Goal: Task Accomplishment & Management: Use online tool/utility

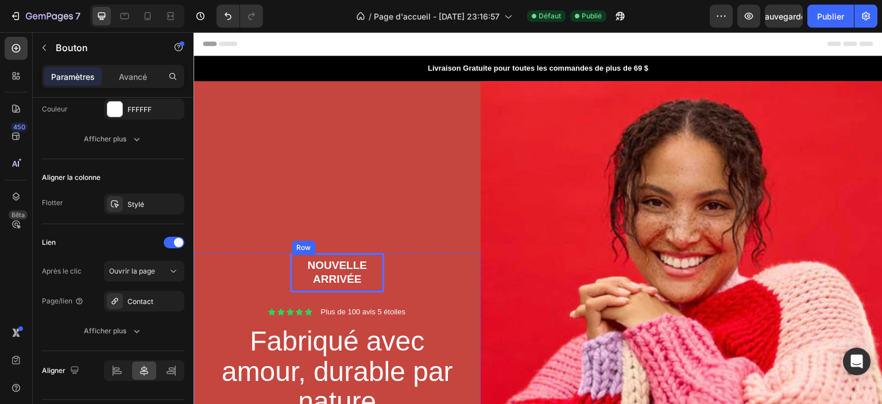
click at [370, 253] on div "Nouvelle arrivée Text [GEOGRAPHIC_DATA]" at bounding box center [337, 273] width 94 height 40
click at [380, 266] on div "Nouvelle arrivée" at bounding box center [337, 272] width 91 height 28
click at [376, 270] on p "Nouvelle arrivée" at bounding box center [337, 272] width 88 height 28
click at [375, 270] on p "Nouvelle arrivée" at bounding box center [337, 272] width 88 height 28
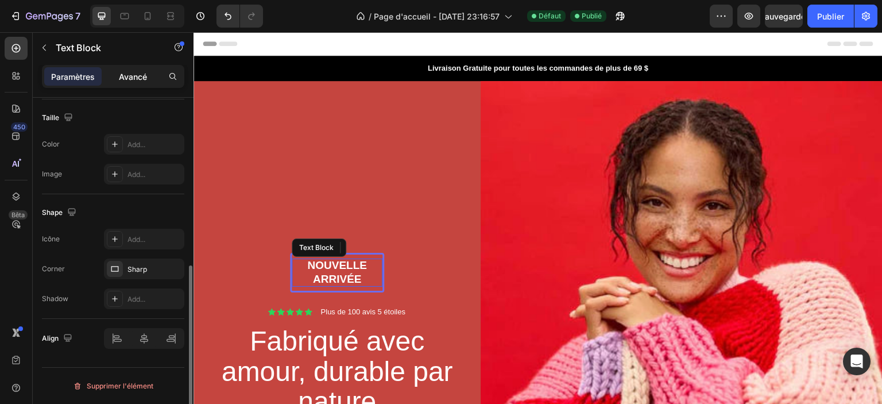
click at [130, 78] on font "Avancé" at bounding box center [133, 77] width 28 height 10
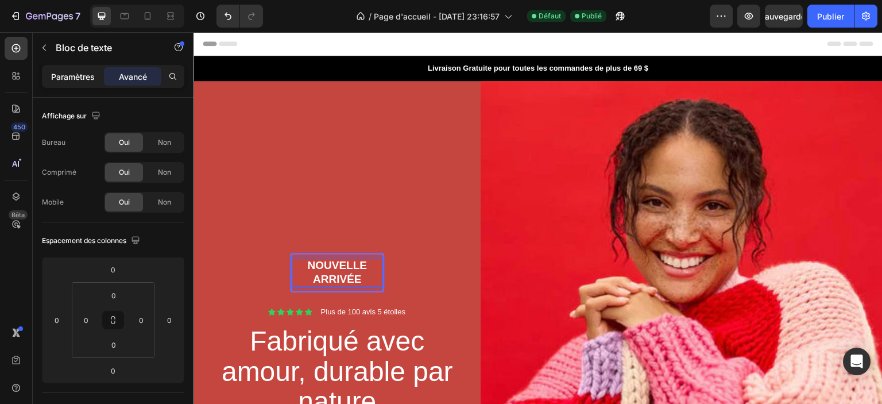
click at [77, 80] on font "Paramètres" at bounding box center [73, 77] width 44 height 10
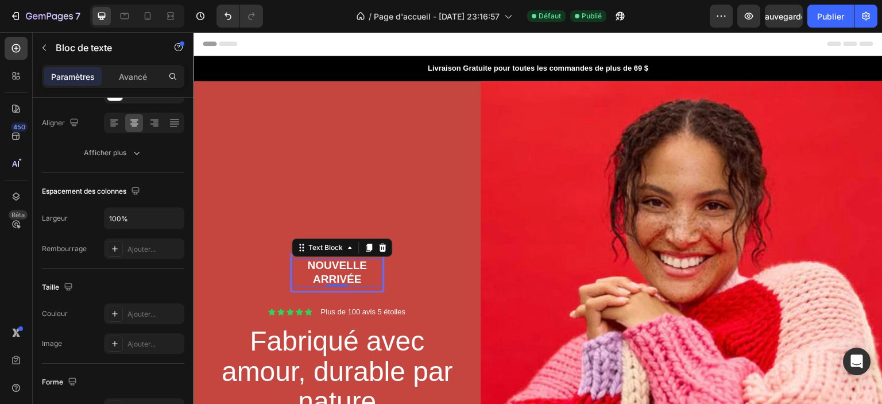
scroll to position [340, 0]
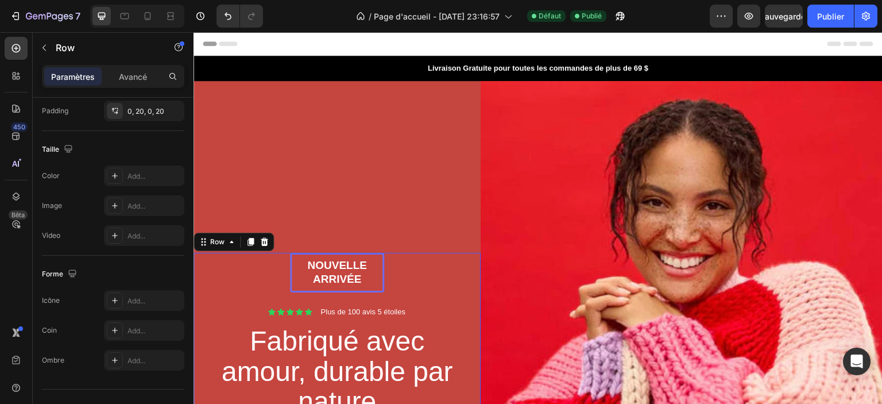
click at [299, 289] on div "Nouvelle arrivée Text Block Row Icon Icon Icon Icon Icon Icon List Plus de 100 …" at bounding box center [337, 383] width 264 height 260
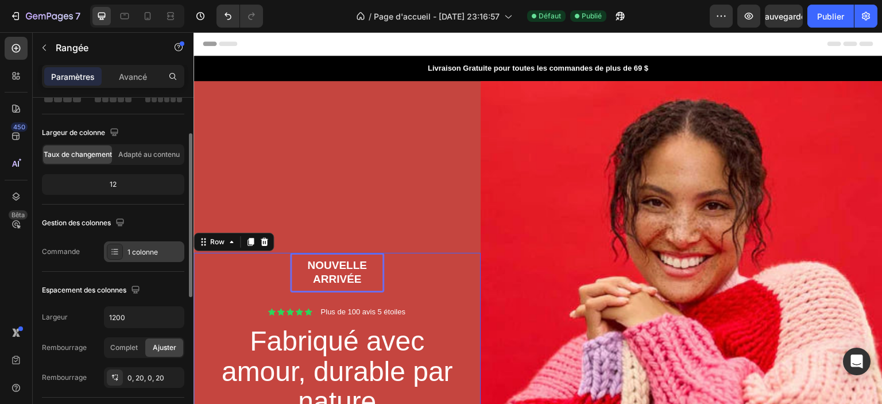
scroll to position [0, 0]
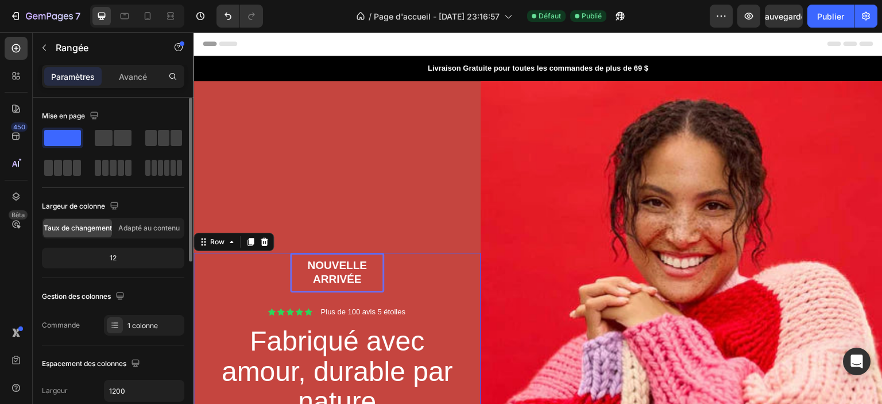
click at [126, 66] on div "Paramètres Avancé" at bounding box center [113, 76] width 142 height 23
click at [124, 73] on font "Avancé" at bounding box center [133, 77] width 28 height 10
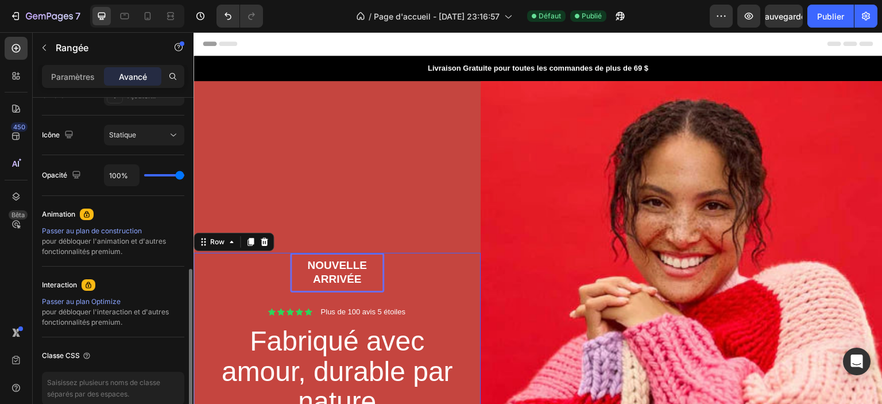
scroll to position [230, 0]
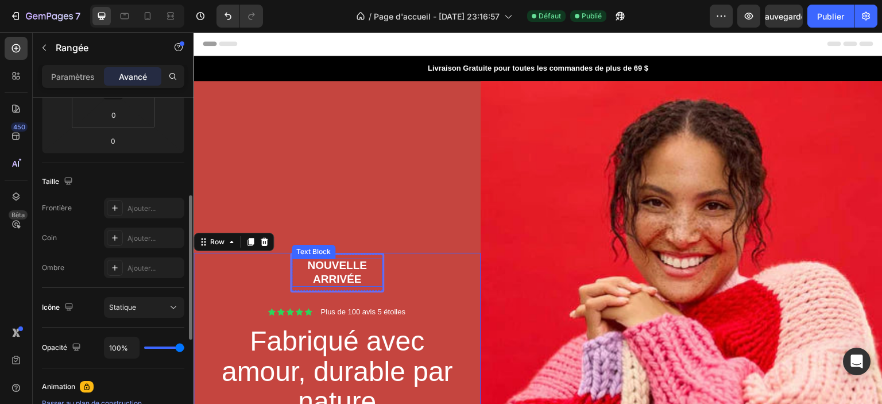
click at [327, 264] on p "Nouvelle arrivée" at bounding box center [337, 272] width 88 height 28
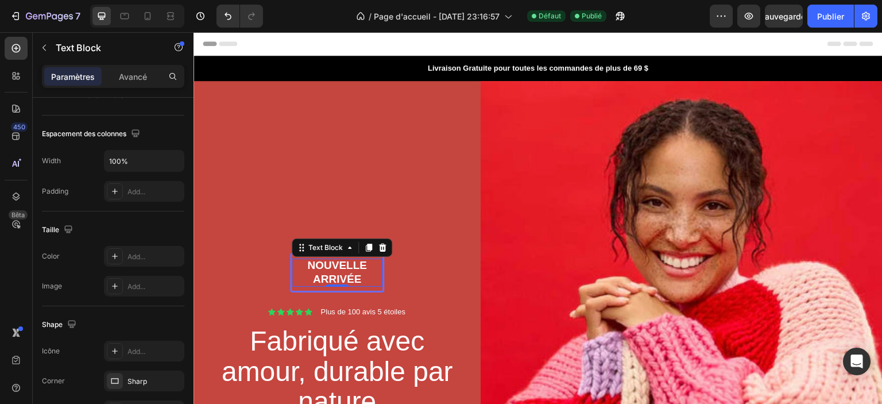
scroll to position [0, 0]
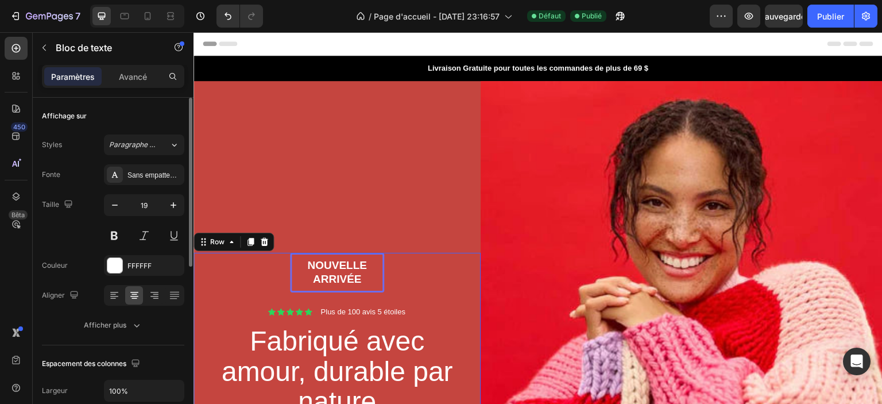
click at [392, 273] on div "Nouvelle arrivée Text Block Row Icon Icon Icon Icon Icon Icon List Plus de 100 …" at bounding box center [337, 383] width 264 height 260
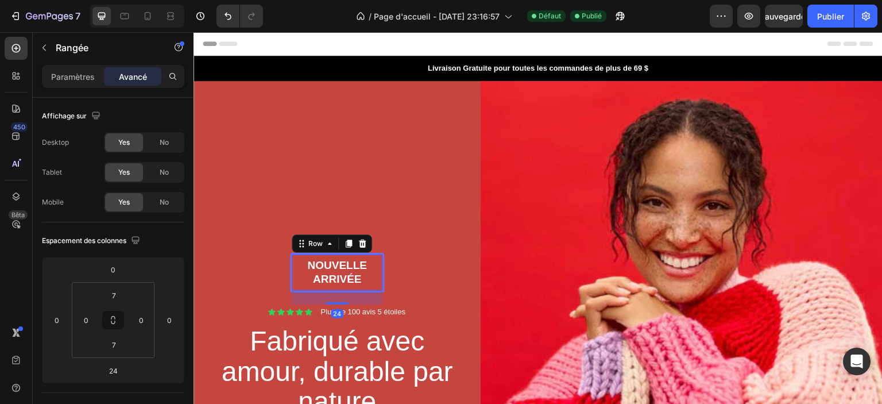
click at [381, 260] on div "Nouvelle arrivée Text Block Row 24" at bounding box center [337, 273] width 94 height 40
click at [62, 78] on font "Paramètres" at bounding box center [73, 77] width 44 height 10
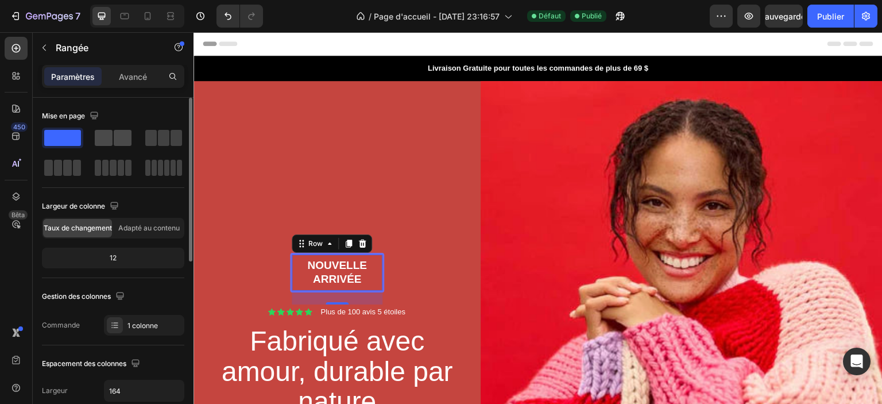
click at [104, 139] on span at bounding box center [104, 138] width 18 height 16
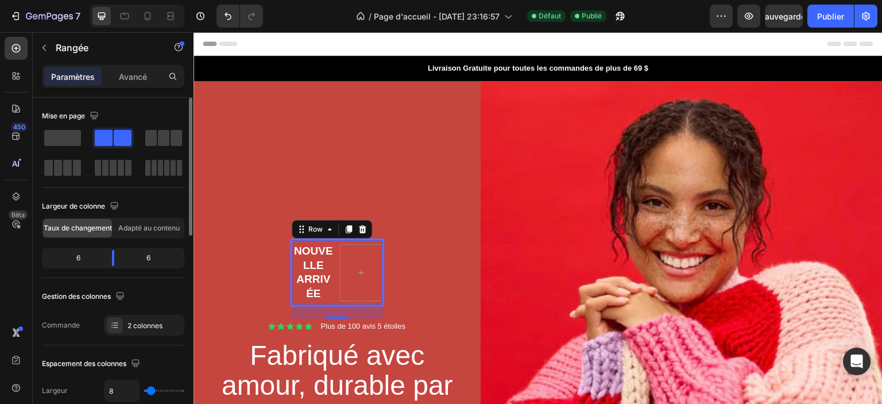
click at [122, 141] on span at bounding box center [123, 138] width 18 height 16
click at [80, 137] on span at bounding box center [62, 138] width 37 height 16
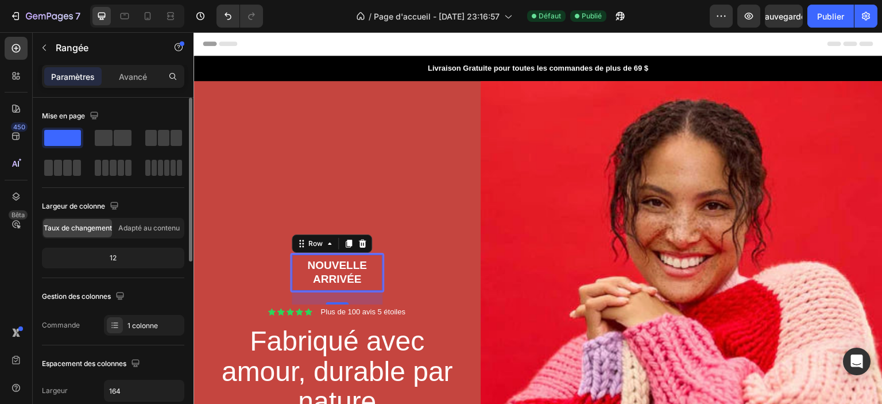
scroll to position [57, 0]
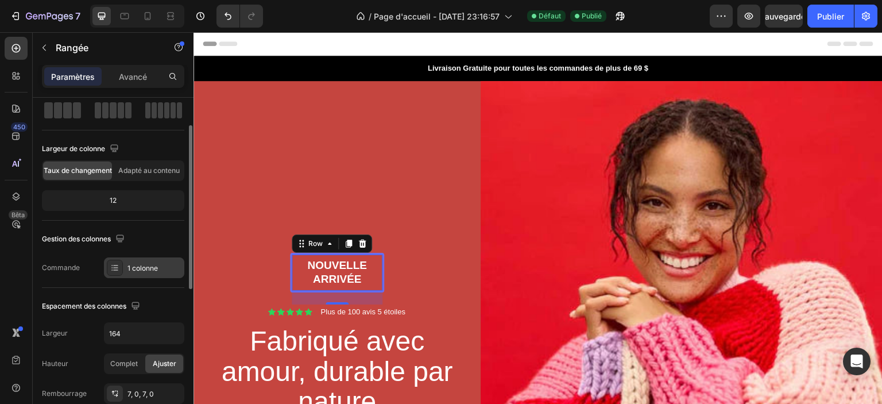
click at [146, 265] on font "1 colonne" at bounding box center [142, 268] width 30 height 9
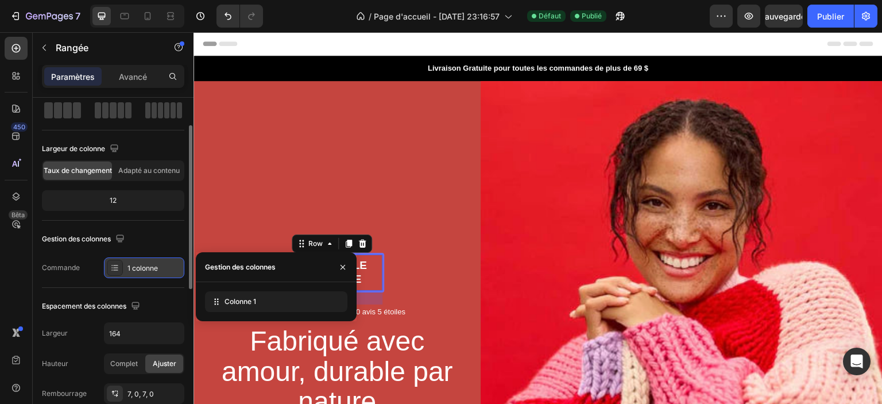
click at [146, 265] on font "1 colonne" at bounding box center [142, 268] width 30 height 9
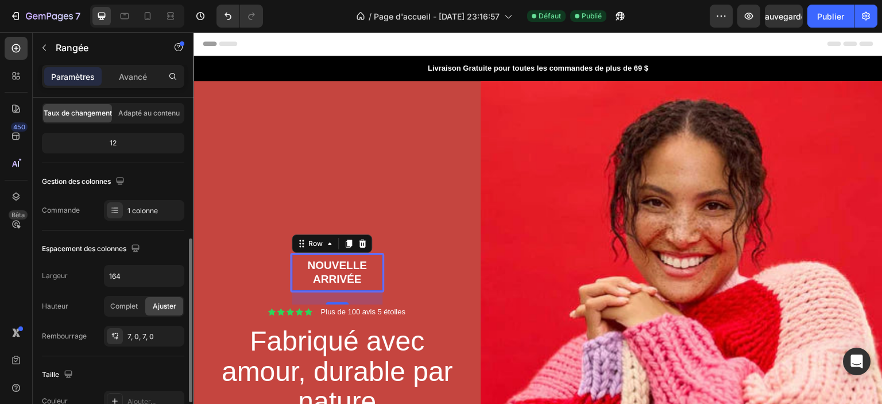
scroll to position [172, 0]
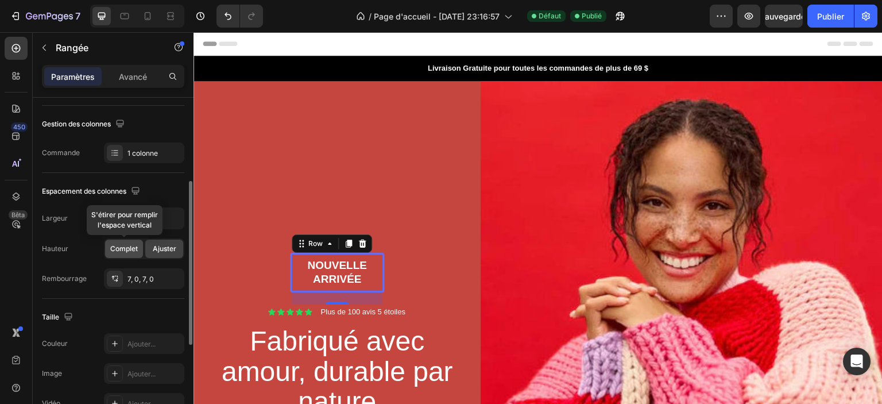
click at [135, 248] on font "Complet" at bounding box center [124, 248] width 28 height 9
click at [156, 249] on font "Ajuster" at bounding box center [165, 248] width 24 height 9
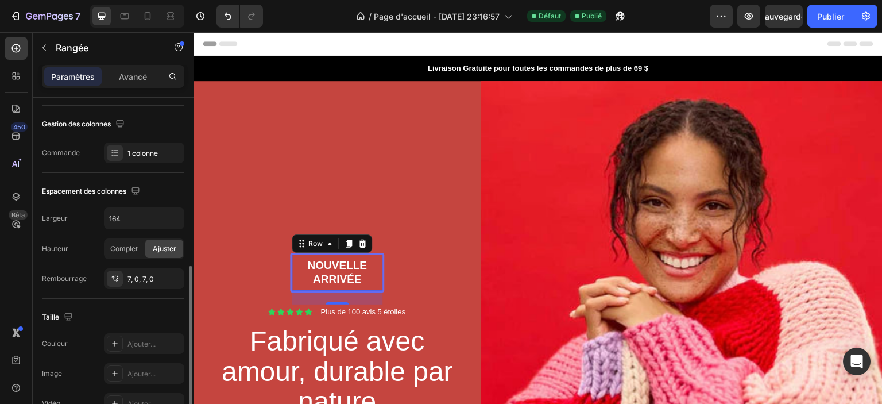
scroll to position [230, 0]
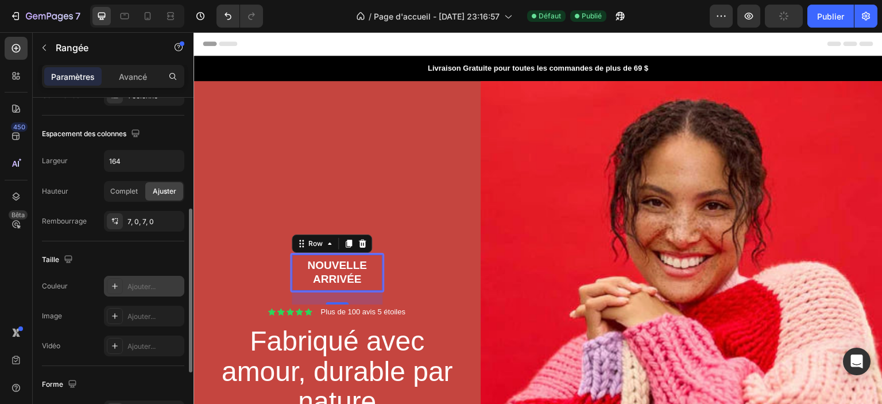
click at [134, 275] on div "Taille Les modifications peuvent être masquées par la vidéo. Couleur Ajouter...…" at bounding box center [113, 303] width 142 height 125
click at [130, 282] on font "Ajouter..." at bounding box center [141, 286] width 28 height 9
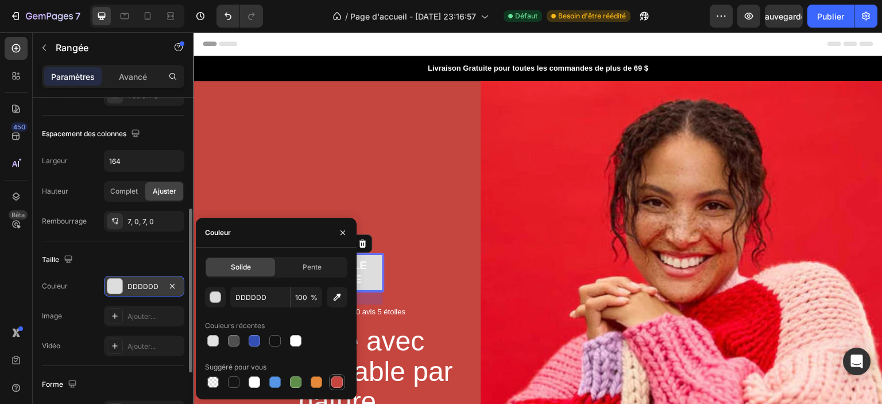
click at [336, 382] on div at bounding box center [336, 381] width 11 height 11
type input "C5453F"
click at [122, 250] on div "Taille" at bounding box center [113, 259] width 142 height 18
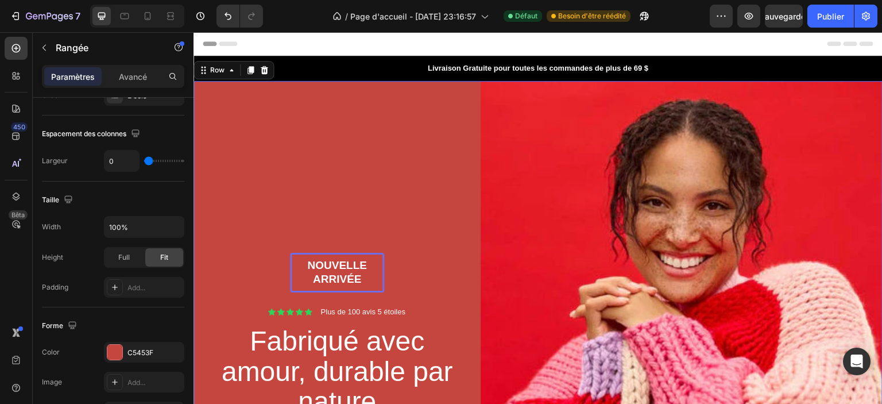
click at [238, 238] on div "Nouvelle arrivée Text Block Row Icon Icon Icon Icon Icon Icon List Plus de 100 …" at bounding box center [337, 382] width 287 height 603
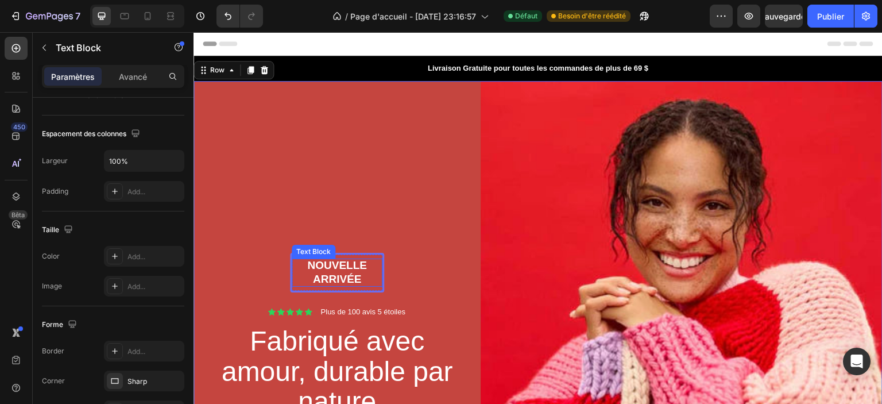
click at [293, 276] on p "Nouvelle arrivée" at bounding box center [337, 272] width 88 height 28
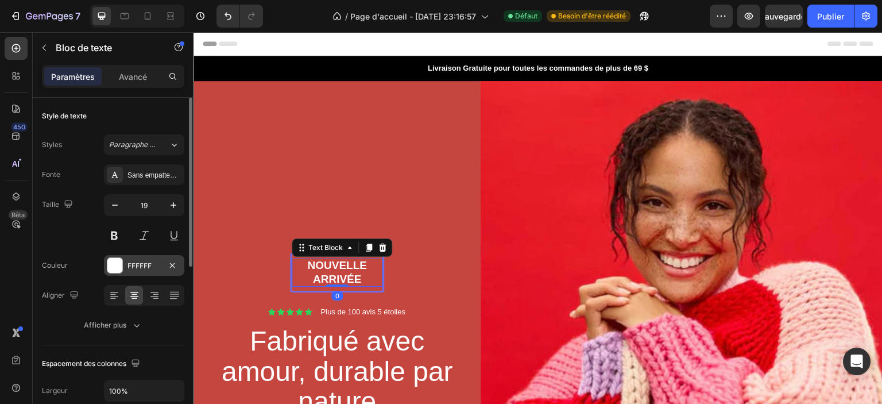
click at [145, 261] on font "FFFFFF" at bounding box center [139, 265] width 24 height 9
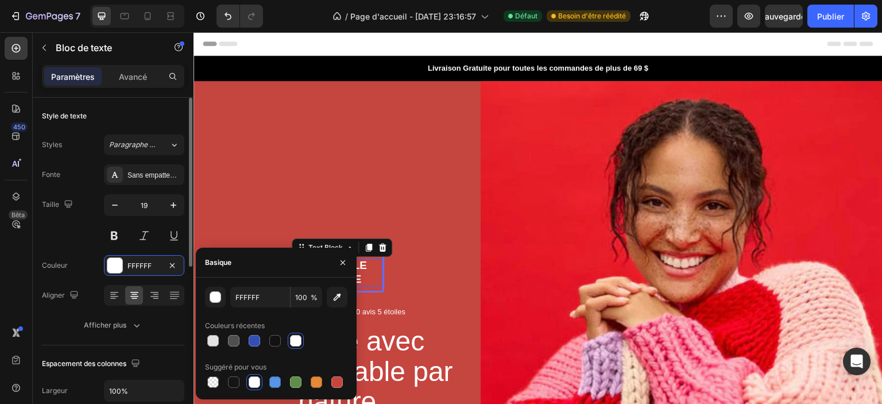
click at [92, 255] on div "Couleur FFFFFF" at bounding box center [113, 265] width 142 height 21
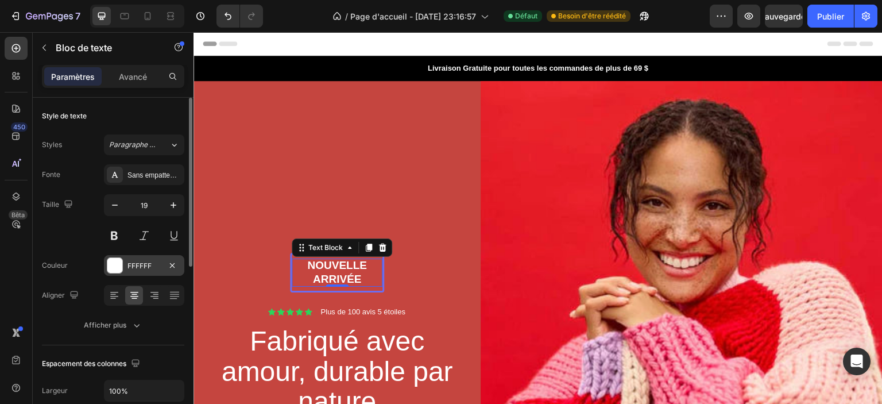
click at [160, 266] on div "FFFFFF" at bounding box center [143, 266] width 33 height 10
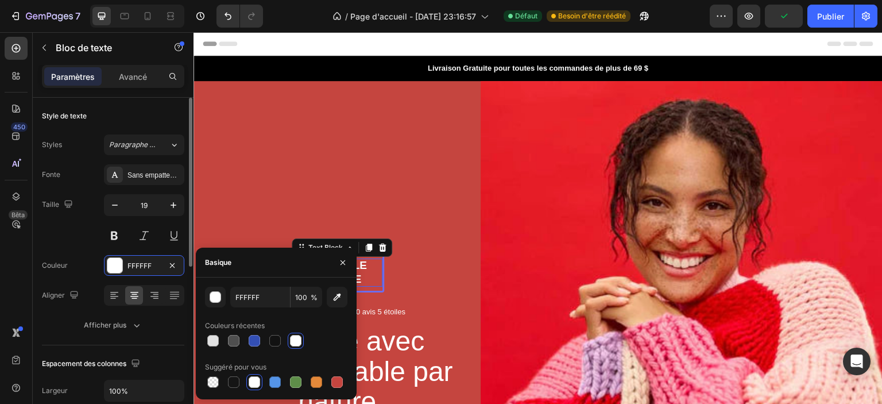
click at [85, 257] on div "Couleur FFFFFF" at bounding box center [113, 265] width 142 height 21
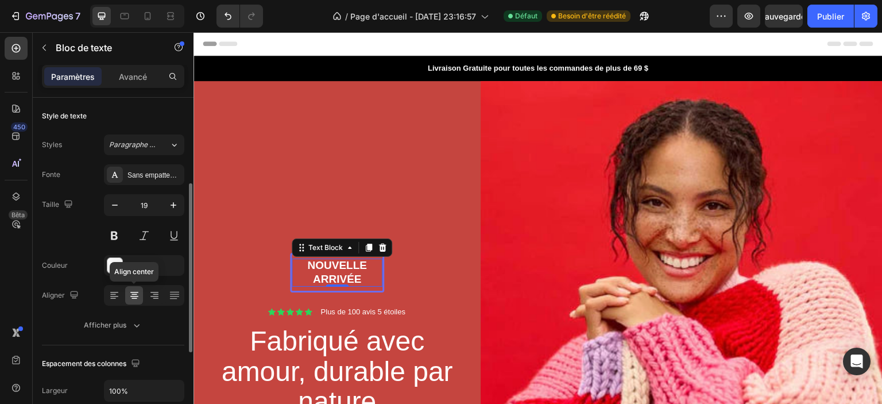
scroll to position [57, 0]
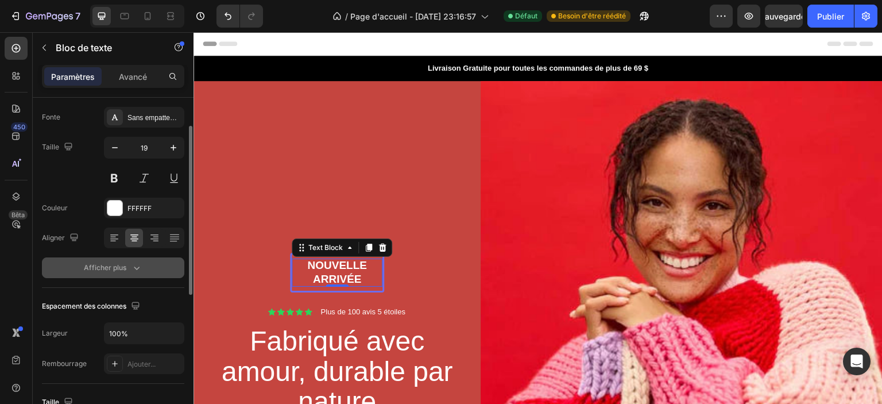
click at [125, 269] on font "Afficher plus" at bounding box center [105, 267] width 42 height 9
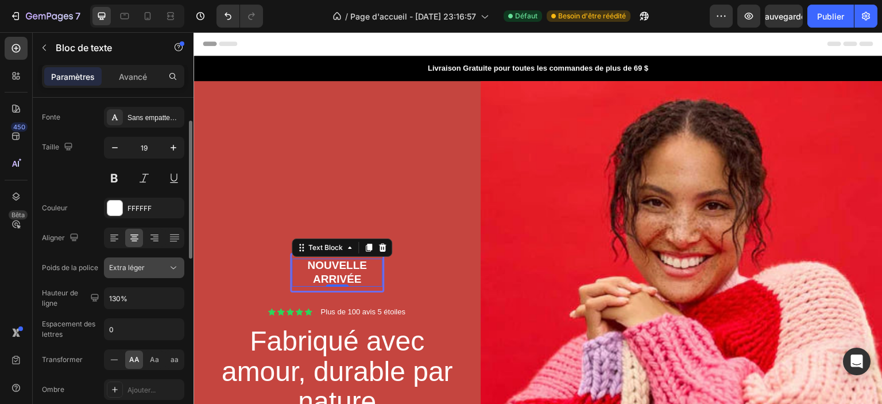
click at [140, 269] on font "Extra léger" at bounding box center [127, 267] width 36 height 9
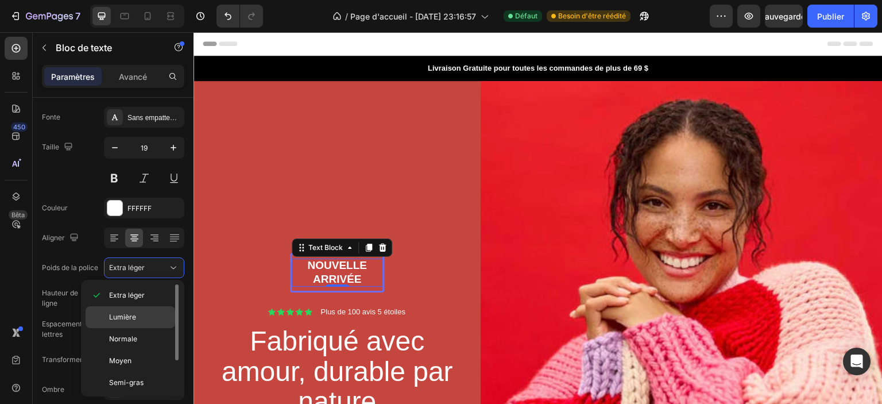
click at [136, 312] on p "Lumière" at bounding box center [139, 317] width 61 height 10
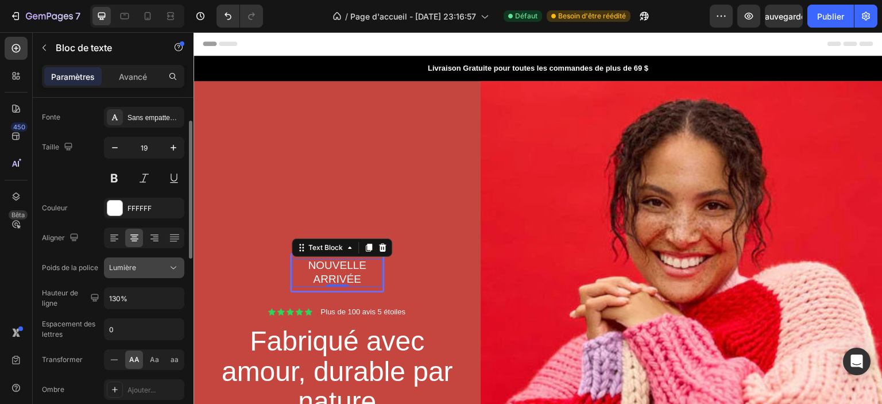
click at [148, 265] on div "Lumière" at bounding box center [138, 267] width 59 height 10
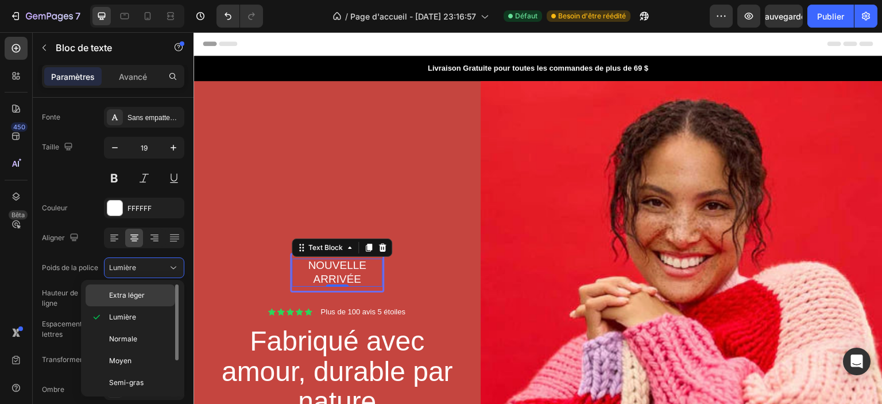
click at [139, 293] on font "Extra léger" at bounding box center [127, 295] width 36 height 9
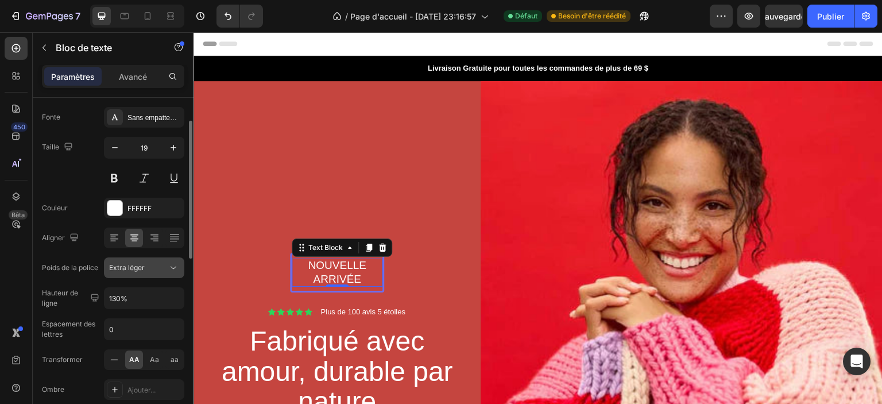
click at [137, 268] on font "Extra léger" at bounding box center [127, 267] width 36 height 9
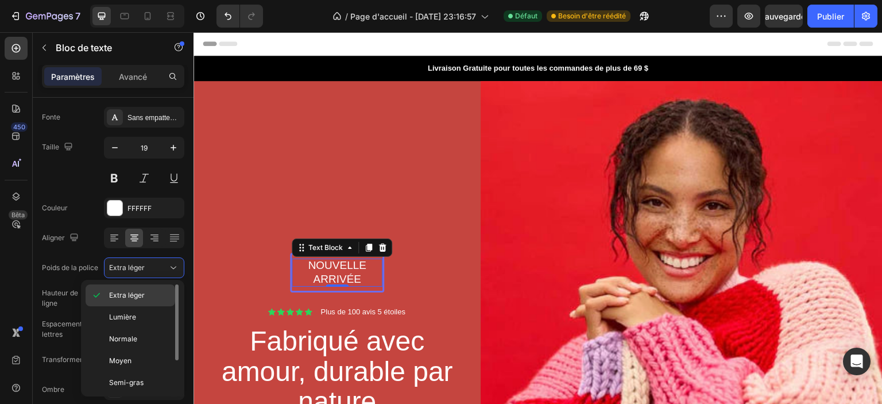
click at [134, 293] on font "Extra léger" at bounding box center [127, 295] width 36 height 9
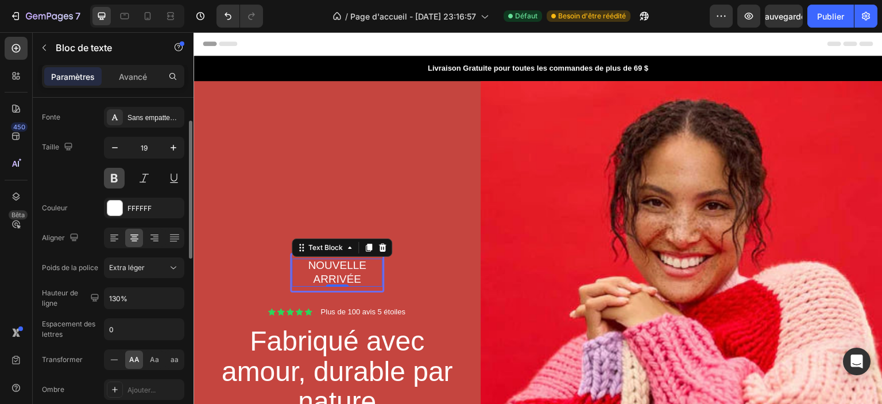
click at [111, 181] on button at bounding box center [114, 178] width 21 height 21
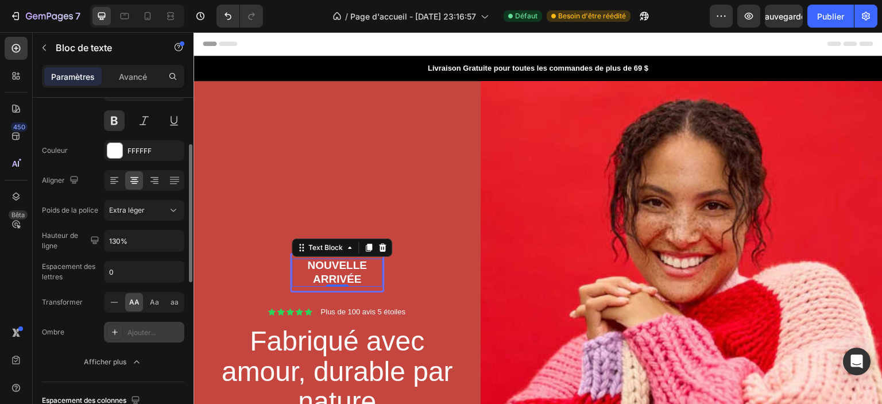
scroll to position [172, 0]
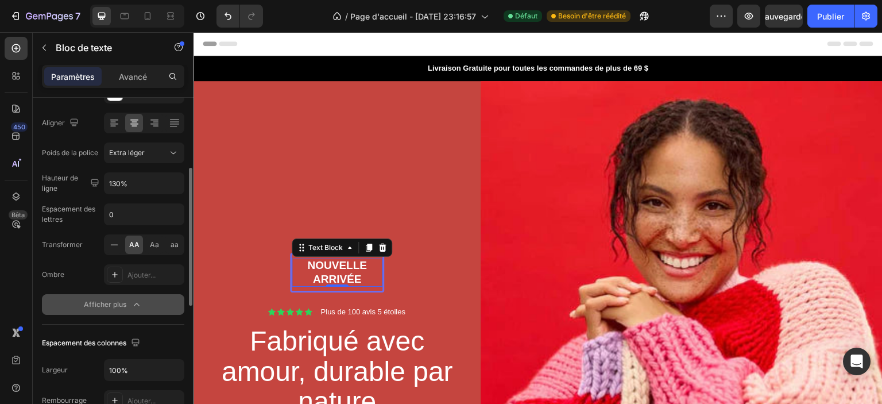
click at [130, 301] on div "Afficher plus" at bounding box center [113, 304] width 59 height 11
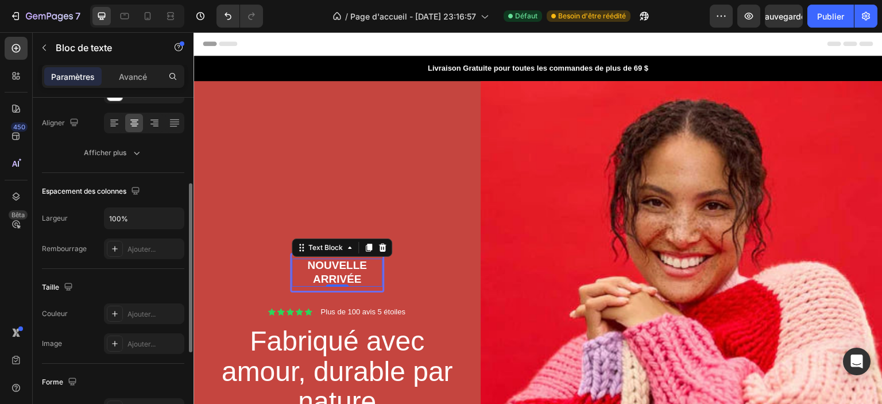
scroll to position [340, 0]
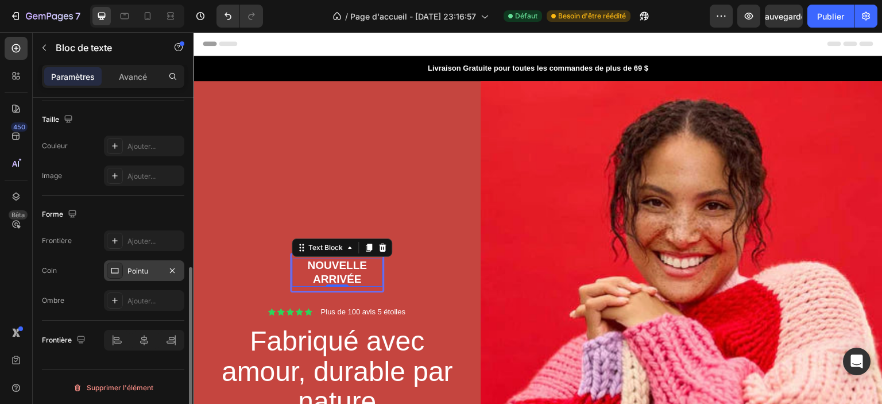
click at [140, 267] on font "Pointu" at bounding box center [137, 270] width 21 height 9
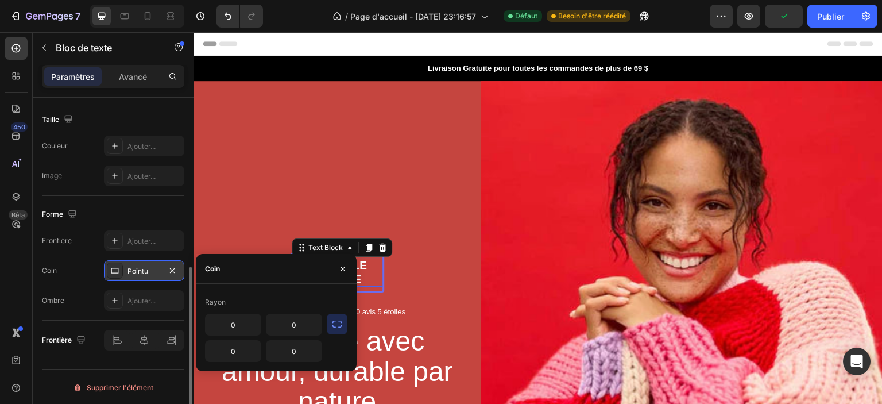
click at [140, 267] on font "Pointu" at bounding box center [137, 270] width 21 height 9
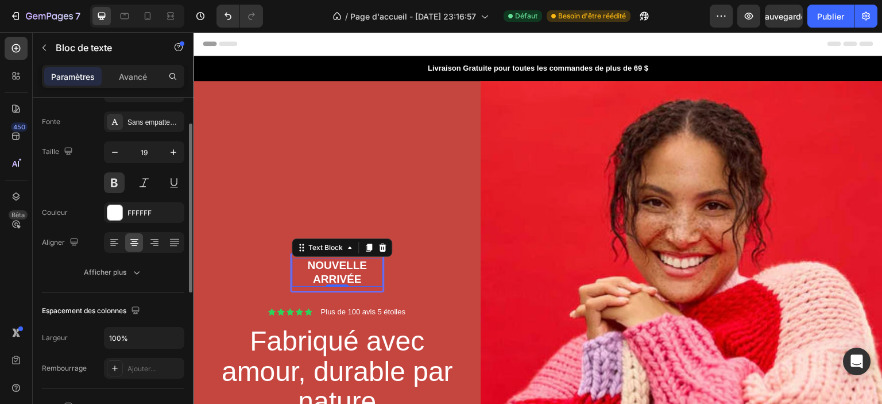
scroll to position [0, 0]
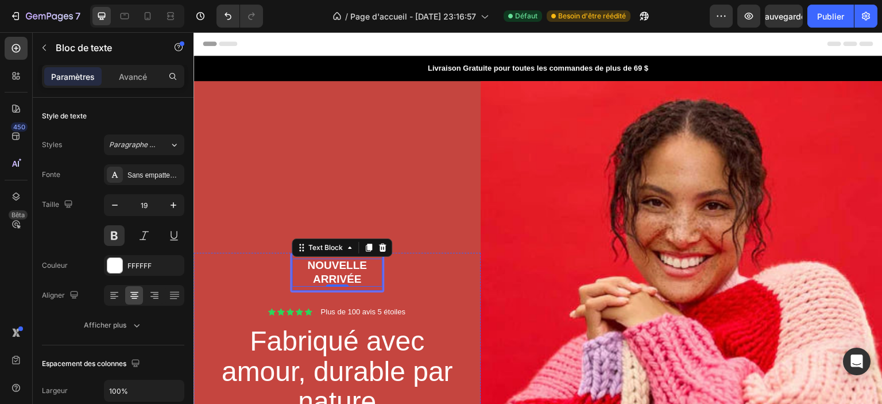
click at [294, 287] on div "Nouvelle arrivée Text Block 0 Row" at bounding box center [337, 273] width 94 height 40
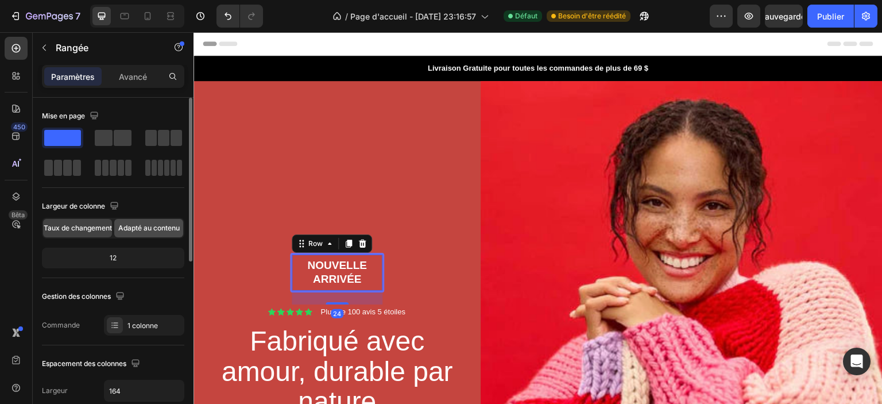
click at [137, 232] on span "Adapté au contenu" at bounding box center [148, 228] width 61 height 10
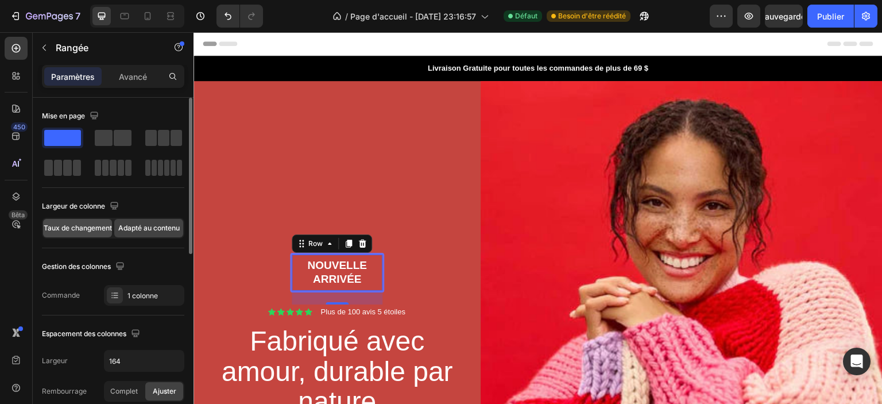
click at [90, 226] on font "Taux de changement" at bounding box center [78, 227] width 68 height 9
click at [86, 223] on font "Taux de changement" at bounding box center [78, 227] width 68 height 9
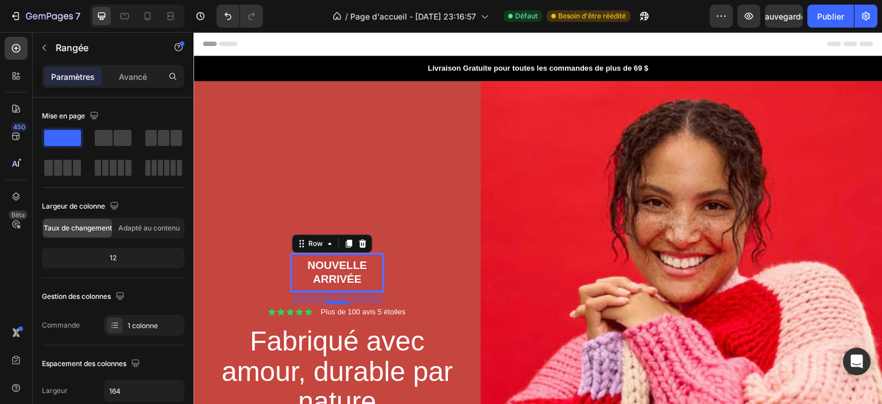
click at [338, 301] on div at bounding box center [337, 302] width 23 height 3
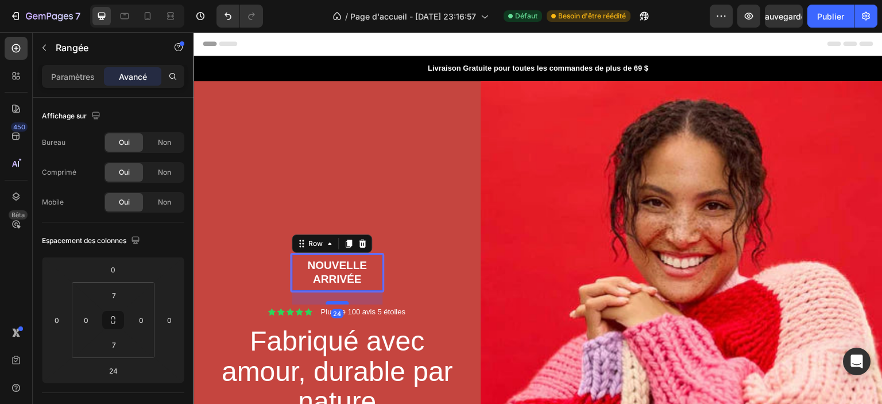
click at [338, 301] on div at bounding box center [337, 302] width 23 height 3
click at [163, 140] on font "Non" at bounding box center [164, 142] width 13 height 9
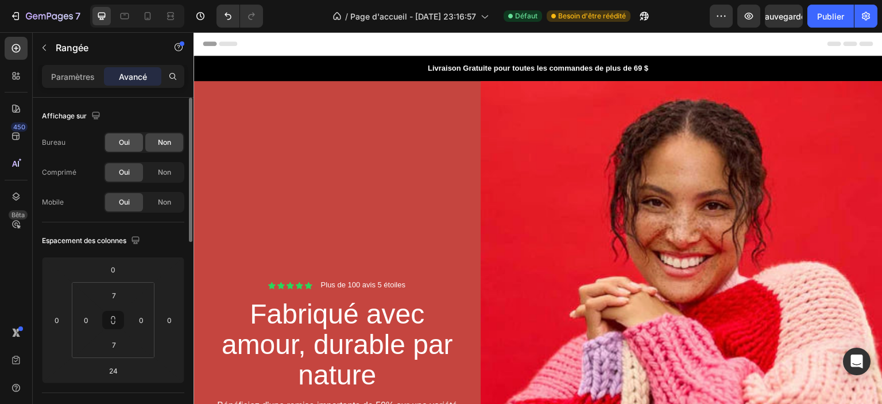
click at [126, 142] on font "Oui" at bounding box center [124, 142] width 11 height 9
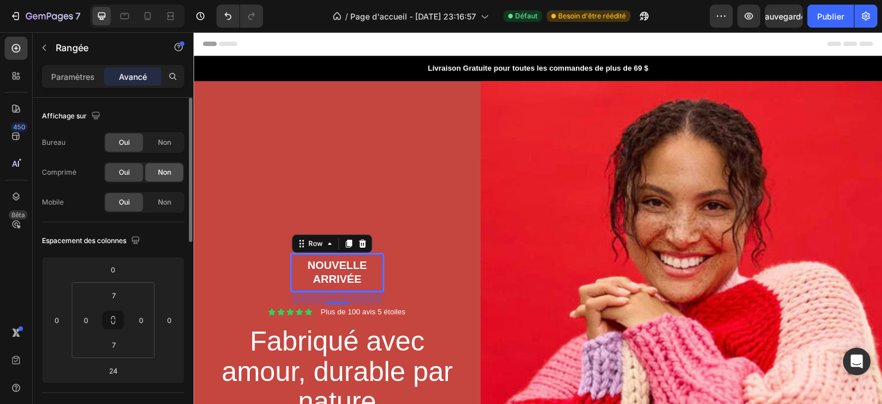
click at [160, 170] on font "Non" at bounding box center [164, 172] width 13 height 9
click at [132, 171] on div "Oui" at bounding box center [124, 172] width 38 height 18
click at [158, 198] on font "Non" at bounding box center [164, 202] width 13 height 9
click at [114, 199] on div "Oui" at bounding box center [124, 202] width 38 height 18
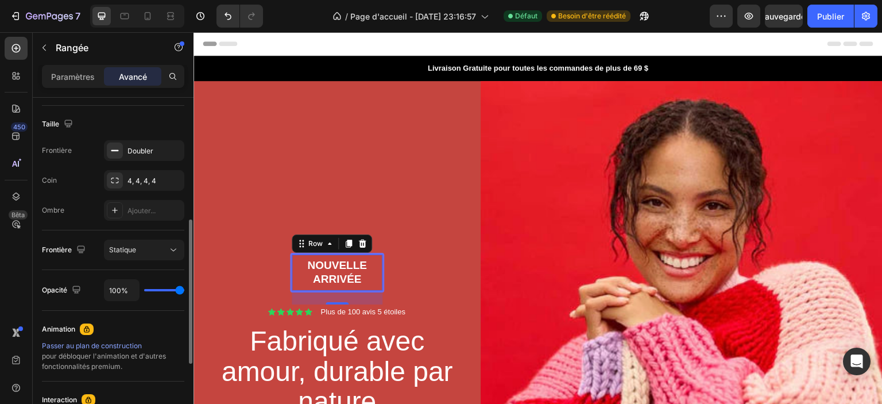
scroll to position [230, 0]
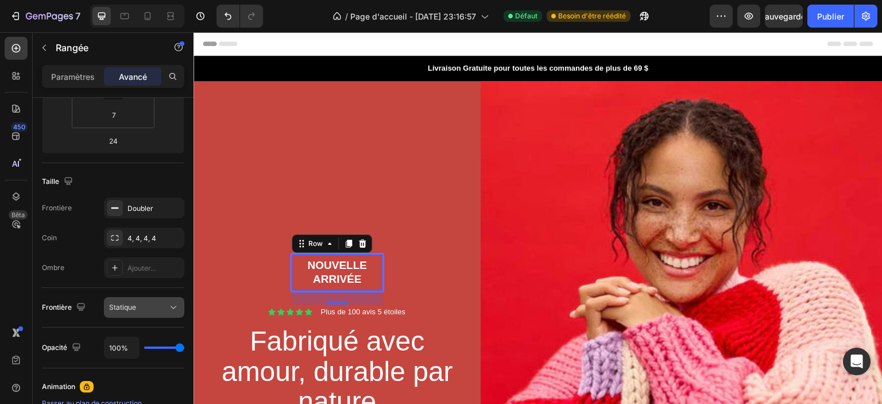
click at [160, 312] on div "Statique" at bounding box center [144, 306] width 70 height 11
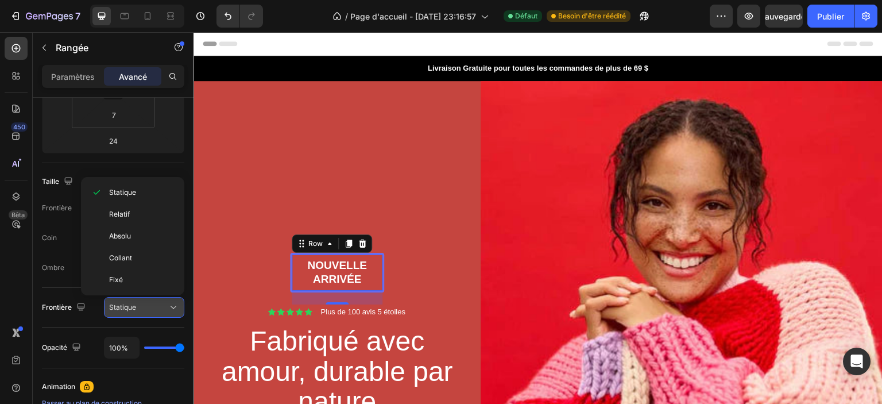
click at [160, 312] on div "Statique" at bounding box center [144, 306] width 70 height 11
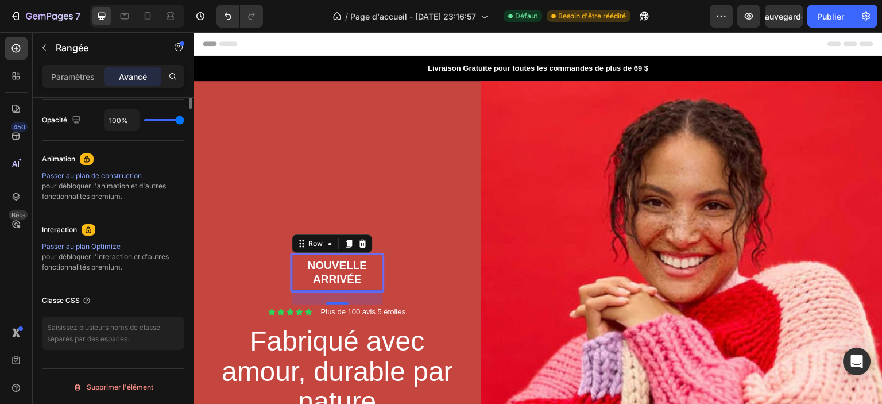
scroll to position [227, 0]
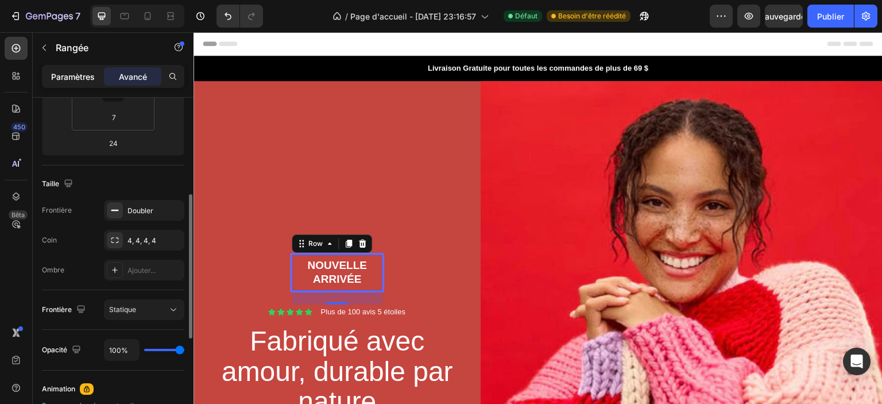
click at [72, 72] on font "Paramètres" at bounding box center [73, 77] width 44 height 10
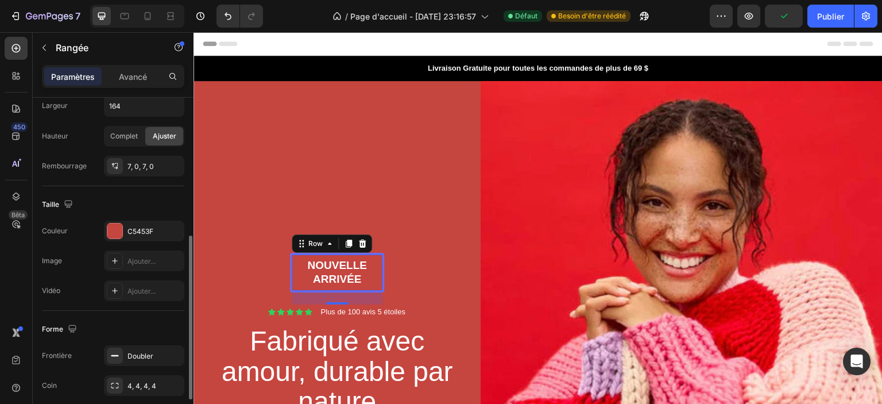
scroll to position [342, 0]
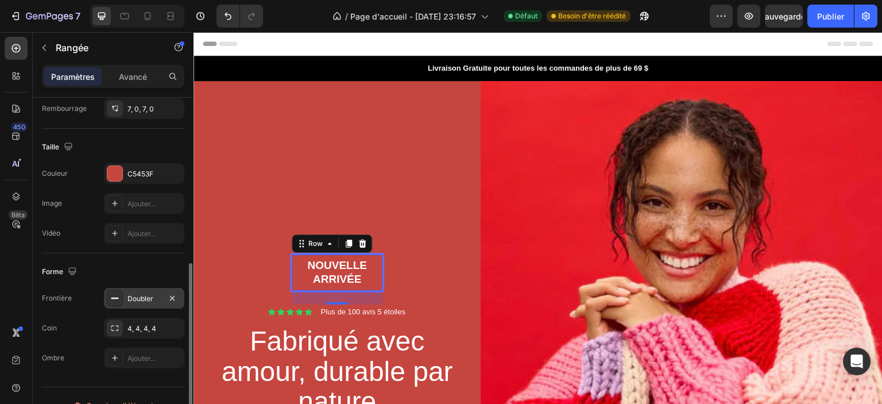
click at [140, 298] on font "Doubler" at bounding box center [140, 298] width 26 height 9
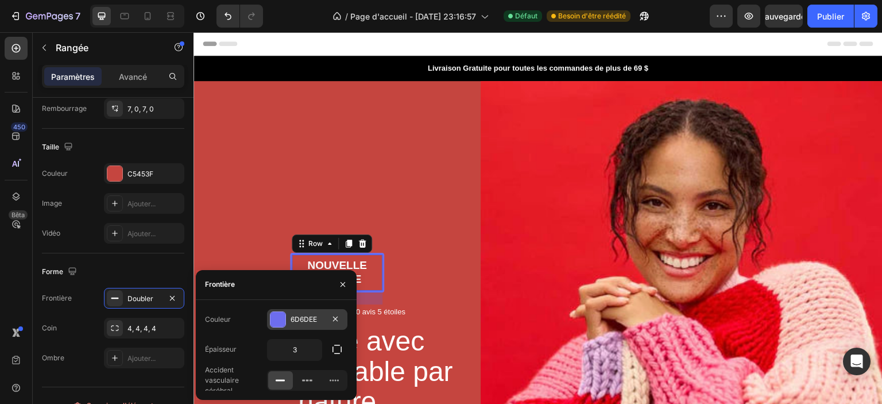
click at [280, 320] on div at bounding box center [277, 319] width 15 height 15
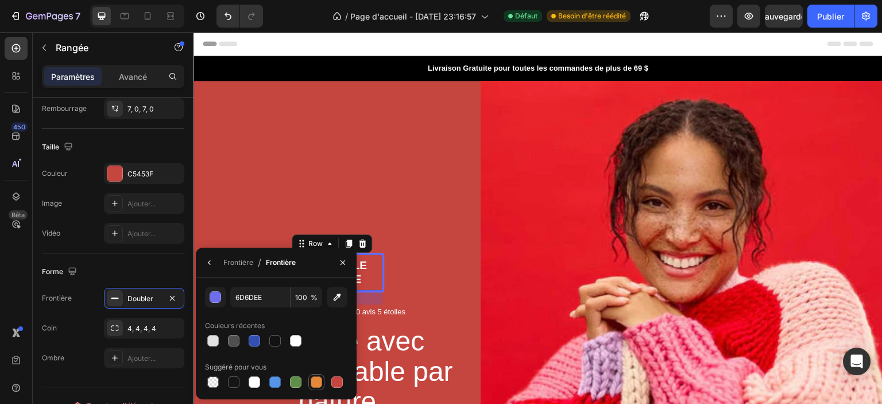
click at [320, 380] on div at bounding box center [316, 381] width 11 height 11
type input "E4893A"
click at [133, 265] on div "Forme" at bounding box center [113, 271] width 142 height 18
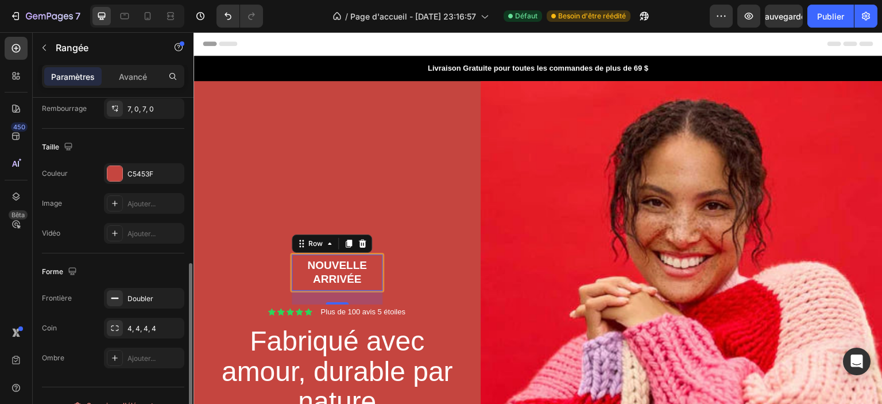
click at [140, 263] on div "Forme" at bounding box center [113, 271] width 142 height 18
click at [86, 308] on div "Frontière Doubler Coin 4, 4, 4, 4 Ombre Ajouter..." at bounding box center [113, 328] width 142 height 80
click at [134, 305] on div "Doubler" at bounding box center [144, 298] width 80 height 21
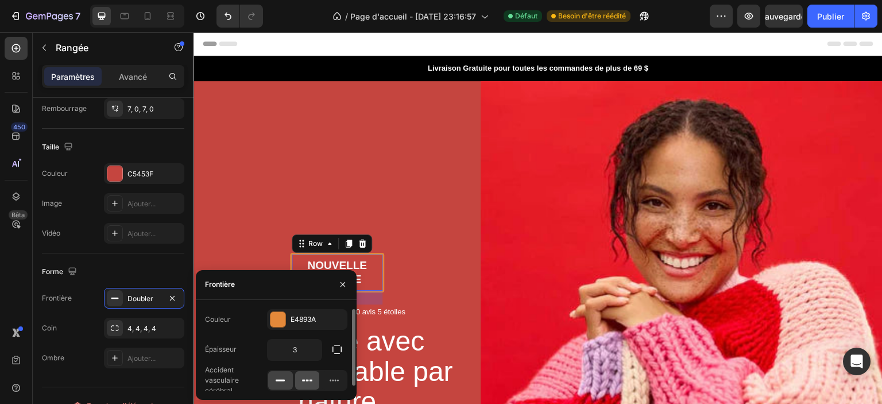
click at [306, 382] on icon at bounding box center [306, 379] width 11 height 11
click at [334, 383] on icon at bounding box center [333, 379] width 11 height 11
click at [284, 385] on icon at bounding box center [279, 379] width 11 height 11
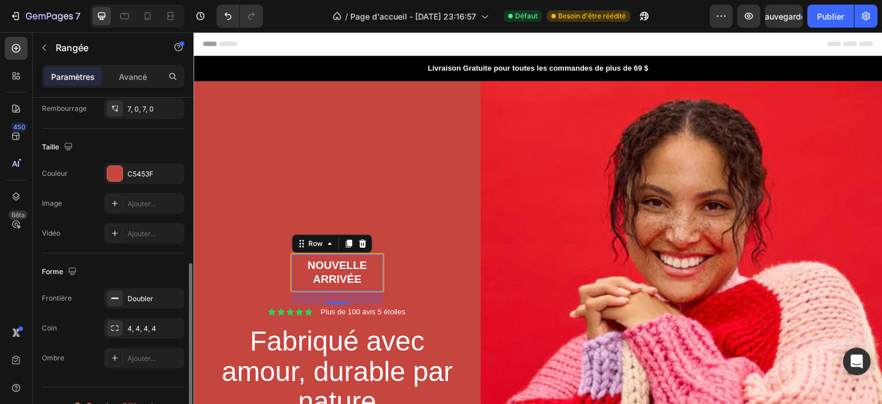
click at [87, 311] on div "Frontière Doubler Coin 4, 4, 4, 4 Ombre Ajouter..." at bounding box center [113, 328] width 142 height 80
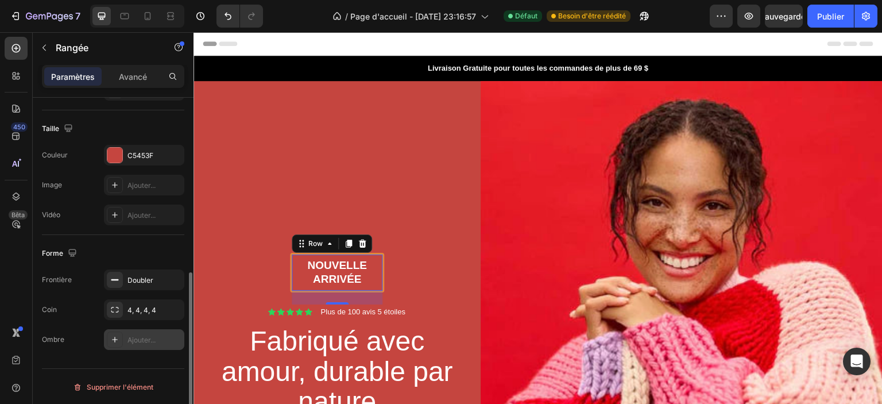
click at [113, 341] on icon at bounding box center [114, 339] width 9 height 9
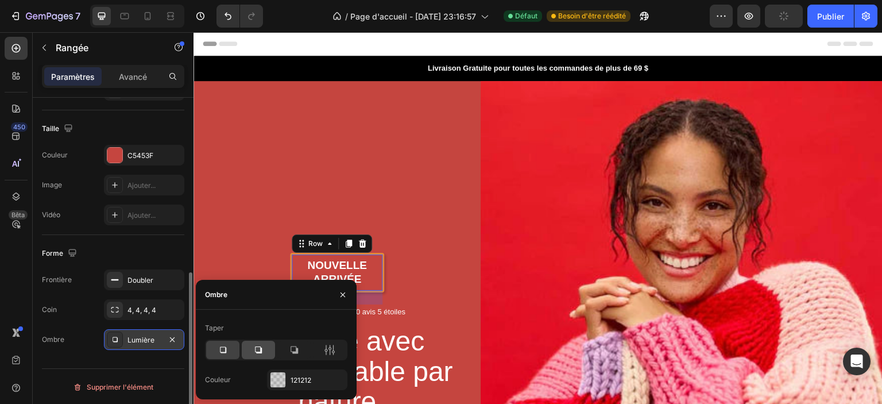
click at [266, 351] on div at bounding box center [258, 350] width 33 height 18
click at [219, 353] on icon at bounding box center [222, 349] width 11 height 11
click at [79, 330] on div "Ombre Lumière" at bounding box center [113, 339] width 142 height 21
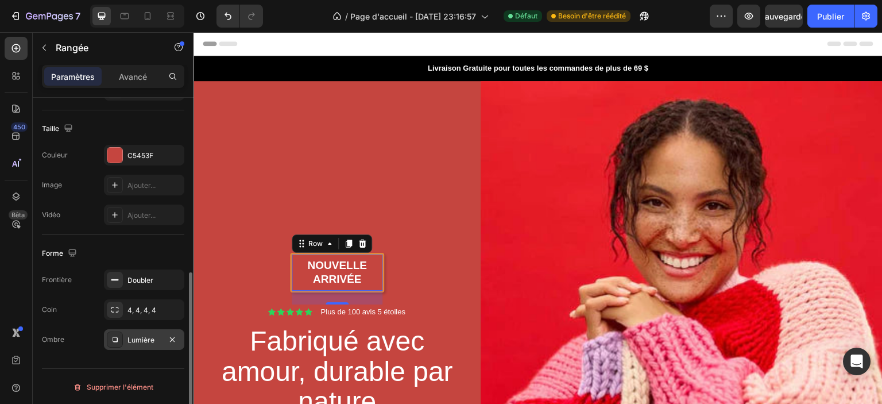
click at [95, 316] on div "Coin 4, 4, 4, 4" at bounding box center [113, 309] width 142 height 21
click at [132, 342] on font "Lumière" at bounding box center [140, 339] width 27 height 9
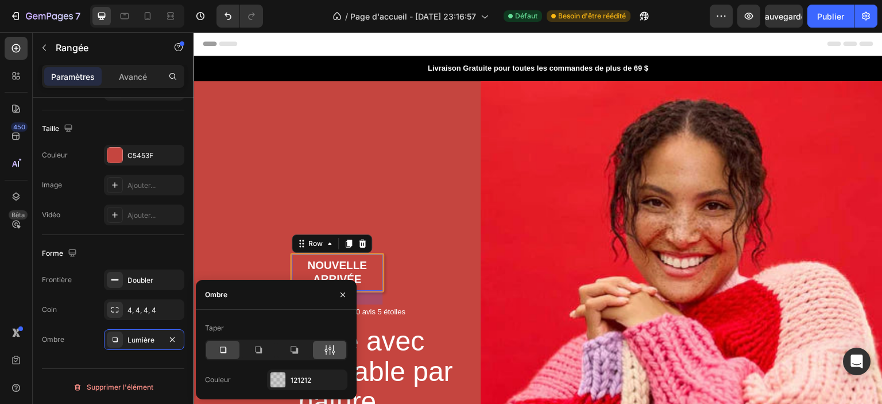
click at [327, 353] on icon at bounding box center [329, 349] width 11 height 11
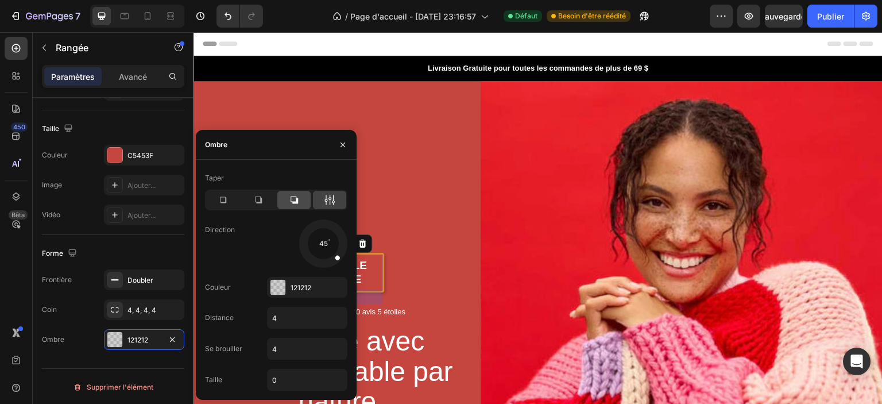
click at [303, 200] on div at bounding box center [293, 200] width 33 height 18
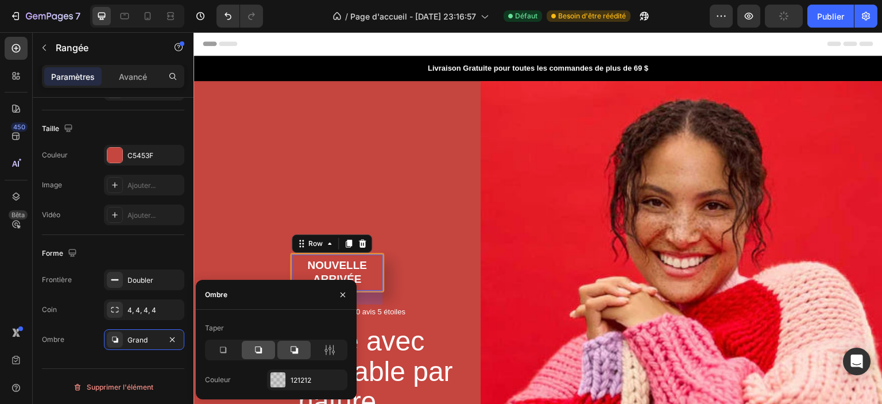
click at [268, 349] on div at bounding box center [258, 350] width 33 height 18
click at [226, 353] on icon at bounding box center [222, 349] width 11 height 11
click at [343, 296] on icon "button" at bounding box center [343, 294] width 5 height 5
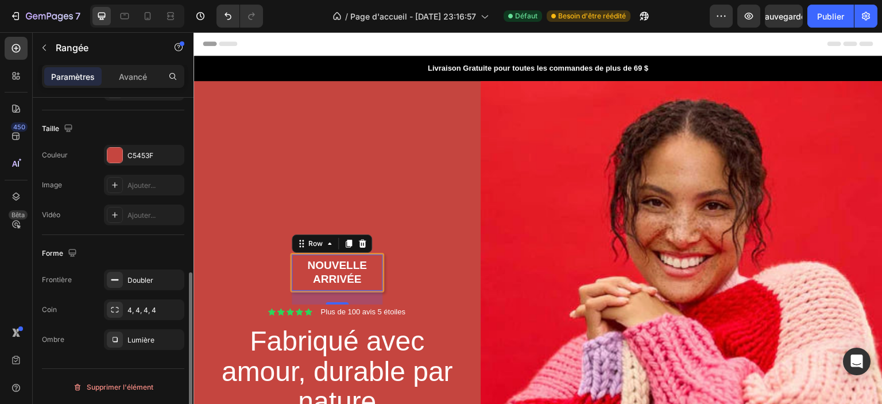
click at [82, 293] on div "Frontière Doubler Coin 4, 4, 4, 4 Ombre Lumière" at bounding box center [113, 309] width 142 height 80
click at [153, 20] on icon at bounding box center [147, 15] width 11 height 11
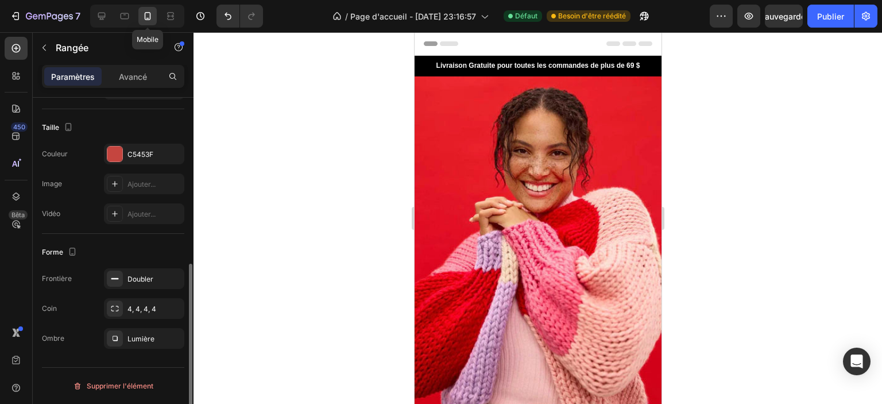
type input "120"
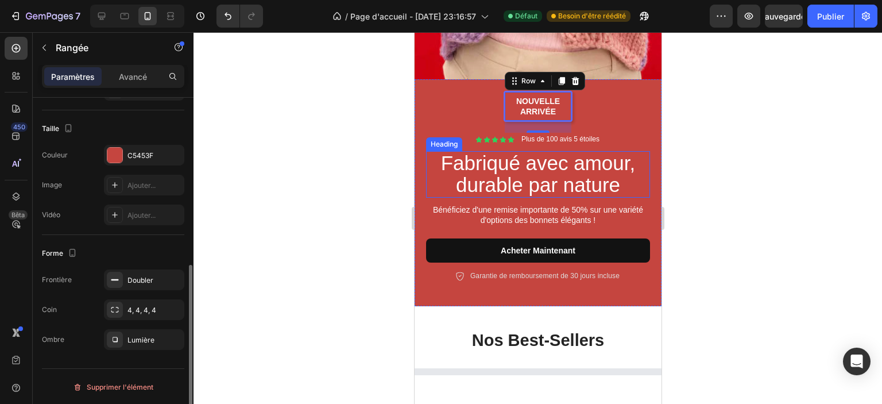
scroll to position [373, 0]
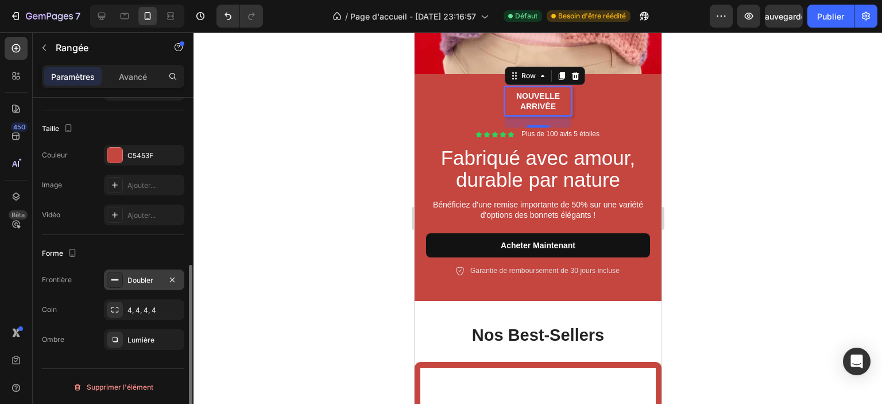
click at [147, 277] on font "Doubler" at bounding box center [140, 280] width 26 height 9
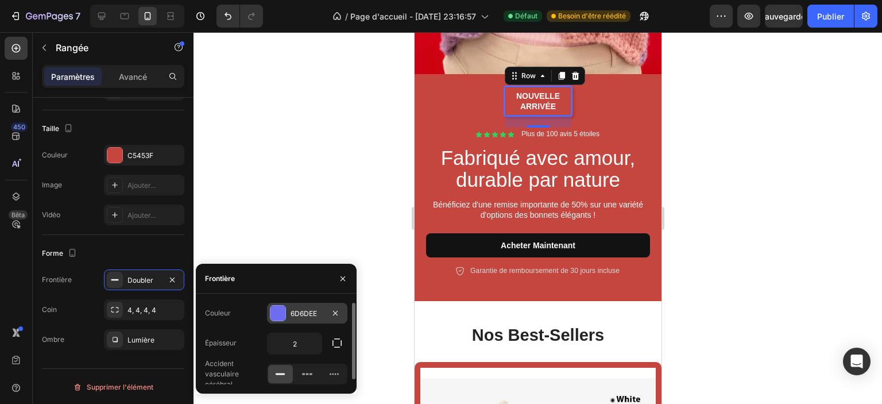
click at [306, 313] on font "6D6DEE" at bounding box center [304, 313] width 26 height 9
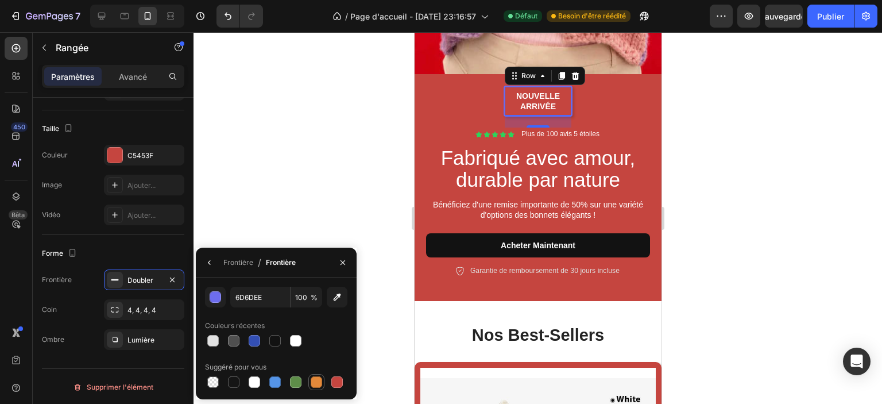
click at [312, 384] on div at bounding box center [316, 381] width 11 height 11
type input "E4893A"
click at [87, 254] on div "Forme" at bounding box center [113, 253] width 142 height 18
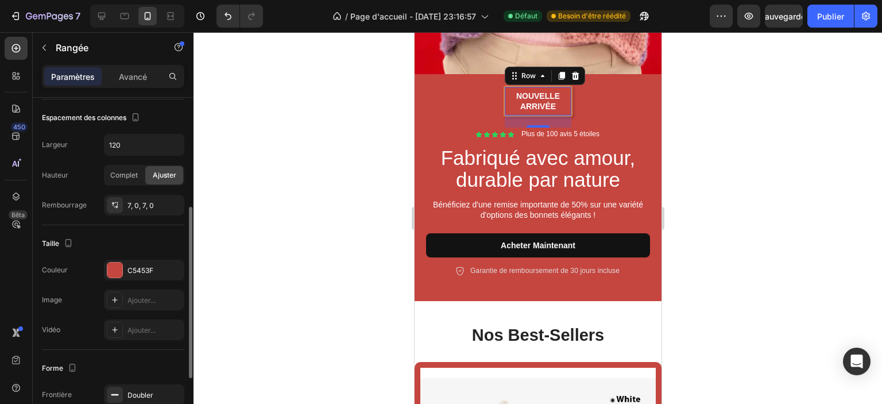
scroll to position [331, 0]
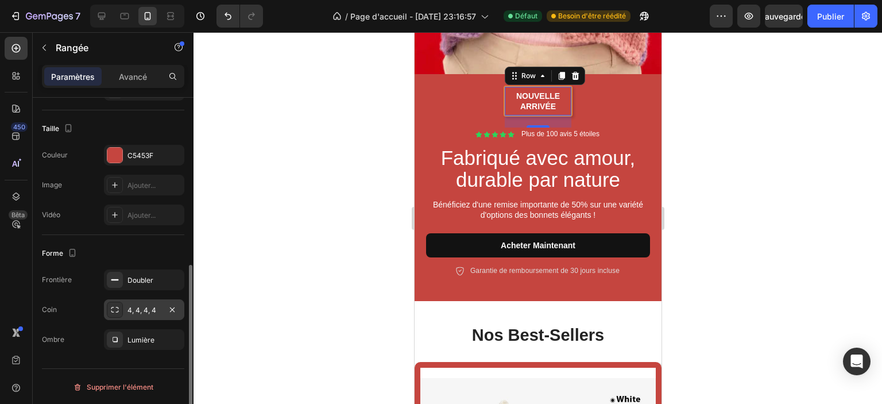
click at [140, 313] on div "4, 4, 4, 4" at bounding box center [143, 310] width 33 height 10
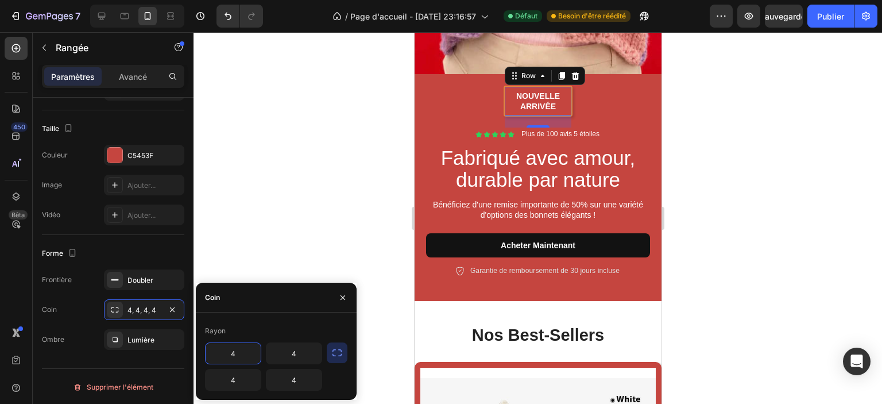
click at [237, 351] on input "4" at bounding box center [233, 353] width 55 height 21
type input "0"
click at [294, 354] on input "4" at bounding box center [293, 353] width 55 height 21
type input "0"
click at [291, 380] on input "4" at bounding box center [293, 379] width 55 height 21
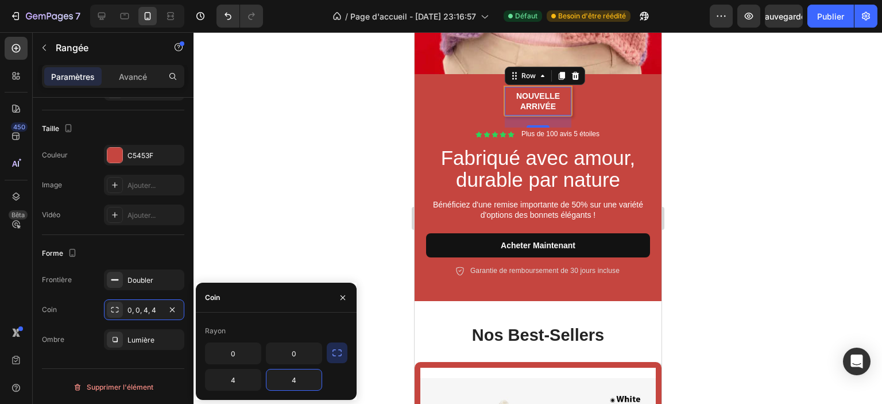
click at [291, 380] on input "4" at bounding box center [293, 379] width 55 height 21
type input "0"
click at [238, 381] on input "4" at bounding box center [233, 379] width 55 height 21
type input "0"
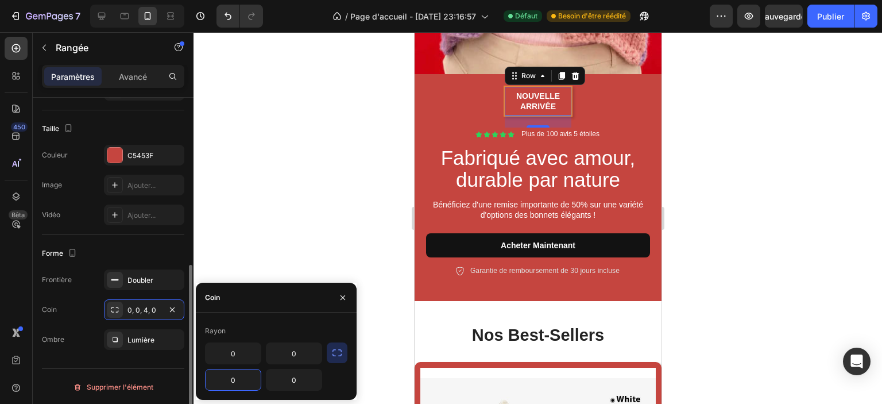
click at [94, 307] on div "Coin 0, 0, 4, 0" at bounding box center [113, 309] width 142 height 21
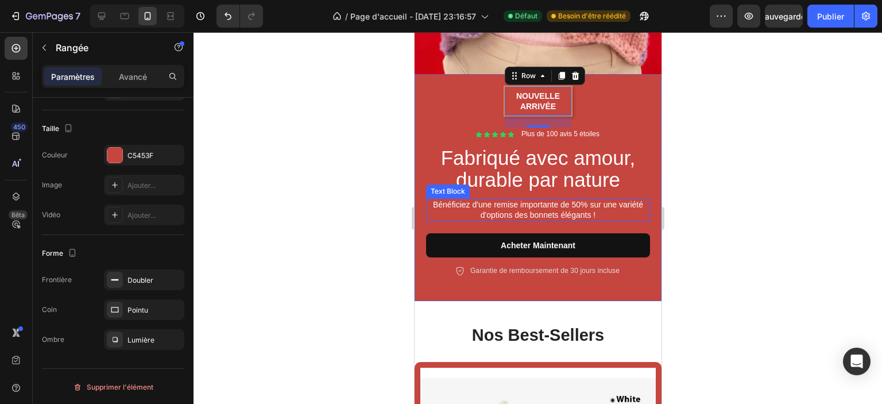
scroll to position [315, 0]
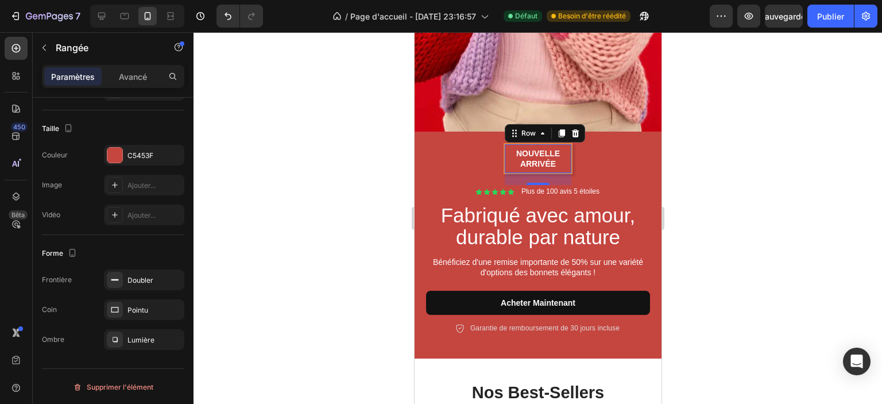
click at [698, 188] on div at bounding box center [538, 218] width 689 height 372
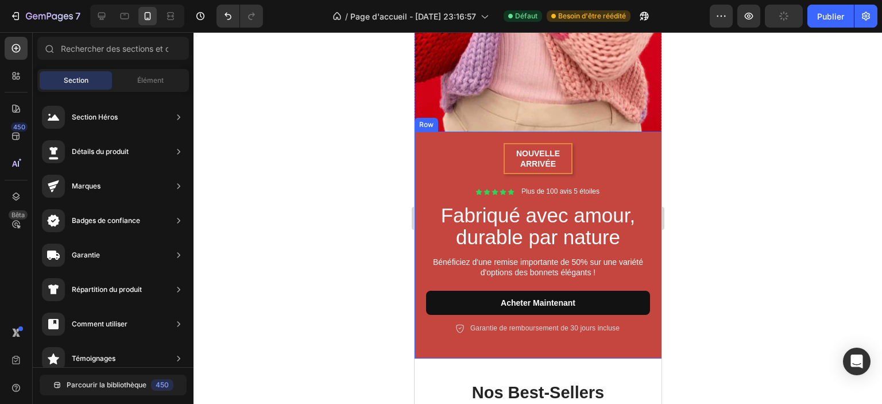
click at [596, 143] on div "Nouvelle arrivée Text Block Row Icon Icon Icon Icon Icon Icon List Plus de 100 …" at bounding box center [538, 238] width 224 height 191
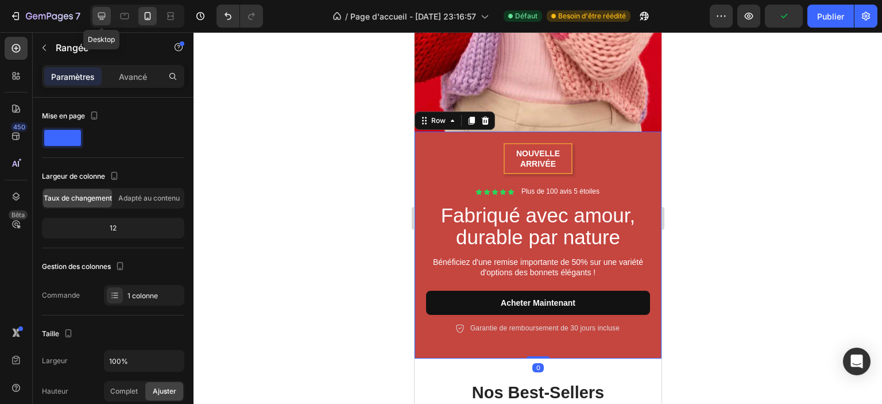
click at [101, 21] on icon at bounding box center [101, 15] width 11 height 11
type input "1200"
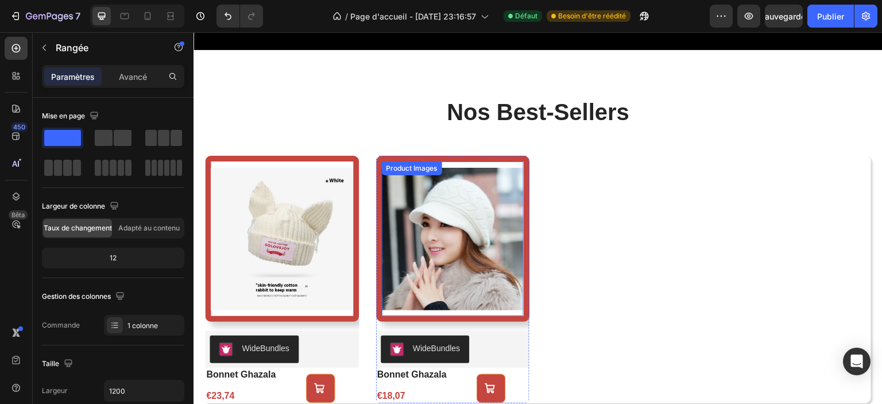
scroll to position [693, 0]
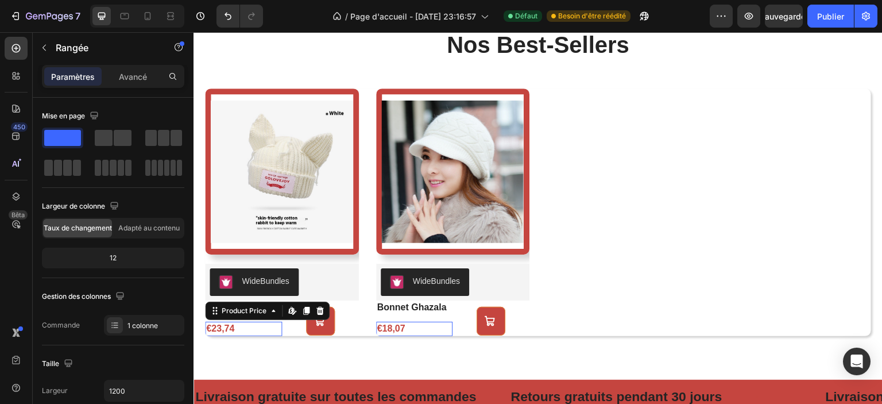
click at [249, 327] on div "€23,74" at bounding box center [243, 329] width 77 height 14
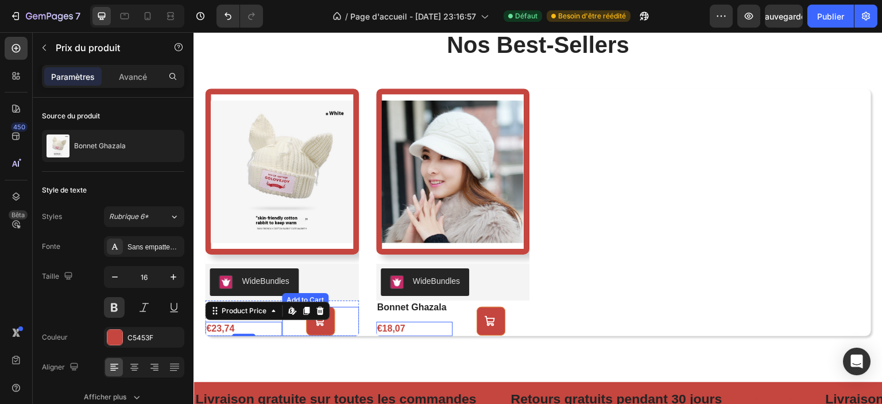
click at [294, 328] on div "Add to Cart" at bounding box center [320, 321] width 77 height 29
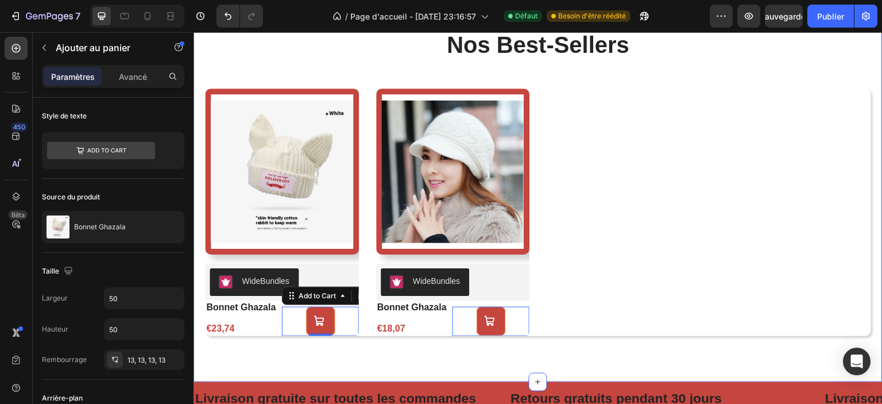
click at [357, 355] on div "nos best-sellers Heading Product Images WideBundles WideBundles bonnet ghazala …" at bounding box center [538, 182] width 689 height 399
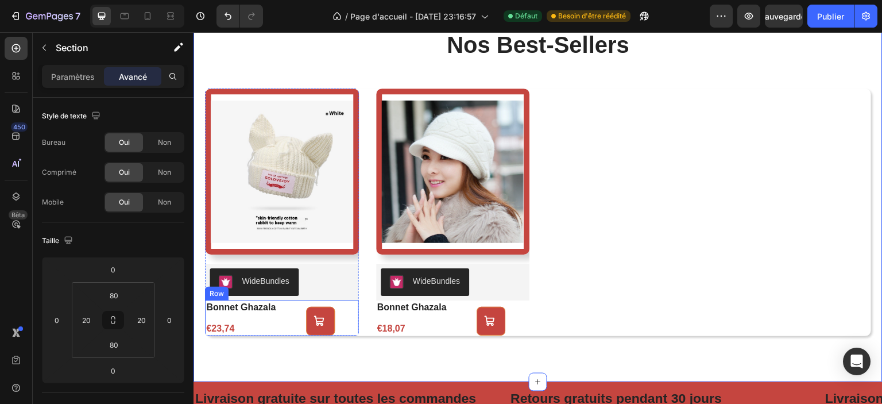
click at [346, 301] on div "Add to Cart" at bounding box center [320, 318] width 77 height 36
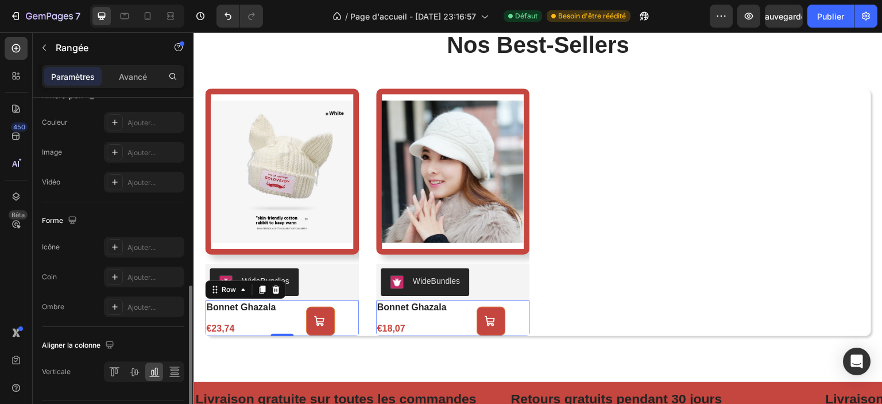
scroll to position [491, 0]
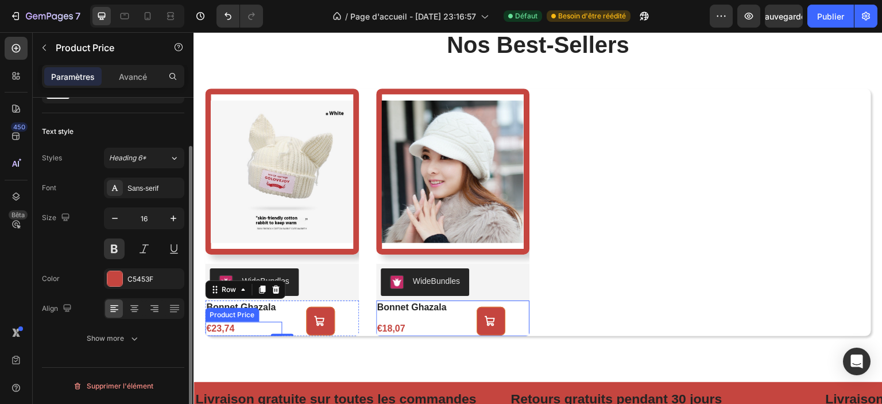
click at [232, 324] on div "€23,74" at bounding box center [243, 329] width 77 height 14
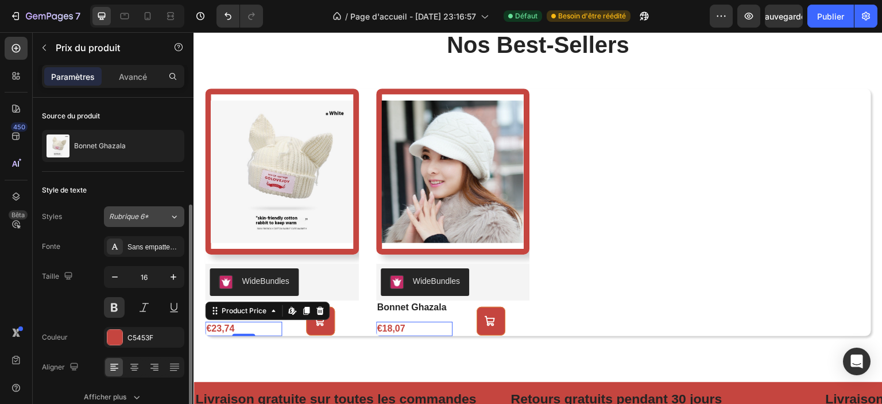
scroll to position [57, 0]
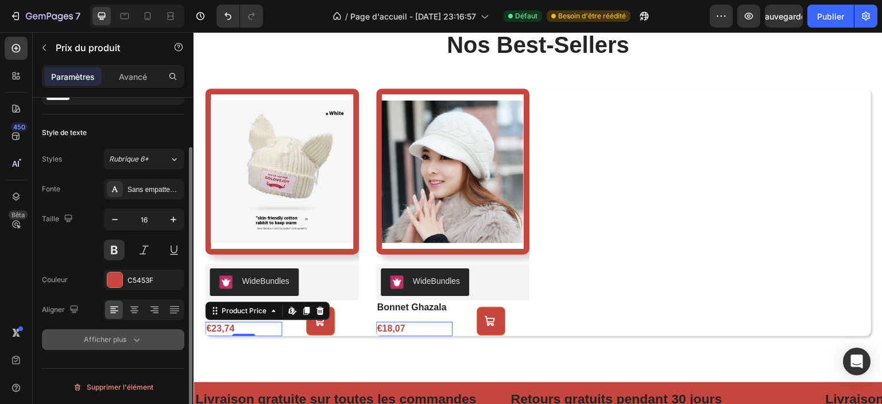
click at [136, 336] on icon "button" at bounding box center [136, 339] width 11 height 11
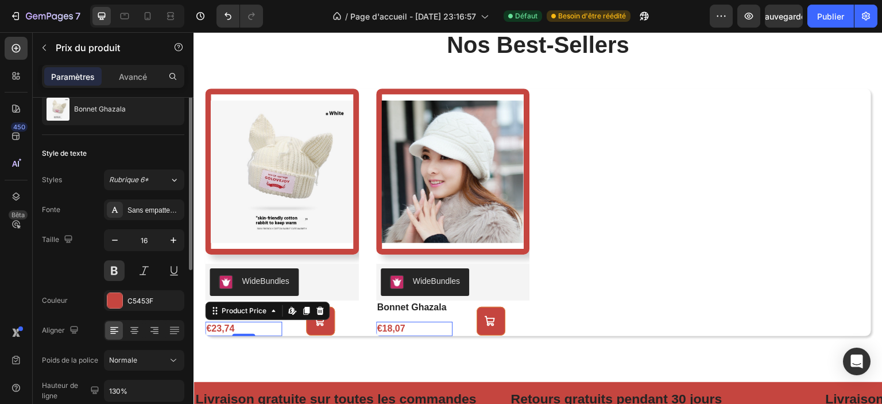
scroll to position [0, 0]
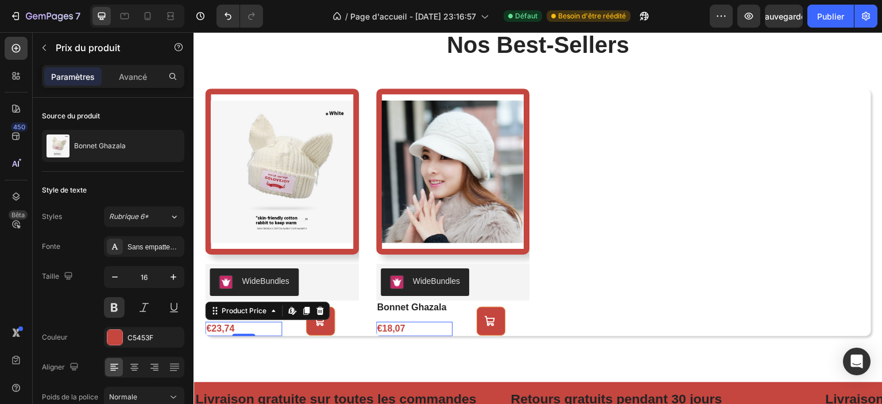
click at [72, 76] on font "Paramètres" at bounding box center [73, 77] width 44 height 10
click at [288, 327] on div "Add to Cart" at bounding box center [320, 321] width 77 height 29
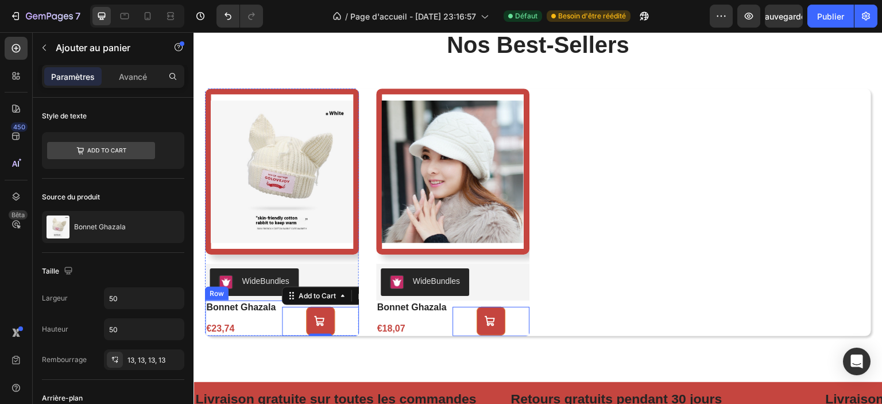
click at [273, 315] on div "bonnet ghazala Product Title €23,74 Product Price Product Price" at bounding box center [243, 318] width 77 height 36
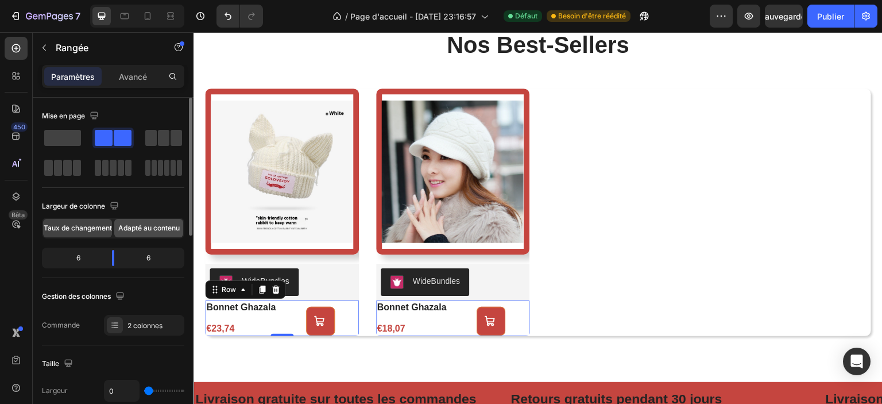
click at [151, 231] on span "Adapté au contenu" at bounding box center [148, 228] width 61 height 10
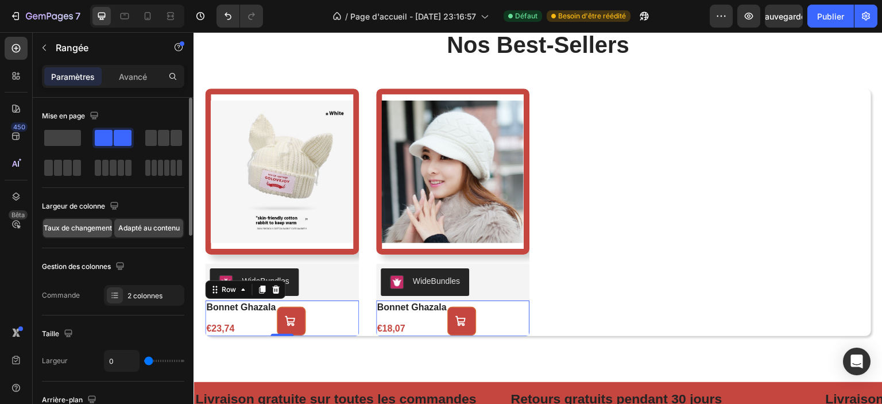
click at [85, 225] on font "Taux de changement" at bounding box center [78, 227] width 68 height 9
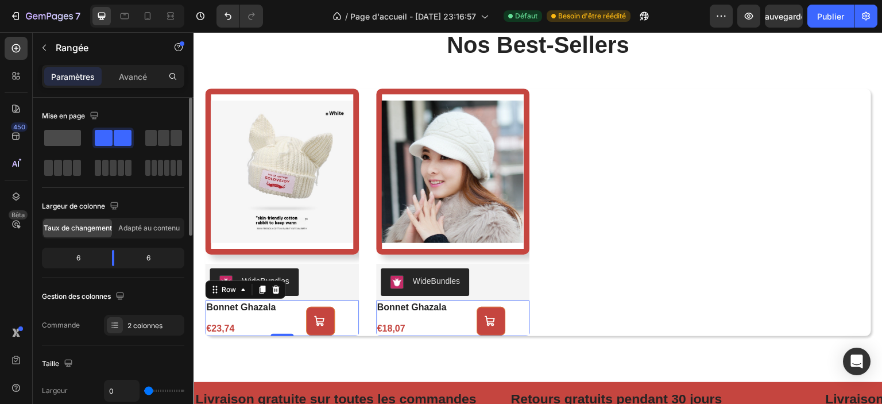
click at [69, 134] on span at bounding box center [62, 138] width 37 height 16
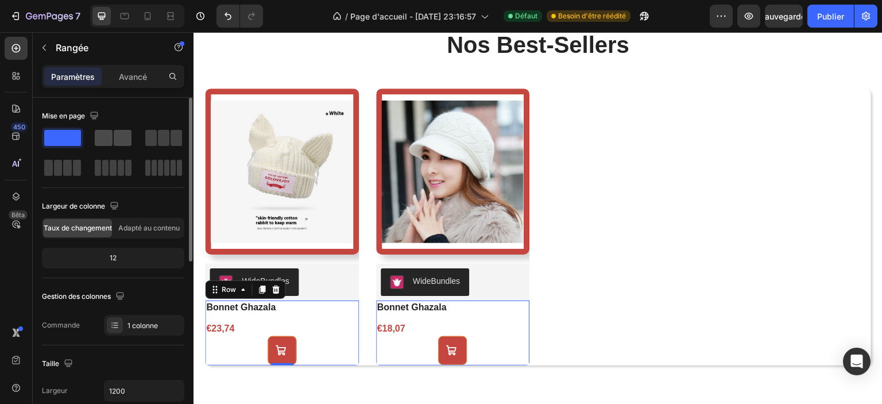
click at [110, 140] on span at bounding box center [104, 138] width 18 height 16
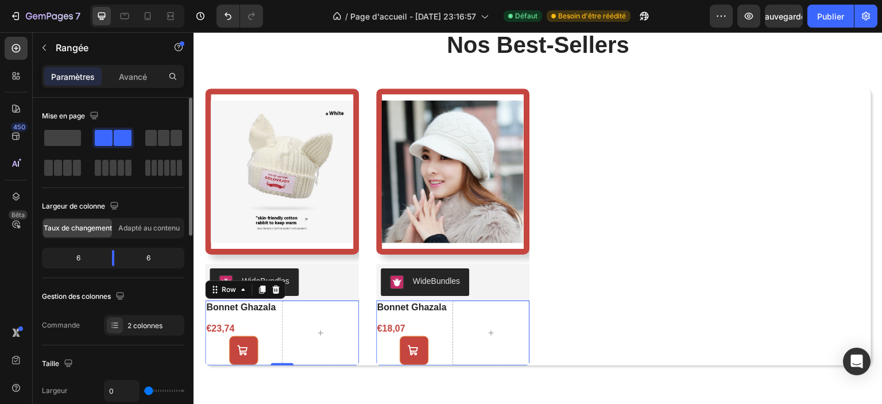
click at [117, 138] on span at bounding box center [123, 138] width 18 height 16
click at [78, 137] on span at bounding box center [62, 138] width 37 height 16
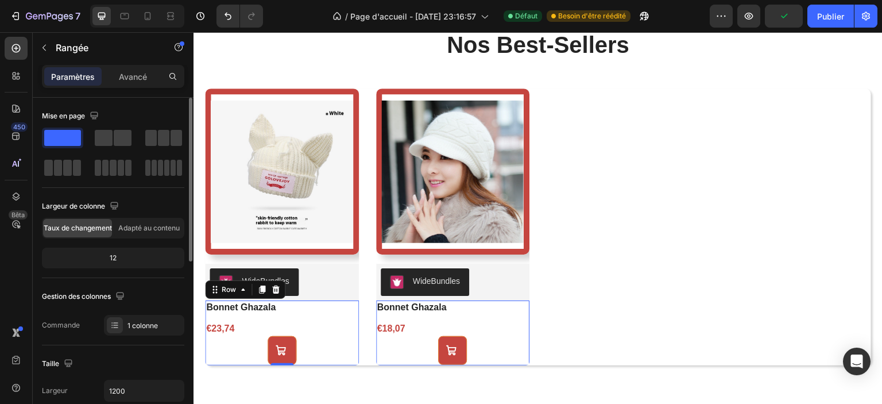
click at [71, 136] on span at bounding box center [62, 138] width 37 height 16
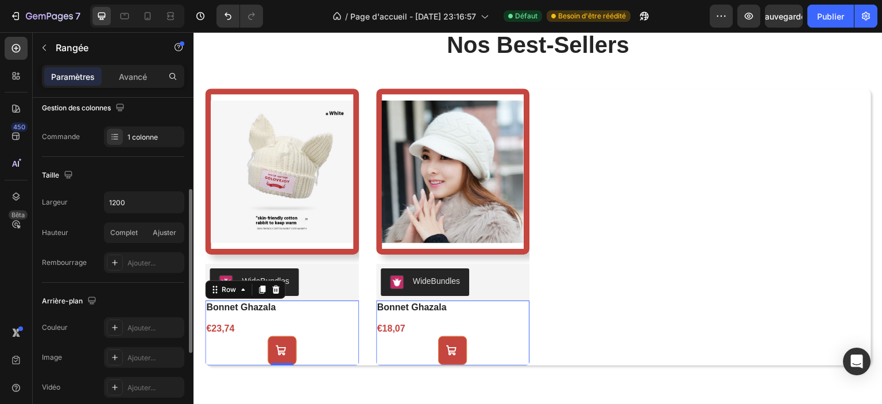
scroll to position [131, 0]
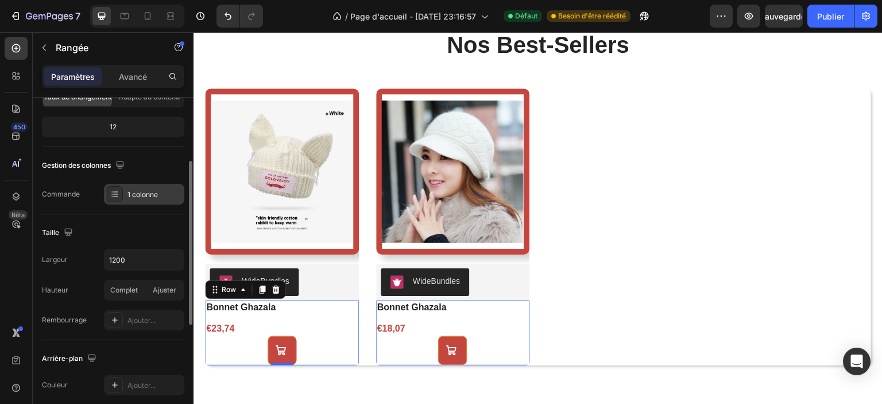
click at [141, 196] on font "1 colonne" at bounding box center [142, 194] width 30 height 9
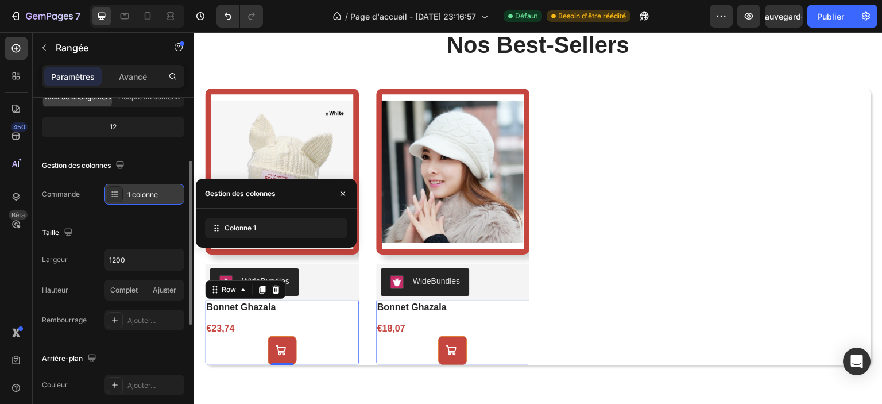
click at [141, 196] on font "1 colonne" at bounding box center [142, 194] width 30 height 9
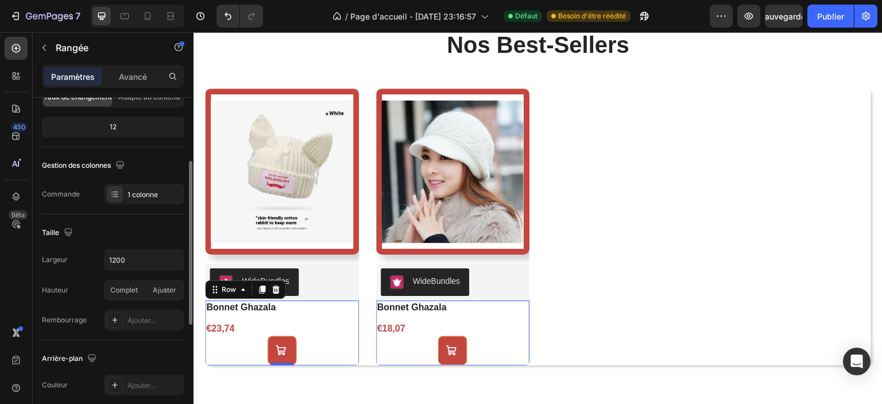
click at [125, 222] on div "Taille Largeur 1200 Hauteur Complet Ajuster Rembourrage Ajouter..." at bounding box center [113, 277] width 142 height 126
click at [229, 14] on icon "Annuler/Rétablir" at bounding box center [228, 16] width 7 height 7
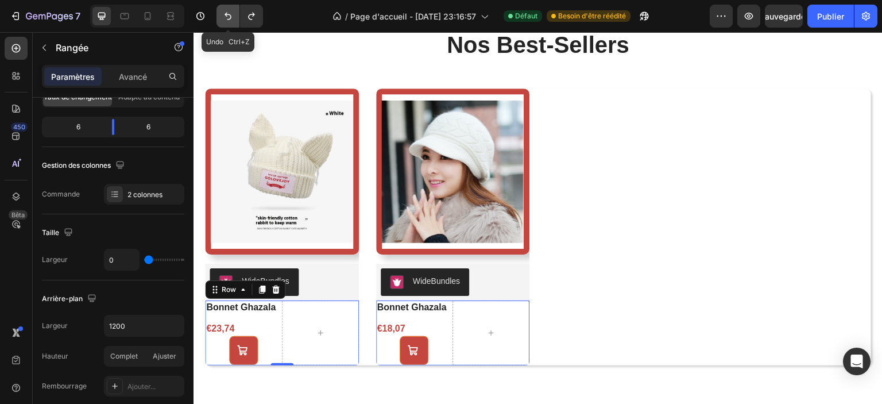
click at [228, 15] on icon "Annuler/Rétablir" at bounding box center [227, 15] width 11 height 11
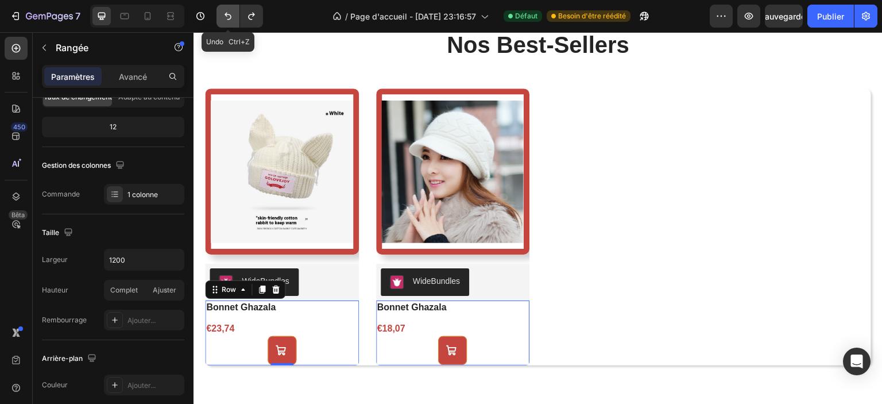
click at [228, 15] on icon "Annuler/Rétablir" at bounding box center [227, 15] width 11 height 11
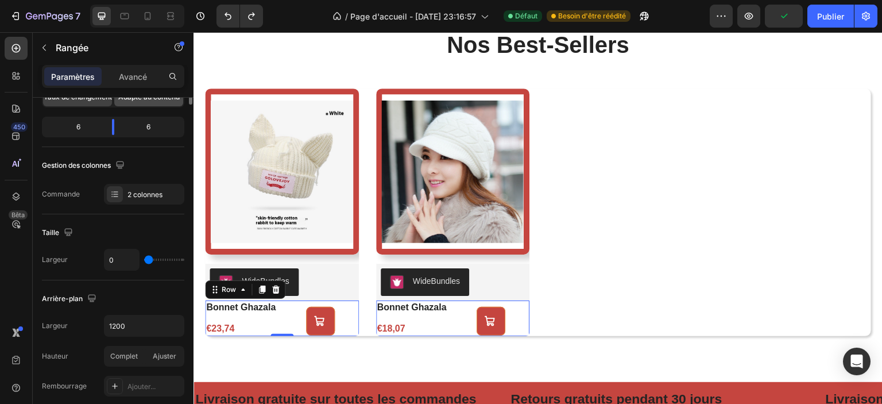
scroll to position [0, 0]
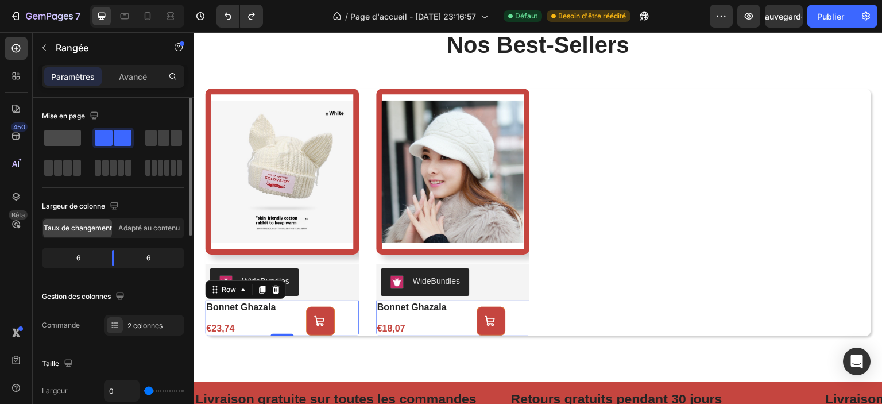
click at [69, 140] on span at bounding box center [62, 138] width 37 height 16
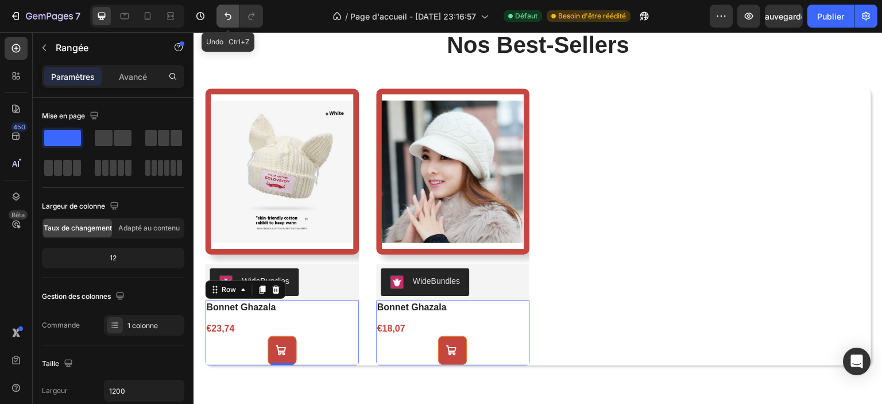
click at [227, 17] on icon "Annuler/Rétablir" at bounding box center [227, 15] width 11 height 11
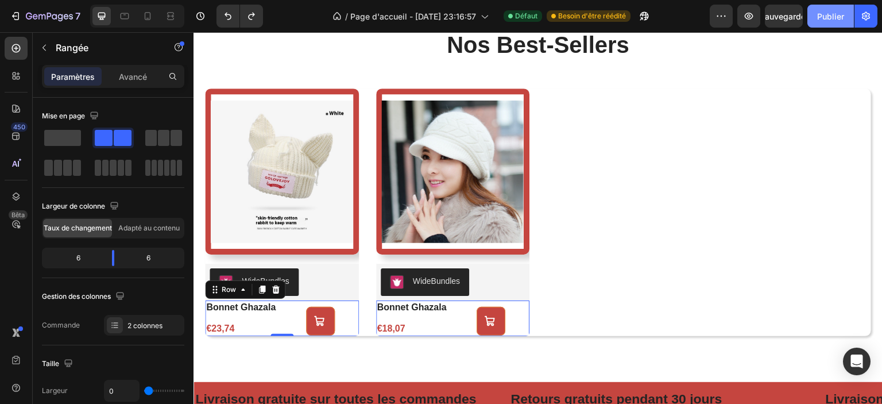
click at [820, 16] on font "Publier" at bounding box center [830, 16] width 27 height 10
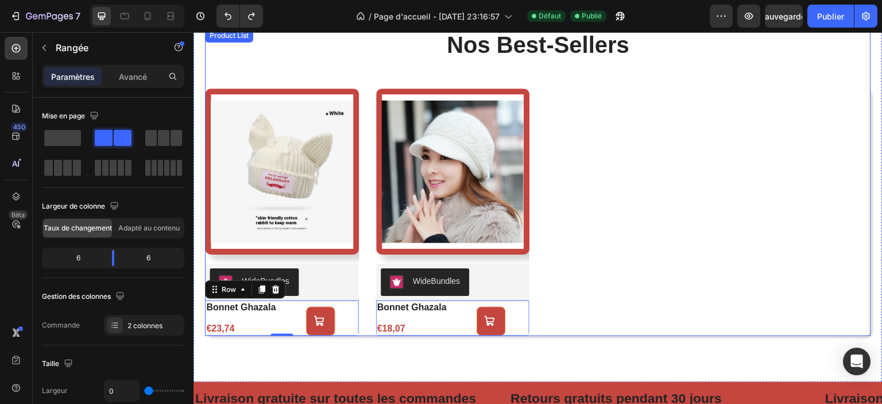
click at [700, 191] on div "Product Images WideBundles WideBundles bonnet ghazala Product Title €23,74 Prod…" at bounding box center [538, 212] width 666 height 248
click at [695, 191] on div "Product Images WideBundles WideBundles bonnet ghazala Product Title €23,74 Prod…" at bounding box center [538, 212] width 666 height 248
click at [693, 188] on div "Product Images WideBundles WideBundles bonnet ghazala Product Title €23,74 Prod…" at bounding box center [538, 212] width 666 height 248
click at [692, 189] on div "Product Images WideBundles WideBundles bonnet ghazala Product Title €23,74 Prod…" at bounding box center [538, 212] width 666 height 248
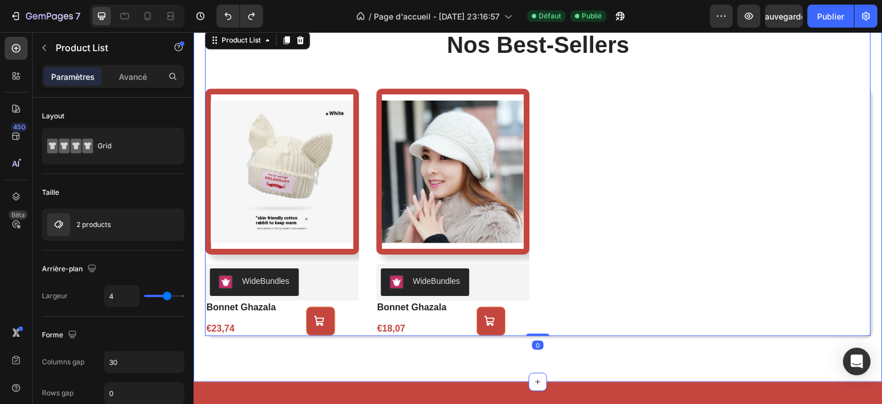
scroll to position [521, 0]
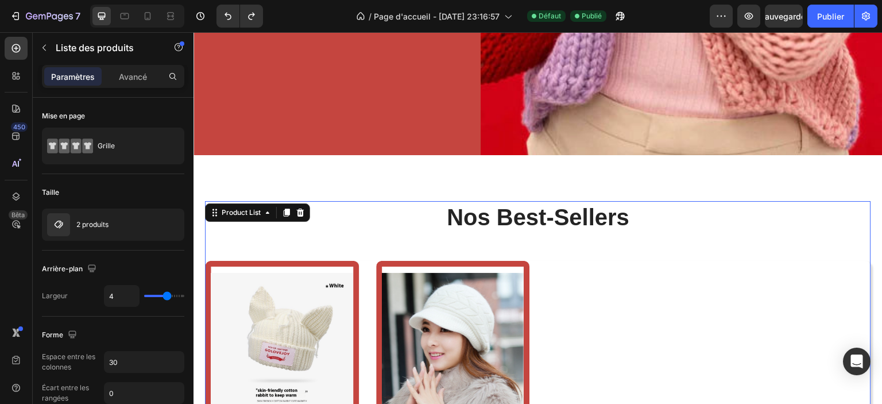
click at [746, 288] on div "Product Images WideBundles WideBundles bonnet ghazala Product Title €23,74 Prod…" at bounding box center [538, 385] width 666 height 248
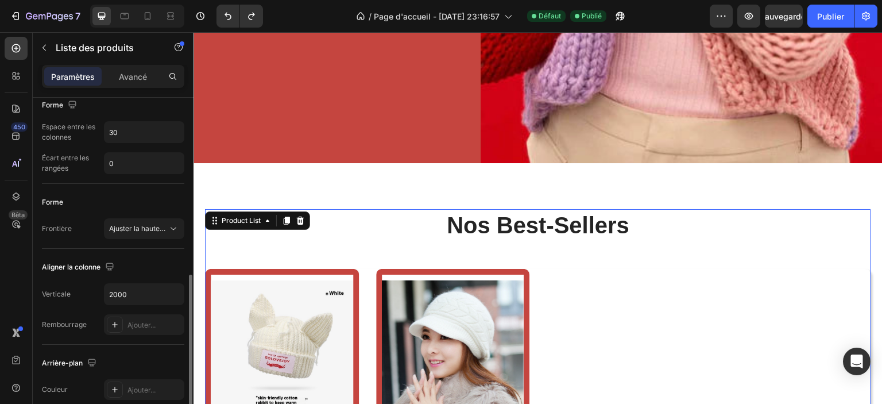
scroll to position [287, 0]
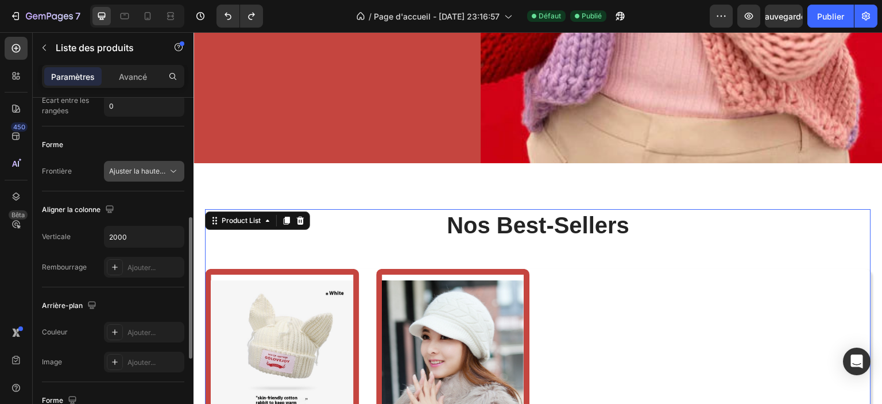
click at [137, 167] on font "Ajuster la hauteur du contenu" at bounding box center [156, 171] width 95 height 9
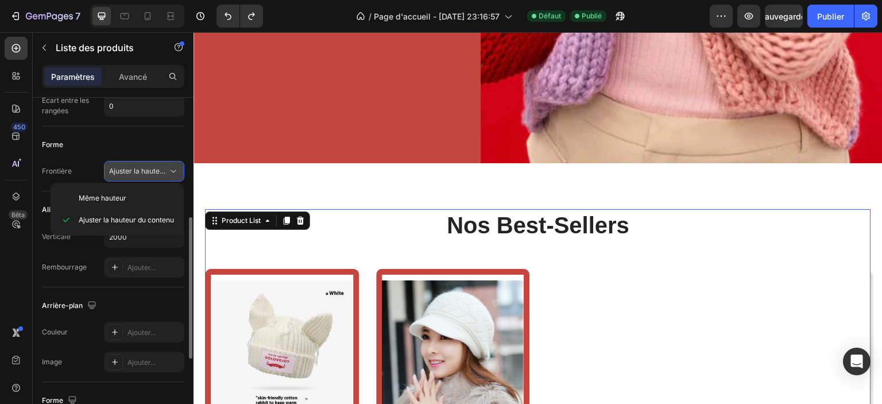
click at [137, 167] on font "Ajuster la hauteur du contenu" at bounding box center [156, 171] width 95 height 9
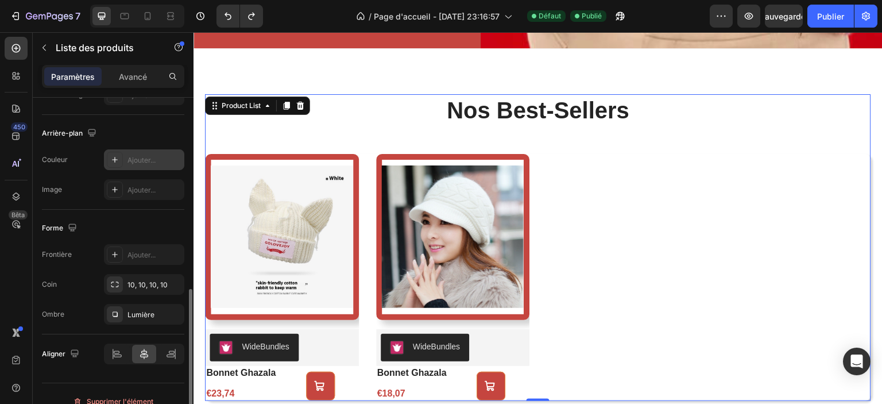
scroll to position [473, 0]
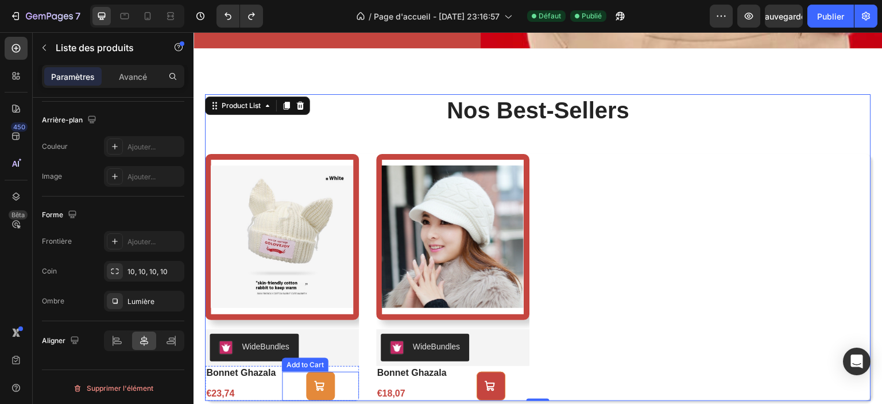
click at [310, 373] on button at bounding box center [320, 386] width 29 height 29
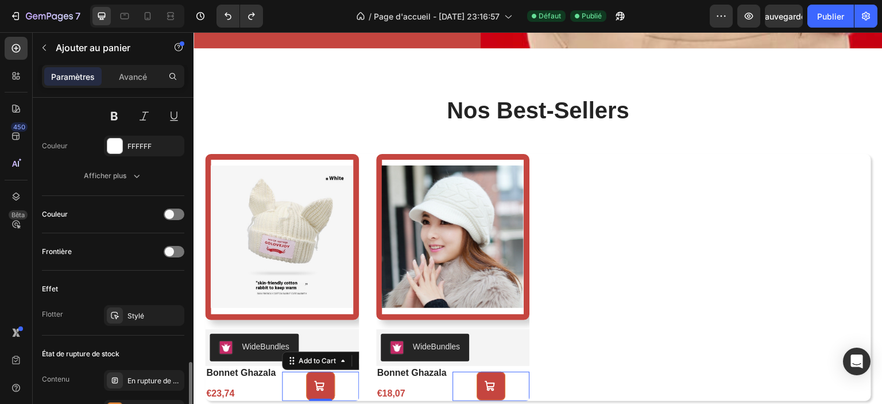
scroll to position [804, 0]
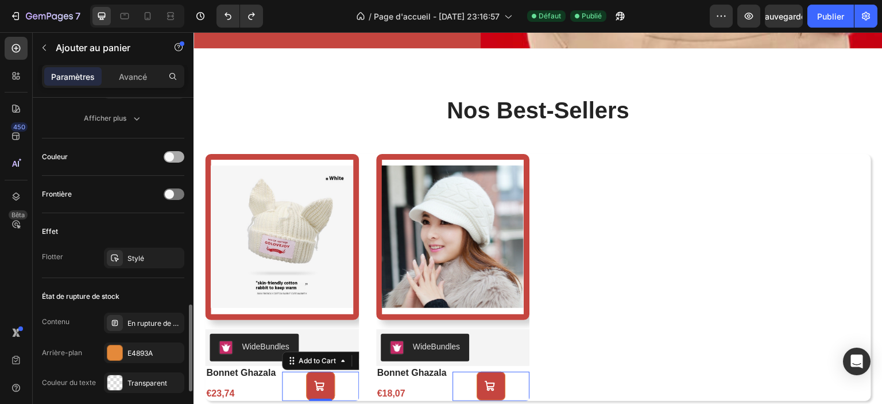
click at [175, 154] on div at bounding box center [174, 156] width 21 height 11
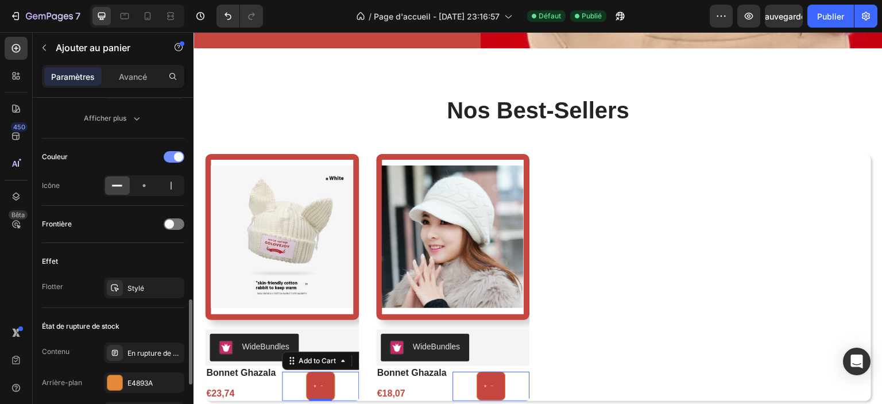
click at [163, 157] on div "Couleur" at bounding box center [113, 157] width 142 height 18
click at [170, 156] on div at bounding box center [174, 156] width 21 height 11
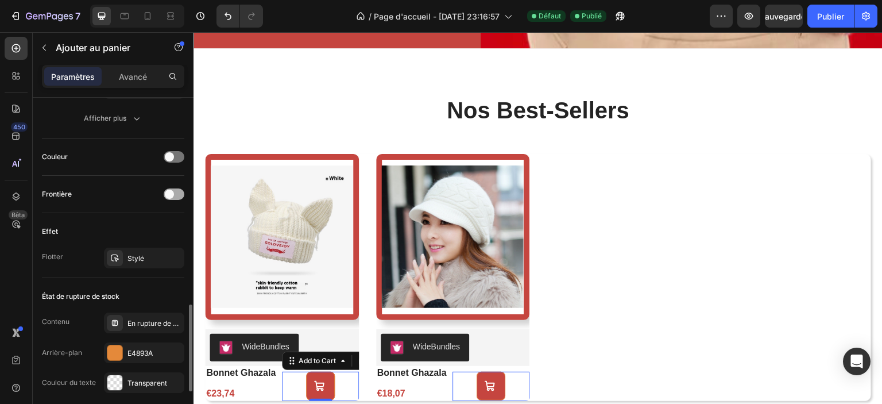
click at [171, 195] on span at bounding box center [169, 194] width 9 height 9
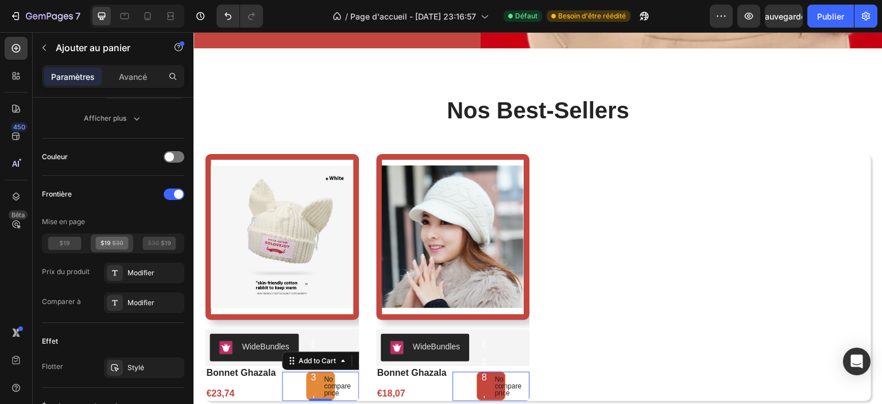
click at [328, 376] on p "No compare price" at bounding box center [326, 386] width 5 height 21
click at [172, 195] on div at bounding box center [174, 193] width 21 height 11
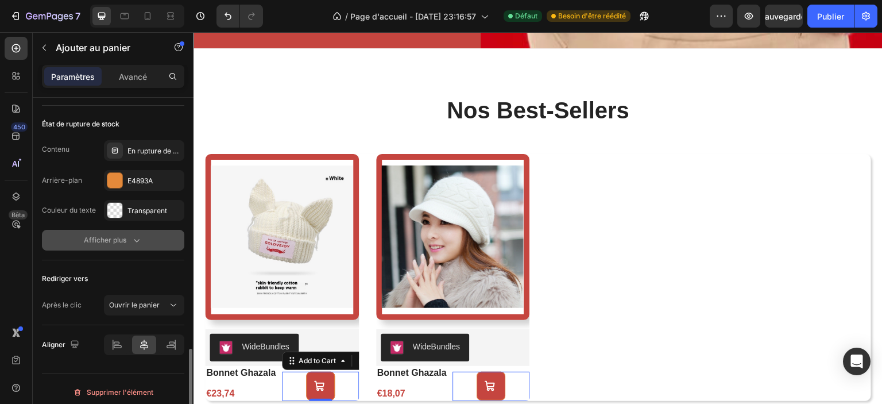
scroll to position [980, 0]
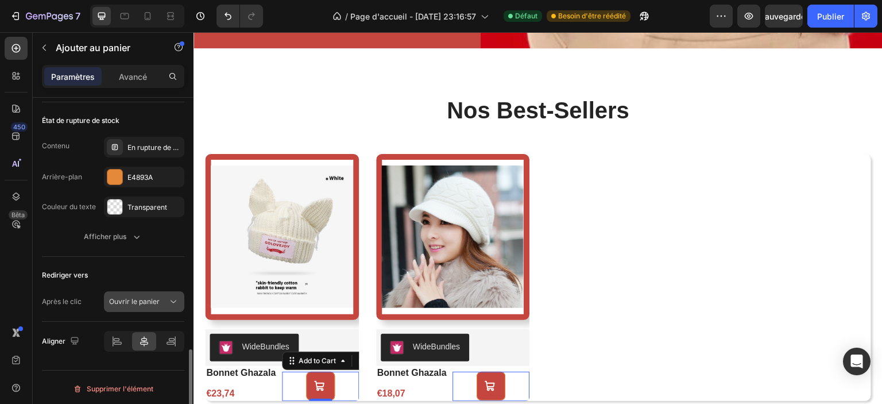
click at [163, 298] on div "Ouvrir le panier" at bounding box center [138, 301] width 59 height 10
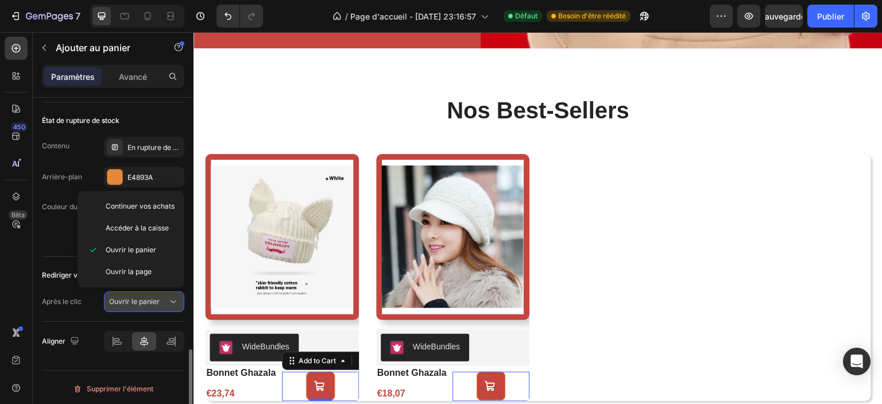
click at [163, 298] on div "Ouvrir le panier" at bounding box center [138, 301] width 59 height 10
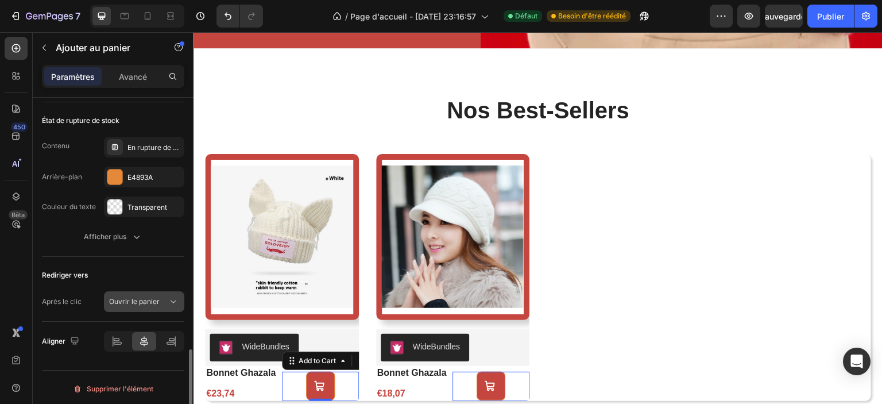
click at [163, 298] on div "Ouvrir le panier" at bounding box center [138, 301] width 59 height 10
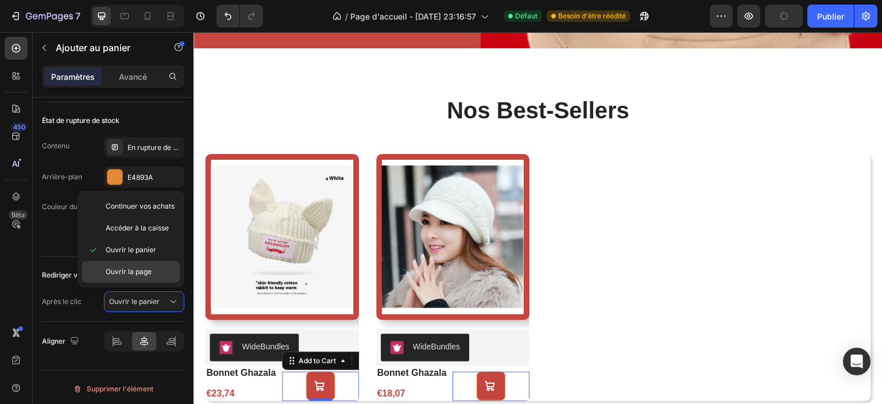
click at [149, 273] on font "Ouvrir la page" at bounding box center [129, 271] width 46 height 9
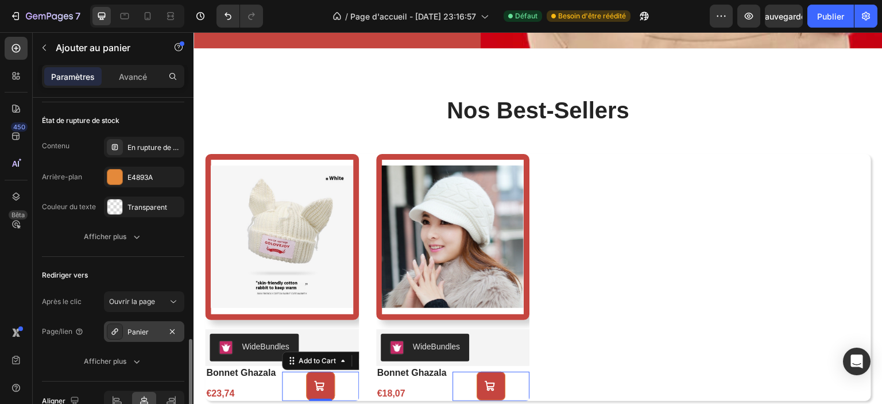
click at [138, 329] on font "Panier" at bounding box center [137, 331] width 21 height 9
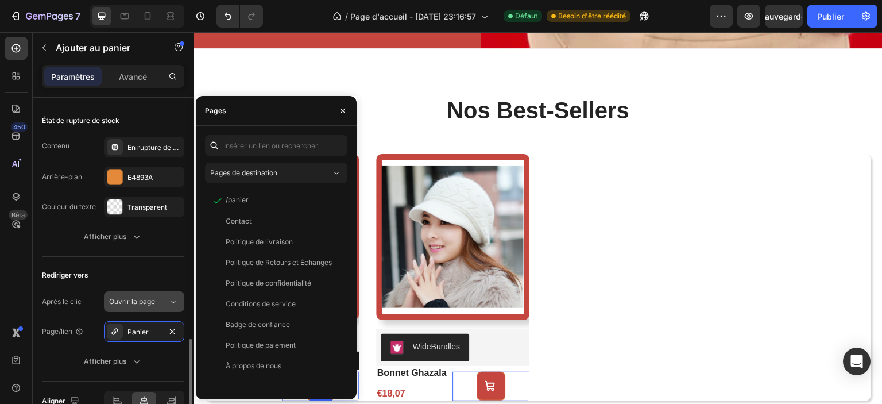
click at [148, 301] on font "Ouvrir la page" at bounding box center [132, 301] width 46 height 9
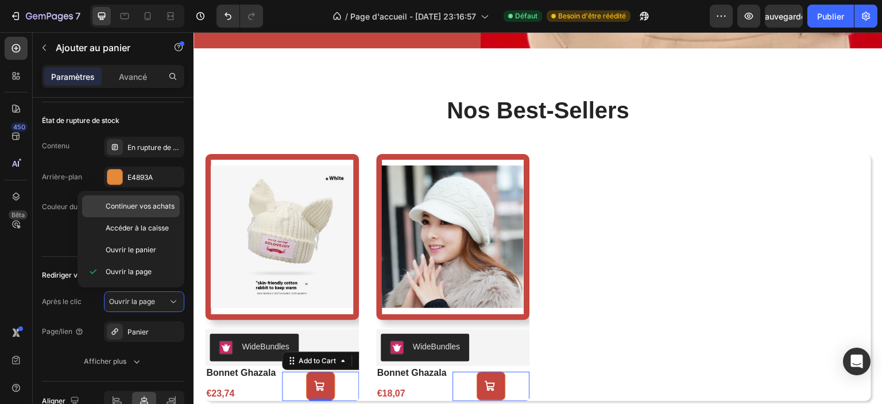
click at [159, 202] on font "Continuer vos achats" at bounding box center [140, 206] width 69 height 9
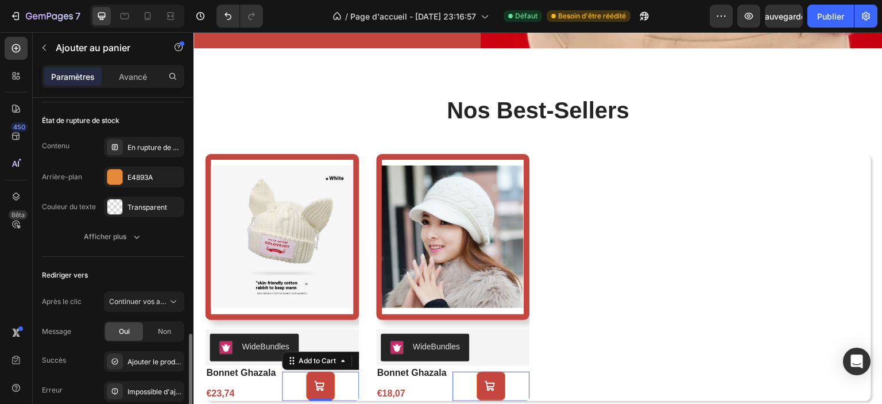
click at [136, 277] on div "Rediriger vers" at bounding box center [113, 275] width 142 height 18
click at [822, 24] on button "Publier" at bounding box center [830, 16] width 47 height 23
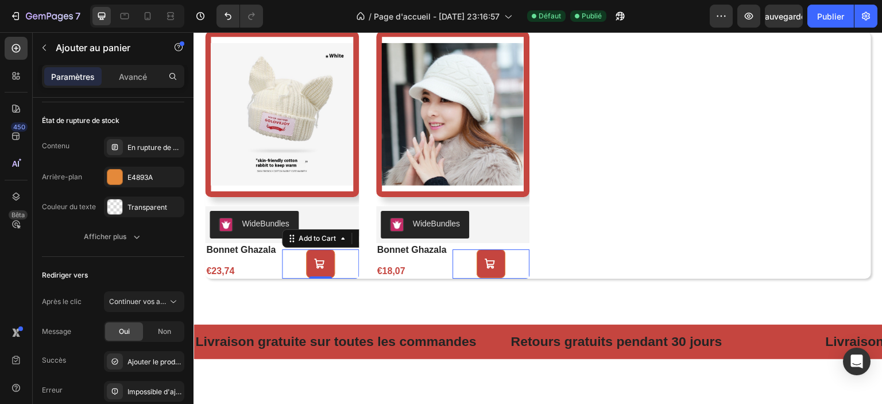
scroll to position [1069, 0]
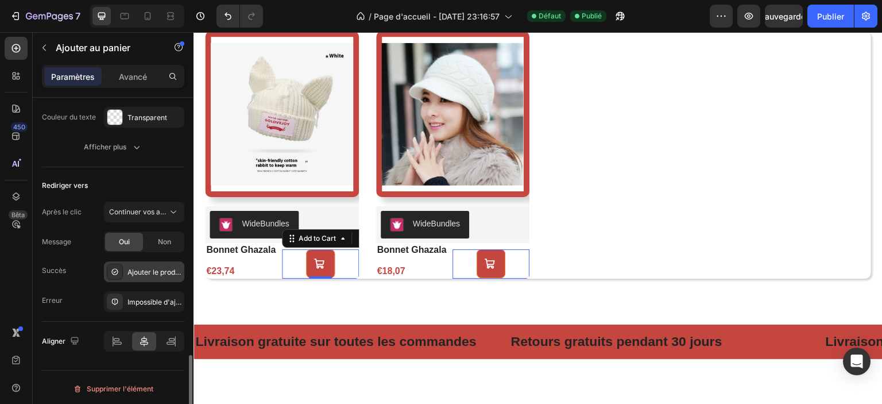
click at [137, 268] on font "Ajouter le produit au panier avec succès" at bounding box center [192, 272] width 130 height 9
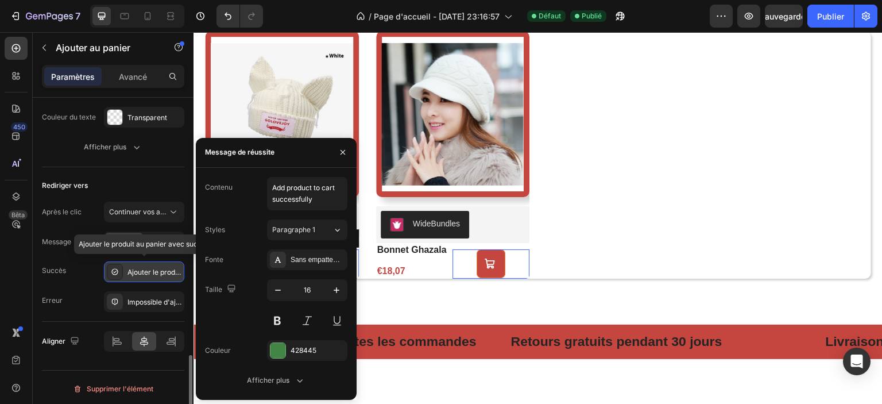
click at [137, 268] on font "Ajouter le produit au panier avec succès" at bounding box center [192, 272] width 130 height 9
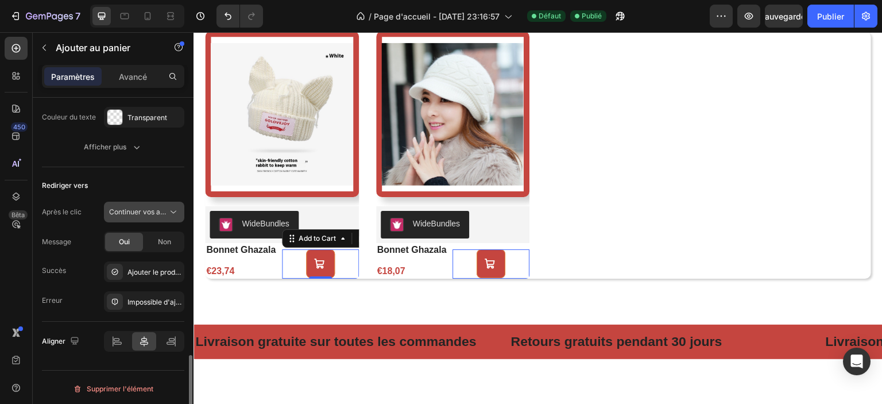
click at [175, 212] on icon at bounding box center [173, 211] width 11 height 11
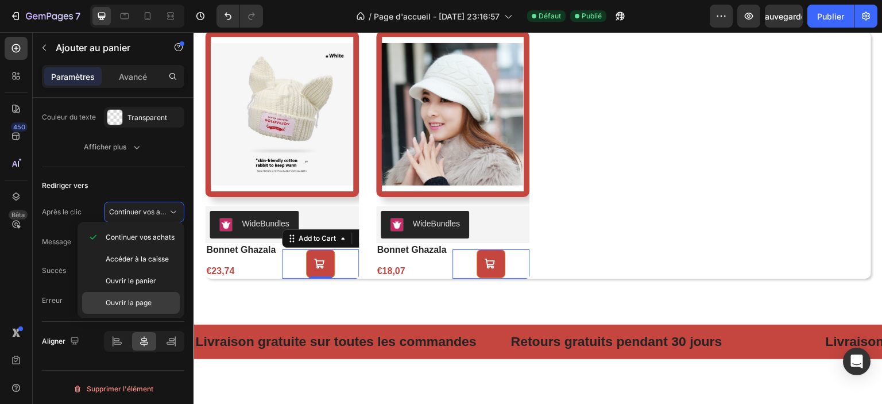
click at [148, 298] on font "Ouvrir la page" at bounding box center [129, 302] width 46 height 9
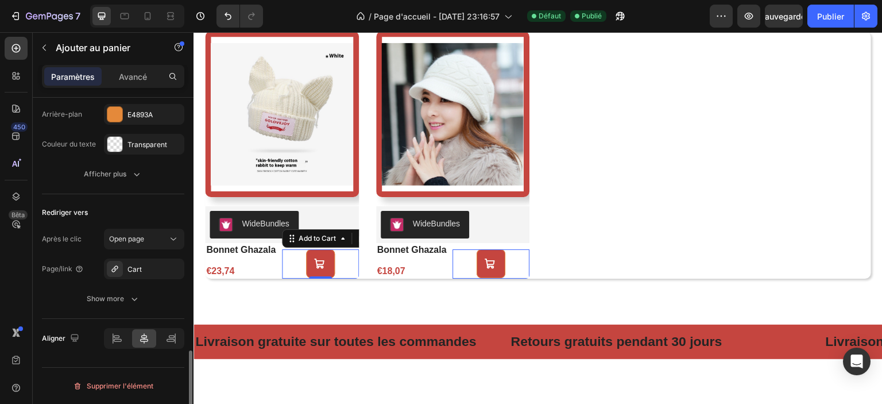
scroll to position [1039, 0]
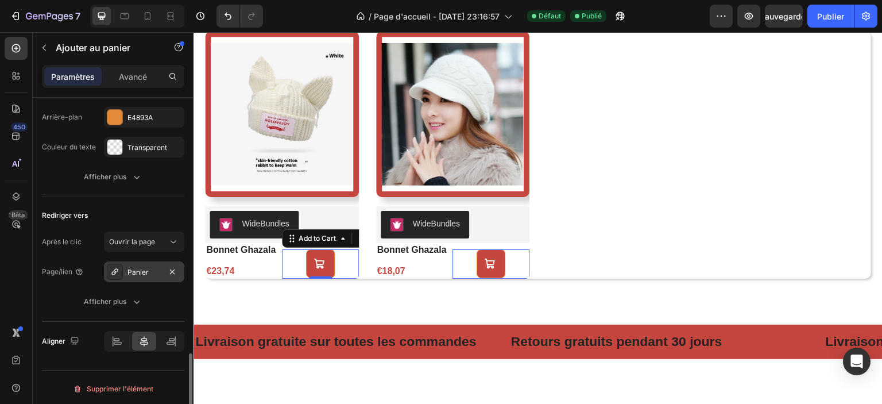
click at [132, 269] on font "Panier" at bounding box center [137, 272] width 21 height 9
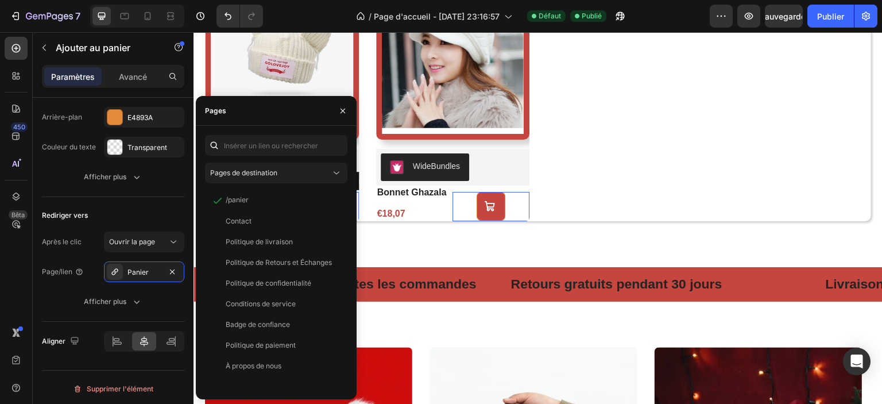
scroll to position [751, 0]
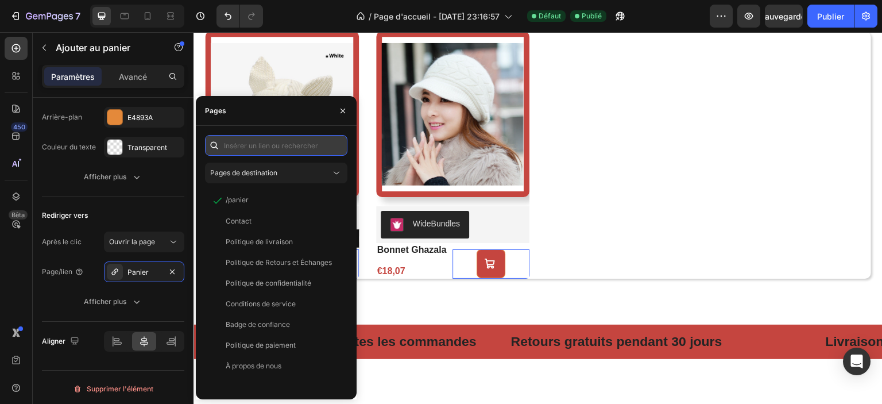
click at [272, 149] on input "text" at bounding box center [276, 145] width 142 height 21
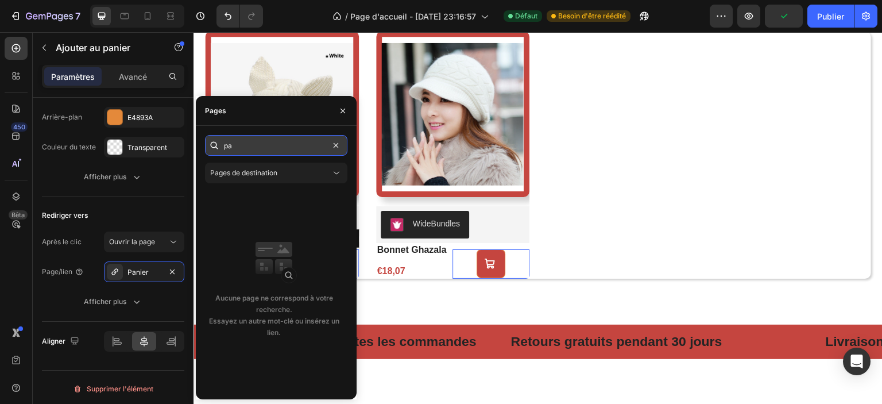
type input "p"
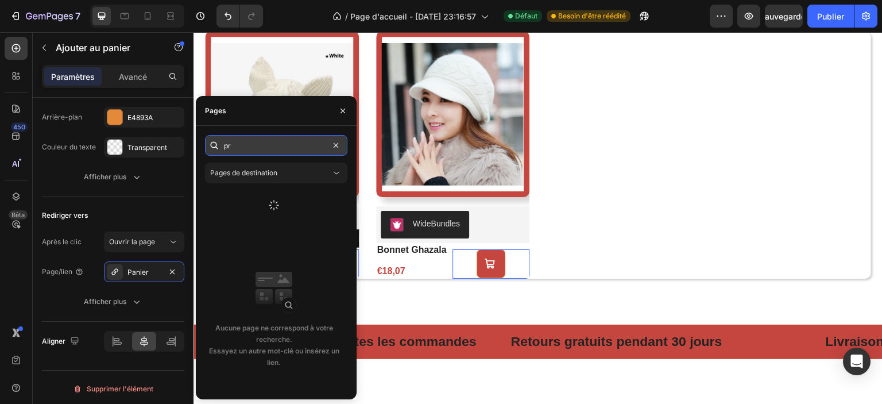
type input "p"
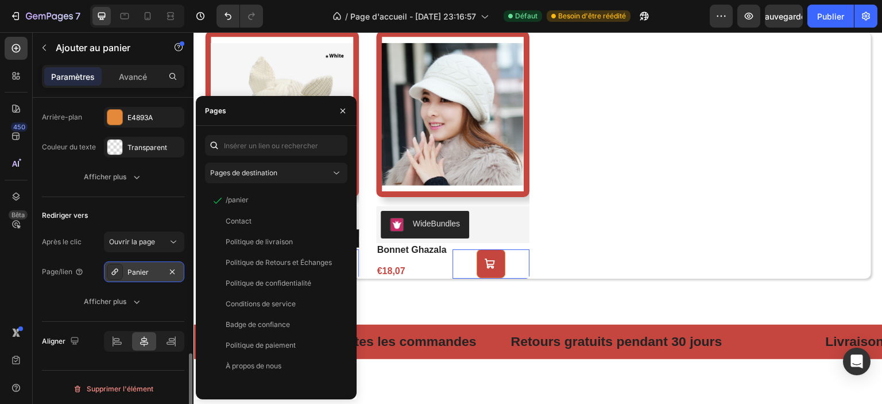
click at [152, 271] on div "Panier" at bounding box center [143, 272] width 33 height 10
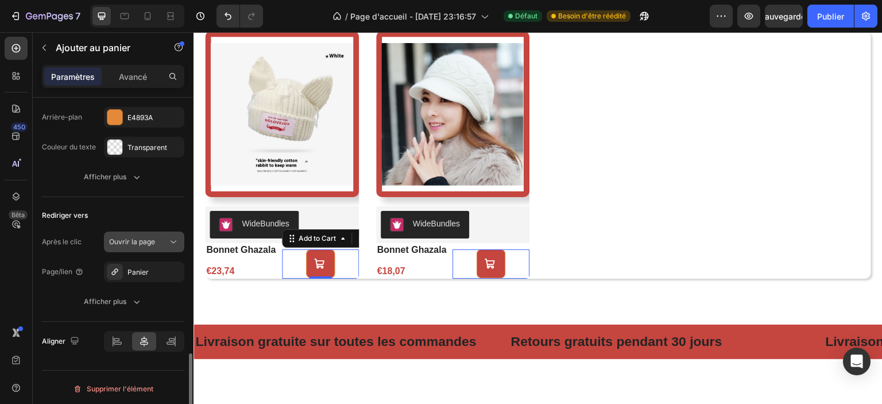
click at [154, 240] on font "Ouvrir la page" at bounding box center [132, 241] width 46 height 9
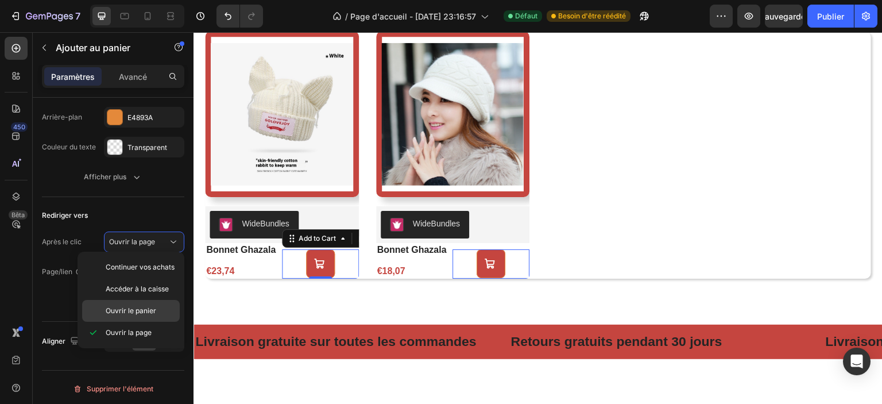
click at [148, 312] on font "Ouvrir le panier" at bounding box center [131, 310] width 51 height 9
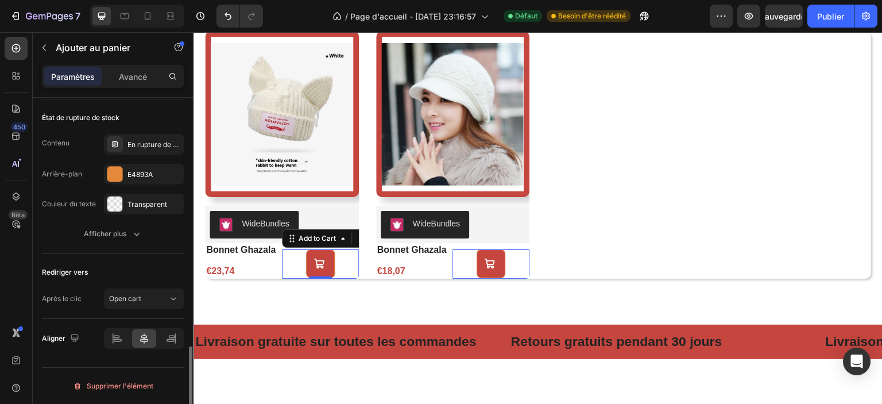
scroll to position [980, 0]
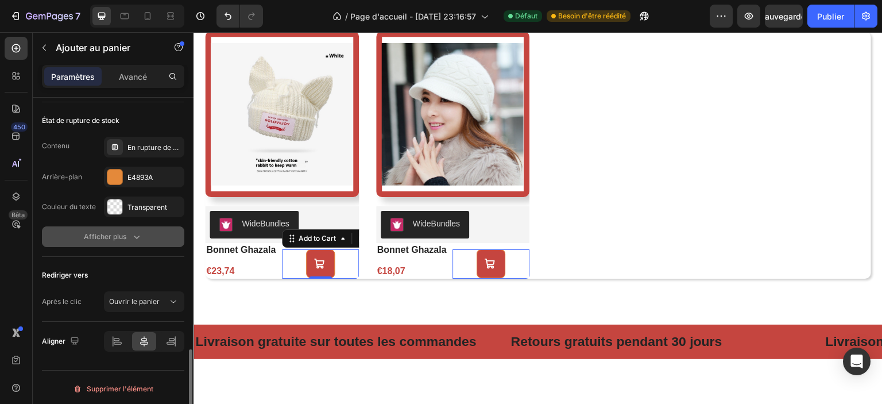
click at [118, 237] on font "Afficher plus" at bounding box center [105, 236] width 42 height 9
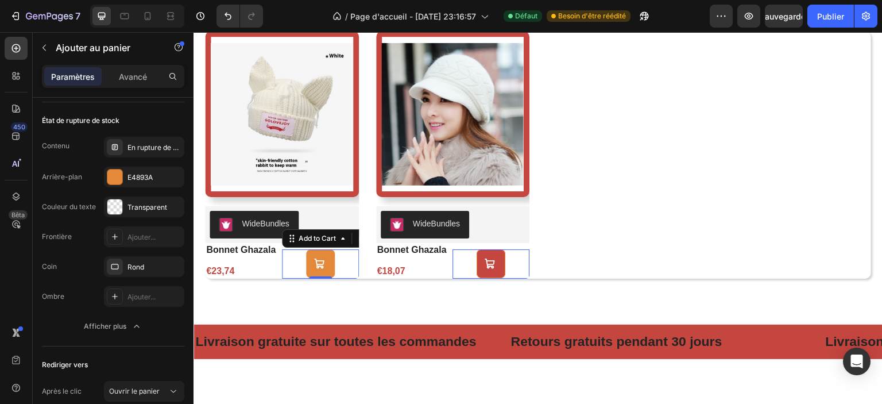
click at [324, 266] on button at bounding box center [320, 263] width 29 height 29
click at [288, 265] on div "Add to Cart 0" at bounding box center [320, 263] width 77 height 29
click at [322, 267] on icon at bounding box center [319, 264] width 11 height 22
click at [219, 269] on div "€23,74" at bounding box center [243, 271] width 77 height 14
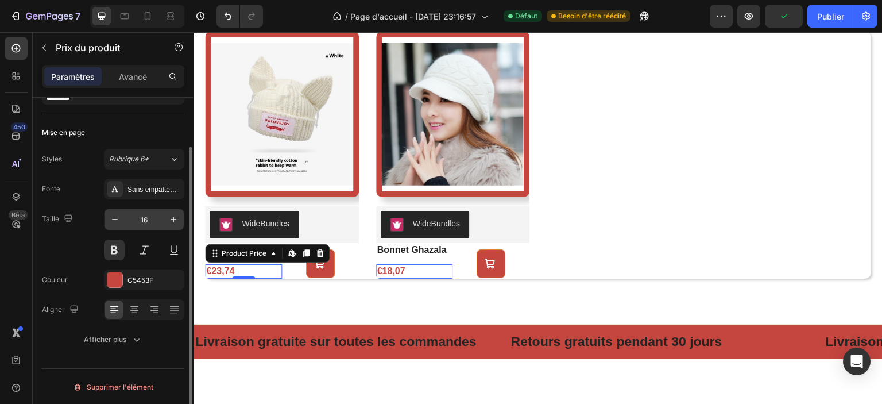
scroll to position [57, 0]
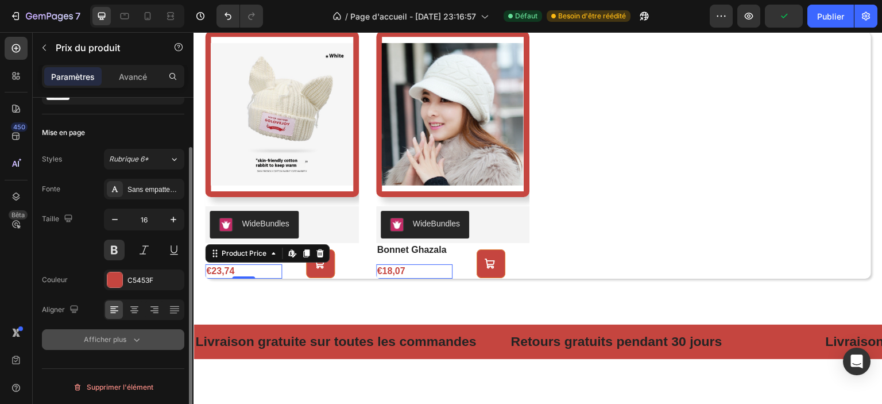
click at [136, 337] on icon "button" at bounding box center [136, 339] width 11 height 11
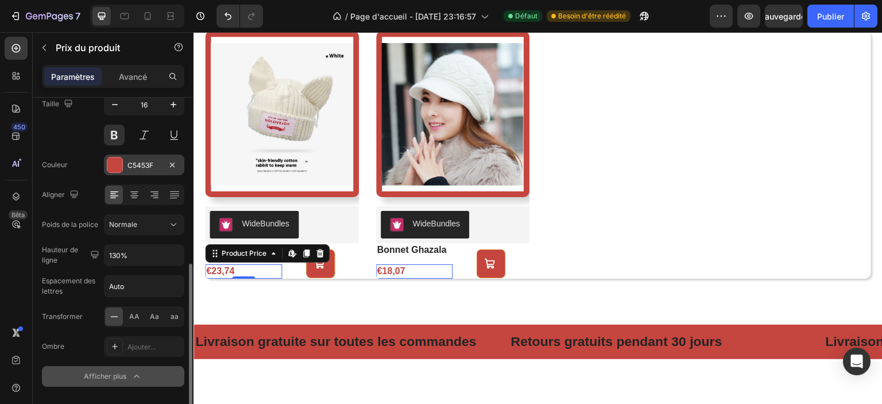
scroll to position [209, 0]
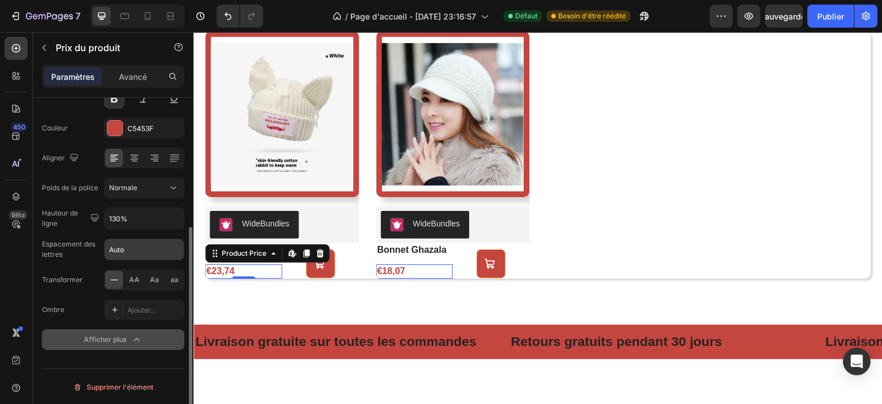
click at [145, 243] on input "Auto" at bounding box center [144, 249] width 79 height 21
click at [85, 261] on div "Fonte Sans empattement Taille 16 Couleur C5453F Aligner Poids de la police Norm…" at bounding box center [113, 188] width 142 height 323
click at [126, 339] on div "Afficher plus" at bounding box center [113, 339] width 59 height 11
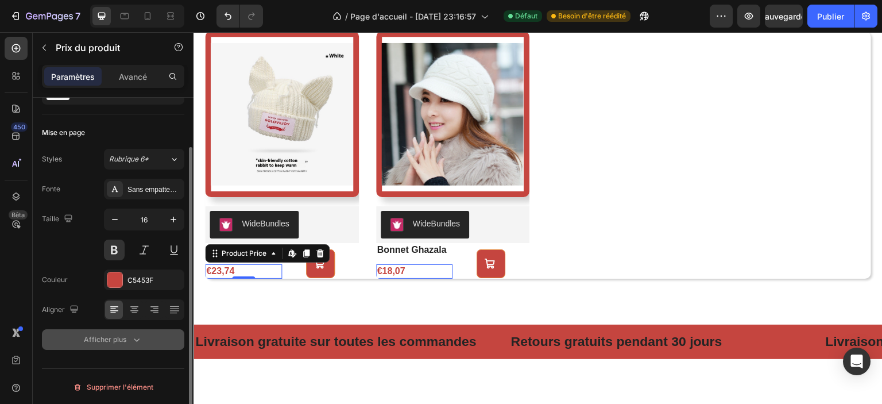
click at [126, 339] on div "Afficher plus" at bounding box center [113, 339] width 59 height 11
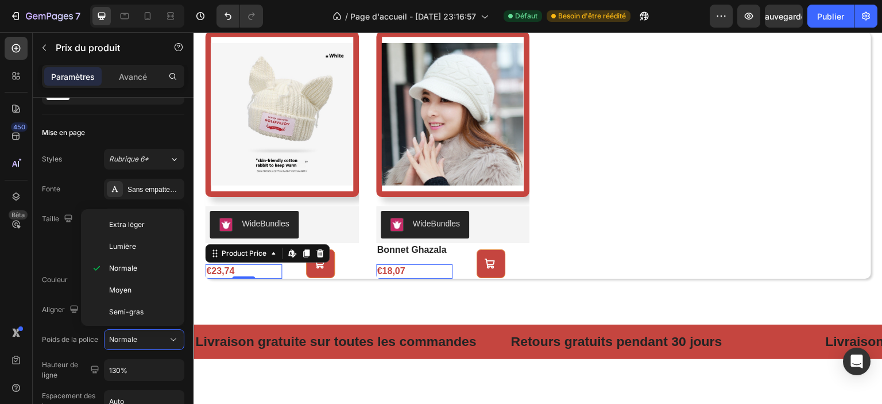
click at [126, 339] on font "Normale" at bounding box center [123, 339] width 28 height 9
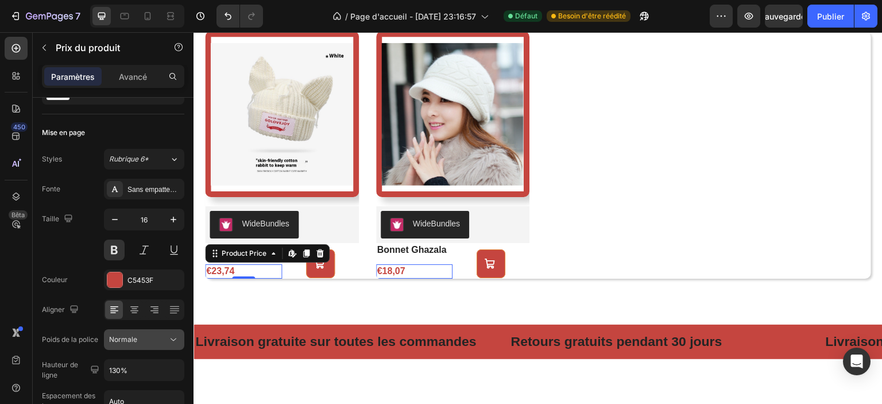
click at [126, 338] on font "Normale" at bounding box center [123, 339] width 28 height 9
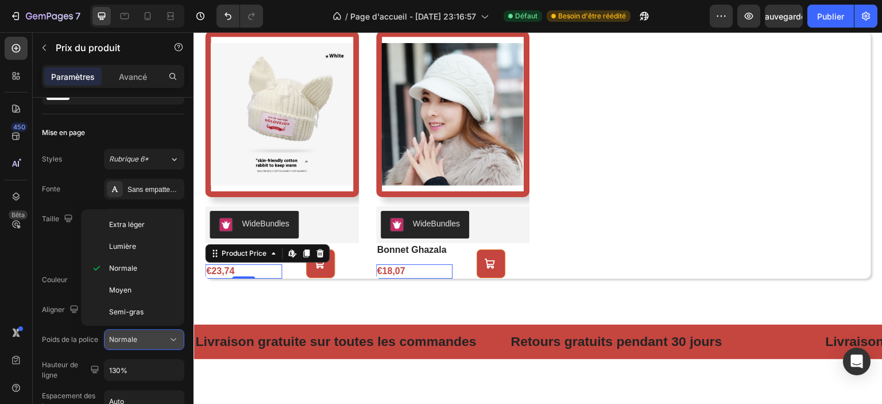
click at [126, 338] on font "Normale" at bounding box center [123, 339] width 28 height 9
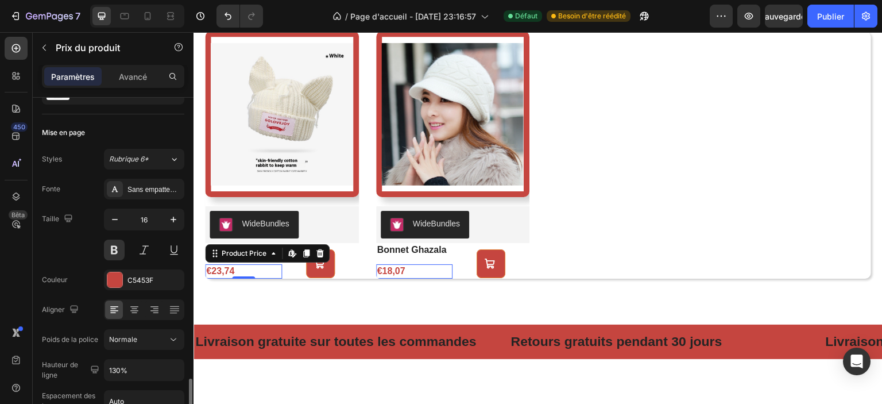
scroll to position [209, 0]
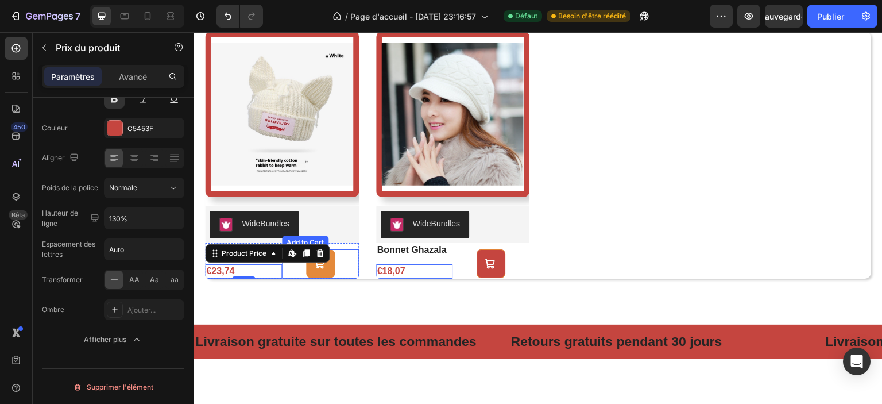
click at [328, 267] on button at bounding box center [320, 263] width 29 height 29
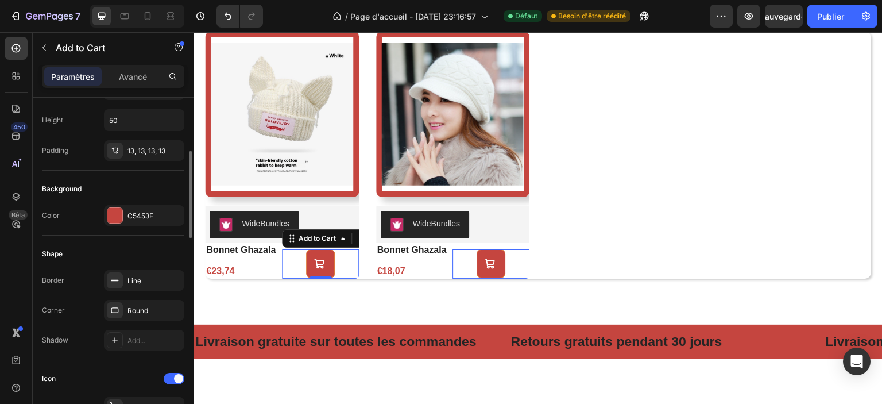
scroll to position [0, 0]
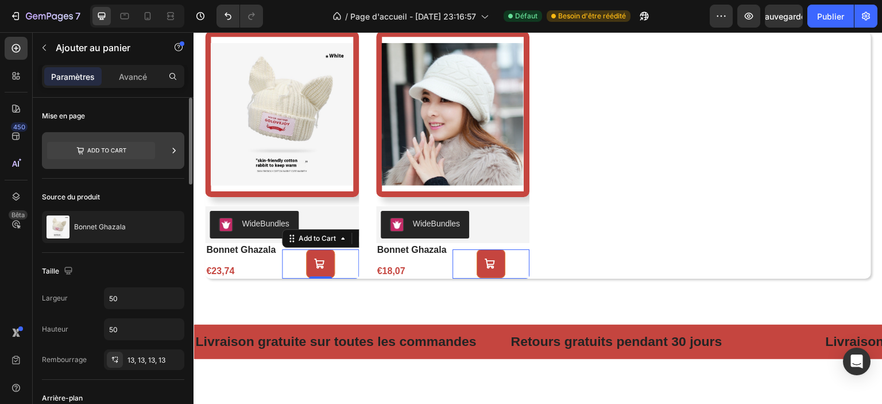
click at [136, 154] on icon at bounding box center [101, 150] width 108 height 17
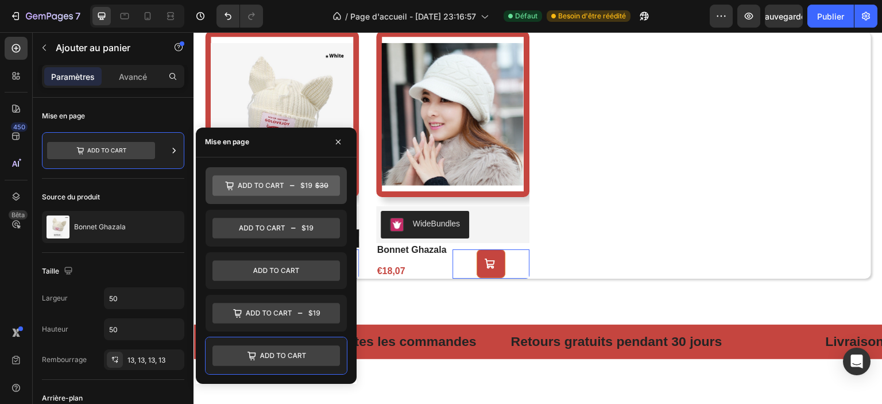
click at [264, 182] on icon at bounding box center [275, 185] width 127 height 21
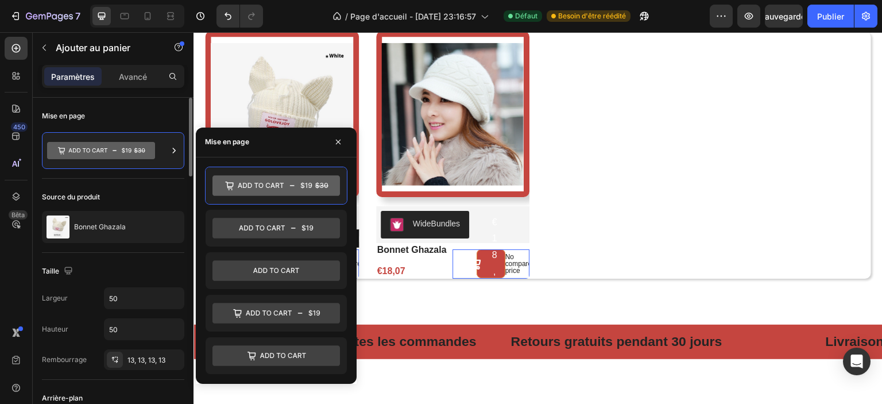
click at [137, 174] on div "Mise en page" at bounding box center [113, 138] width 142 height 81
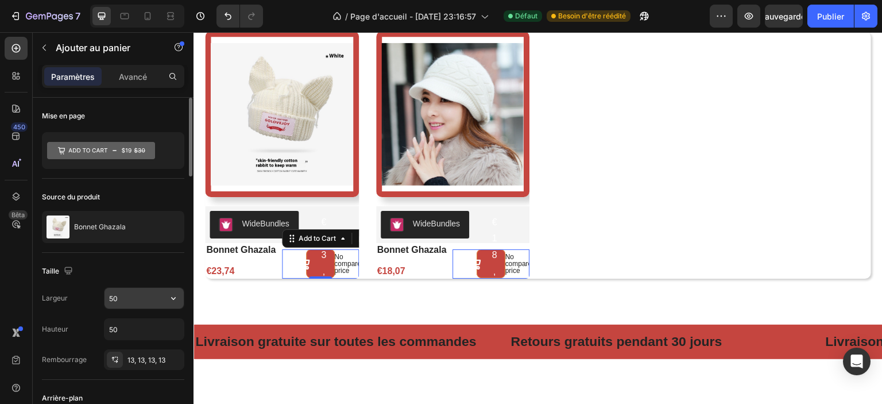
click at [118, 295] on input "50" at bounding box center [144, 298] width 79 height 21
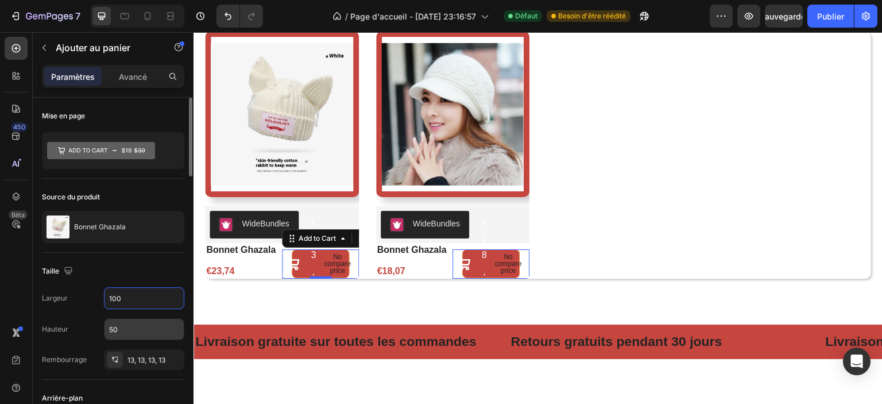
type input "100"
click at [124, 326] on input "50" at bounding box center [144, 329] width 79 height 21
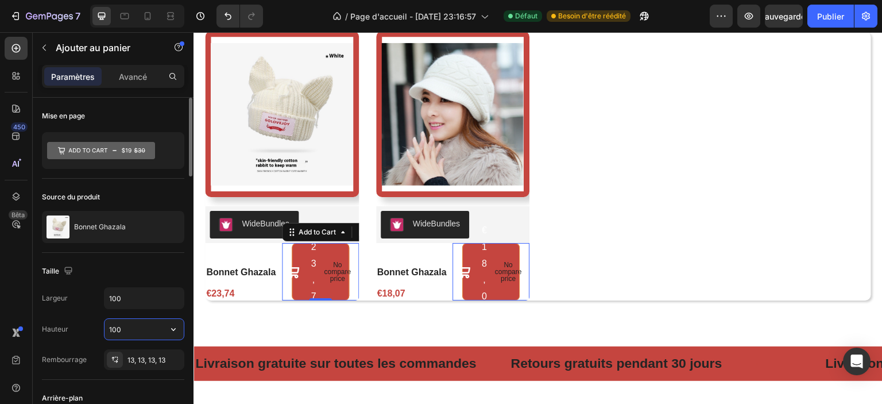
click at [123, 324] on input "100" at bounding box center [144, 329] width 79 height 21
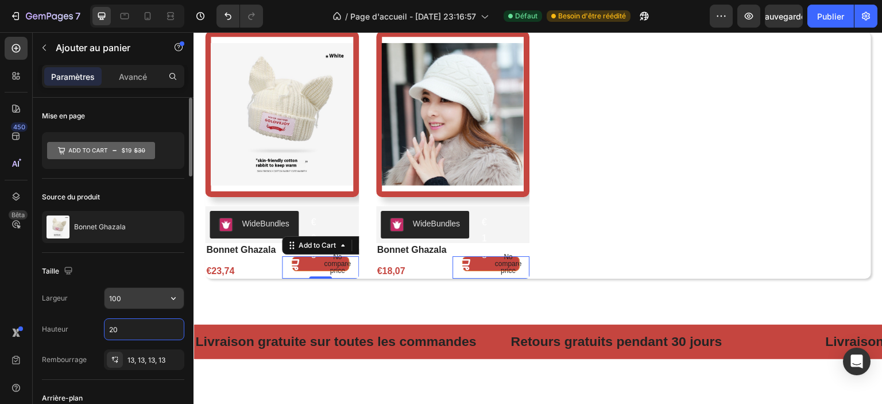
type input "20"
click at [123, 297] on input "100" at bounding box center [144, 298] width 79 height 21
type input "0"
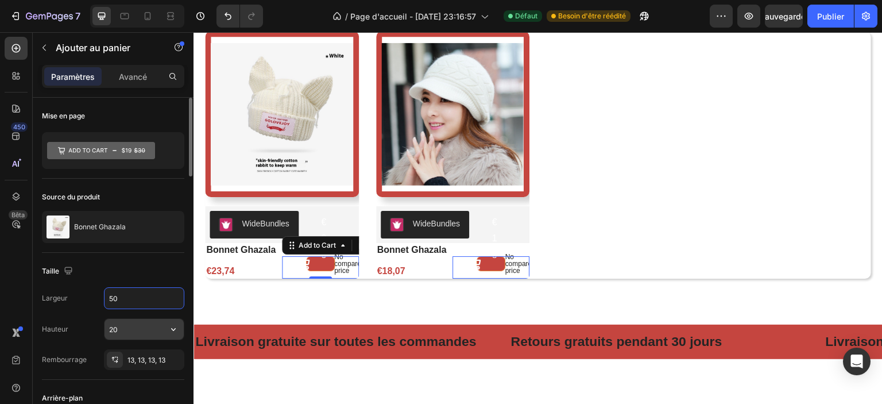
type input "50"
click at [122, 321] on input "20" at bounding box center [144, 329] width 79 height 21
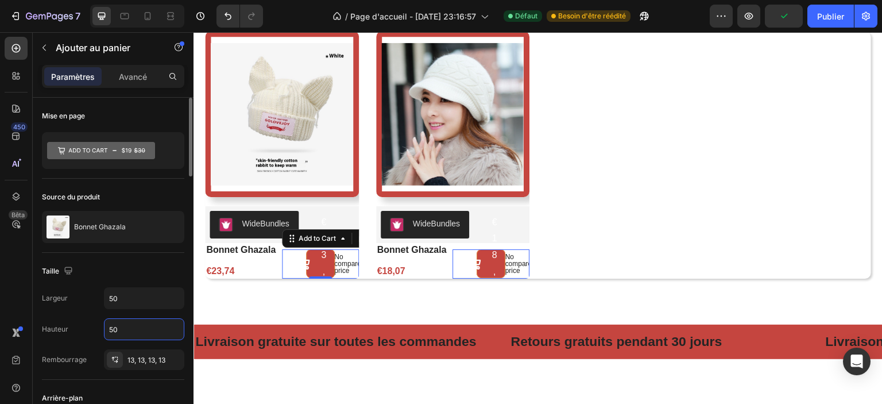
type input "50"
click at [123, 266] on div "Taille" at bounding box center [113, 271] width 142 height 18
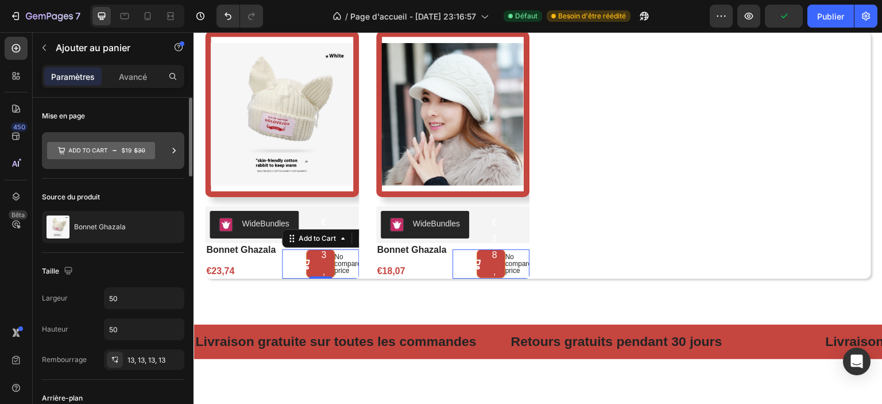
click at [126, 150] on icon at bounding box center [101, 150] width 108 height 17
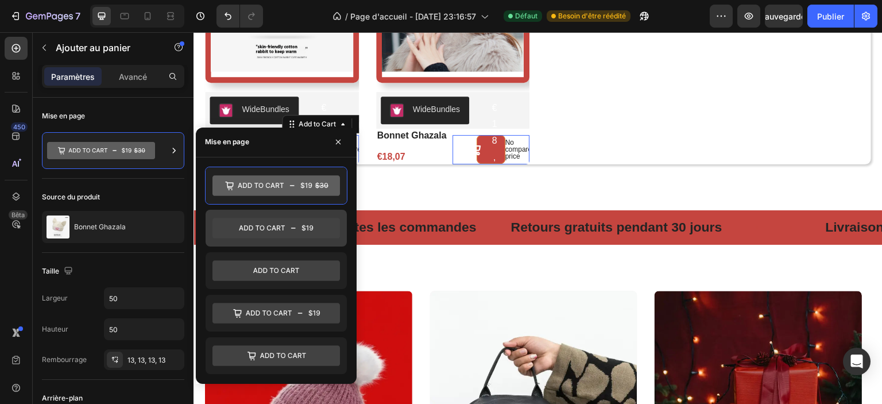
scroll to position [865, 0]
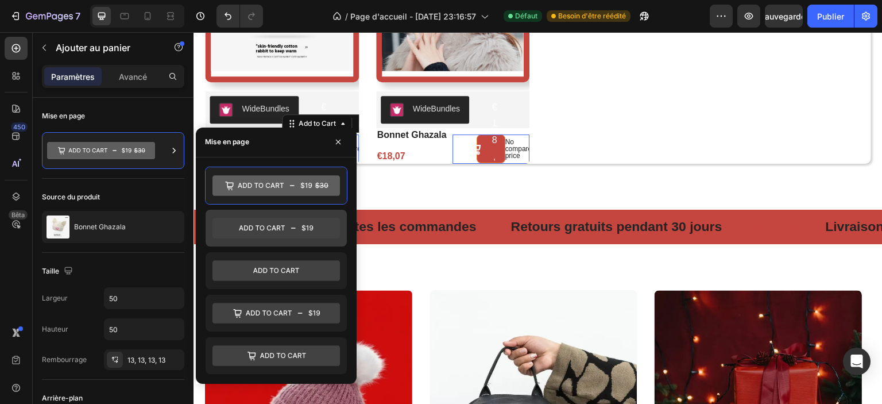
click at [323, 231] on icon at bounding box center [275, 228] width 127 height 21
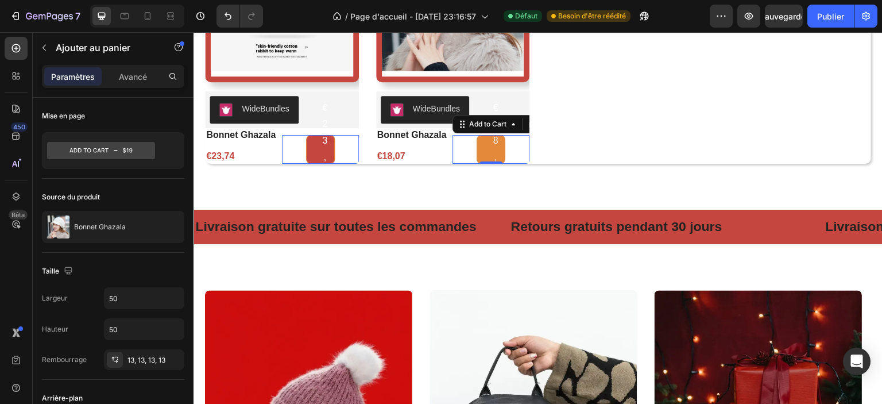
click at [481, 149] on button "€18,07" at bounding box center [491, 149] width 29 height 29
click at [131, 80] on font "Avancé" at bounding box center [133, 77] width 28 height 10
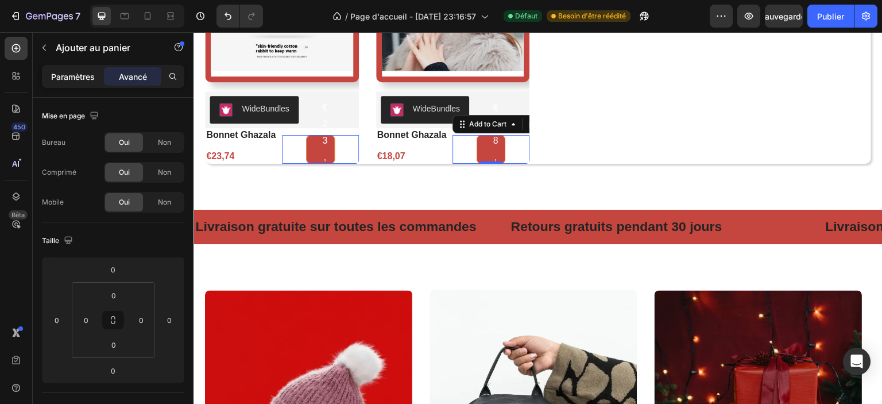
click at [92, 75] on font "Paramètres" at bounding box center [73, 77] width 44 height 10
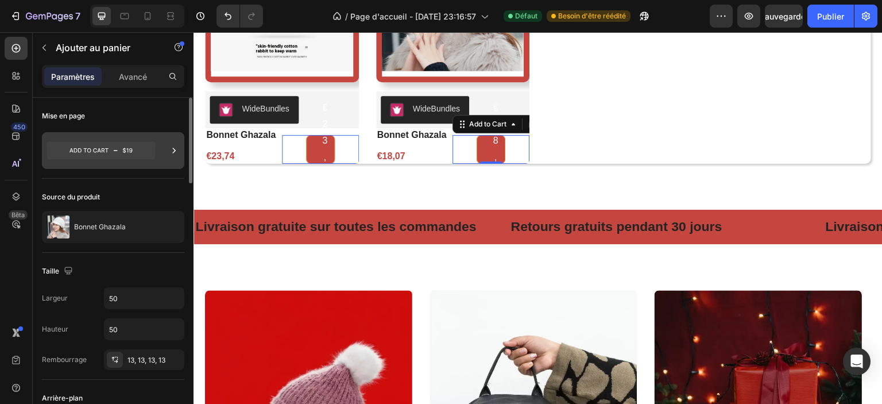
click at [105, 153] on icon at bounding box center [101, 150] width 108 height 17
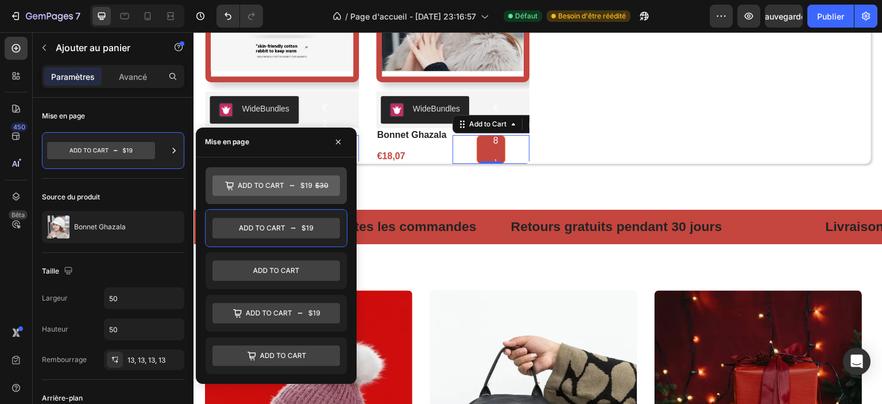
click at [291, 191] on icon at bounding box center [275, 185] width 127 height 21
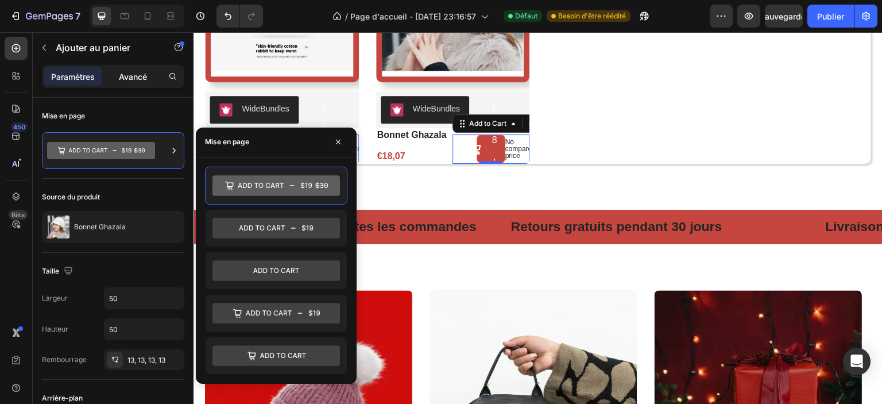
click at [142, 82] on p "Avancé" at bounding box center [133, 77] width 28 height 12
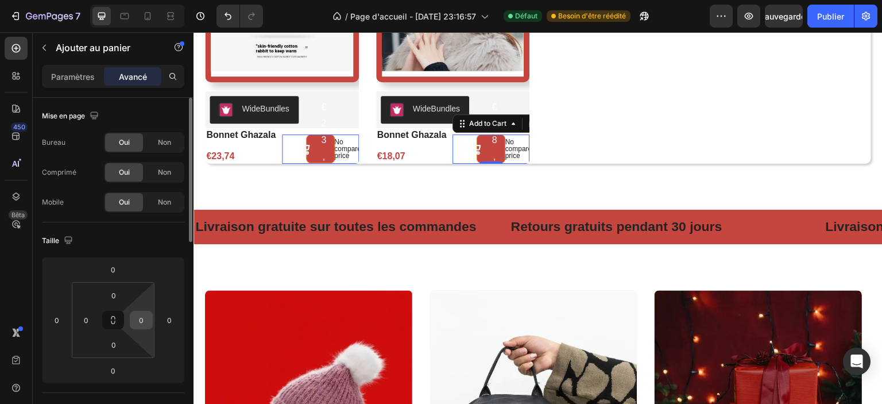
click at [141, 326] on input "0" at bounding box center [141, 319] width 17 height 17
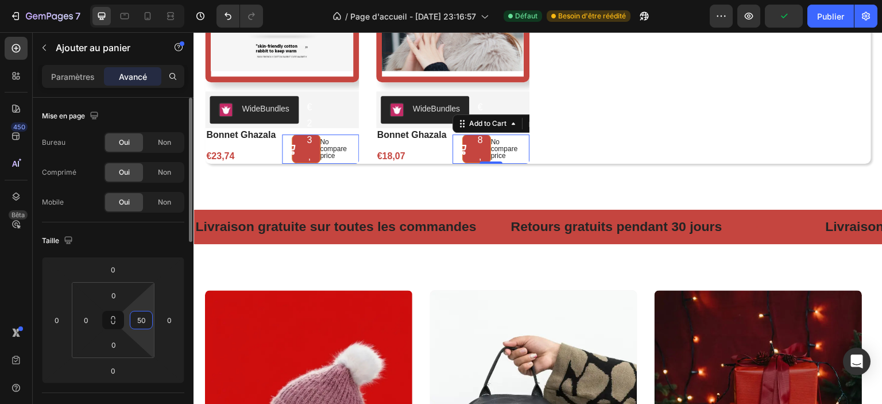
click at [144, 320] on input "50" at bounding box center [141, 319] width 17 height 17
type input "0"
click at [93, 319] on input "0" at bounding box center [86, 319] width 17 height 17
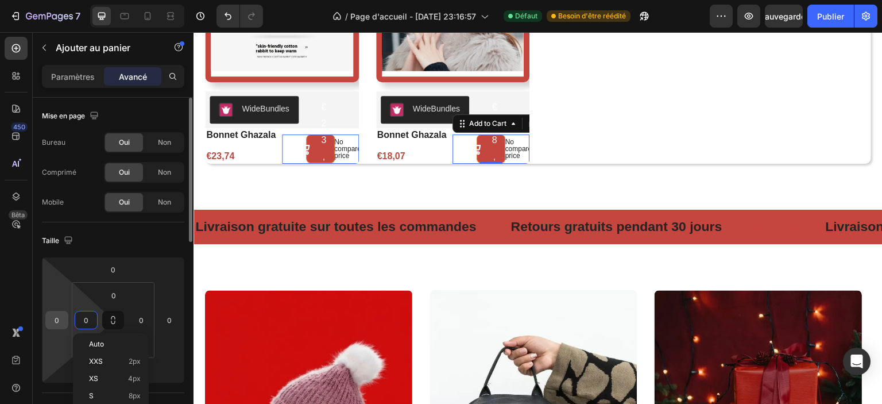
click at [67, 319] on div "0" at bounding box center [56, 320] width 23 height 18
click at [63, 317] on input "0" at bounding box center [56, 319] width 17 height 17
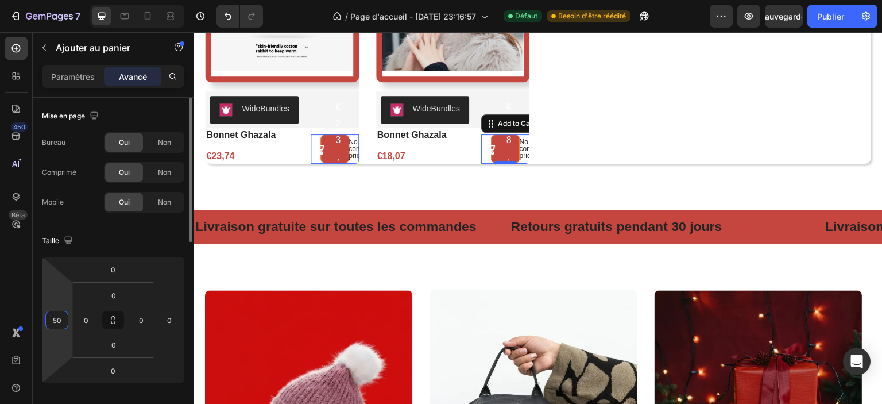
click at [63, 317] on input "50" at bounding box center [56, 319] width 17 height 17
type input "0"
click at [97, 245] on div "Taille" at bounding box center [113, 240] width 142 height 18
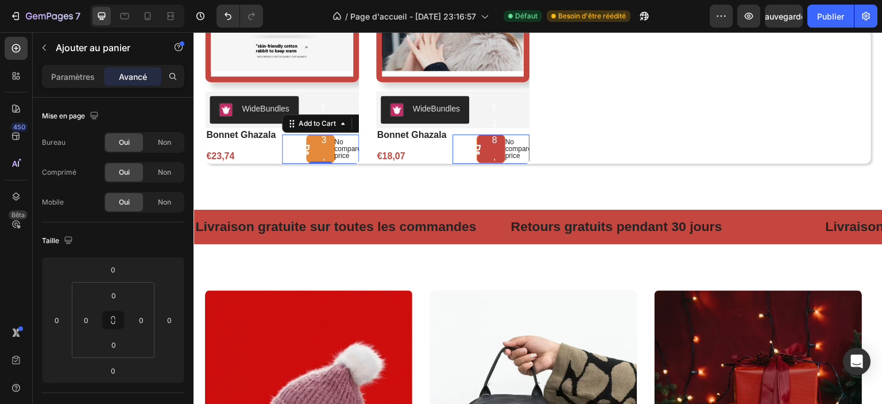
click at [312, 148] on button "€23,74 No compare price" at bounding box center [320, 148] width 29 height 29
click at [338, 121] on icon at bounding box center [342, 123] width 9 height 9
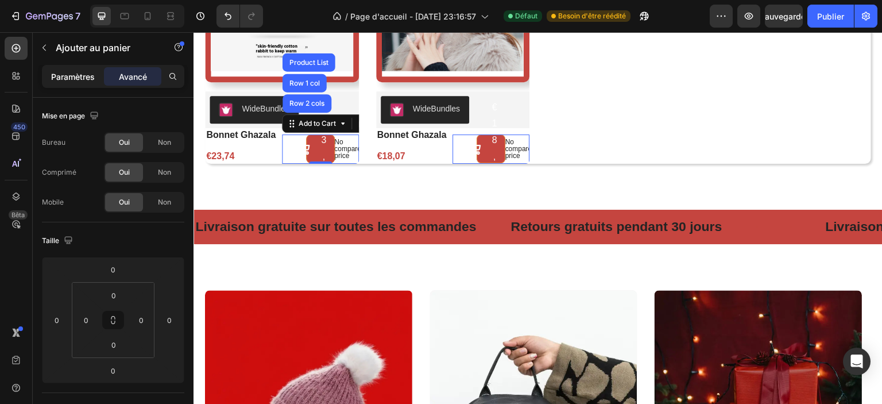
click at [88, 72] on font "Paramètres" at bounding box center [73, 77] width 44 height 10
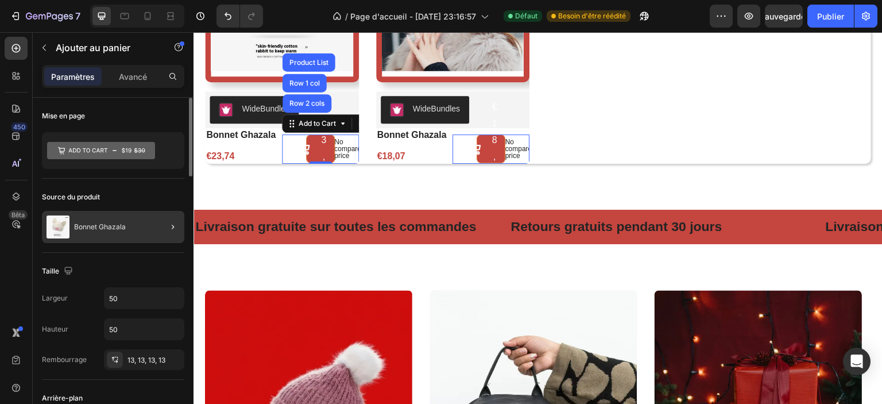
click at [145, 221] on div "Bonnet Ghazala" at bounding box center [113, 227] width 142 height 32
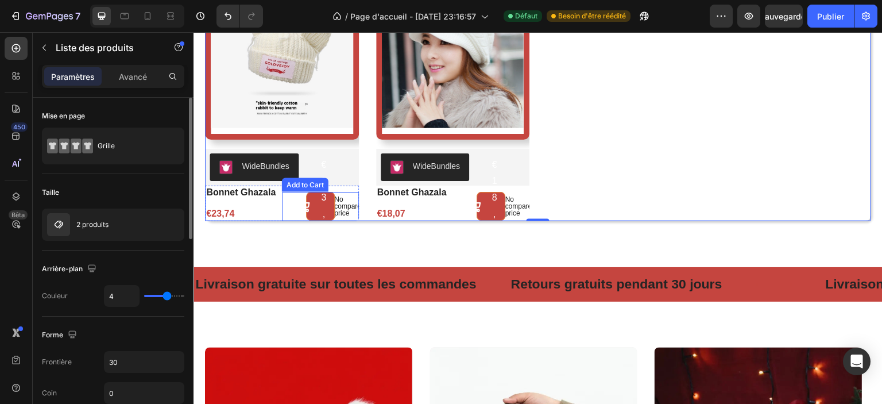
scroll to position [751, 0]
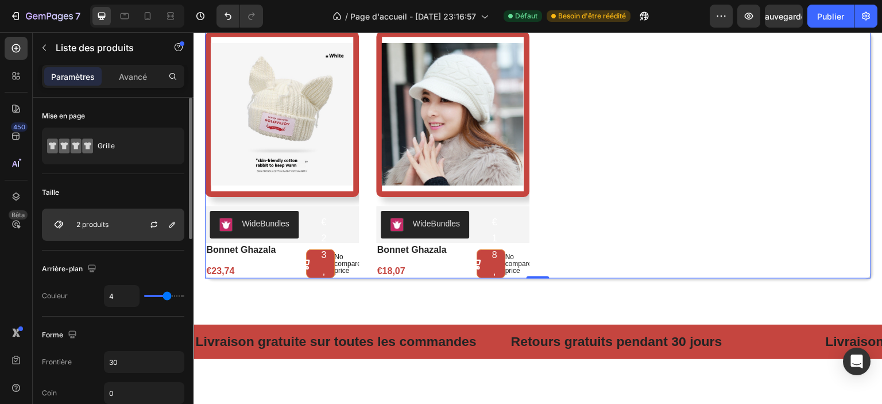
click at [132, 227] on div "2 produits" at bounding box center [113, 224] width 142 height 32
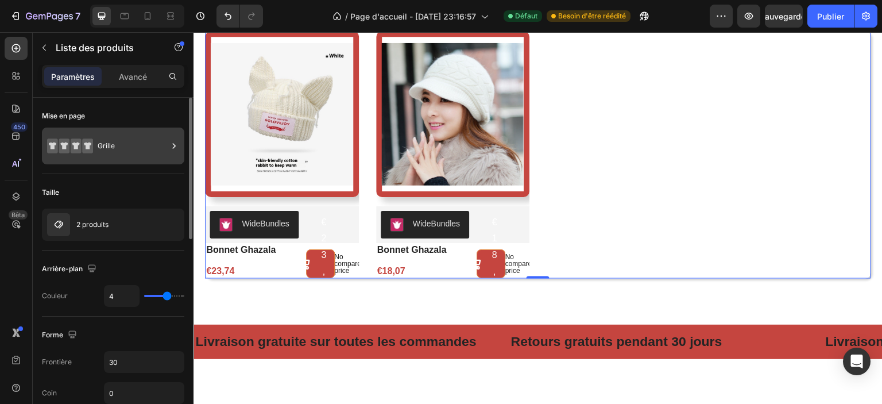
click at [122, 151] on div "Grille" at bounding box center [133, 146] width 70 height 26
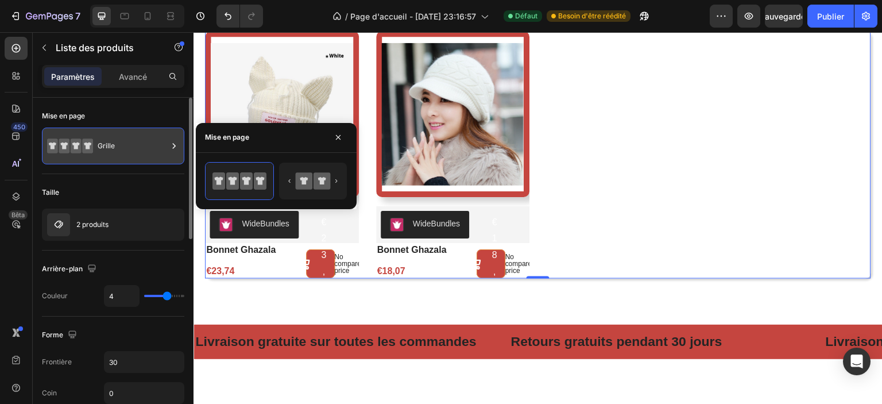
click at [123, 153] on div "Grille" at bounding box center [133, 146] width 70 height 26
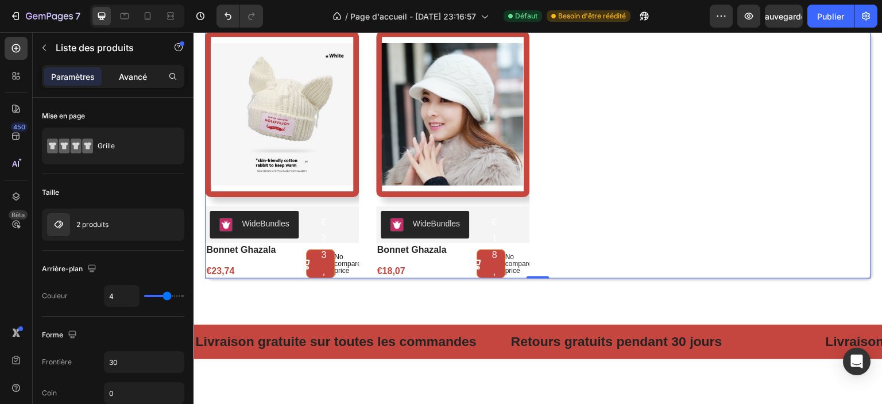
click at [146, 73] on font "Avancé" at bounding box center [133, 77] width 28 height 10
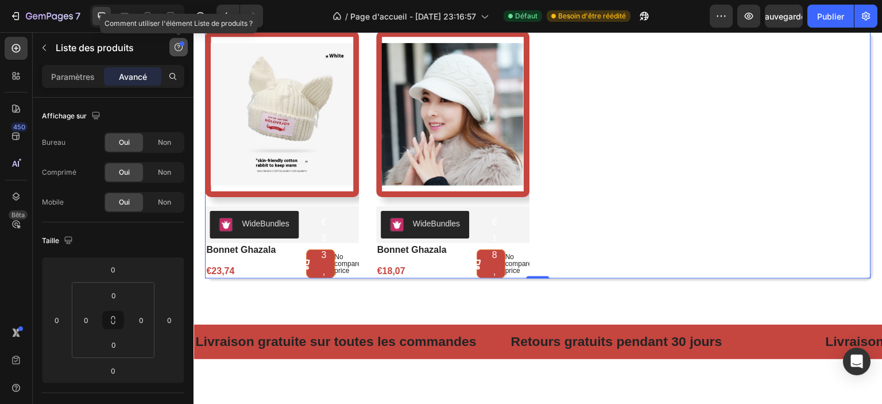
click at [178, 42] on icon "button" at bounding box center [178, 46] width 9 height 9
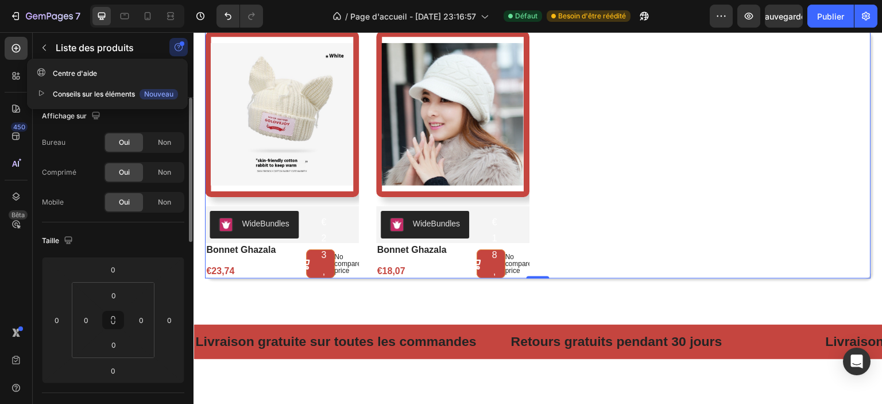
click at [163, 117] on div "Affichage sur" at bounding box center [113, 116] width 142 height 18
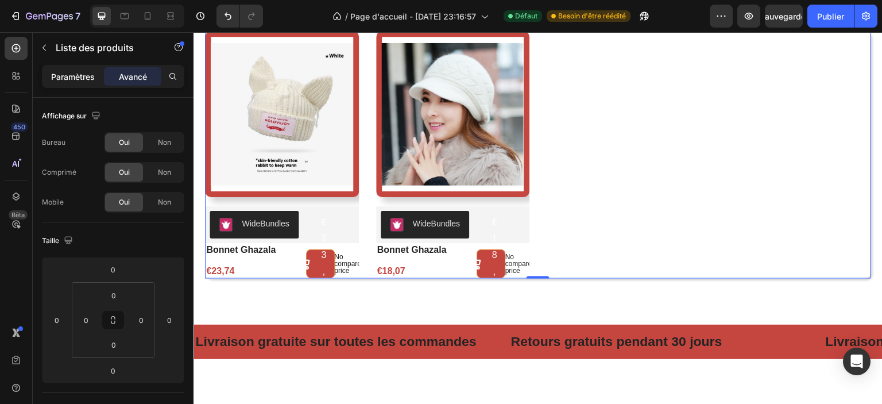
click at [91, 80] on font "Paramètres" at bounding box center [73, 77] width 44 height 10
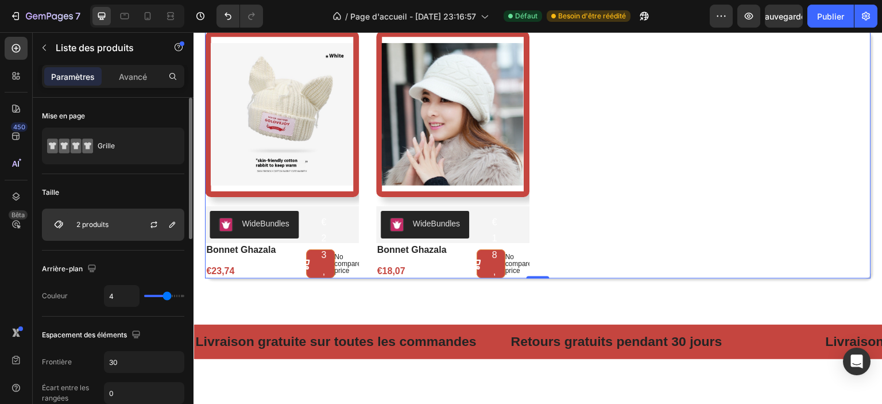
click at [131, 230] on div "2 produits" at bounding box center [113, 224] width 142 height 32
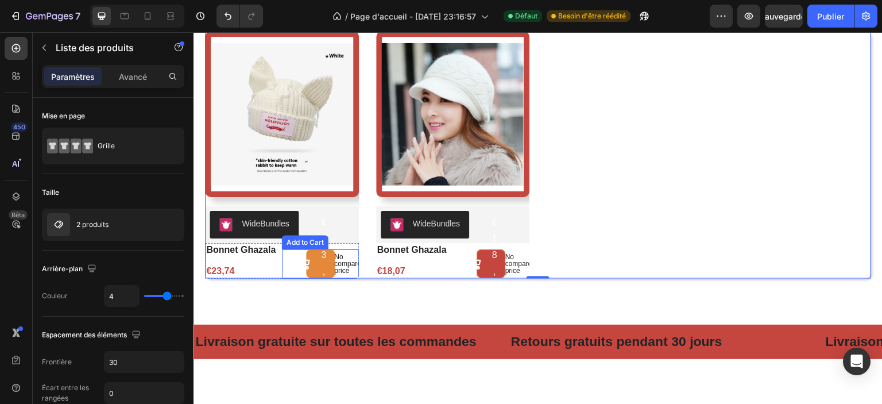
click at [313, 267] on button "€23,74 No compare price" at bounding box center [320, 263] width 29 height 29
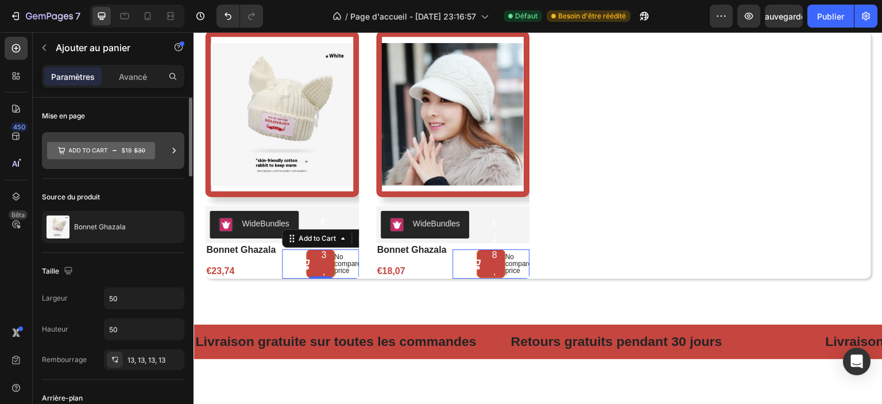
click at [113, 157] on icon at bounding box center [101, 150] width 108 height 17
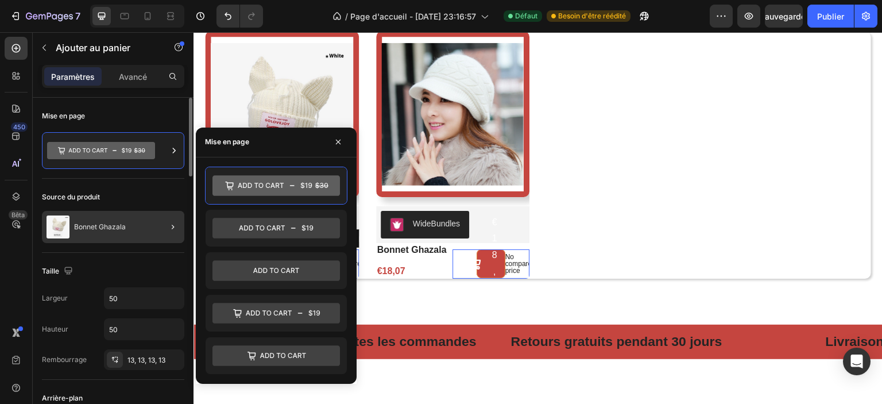
click at [250, 264] on icon at bounding box center [275, 270] width 127 height 21
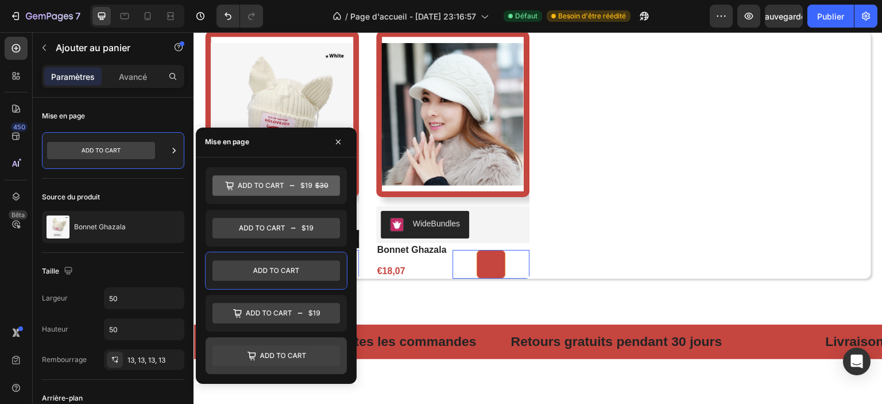
click at [278, 353] on icon at bounding box center [275, 355] width 127 height 21
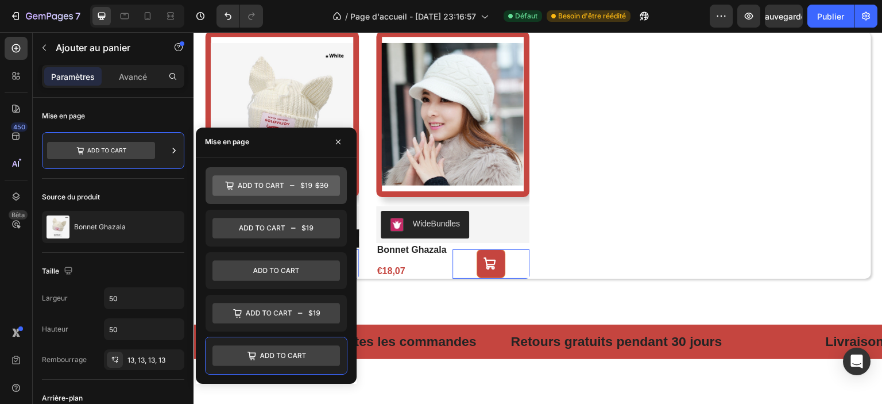
click at [278, 185] on icon at bounding box center [261, 185] width 46 height 5
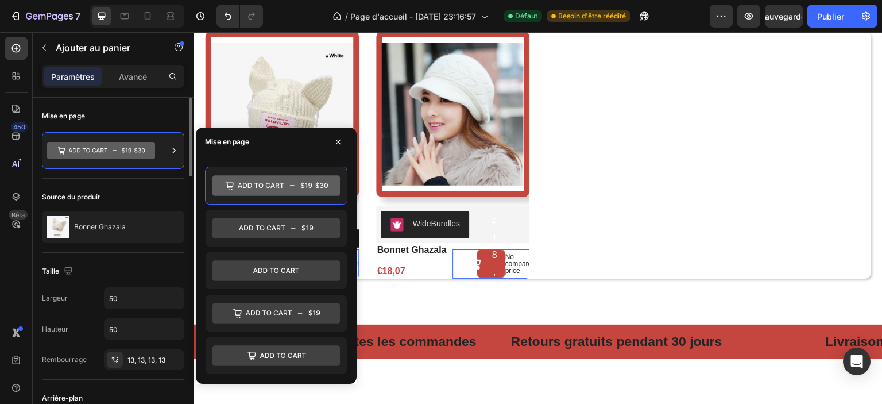
click at [124, 169] on div "Mise en page" at bounding box center [113, 138] width 142 height 81
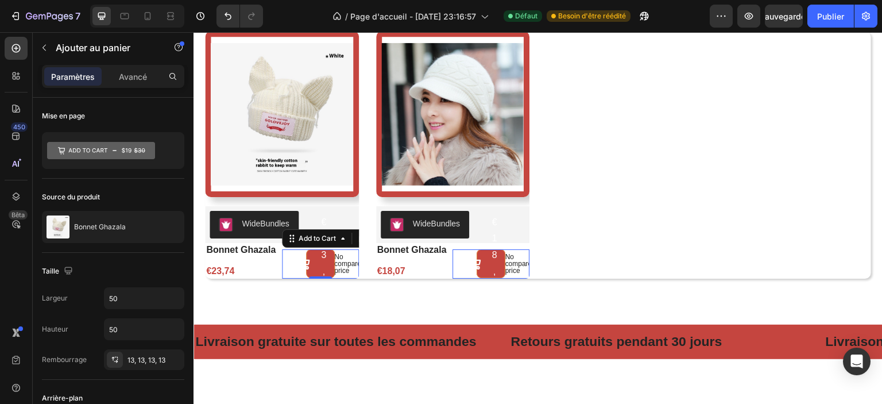
click at [289, 264] on div "€23,74 No compare price Add to Cart 0" at bounding box center [320, 263] width 77 height 29
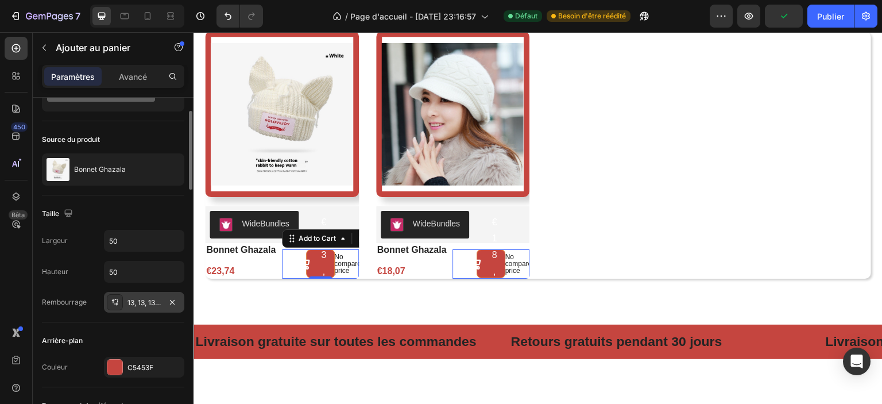
click at [143, 307] on div "13, 13, 13, 13" at bounding box center [144, 302] width 80 height 21
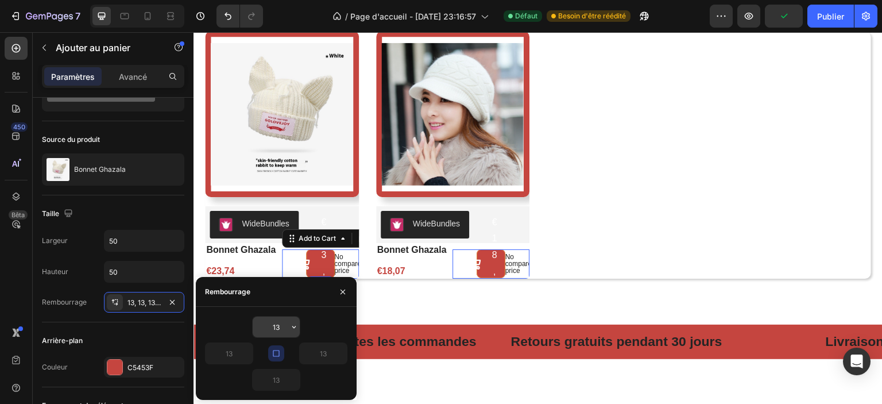
click at [278, 323] on input "13" at bounding box center [276, 326] width 47 height 21
click at [281, 324] on input "10" at bounding box center [276, 326] width 47 height 21
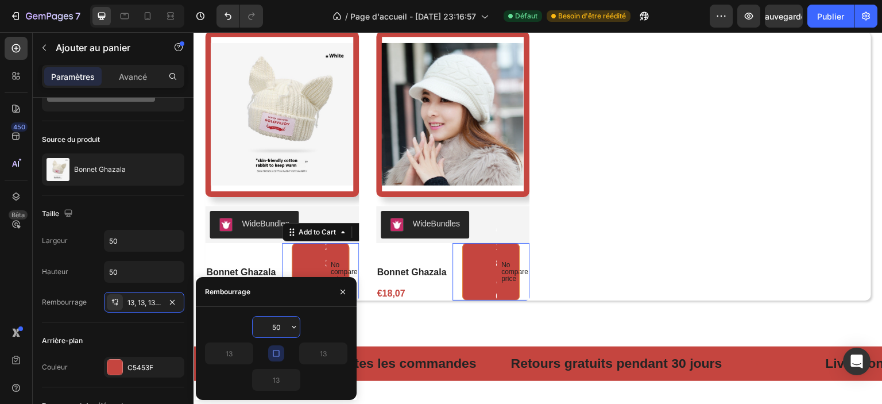
click at [281, 324] on input "50" at bounding box center [276, 326] width 47 height 21
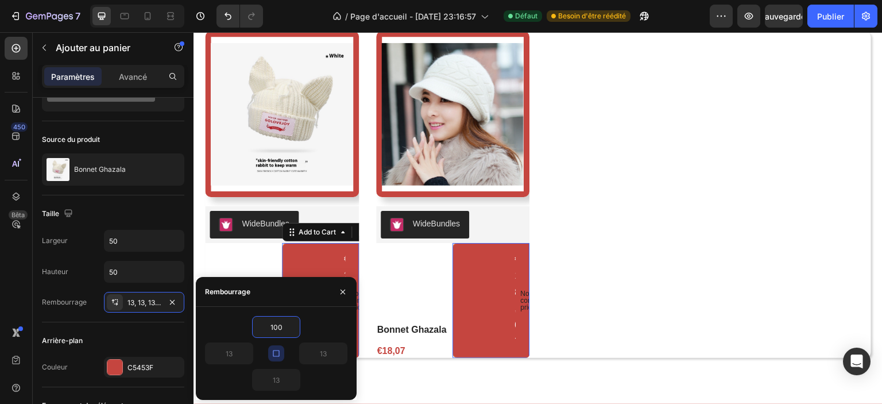
type input "100"
click at [278, 347] on button "button" at bounding box center [276, 353] width 16 height 16
type input "100"
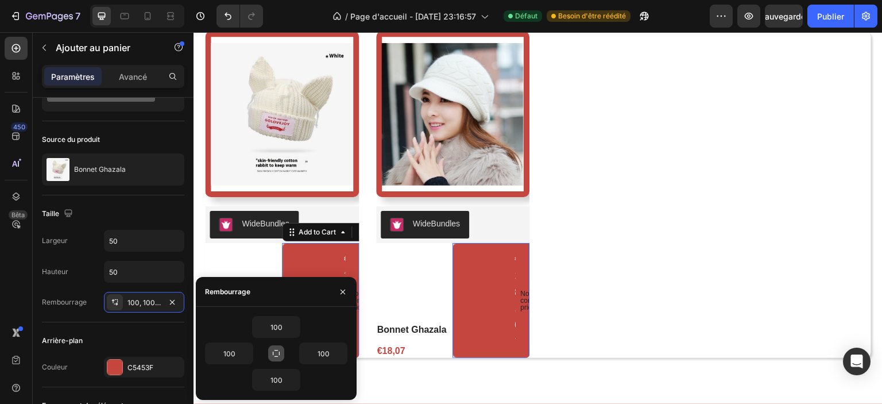
click at [278, 350] on icon "button" at bounding box center [276, 353] width 7 height 7
click at [278, 350] on icon "button" at bounding box center [276, 353] width 6 height 6
click at [280, 328] on input "100" at bounding box center [276, 326] width 47 height 21
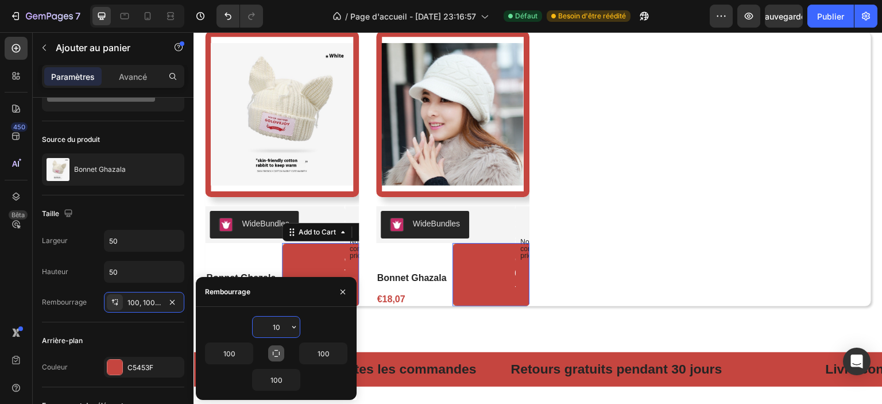
click at [280, 328] on input "10" at bounding box center [276, 326] width 47 height 21
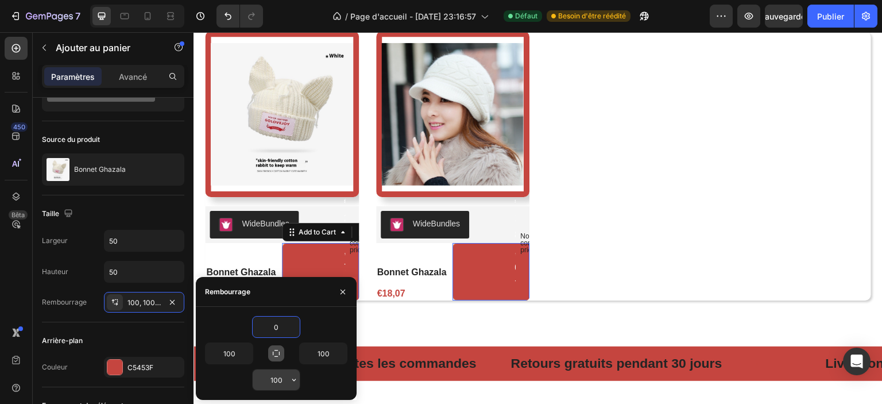
type input "0"
click at [281, 378] on input "100" at bounding box center [276, 379] width 47 height 21
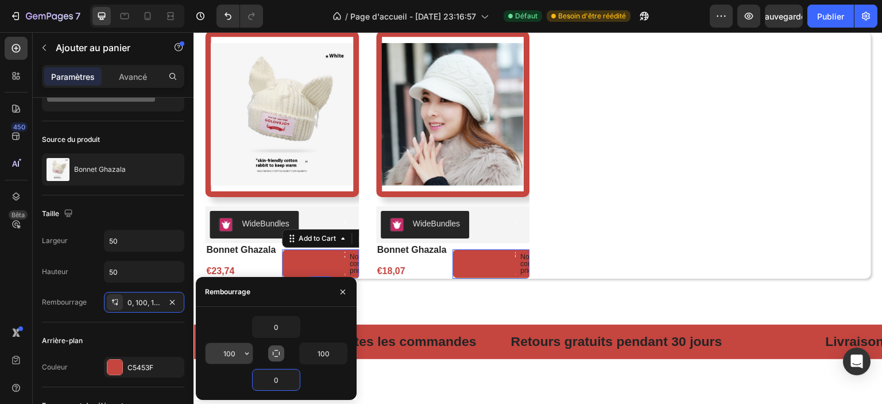
type input "0"
click at [230, 352] on input "100" at bounding box center [229, 353] width 47 height 21
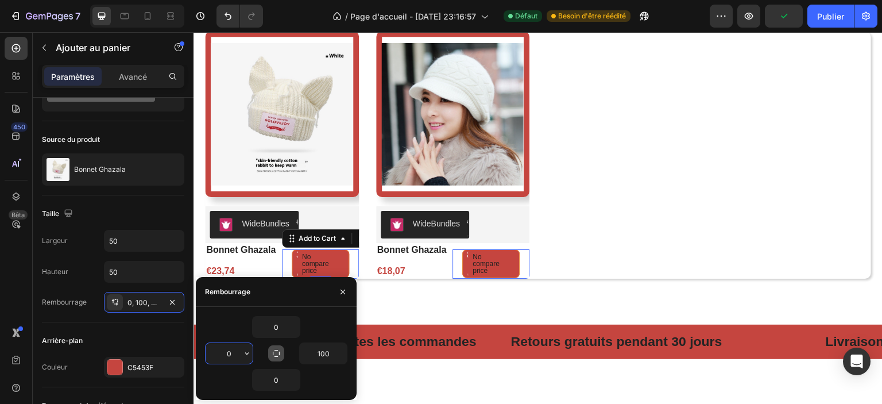
click at [230, 352] on input "0" at bounding box center [229, 353] width 47 height 21
type input "100"
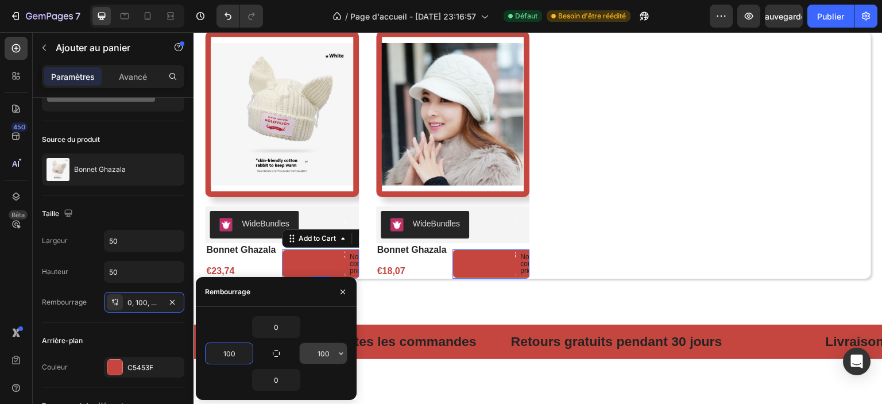
click at [329, 355] on input "100" at bounding box center [323, 353] width 47 height 21
type input "100"
click at [283, 328] on input "0" at bounding box center [276, 326] width 47 height 21
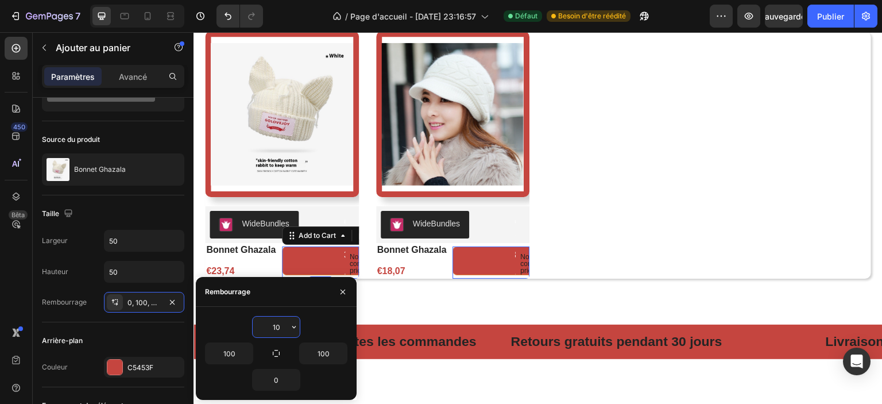
click at [283, 328] on input "10" at bounding box center [276, 326] width 47 height 21
type input "0"
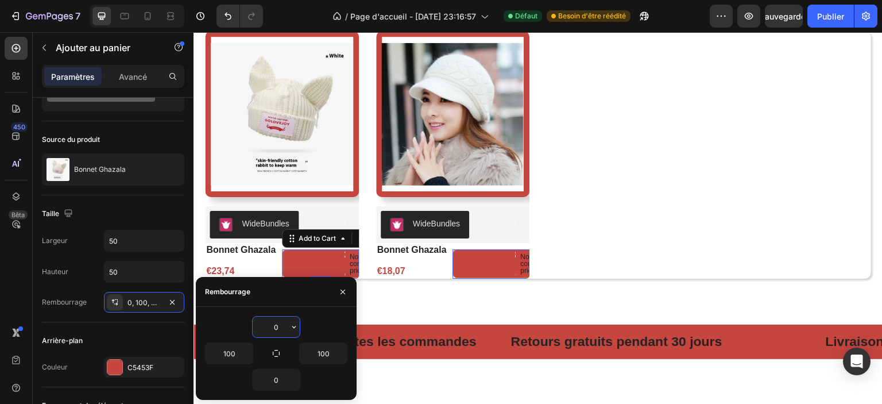
click at [223, 321] on div "0" at bounding box center [276, 327] width 142 height 22
click at [156, 316] on div "Taille Largeur 50 Hauteur 50 Rembourrage 0, 100, 0, 100" at bounding box center [113, 258] width 142 height 127
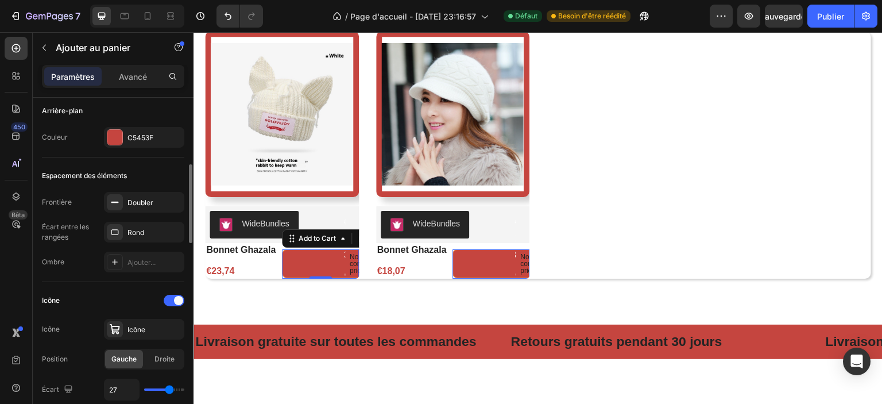
scroll to position [345, 0]
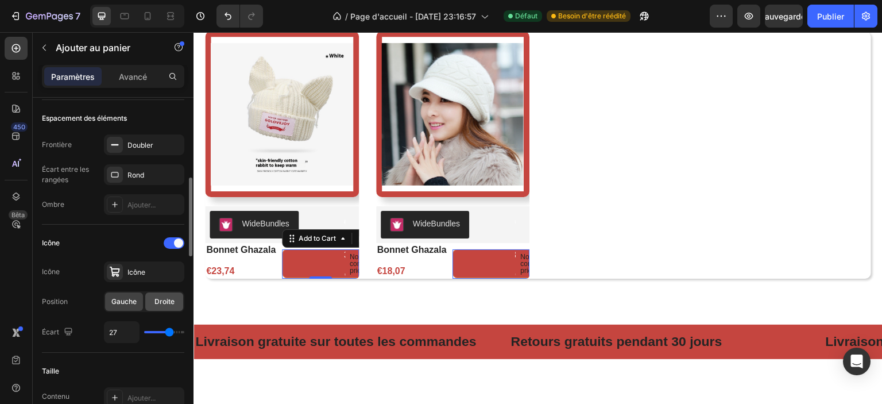
click at [157, 302] on font "Droite" at bounding box center [164, 301] width 20 height 9
click at [131, 303] on font "Gauche" at bounding box center [123, 301] width 25 height 9
drag, startPoint x: 168, startPoint y: 334, endPoint x: 152, endPoint y: 334, distance: 16.1
click at [152, 334] on div "27" at bounding box center [144, 332] width 80 height 22
type input "19"
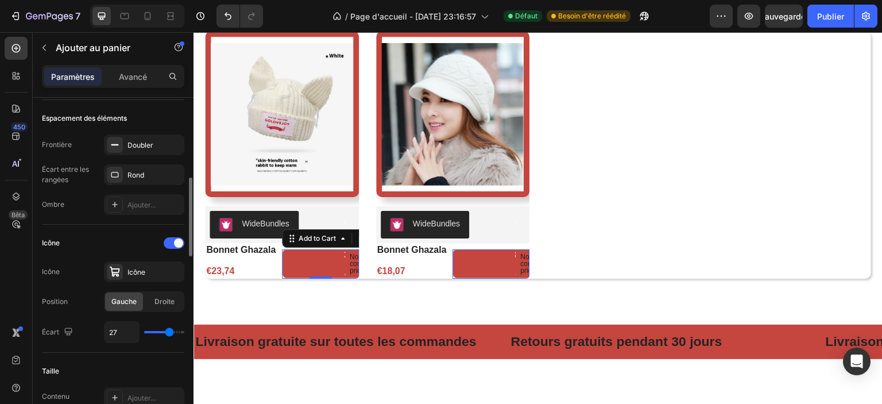
type input "19"
type input "10"
type input "5"
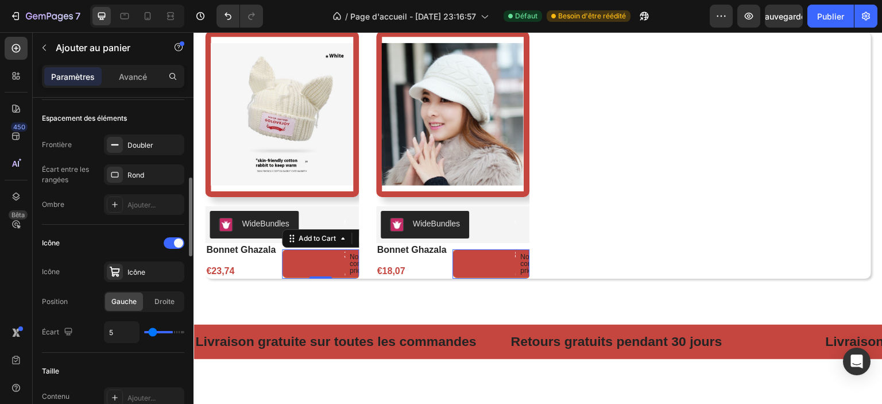
type input "4"
type input "1"
type input "0"
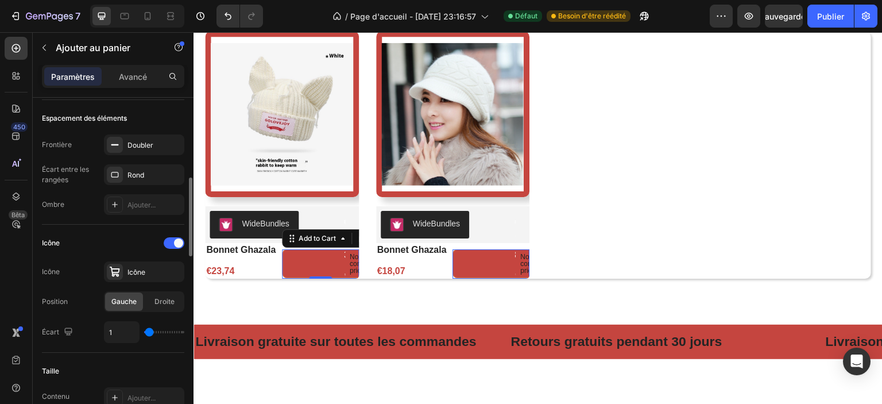
type input "0"
type input "2"
type input "17"
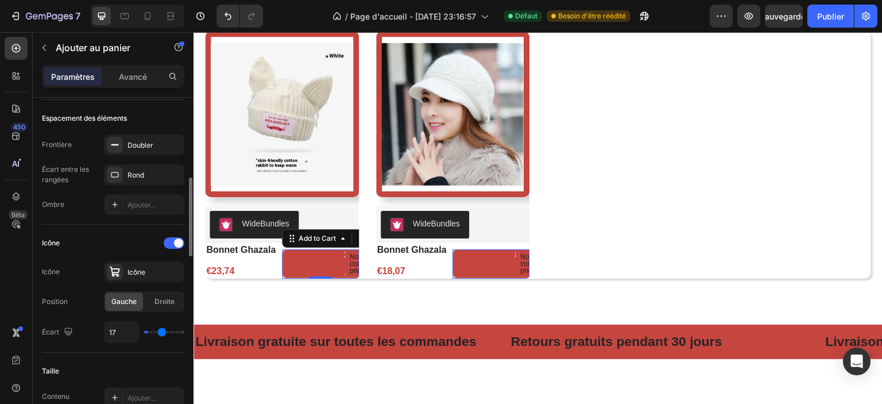
type input "21"
type input "26"
type input "33"
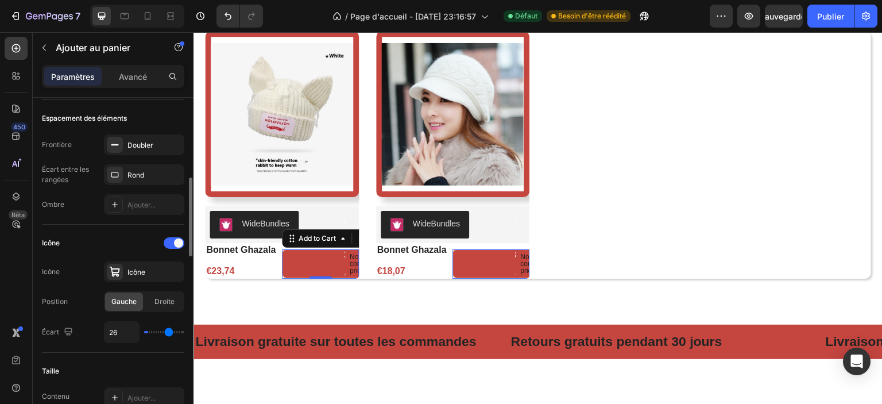
type input "33"
type input "39"
type input "32"
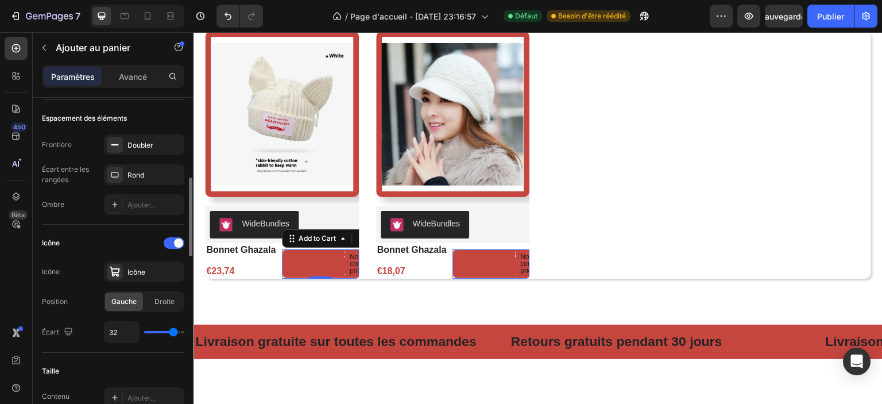
type input "23"
type input "17"
type input "14"
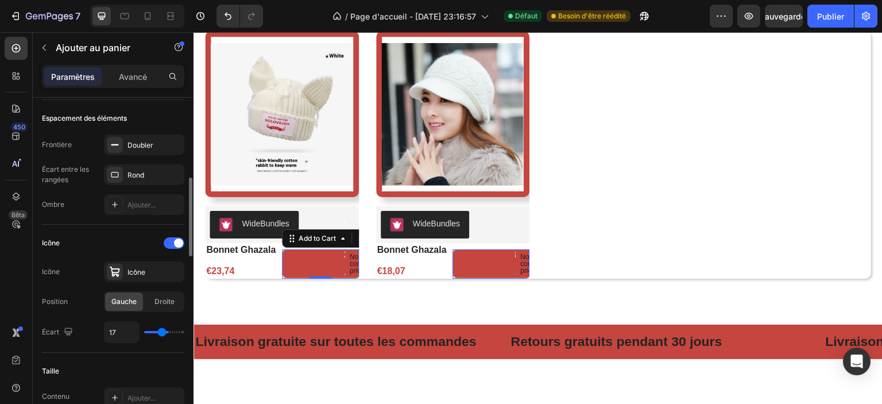
type input "14"
type input "13"
type input "12"
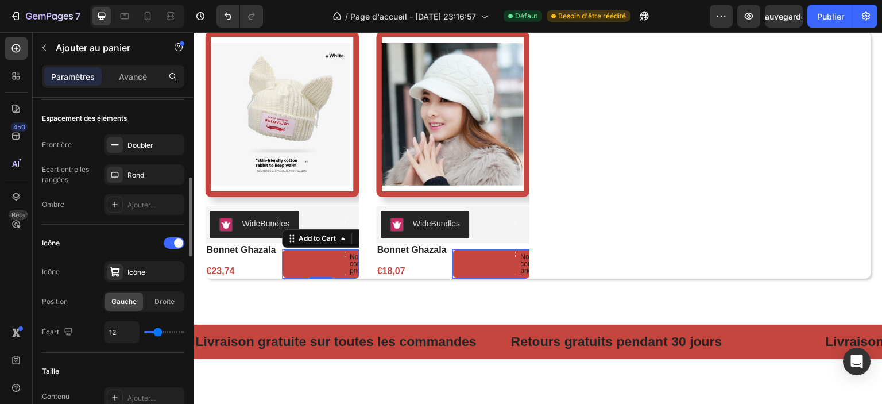
type input "11"
type input "10"
drag, startPoint x: 165, startPoint y: 331, endPoint x: 156, endPoint y: 331, distance: 8.6
type input "10"
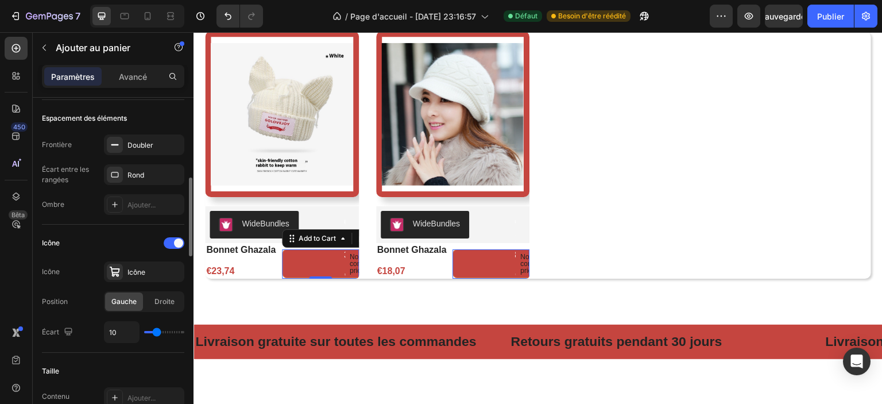
click at [156, 331] on input "range" at bounding box center [164, 332] width 40 height 2
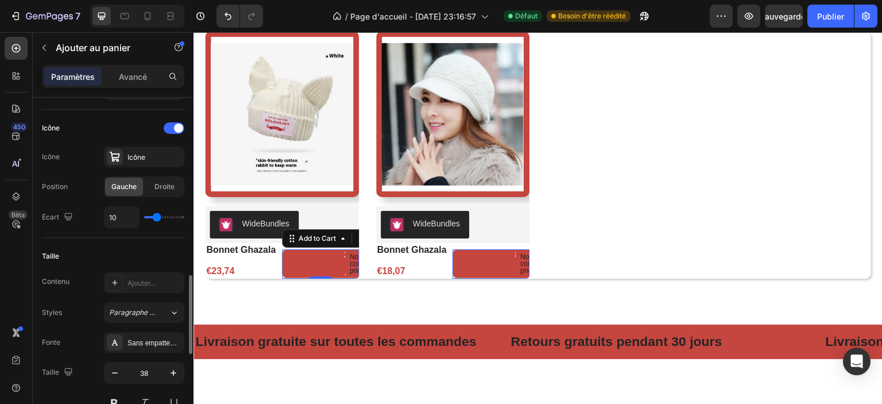
scroll to position [517, 0]
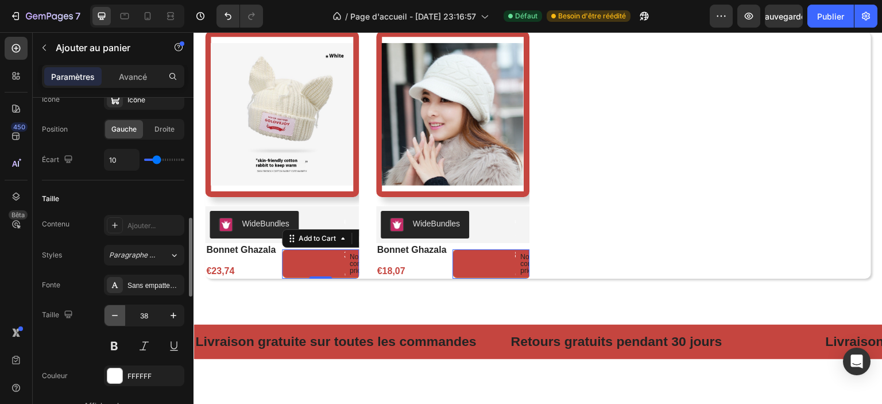
click at [117, 315] on icon "button" at bounding box center [114, 315] width 11 height 11
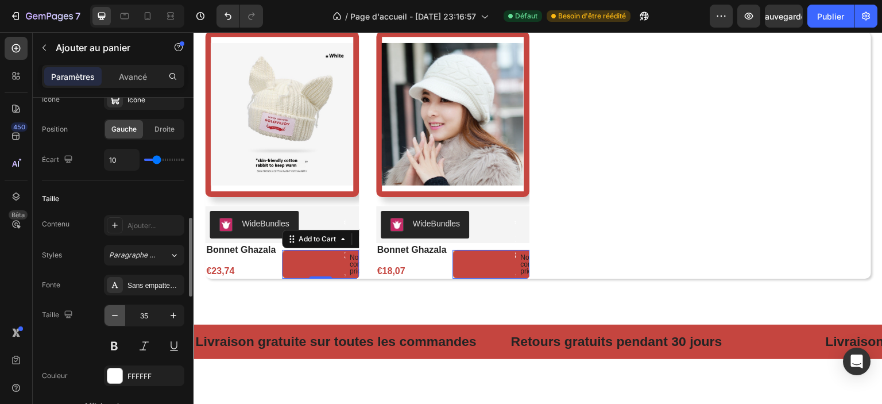
click at [117, 315] on icon "button" at bounding box center [114, 315] width 11 height 11
click at [117, 314] on icon "button" at bounding box center [114, 315] width 11 height 11
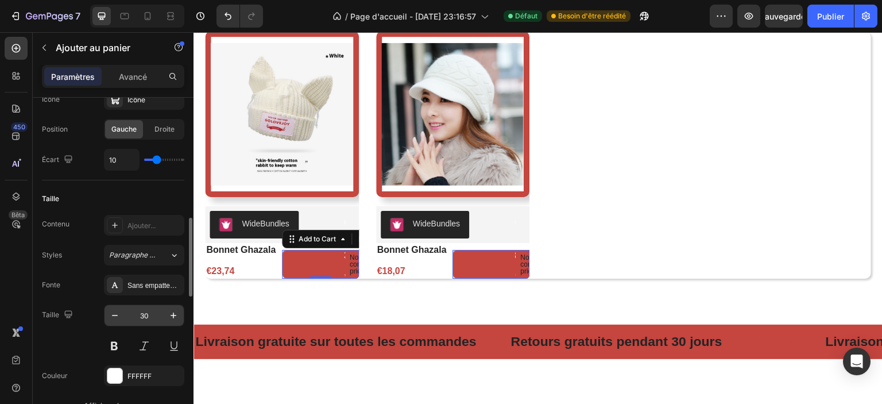
click at [139, 311] on input "30" at bounding box center [144, 315] width 38 height 21
click at [152, 311] on input "10" at bounding box center [144, 315] width 38 height 21
type input "38"
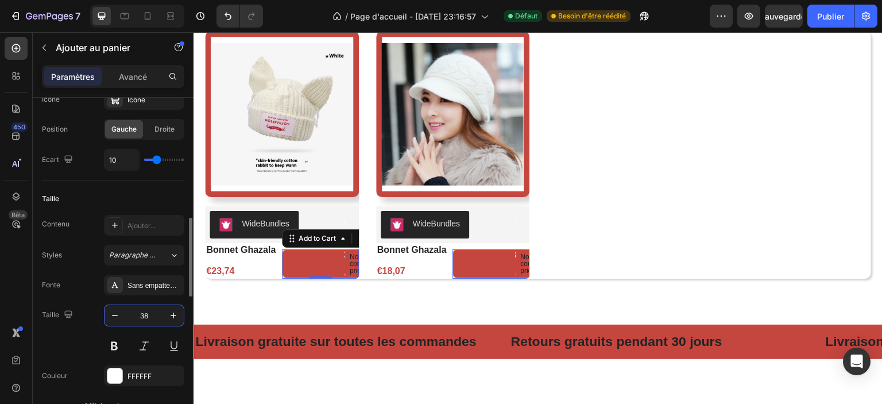
click at [96, 293] on div "Fonte Sans empattement Taille 38 Couleur FFFFFF Afficher plus" at bounding box center [113, 344] width 142 height 141
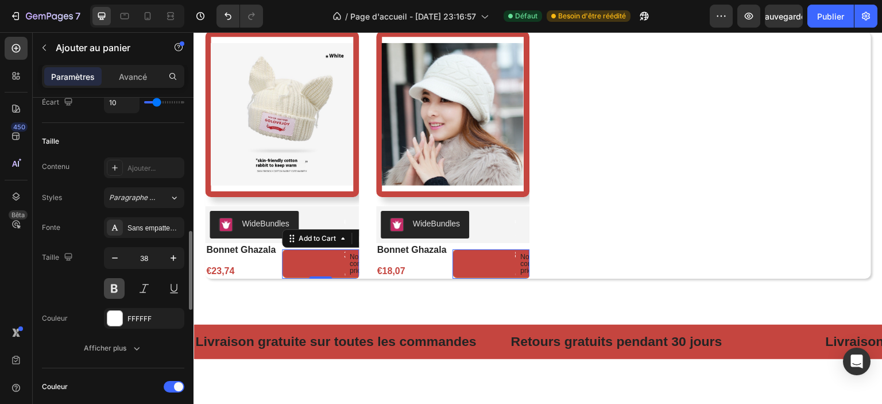
click at [110, 293] on button at bounding box center [114, 288] width 21 height 21
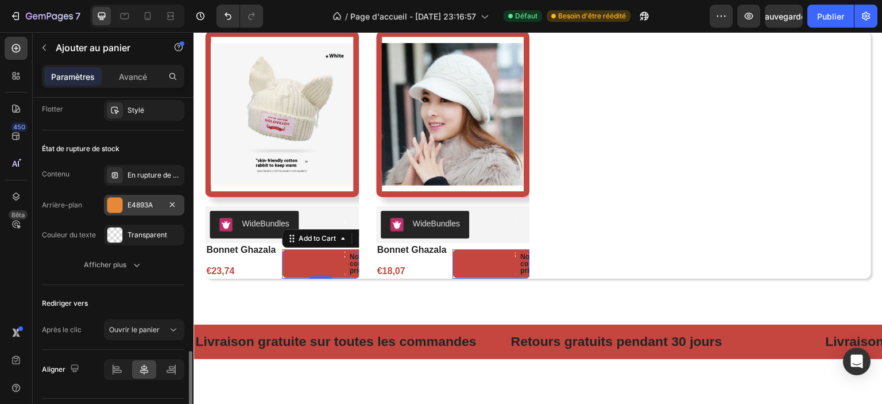
scroll to position [1119, 0]
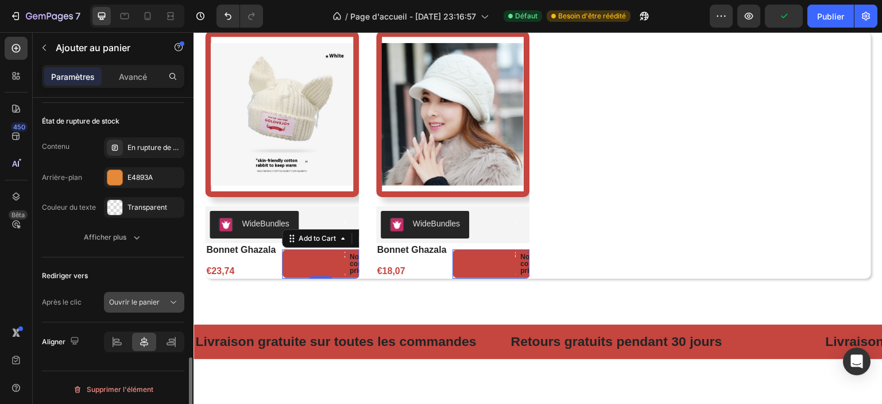
click at [152, 299] on font "Ouvrir le panier" at bounding box center [134, 301] width 51 height 9
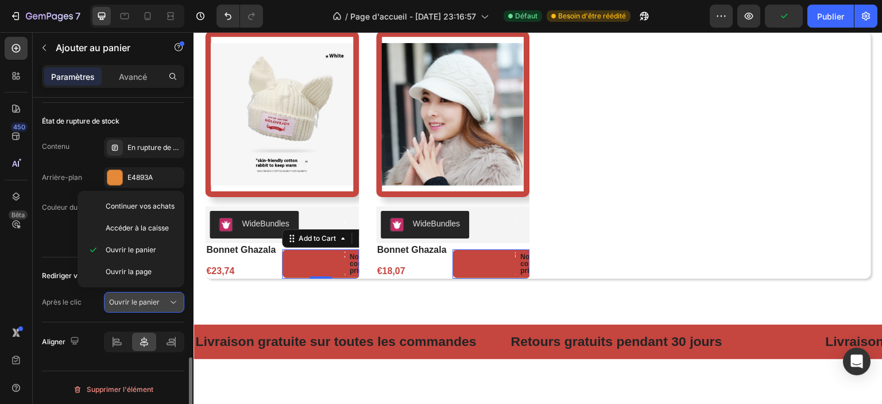
click at [152, 299] on font "Ouvrir le panier" at bounding box center [134, 301] width 51 height 9
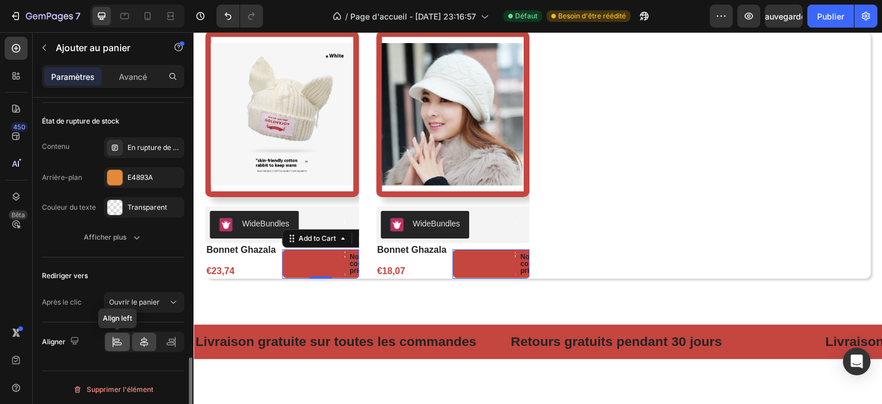
click at [119, 336] on icon at bounding box center [116, 341] width 11 height 11
click at [136, 335] on div at bounding box center [144, 341] width 25 height 18
click at [170, 337] on icon at bounding box center [170, 341] width 11 height 11
click at [148, 337] on icon at bounding box center [143, 341] width 11 height 11
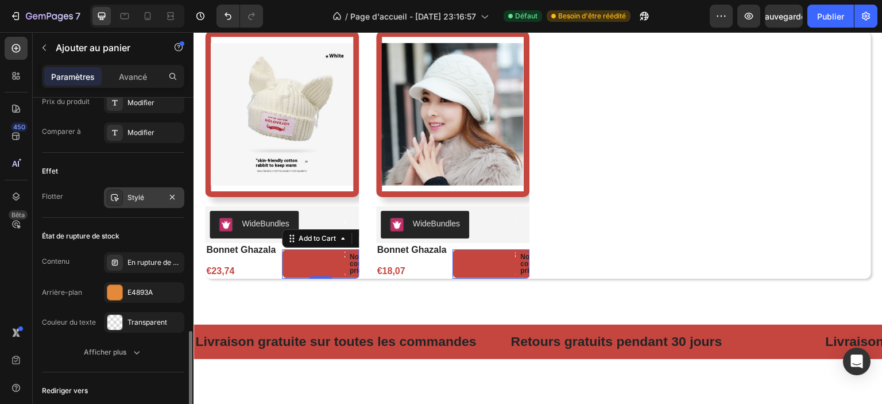
click at [143, 187] on div "Stylé" at bounding box center [144, 197] width 80 height 21
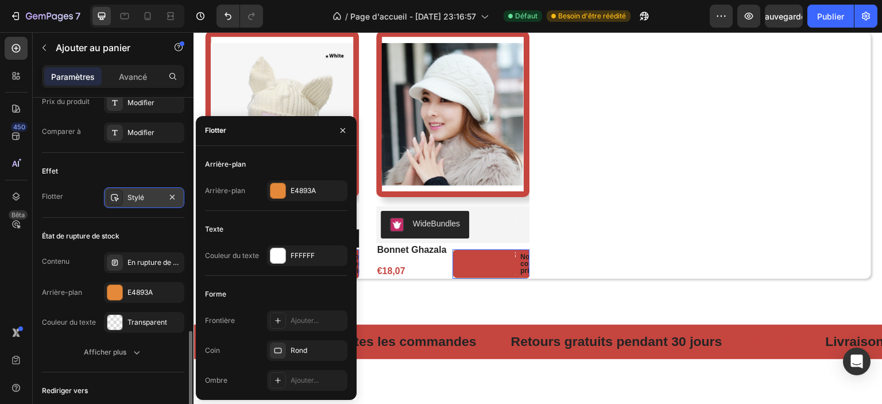
click at [143, 193] on font "Stylé" at bounding box center [135, 197] width 17 height 9
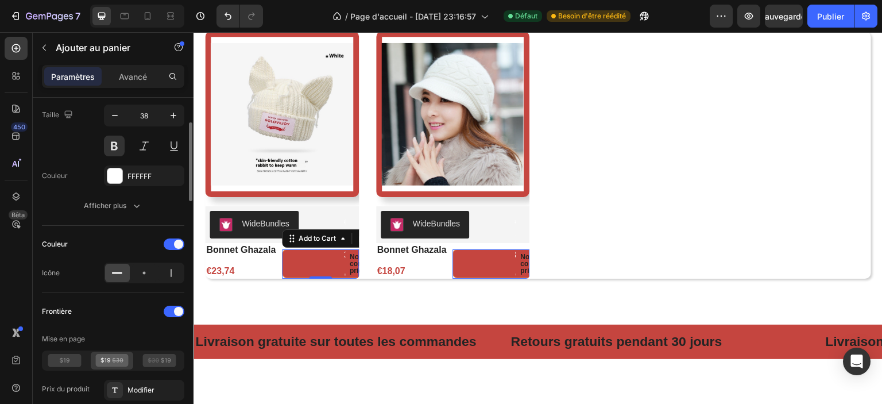
scroll to position [602, 0]
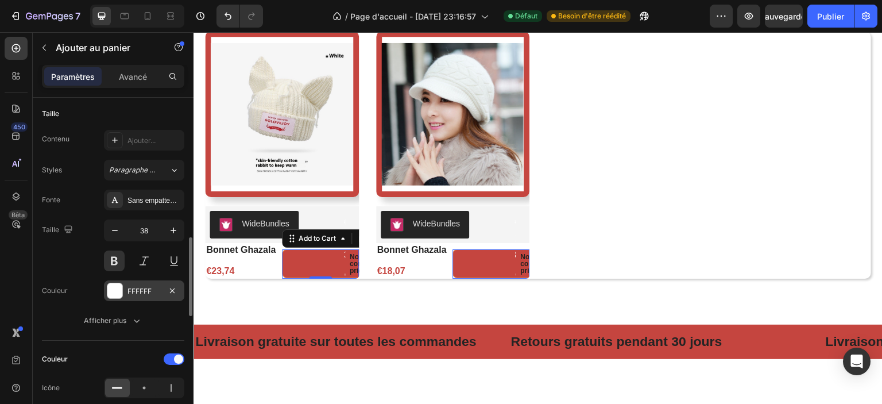
click at [122, 291] on div at bounding box center [115, 291] width 16 height 16
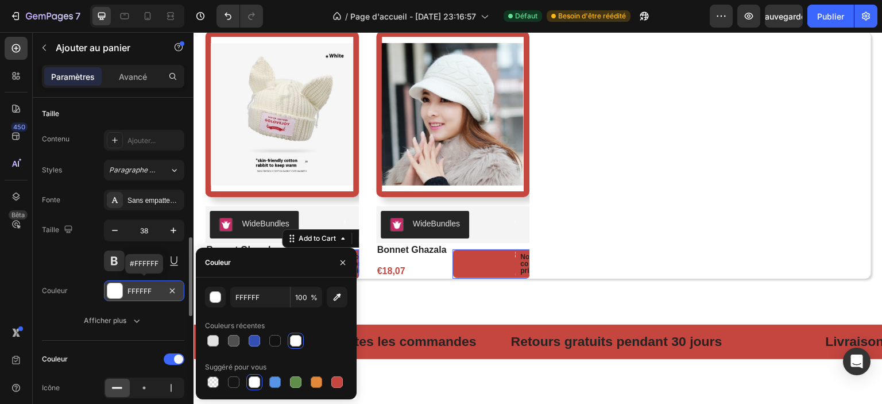
click at [122, 291] on div at bounding box center [115, 291] width 16 height 16
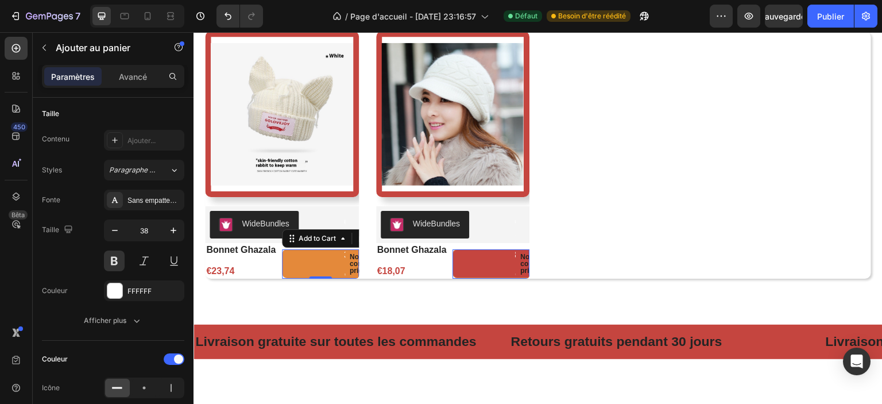
click at [320, 260] on button "€23,74 No compare price" at bounding box center [339, 263] width 115 height 29
click at [350, 262] on p "No compare price" at bounding box center [350, 263] width 0 height 21
click at [345, 260] on div "No compare price" at bounding box center [349, 264] width 9 height 30
click at [350, 257] on p "No compare price" at bounding box center [350, 263] width 0 height 21
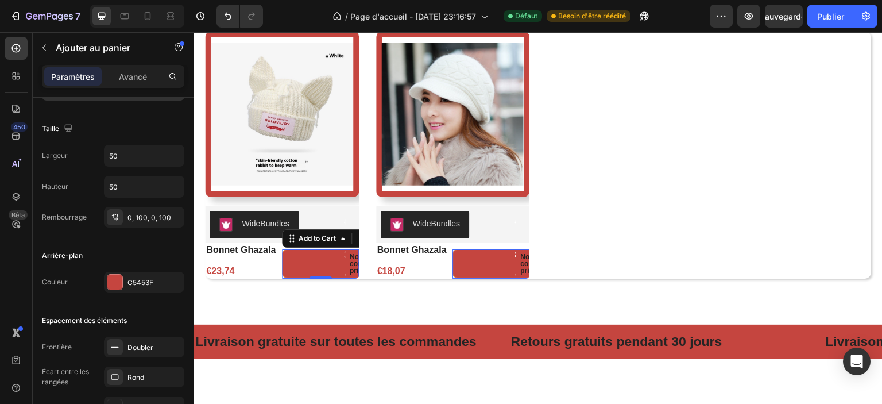
scroll to position [0, 0]
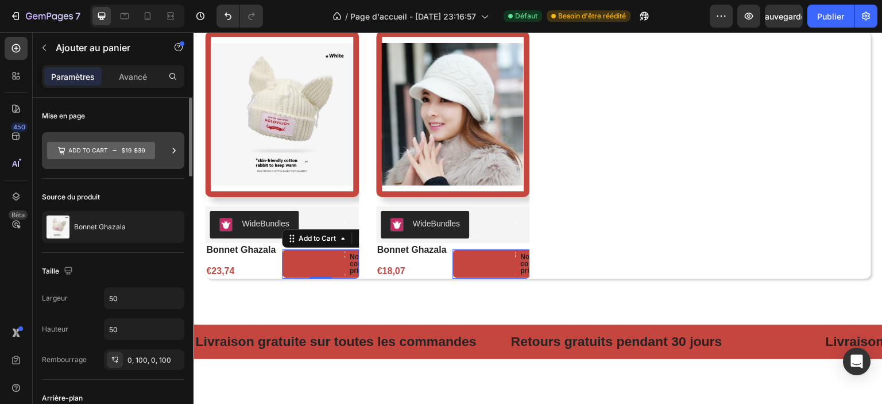
click at [128, 144] on icon at bounding box center [101, 150] width 108 height 17
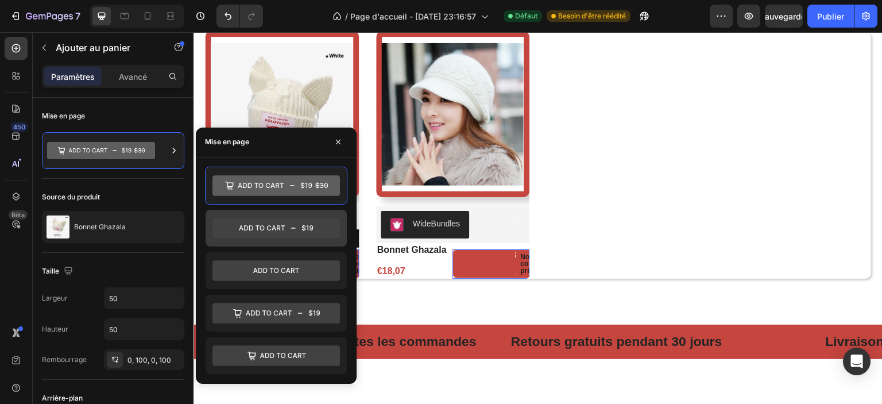
click at [264, 218] on icon at bounding box center [275, 228] width 127 height 21
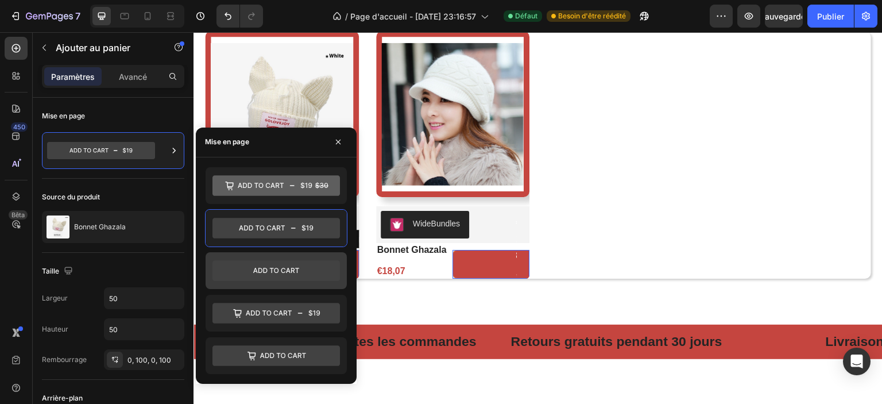
click at [260, 260] on icon at bounding box center [275, 270] width 127 height 21
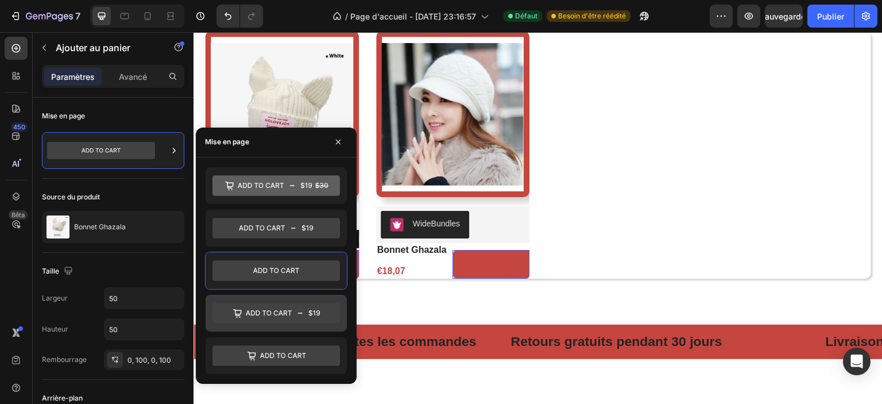
click at [266, 309] on icon at bounding box center [275, 313] width 127 height 21
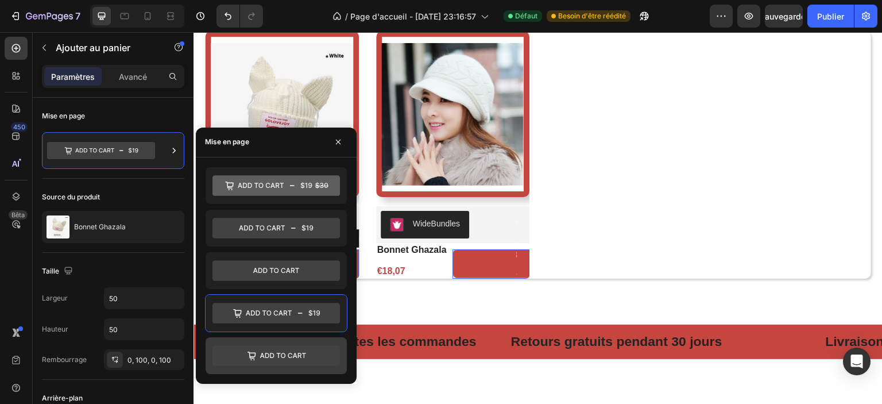
click at [272, 345] on icon at bounding box center [275, 355] width 127 height 21
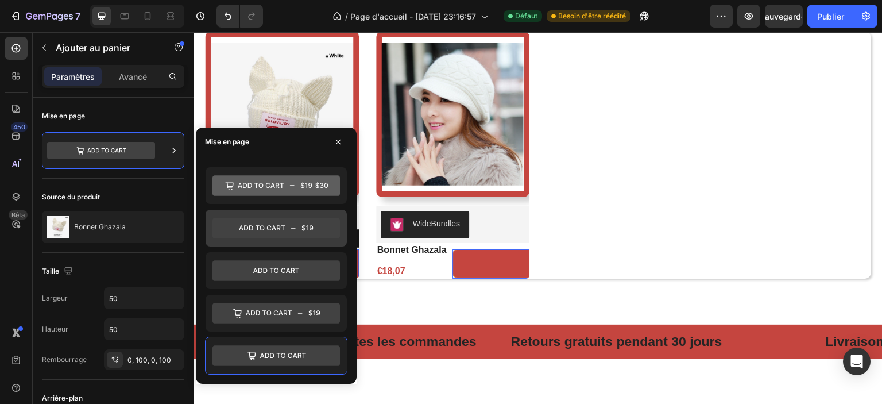
click at [287, 241] on div at bounding box center [276, 228] width 141 height 37
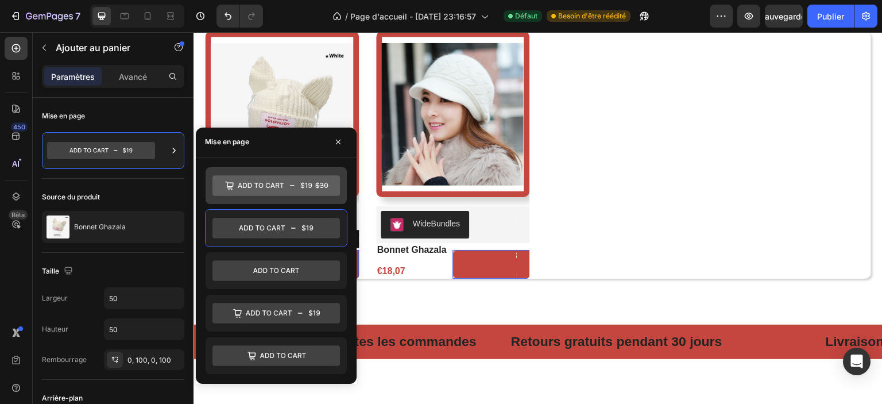
click at [286, 198] on div at bounding box center [276, 185] width 141 height 37
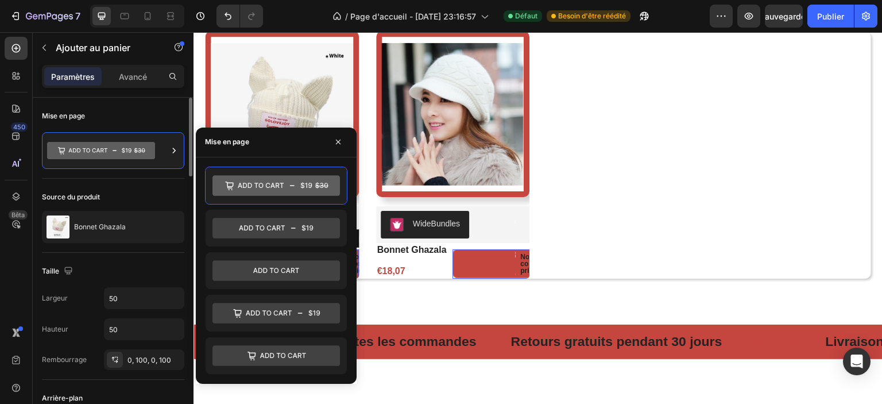
click at [123, 184] on div "Source du produit Bonnet Ghazala" at bounding box center [113, 216] width 142 height 74
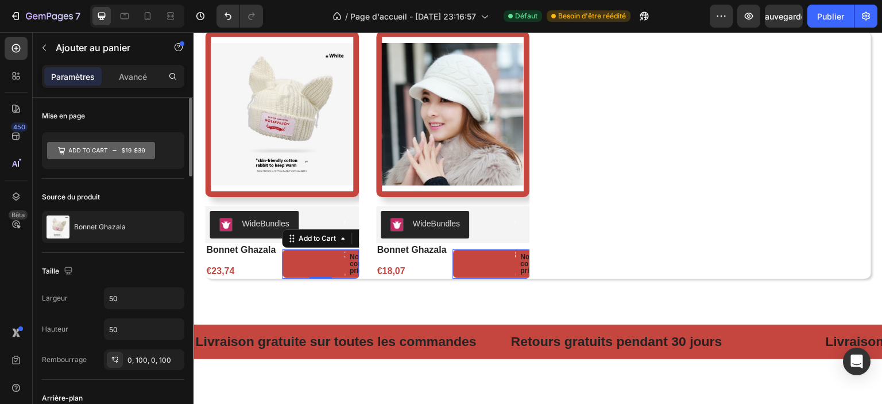
scroll to position [57, 0]
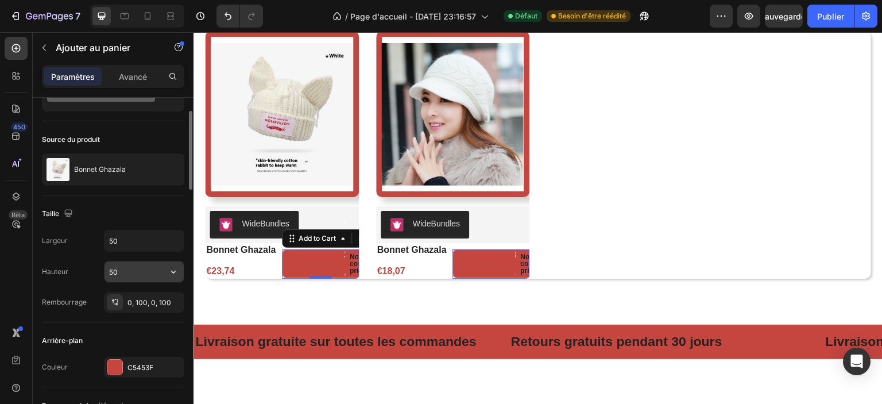
click at [140, 269] on input "50" at bounding box center [144, 271] width 79 height 21
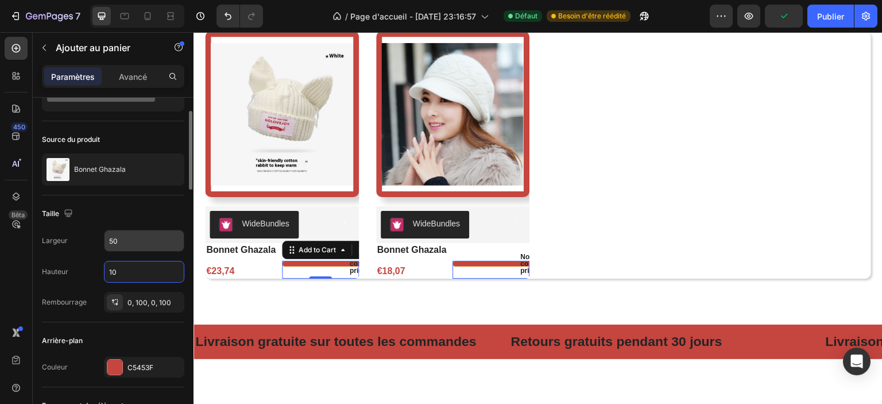
type input "10"
click at [138, 245] on input "50" at bounding box center [144, 240] width 79 height 21
type input "0"
click at [138, 245] on input "10" at bounding box center [144, 240] width 79 height 21
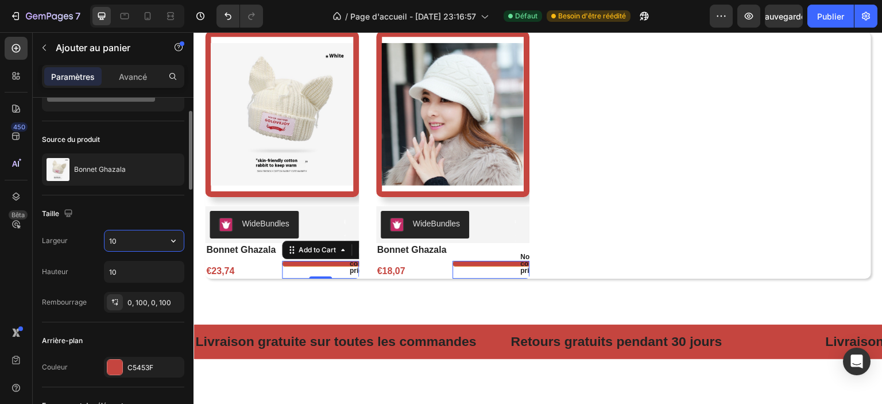
click at [138, 245] on input "10" at bounding box center [144, 240] width 79 height 21
type input "50"
click at [135, 268] on input "10" at bounding box center [144, 271] width 79 height 21
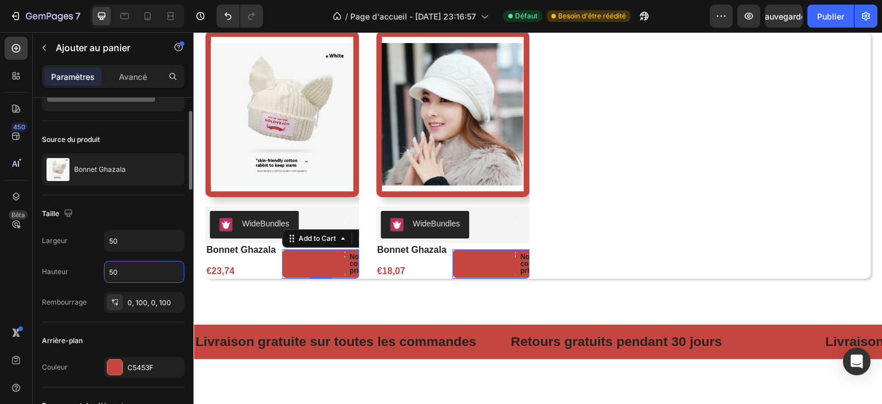
type input "50"
click at [144, 216] on div "Taille" at bounding box center [113, 213] width 142 height 18
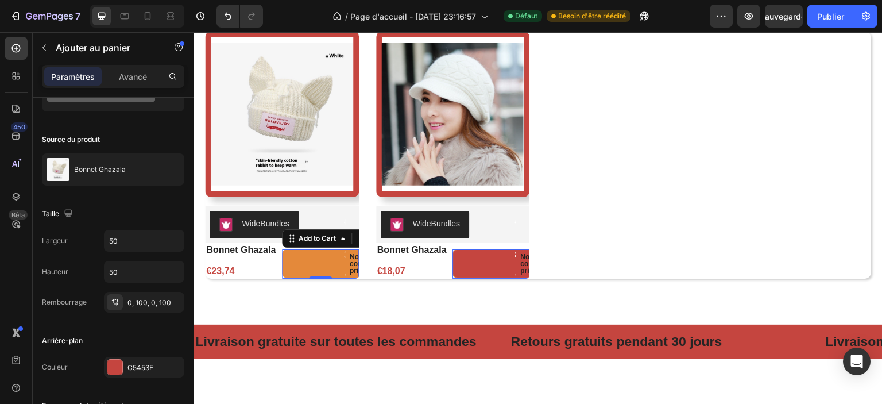
click at [322, 260] on button "€23,74 No compare price" at bounding box center [339, 263] width 115 height 29
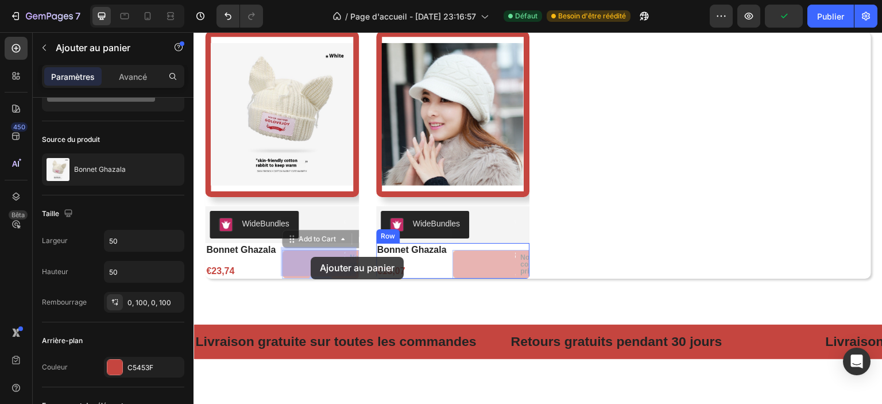
drag, startPoint x: 345, startPoint y: 253, endPoint x: 311, endPoint y: 257, distance: 34.1
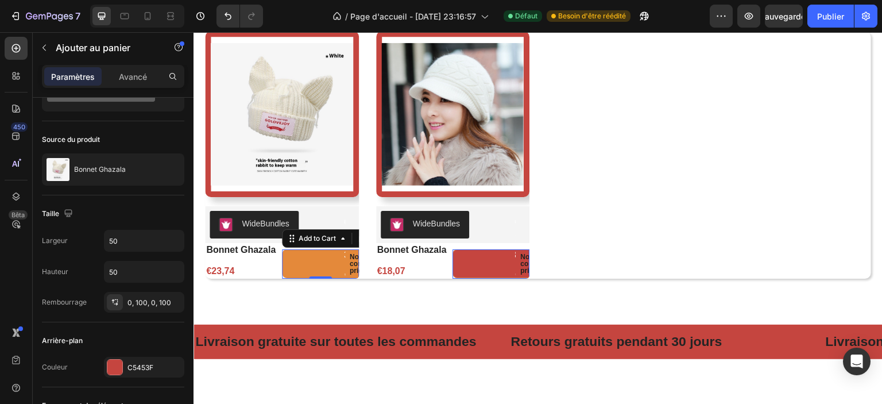
click at [334, 262] on button "€23,74 No compare price" at bounding box center [339, 263] width 115 height 29
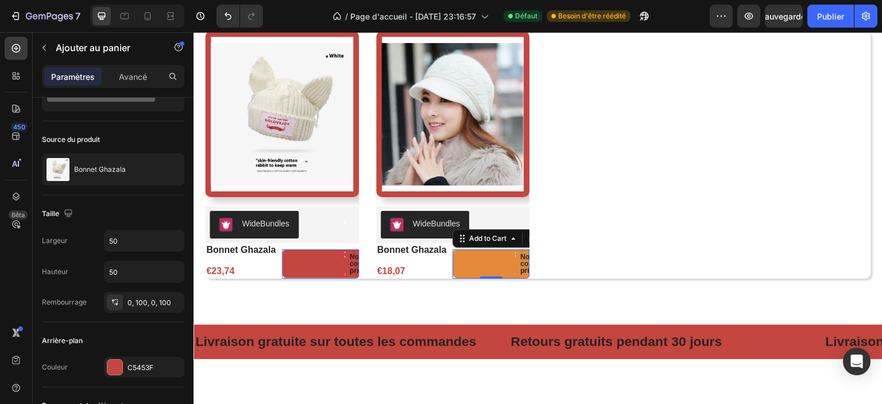
click at [470, 262] on button "€18,07 No compare price" at bounding box center [510, 263] width 115 height 29
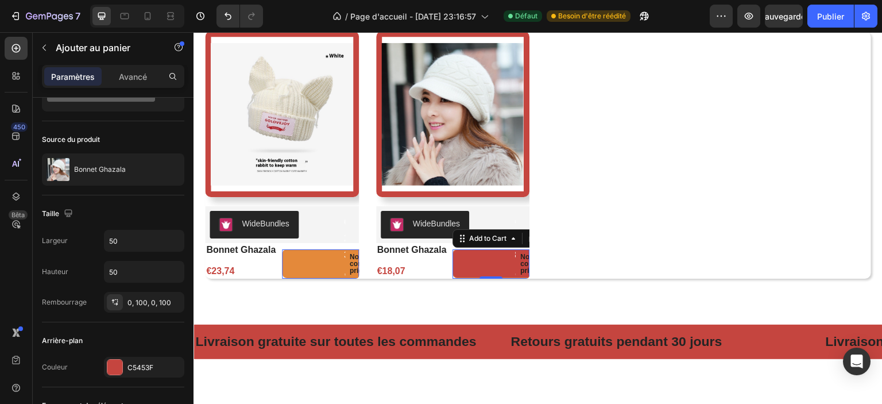
click at [306, 263] on button "€23,74 No compare price" at bounding box center [339, 263] width 115 height 29
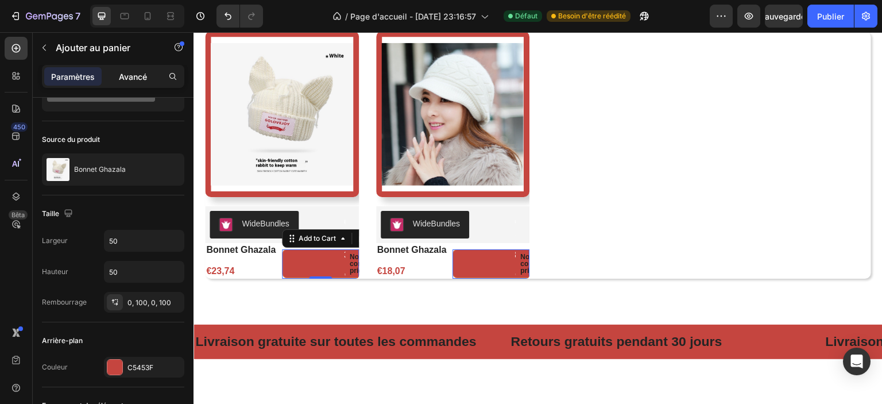
click at [133, 73] on font "Avancé" at bounding box center [133, 77] width 28 height 10
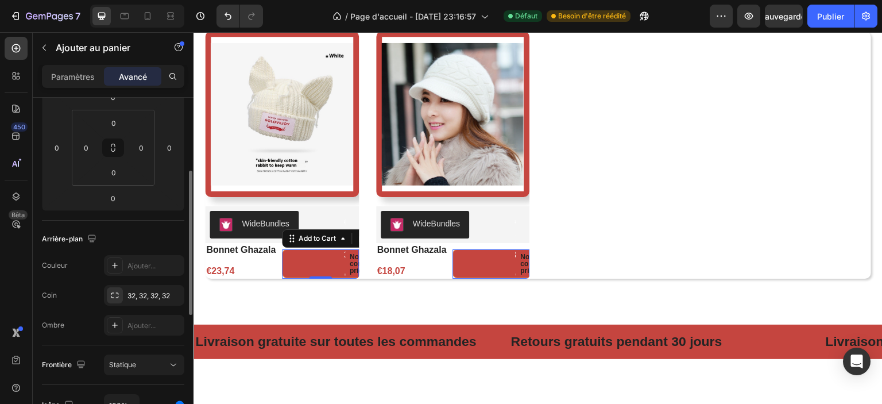
scroll to position [0, 0]
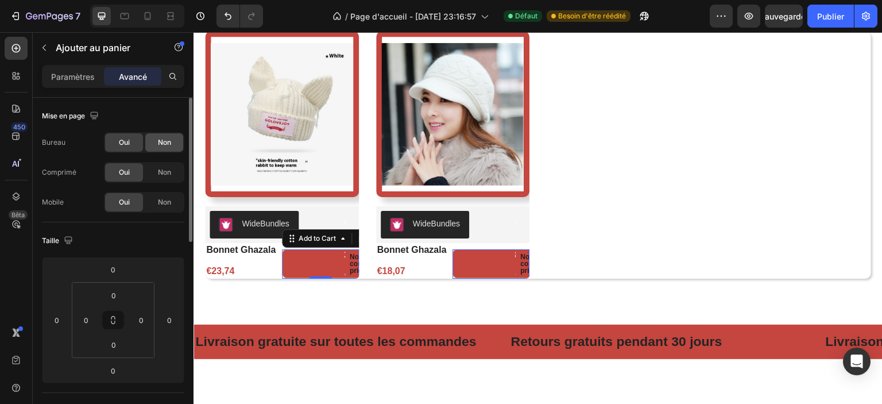
click at [158, 145] on font "Non" at bounding box center [164, 142] width 13 height 9
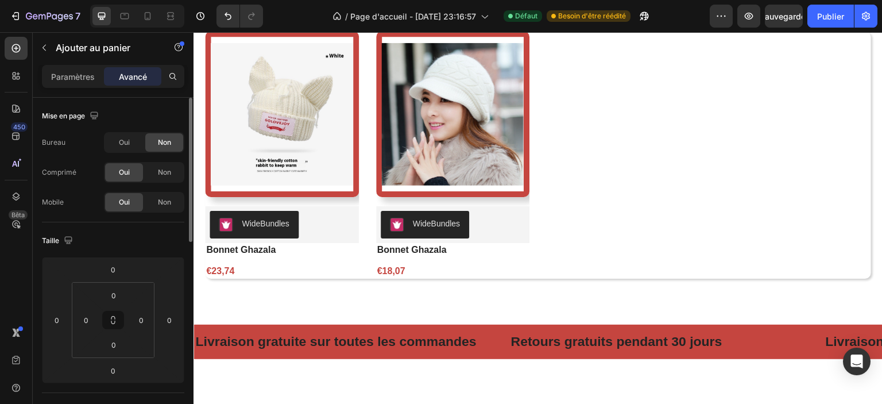
click at [158, 145] on font "Non" at bounding box center [164, 142] width 13 height 9
drag, startPoint x: 158, startPoint y: 145, endPoint x: 149, endPoint y: 145, distance: 8.6
click at [158, 145] on font "Non" at bounding box center [164, 142] width 13 height 9
click at [138, 142] on div "Oui" at bounding box center [124, 142] width 38 height 18
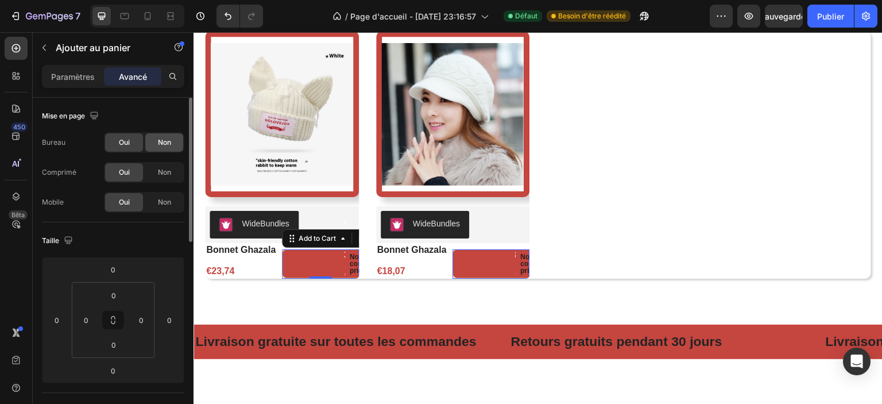
click at [163, 144] on font "Non" at bounding box center [164, 142] width 13 height 9
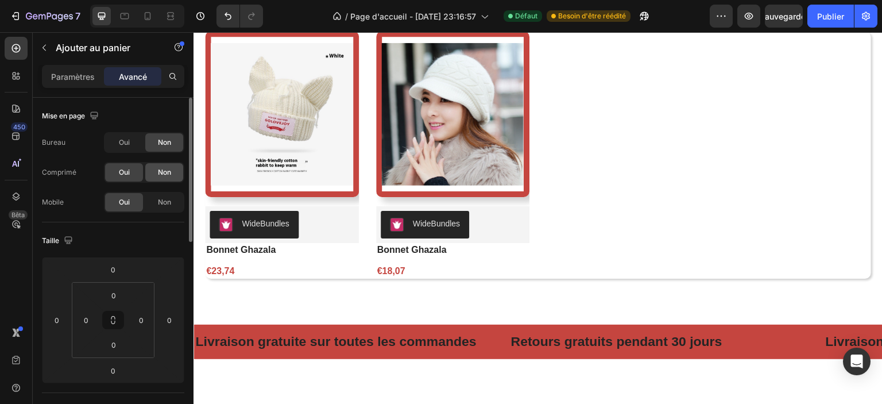
click at [158, 176] on span "Non" at bounding box center [164, 172] width 13 height 10
click at [162, 207] on div "Non" at bounding box center [164, 202] width 38 height 18
click at [160, 202] on font "Non" at bounding box center [164, 202] width 13 height 9
click at [123, 176] on font "Oui" at bounding box center [124, 172] width 11 height 9
click at [127, 145] on font "Oui" at bounding box center [124, 142] width 11 height 9
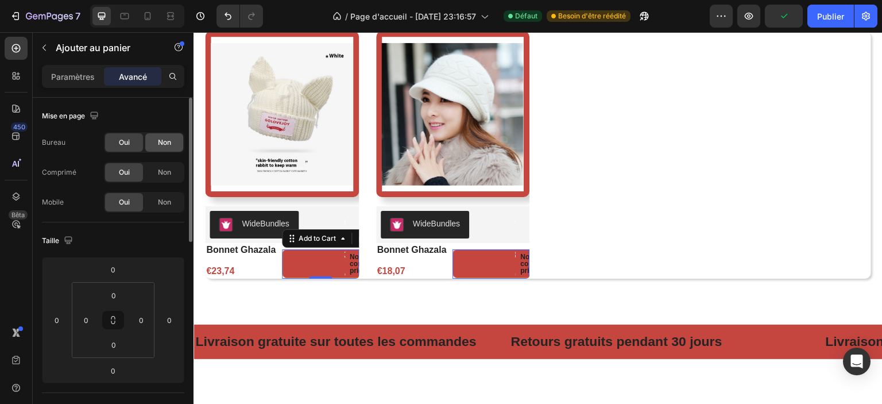
click at [153, 144] on div "Non" at bounding box center [164, 142] width 38 height 18
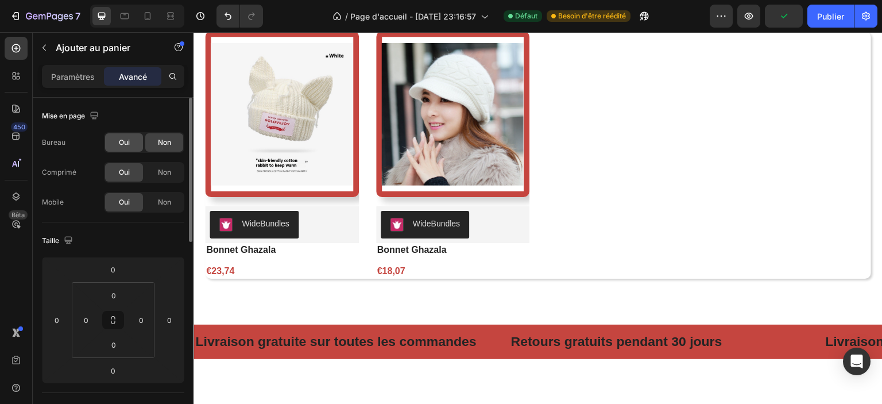
click at [129, 146] on font "Oui" at bounding box center [124, 142] width 11 height 9
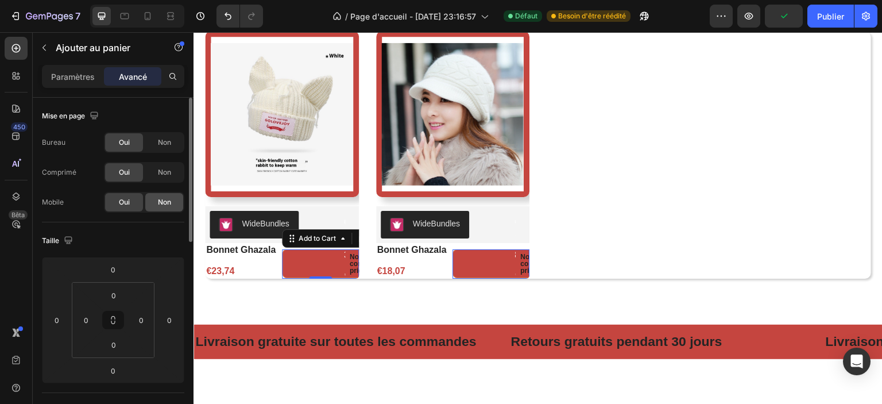
click at [153, 202] on div "Non" at bounding box center [164, 202] width 38 height 18
click at [126, 203] on font "Oui" at bounding box center [124, 202] width 11 height 9
click at [158, 202] on font "Non" at bounding box center [164, 202] width 13 height 9
click at [131, 204] on div "Oui" at bounding box center [124, 202] width 38 height 18
click at [176, 138] on div "Non" at bounding box center [164, 142] width 38 height 18
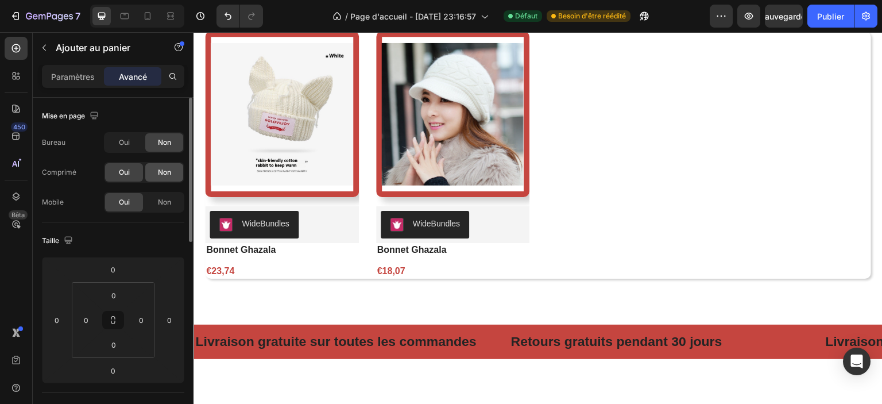
click at [165, 168] on font "Non" at bounding box center [164, 172] width 13 height 9
click at [125, 198] on font "Oui" at bounding box center [124, 202] width 11 height 9
click at [125, 172] on font "Oui" at bounding box center [124, 172] width 11 height 9
click at [149, 208] on div "Non" at bounding box center [164, 202] width 38 height 18
click at [129, 193] on div "Oui" at bounding box center [124, 202] width 38 height 18
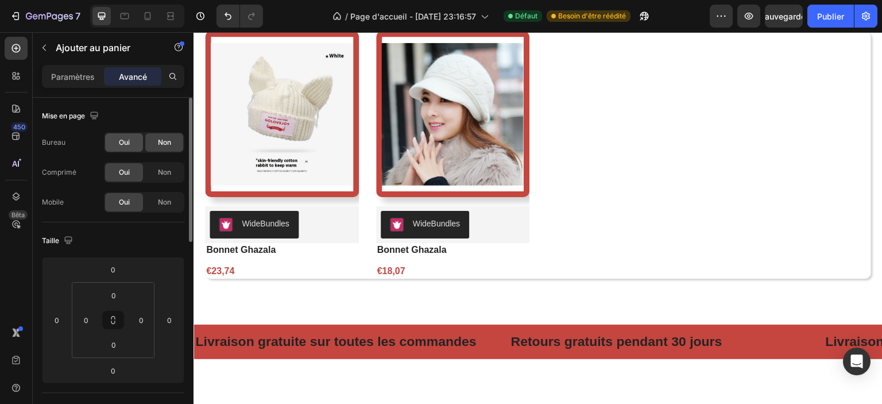
click at [133, 145] on div "Oui" at bounding box center [124, 142] width 38 height 18
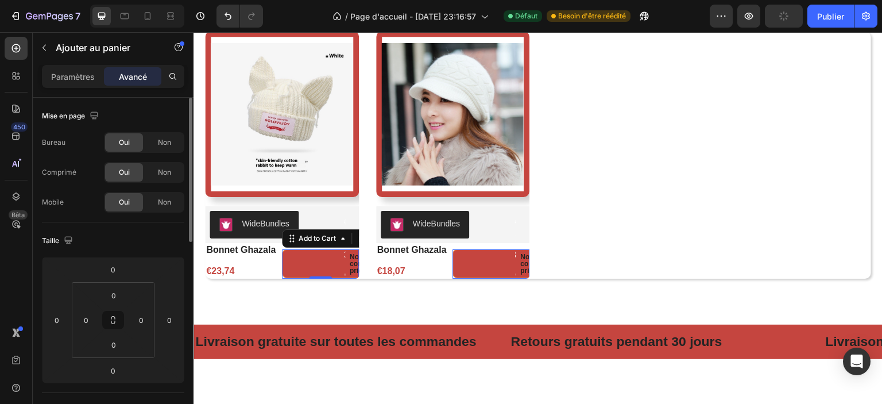
click at [91, 174] on div "Comprimé Oui Non" at bounding box center [113, 172] width 142 height 21
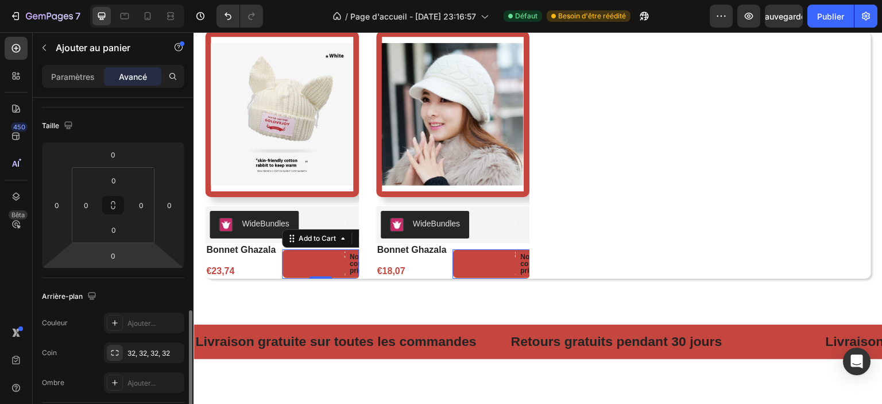
scroll to position [230, 0]
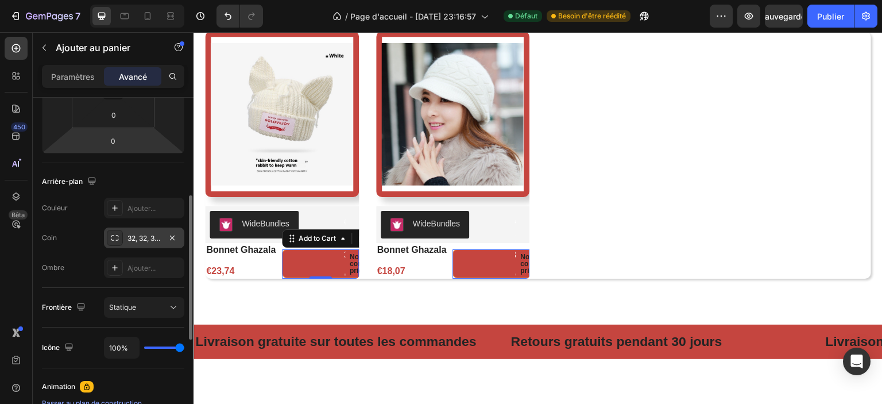
click at [136, 241] on font "32, 32, 32, 32" at bounding box center [148, 238] width 42 height 9
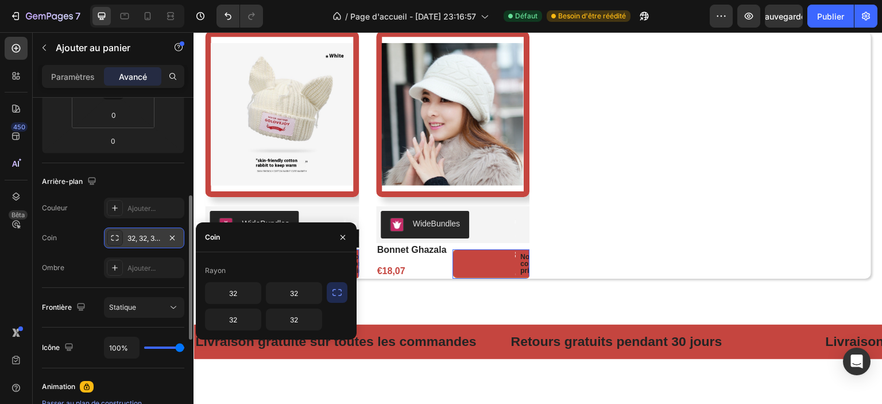
click at [136, 241] on font "32, 32, 32, 32" at bounding box center [148, 238] width 42 height 9
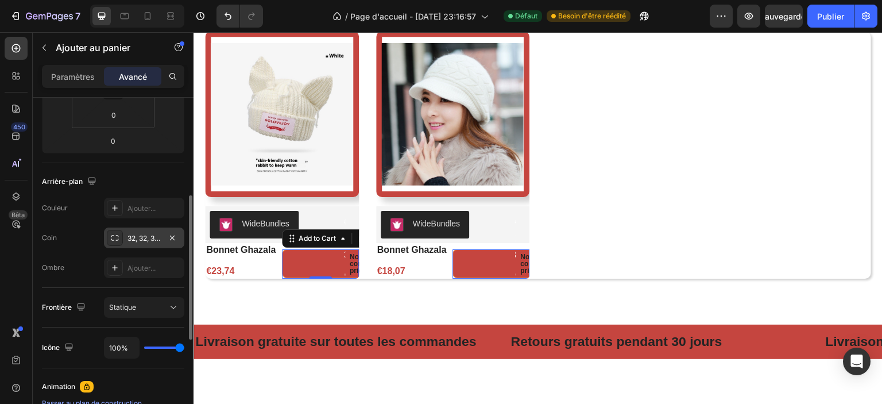
click at [136, 241] on font "32, 32, 32, 32" at bounding box center [148, 238] width 42 height 9
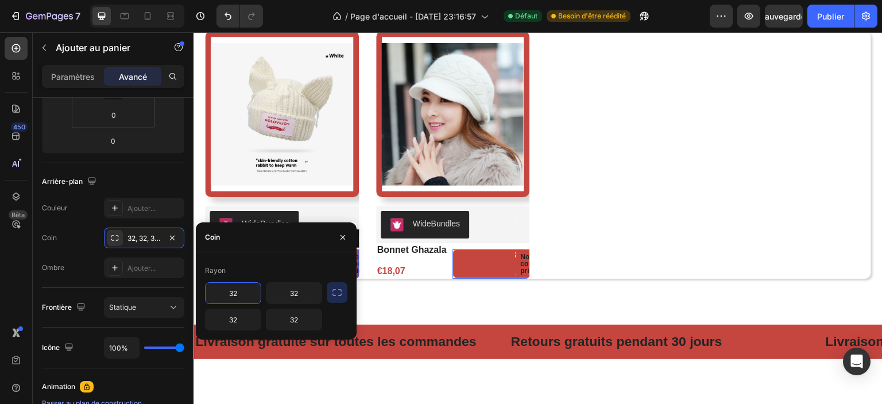
click at [241, 293] on input "32" at bounding box center [233, 293] width 55 height 21
click at [241, 290] on input "10" at bounding box center [233, 293] width 55 height 21
type input "32"
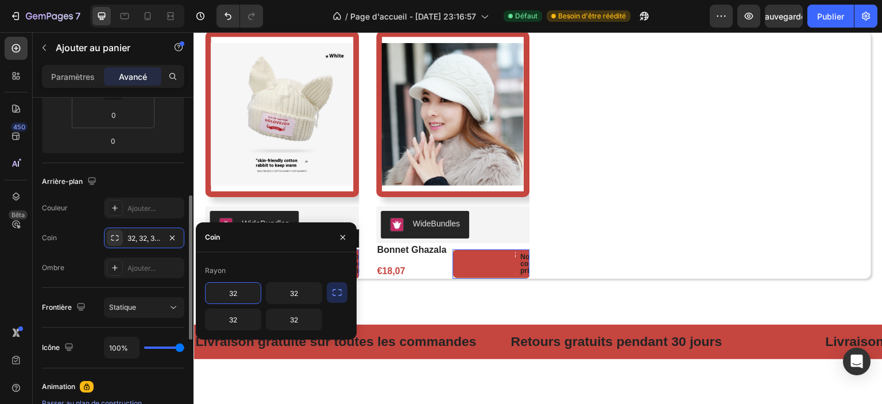
click at [83, 253] on div "Couleur Ajouter... Coin 32, 32, 32, 32 Ombre Ajouter..." at bounding box center [113, 238] width 142 height 80
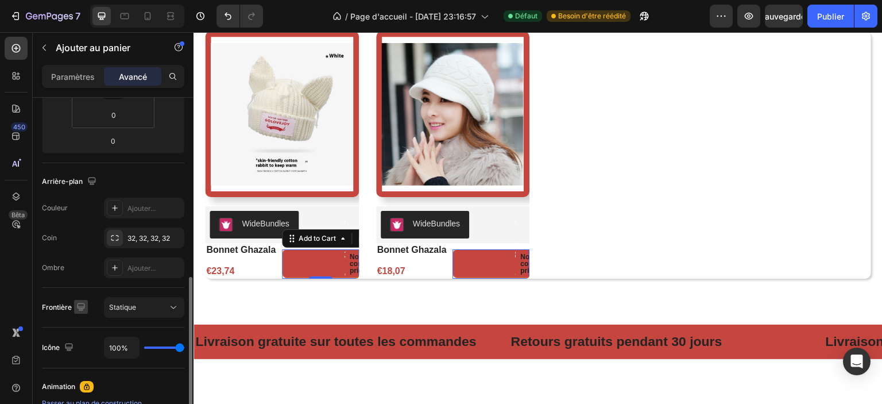
scroll to position [345, 0]
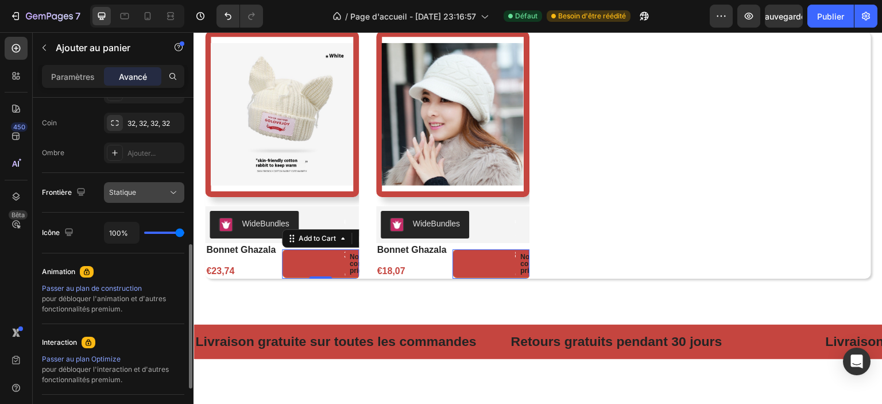
click at [168, 188] on icon at bounding box center [173, 192] width 11 height 11
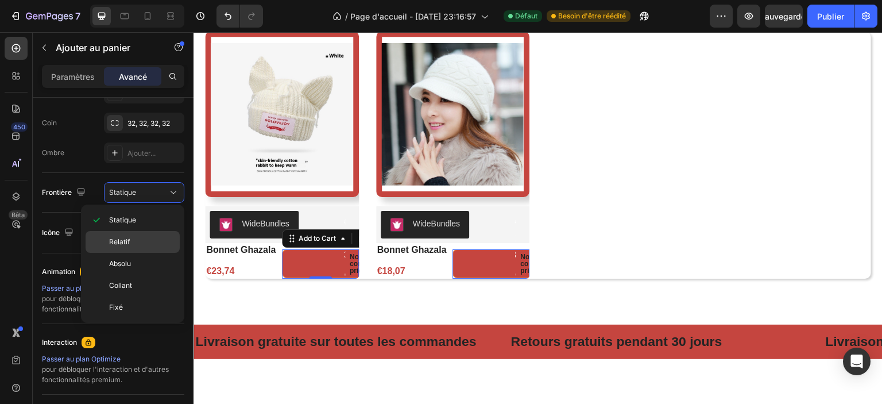
click at [152, 248] on div "Relatif" at bounding box center [133, 242] width 94 height 22
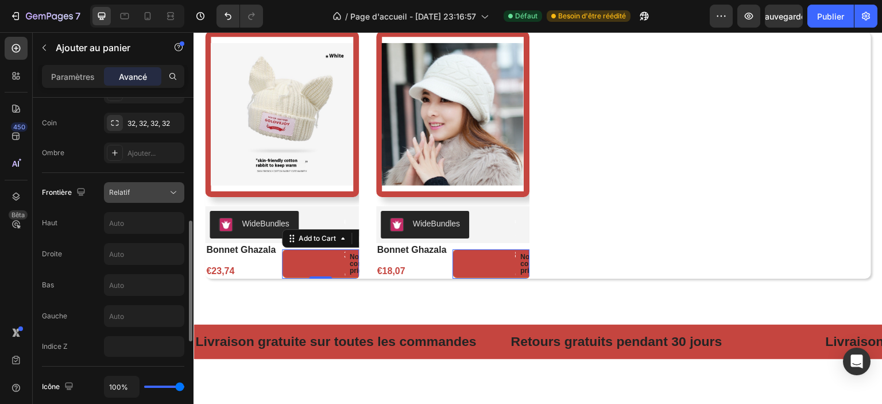
click at [147, 192] on div "Relatif" at bounding box center [138, 192] width 59 height 10
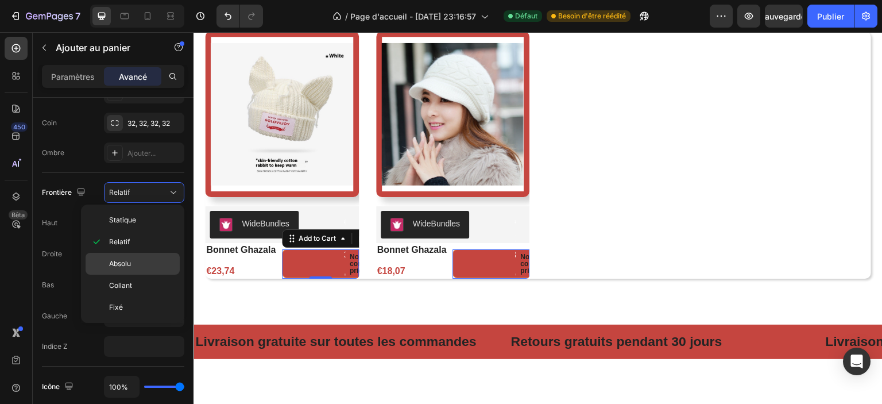
click at [142, 265] on p "Absolu" at bounding box center [141, 263] width 65 height 10
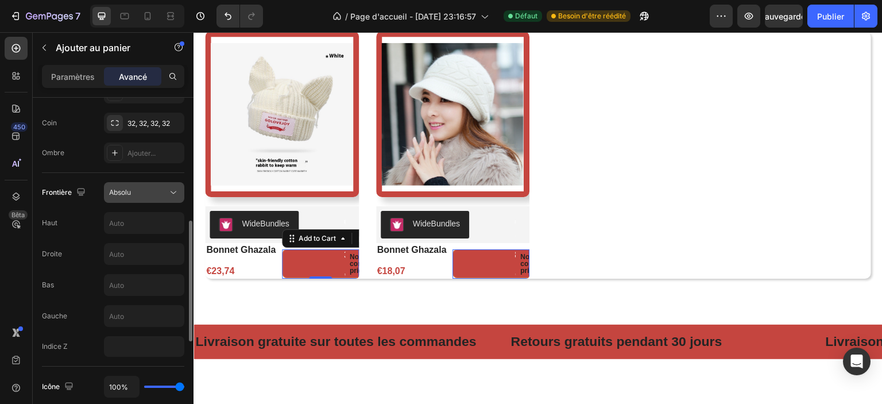
click at [142, 190] on div "Absolu" at bounding box center [138, 192] width 59 height 10
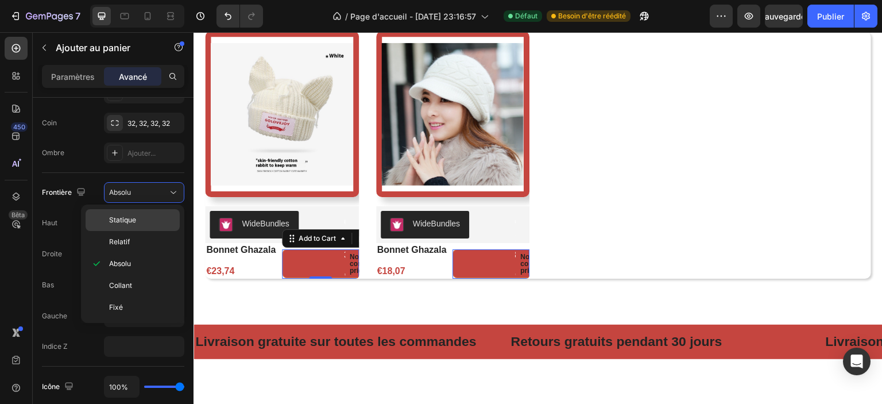
click at [142, 225] on div "Statique" at bounding box center [133, 220] width 94 height 22
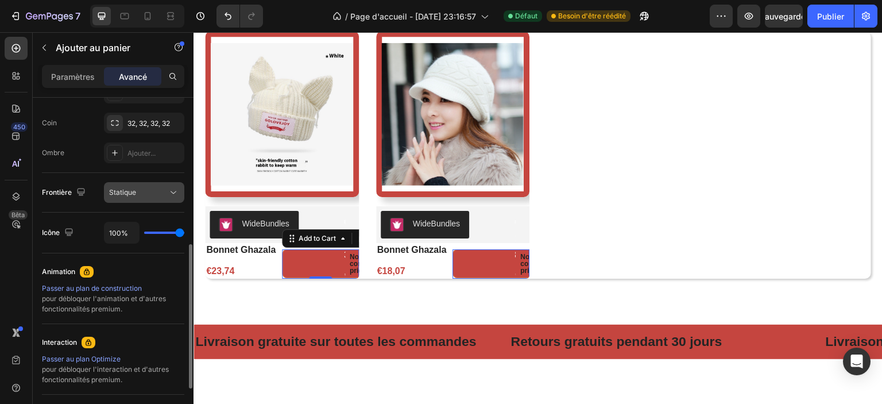
click at [149, 191] on div "Statique" at bounding box center [138, 192] width 59 height 10
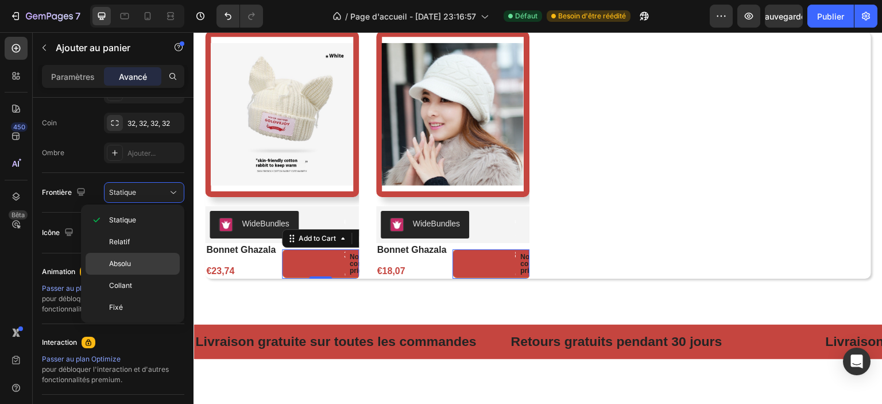
click at [140, 264] on p "Absolu" at bounding box center [141, 263] width 65 height 10
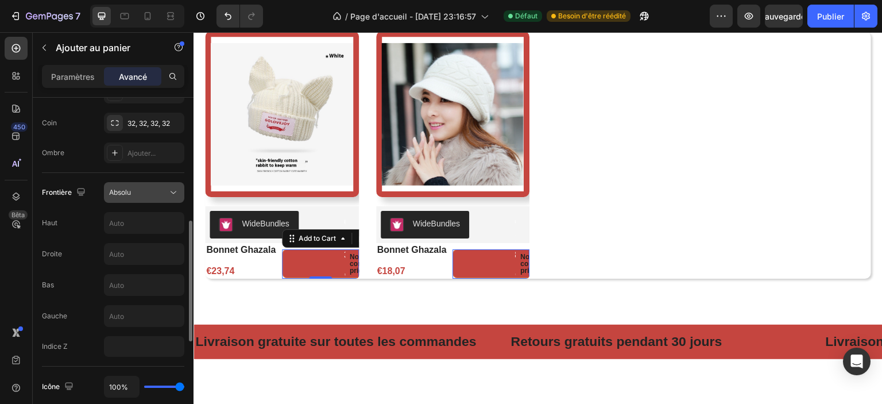
click at [167, 190] on div "Absolu" at bounding box center [138, 192] width 59 height 10
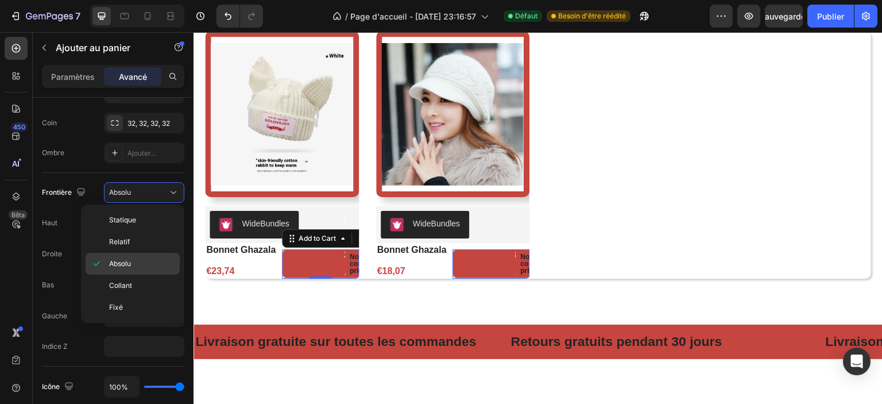
drag, startPoint x: 140, startPoint y: 303, endPoint x: 139, endPoint y: 257, distance: 46.5
click at [140, 304] on p "Fixé" at bounding box center [141, 307] width 65 height 10
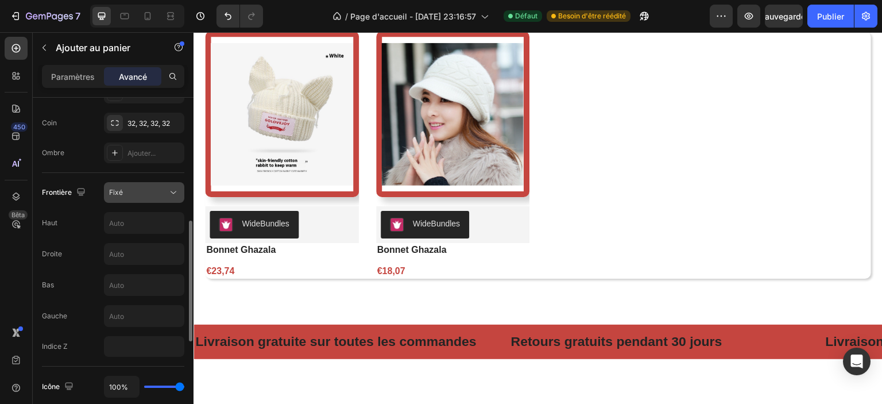
click at [150, 190] on div "Fixé" at bounding box center [138, 192] width 59 height 10
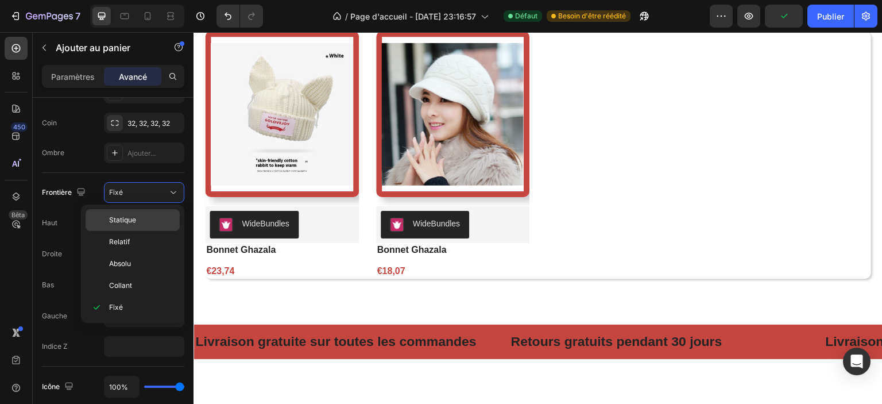
click at [149, 225] on p "Statique" at bounding box center [141, 220] width 65 height 10
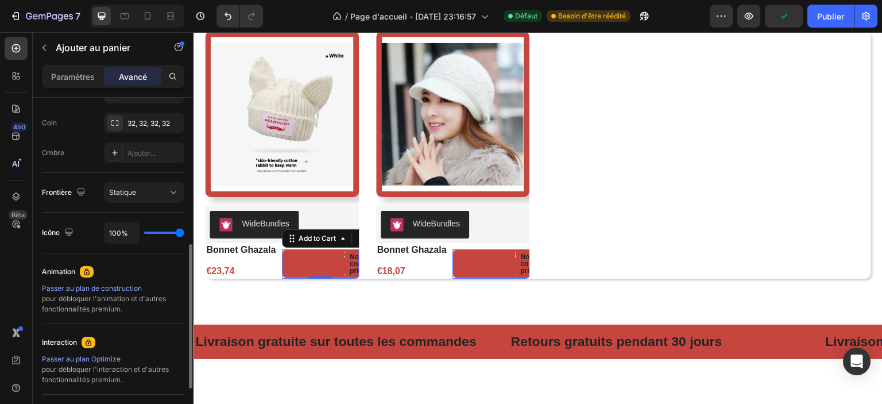
click at [91, 167] on div "Arrière-plan Couleur Ajouter... Coin 32, 32, 32, 32 Ombre Ajouter..." at bounding box center [113, 110] width 142 height 125
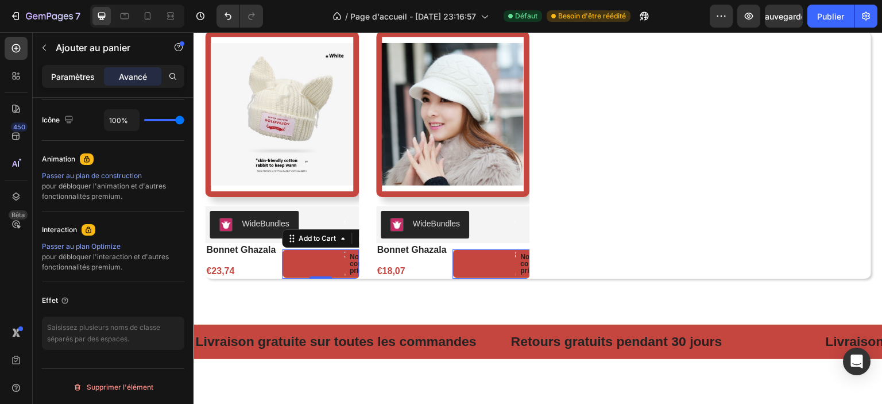
click at [83, 80] on font "Paramètres" at bounding box center [73, 77] width 44 height 10
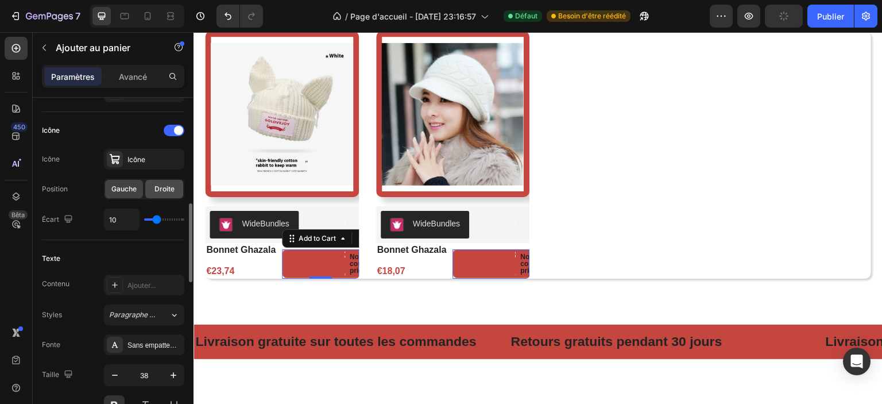
click at [154, 190] on font "Droite" at bounding box center [164, 188] width 20 height 9
click at [120, 188] on font "Gauche" at bounding box center [123, 188] width 25 height 9
click at [122, 215] on input "10" at bounding box center [122, 219] width 34 height 21
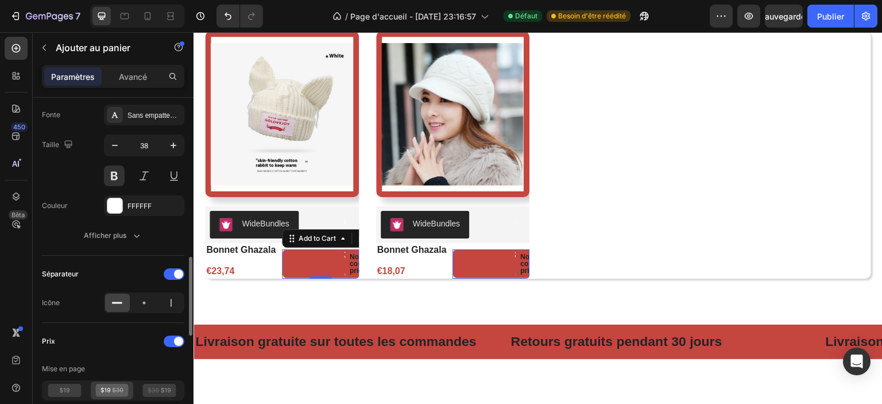
scroll to position [744, 0]
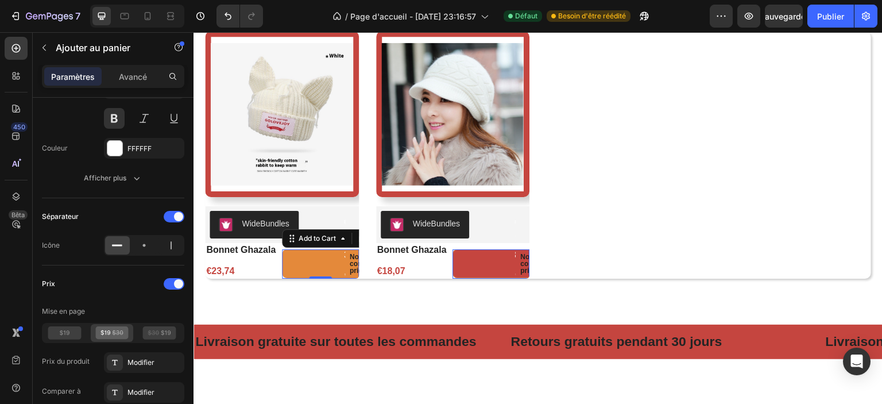
click at [350, 262] on p "No compare price" at bounding box center [350, 263] width 0 height 21
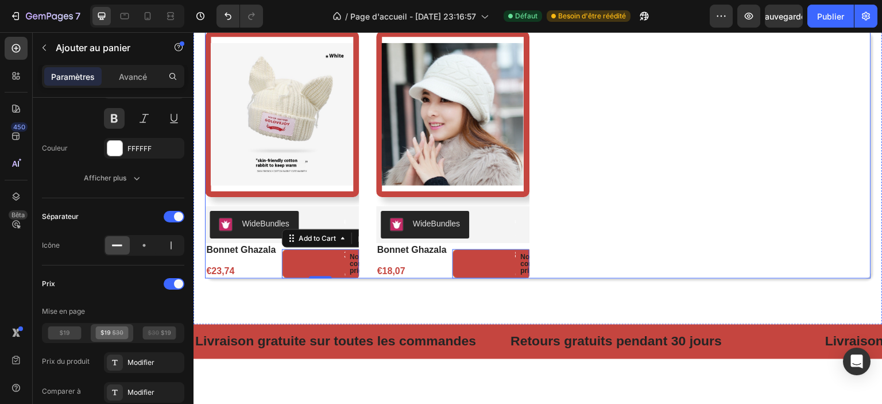
click at [370, 133] on div "Product Images WideBundles WideBundles bonnet ghazala Product Title €23,74 Prod…" at bounding box center [538, 155] width 666 height 248
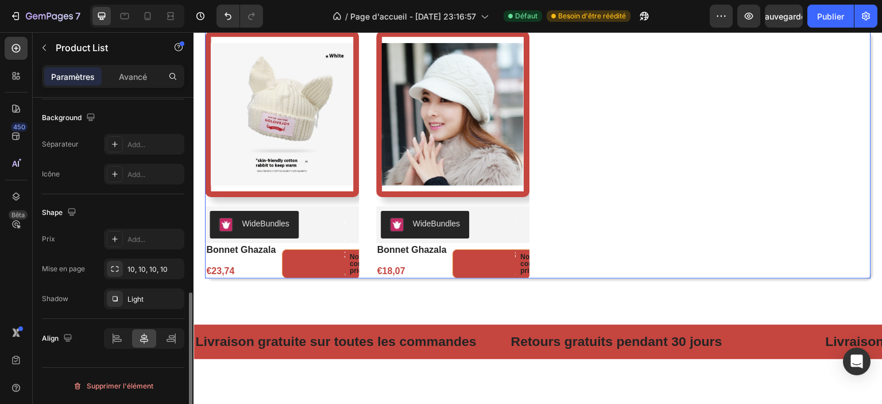
scroll to position [0, 0]
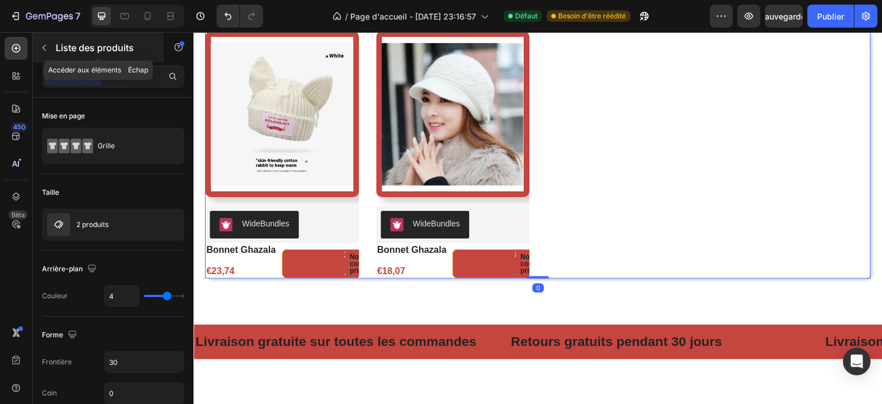
click at [44, 47] on icon "button" at bounding box center [44, 47] width 9 height 9
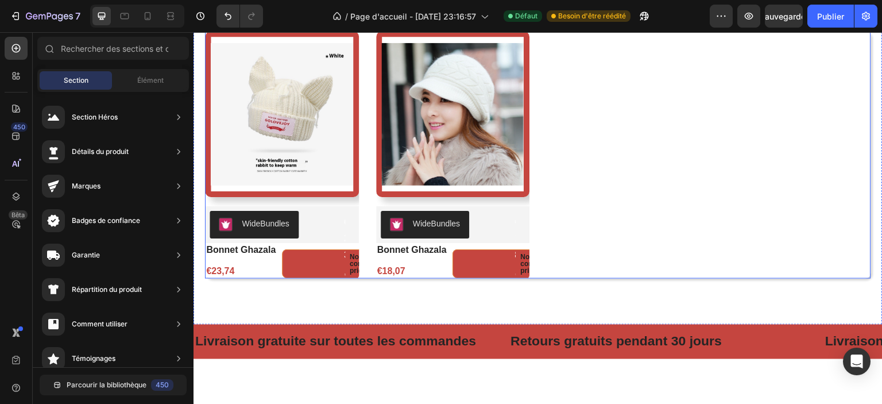
click at [728, 168] on div "Product Images WideBundles WideBundles bonnet ghazala Product Title €23,74 Prod…" at bounding box center [538, 155] width 666 height 248
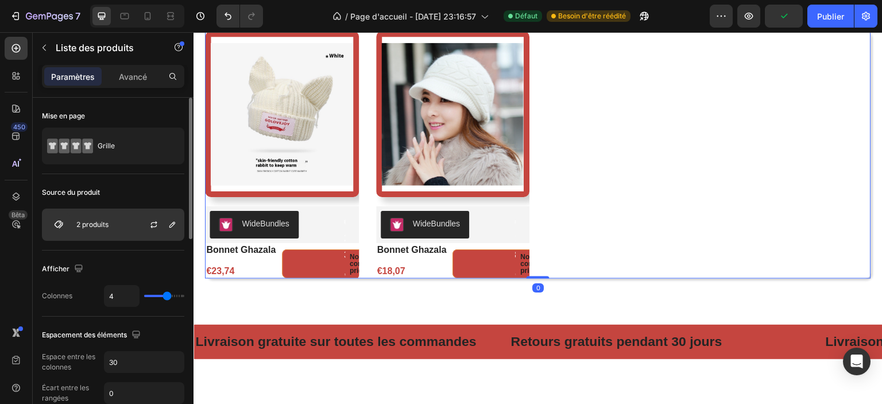
click at [133, 223] on div "2 produits" at bounding box center [113, 224] width 142 height 32
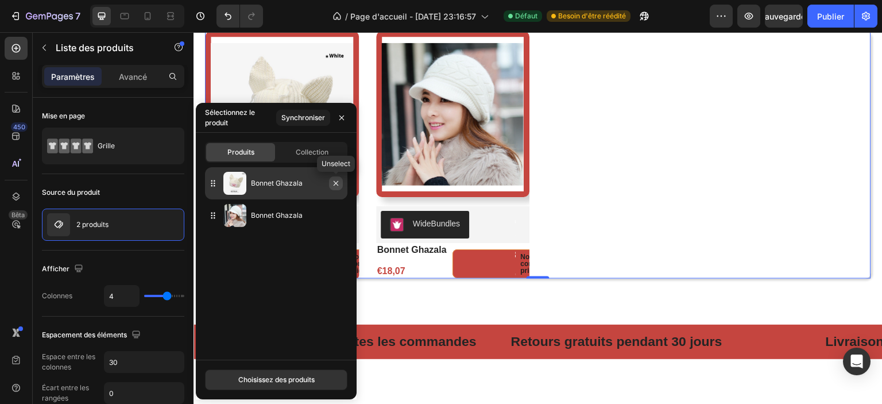
click at [339, 185] on icon "button" at bounding box center [335, 183] width 9 height 9
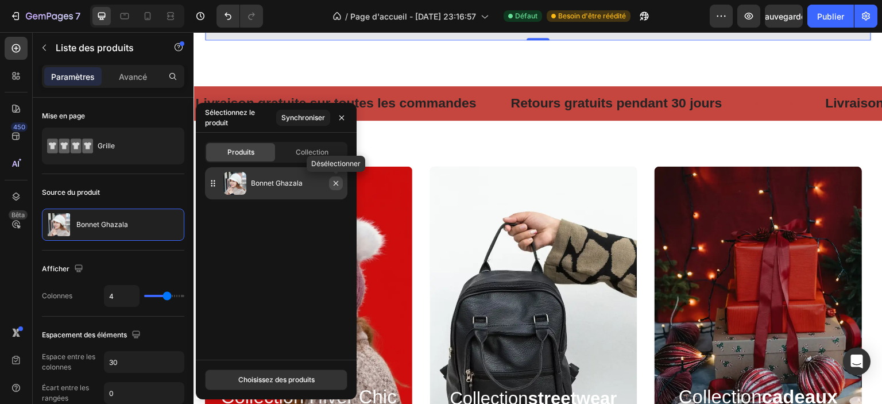
click at [340, 184] on icon "button" at bounding box center [335, 183] width 9 height 9
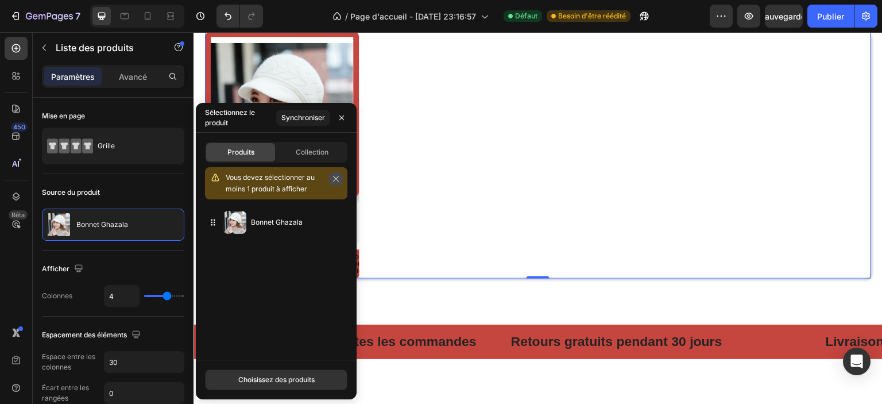
click at [338, 180] on icon "button" at bounding box center [336, 179] width 8 height 8
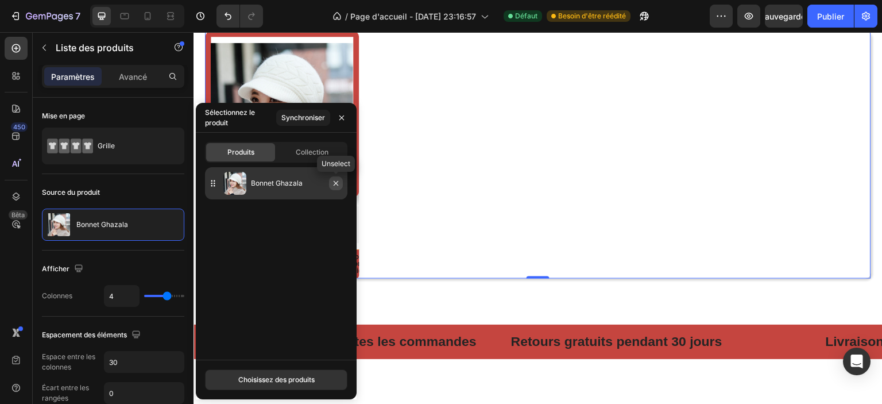
click at [332, 185] on icon "button" at bounding box center [335, 183] width 9 height 9
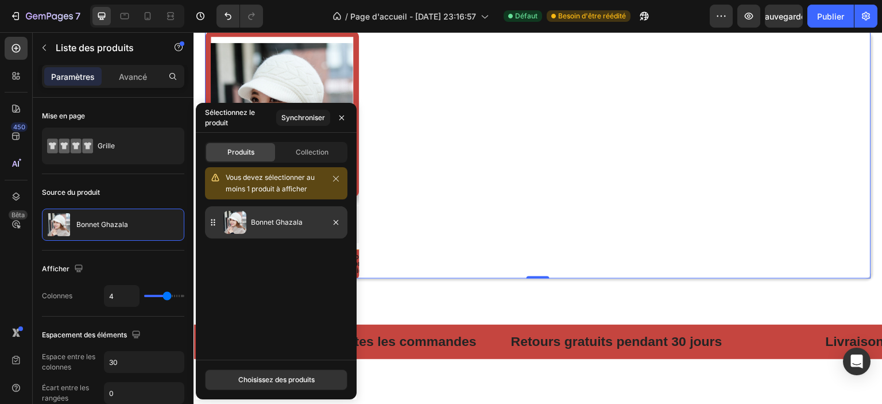
click at [309, 221] on p "Bonnet Ghazala" at bounding box center [297, 221] width 92 height 11
click at [337, 224] on icon "button" at bounding box center [335, 222] width 9 height 9
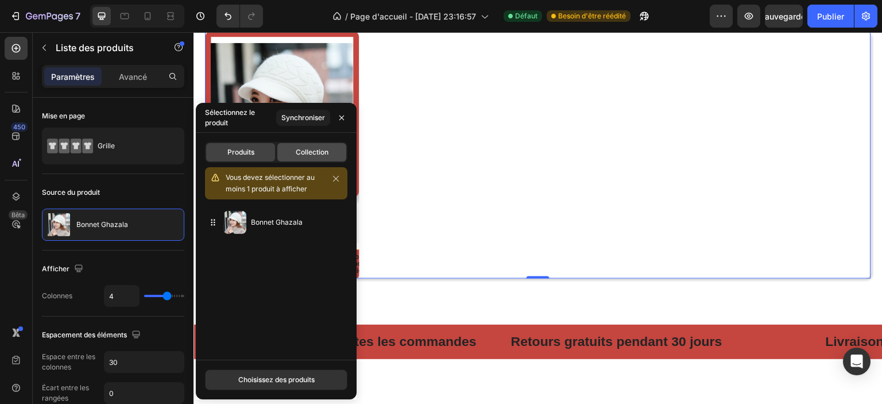
click at [315, 158] on div "Collection" at bounding box center [311, 152] width 69 height 18
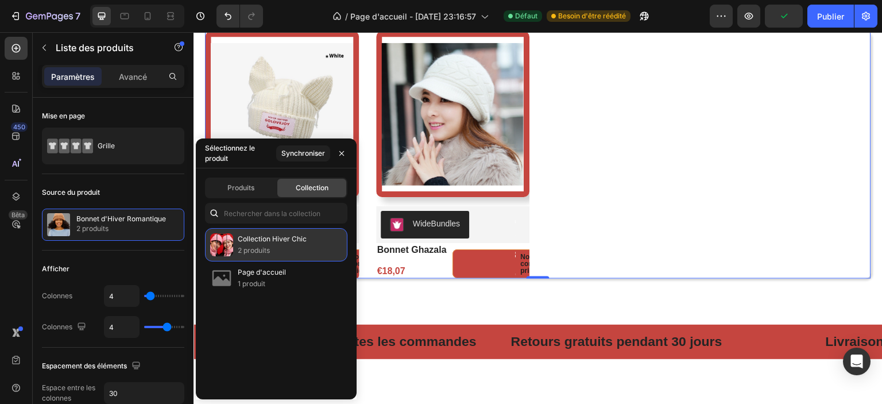
click at [285, 246] on p "2 produits" at bounding box center [272, 250] width 69 height 11
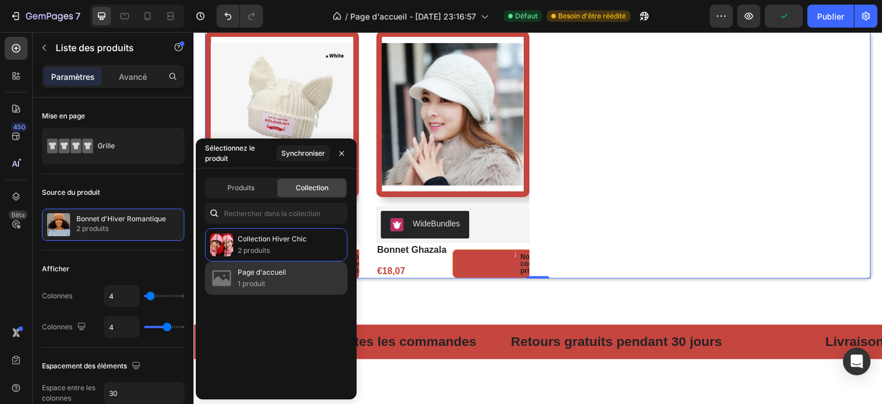
click at [270, 284] on p "1 produit" at bounding box center [262, 283] width 48 height 11
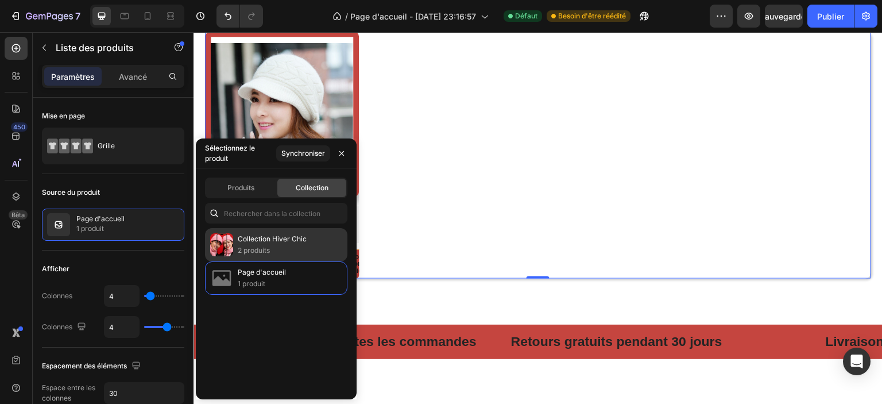
click at [304, 242] on font "Collection Hiver Chic" at bounding box center [272, 238] width 69 height 9
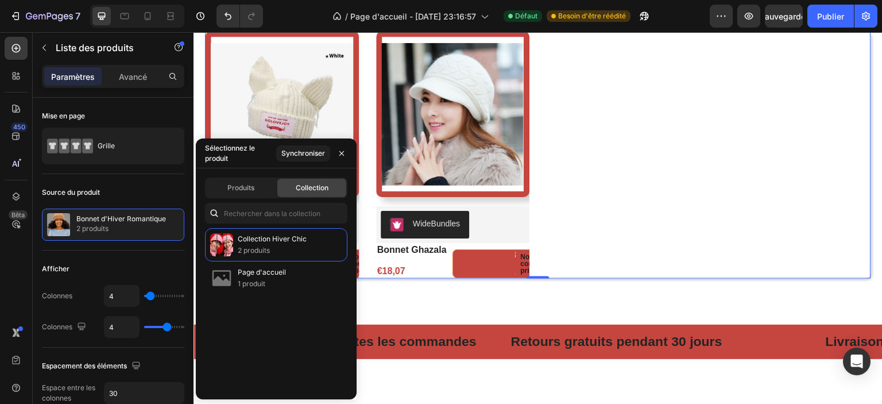
click at [621, 214] on div "Product Images WideBundles WideBundles bonnet ghazala Product Title €23,74 Prod…" at bounding box center [538, 155] width 666 height 248
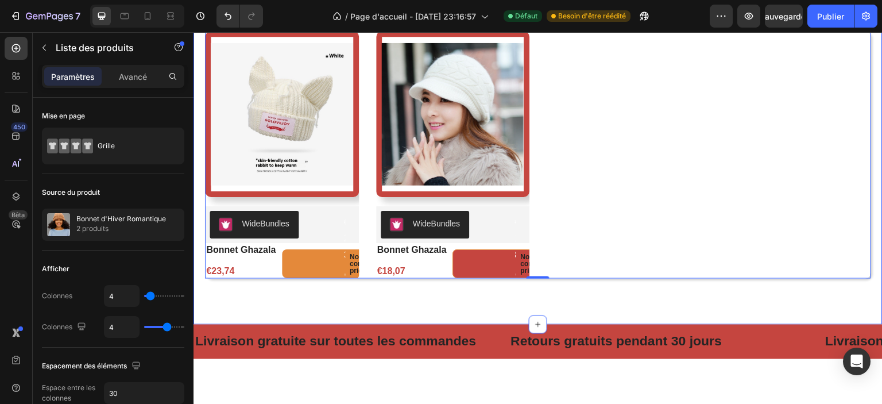
click at [310, 266] on button "€23,74 No compare price" at bounding box center [339, 263] width 115 height 29
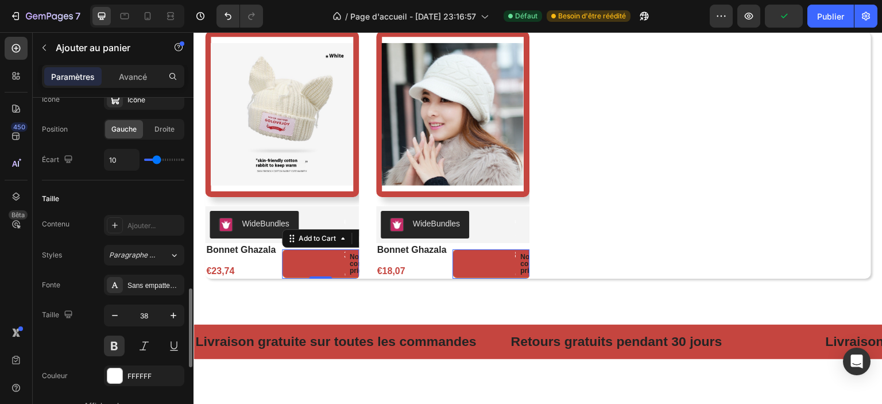
scroll to position [574, 0]
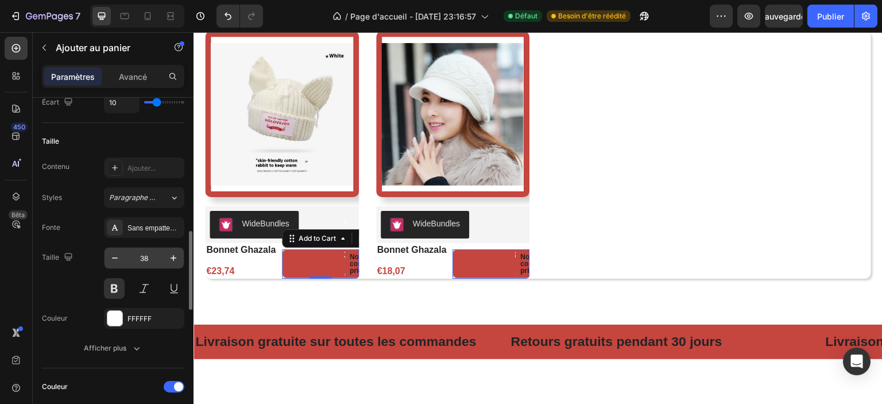
click at [152, 264] on input "38" at bounding box center [144, 258] width 38 height 21
click at [117, 258] on icon "button" at bounding box center [114, 257] width 11 height 11
click at [115, 255] on icon "button" at bounding box center [114, 257] width 11 height 11
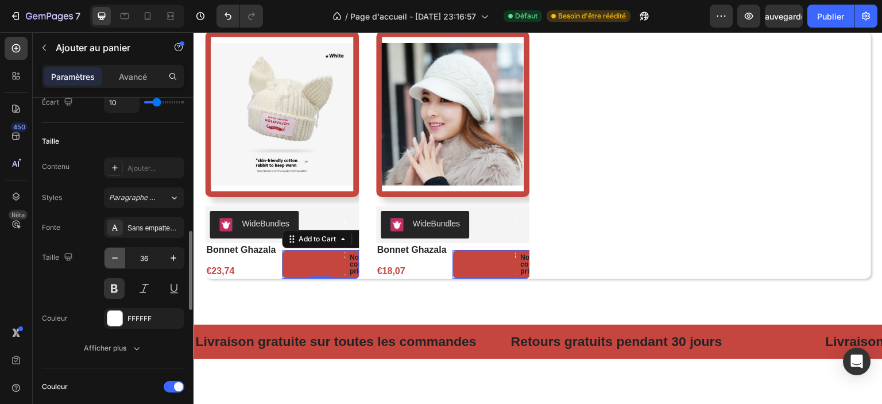
click at [115, 255] on icon "button" at bounding box center [114, 257] width 11 height 11
click at [169, 257] on icon "button" at bounding box center [173, 257] width 11 height 11
type input "33"
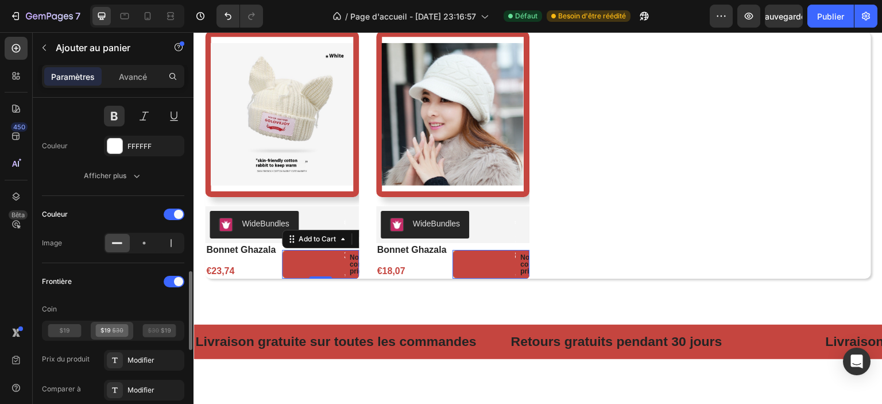
scroll to position [861, 0]
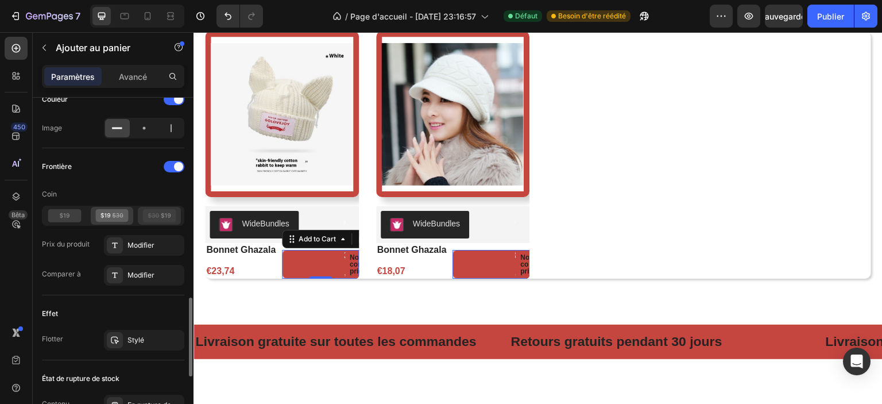
click at [152, 214] on icon at bounding box center [159, 215] width 33 height 13
click at [71, 213] on icon at bounding box center [64, 215] width 33 height 13
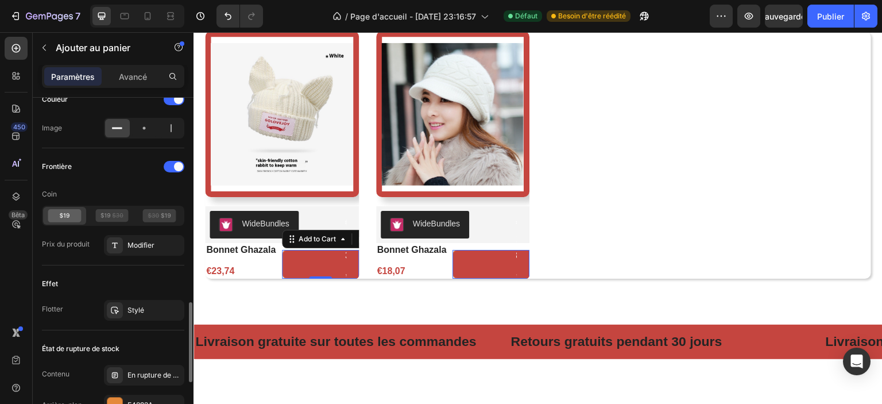
click at [71, 213] on icon at bounding box center [64, 215] width 33 height 13
click at [72, 213] on icon at bounding box center [64, 215] width 33 height 13
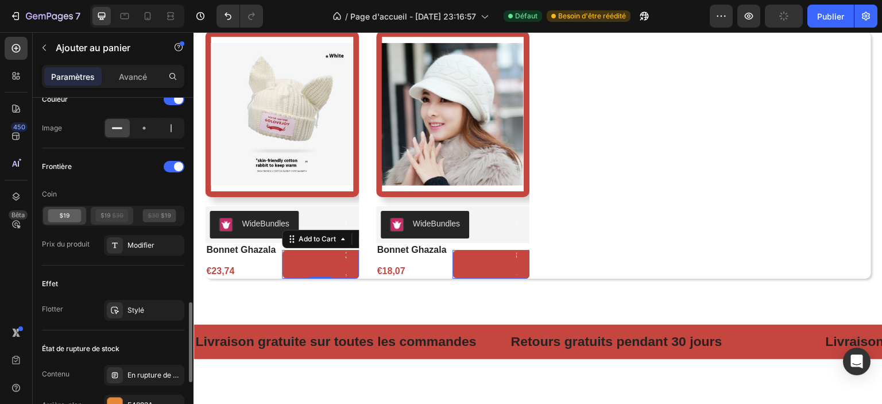
click at [109, 216] on icon at bounding box center [111, 215] width 33 height 13
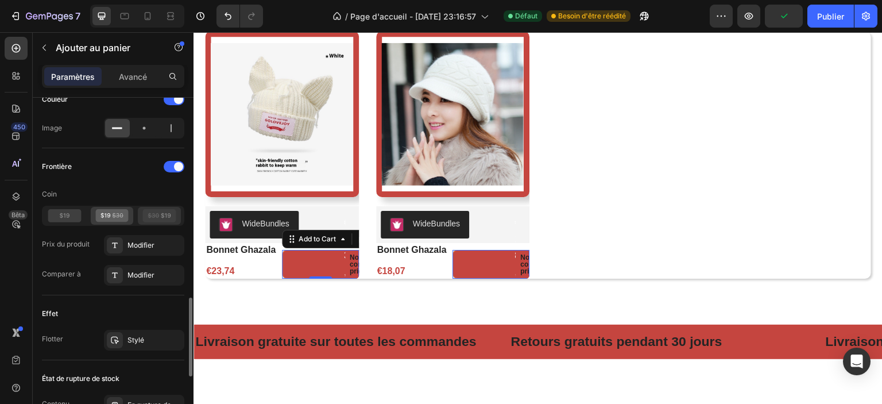
click at [161, 214] on icon at bounding box center [159, 215] width 33 height 13
click at [160, 214] on icon at bounding box center [159, 215] width 33 height 13
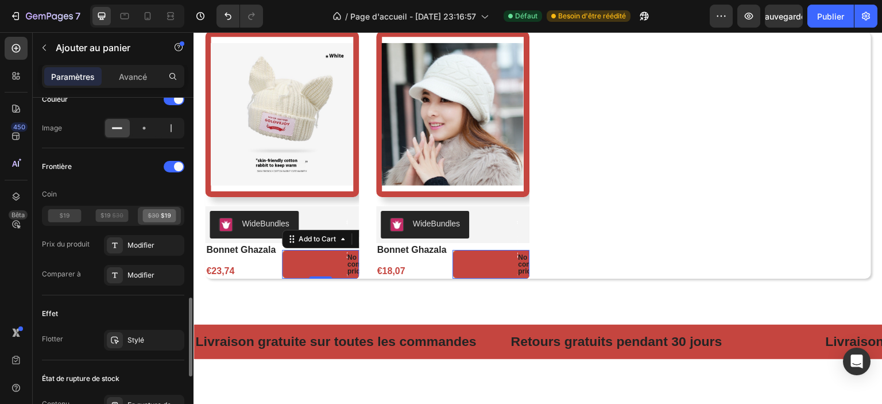
click at [160, 214] on icon at bounding box center [159, 215] width 33 height 13
click at [122, 213] on icon at bounding box center [111, 215] width 33 height 13
click at [75, 213] on icon at bounding box center [64, 215] width 33 height 13
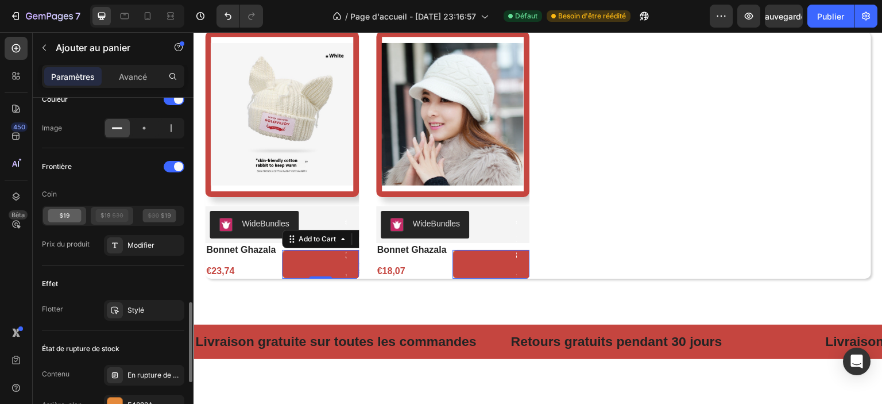
click at [129, 215] on icon at bounding box center [112, 215] width 34 height 13
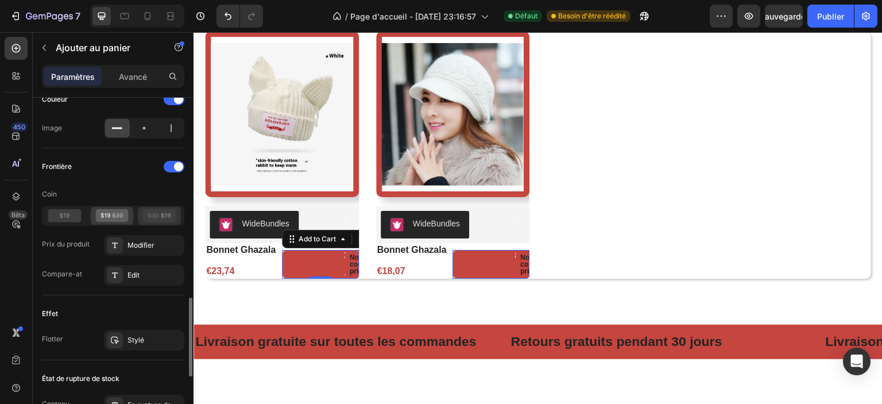
click at [156, 215] on icon at bounding box center [153, 215] width 11 height 1
click at [164, 166] on div at bounding box center [174, 166] width 21 height 11
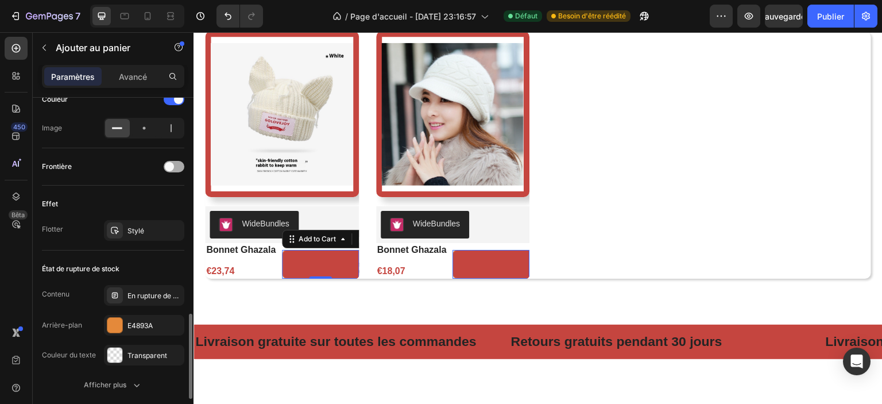
click at [175, 165] on div at bounding box center [174, 166] width 21 height 11
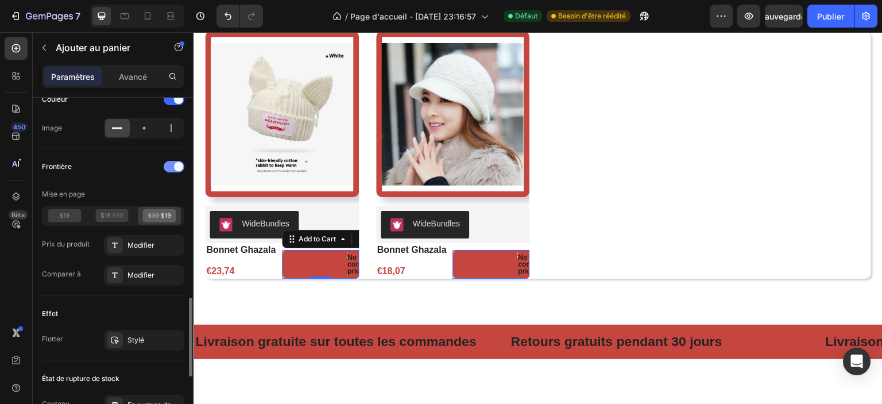
click at [177, 165] on span at bounding box center [178, 166] width 9 height 9
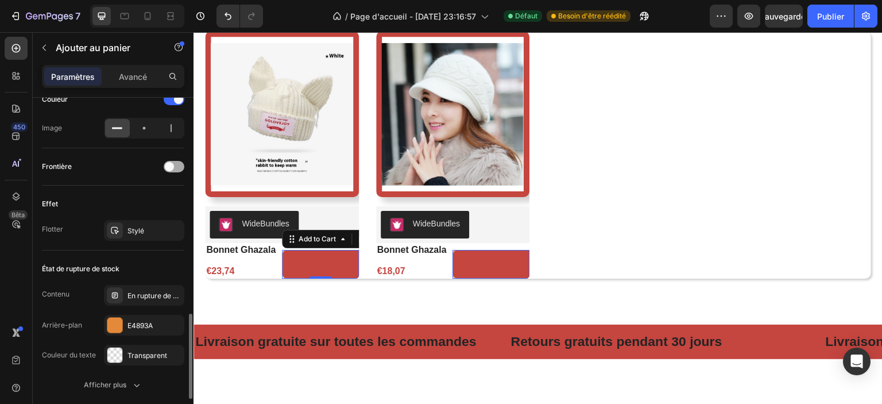
click at [177, 165] on div at bounding box center [174, 166] width 21 height 11
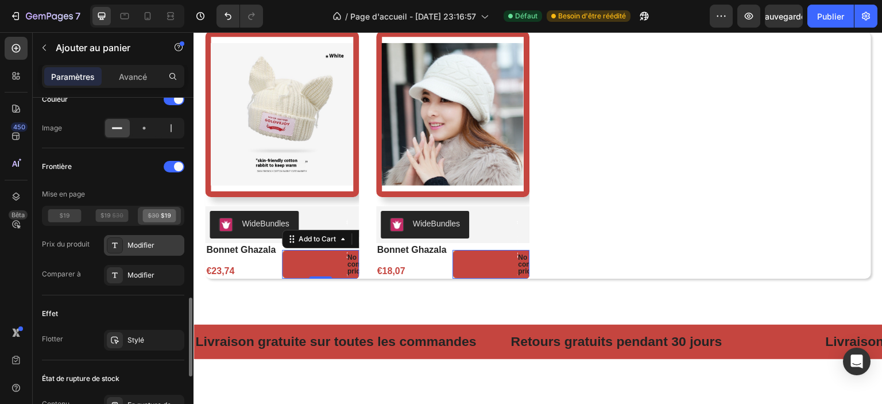
click at [139, 246] on font "Modifier" at bounding box center [140, 245] width 27 height 9
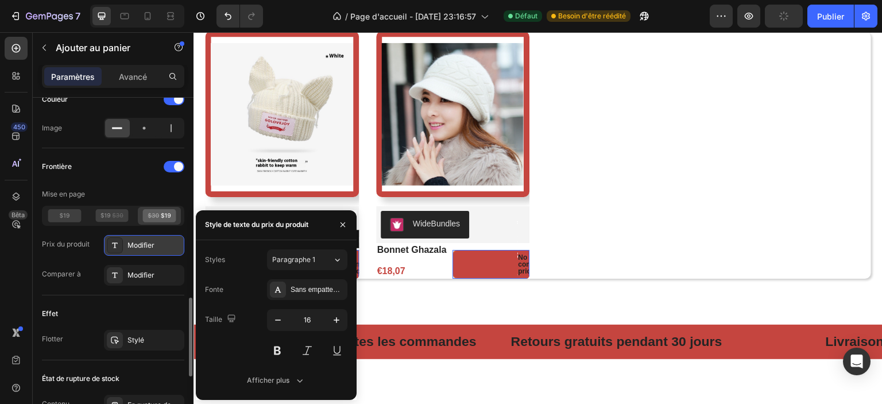
click at [139, 246] on font "Modifier" at bounding box center [140, 245] width 27 height 9
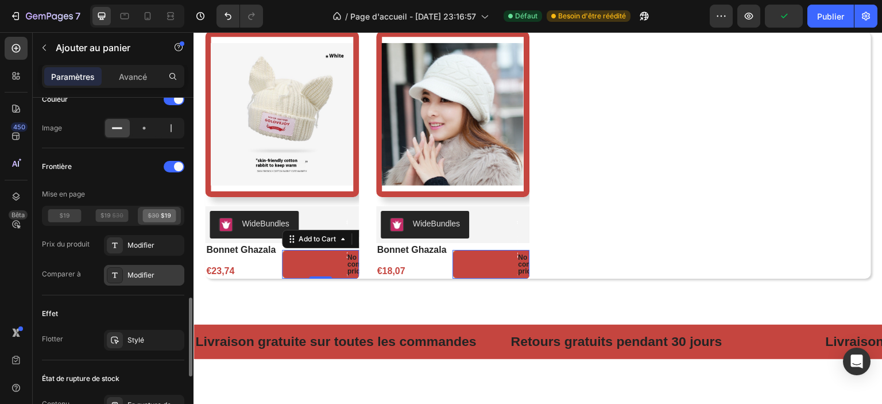
click at [146, 273] on font "Modifier" at bounding box center [140, 274] width 27 height 9
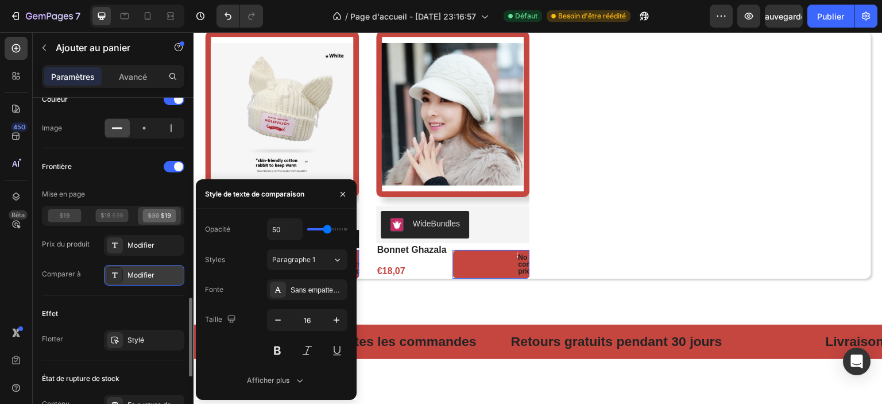
click at [146, 273] on font "Modifier" at bounding box center [140, 274] width 27 height 9
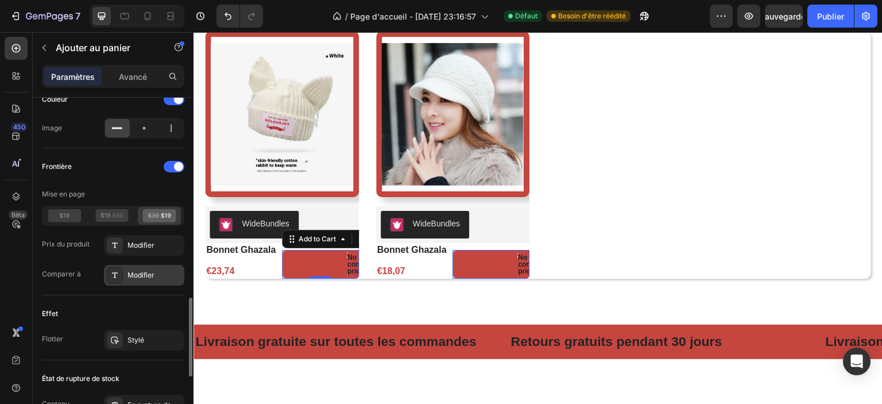
click at [151, 270] on font "Modifier" at bounding box center [140, 274] width 27 height 9
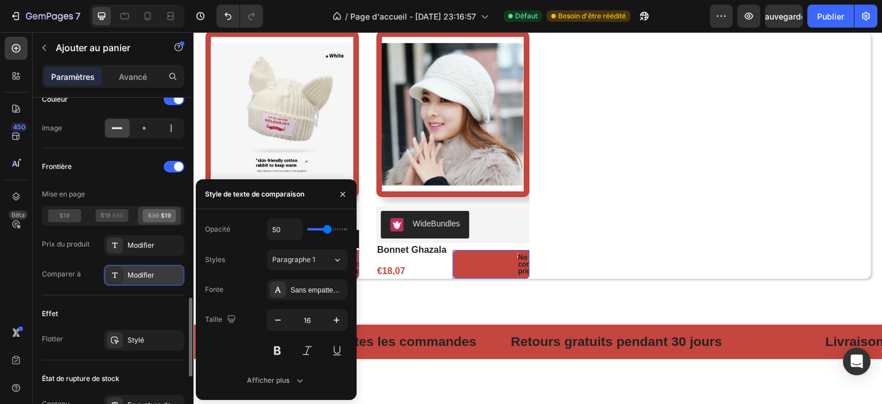
click at [151, 270] on font "Modifier" at bounding box center [140, 274] width 27 height 9
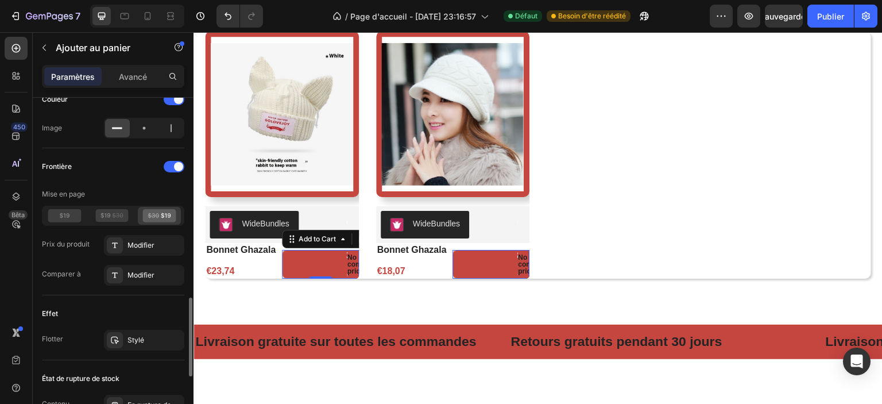
scroll to position [804, 0]
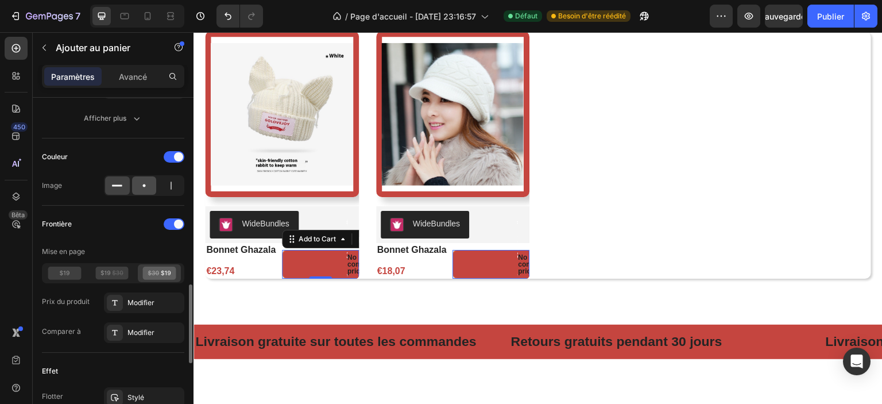
click at [147, 183] on icon at bounding box center [143, 185] width 11 height 11
click at [124, 181] on div at bounding box center [117, 185] width 25 height 18
click at [149, 183] on icon at bounding box center [143, 185] width 11 height 11
click at [169, 184] on icon at bounding box center [170, 185] width 11 height 11
click at [145, 184] on icon at bounding box center [143, 185] width 11 height 11
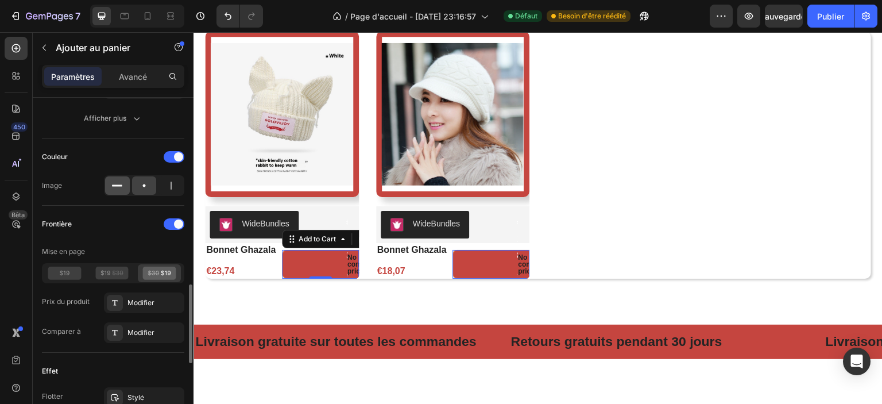
click at [119, 180] on icon at bounding box center [116, 185] width 11 height 11
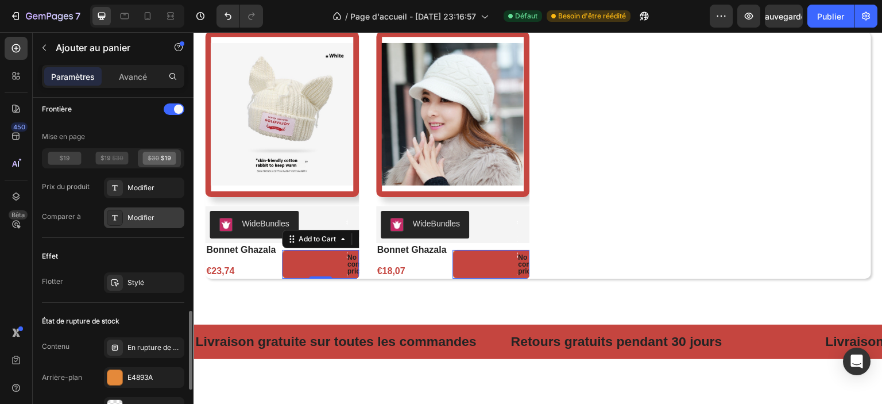
scroll to position [861, 0]
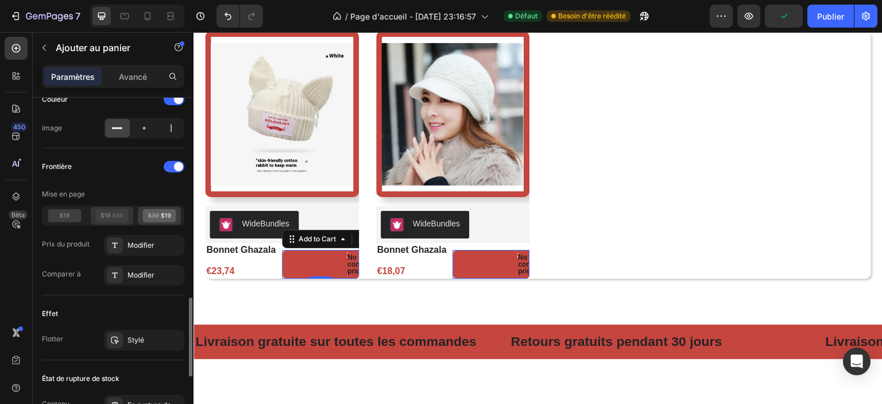
click at [105, 213] on icon at bounding box center [111, 215] width 33 height 13
click at [134, 248] on div "Modifier" at bounding box center [154, 245] width 54 height 10
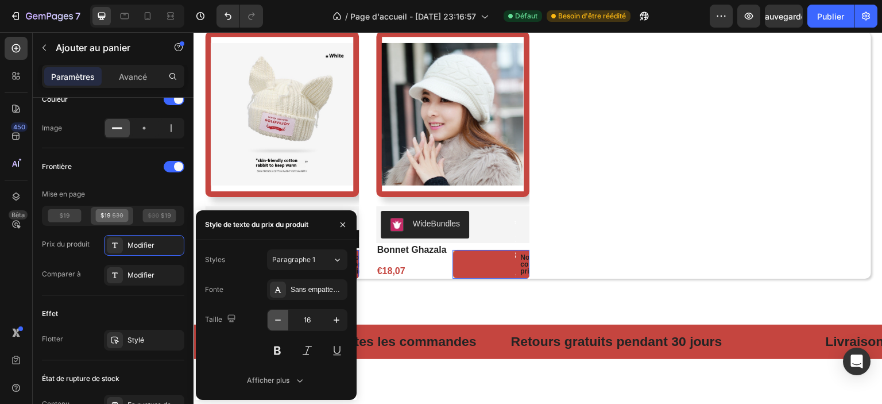
click at [277, 319] on icon "button" at bounding box center [277, 319] width 11 height 11
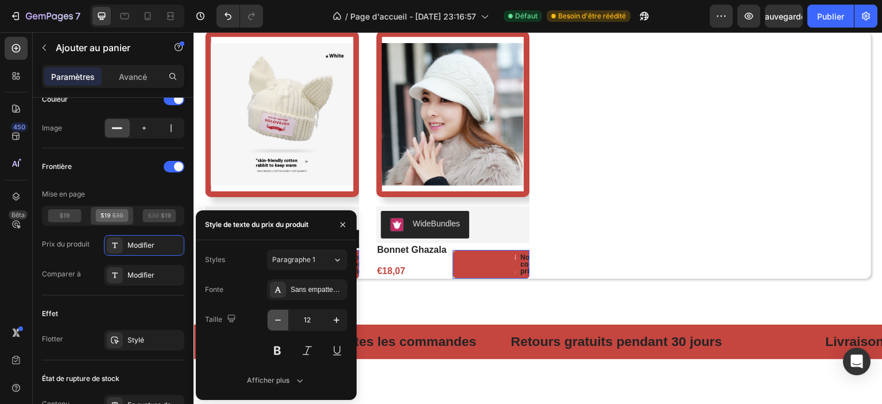
click at [277, 319] on icon "button" at bounding box center [277, 319] width 11 height 11
click at [277, 319] on icon "button" at bounding box center [278, 319] width 6 height 1
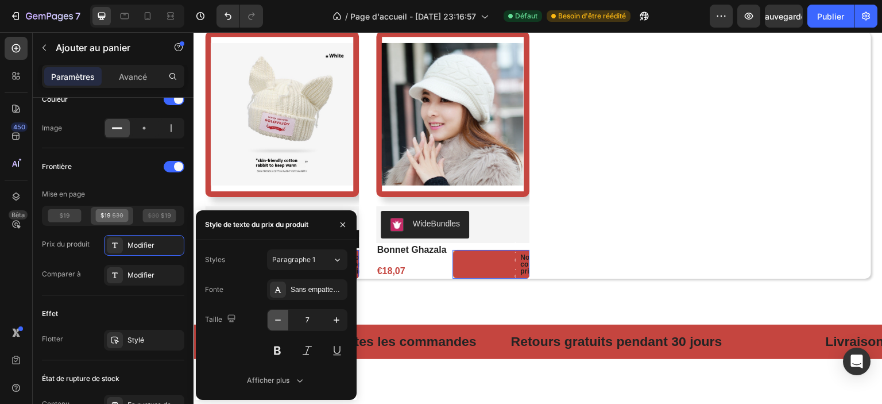
click at [277, 319] on icon "button" at bounding box center [278, 319] width 6 height 1
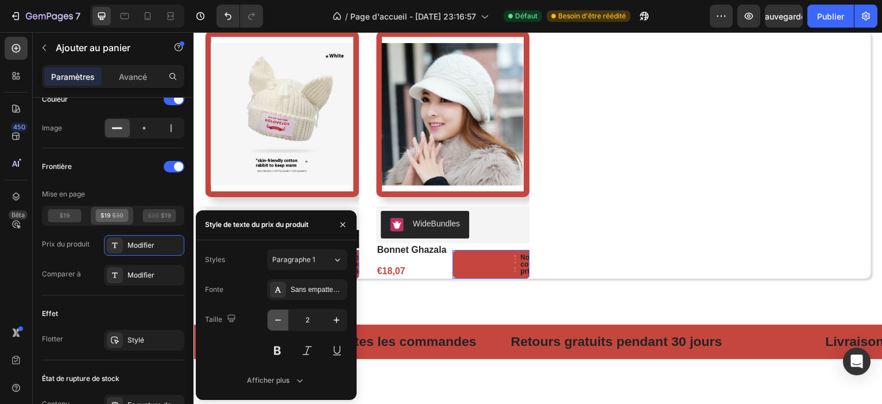
type input "1"
click at [293, 383] on div "Afficher plus" at bounding box center [276, 379] width 59 height 11
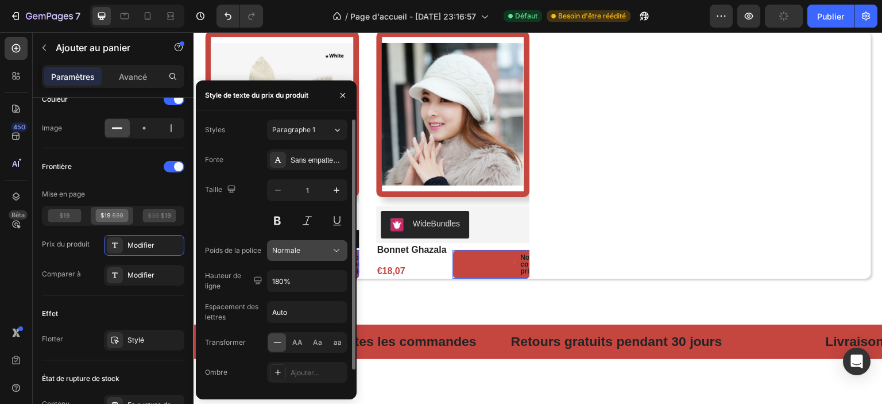
click at [308, 253] on div "Normale" at bounding box center [301, 250] width 59 height 10
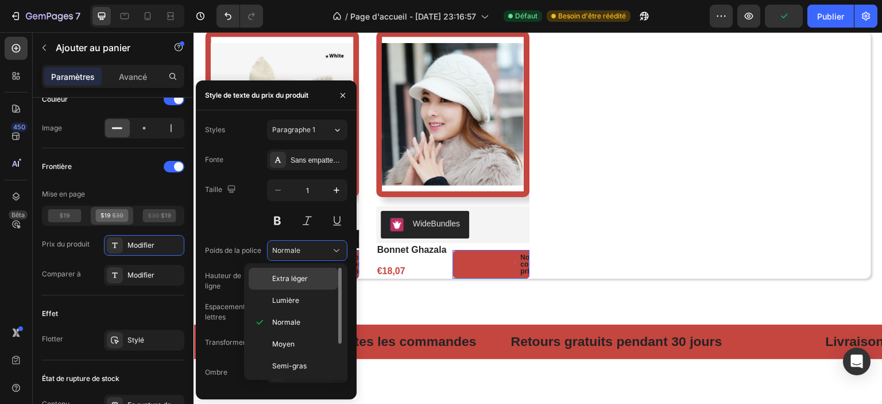
click at [306, 275] on font "Extra léger" at bounding box center [290, 278] width 36 height 9
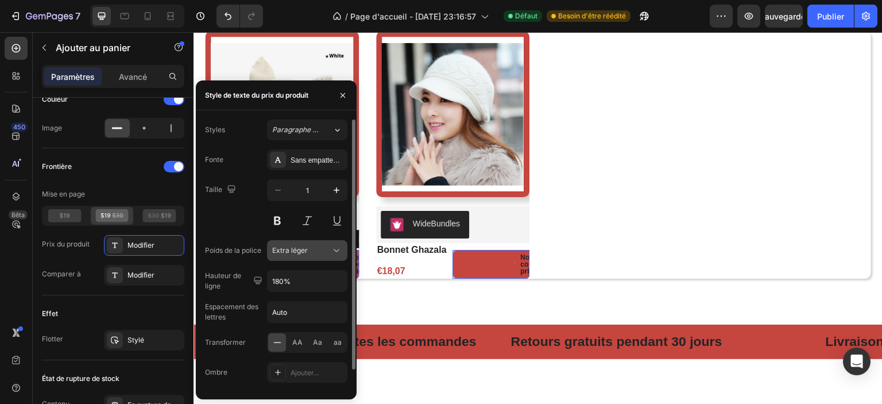
click at [318, 249] on div "Extra léger" at bounding box center [301, 250] width 59 height 10
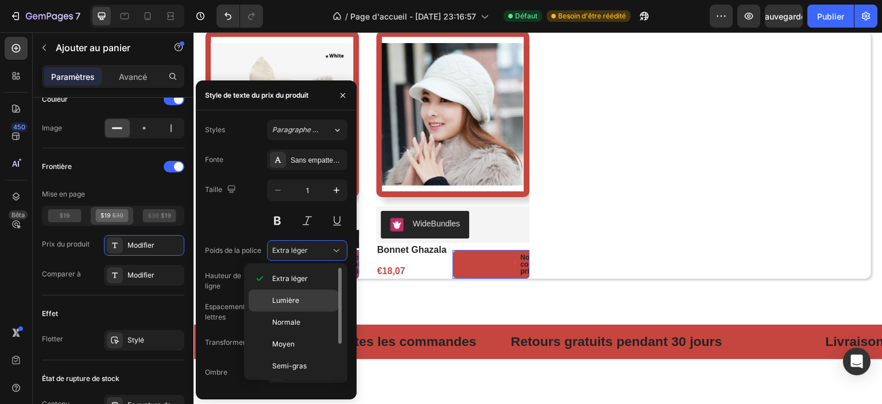
click at [303, 299] on p "Lumière" at bounding box center [302, 300] width 61 height 10
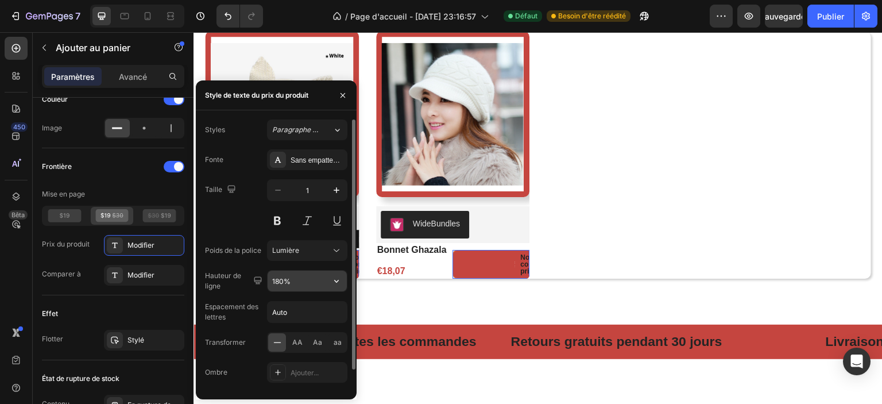
click at [304, 277] on input "180%" at bounding box center [307, 280] width 79 height 21
click at [260, 262] on div "Fonte Sans empattement Taille 1 Poids de la police Lumière Hauteur de ligne 100…" at bounding box center [276, 280] width 142 height 263
click at [283, 309] on input "Auto" at bounding box center [307, 311] width 79 height 21
click at [303, 340] on div "AA" at bounding box center [297, 342] width 18 height 18
click at [314, 340] on font "Aa" at bounding box center [317, 342] width 9 height 9
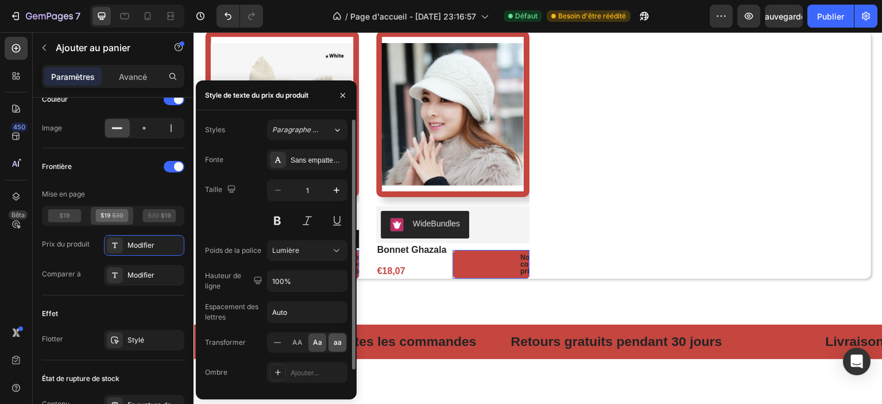
click at [331, 341] on div "aa" at bounding box center [337, 342] width 18 height 18
click at [285, 339] on div at bounding box center [277, 342] width 18 height 18
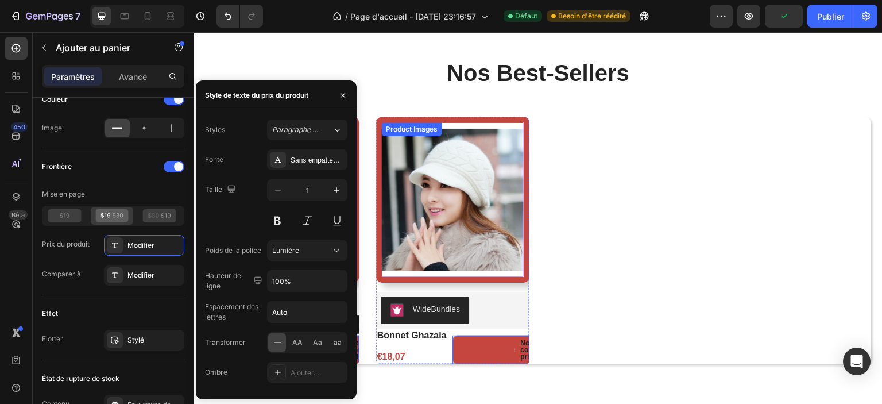
scroll to position [693, 0]
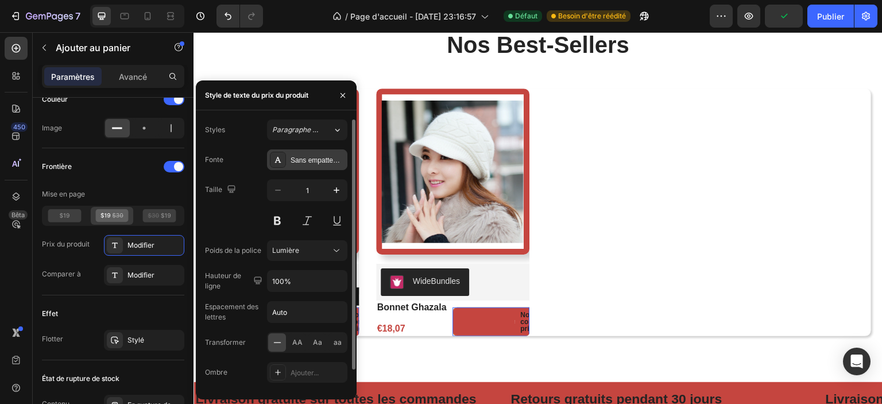
click at [304, 166] on div "Sans empattement" at bounding box center [307, 159] width 80 height 21
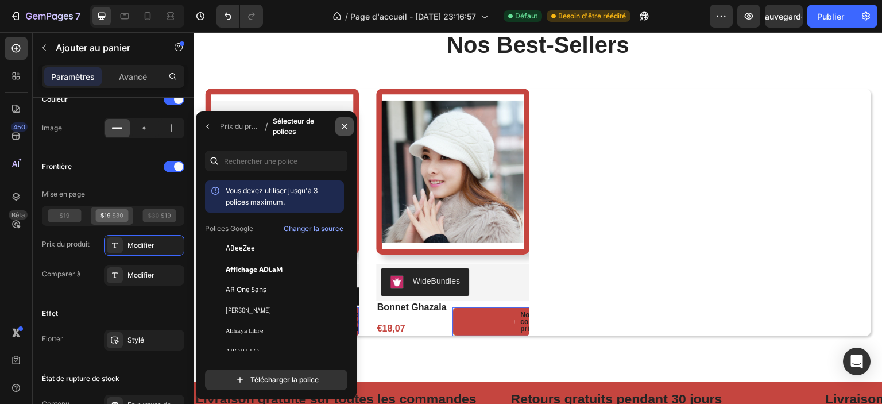
drag, startPoint x: 341, startPoint y: 131, endPoint x: 130, endPoint y: 131, distance: 210.2
click at [341, 131] on button "button" at bounding box center [344, 126] width 18 height 18
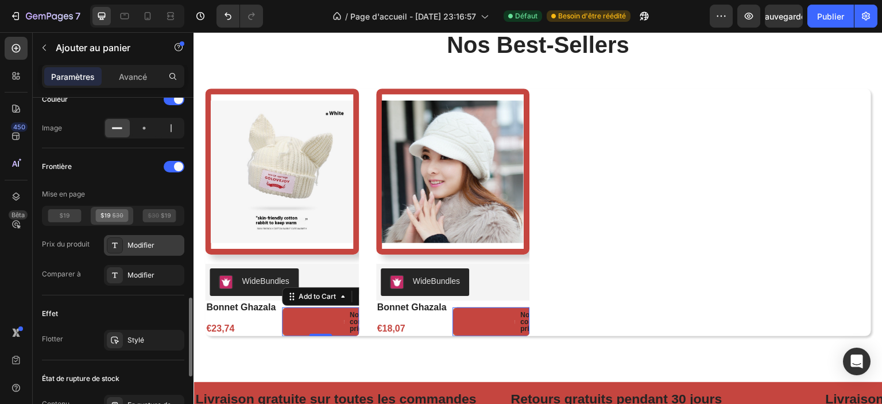
click at [140, 247] on font "Modifier" at bounding box center [140, 245] width 27 height 9
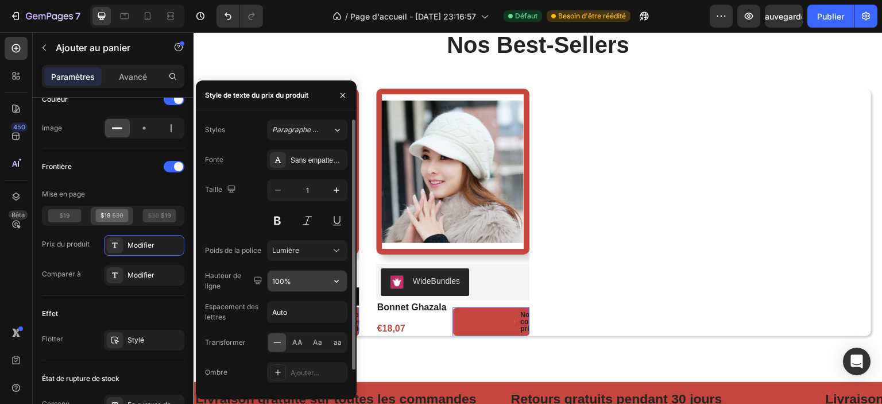
click at [294, 278] on input "100%" at bounding box center [307, 280] width 79 height 21
click at [338, 287] on button "button" at bounding box center [336, 280] width 21 height 21
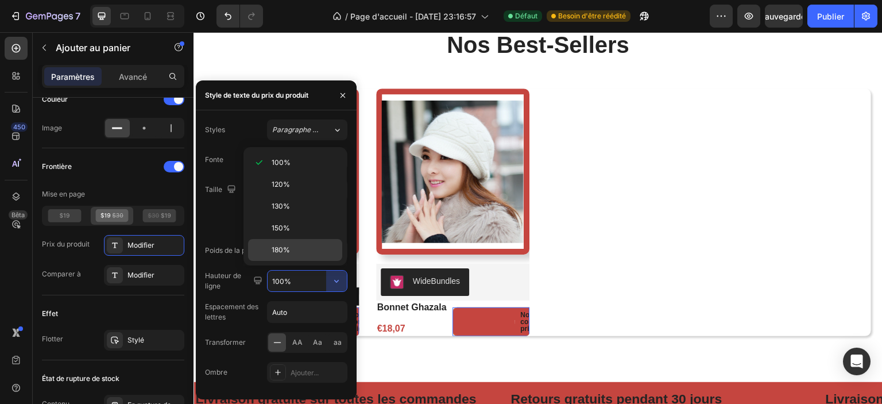
click at [308, 252] on p "180%" at bounding box center [304, 250] width 65 height 10
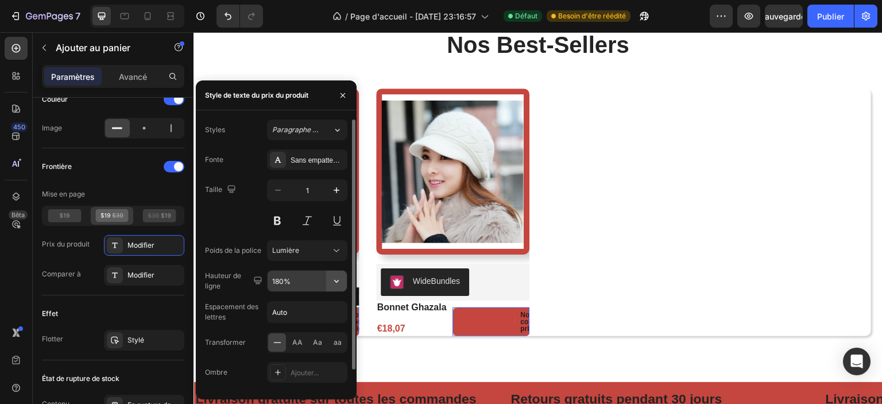
click at [327, 283] on button "button" at bounding box center [336, 280] width 21 height 21
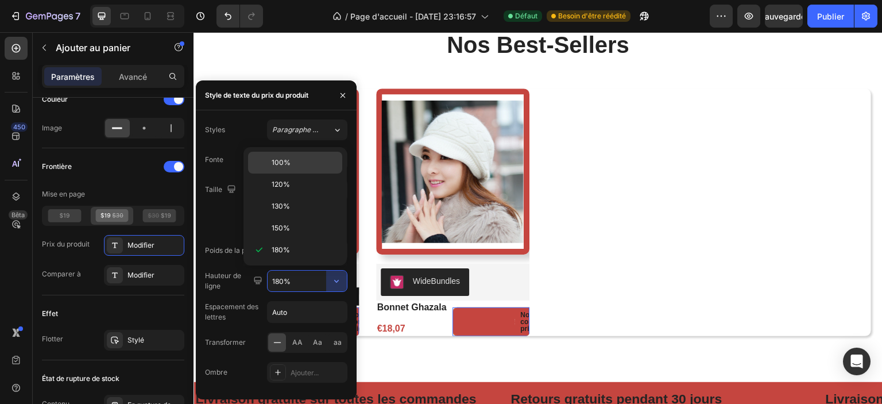
click at [308, 164] on p "100%" at bounding box center [304, 162] width 65 height 10
type input "100%"
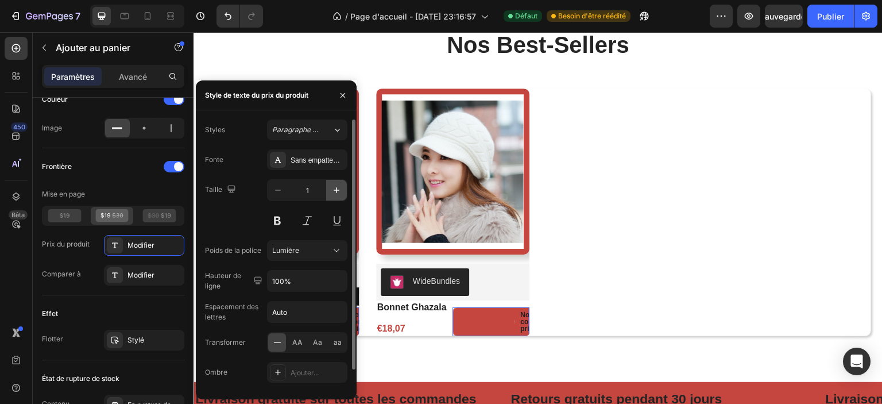
click at [331, 185] on icon "button" at bounding box center [336, 189] width 11 height 11
click at [331, 186] on icon "button" at bounding box center [336, 189] width 11 height 11
click at [335, 185] on icon "button" at bounding box center [336, 189] width 11 height 11
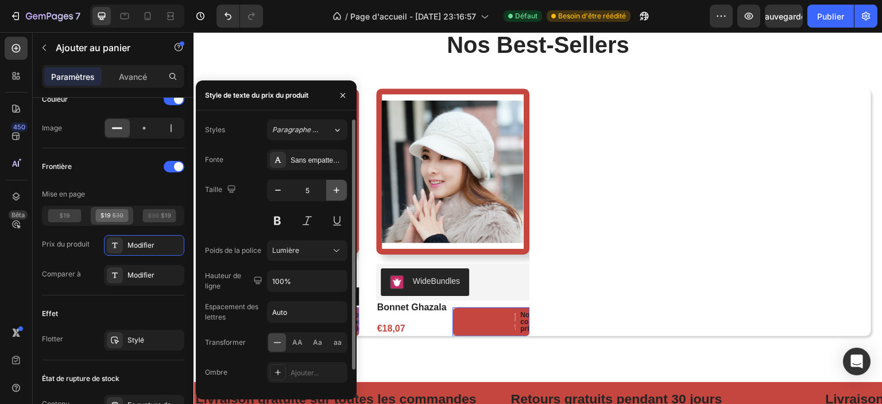
click at [335, 185] on icon "button" at bounding box center [336, 189] width 11 height 11
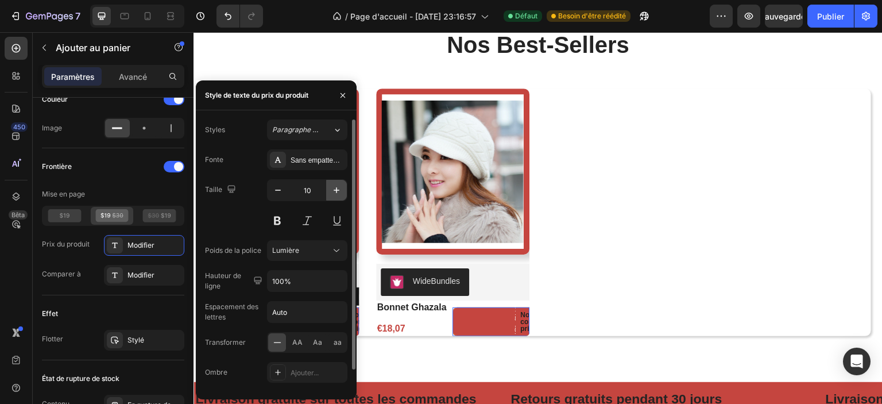
click at [335, 185] on icon "button" at bounding box center [336, 189] width 11 height 11
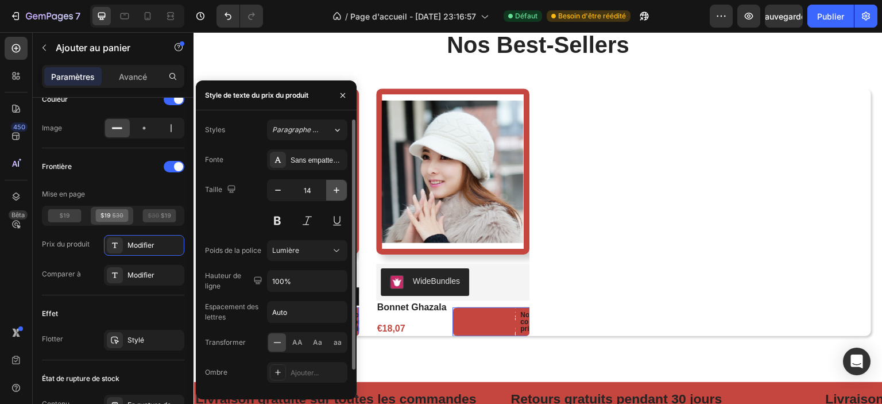
click at [335, 185] on icon "button" at bounding box center [336, 189] width 11 height 11
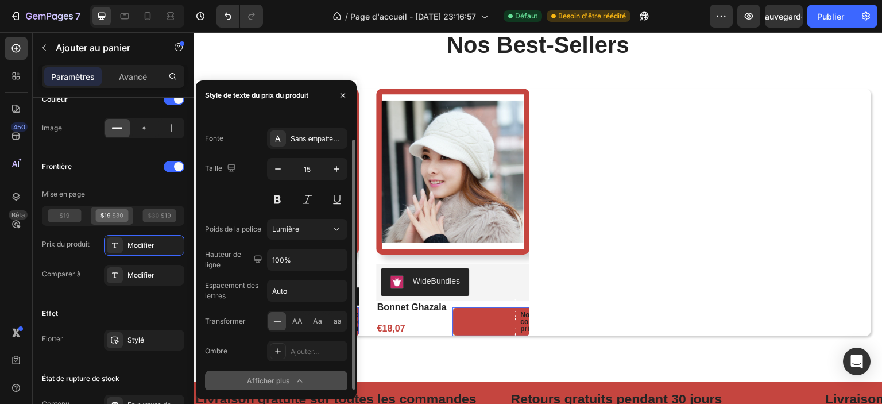
click at [304, 380] on icon "button" at bounding box center [299, 380] width 11 height 11
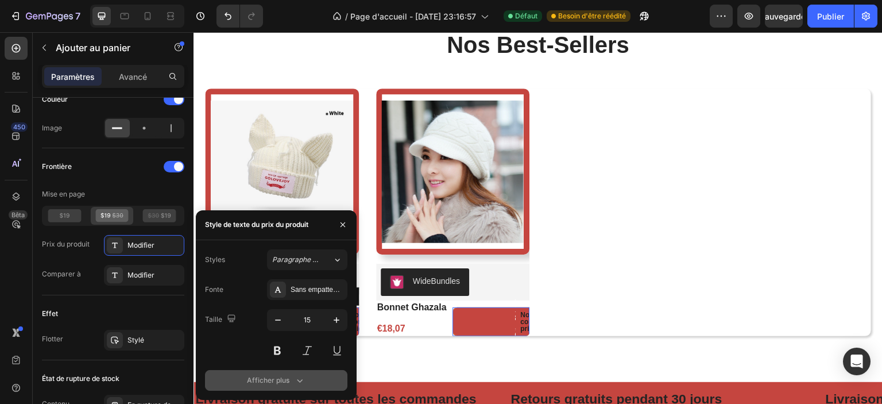
click at [303, 377] on icon "button" at bounding box center [299, 379] width 11 height 11
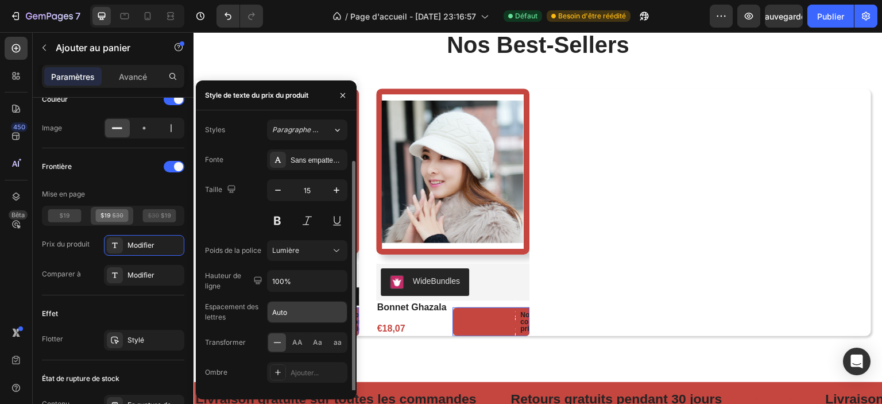
scroll to position [21, 0]
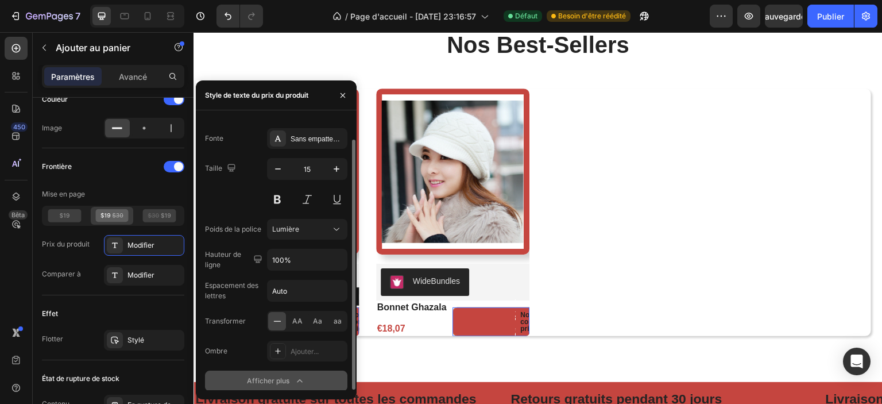
click at [306, 319] on div "AA Aa aa" at bounding box center [307, 321] width 80 height 21
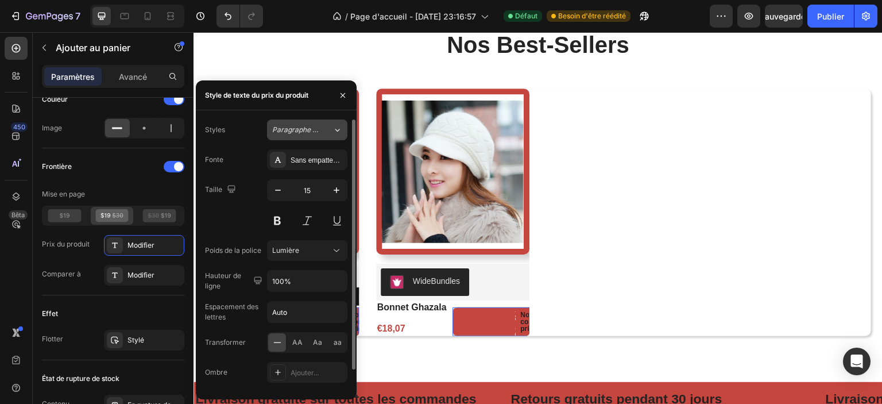
click at [310, 130] on font "Paragraphe 1*" at bounding box center [296, 129] width 48 height 9
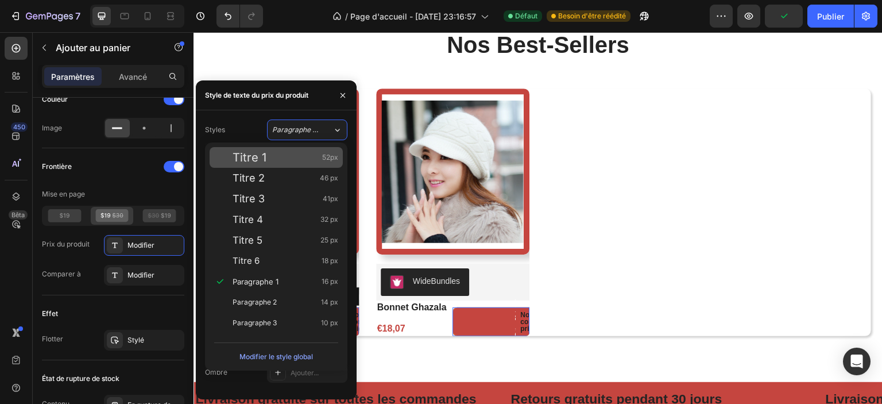
click at [285, 157] on div "Titre 1 52px" at bounding box center [286, 157] width 106 height 11
type input "52"
type input "130%"
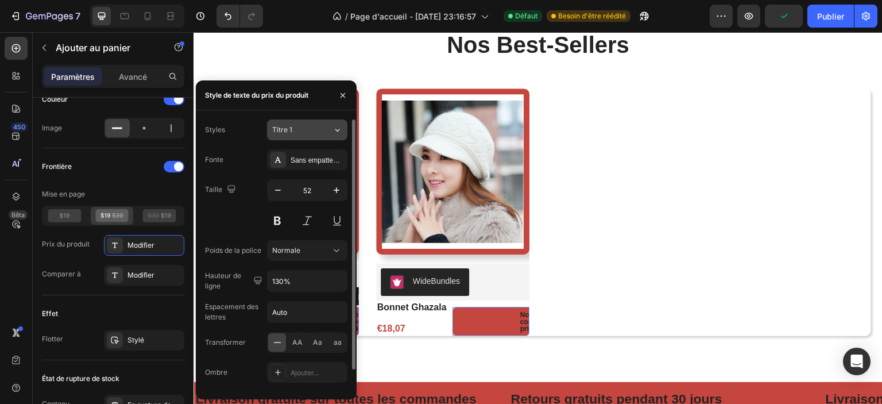
click at [306, 130] on div "Titre 1" at bounding box center [295, 130] width 47 height 10
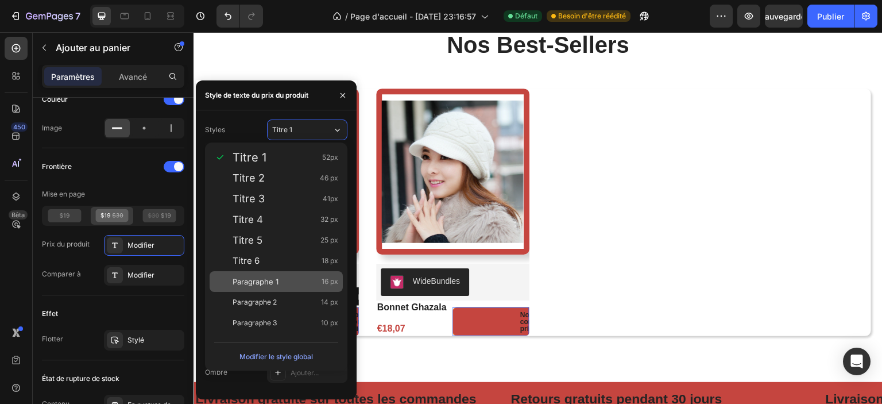
click at [296, 285] on div "Paragraphe 1 16 px" at bounding box center [286, 281] width 106 height 11
type input "16"
type input "180%"
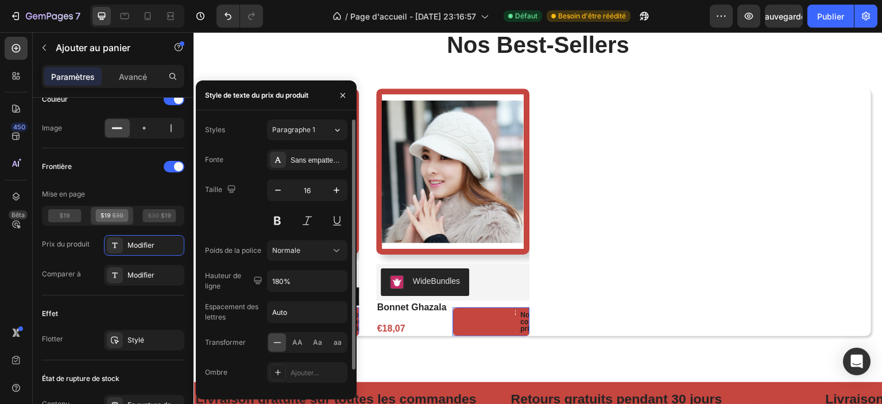
click at [246, 158] on div "Fonte Sans empattement" at bounding box center [276, 159] width 142 height 21
click at [75, 246] on font "Prix ​​du produit" at bounding box center [66, 244] width 48 height 10
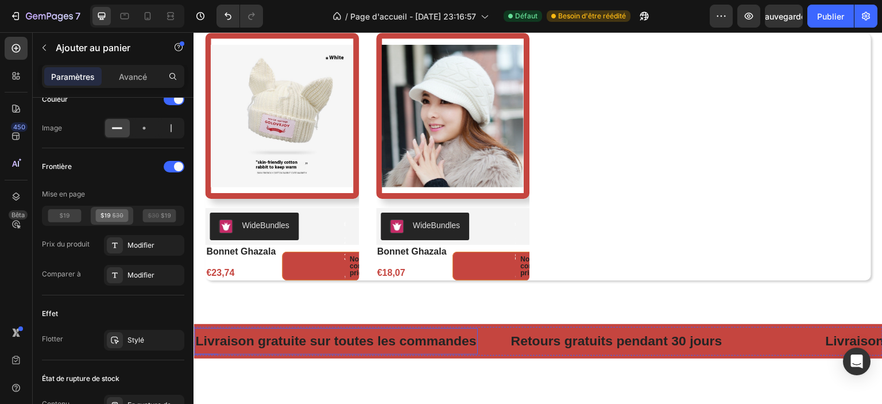
scroll to position [788, 0]
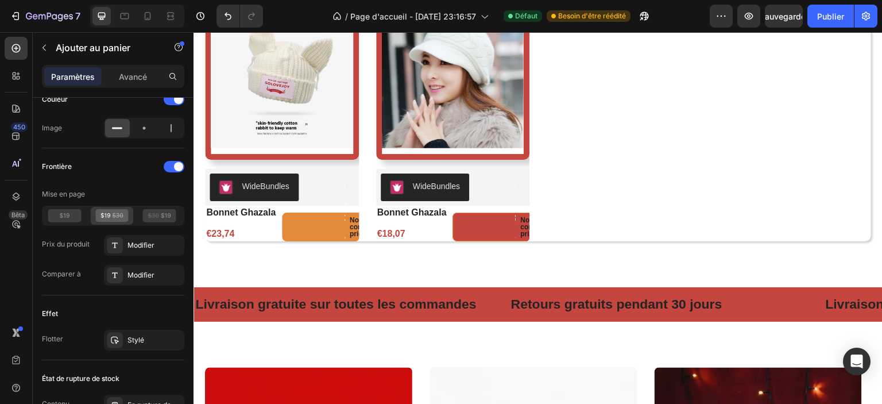
click at [323, 227] on button "€23,74 No compare price" at bounding box center [339, 226] width 115 height 29
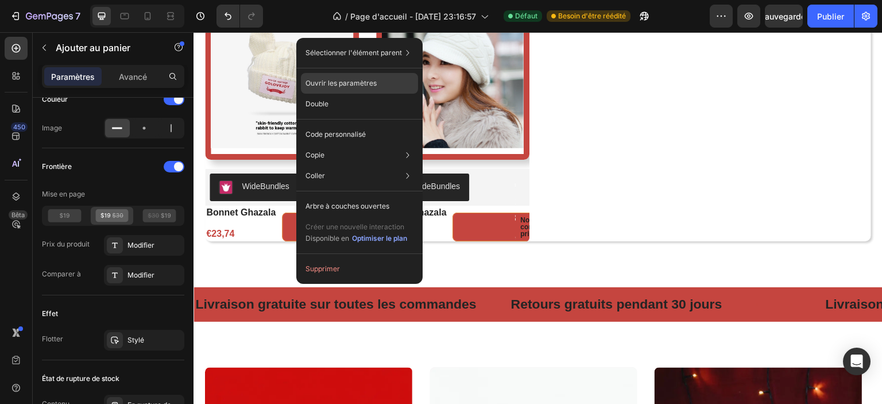
click at [378, 82] on div "Ouvrir les paramètres" at bounding box center [359, 83] width 117 height 21
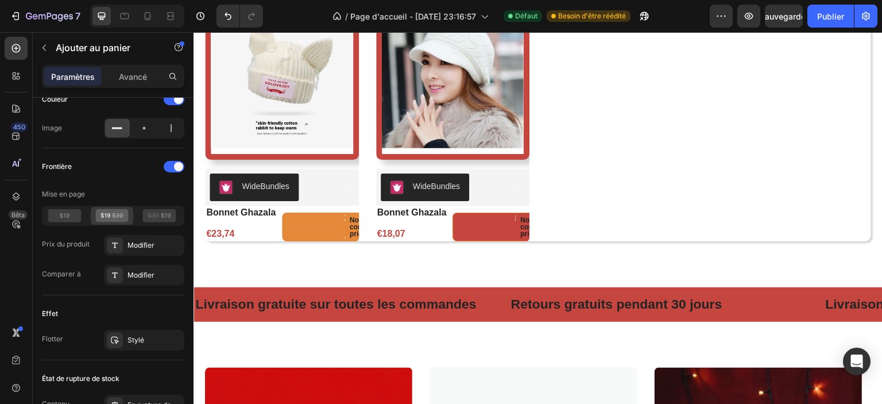
click at [333, 229] on button "€23,74 No compare price" at bounding box center [339, 226] width 115 height 29
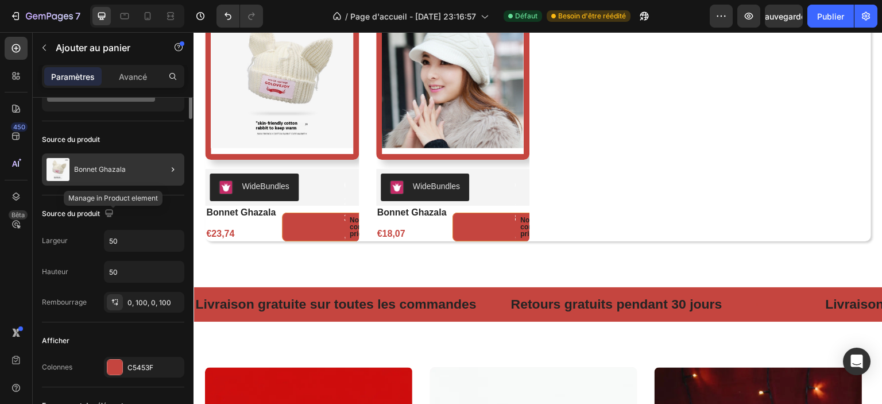
scroll to position [0, 0]
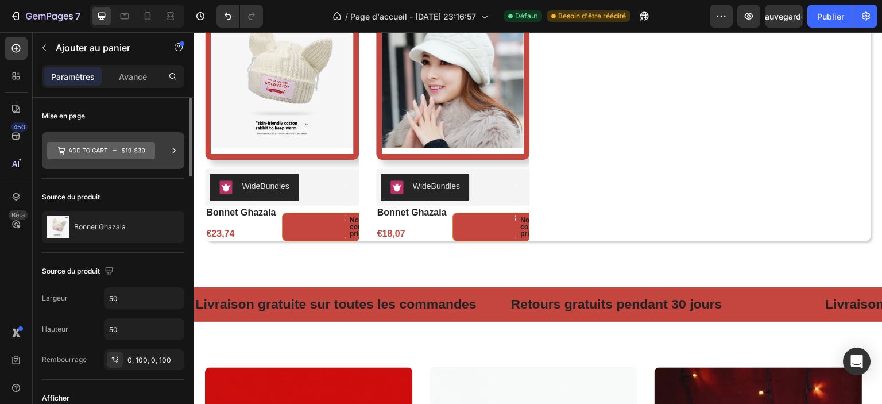
click at [107, 138] on icon at bounding box center [101, 150] width 108 height 26
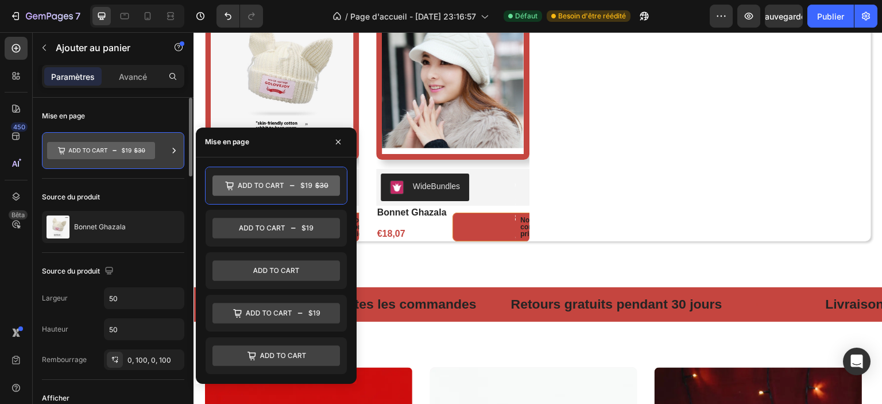
click at [105, 151] on icon at bounding box center [101, 150] width 108 height 17
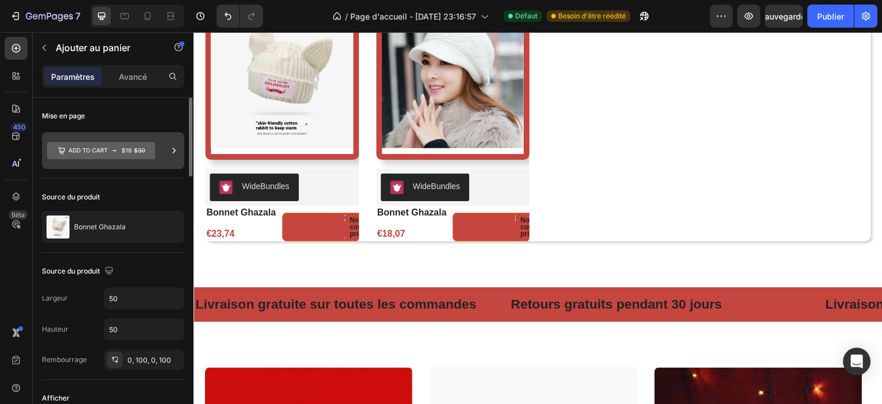
click at [105, 151] on icon at bounding box center [101, 150] width 108 height 17
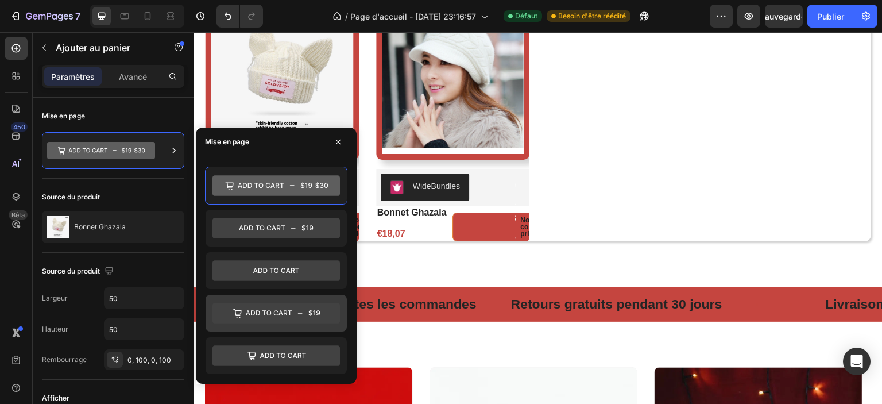
click at [266, 318] on icon at bounding box center [275, 313] width 127 height 21
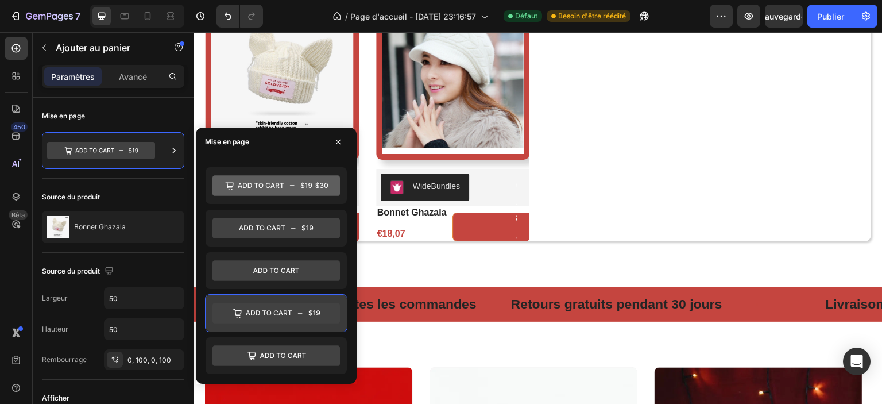
click at [262, 316] on icon at bounding box center [275, 313] width 127 height 21
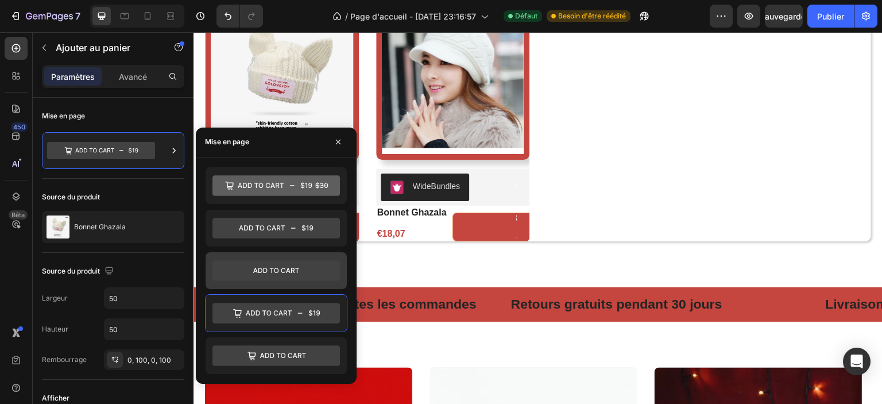
click at [273, 276] on icon at bounding box center [275, 270] width 127 height 21
click at [273, 275] on icon at bounding box center [275, 270] width 127 height 21
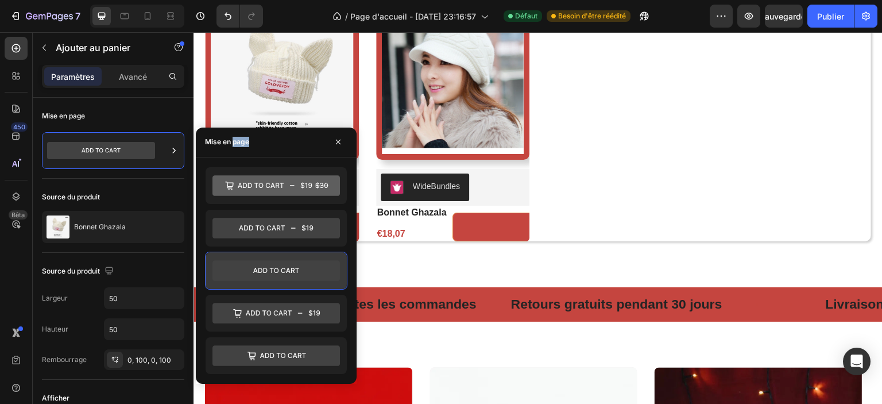
click at [273, 275] on icon at bounding box center [275, 270] width 127 height 21
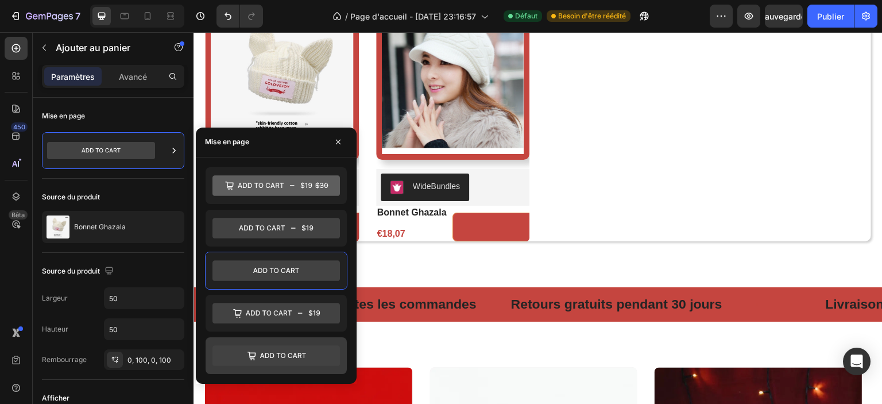
click at [255, 355] on icon at bounding box center [275, 355] width 127 height 21
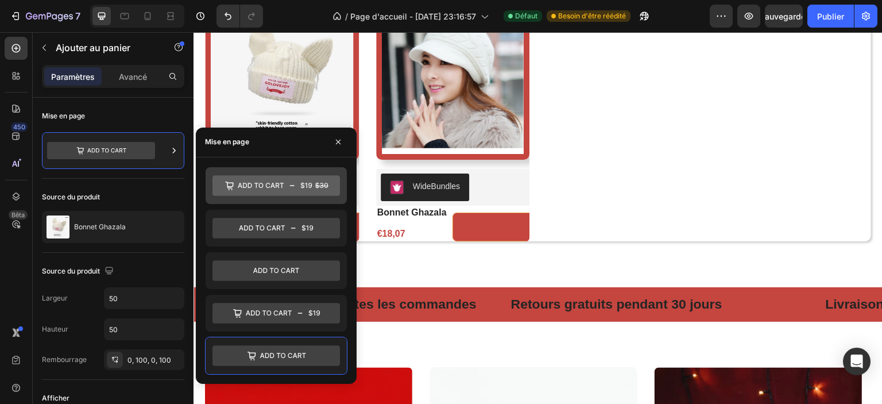
click at [274, 192] on icon at bounding box center [275, 185] width 127 height 21
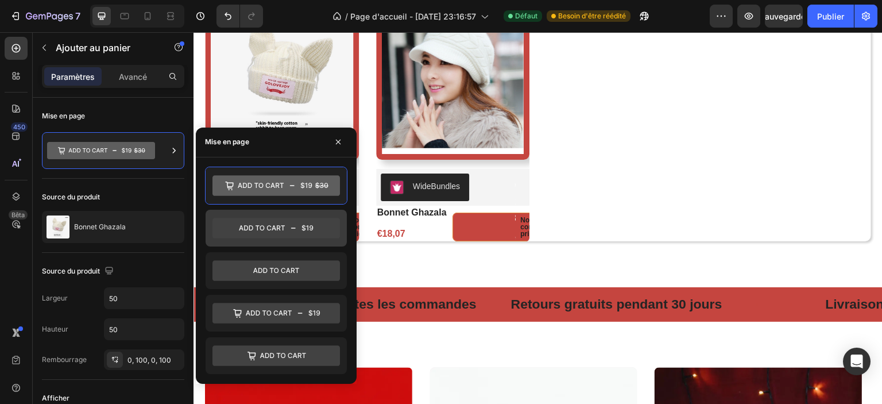
click at [271, 230] on icon at bounding box center [275, 228] width 127 height 21
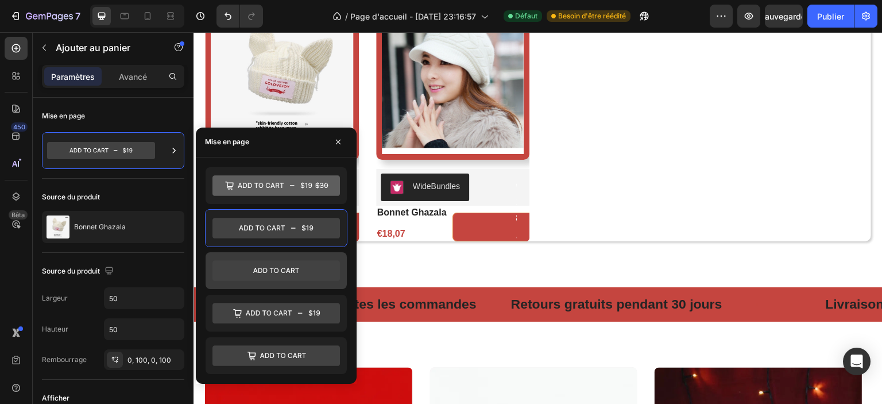
click at [269, 264] on icon at bounding box center [275, 270] width 127 height 21
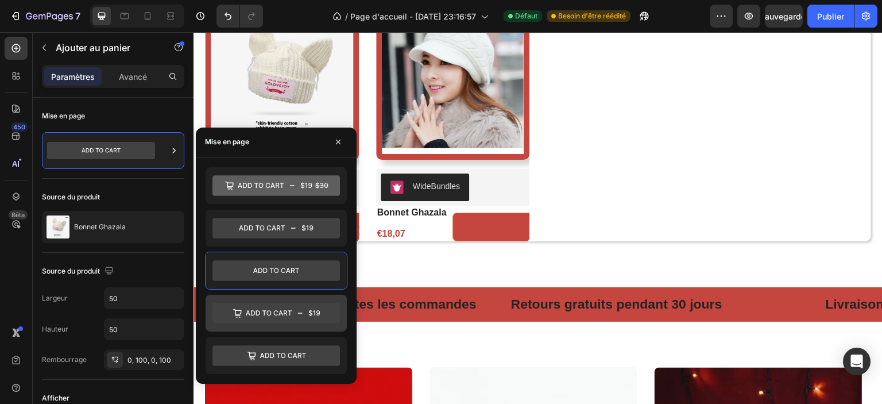
click at [270, 328] on div at bounding box center [276, 313] width 141 height 37
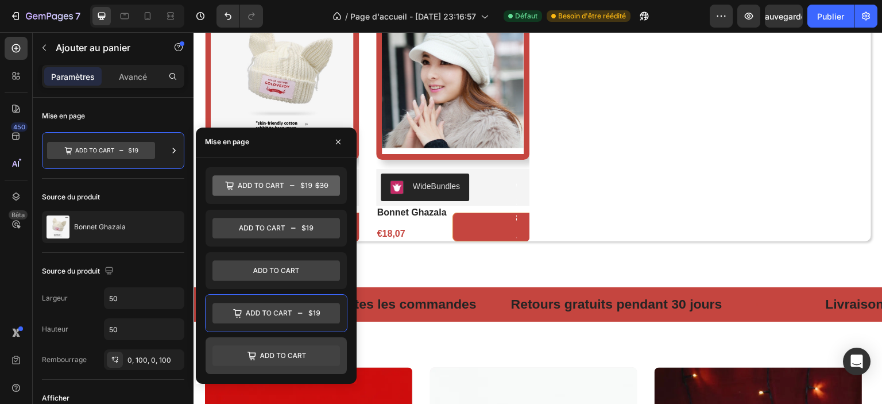
click at [268, 346] on icon at bounding box center [275, 355] width 127 height 21
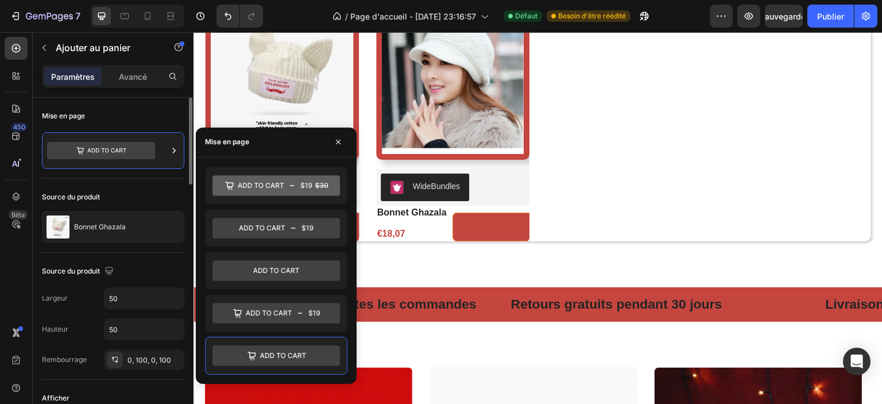
click at [162, 188] on div "Source du produit" at bounding box center [113, 197] width 142 height 18
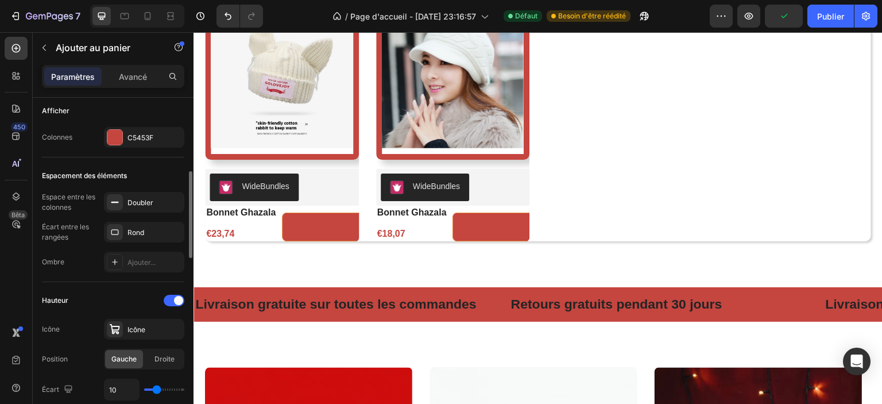
scroll to position [345, 0]
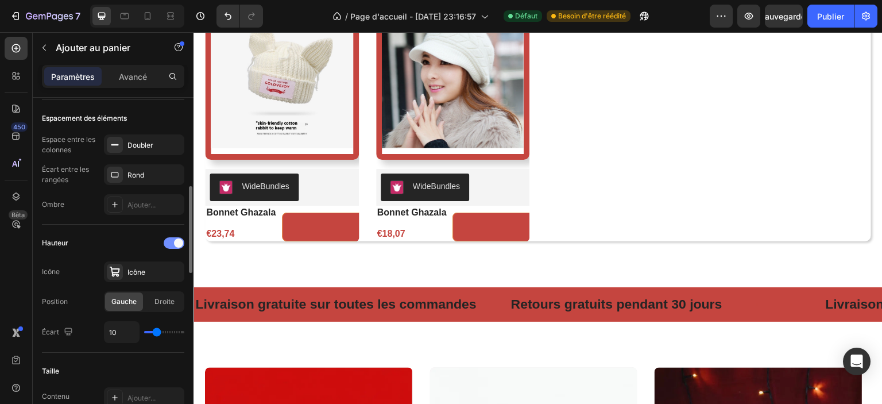
click at [172, 243] on div at bounding box center [174, 242] width 21 height 11
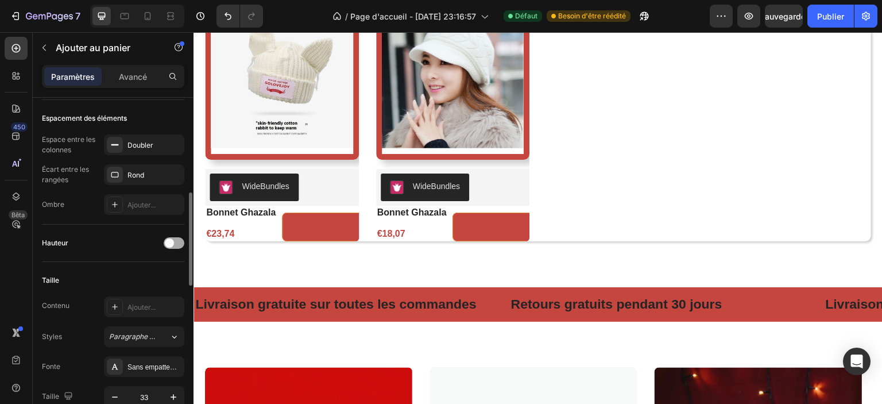
click at [172, 243] on span at bounding box center [169, 242] width 9 height 9
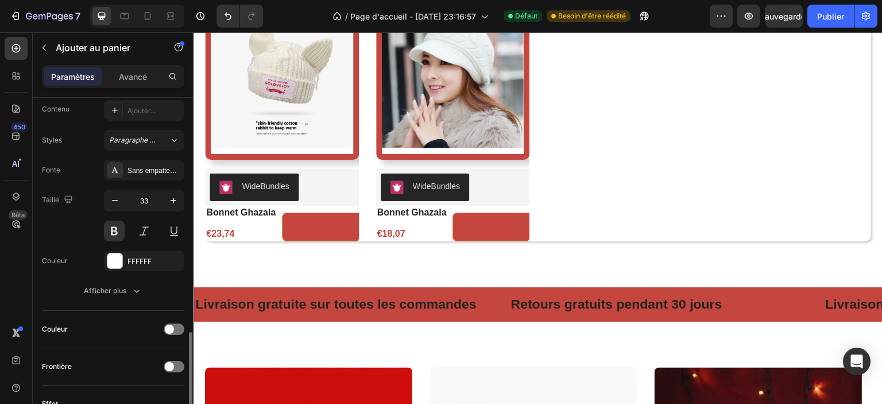
scroll to position [689, 0]
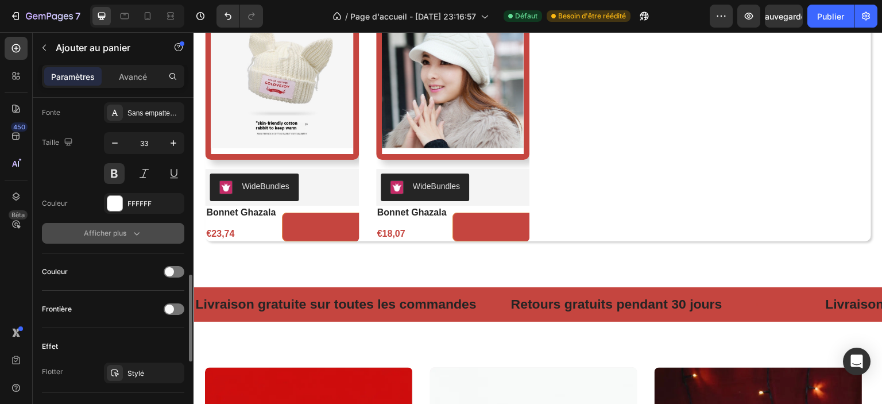
click at [147, 237] on button "Afficher plus" at bounding box center [113, 233] width 142 height 21
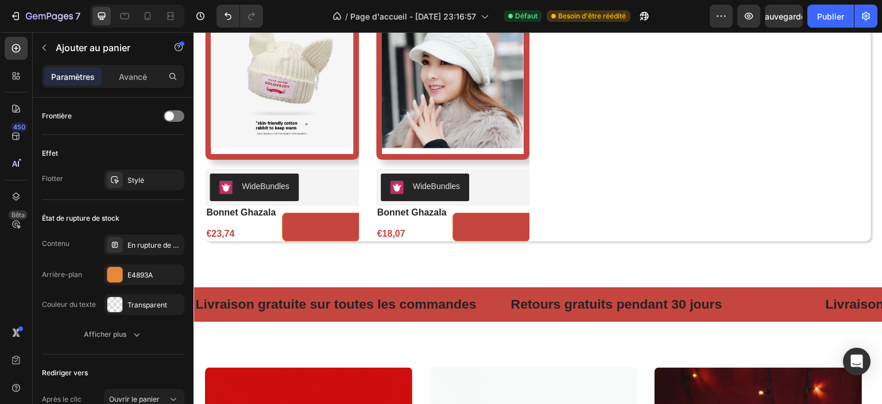
scroll to position [1131, 0]
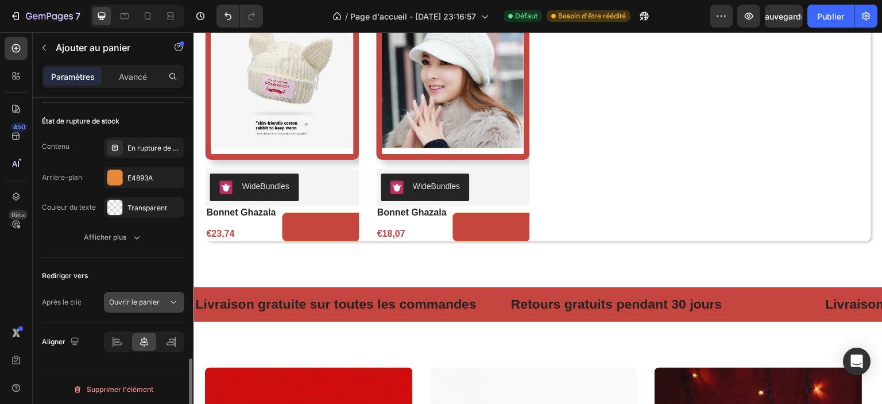
click at [163, 302] on div "Ouvrir le panier" at bounding box center [138, 302] width 59 height 10
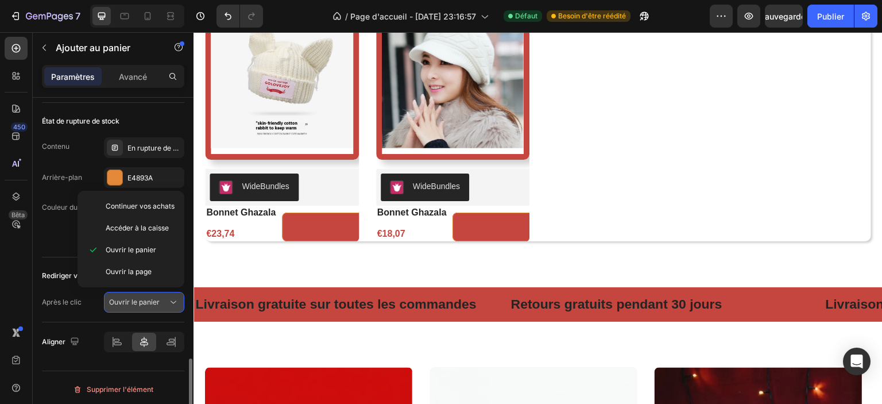
click at [163, 302] on div "Ouvrir le panier" at bounding box center [138, 302] width 59 height 10
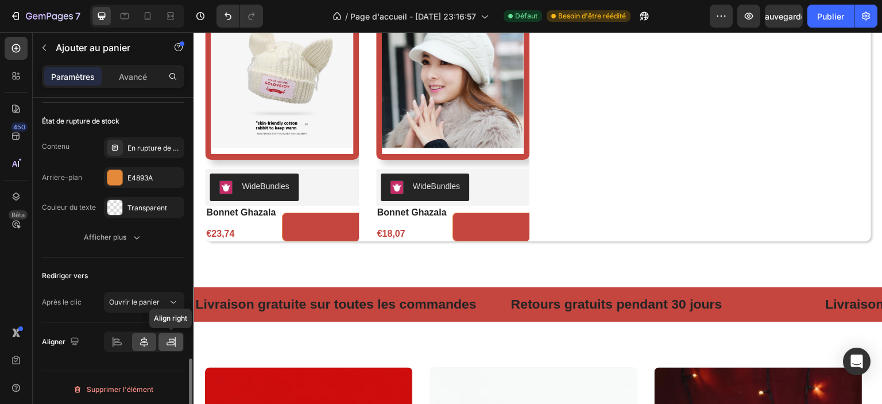
click at [166, 338] on icon at bounding box center [170, 341] width 11 height 11
click at [146, 338] on icon at bounding box center [143, 341] width 11 height 11
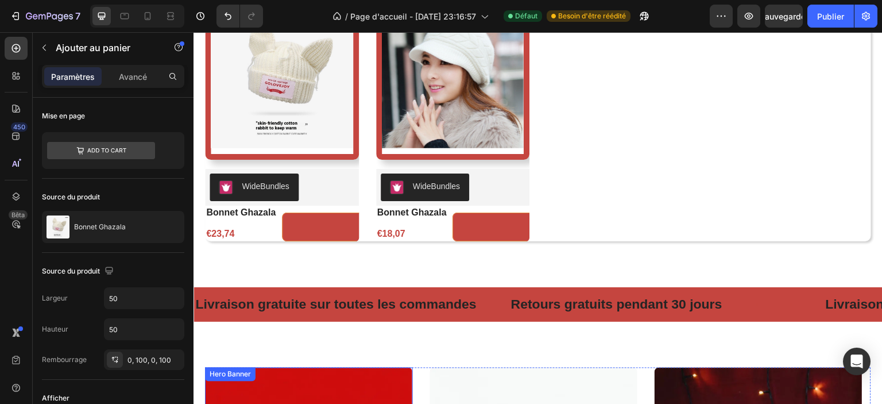
scroll to position [788, 0]
click at [311, 153] on div "Product Images" at bounding box center [282, 77] width 154 height 166
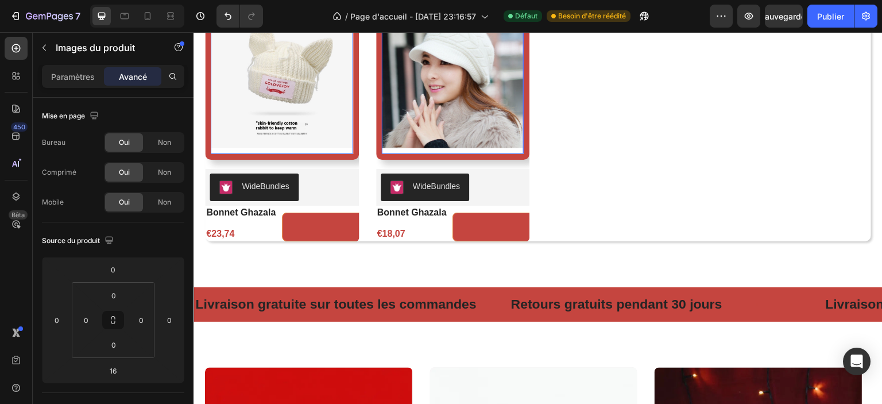
click at [316, 138] on img at bounding box center [282, 76] width 142 height 154
click at [295, 226] on button at bounding box center [339, 226] width 115 height 29
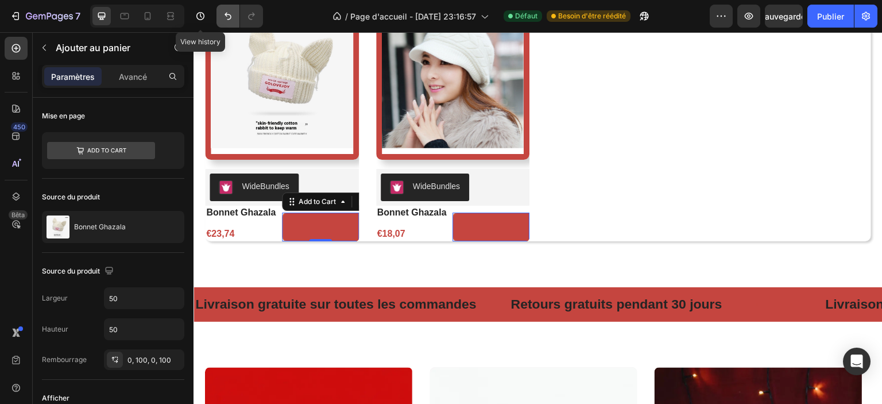
click at [227, 13] on icon "Annuler/Rétablir" at bounding box center [227, 15] width 11 height 11
click at [227, 16] on icon "Annuler/Rétablir" at bounding box center [227, 15] width 11 height 11
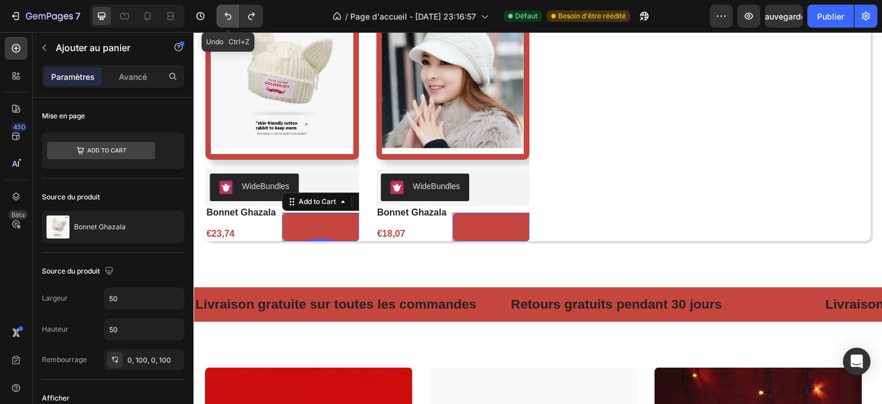
click at [227, 16] on icon "Annuler/Rétablir" at bounding box center [227, 15] width 11 height 11
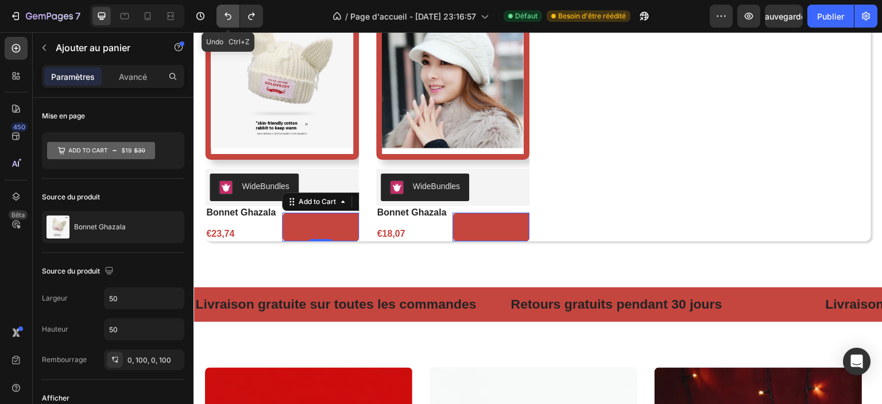
click at [228, 16] on icon "Annuler/Rétablir" at bounding box center [227, 15] width 11 height 11
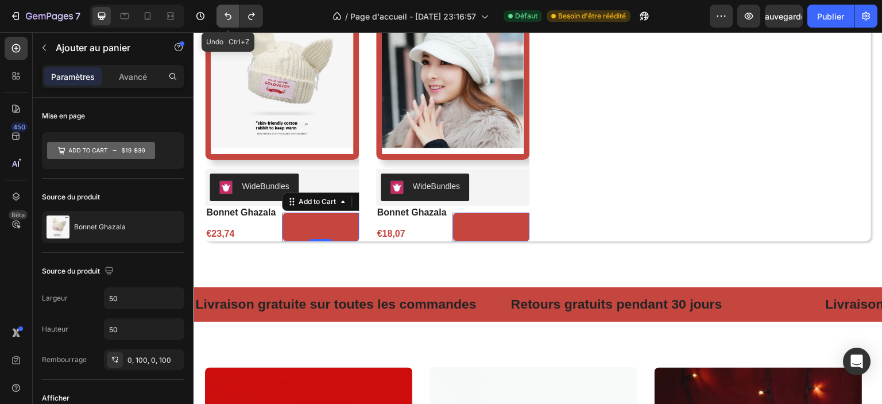
click at [228, 16] on icon "Annuler/Rétablir" at bounding box center [227, 15] width 11 height 11
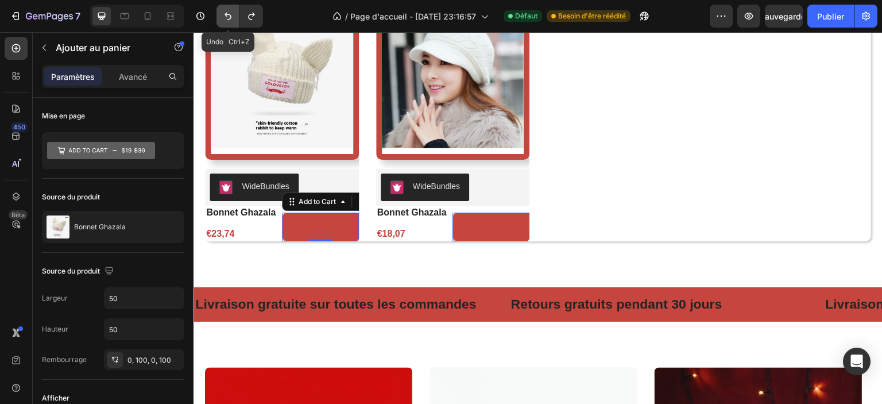
click at [230, 16] on icon "Annuler/Rétablir" at bounding box center [227, 15] width 11 height 11
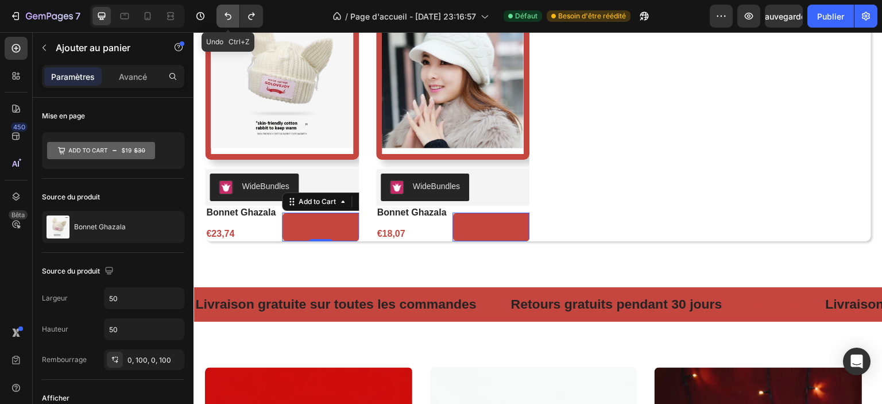
click at [230, 16] on icon "Annuler/Rétablir" at bounding box center [227, 15] width 11 height 11
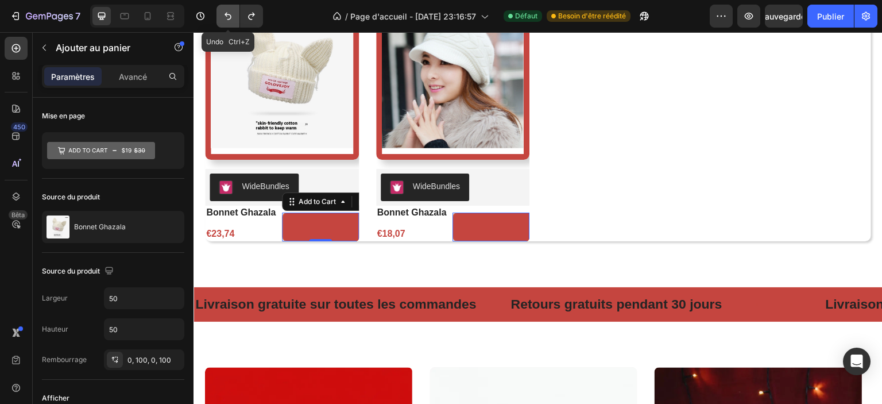
click at [230, 16] on icon "Annuler/Rétablir" at bounding box center [227, 15] width 11 height 11
click at [234, 17] on button "Annuler/Rétablir" at bounding box center [227, 16] width 23 height 23
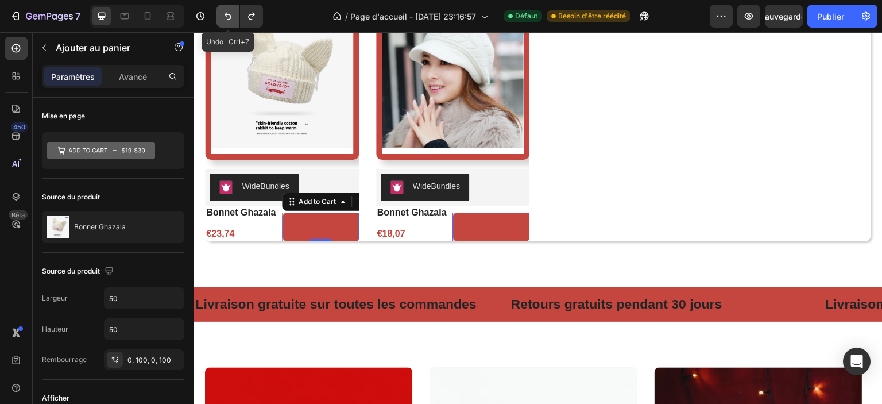
click at [234, 17] on button "Annuler/Rétablir" at bounding box center [227, 16] width 23 height 23
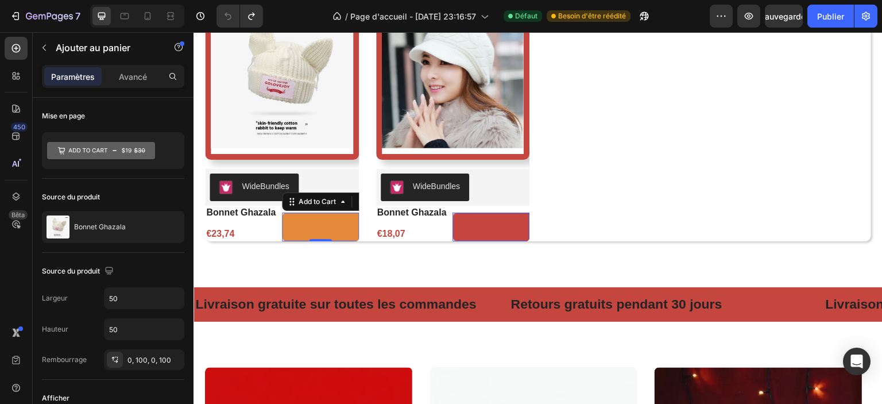
click at [301, 218] on button at bounding box center [339, 226] width 115 height 29
click at [344, 200] on icon at bounding box center [342, 201] width 9 height 9
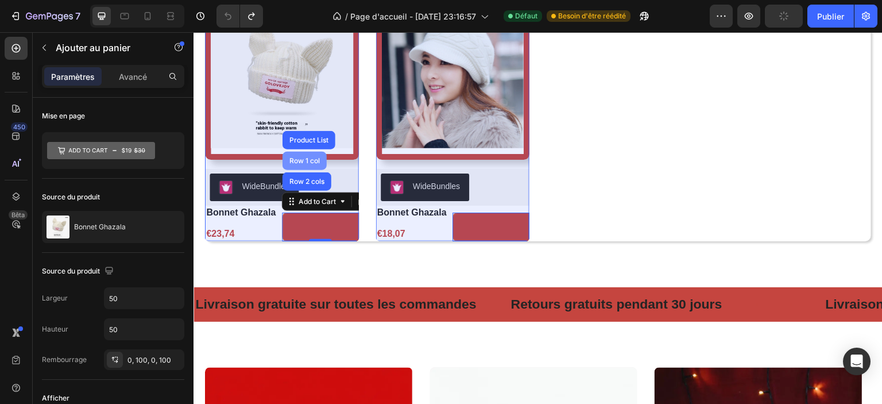
click at [292, 157] on div "Row 1 col" at bounding box center [304, 160] width 35 height 7
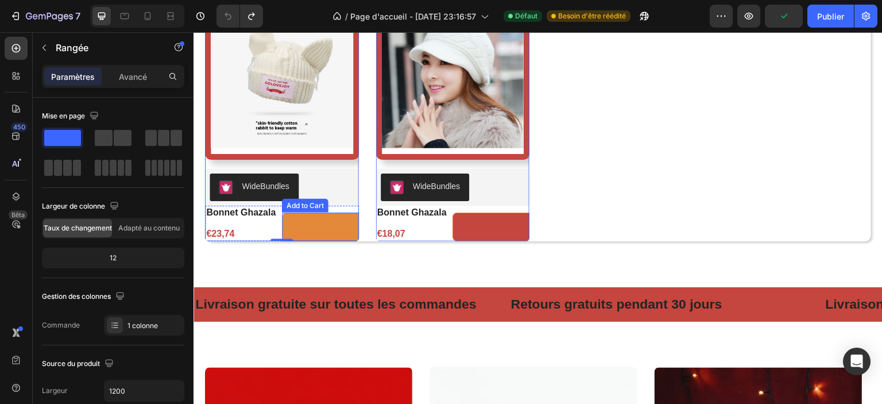
click at [328, 225] on button at bounding box center [339, 226] width 115 height 29
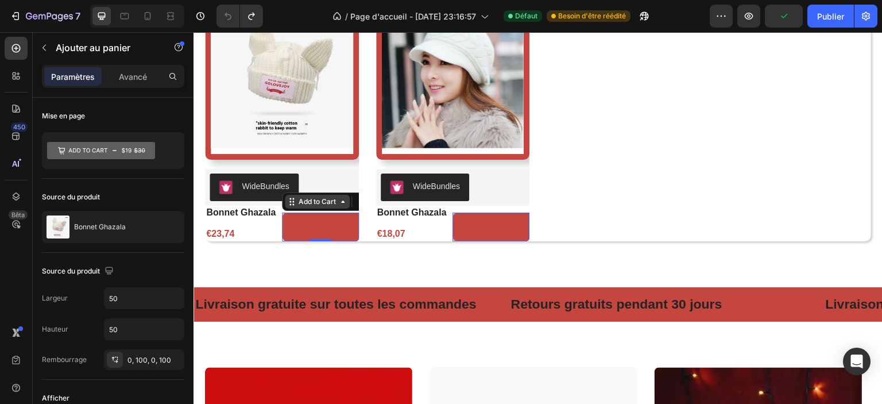
click at [339, 199] on icon at bounding box center [342, 201] width 9 height 9
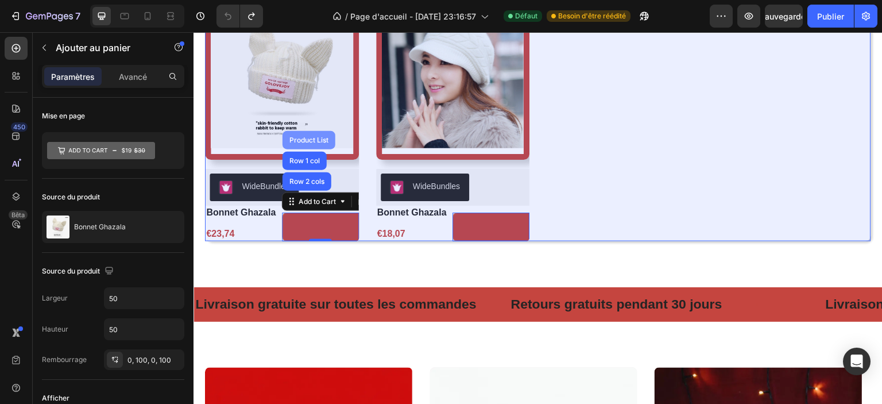
click at [317, 139] on div "Product List" at bounding box center [309, 140] width 44 height 7
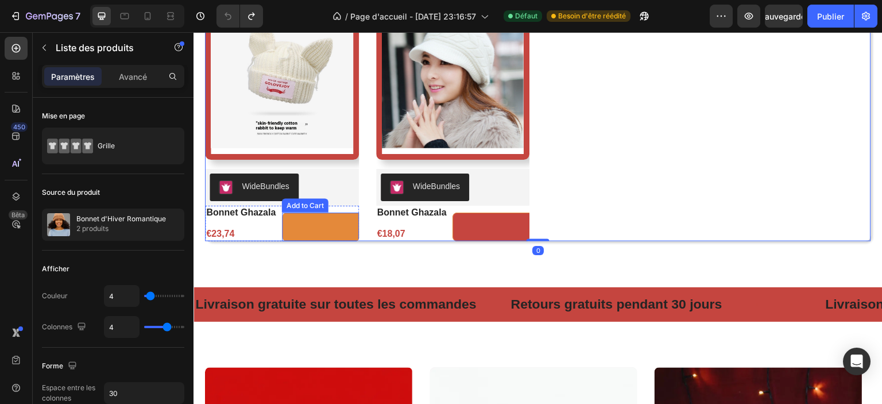
click at [332, 229] on button at bounding box center [339, 226] width 115 height 29
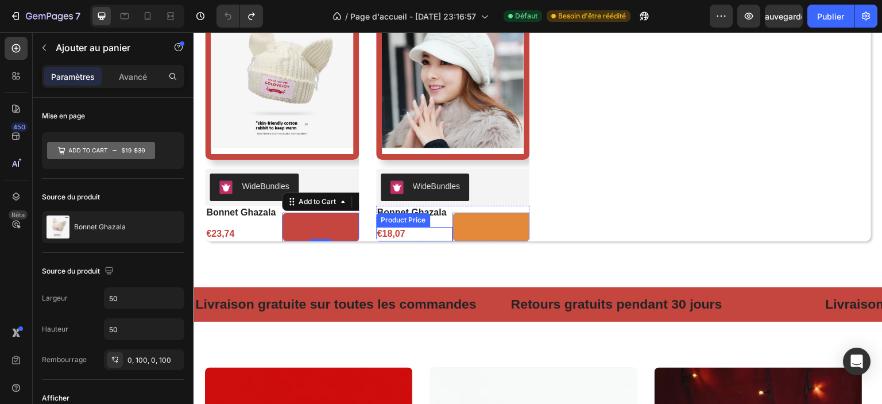
click at [487, 228] on button at bounding box center [510, 226] width 115 height 29
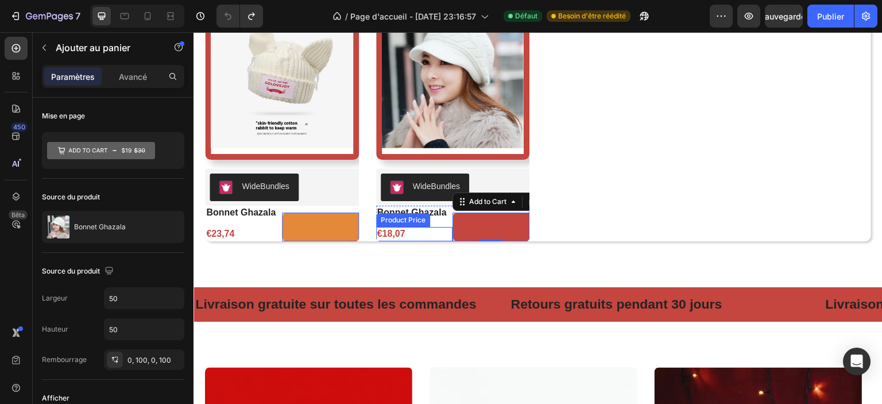
click at [331, 227] on button at bounding box center [339, 226] width 115 height 29
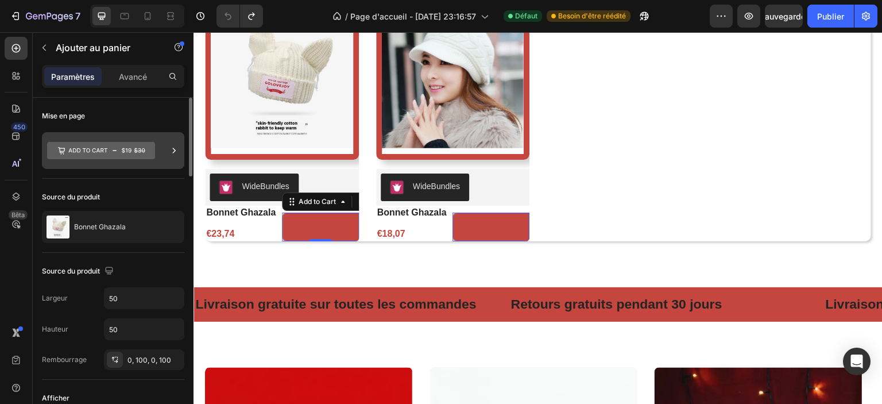
click at [125, 154] on icon at bounding box center [101, 150] width 108 height 17
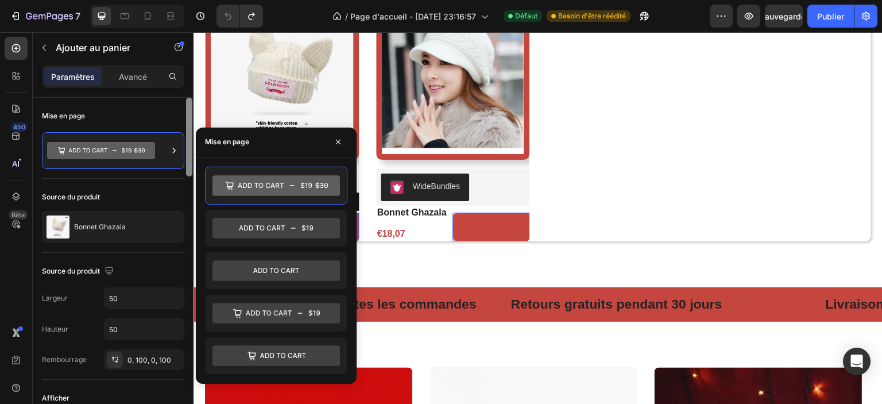
click at [269, 353] on icon at bounding box center [275, 355] width 127 height 21
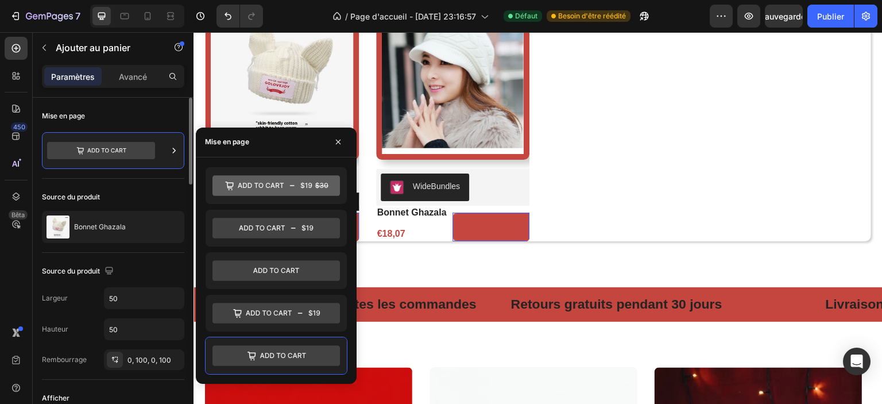
click at [154, 172] on div "Mise en page" at bounding box center [113, 138] width 142 height 81
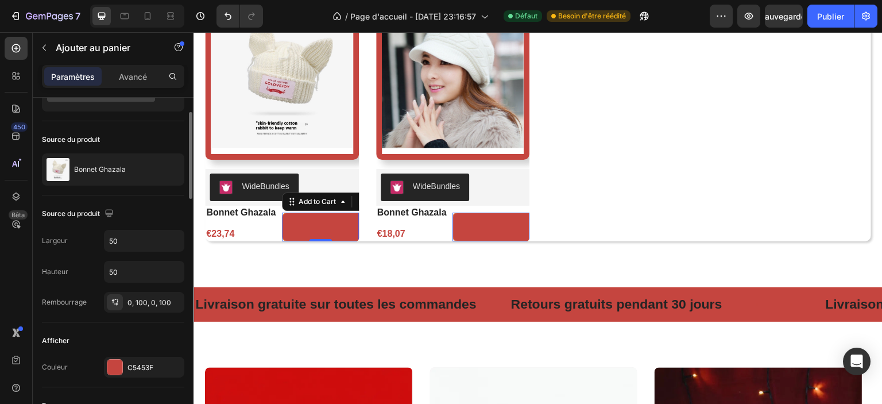
scroll to position [115, 0]
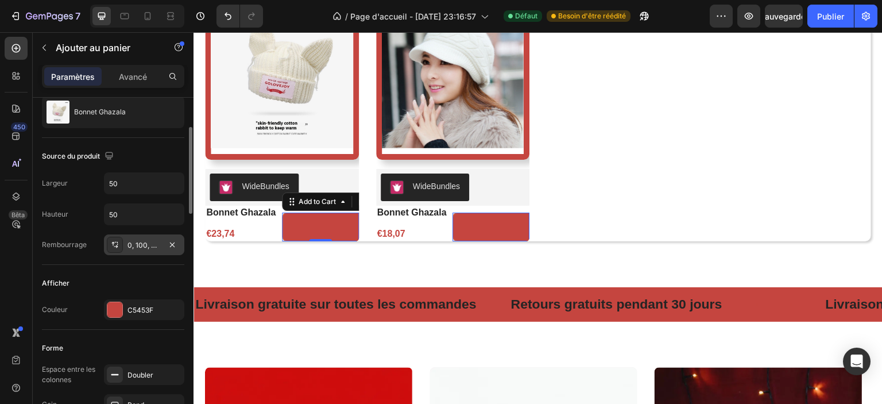
click at [146, 248] on font "0, 100, 0, 100" at bounding box center [149, 245] width 44 height 9
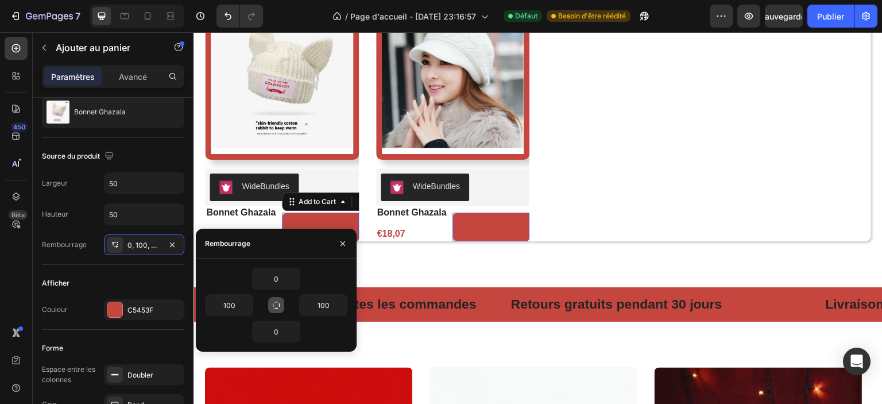
click at [273, 303] on icon "button" at bounding box center [276, 304] width 9 height 9
type input "0"
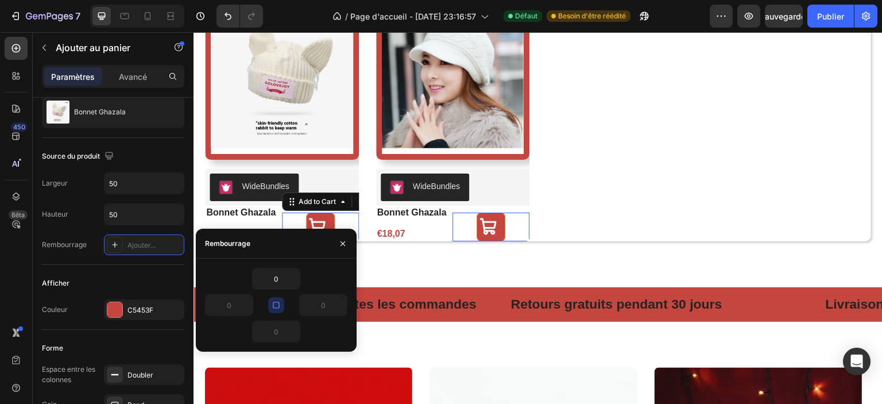
click at [273, 302] on icon "button" at bounding box center [276, 305] width 6 height 6
click at [273, 301] on icon "button" at bounding box center [276, 304] width 9 height 9
click at [272, 298] on button "button" at bounding box center [276, 305] width 16 height 16
click at [281, 275] on input "0" at bounding box center [276, 278] width 47 height 21
type input "0"
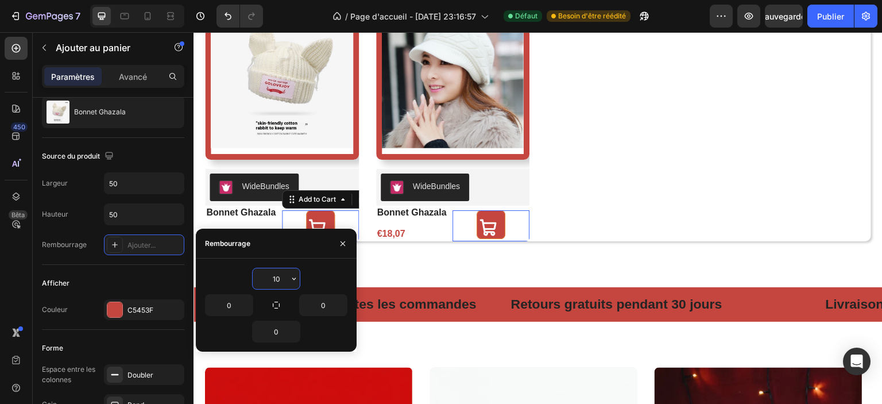
type input "1"
type input "0"
click at [278, 309] on icon "button" at bounding box center [276, 304] width 9 height 9
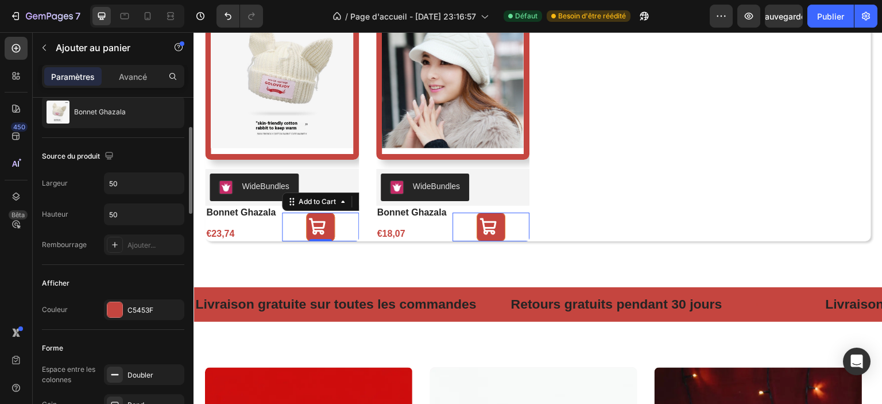
click at [123, 261] on div "Source du produit Largeur 50 Hauteur 50 Rembourrage Ajouter..." at bounding box center [113, 201] width 142 height 127
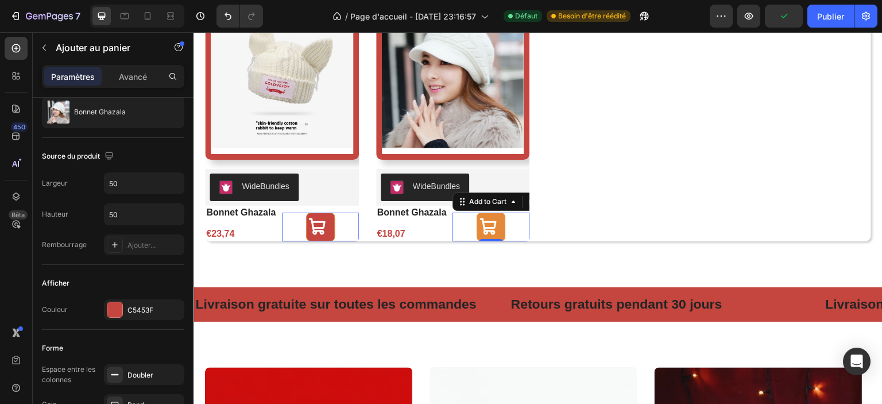
click at [498, 230] on div at bounding box center [491, 226] width 25 height 19
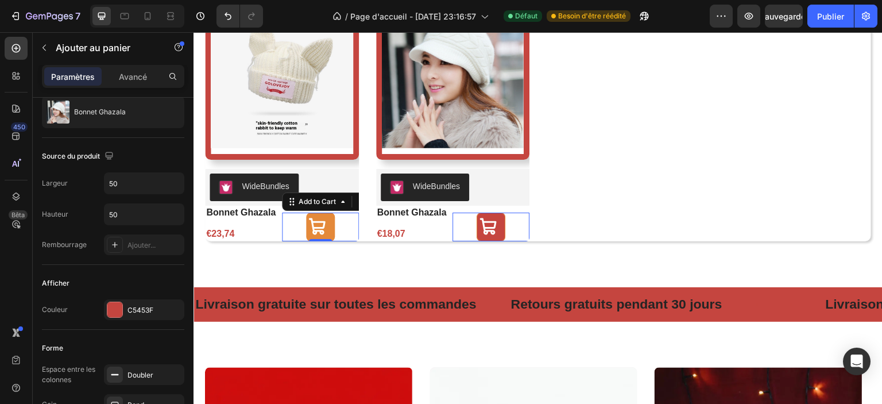
click at [306, 222] on button at bounding box center [320, 226] width 29 height 29
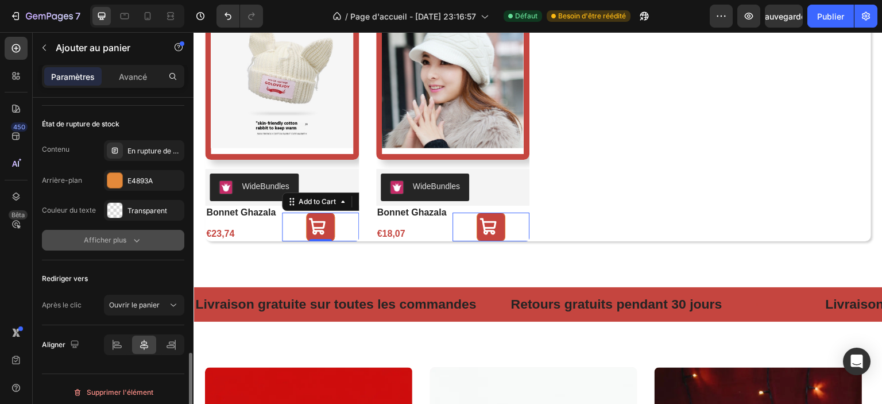
scroll to position [980, 0]
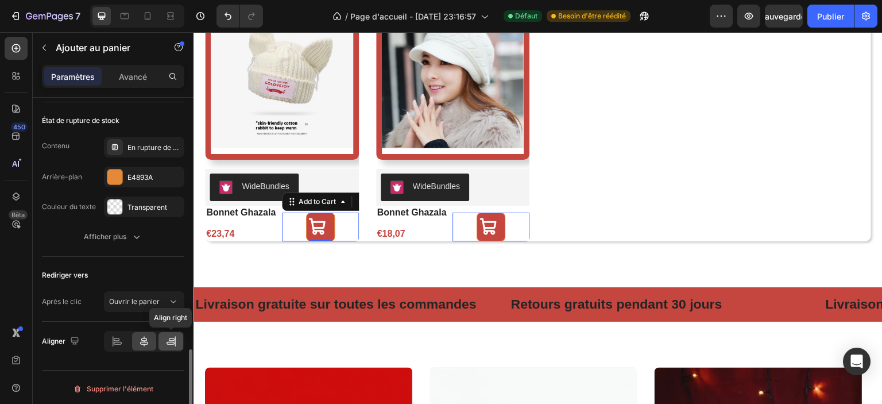
click at [173, 337] on icon at bounding box center [170, 340] width 11 height 11
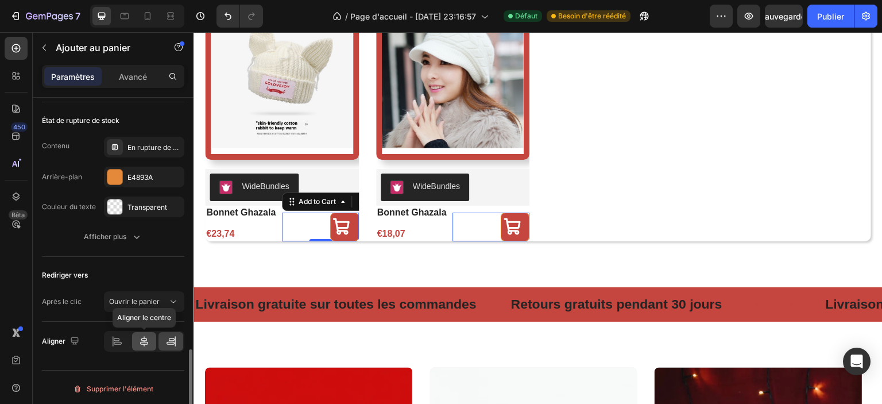
click at [145, 339] on icon at bounding box center [143, 340] width 11 height 11
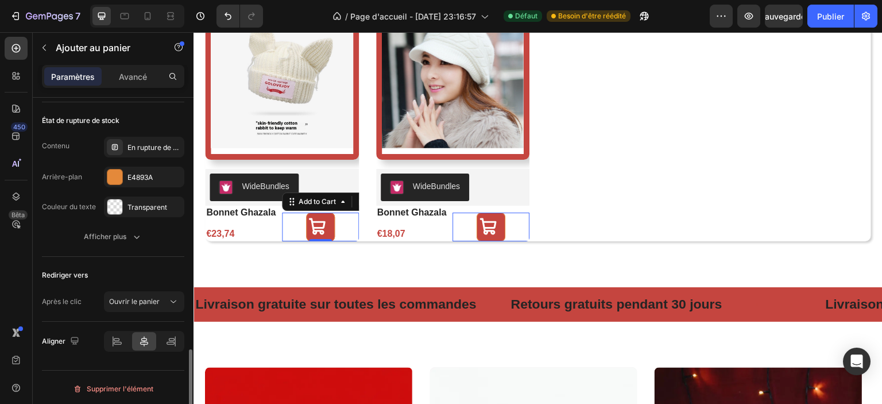
scroll to position [922, 0]
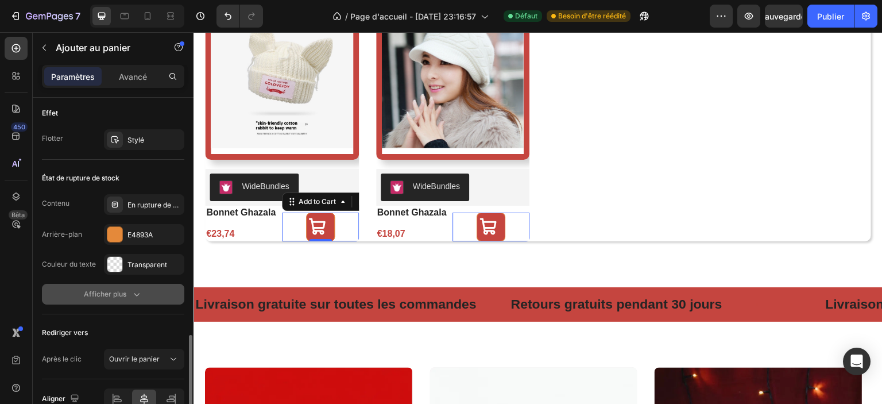
click at [133, 291] on icon "button" at bounding box center [136, 293] width 11 height 11
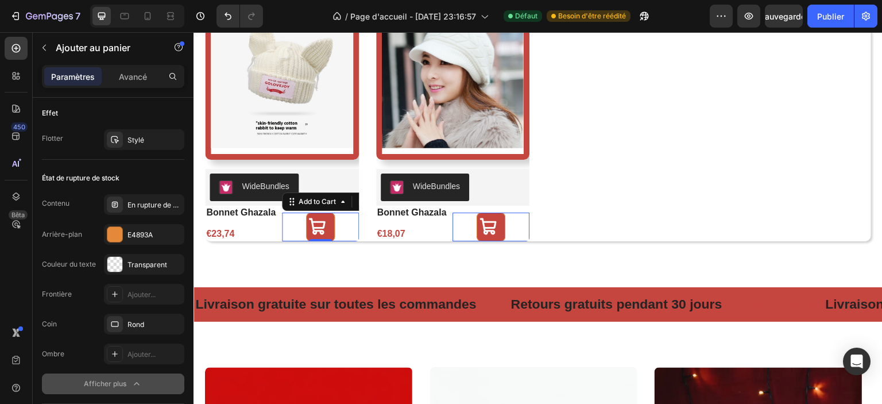
scroll to position [1037, 0]
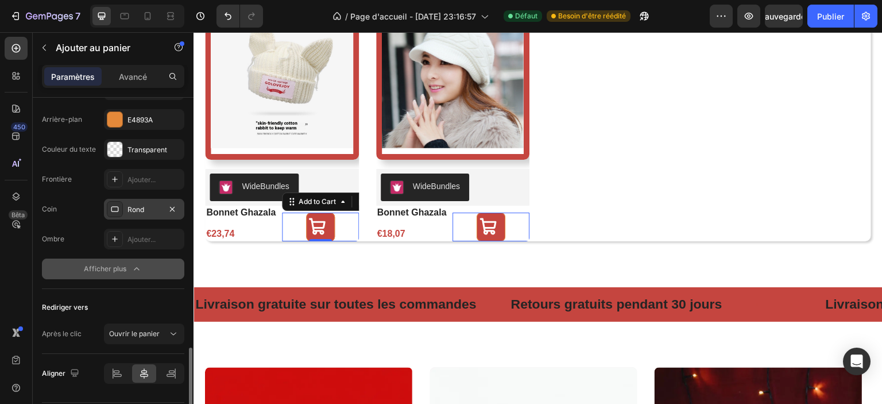
click at [147, 204] on div "Rond" at bounding box center [143, 209] width 33 height 10
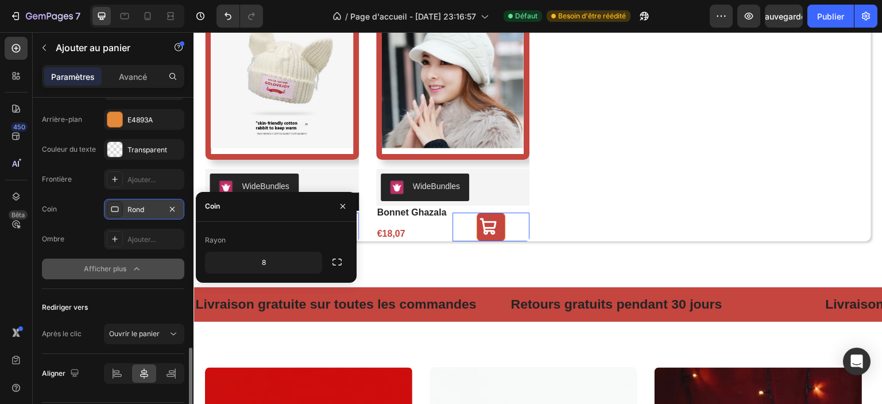
click at [147, 204] on div "Rond" at bounding box center [143, 209] width 33 height 10
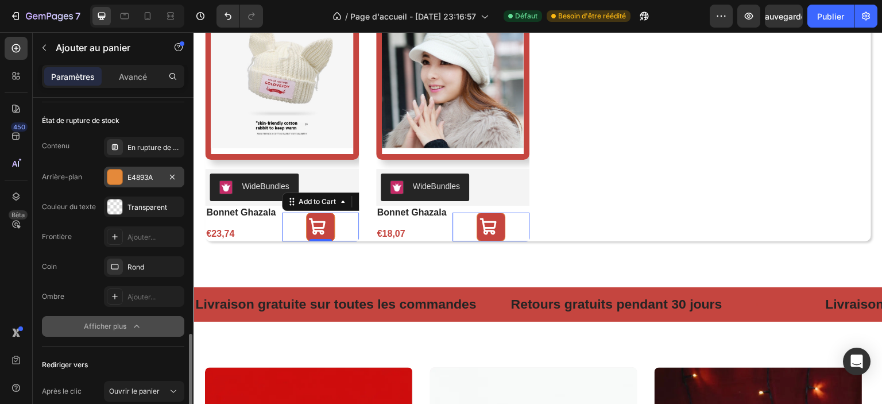
scroll to position [865, 0]
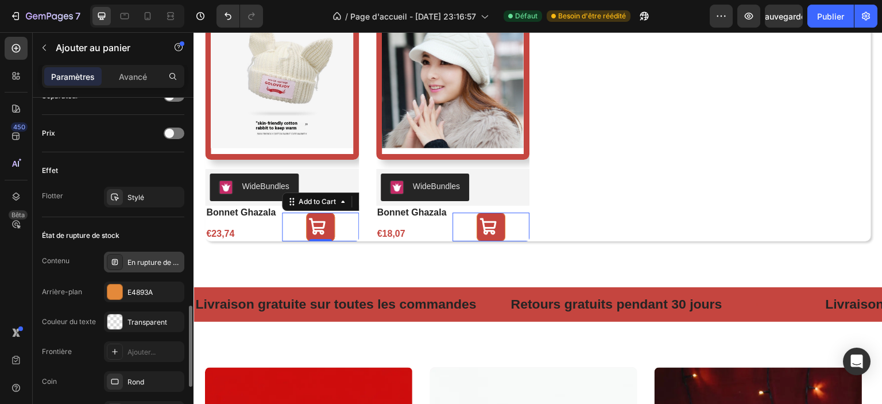
click at [143, 265] on div "En rupture de stock" at bounding box center [144, 262] width 80 height 21
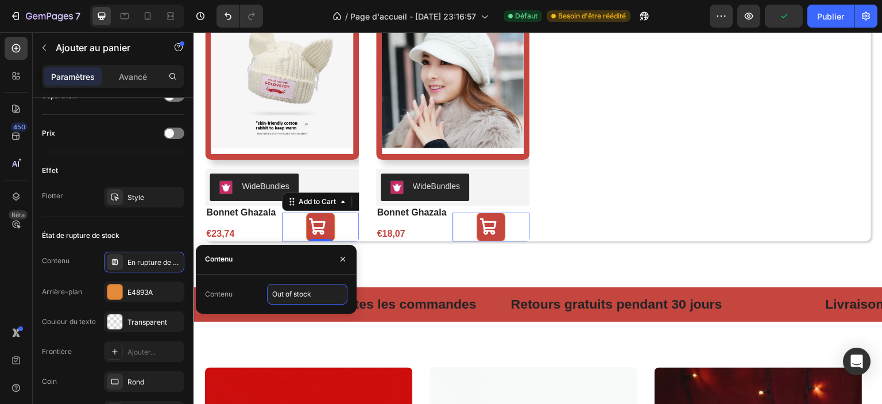
click at [312, 293] on input "Out of stock" at bounding box center [307, 294] width 80 height 21
click at [344, 258] on icon "button" at bounding box center [343, 259] width 5 height 5
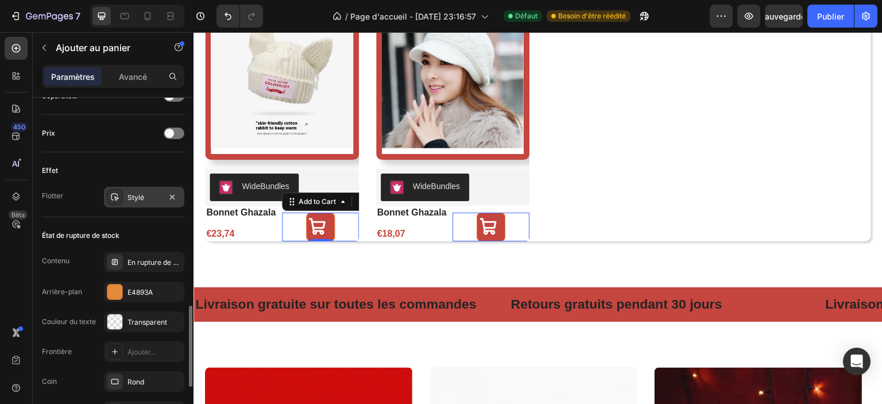
click at [139, 192] on div "Stylé" at bounding box center [143, 197] width 33 height 10
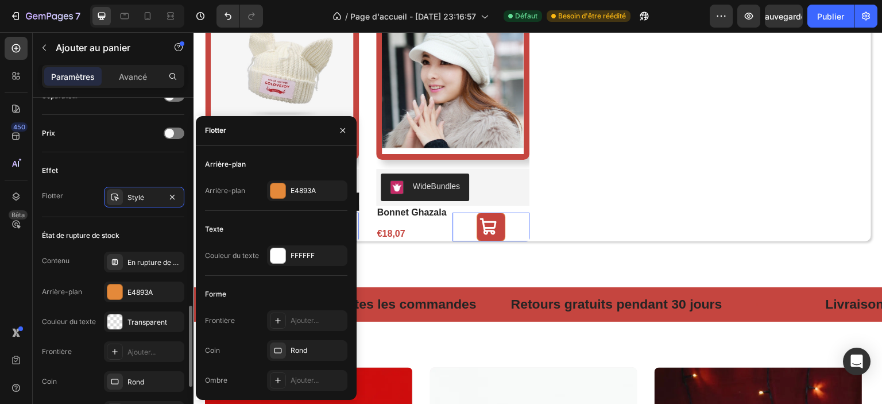
click at [134, 156] on div "Effet Flotter Stylé" at bounding box center [113, 184] width 142 height 65
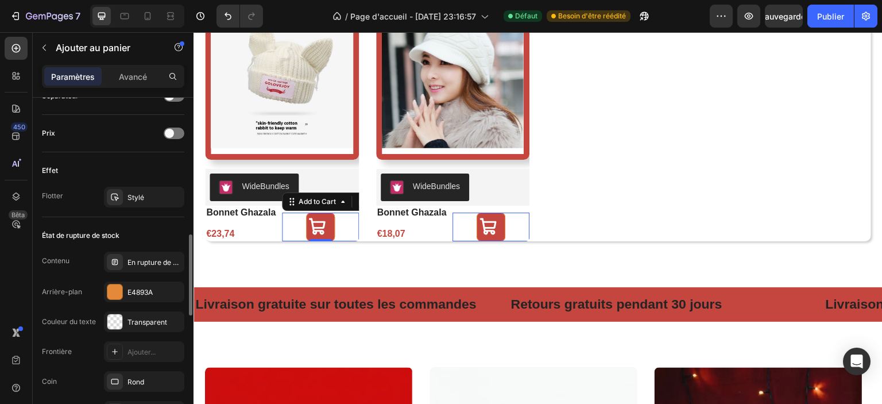
scroll to position [807, 0]
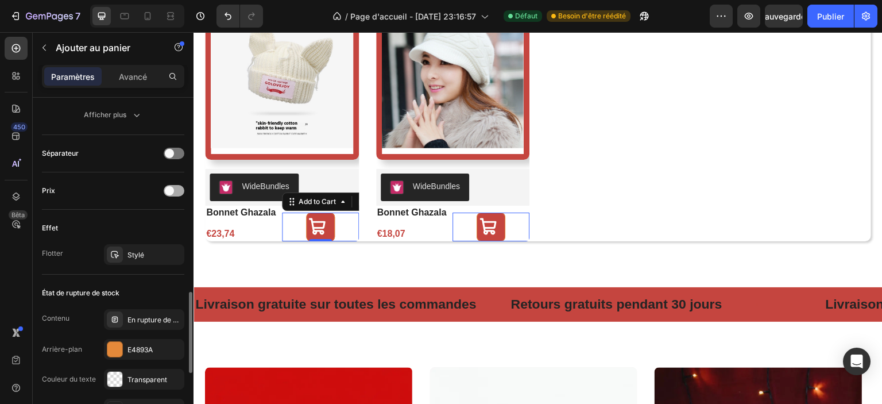
click at [177, 188] on div at bounding box center [174, 190] width 21 height 11
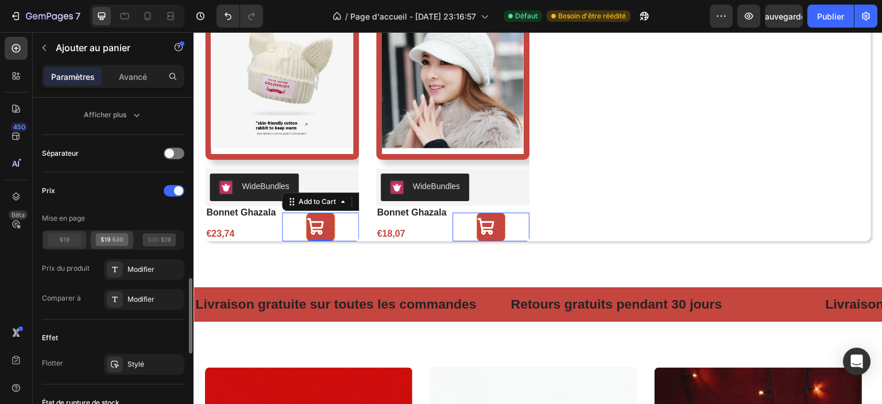
click at [65, 235] on icon at bounding box center [64, 239] width 33 height 13
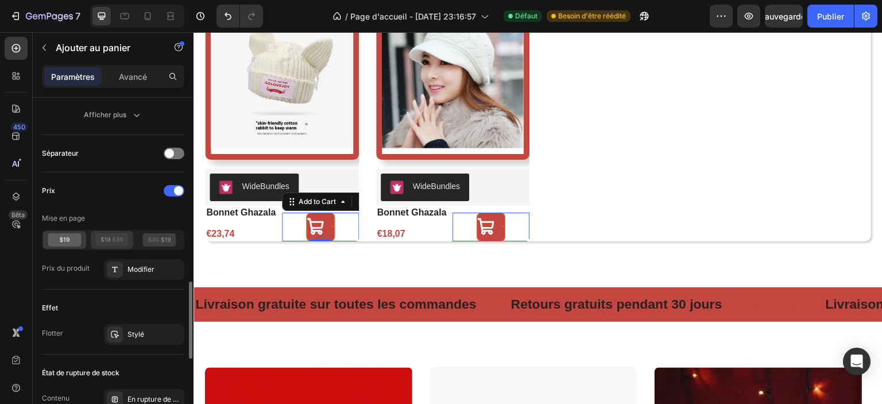
click at [120, 239] on icon at bounding box center [117, 239] width 11 height 1
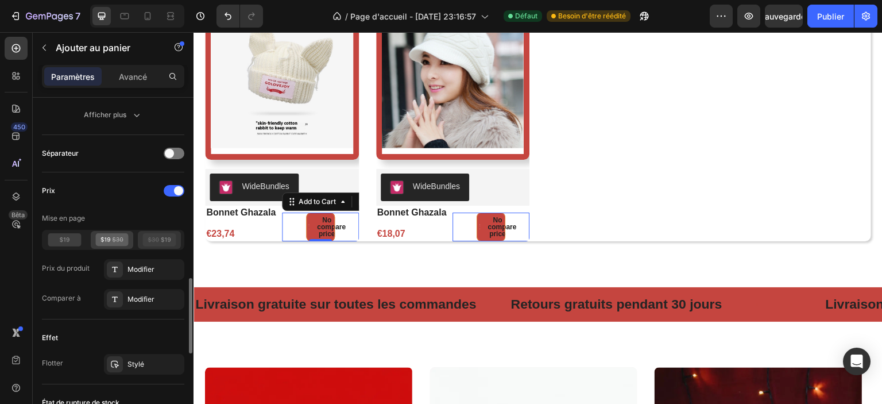
click at [152, 239] on icon at bounding box center [159, 239] width 33 height 13
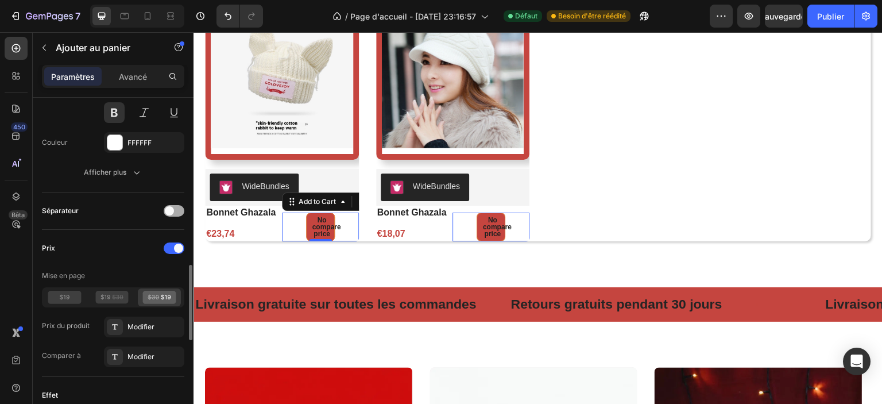
click at [179, 207] on div at bounding box center [174, 210] width 21 height 11
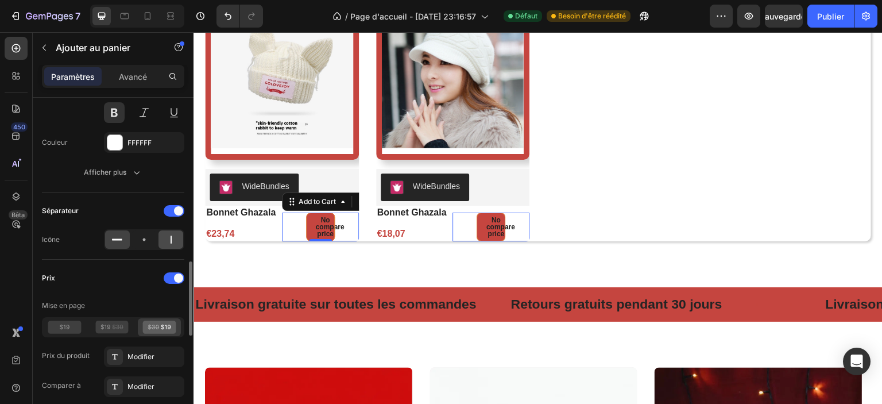
click at [168, 237] on icon at bounding box center [170, 239] width 11 height 11
click at [146, 235] on icon at bounding box center [143, 239] width 11 height 11
click at [168, 235] on icon at bounding box center [170, 239] width 11 height 11
click at [167, 206] on div at bounding box center [174, 210] width 21 height 11
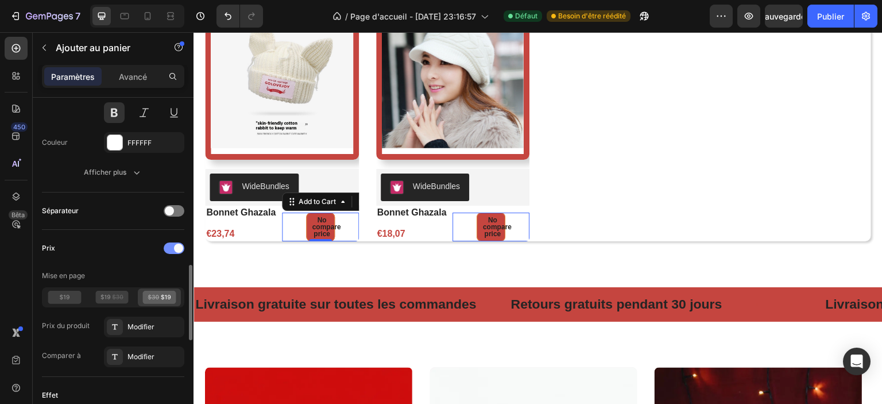
click at [169, 244] on div at bounding box center [174, 247] width 21 height 11
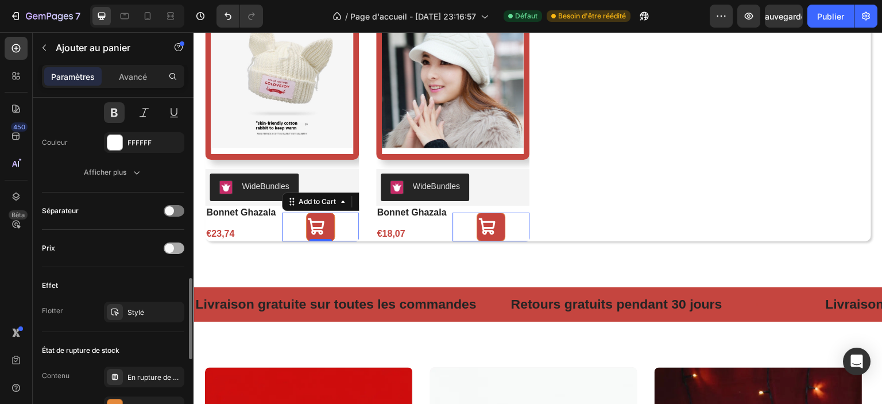
click at [170, 244] on span at bounding box center [169, 247] width 9 height 9
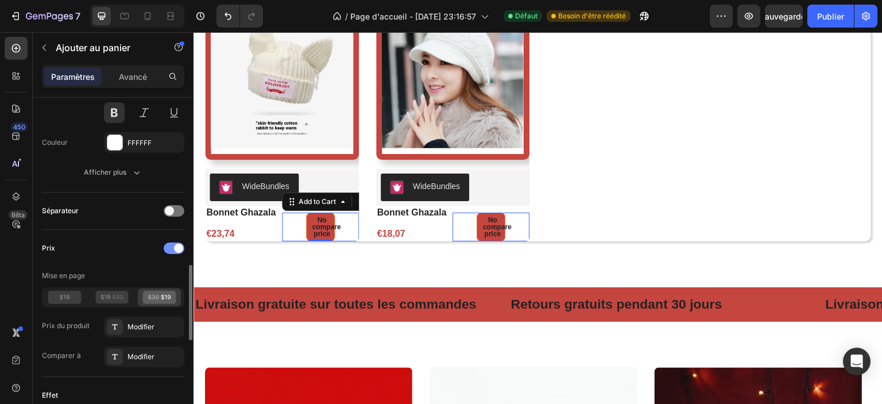
click at [170, 244] on div at bounding box center [174, 247] width 21 height 11
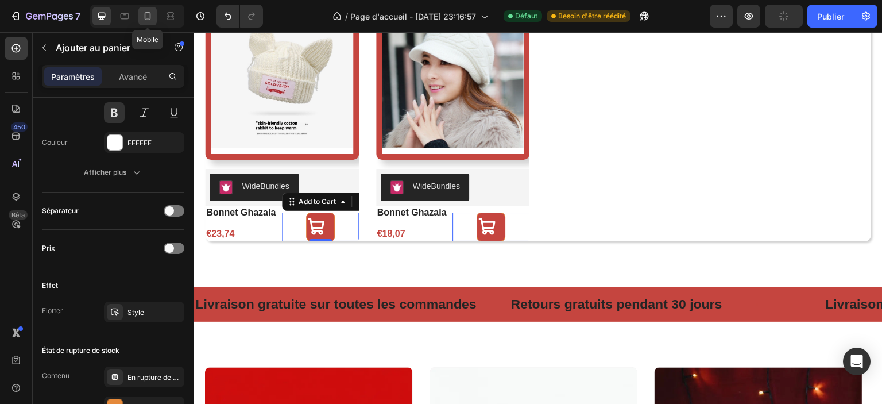
click at [152, 17] on icon at bounding box center [147, 15] width 11 height 11
type input "40"
type input "5"
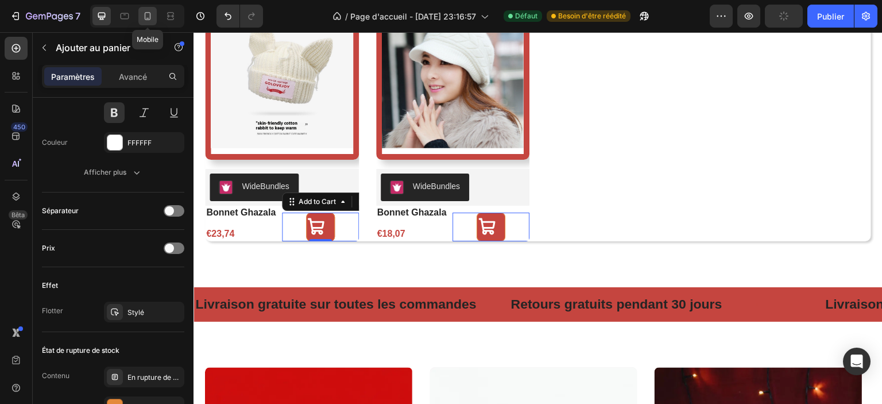
type input "50"
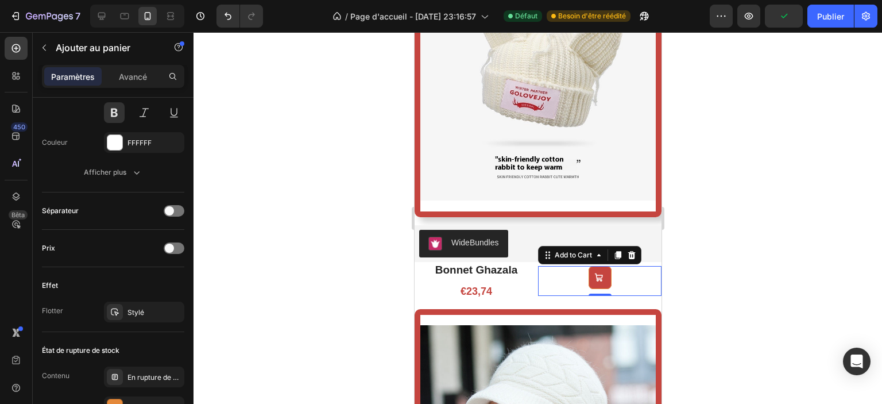
scroll to position [972, 0]
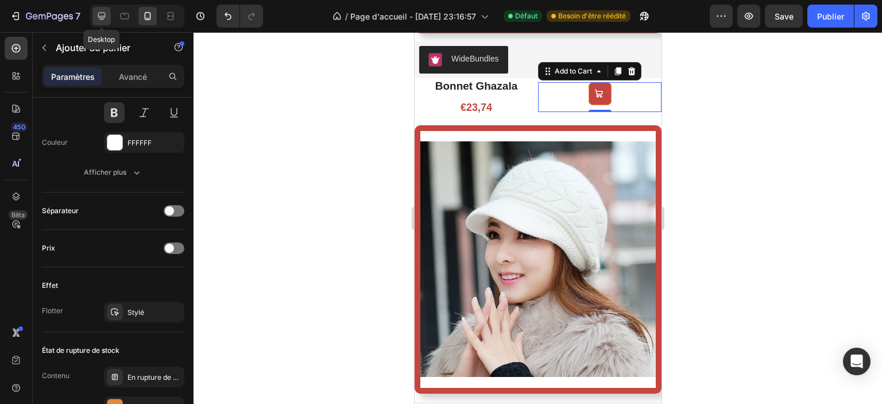
click at [103, 15] on icon at bounding box center [101, 15] width 11 height 11
type input "50"
type input "10"
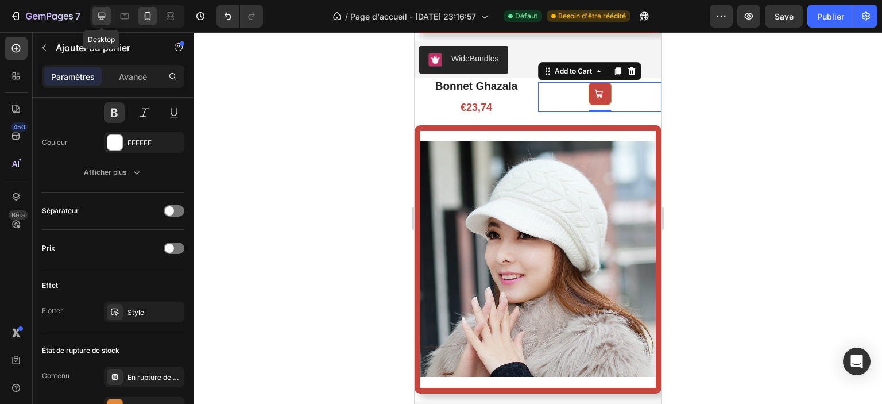
type input "33"
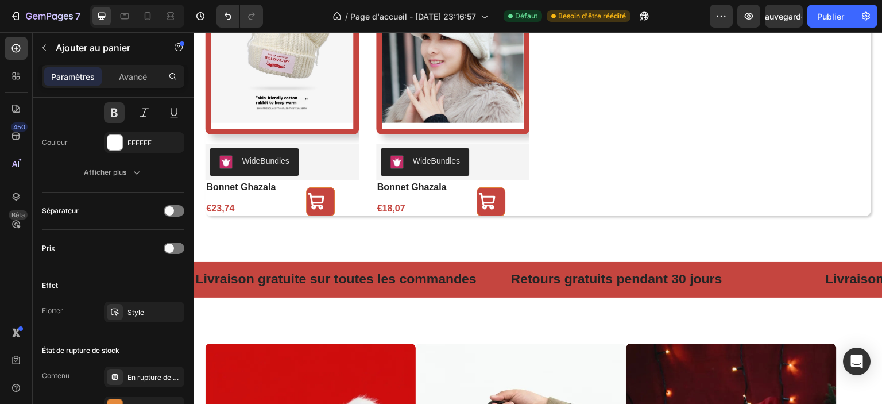
scroll to position [825, 0]
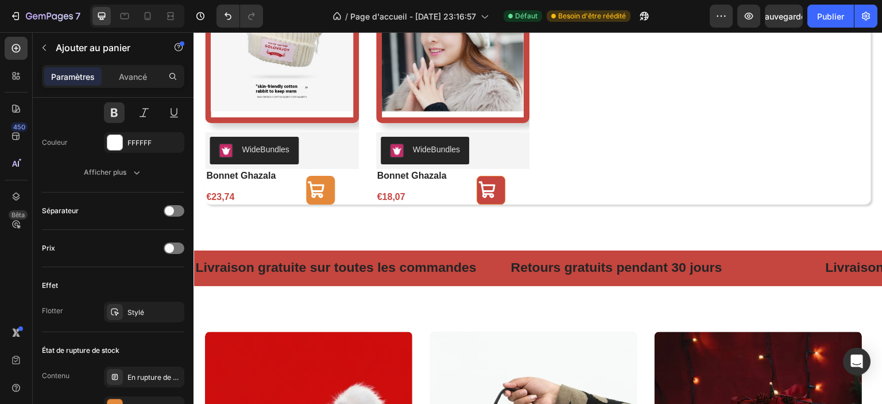
click at [320, 195] on icon at bounding box center [316, 189] width 17 height 17
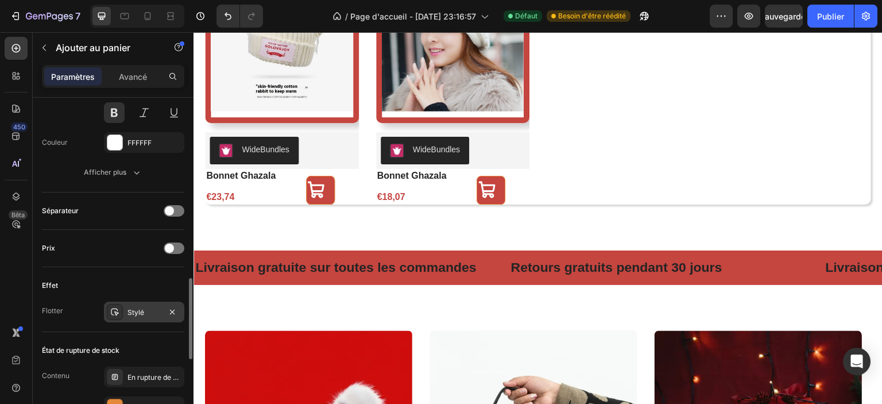
scroll to position [807, 0]
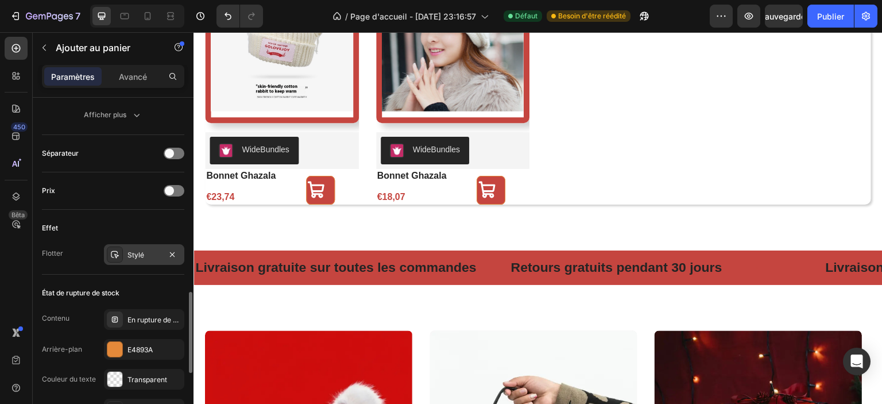
click at [133, 253] on font "Stylé" at bounding box center [135, 254] width 17 height 9
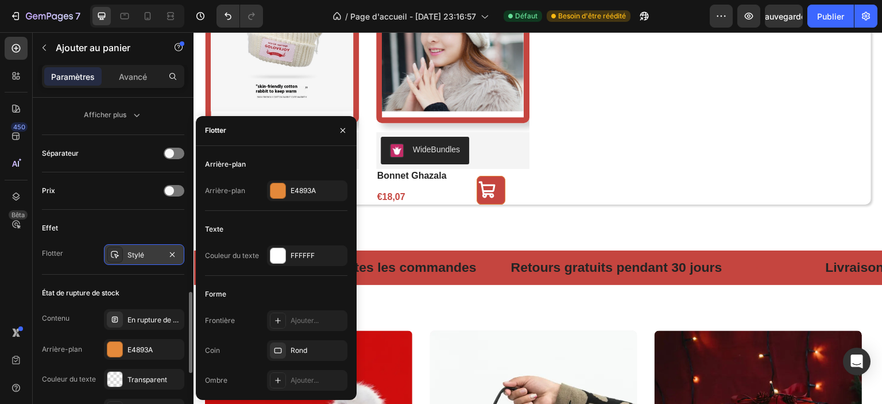
click at [133, 253] on font "Stylé" at bounding box center [135, 254] width 17 height 9
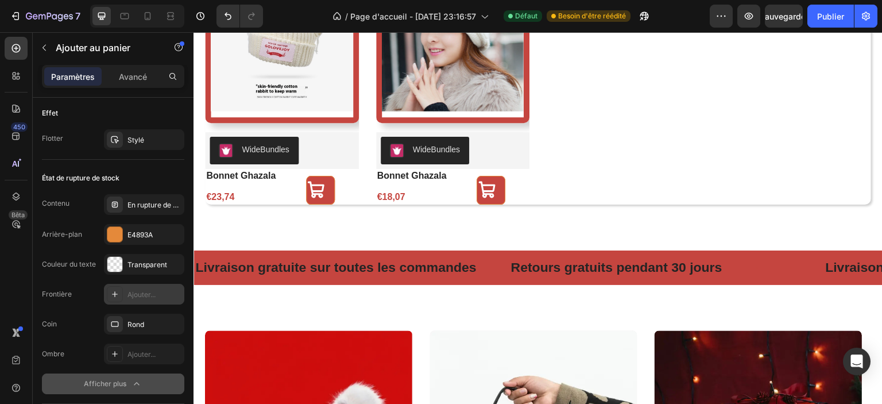
scroll to position [1037, 0]
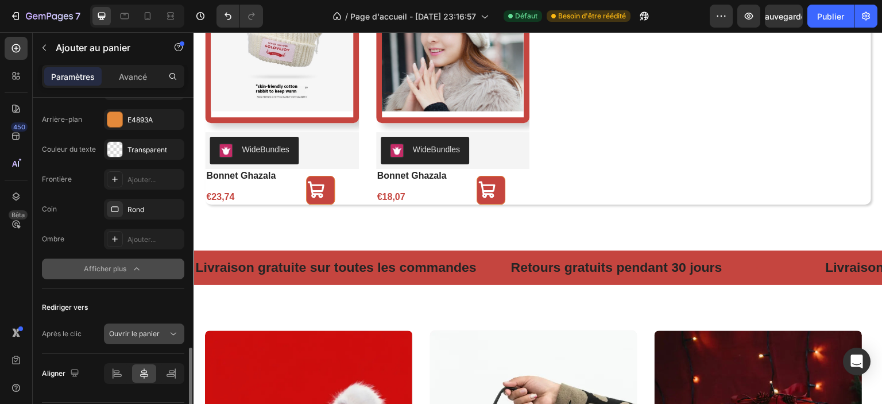
click at [149, 336] on div "Ouvrir le panier" at bounding box center [144, 333] width 70 height 11
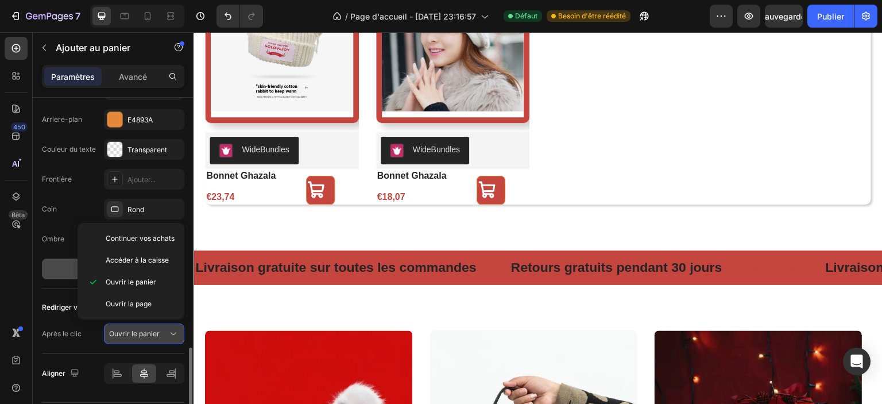
click at [150, 338] on button "Ouvrir le panier" at bounding box center [144, 333] width 80 height 21
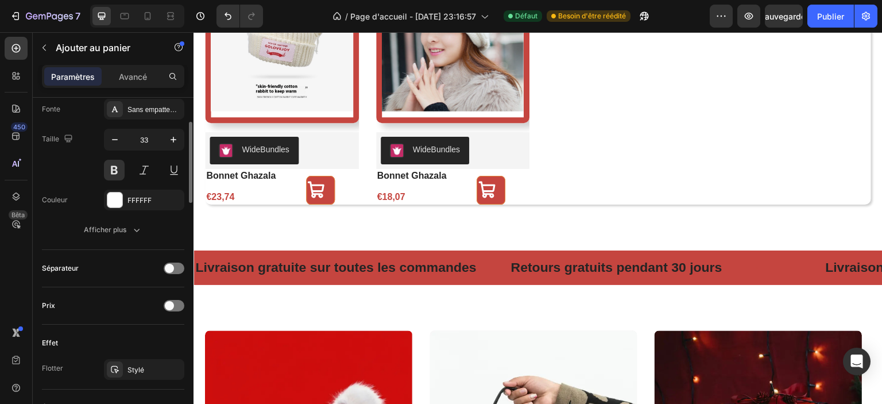
scroll to position [578, 0]
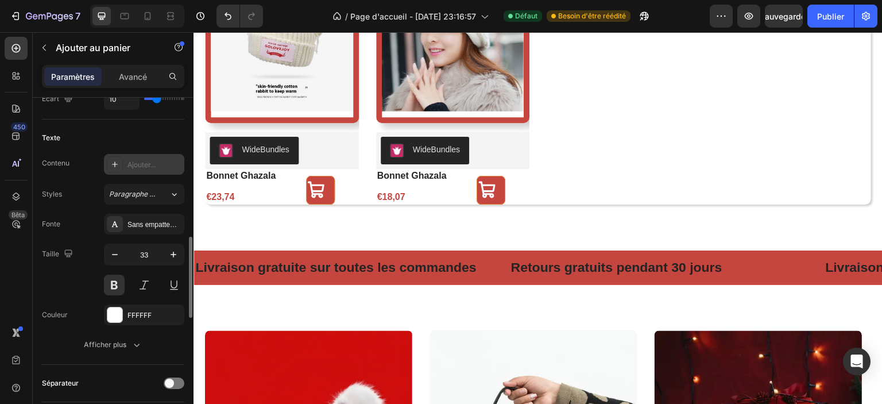
click at [151, 167] on font "Ajouter..." at bounding box center [141, 164] width 28 height 9
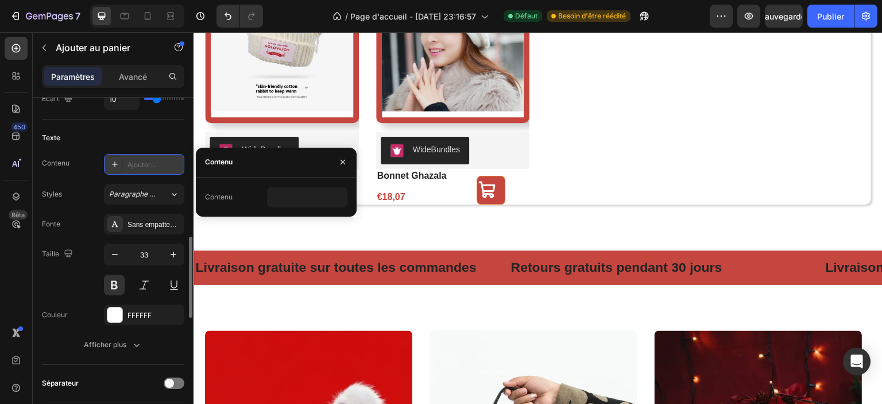
click at [151, 167] on font "Ajouter..." at bounding box center [141, 164] width 28 height 9
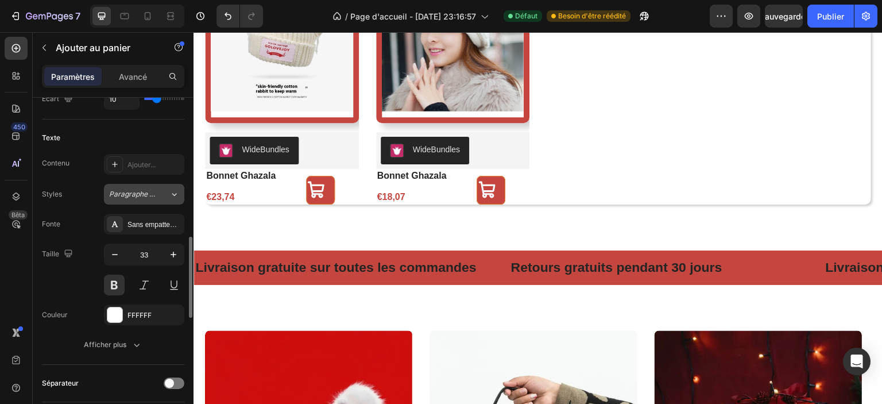
click at [150, 195] on font "Paragraphe 1*" at bounding box center [133, 194] width 48 height 9
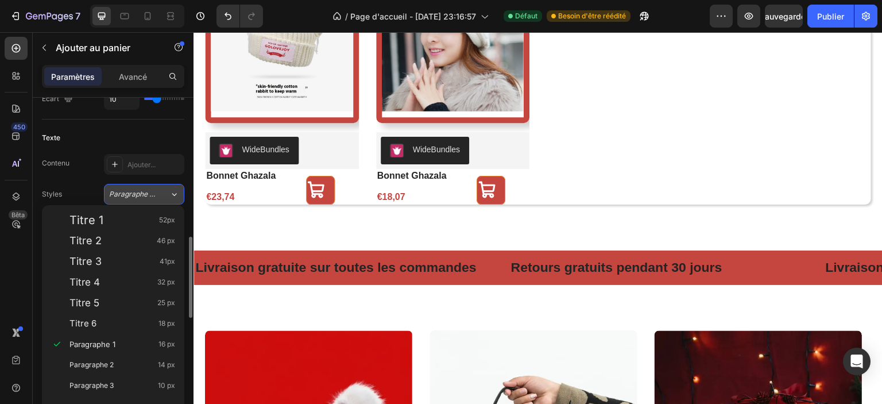
click at [150, 195] on font "Paragraphe 1*" at bounding box center [133, 194] width 48 height 9
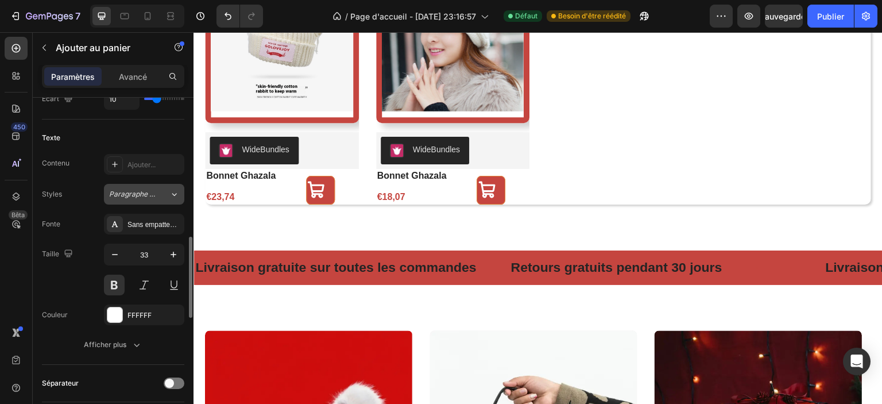
click at [145, 191] on font "Paragraphe 1*" at bounding box center [133, 194] width 48 height 9
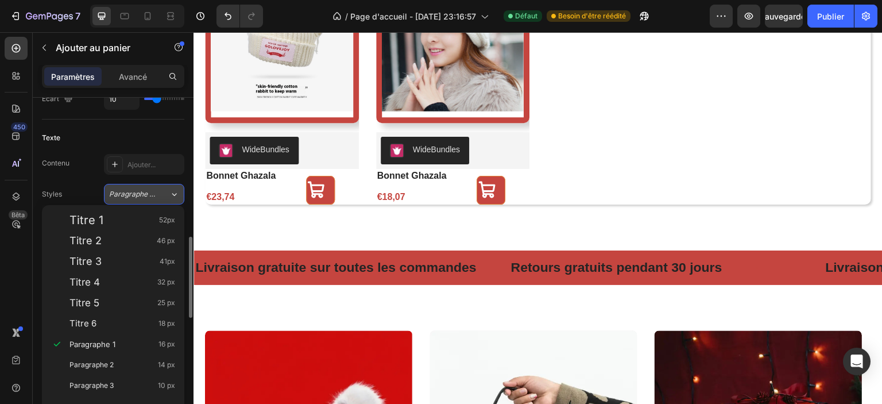
click at [145, 191] on font "Paragraphe 1*" at bounding box center [133, 194] width 48 height 9
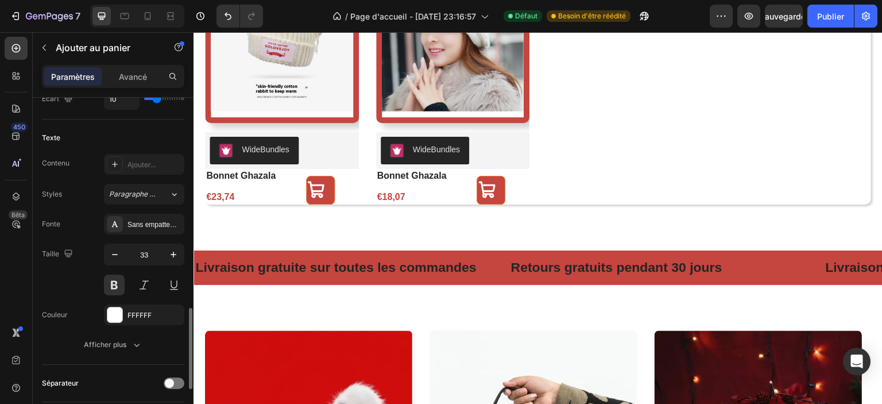
scroll to position [693, 0]
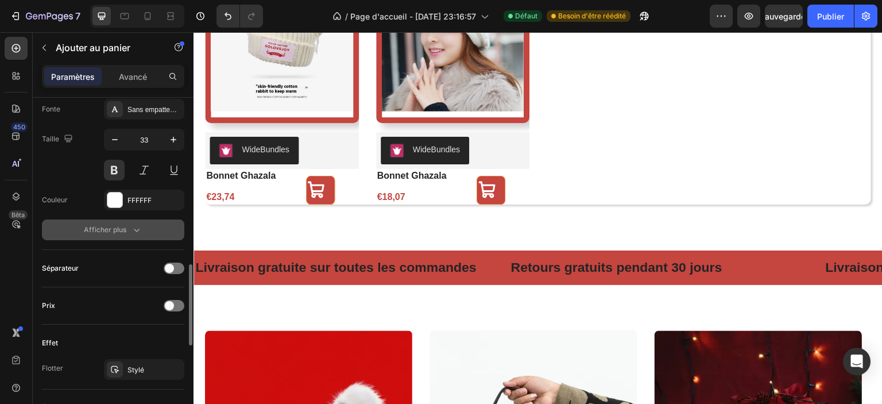
click at [136, 221] on button "Afficher plus" at bounding box center [113, 229] width 142 height 21
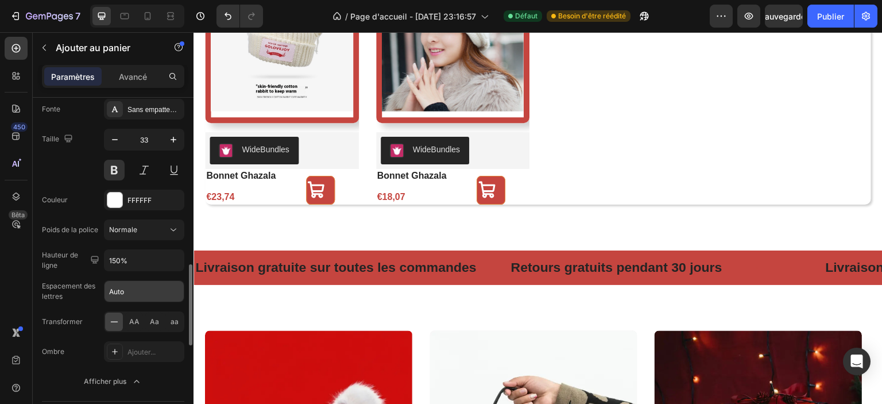
scroll to position [750, 0]
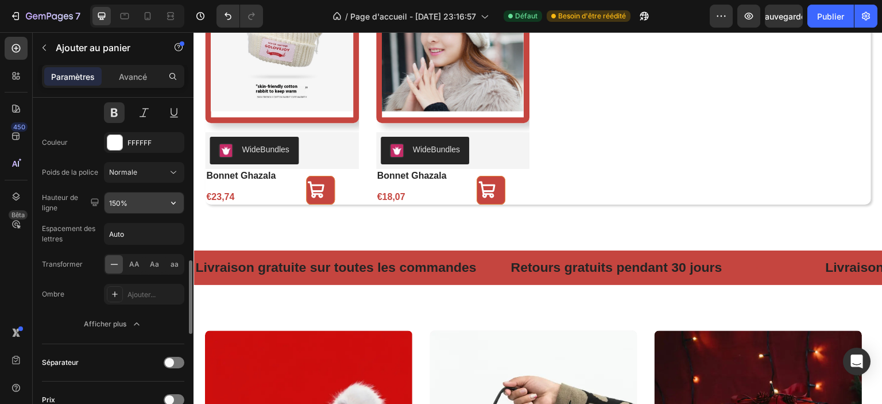
click at [144, 200] on input "150%" at bounding box center [144, 202] width 79 height 21
click at [169, 202] on icon "button" at bounding box center [173, 202] width 11 height 11
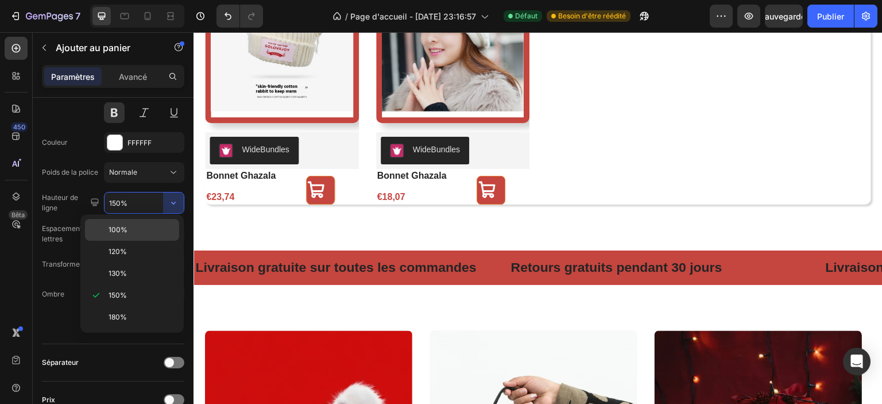
click at [125, 228] on font "100%" at bounding box center [118, 229] width 19 height 9
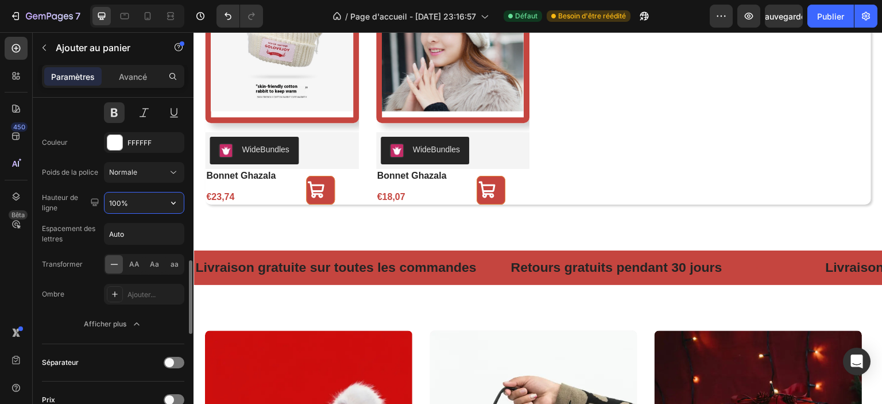
click at [157, 202] on input "100%" at bounding box center [144, 202] width 79 height 21
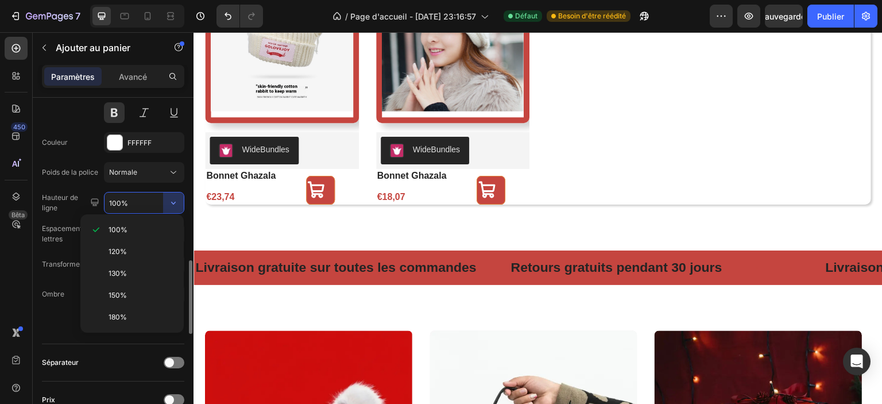
click at [131, 297] on p "150%" at bounding box center [141, 295] width 65 height 10
type input "150%"
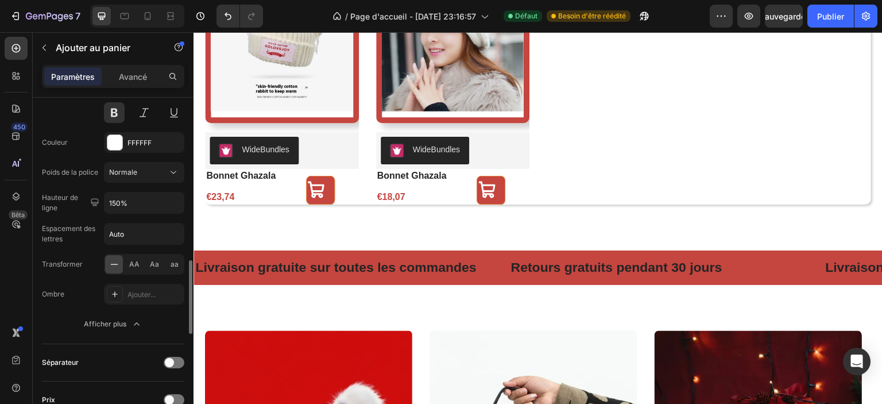
click at [93, 216] on div "Fonte Sans empattement Taille 33 Couleur FFFFFF Poids de la police Normale Haut…" at bounding box center [113, 187] width 142 height 293
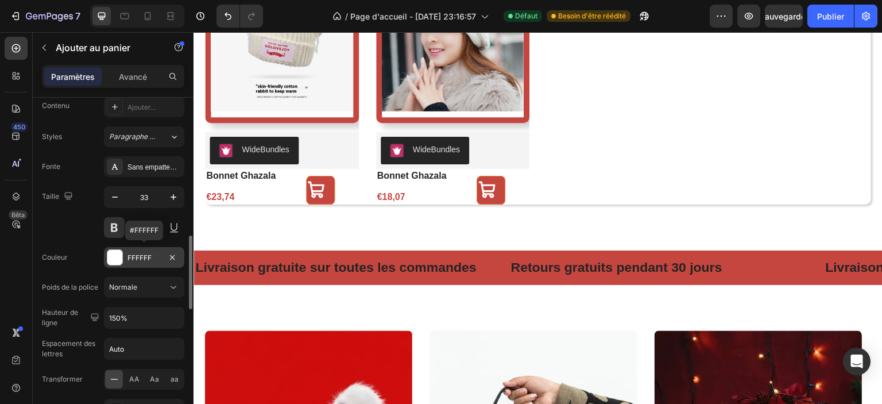
click at [132, 261] on div "FFFFFF" at bounding box center [144, 257] width 80 height 21
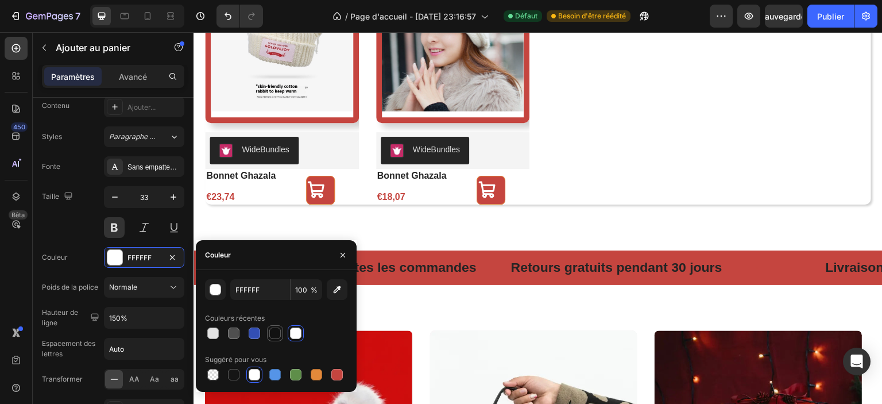
click at [276, 334] on div at bounding box center [274, 332] width 11 height 11
type input "121212"
click at [91, 254] on div "Couleur 121212" at bounding box center [113, 257] width 142 height 21
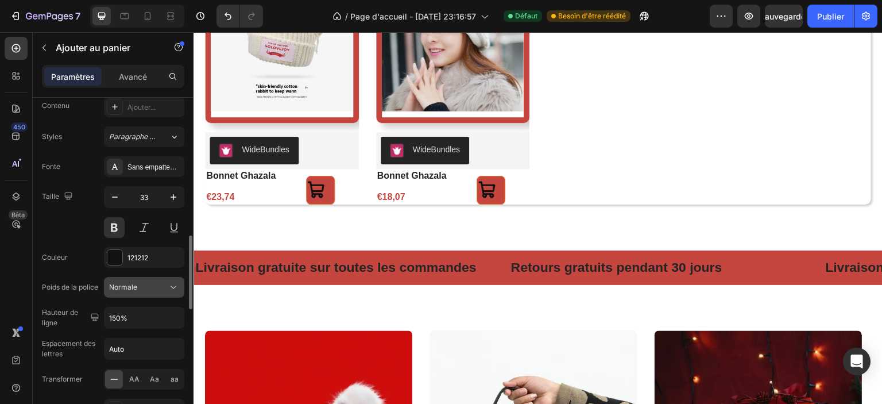
click at [138, 286] on div "Normale" at bounding box center [138, 287] width 59 height 10
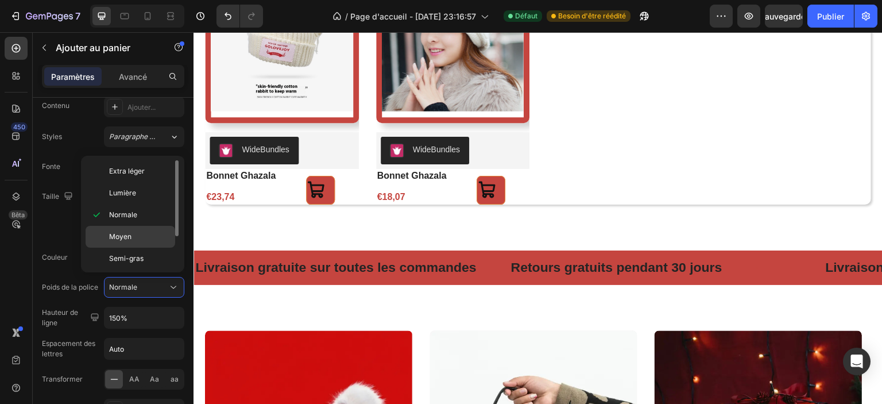
click at [137, 237] on p "Moyen" at bounding box center [139, 236] width 61 height 10
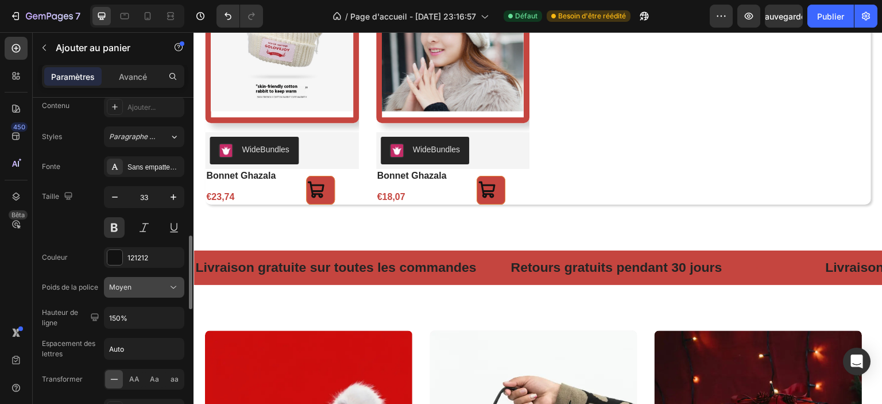
click at [145, 289] on div "Moyen" at bounding box center [138, 287] width 59 height 10
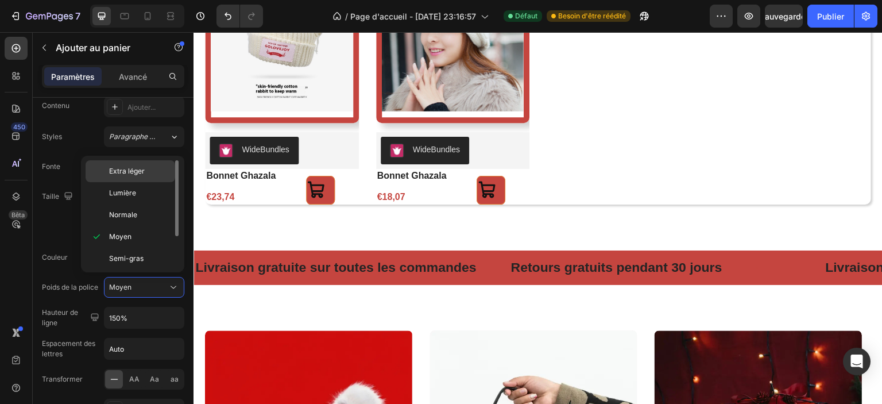
click at [152, 171] on p "Extra léger" at bounding box center [139, 171] width 61 height 10
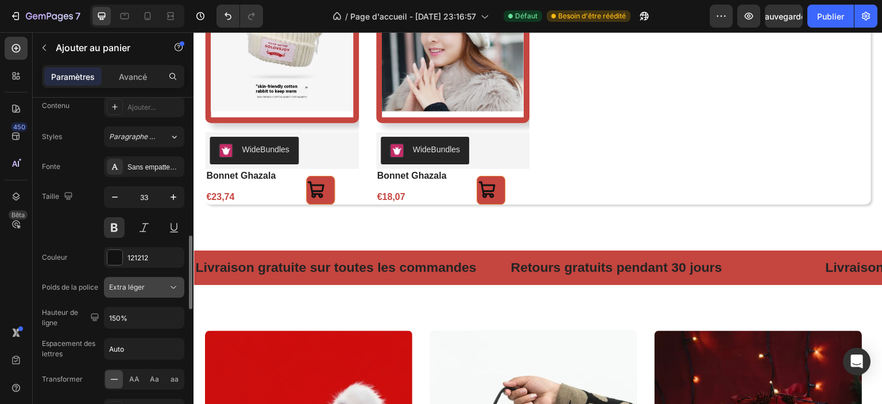
click at [171, 289] on icon at bounding box center [173, 286] width 11 height 11
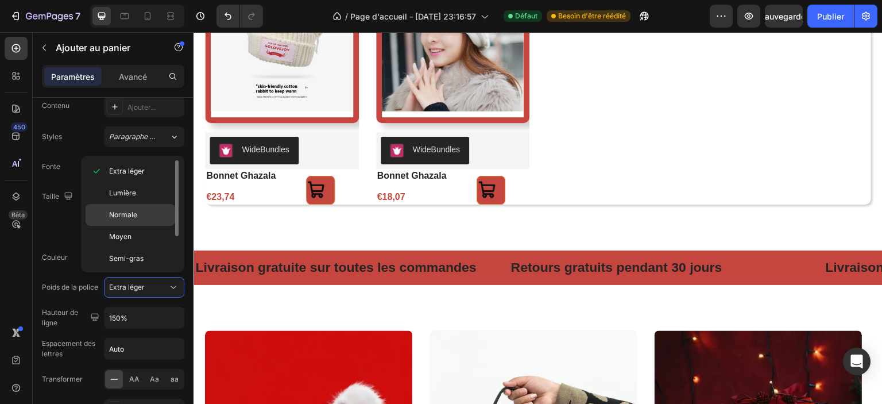
click at [148, 213] on p "Normale" at bounding box center [139, 215] width 61 height 10
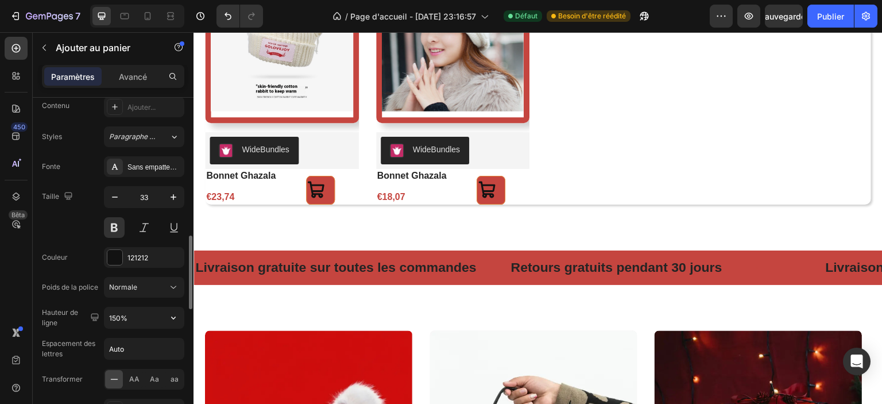
scroll to position [693, 0]
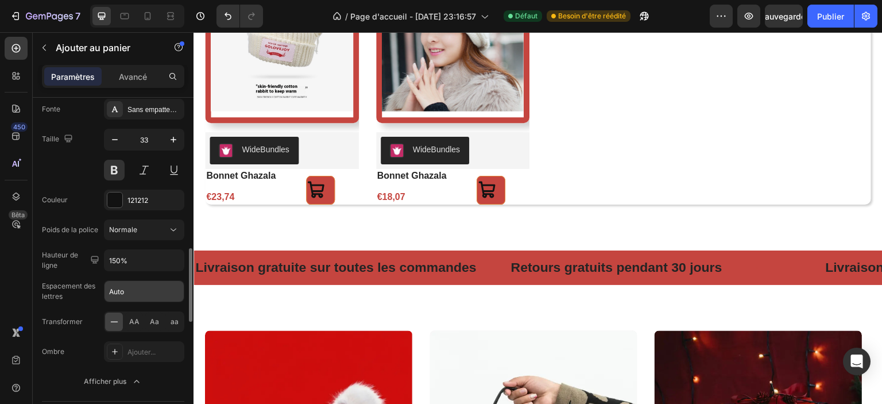
click at [138, 287] on input "Auto" at bounding box center [144, 291] width 79 height 21
click at [154, 319] on font "Aa" at bounding box center [154, 321] width 9 height 9
click at [134, 320] on font "AA" at bounding box center [134, 321] width 10 height 9
click at [115, 321] on icon at bounding box center [113, 321] width 7 height 1
click at [131, 256] on input "150%" at bounding box center [144, 260] width 79 height 21
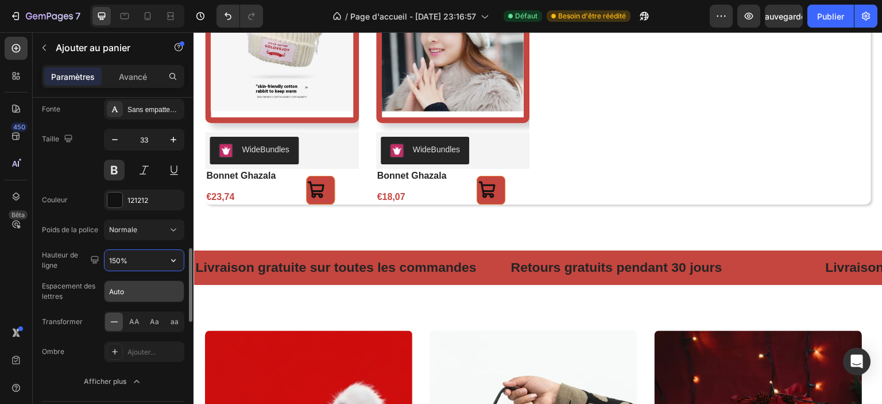
click at [137, 291] on input "Auto" at bounding box center [144, 291] width 79 height 21
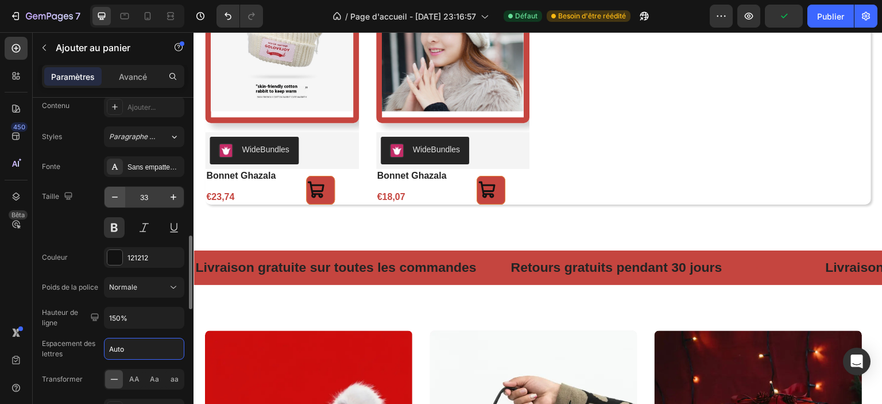
click at [119, 195] on icon "button" at bounding box center [114, 196] width 11 height 11
click at [173, 198] on icon "button" at bounding box center [173, 196] width 11 height 11
click at [173, 197] on icon "button" at bounding box center [174, 197] width 6 height 6
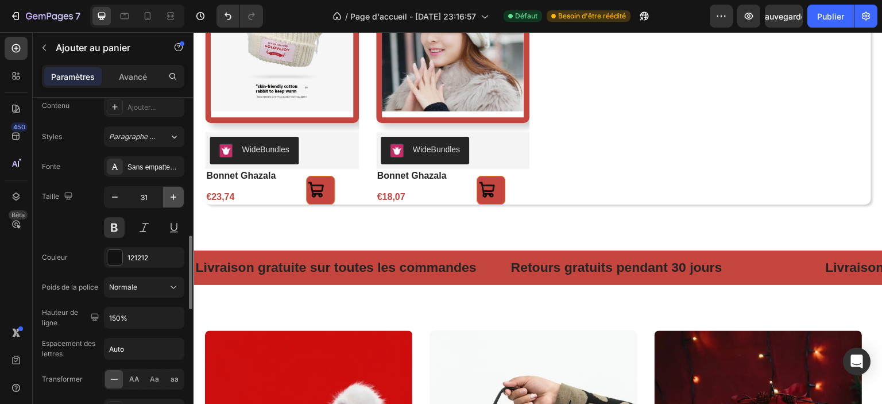
click at [173, 197] on icon "button" at bounding box center [174, 197] width 6 height 6
type input "33"
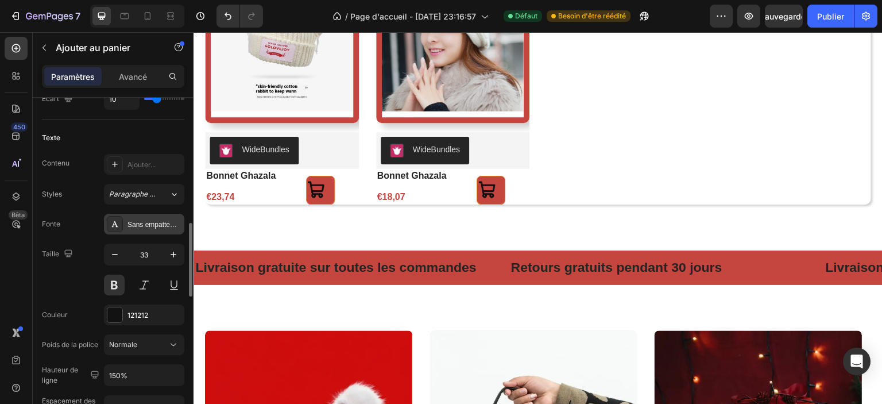
click at [152, 221] on font "Sans empattement" at bounding box center [156, 225] width 58 height 8
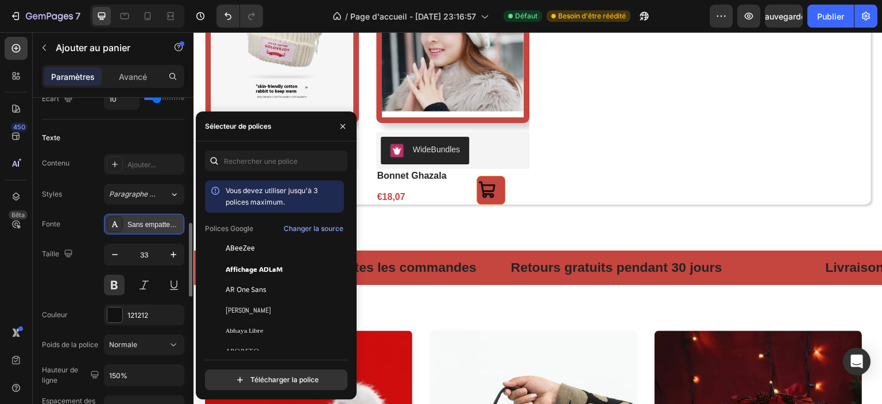
click at [152, 221] on font "Sans empattement" at bounding box center [156, 225] width 58 height 8
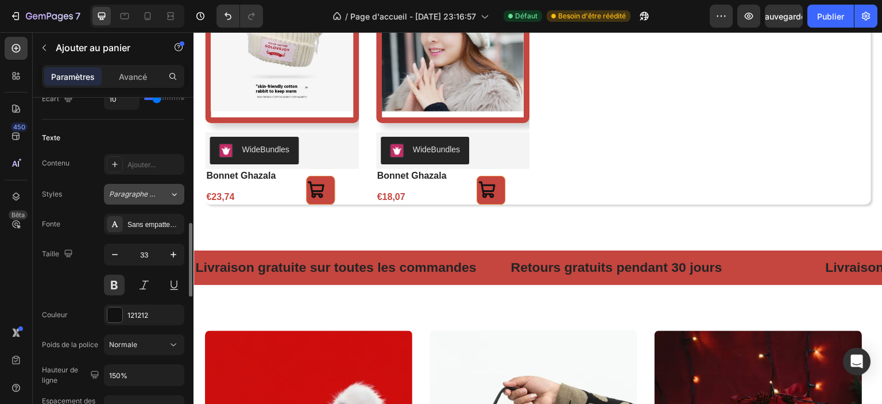
click at [162, 189] on div "Paragraphe 1*" at bounding box center [139, 194] width 60 height 10
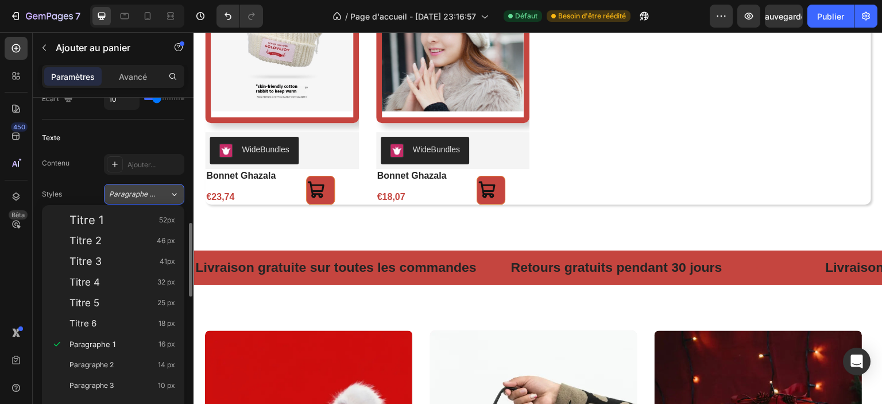
click at [162, 189] on div "Paragraphe 1*" at bounding box center [139, 194] width 60 height 10
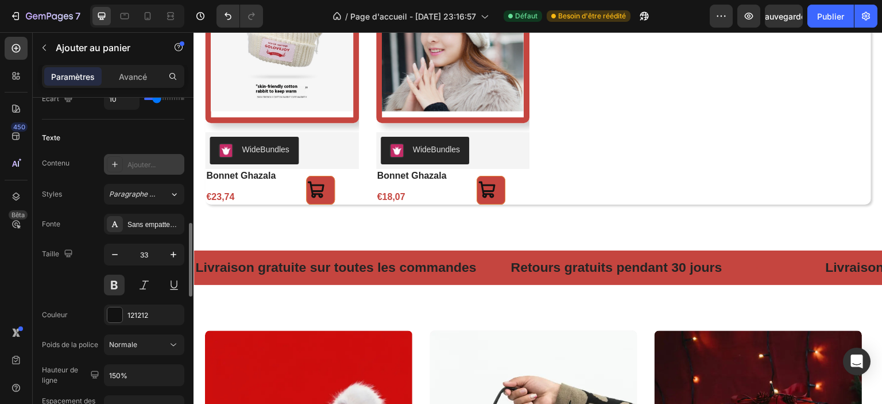
click at [160, 164] on div "Ajouter..." at bounding box center [154, 165] width 54 height 10
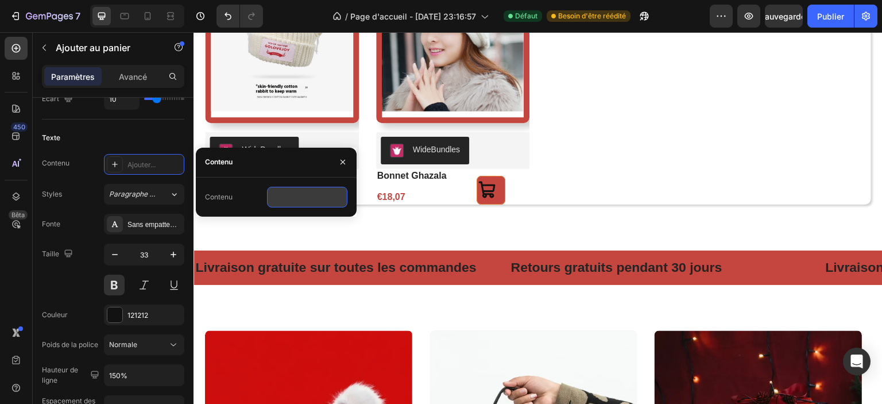
click at [288, 200] on input "text" at bounding box center [307, 197] width 80 height 21
type input "1222222222222222222222222"
click at [341, 163] on icon "button" at bounding box center [342, 161] width 9 height 9
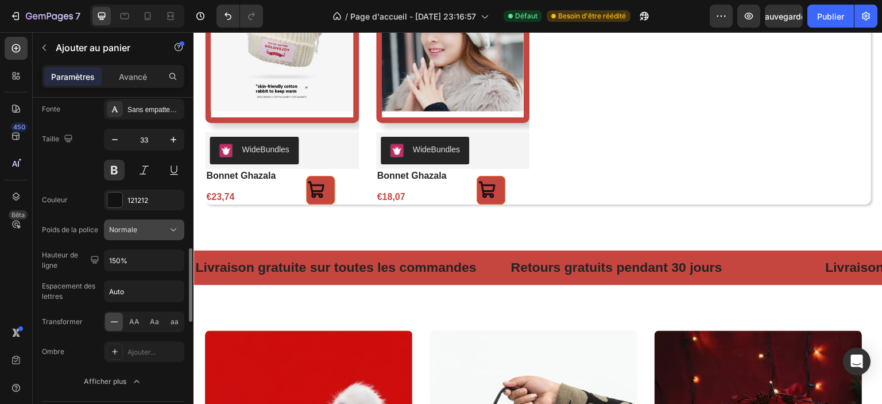
scroll to position [750, 0]
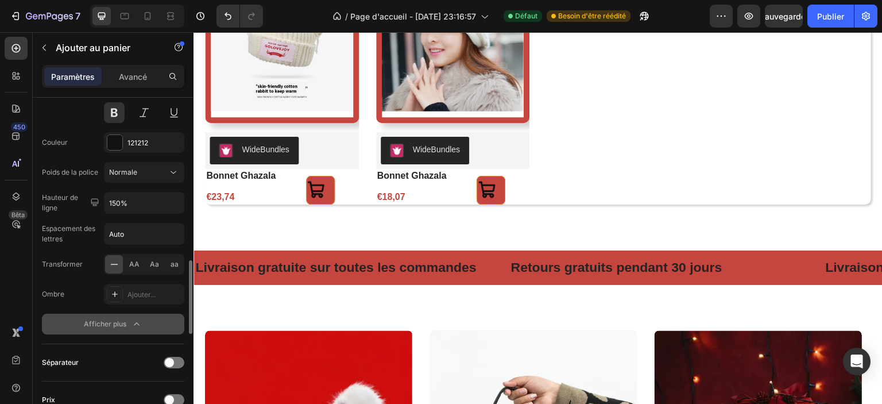
click at [124, 324] on font "Afficher plus" at bounding box center [105, 323] width 42 height 9
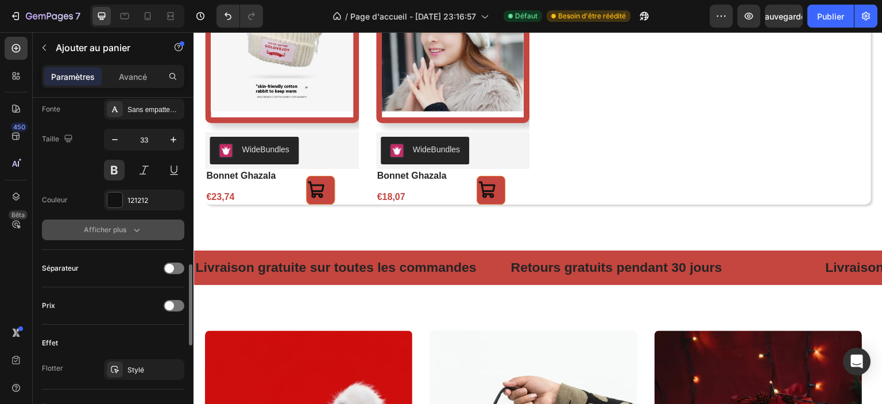
scroll to position [635, 0]
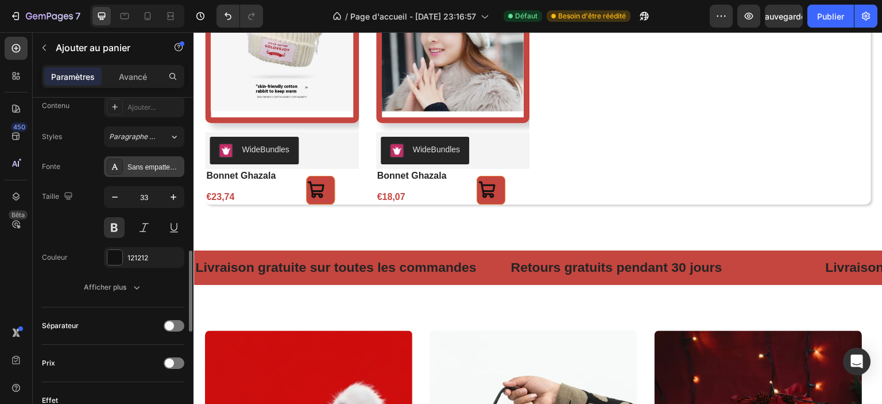
click at [140, 166] on font "Sans empattement" at bounding box center [156, 167] width 58 height 8
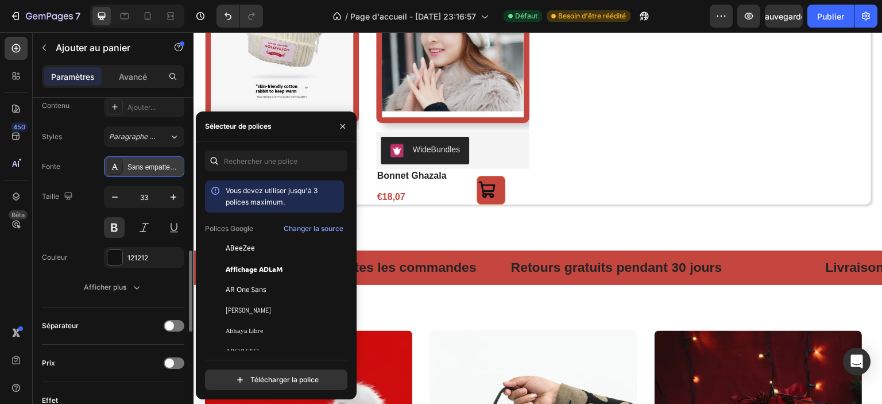
click at [140, 166] on font "Sans empattement" at bounding box center [156, 167] width 58 height 8
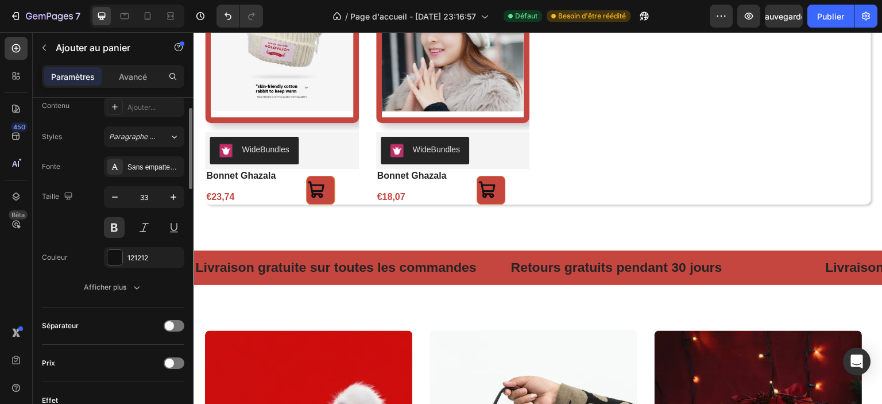
scroll to position [520, 0]
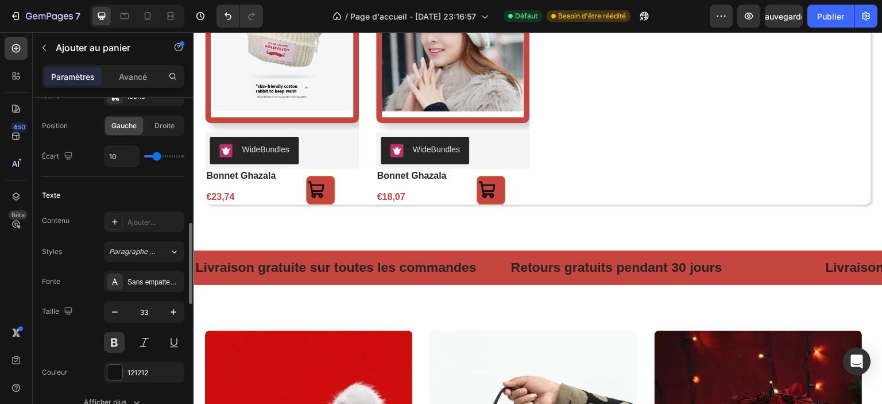
click at [65, 191] on div "Texte" at bounding box center [113, 195] width 142 height 18
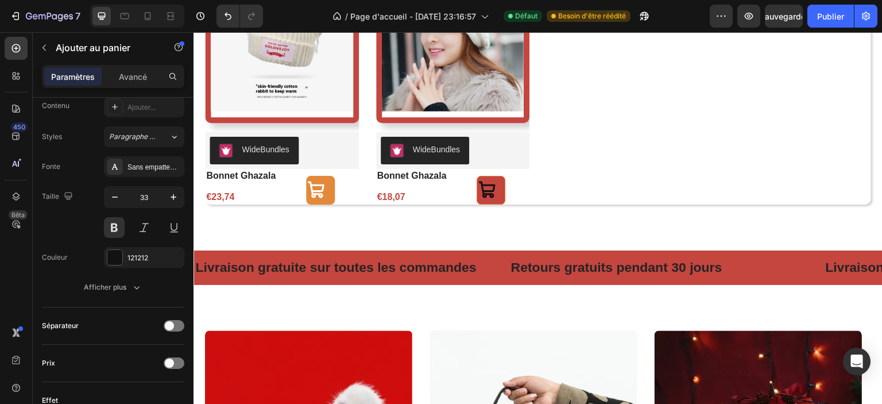
click at [330, 193] on button at bounding box center [320, 190] width 29 height 29
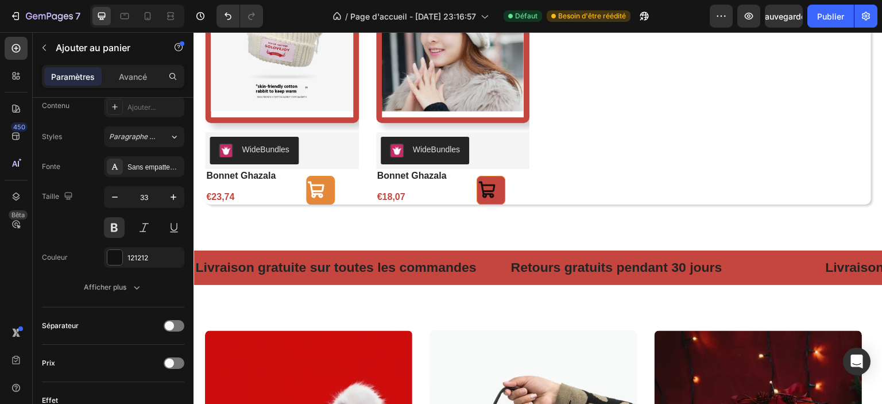
click at [330, 193] on button at bounding box center [320, 190] width 29 height 29
click at [311, 195] on icon at bounding box center [316, 189] width 17 height 17
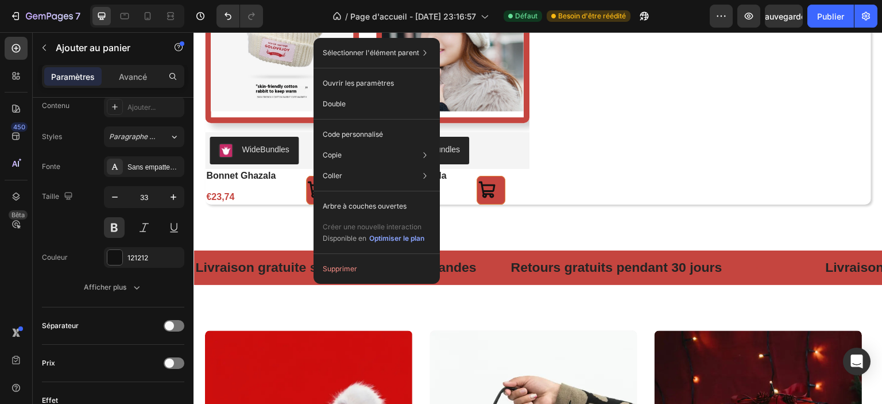
click at [303, 195] on div "Add to Cart" at bounding box center [320, 190] width 77 height 29
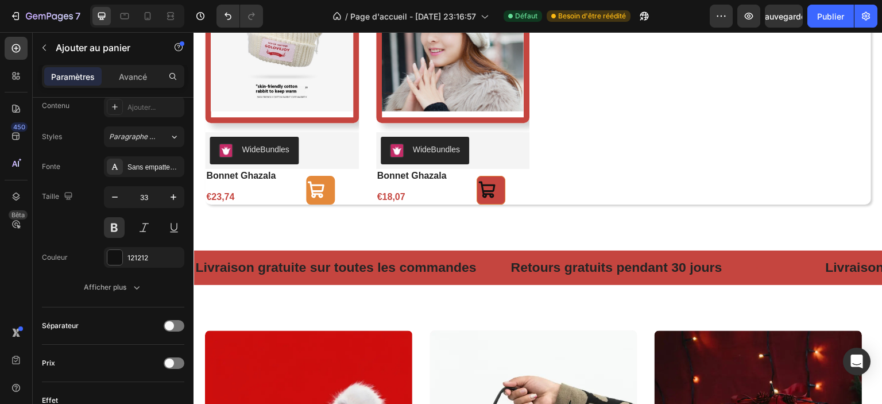
click at [314, 195] on icon at bounding box center [316, 189] width 19 height 19
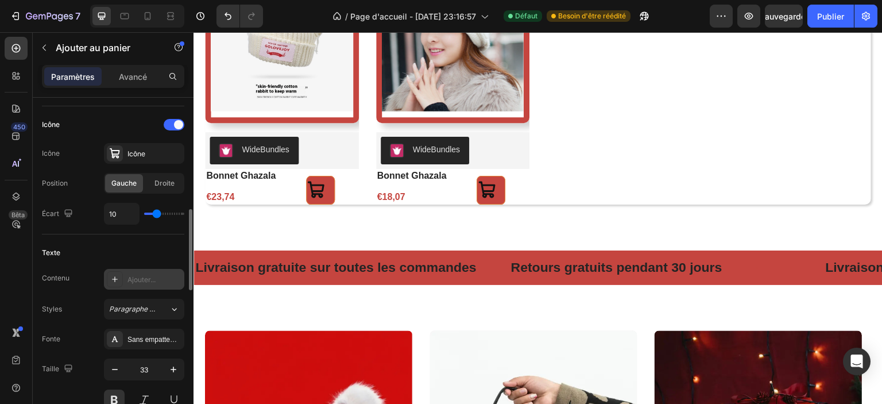
scroll to position [520, 0]
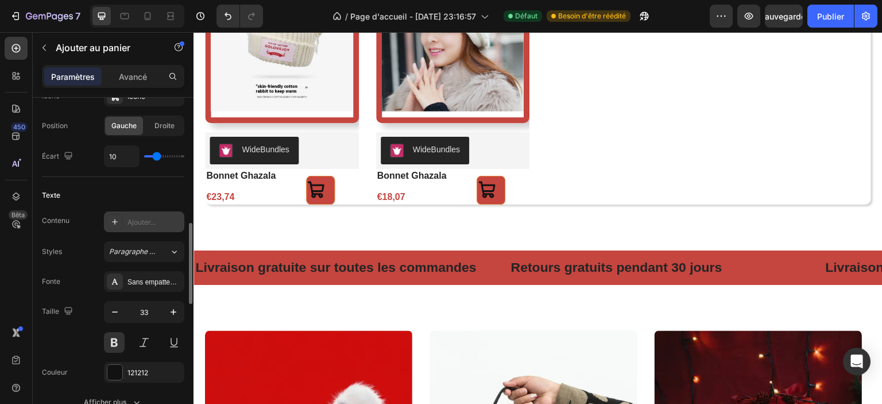
click at [114, 221] on icon at bounding box center [114, 221] width 9 height 9
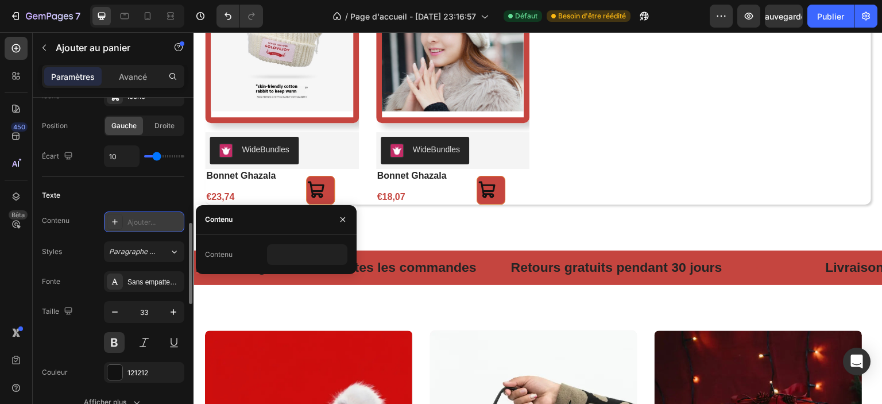
click at [116, 224] on icon at bounding box center [114, 221] width 9 height 9
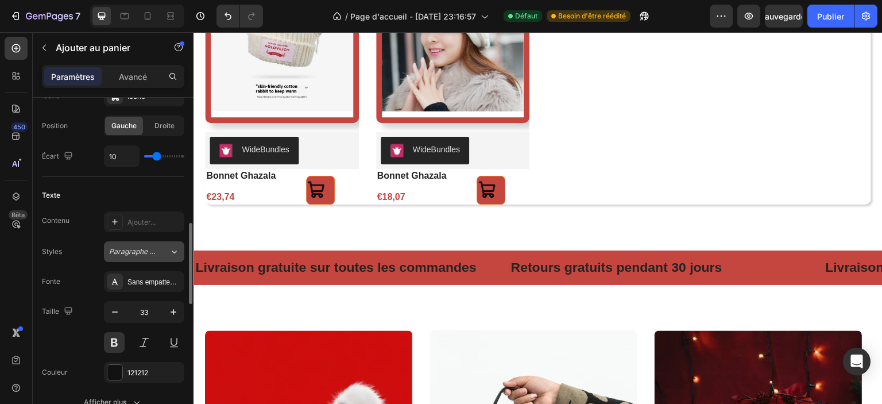
click at [118, 247] on font "Paragraphe 1*" at bounding box center [133, 251] width 48 height 9
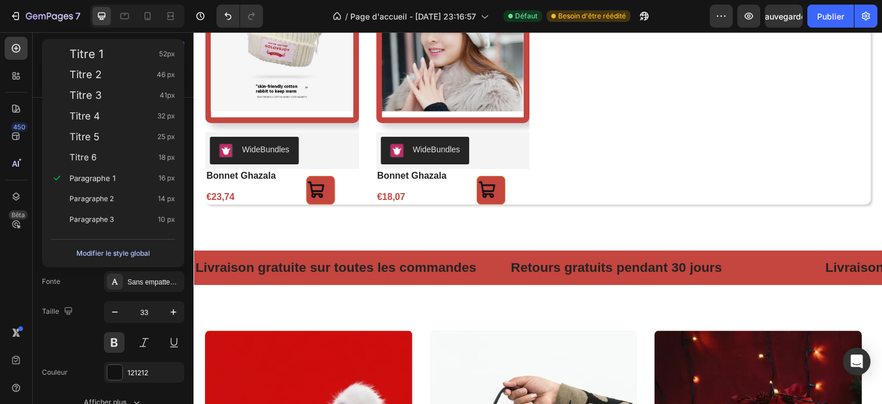
click at [140, 254] on font "Modifier le style global" at bounding box center [113, 253] width 74 height 9
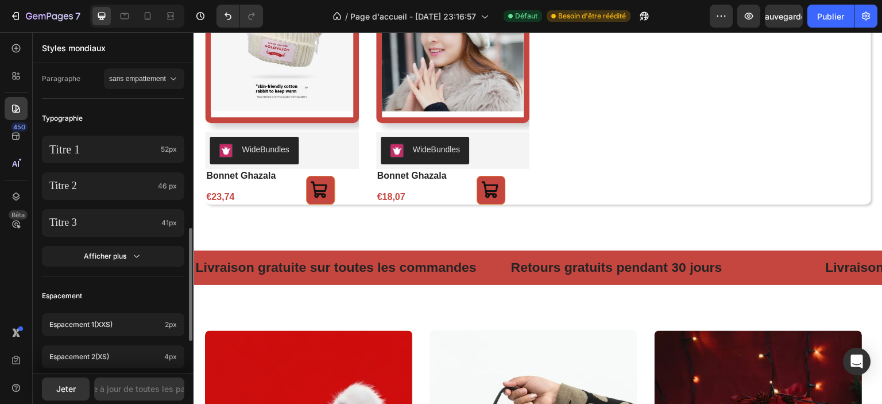
scroll to position [287, 0]
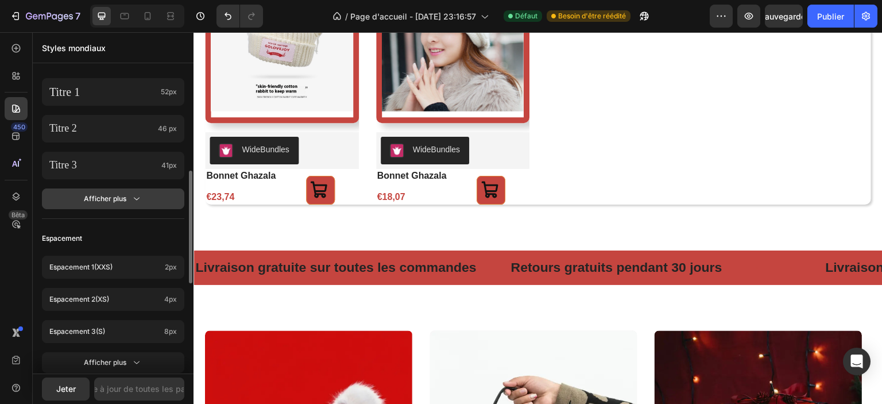
click at [142, 195] on icon "button" at bounding box center [136, 198] width 11 height 11
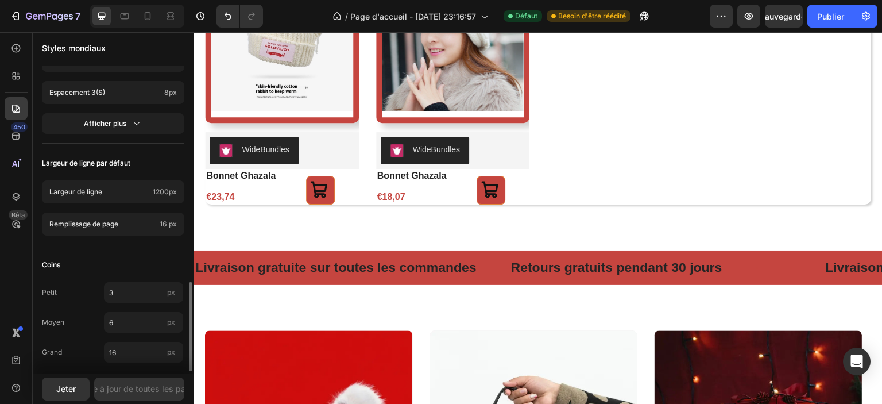
scroll to position [753, 0]
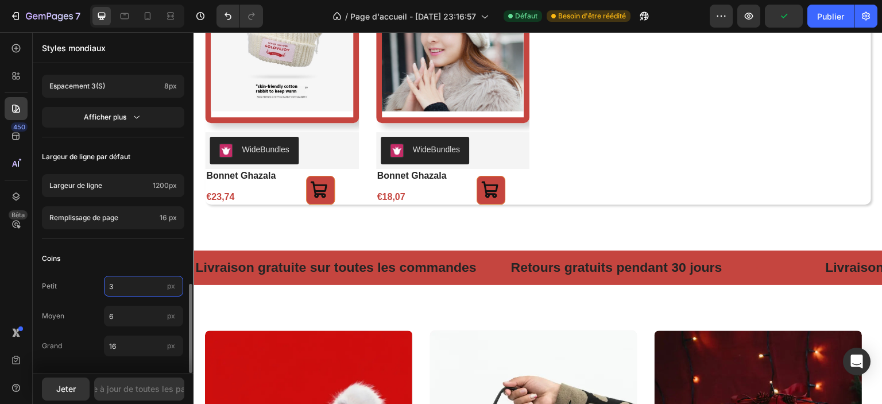
click at [133, 289] on input "3" at bounding box center [143, 286] width 79 height 21
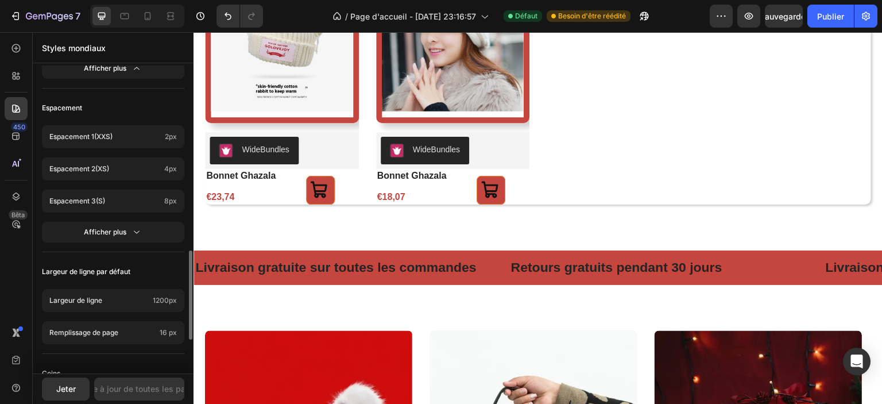
scroll to position [581, 0]
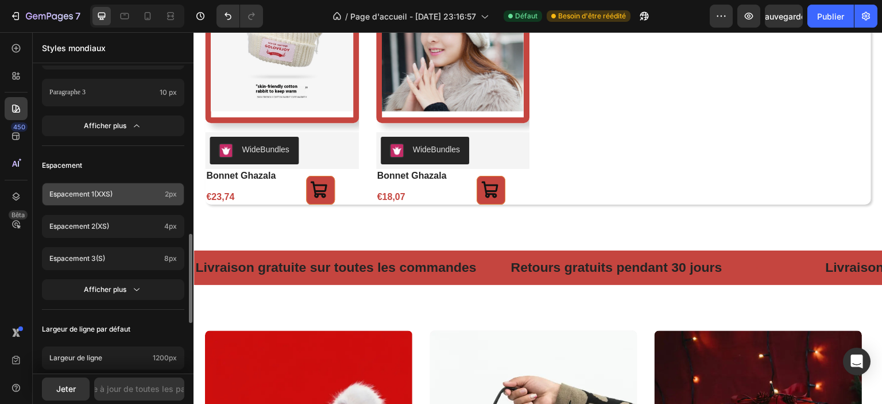
click at [168, 191] on font "2px" at bounding box center [171, 194] width 12 height 9
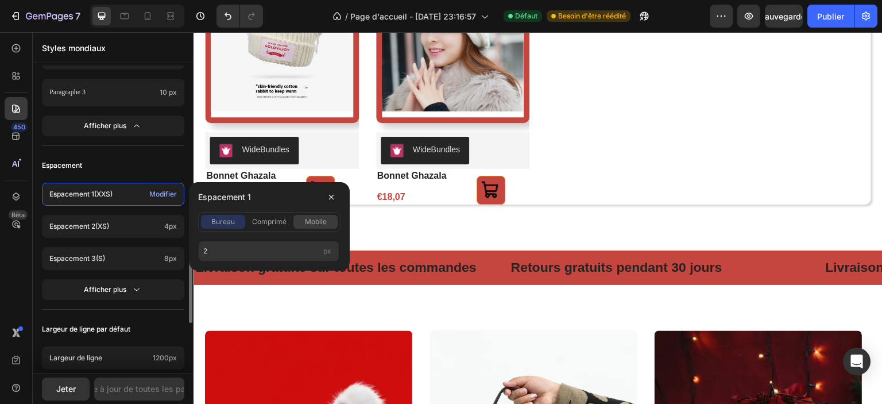
click at [314, 221] on font "mobile" at bounding box center [316, 221] width 22 height 9
click at [281, 223] on font "comprimé" at bounding box center [269, 221] width 34 height 9
click at [225, 225] on font "bureau" at bounding box center [223, 221] width 24 height 9
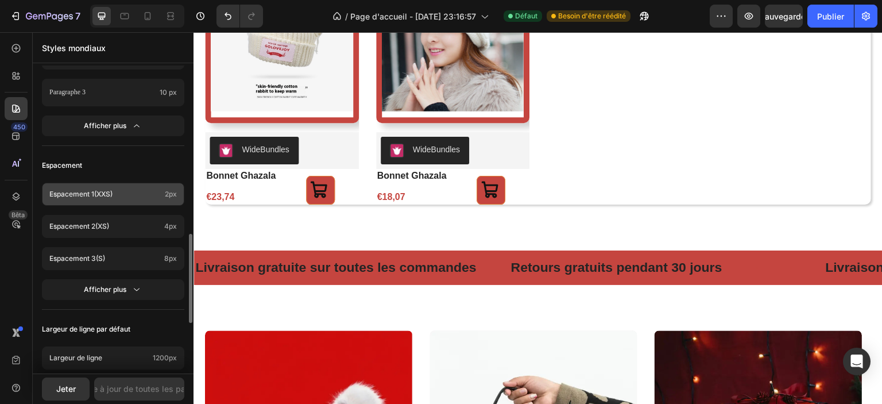
click at [138, 168] on div "Espacement" at bounding box center [113, 165] width 142 height 21
click at [152, 198] on p "Espacement 1 (xxs)" at bounding box center [104, 194] width 111 height 10
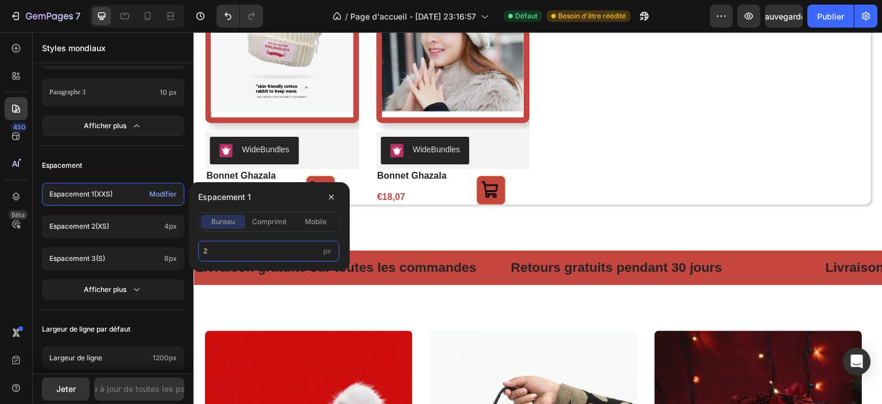
click at [225, 249] on input "2" at bounding box center [268, 251] width 141 height 21
click at [153, 165] on div "Espacement" at bounding box center [113, 165] width 142 height 21
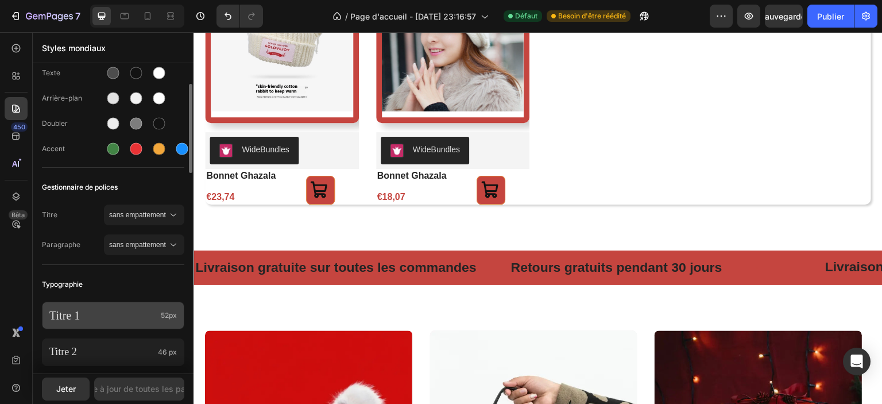
scroll to position [6, 0]
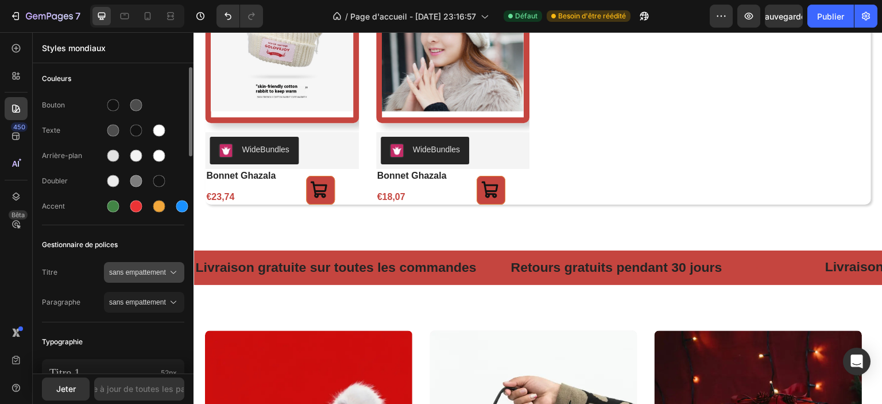
click at [148, 273] on font "sans empattement" at bounding box center [137, 272] width 57 height 8
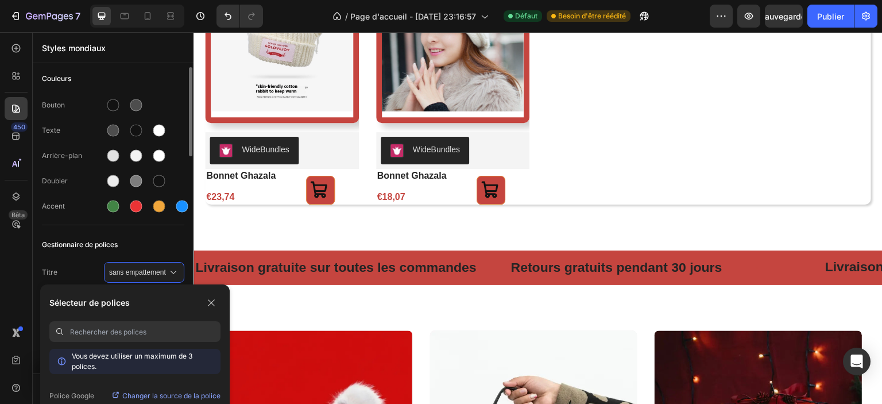
click at [85, 249] on span "Gestionnaire de polices" at bounding box center [80, 245] width 76 height 14
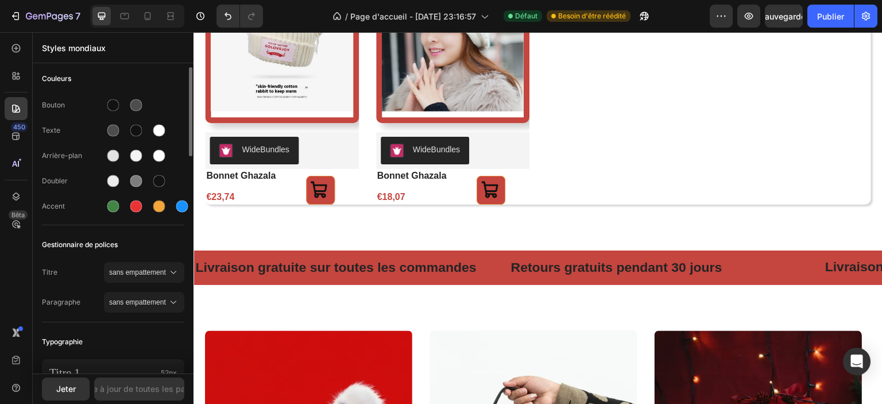
scroll to position [0, 0]
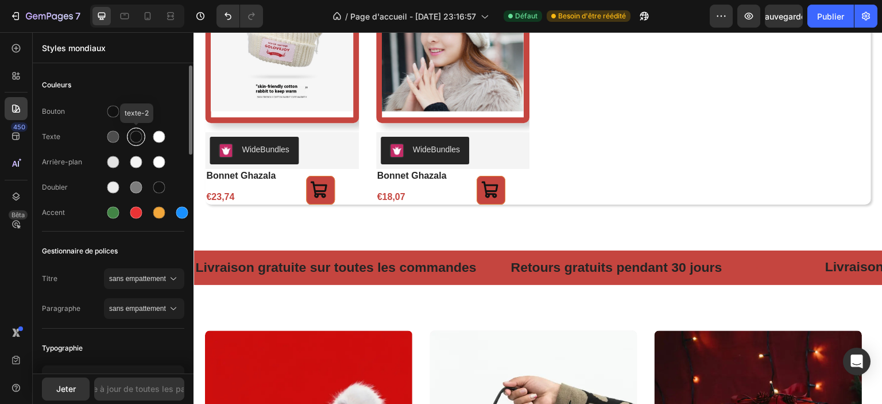
click at [139, 138] on div at bounding box center [136, 137] width 12 height 12
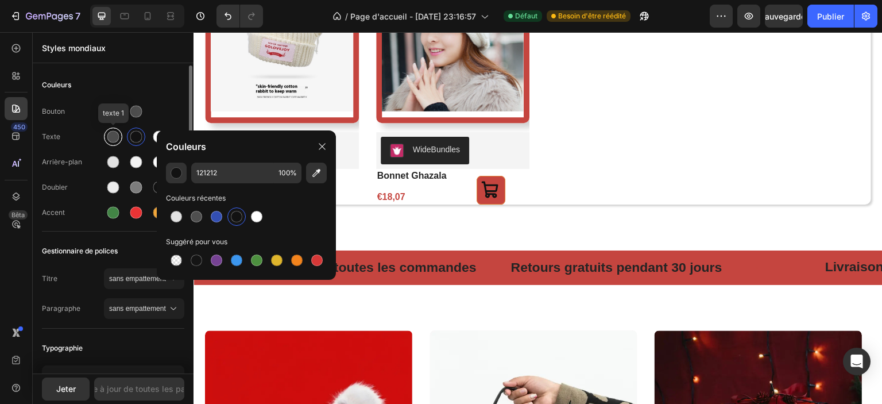
click at [116, 140] on div at bounding box center [113, 137] width 12 height 12
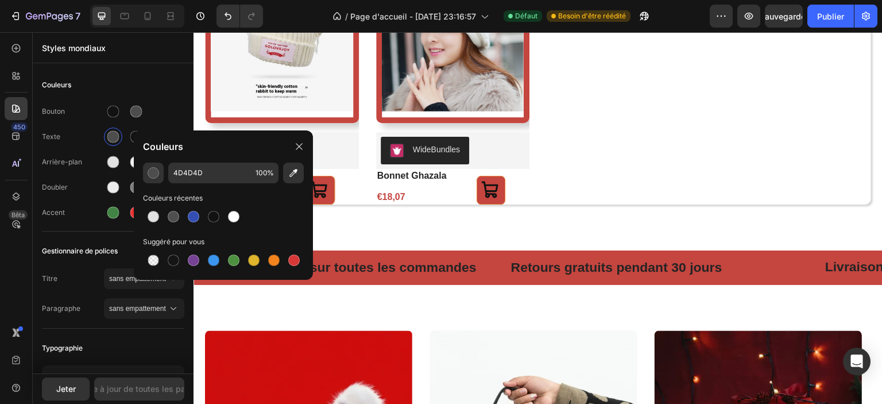
click at [138, 134] on div "Couleurs" at bounding box center [223, 146] width 179 height 32
click at [134, 140] on div "Couleurs" at bounding box center [223, 146] width 179 height 32
click at [131, 142] on div at bounding box center [136, 137] width 14 height 14
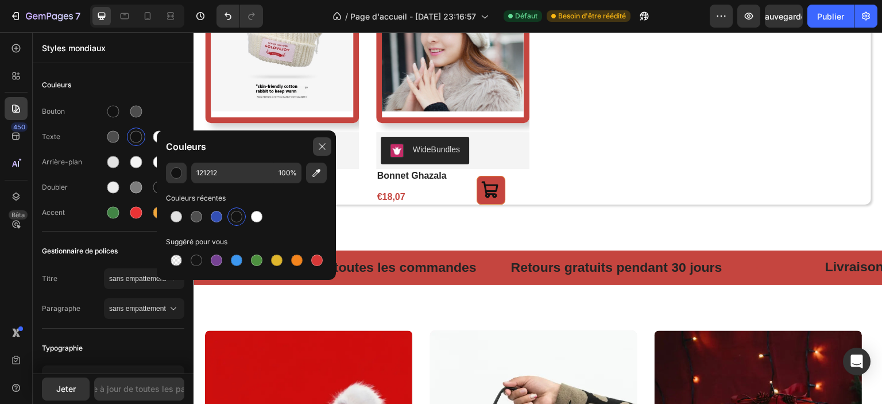
click at [322, 139] on div at bounding box center [322, 146] width 18 height 18
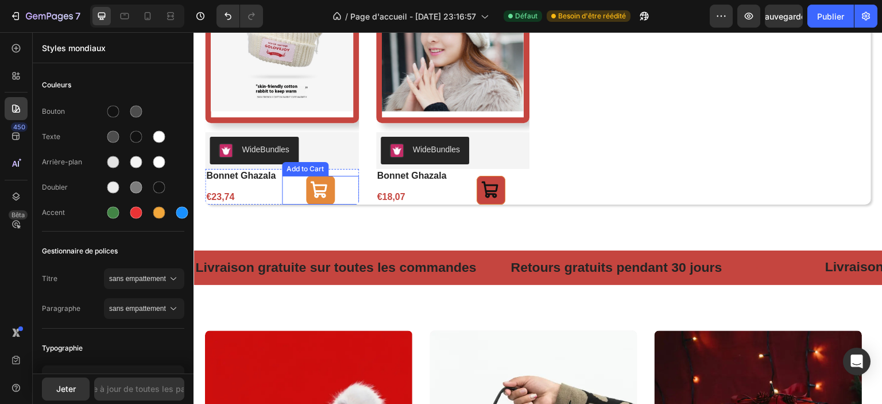
click at [315, 192] on icon at bounding box center [319, 189] width 17 height 17
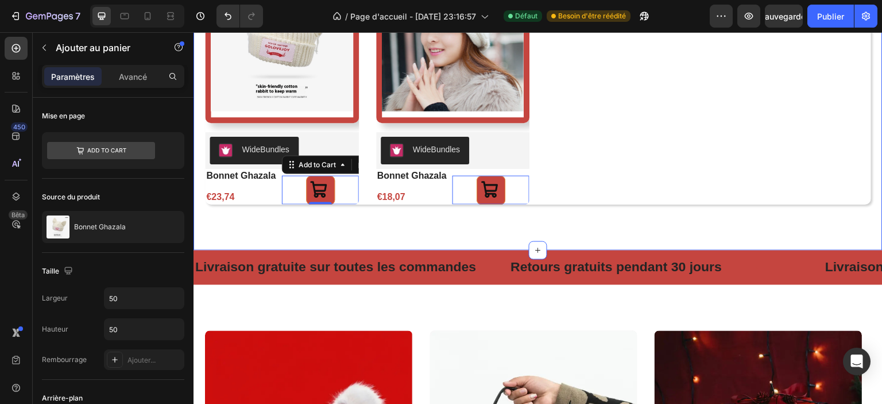
click at [508, 222] on div "nos best-sellers Heading Product Images WideBundles WideBundles bonnet ghazala …" at bounding box center [538, 50] width 689 height 399
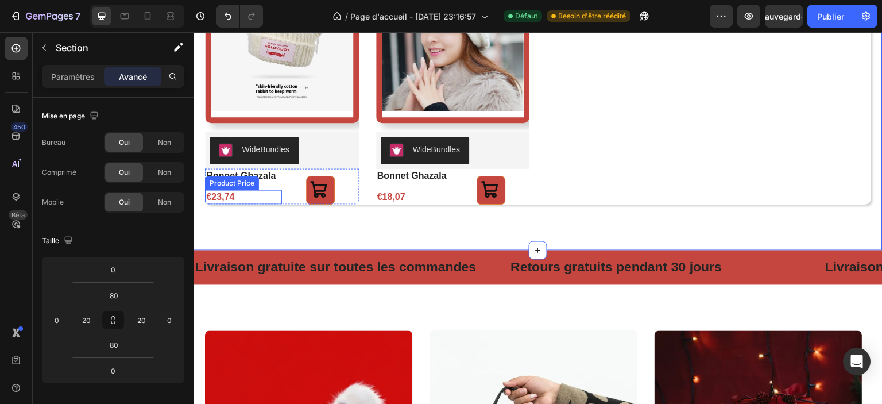
click at [219, 193] on div "€23,74" at bounding box center [243, 197] width 77 height 14
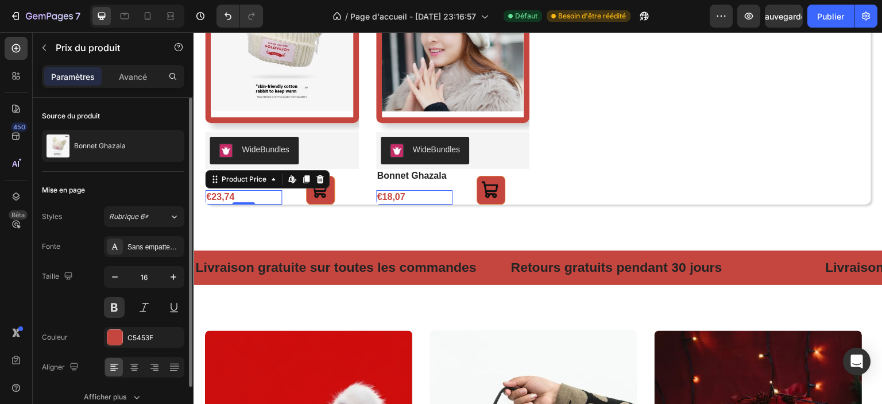
click at [264, 194] on div "€23,74" at bounding box center [243, 197] width 77 height 14
click at [287, 194] on div "Add to Cart" at bounding box center [320, 190] width 77 height 29
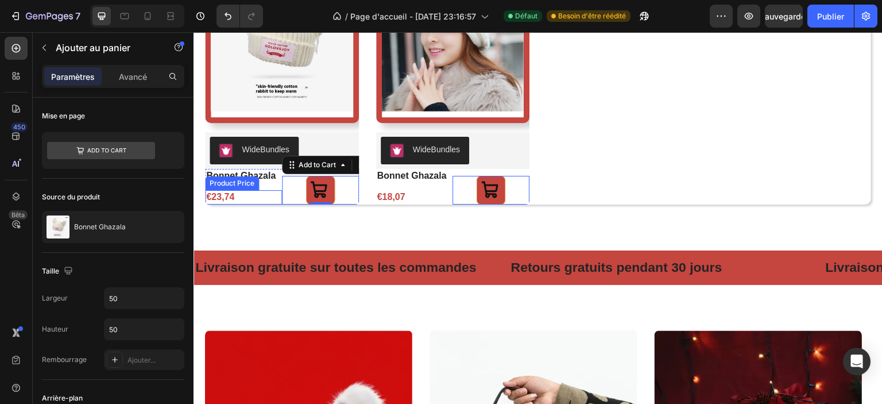
click at [264, 191] on div "€23,74" at bounding box center [243, 197] width 77 height 14
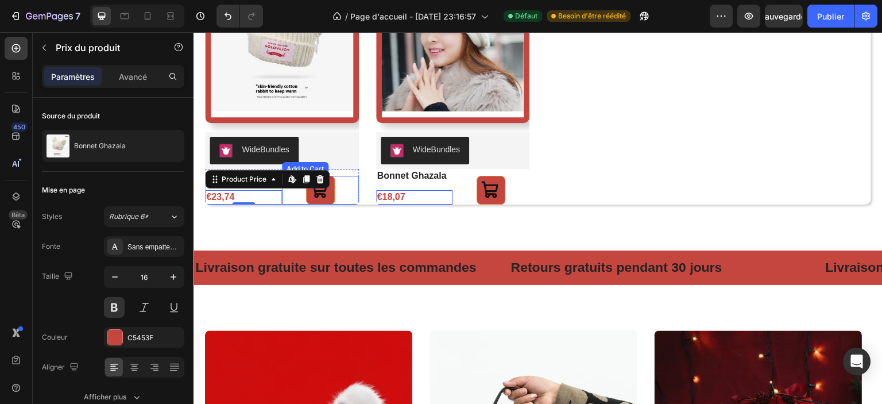
click at [349, 192] on div "Add to Cart" at bounding box center [320, 190] width 77 height 29
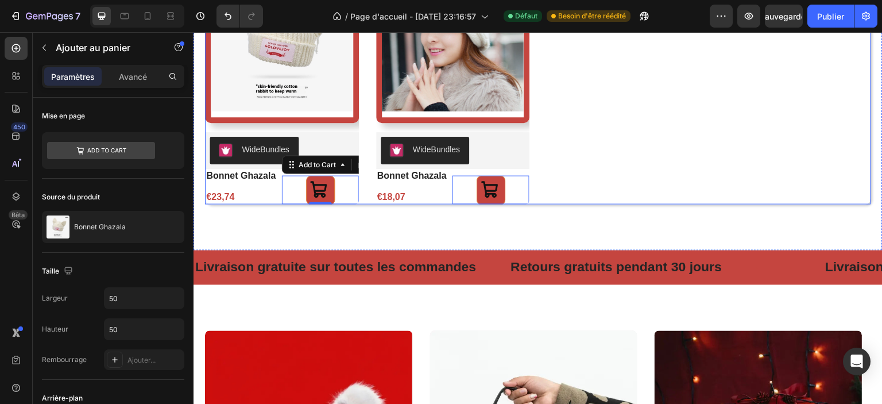
click at [366, 171] on div "Product Images WideBundles WideBundles bonnet ghazala Product Title €23,74 Prod…" at bounding box center [538, 81] width 666 height 248
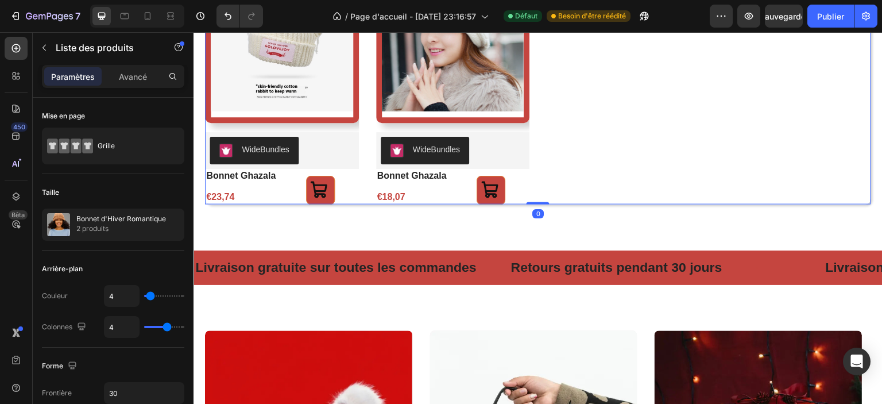
click at [361, 185] on div "Product Images WideBundles WideBundles bonnet ghazala Product Title €23,74 Prod…" at bounding box center [538, 81] width 666 height 248
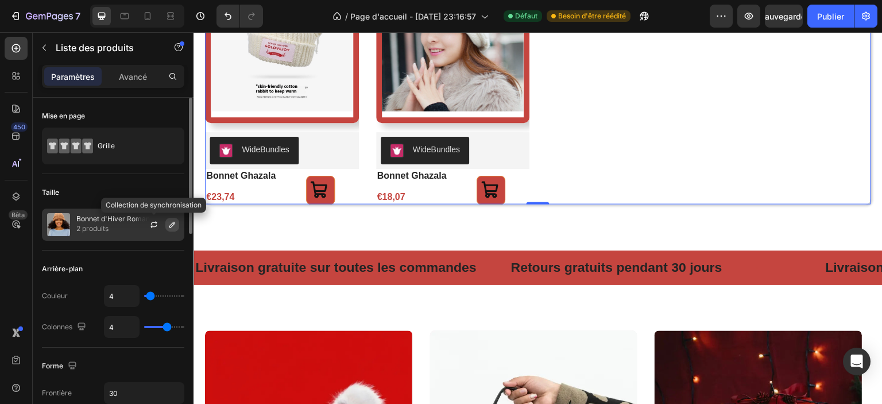
click at [172, 225] on icon "button" at bounding box center [172, 224] width 9 height 9
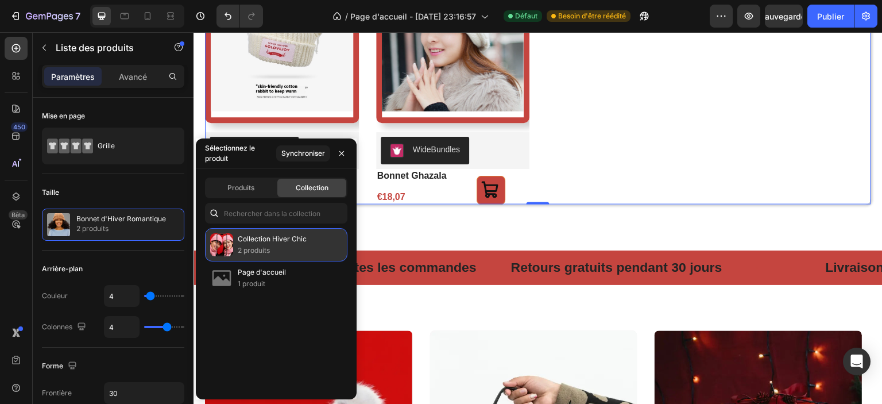
click at [254, 273] on font "Page d'accueil" at bounding box center [262, 272] width 48 height 9
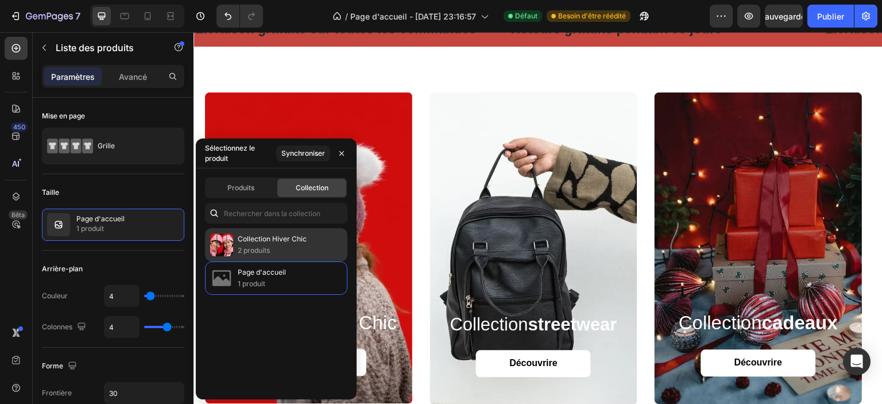
click at [256, 249] on font "2 produits" at bounding box center [254, 250] width 32 height 9
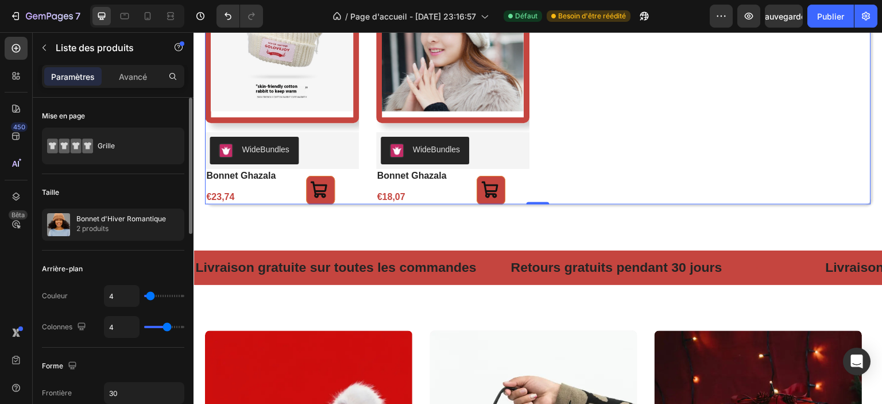
click at [154, 192] on div "Taille" at bounding box center [113, 192] width 142 height 18
click at [142, 184] on div "Taille" at bounding box center [113, 192] width 142 height 18
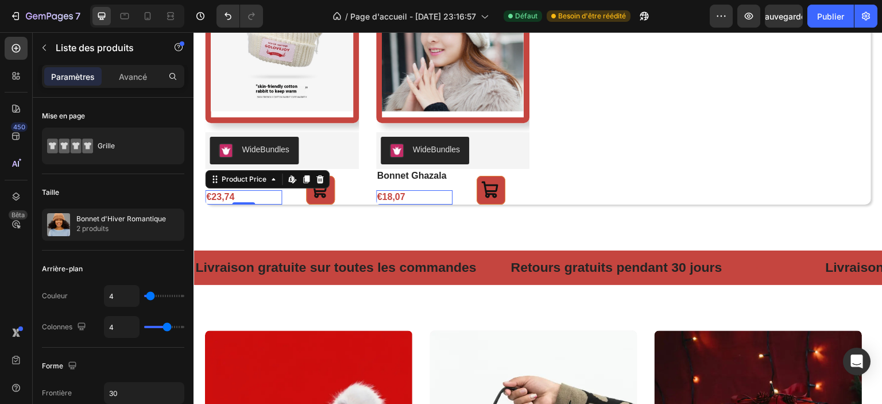
click at [227, 198] on div "€23,74" at bounding box center [243, 197] width 77 height 14
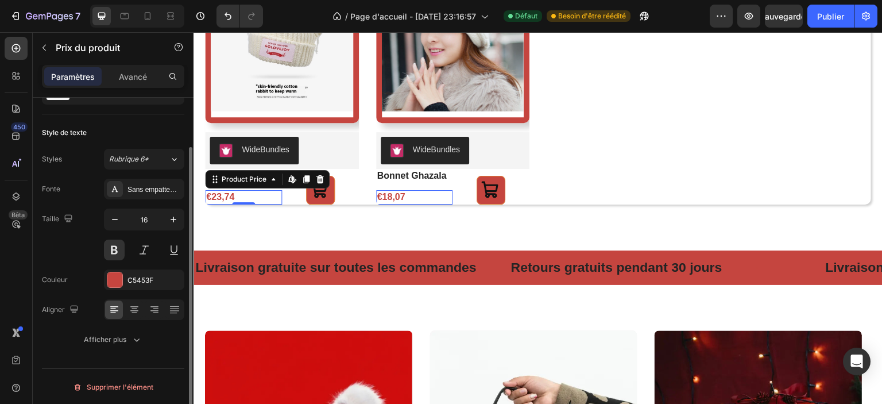
scroll to position [57, 0]
click at [122, 346] on button "Afficher plus" at bounding box center [113, 339] width 142 height 21
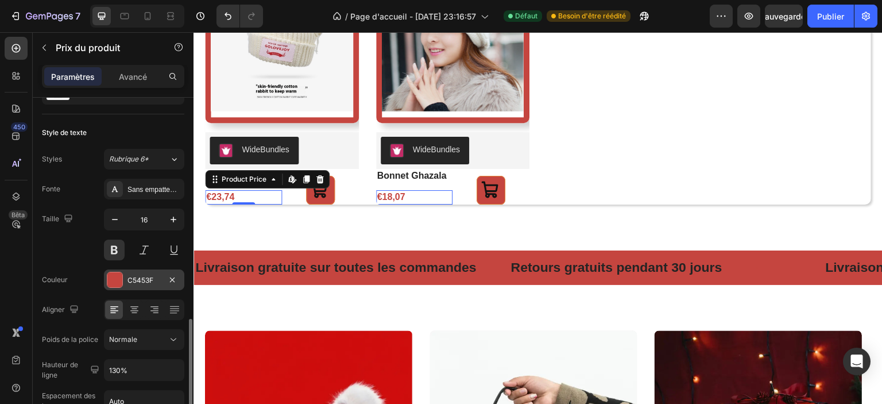
scroll to position [209, 0]
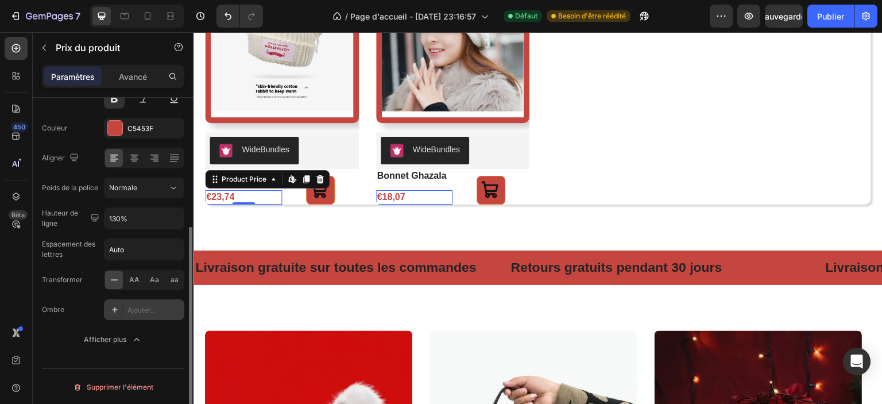
click at [116, 306] on icon at bounding box center [114, 309] width 9 height 9
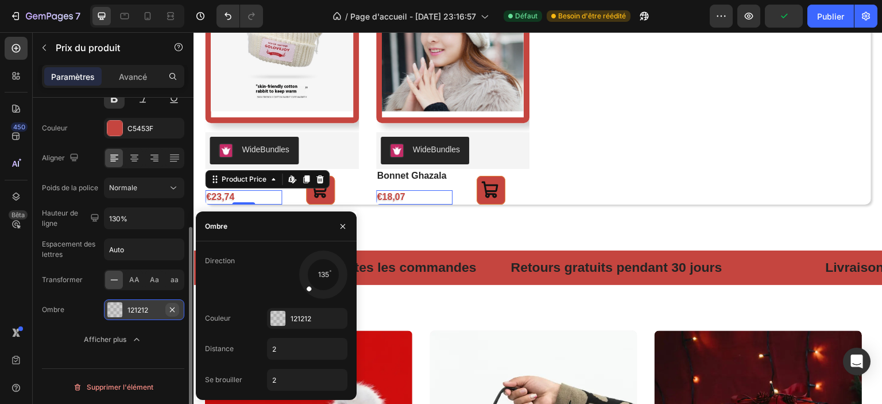
click at [179, 307] on div "121212" at bounding box center [144, 309] width 80 height 21
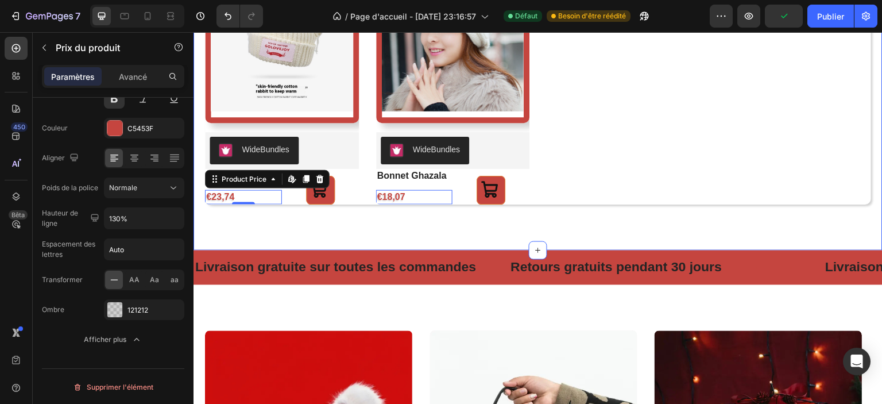
click at [308, 233] on div "nos best-sellers Heading Product Images WideBundles WideBundles bonnet ghazala …" at bounding box center [538, 50] width 689 height 399
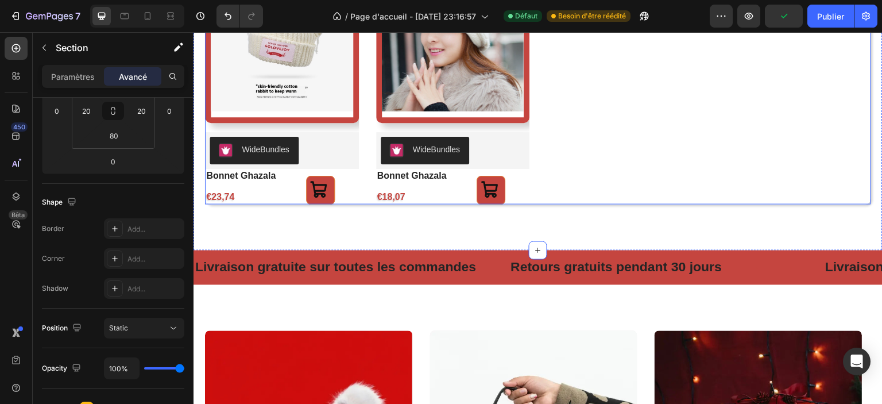
click at [601, 184] on div "Product Images WideBundles WideBundles bonnet ghazala Product Title €23,74 Prod…" at bounding box center [538, 81] width 666 height 248
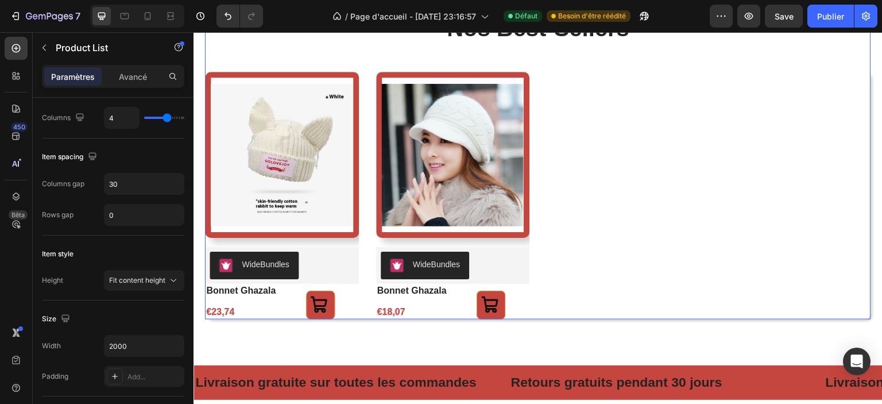
scroll to position [0, 0]
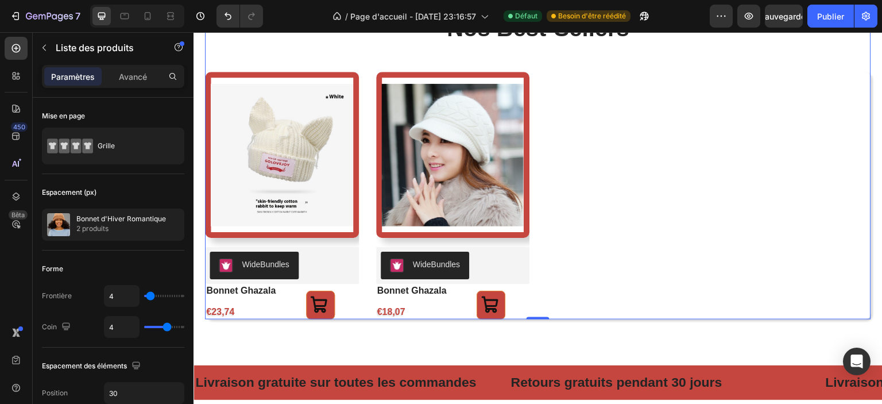
click at [779, 184] on div "Product Images WideBundles WideBundles bonnet ghazala Product Title €23,74 Prod…" at bounding box center [538, 196] width 666 height 248
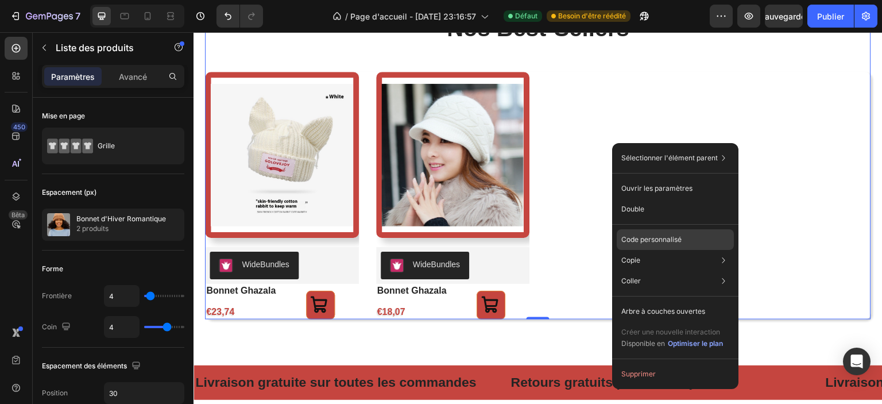
click at [659, 235] on font "Code personnalisé" at bounding box center [651, 239] width 60 height 9
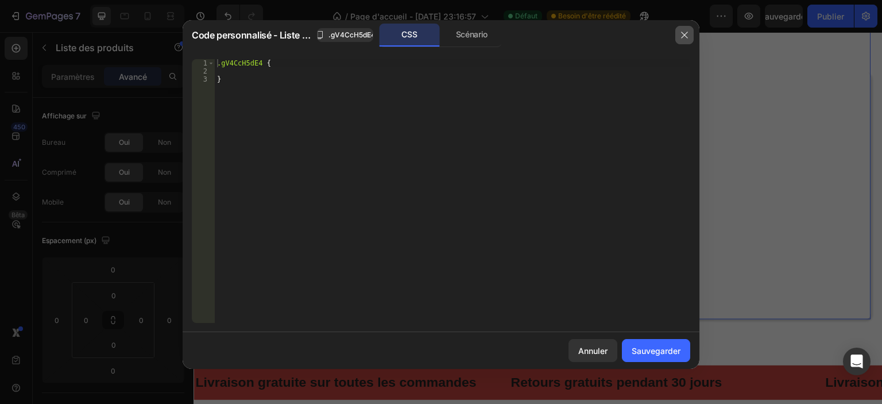
click at [682, 37] on icon "button" at bounding box center [684, 34] width 9 height 9
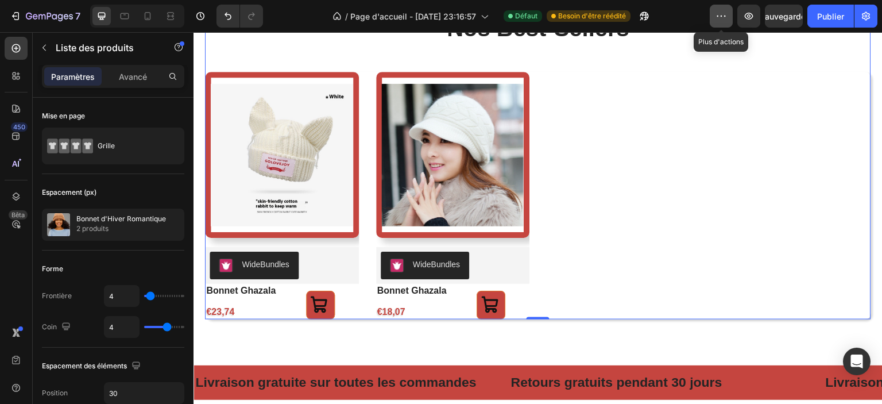
click at [721, 19] on icon "button" at bounding box center [721, 15] width 11 height 11
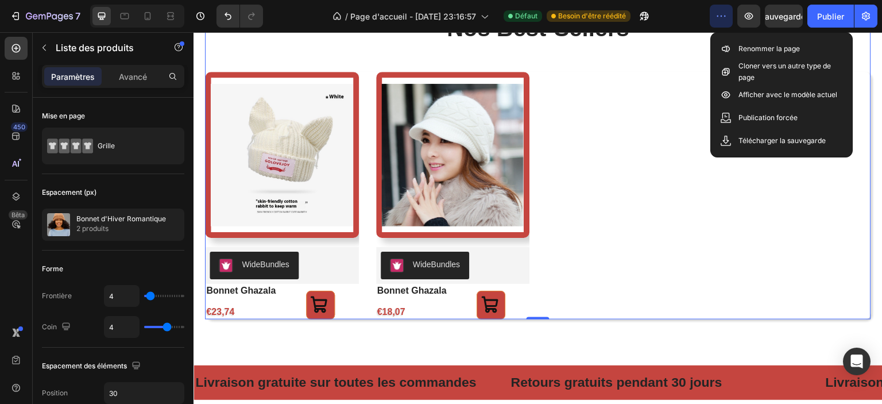
click at [647, 103] on div "Product Images WideBundles WideBundles bonnet ghazala Product Title €23,74 Prod…" at bounding box center [538, 196] width 666 height 248
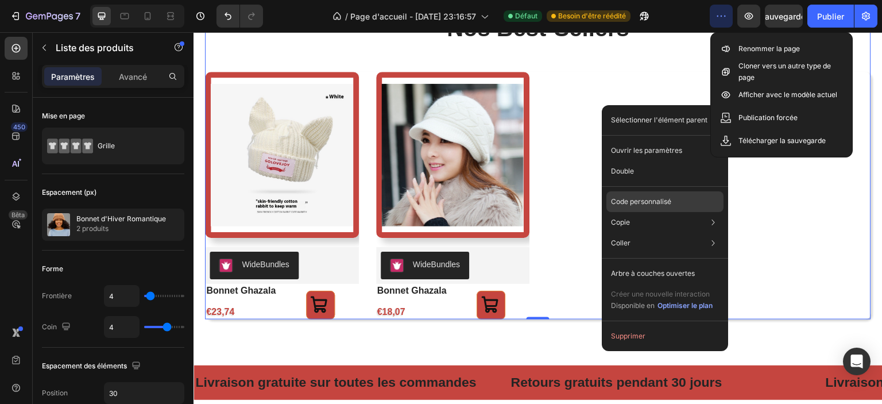
click at [659, 204] on font "Code personnalisé" at bounding box center [641, 201] width 60 height 9
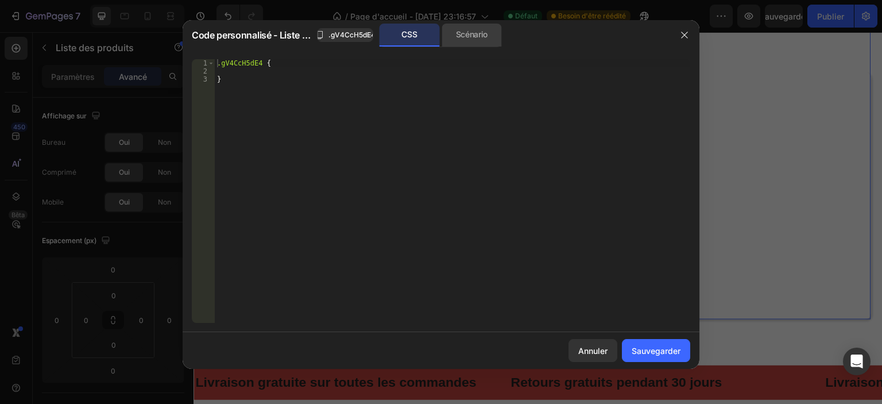
click at [492, 35] on div "Scénario" at bounding box center [472, 35] width 60 height 23
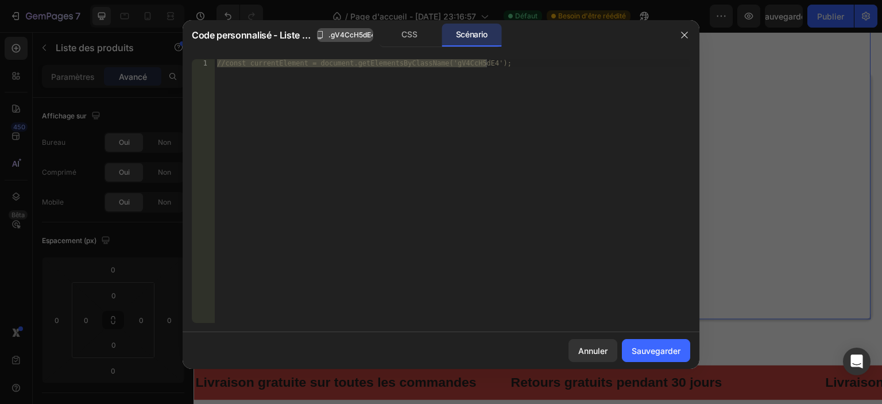
click at [351, 37] on font ".gV4CcH5dE4" at bounding box center [351, 34] width 47 height 9
click at [404, 38] on font "CSS" at bounding box center [409, 34] width 16 height 10
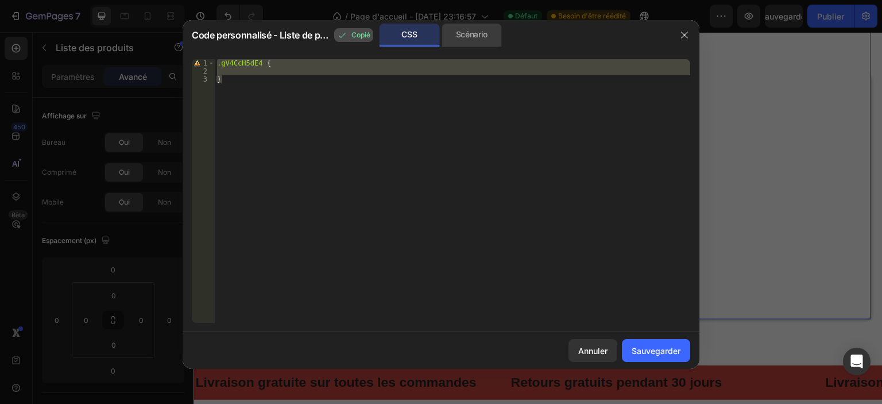
click at [470, 37] on font "Scénario" at bounding box center [472, 34] width 32 height 10
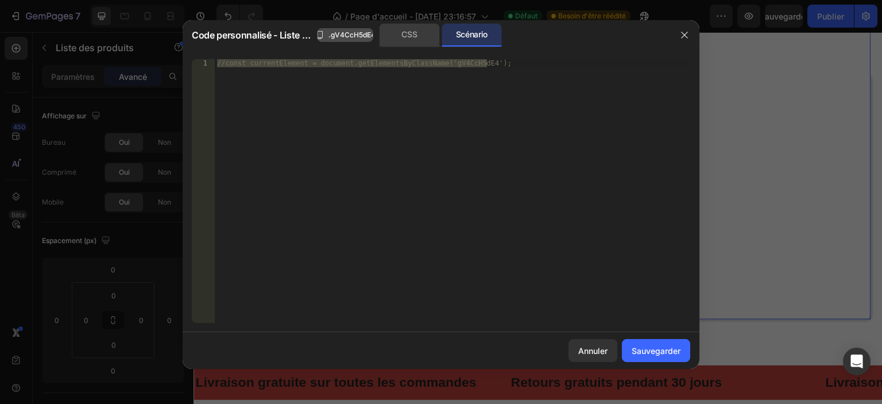
click at [395, 33] on div "CSS" at bounding box center [410, 35] width 60 height 23
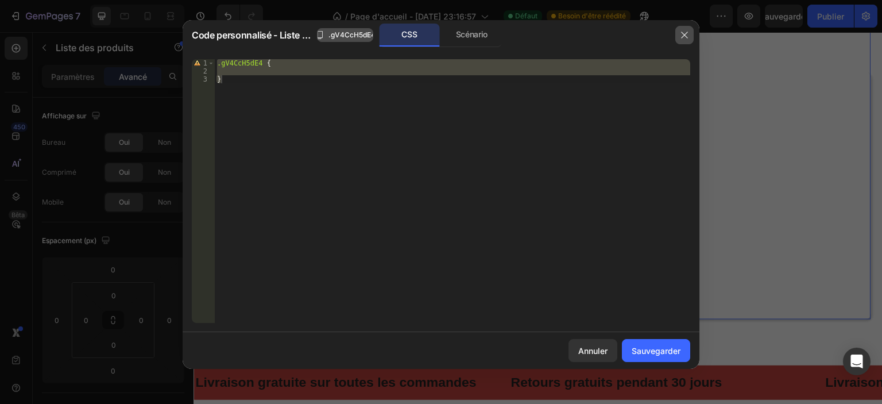
click at [678, 36] on button "button" at bounding box center [684, 35] width 18 height 18
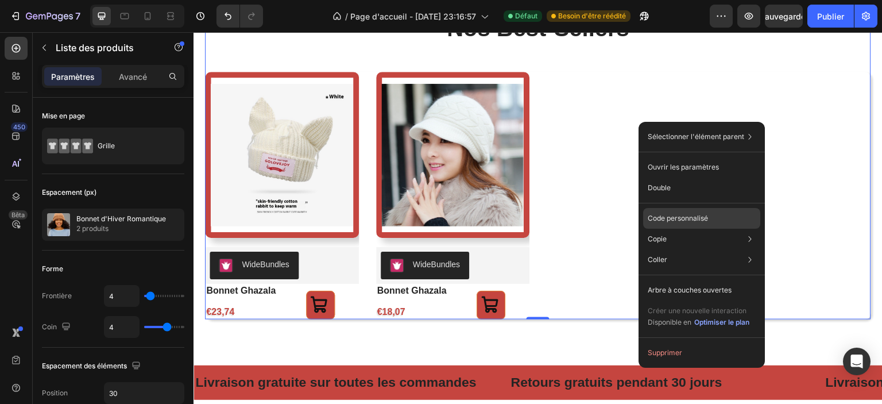
click at [682, 216] on font "Code personnalisé" at bounding box center [678, 218] width 60 height 9
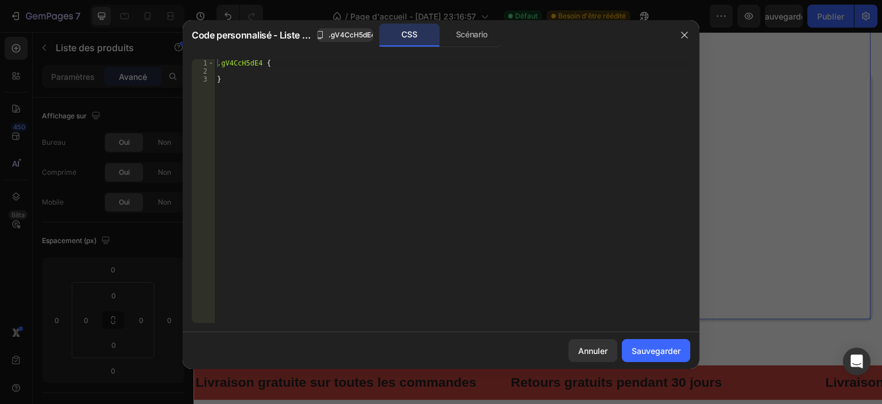
click at [299, 69] on div ".gV4CcH5dE4 { }" at bounding box center [452, 199] width 475 height 280
click at [283, 61] on div ".gV4CcH5dE4 { }" at bounding box center [452, 199] width 475 height 280
type textarea ".gV4CcH5dE4 {"
click at [283, 61] on div ".gV4CcH5dE4 { }" at bounding box center [452, 199] width 475 height 280
drag, startPoint x: 590, startPoint y: 358, endPoint x: 386, endPoint y: 320, distance: 207.4
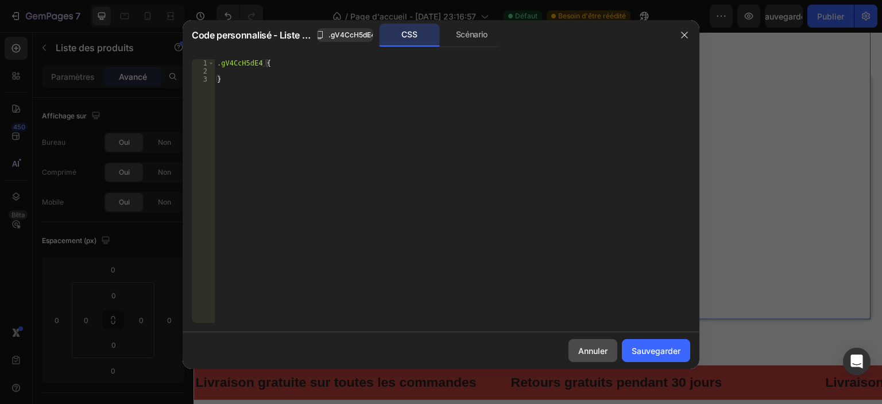
click at [590, 358] on button "Annuler" at bounding box center [593, 350] width 49 height 23
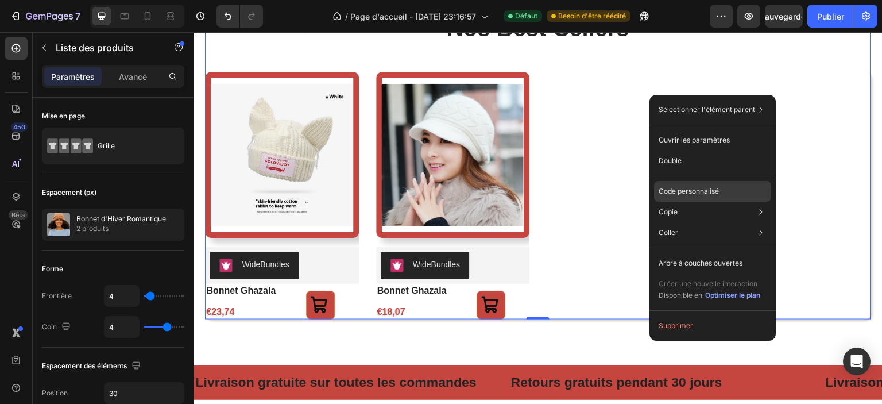
click at [701, 184] on div "Code personnalisé" at bounding box center [712, 191] width 117 height 21
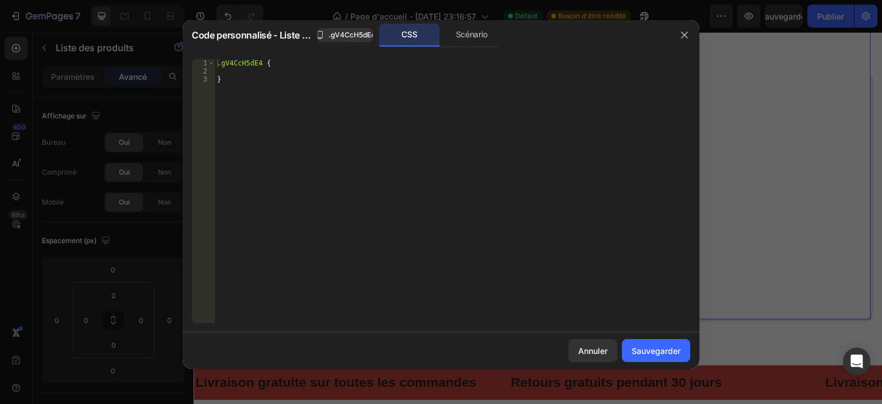
type textarea ".gV4CcH5dE4 {"
click at [299, 64] on div ".gV4CcH5dE4 { }" at bounding box center [452, 199] width 475 height 280
type textarea ".gV4CcH5dE4 {"
paste textarea
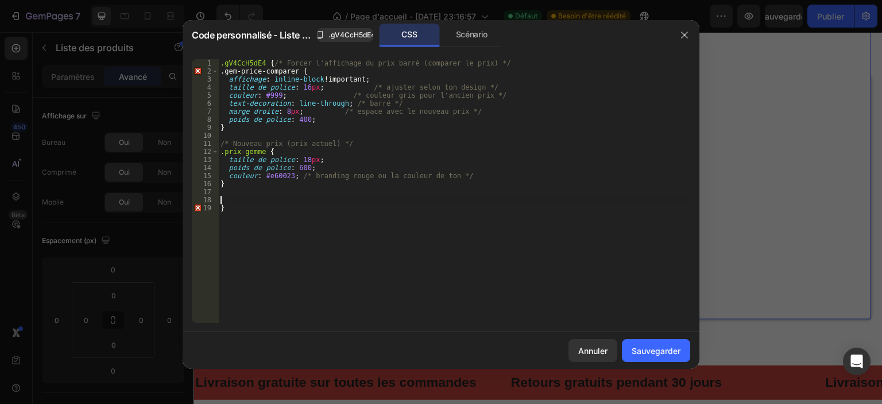
click at [253, 203] on div ".gV4CcH5dE4 { /* Forcer l'affichage du prix barré (comparer le prix) */ .gem-pr…" at bounding box center [454, 199] width 472 height 280
click at [666, 350] on font "Sauvegarder" at bounding box center [656, 351] width 49 height 10
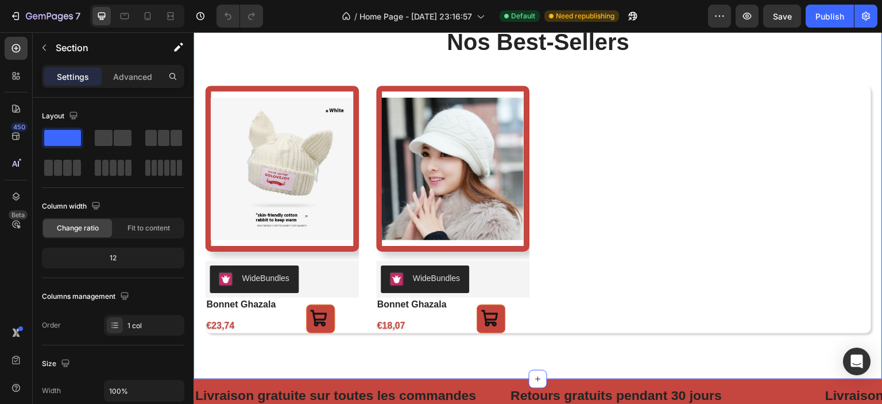
scroll to position [689, 0]
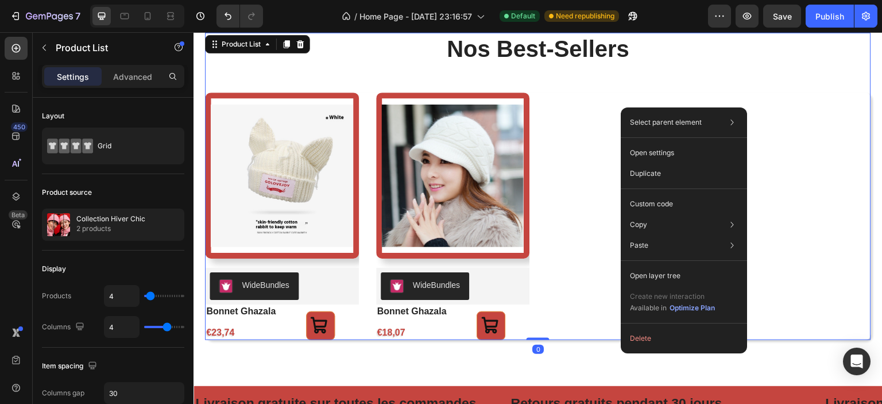
click at [589, 130] on div "Product Images WideBundles WideBundles bonnet ghazala Product Title €23,74 Prod…" at bounding box center [538, 216] width 666 height 248
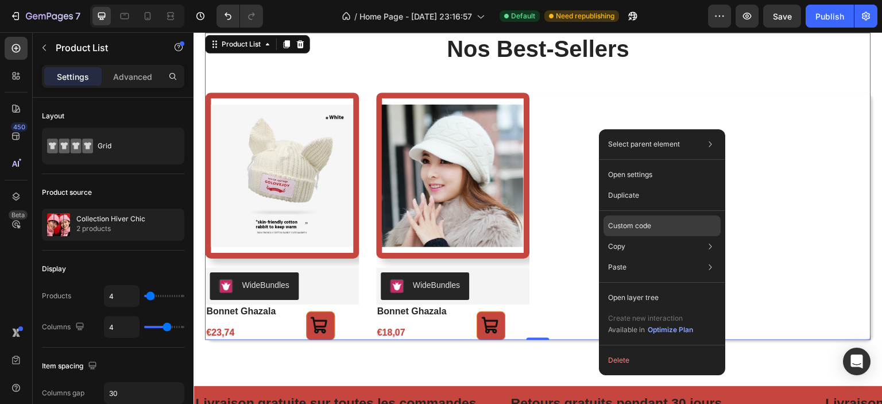
click at [652, 223] on div "Custom code" at bounding box center [662, 225] width 117 height 21
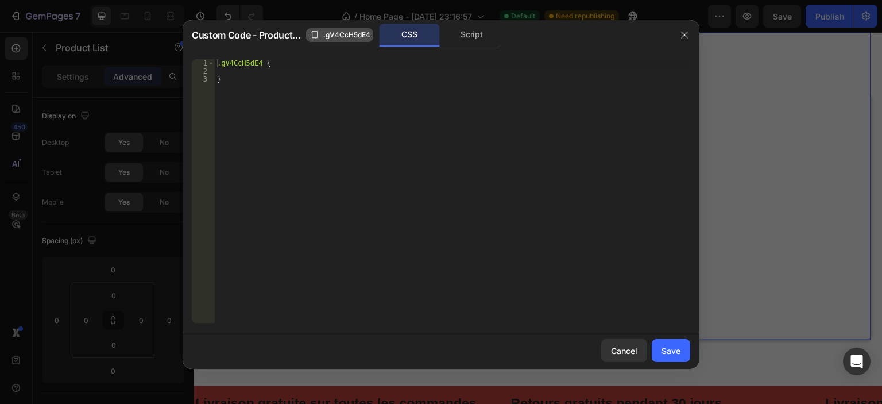
click at [352, 38] on span ".gV4CcH5dE4" at bounding box center [346, 35] width 47 height 10
click at [397, 36] on div "CSS" at bounding box center [410, 35] width 60 height 23
click at [459, 36] on div "Script" at bounding box center [472, 35] width 60 height 23
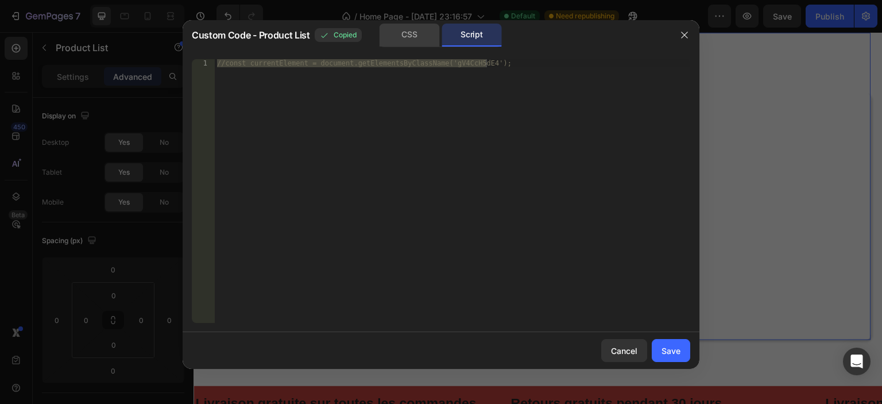
click at [386, 32] on div "CSS" at bounding box center [410, 35] width 60 height 23
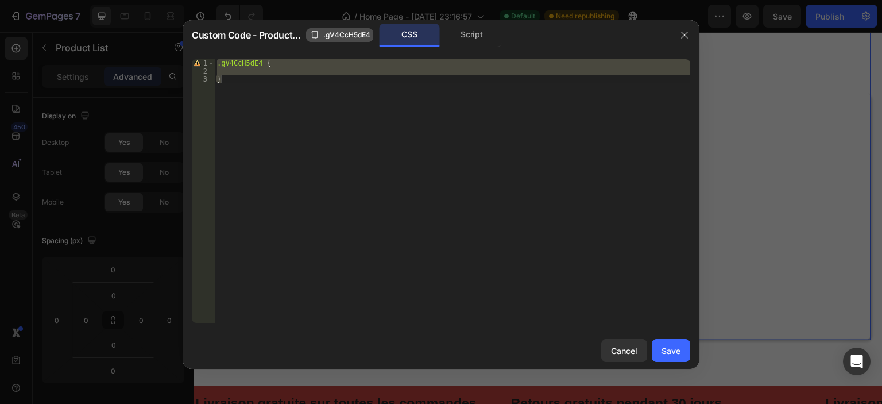
click at [345, 34] on span ".gV4CcH5dE4" at bounding box center [346, 35] width 47 height 10
click at [423, 36] on div "CSS" at bounding box center [410, 35] width 60 height 23
click at [457, 34] on div "Script" at bounding box center [472, 35] width 60 height 23
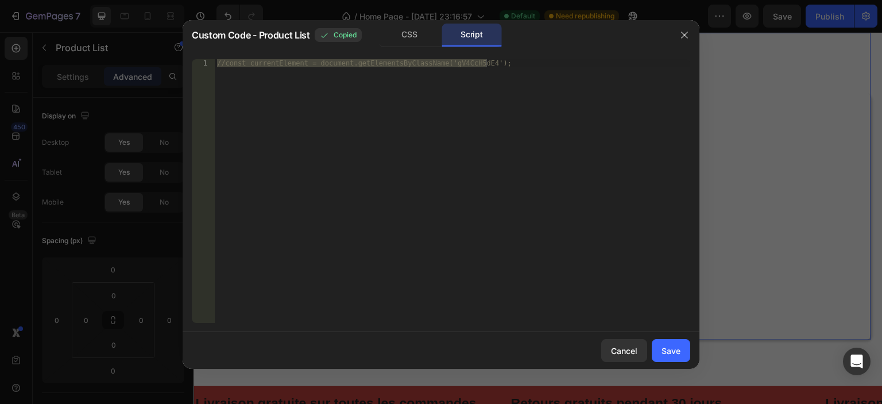
click at [479, 111] on div "//const currentElement = document.getElementsByClassName('gV4CcH5dE4');" at bounding box center [452, 191] width 475 height 264
click at [479, 114] on div "//const currentElement = document.getElementsByClassName('gV4CcH5dE4');" at bounding box center [452, 199] width 475 height 280
click at [416, 64] on div "//const currentElement = document.getElementsByClassName('gV4CcH5dE4');" at bounding box center [452, 199] width 475 height 280
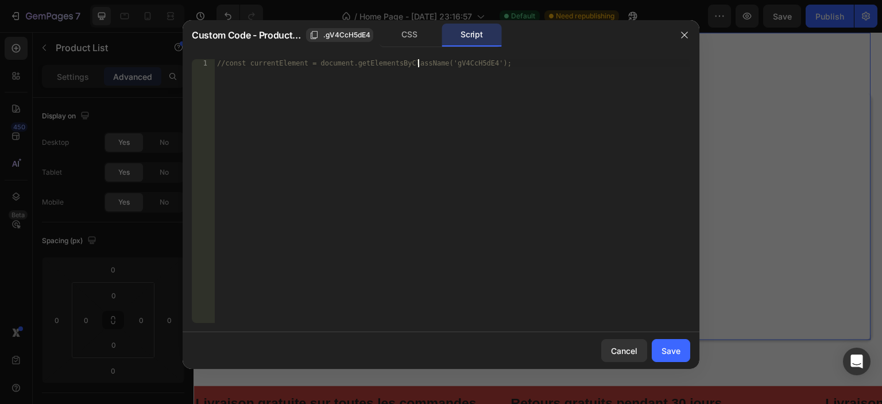
click at [469, 65] on div "//const currentElement = document.getElementsByClassName('gV4CcH5dE4');" at bounding box center [452, 199] width 475 height 280
click at [490, 64] on div "//const currentElement = document.getElementsByClassName('gV4CcH5dE4');" at bounding box center [452, 199] width 475 height 280
click at [496, 62] on div "//const currentElement = document.getElementsByClassName('gV4CcH5dE4');" at bounding box center [452, 199] width 475 height 280
click at [418, 37] on div "CSS" at bounding box center [410, 35] width 60 height 23
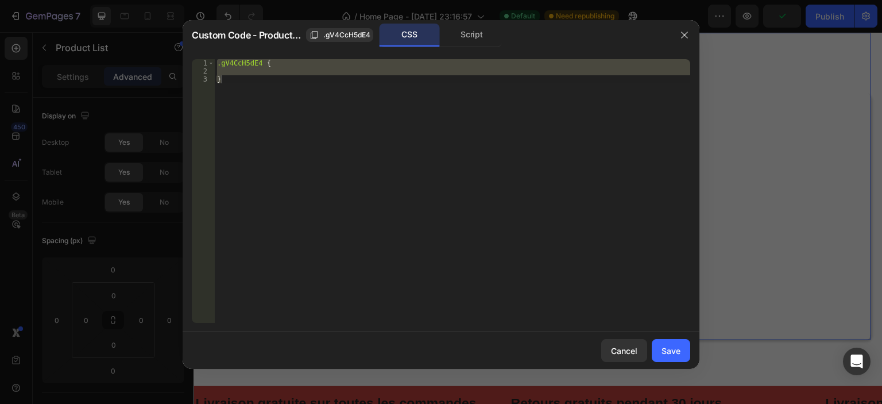
type textarea "}"
click at [393, 73] on div ".gV4CcH5dE4 { }" at bounding box center [452, 191] width 475 height 264
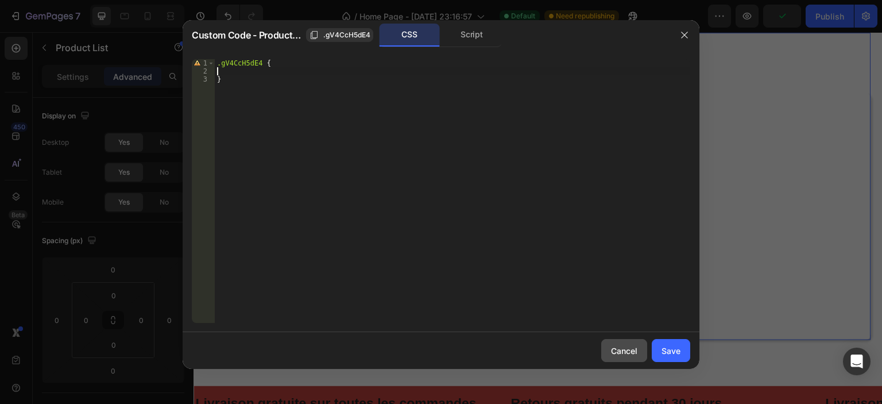
drag, startPoint x: 627, startPoint y: 350, endPoint x: 428, endPoint y: 310, distance: 202.6
click at [627, 350] on div "Cancel" at bounding box center [624, 351] width 26 height 12
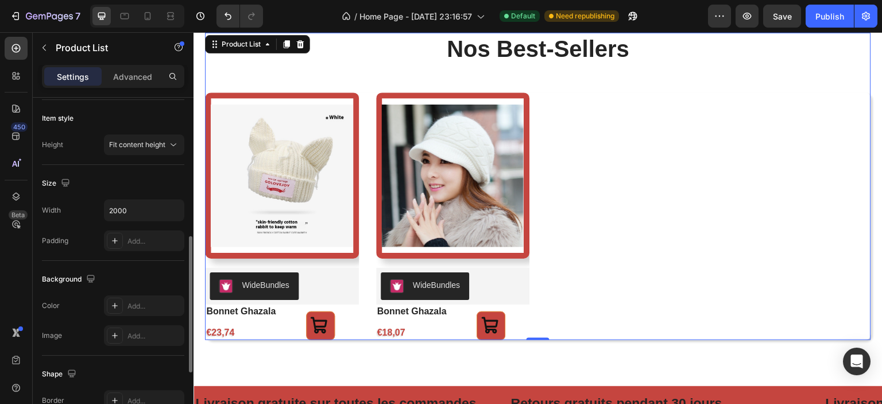
scroll to position [503, 0]
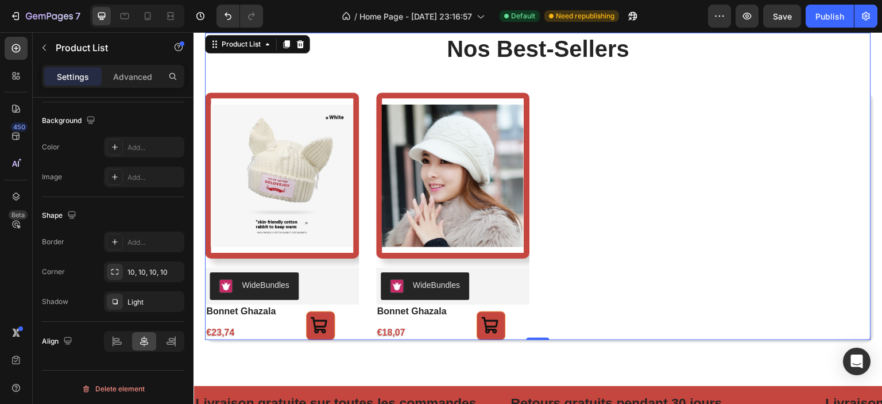
click at [596, 251] on div "Product Images WideBundles WideBundles bonnet ghazala Product Title €23,74 Prod…" at bounding box center [538, 216] width 666 height 248
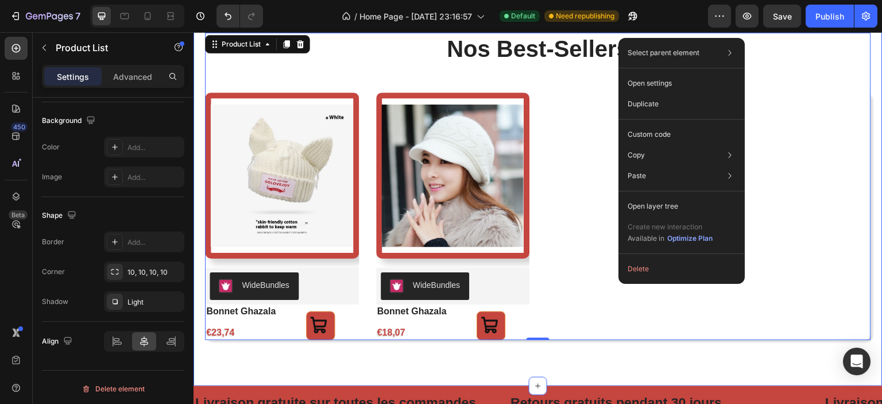
click at [559, 355] on div "nos best-sellers Heading Product Images WideBundles WideBundles bonnet ghazala …" at bounding box center [538, 186] width 689 height 399
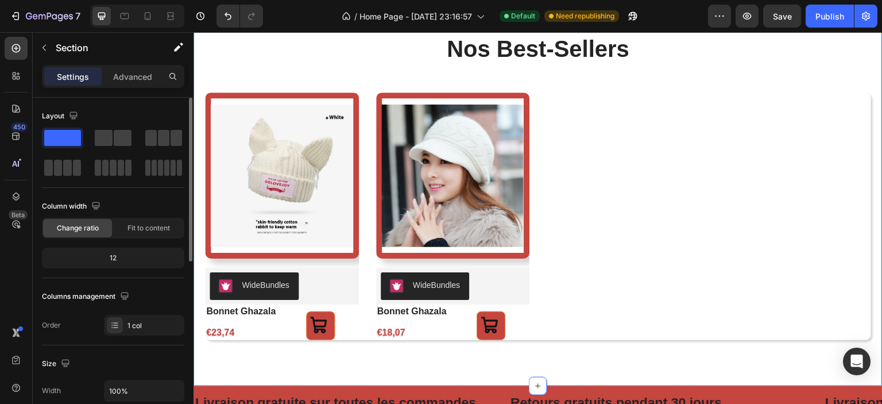
scroll to position [804, 0]
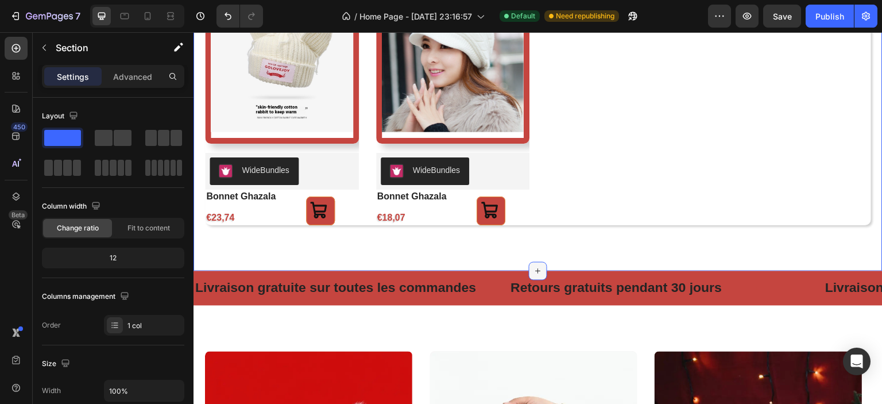
click at [532, 263] on div at bounding box center [538, 271] width 18 height 18
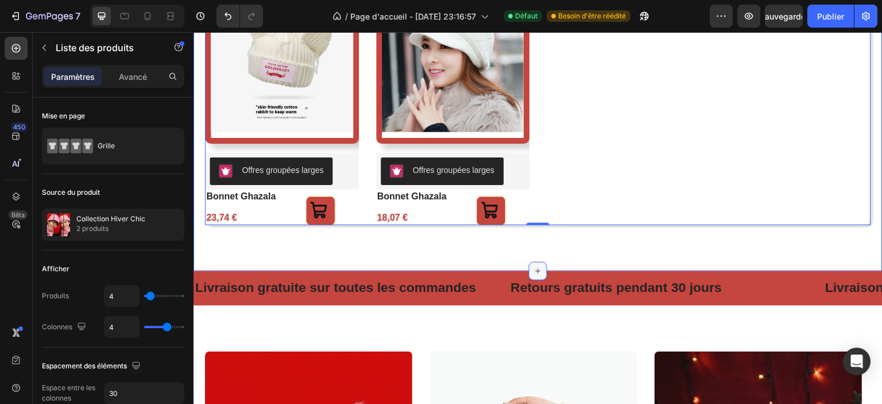
click at [535, 269] on icon at bounding box center [537, 270] width 9 height 9
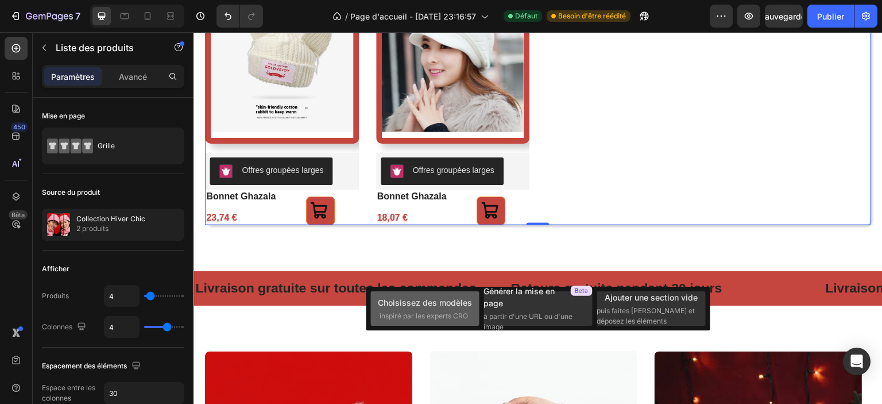
click at [455, 312] on font "inspiré par les experts CRO" at bounding box center [424, 315] width 88 height 9
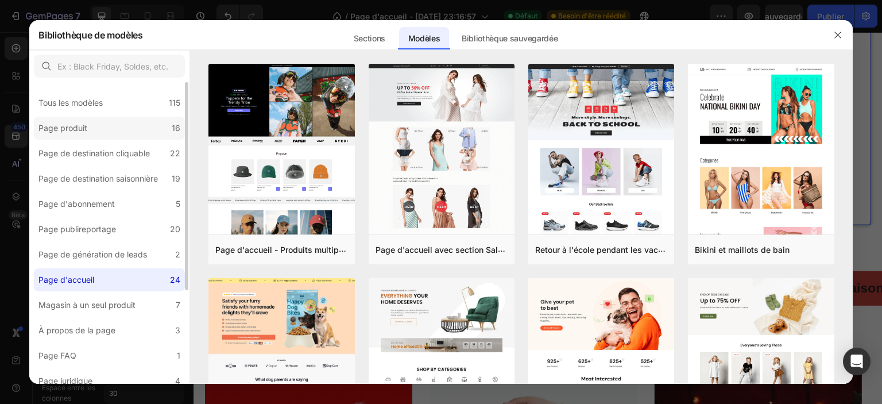
click at [131, 135] on label "Page produit 16" at bounding box center [109, 128] width 151 height 23
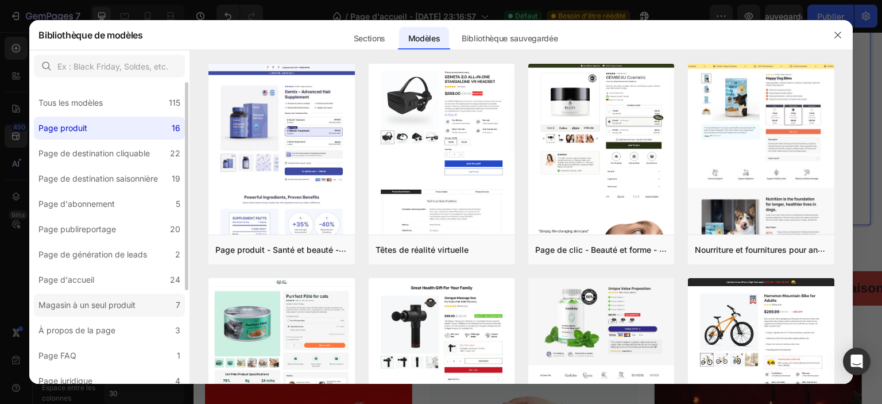
scroll to position [57, 0]
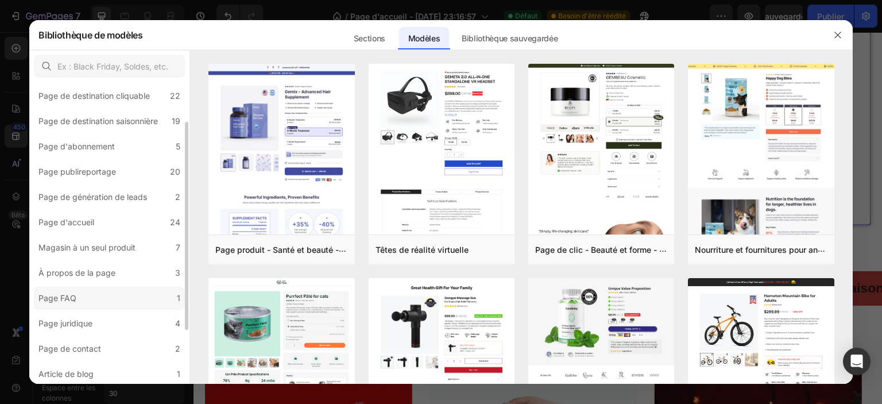
click at [95, 306] on label "Page FAQ 1" at bounding box center [109, 298] width 151 height 23
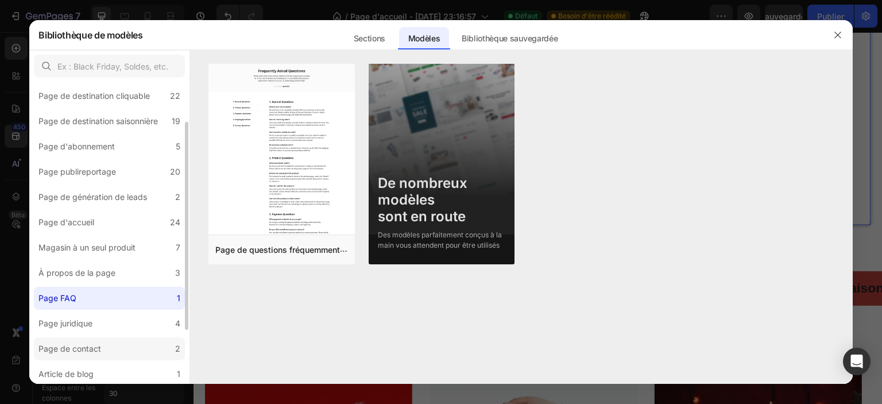
click at [96, 342] on div "Page de contact" at bounding box center [69, 349] width 63 height 14
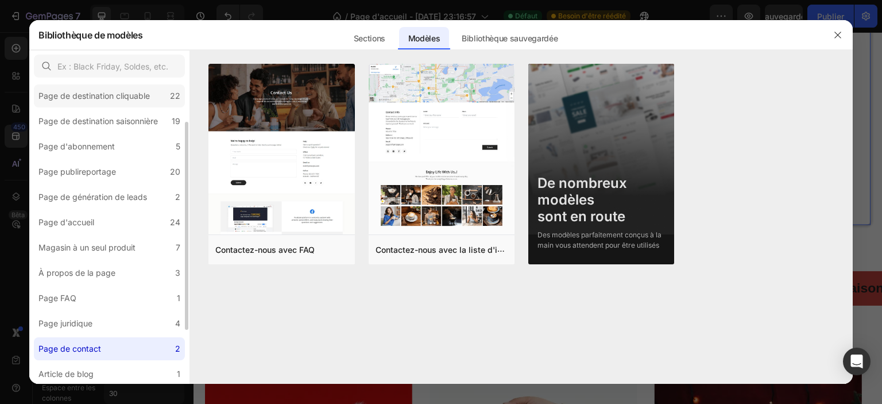
click at [96, 98] on font "Page de destination cliquable" at bounding box center [93, 96] width 111 height 10
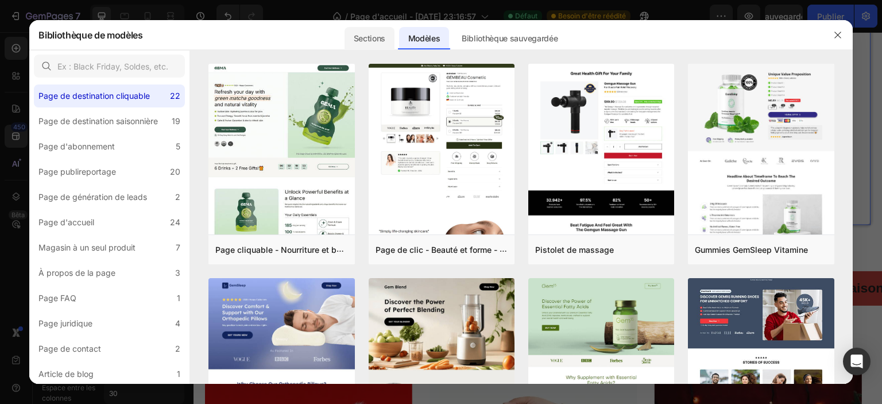
click at [378, 38] on font "Sections" at bounding box center [370, 38] width 32 height 10
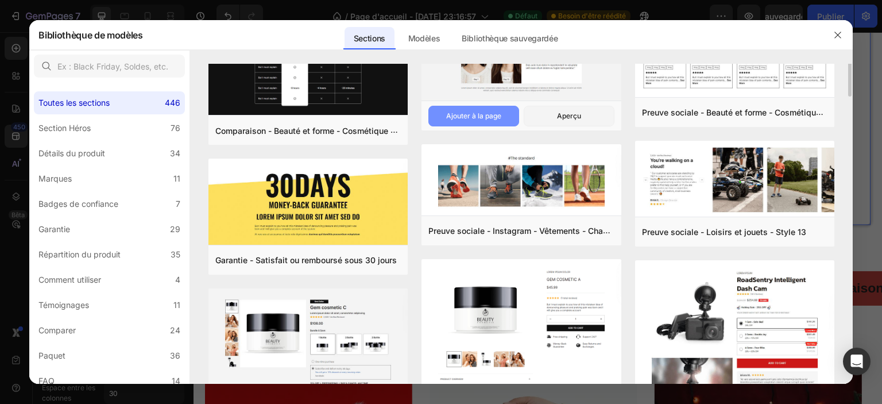
scroll to position [0, 0]
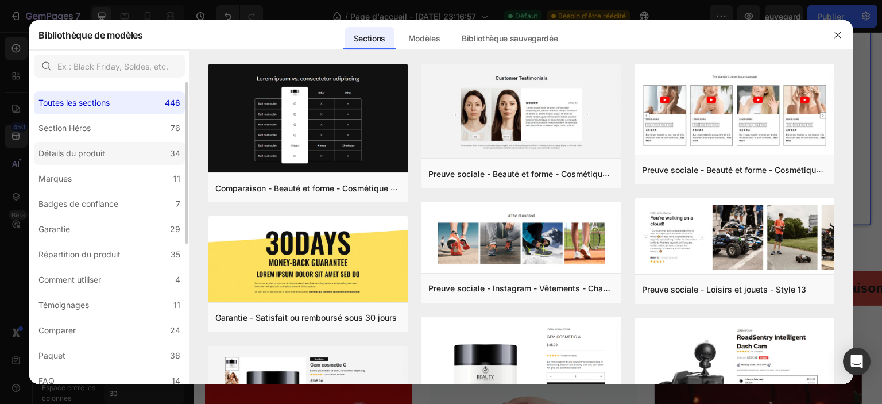
click at [140, 156] on label "Détails du produit 34" at bounding box center [109, 153] width 151 height 23
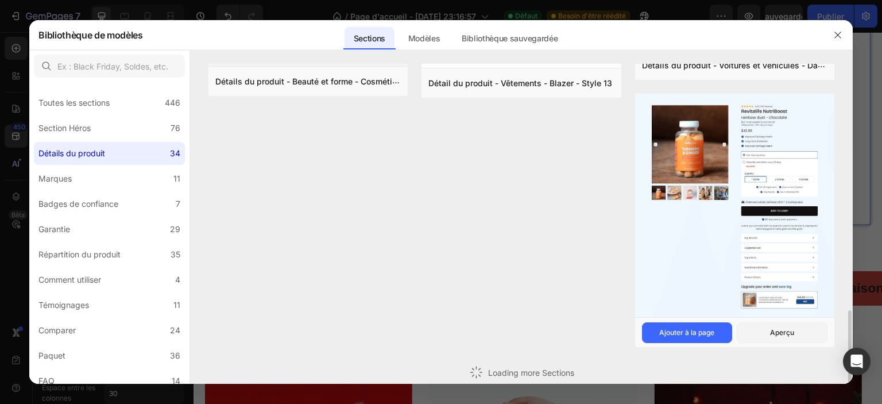
scroll to position [894, 0]
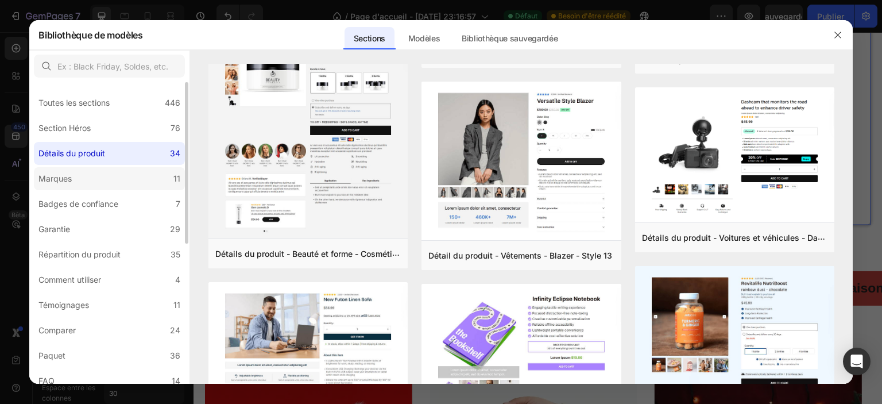
click at [113, 181] on label "Marques 11" at bounding box center [109, 178] width 151 height 23
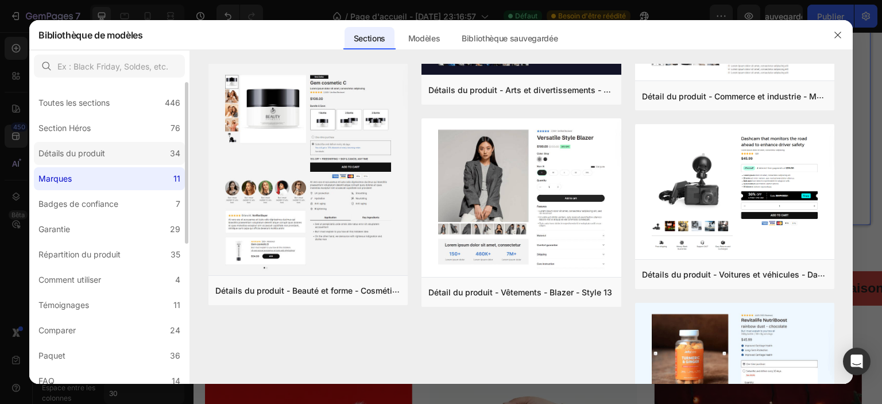
scroll to position [0, 0]
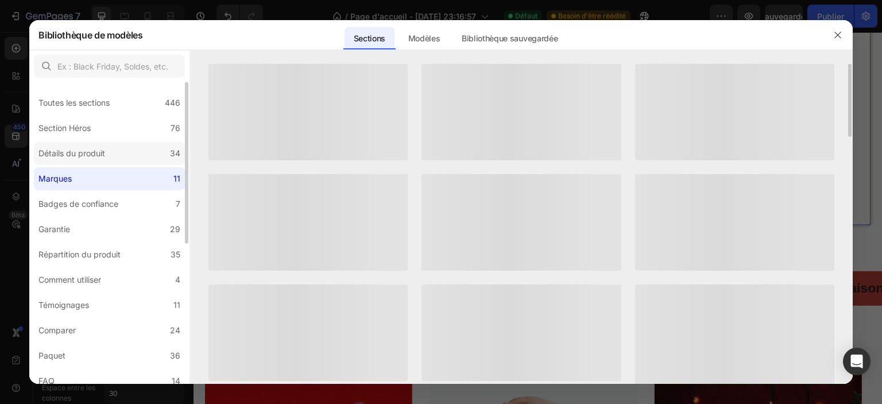
click at [108, 153] on div "Détails du produit" at bounding box center [73, 153] width 71 height 14
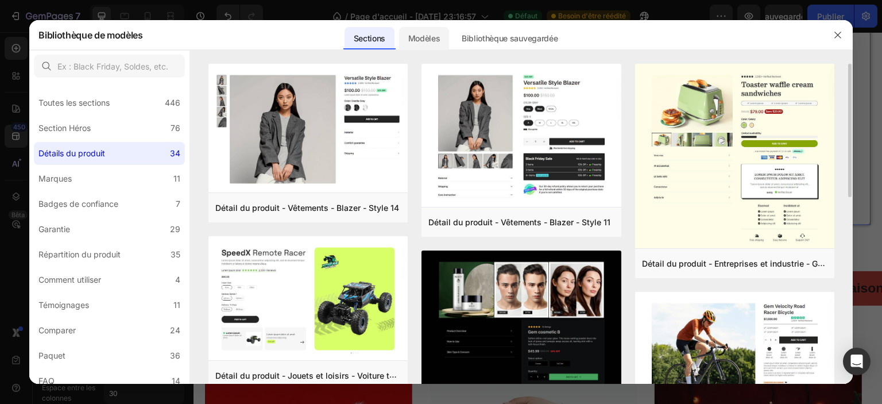
click at [441, 37] on div "Modèles" at bounding box center [424, 38] width 51 height 23
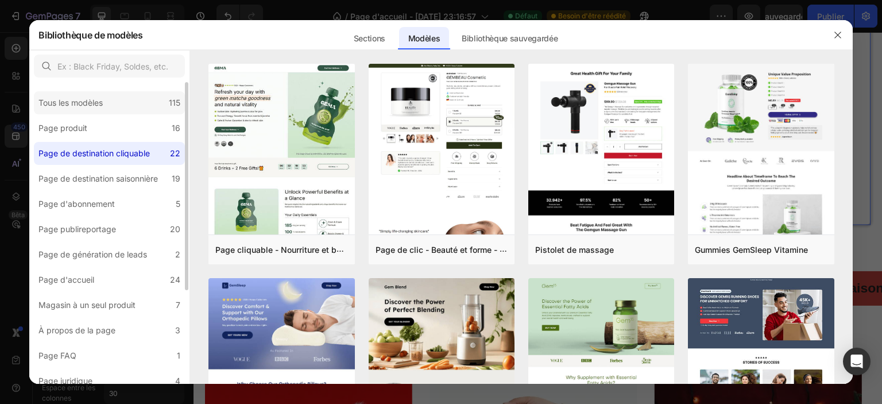
click at [102, 102] on font "Tous les modèles" at bounding box center [70, 103] width 64 height 10
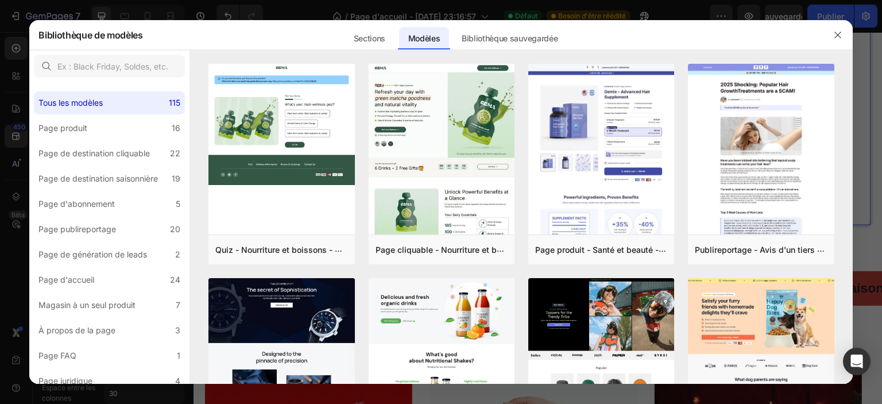
click at [432, 45] on font "Modèles" at bounding box center [424, 39] width 32 height 14
click at [489, 39] on font "Bibliothèque sauvegardée" at bounding box center [510, 38] width 96 height 10
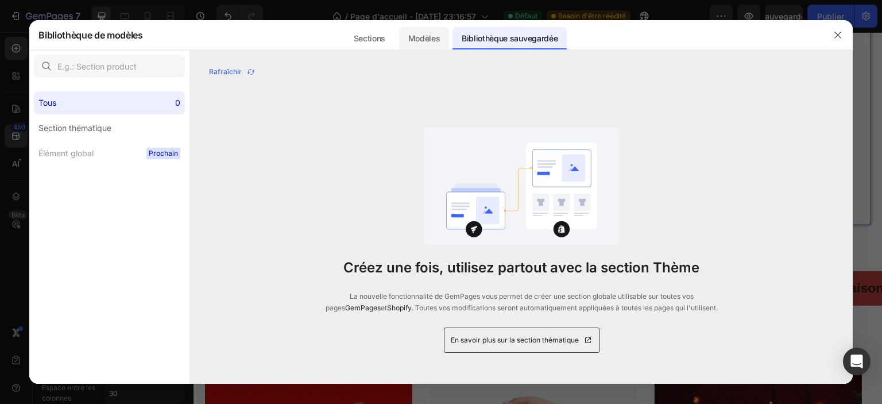
click at [425, 37] on font "Modèles" at bounding box center [424, 38] width 32 height 10
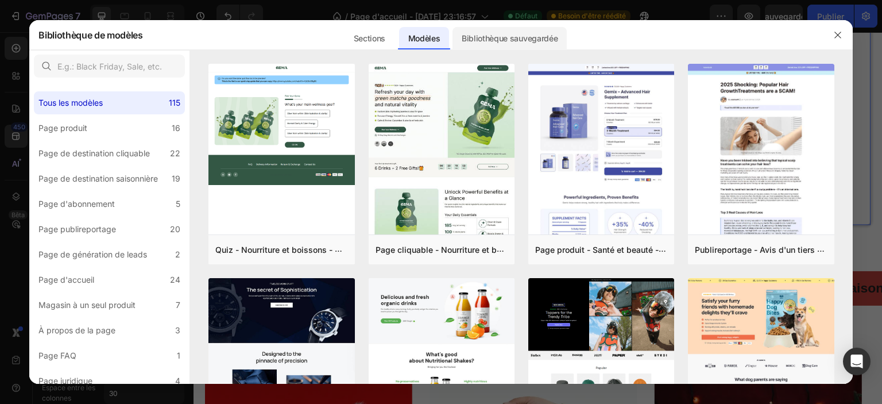
click at [498, 42] on font "Bibliothèque sauvegardée" at bounding box center [510, 38] width 96 height 10
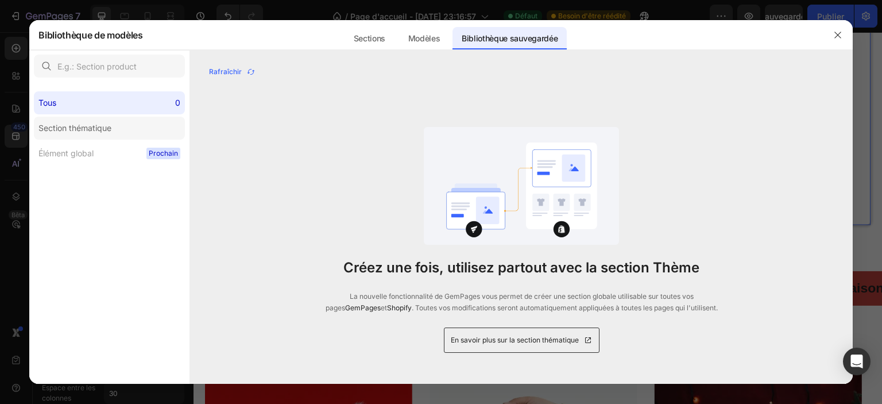
click at [90, 120] on label "Section thématique" at bounding box center [109, 128] width 151 height 23
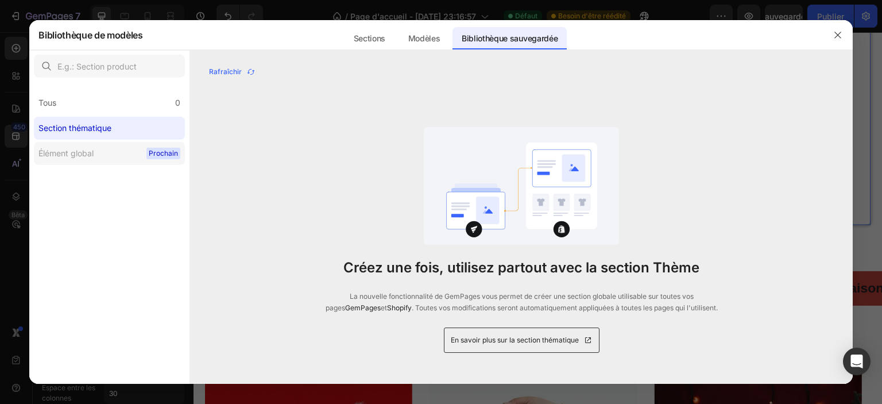
click at [90, 157] on font "Élément global" at bounding box center [65, 153] width 55 height 10
click at [110, 105] on div "Tous 0" at bounding box center [109, 102] width 151 height 23
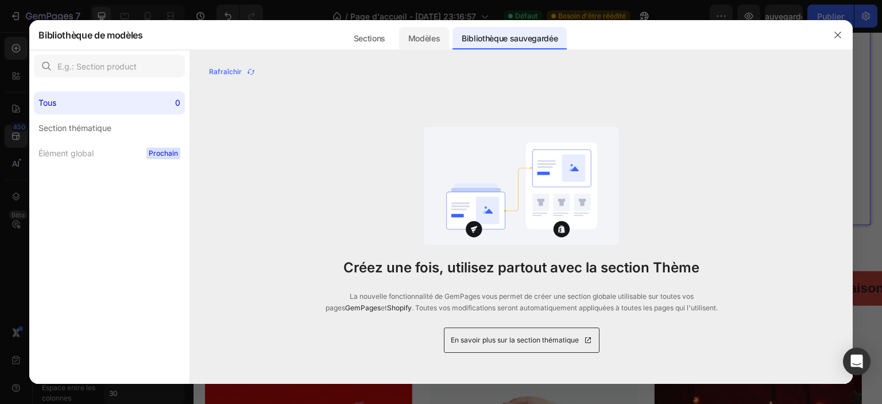
click at [417, 38] on font "Modèles" at bounding box center [424, 38] width 32 height 10
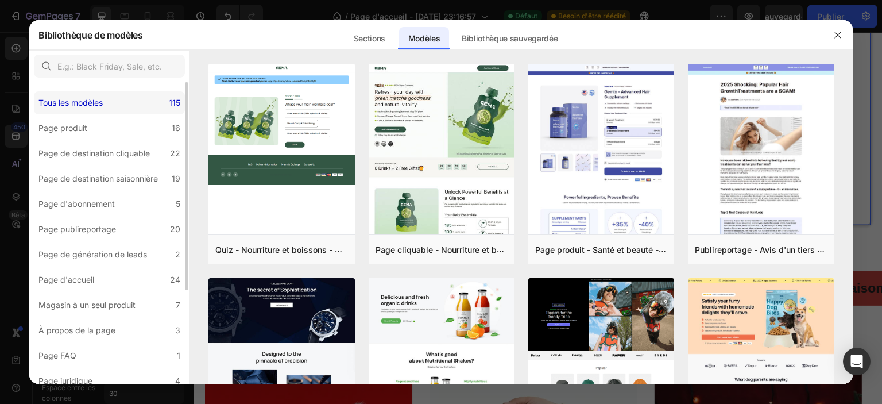
click at [118, 106] on div "Tous les modèles 115" at bounding box center [109, 102] width 151 height 23
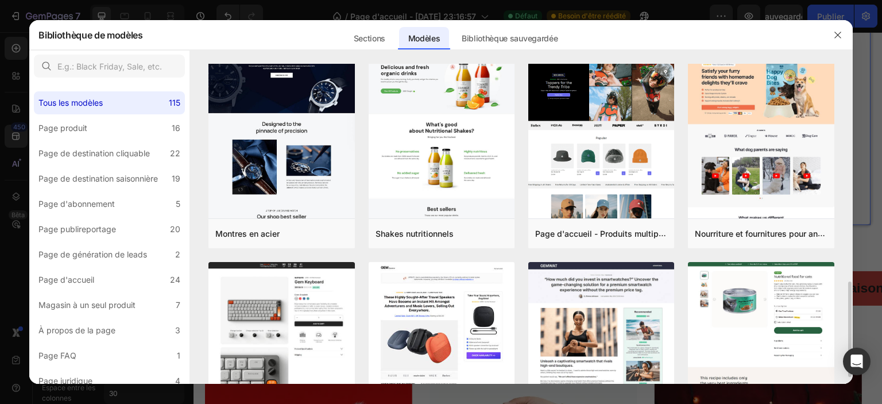
scroll to position [345, 0]
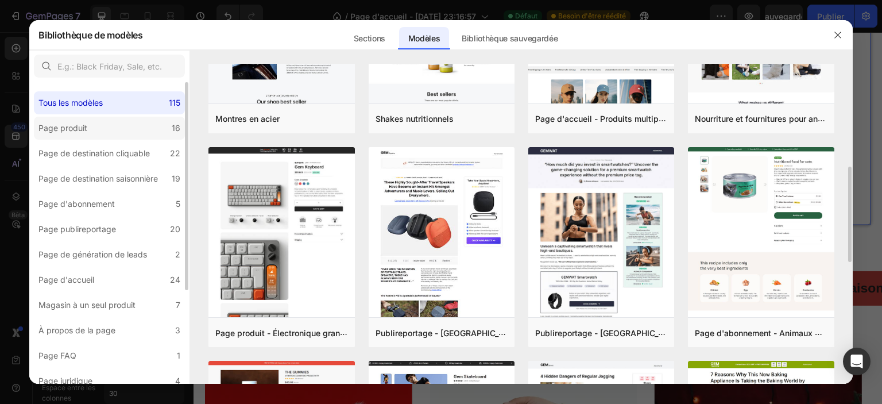
click at [83, 132] on font "Page produit" at bounding box center [62, 128] width 49 height 10
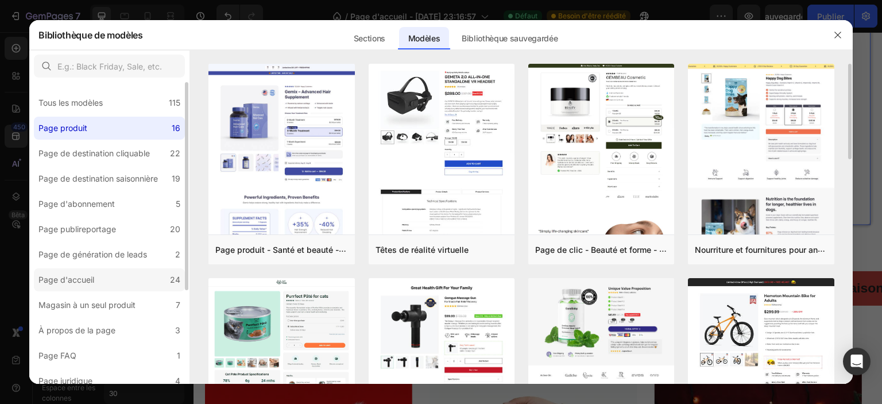
scroll to position [115, 0]
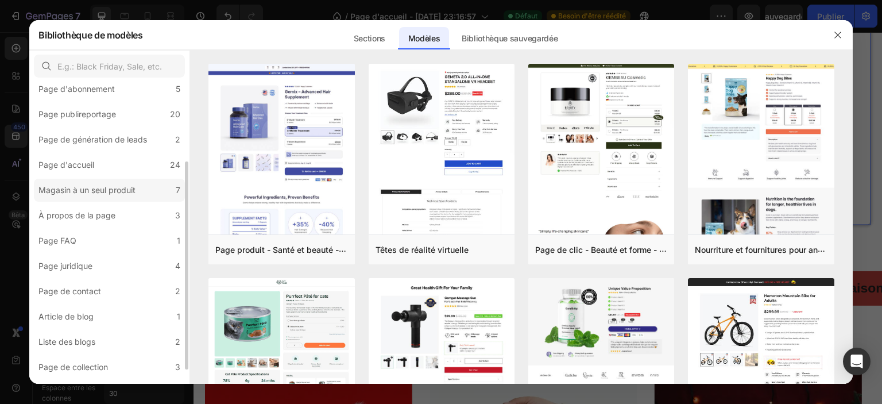
click at [137, 190] on div "Magasin à un seul produit" at bounding box center [89, 190] width 102 height 14
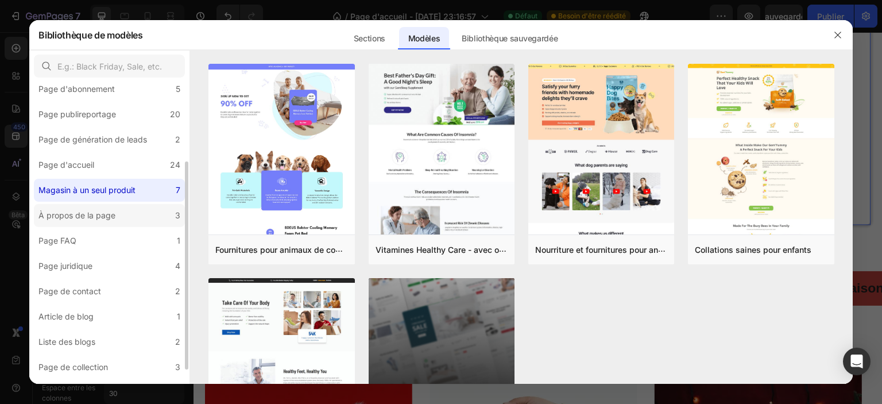
click at [123, 214] on label "À propos de la page 3" at bounding box center [109, 215] width 151 height 23
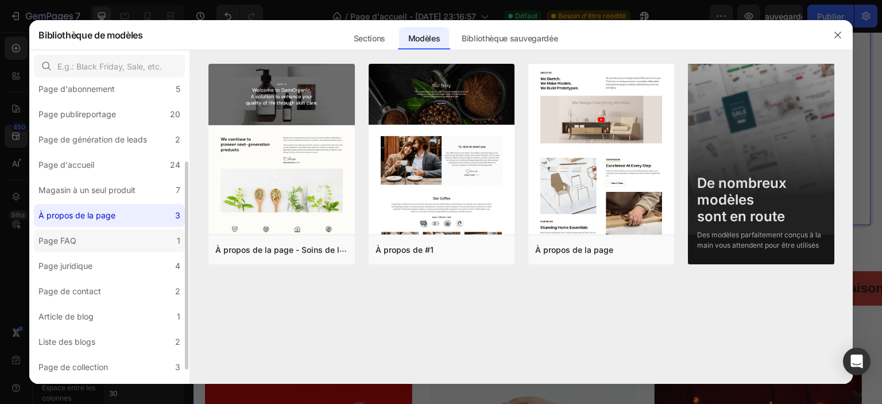
click at [114, 235] on label "Page FAQ 1" at bounding box center [109, 240] width 151 height 23
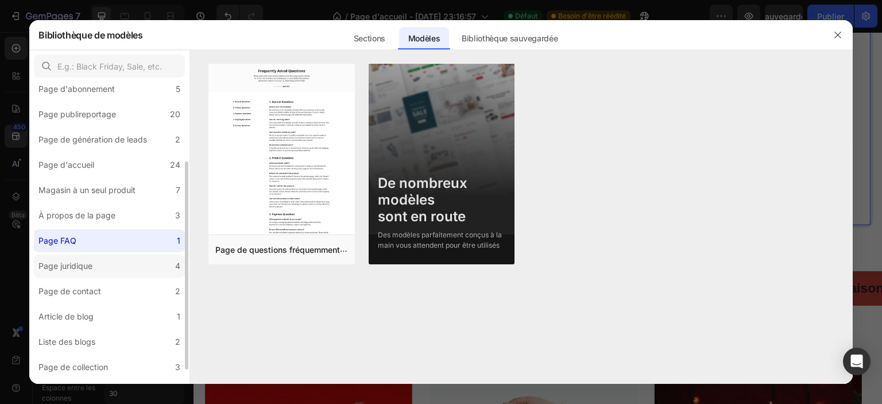
click at [117, 257] on label "Page juridique 4" at bounding box center [109, 265] width 151 height 23
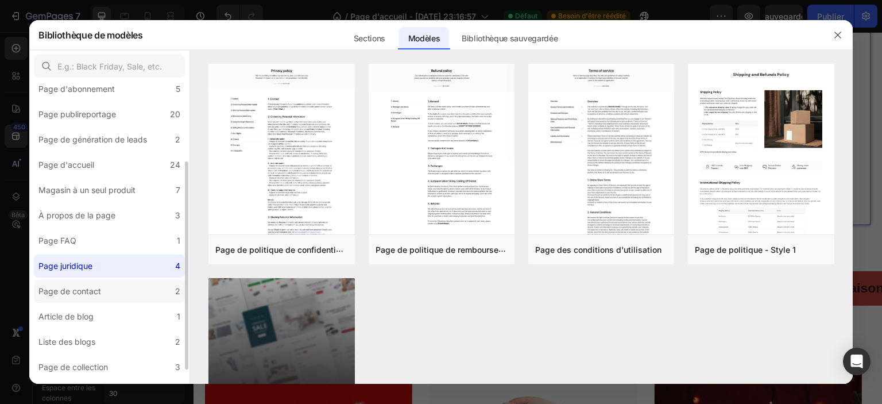
click at [105, 284] on div "Page de contact" at bounding box center [71, 291] width 67 height 14
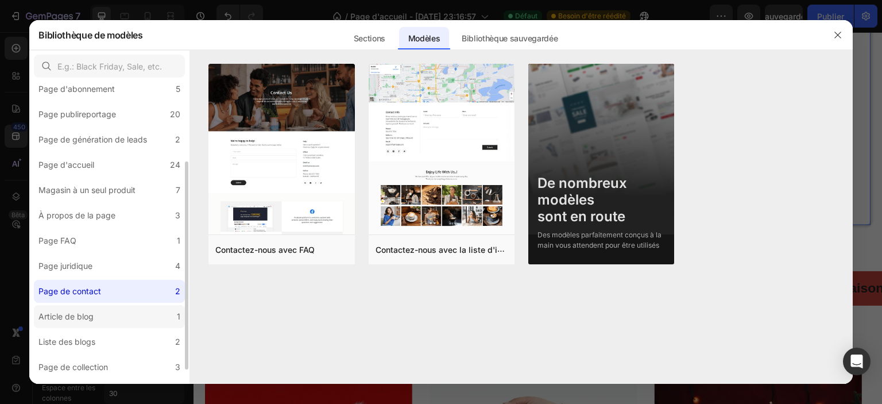
click at [118, 309] on label "Article de blog 1" at bounding box center [109, 316] width 151 height 23
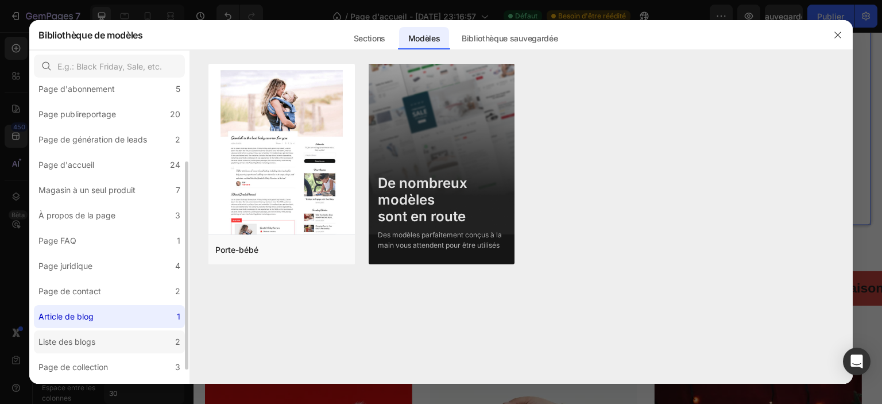
click at [129, 338] on label "Liste des blogs 2" at bounding box center [109, 341] width 151 height 23
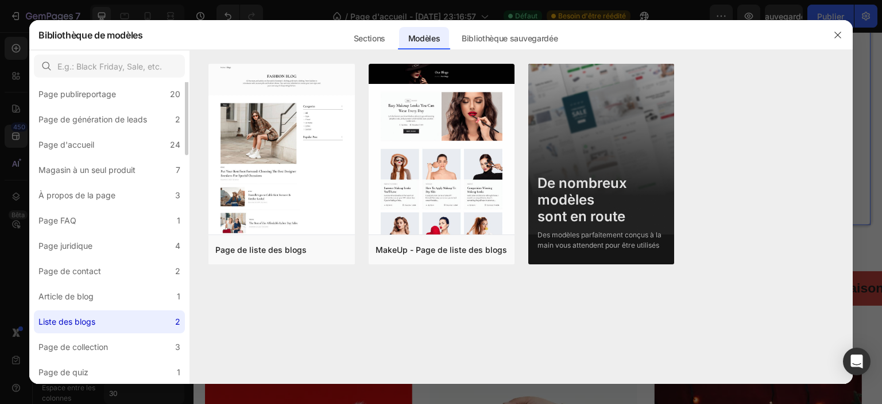
scroll to position [0, 0]
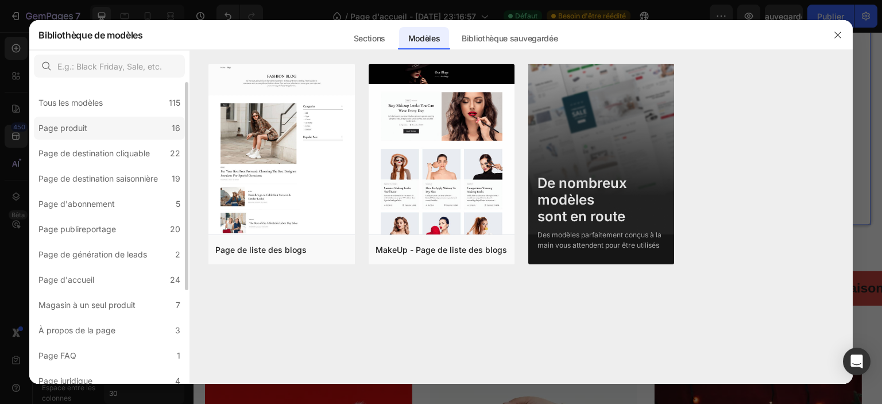
click at [119, 131] on label "Page produit 16" at bounding box center [109, 128] width 151 height 23
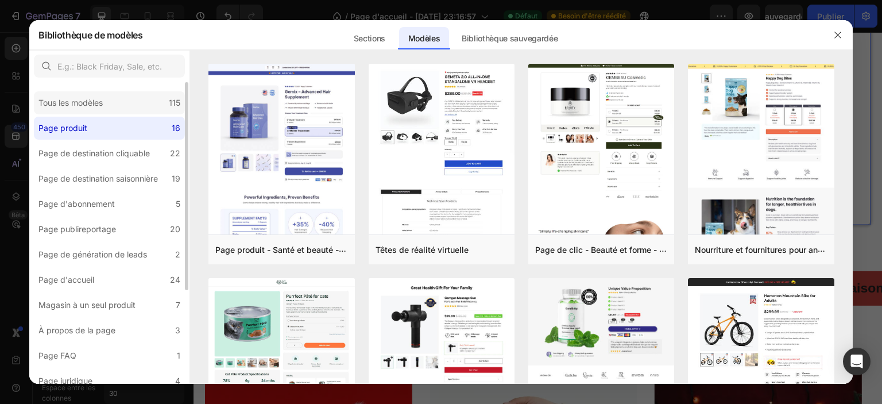
click at [132, 108] on div "Tous les modèles 115" at bounding box center [109, 102] width 151 height 23
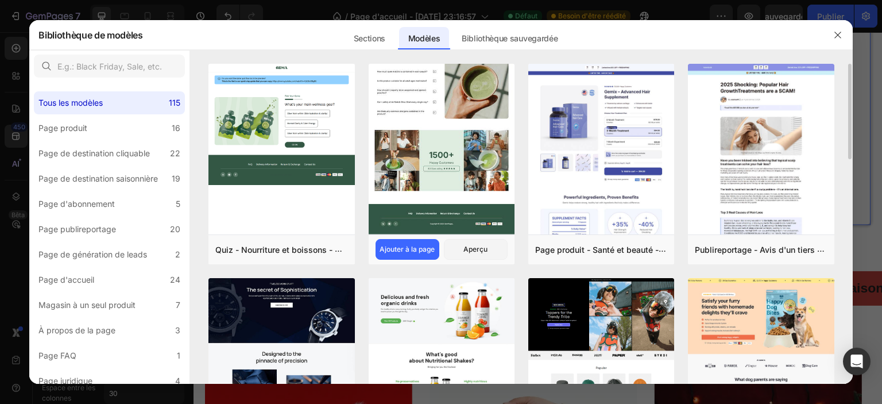
scroll to position [172, 0]
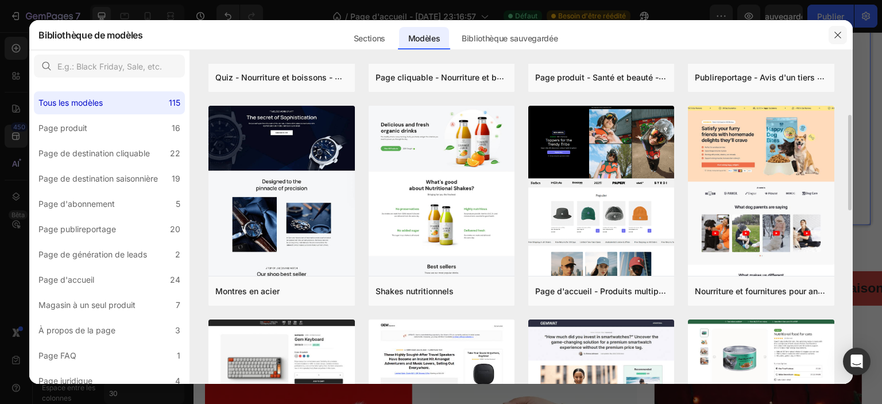
click at [833, 29] on button "button" at bounding box center [838, 35] width 18 height 18
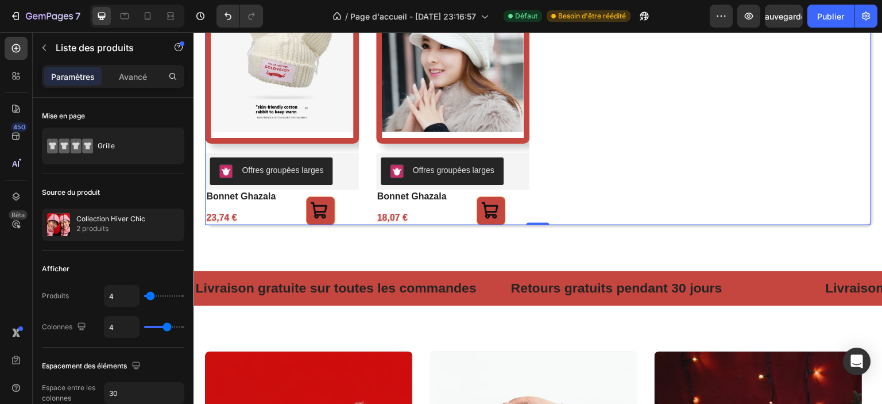
scroll to position [574, 0]
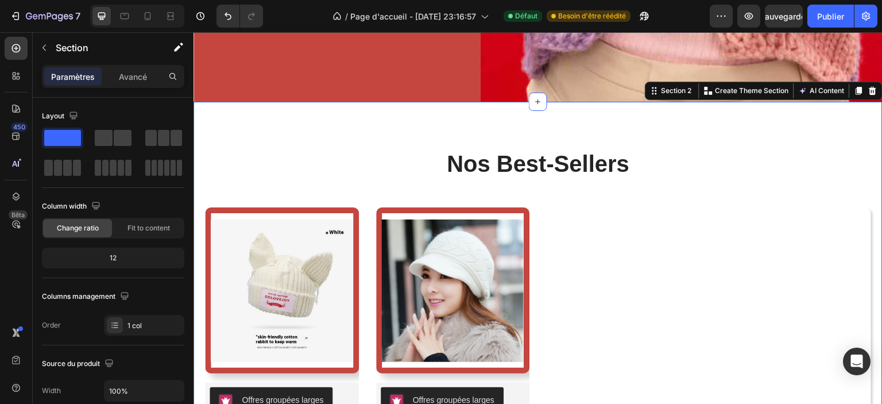
click at [666, 199] on div "nos best-sellers Titre Images du produit Offres groupées larges Offres groupées…" at bounding box center [538, 301] width 666 height 307
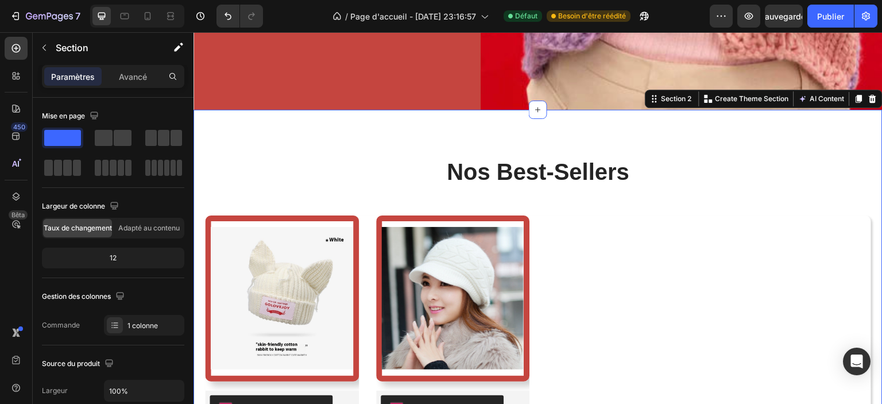
click at [705, 182] on div "nos best-sellers Titre Images du produit Offres groupées larges Offres groupées…" at bounding box center [538, 309] width 666 height 307
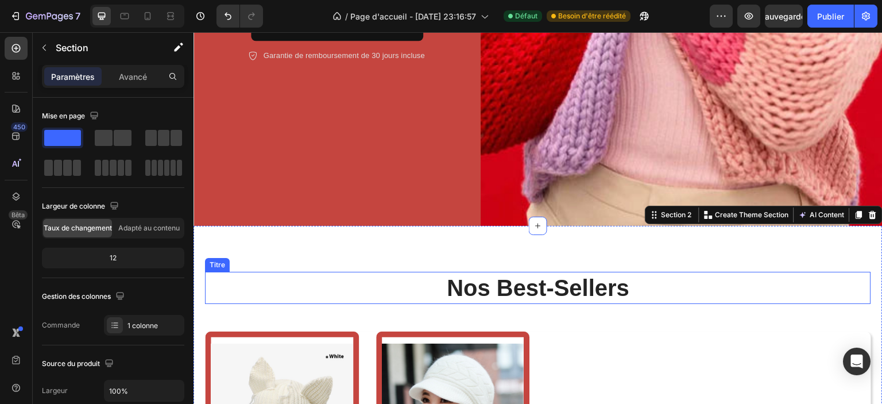
scroll to position [517, 0]
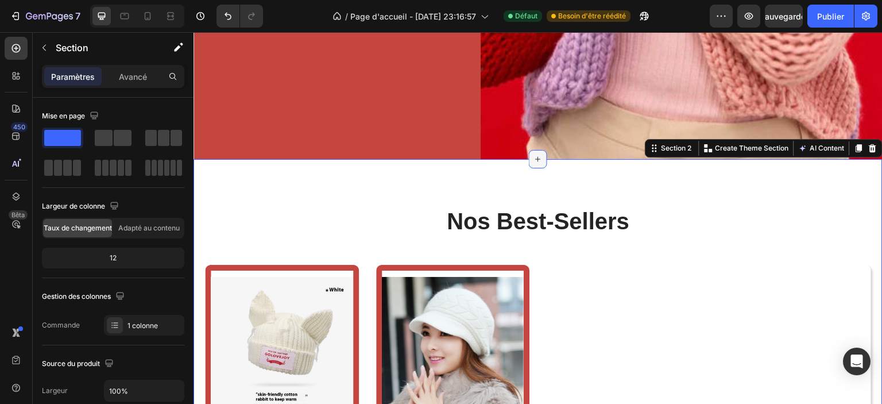
click at [533, 153] on div at bounding box center [538, 159] width 18 height 18
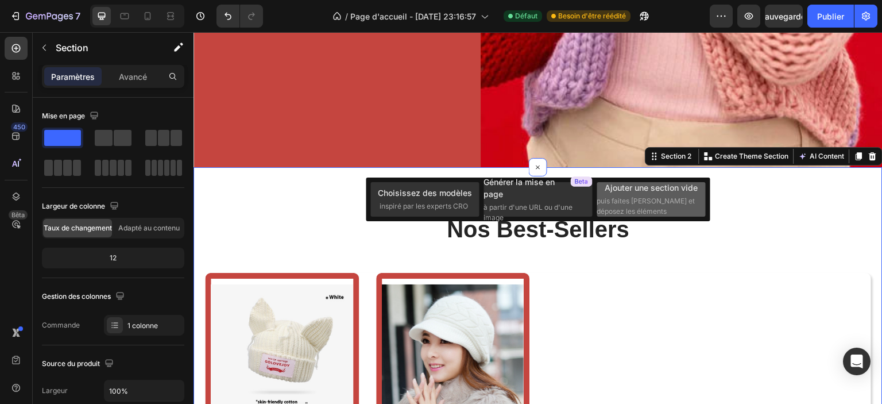
click at [649, 203] on font "puis faites [PERSON_NAME] et déposez les éléments" at bounding box center [646, 205] width 98 height 19
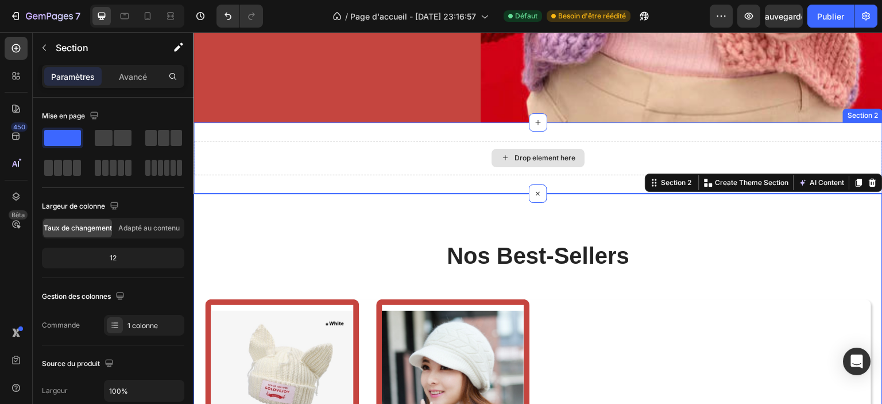
scroll to position [632, 0]
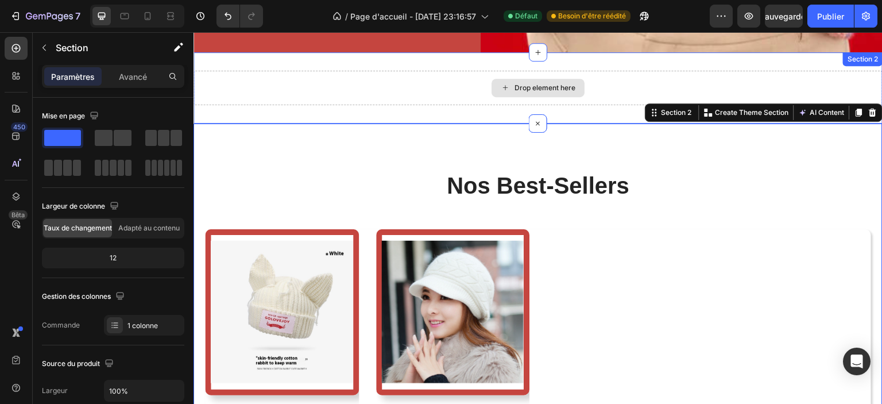
click at [531, 83] on div "Drop element here" at bounding box center [545, 87] width 61 height 9
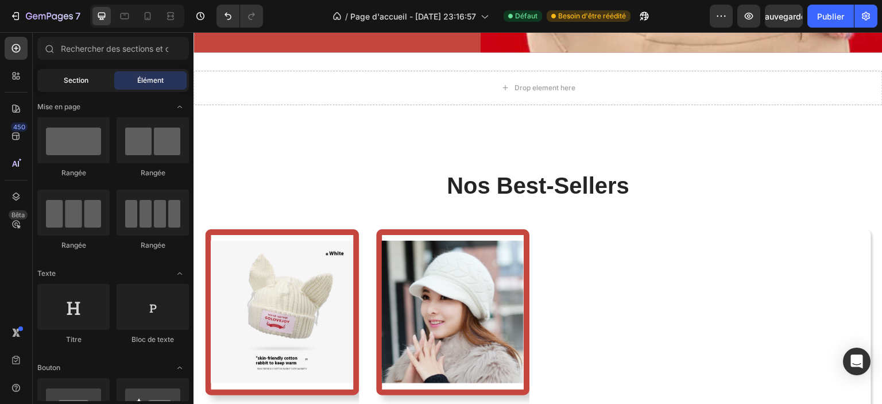
click at [61, 88] on div "Section" at bounding box center [76, 80] width 72 height 18
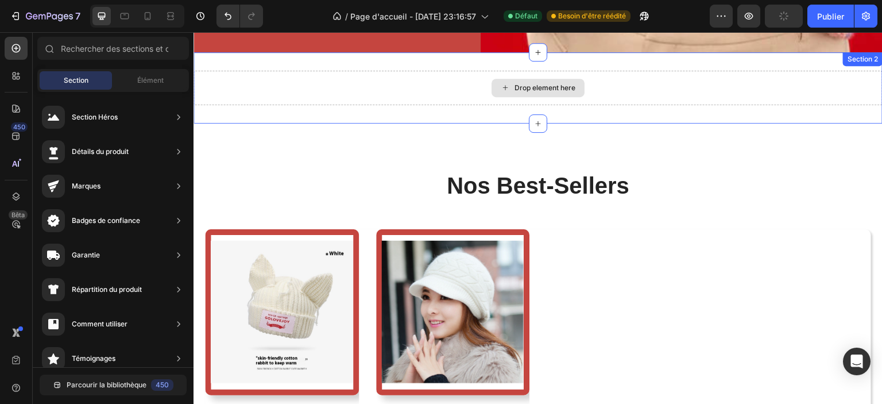
click at [479, 80] on div "Drop element here" at bounding box center [538, 88] width 689 height 34
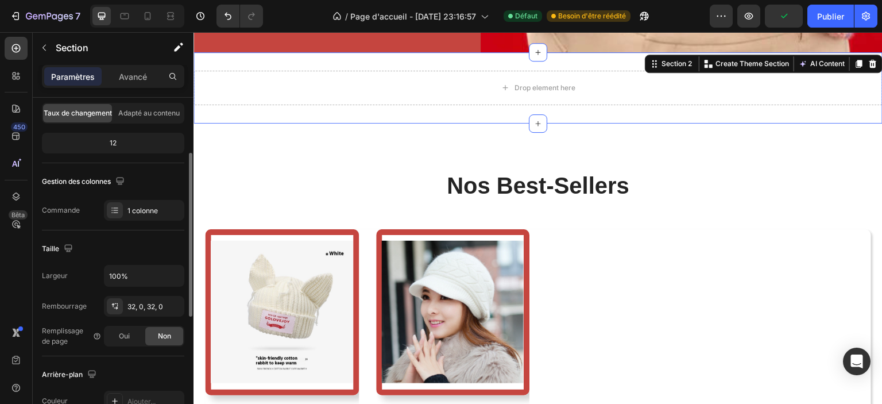
scroll to position [0, 0]
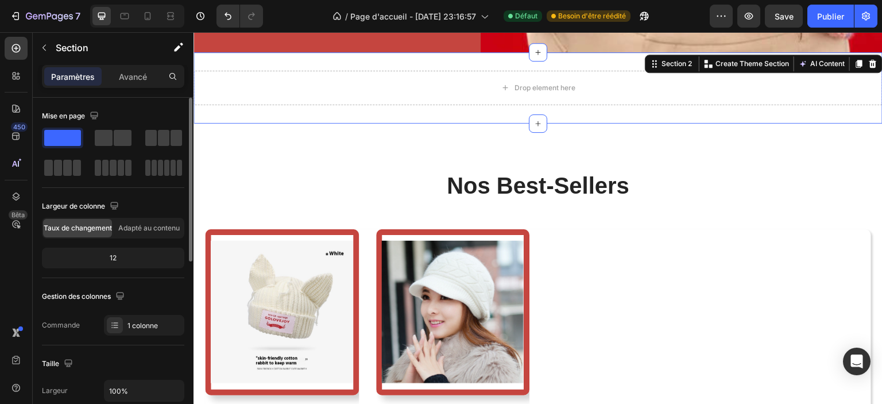
click at [113, 142] on div at bounding box center [113, 138] width 37 height 16
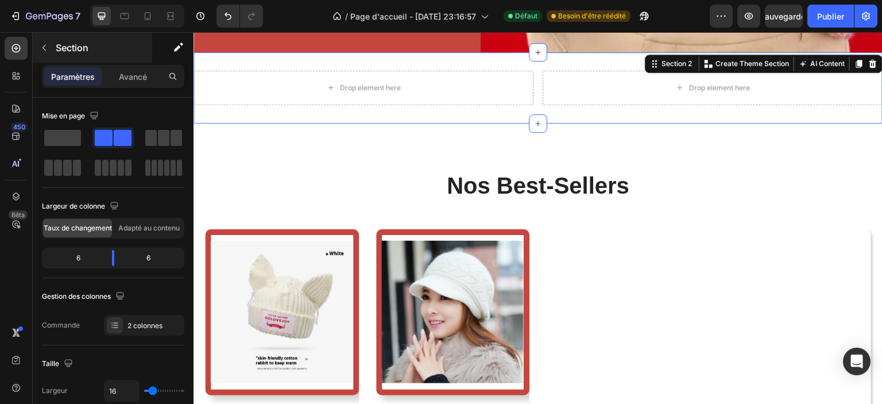
click at [60, 138] on span at bounding box center [62, 138] width 37 height 16
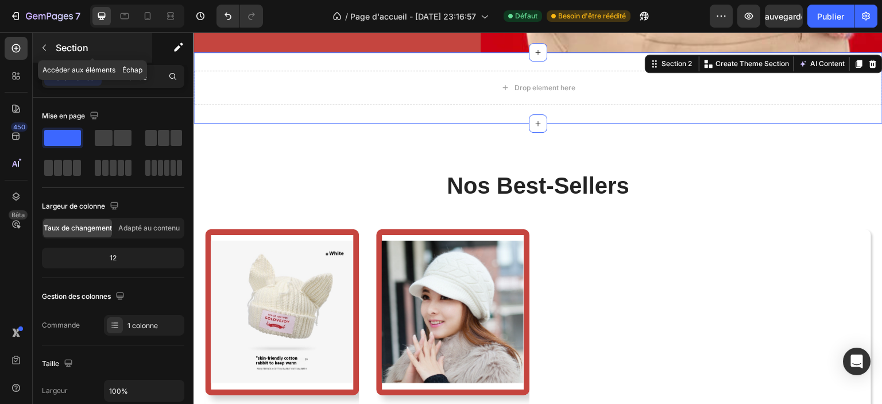
click at [47, 46] on icon "button" at bounding box center [44, 47] width 9 height 9
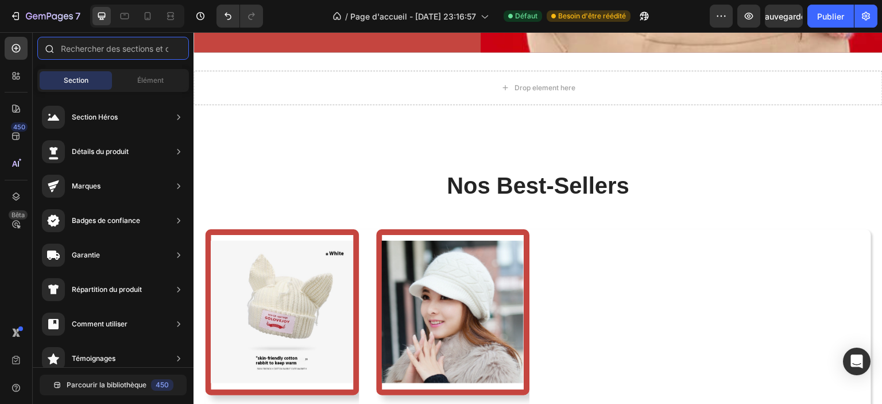
click at [88, 51] on input "text" at bounding box center [113, 48] width 152 height 23
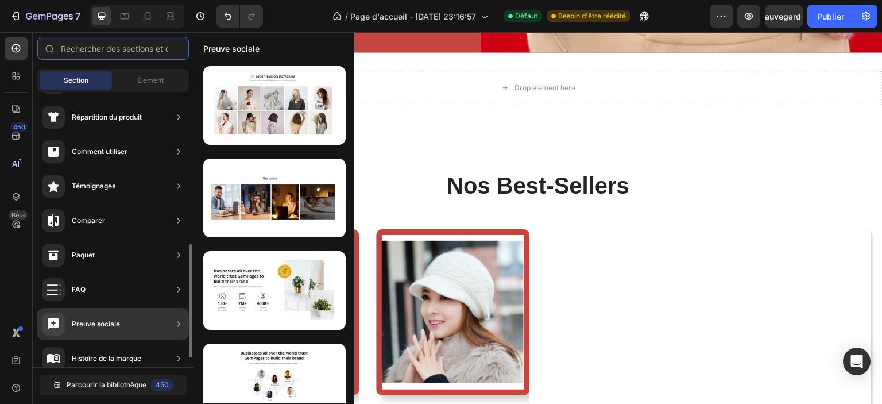
scroll to position [230, 0]
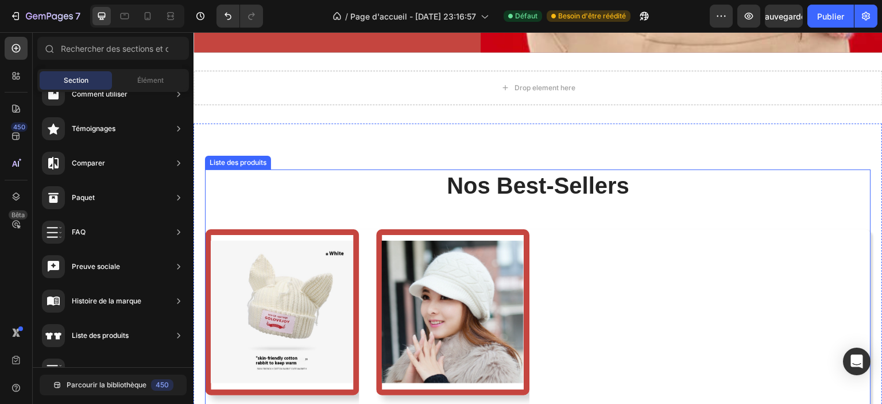
click at [651, 260] on div "Images du produit Offres groupées larges Offres groupées larges bonnet ghazala …" at bounding box center [538, 353] width 666 height 248
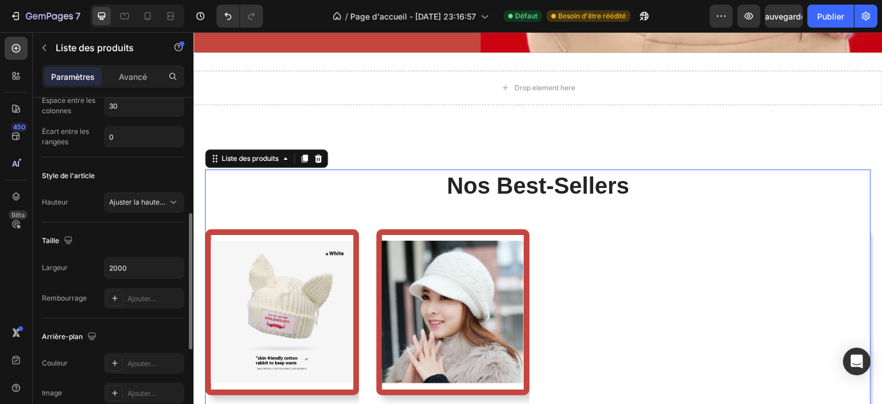
scroll to position [503, 0]
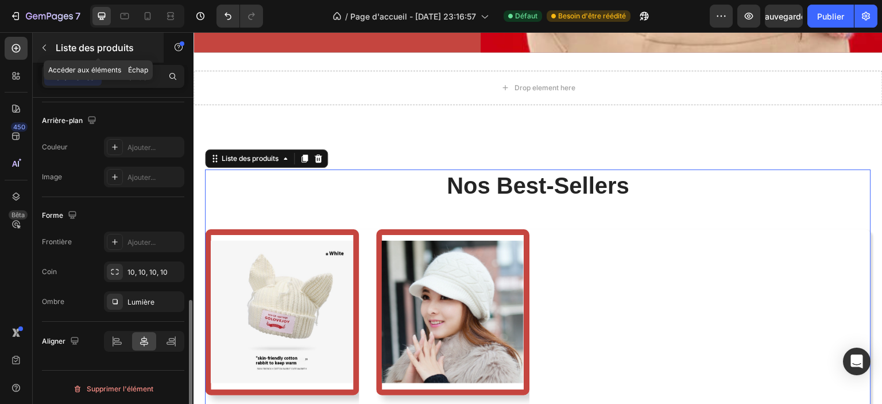
click at [44, 44] on icon "button" at bounding box center [44, 47] width 9 height 9
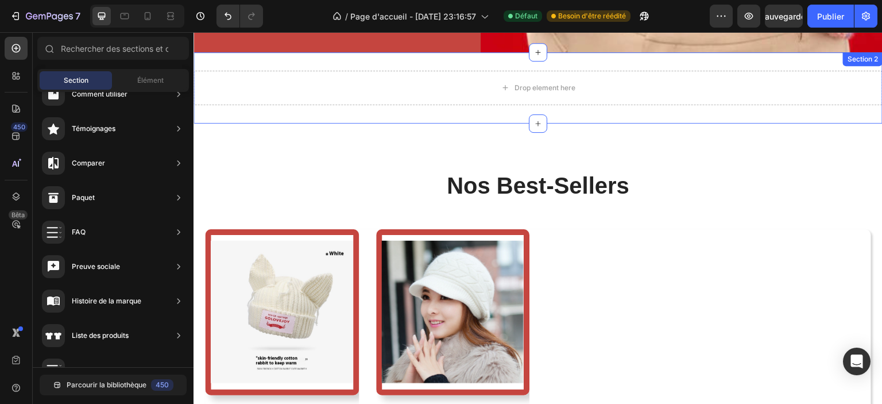
click at [509, 80] on div "Drop element here" at bounding box center [538, 88] width 93 height 18
click at [503, 83] on icon at bounding box center [505, 88] width 9 height 10
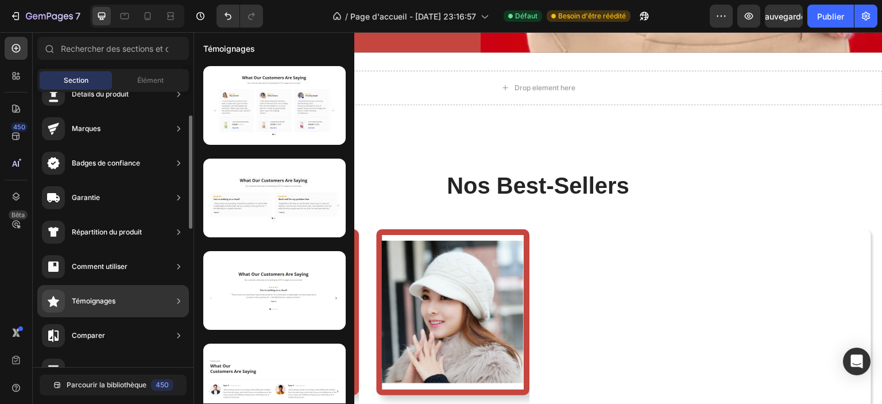
scroll to position [0, 0]
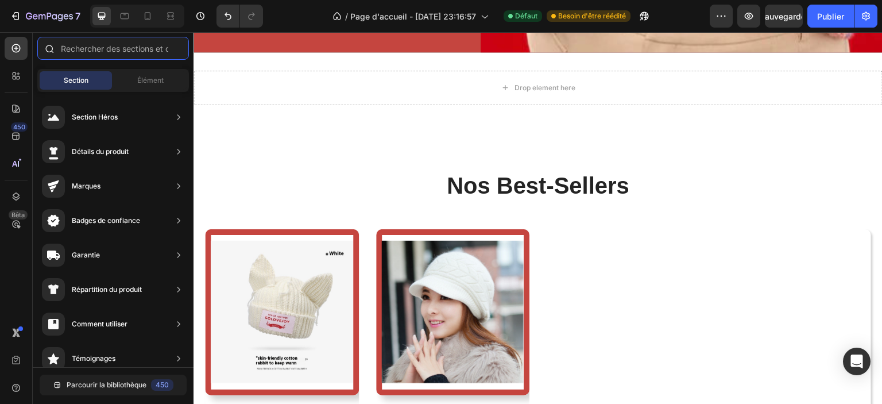
click at [118, 49] on input "text" at bounding box center [113, 48] width 152 height 23
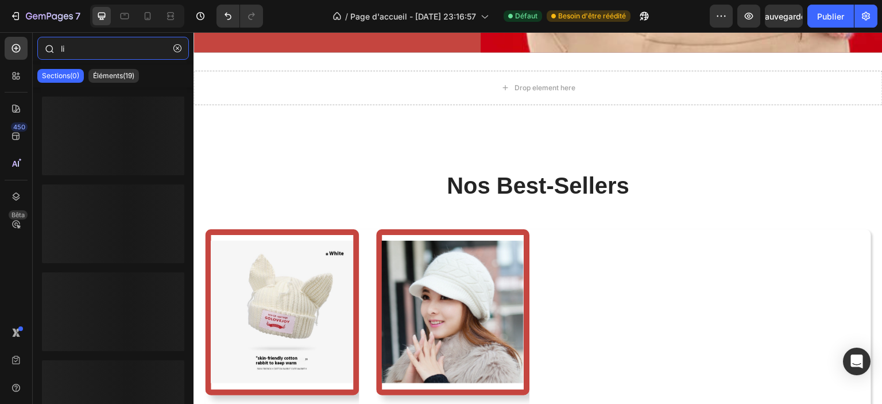
type input "l"
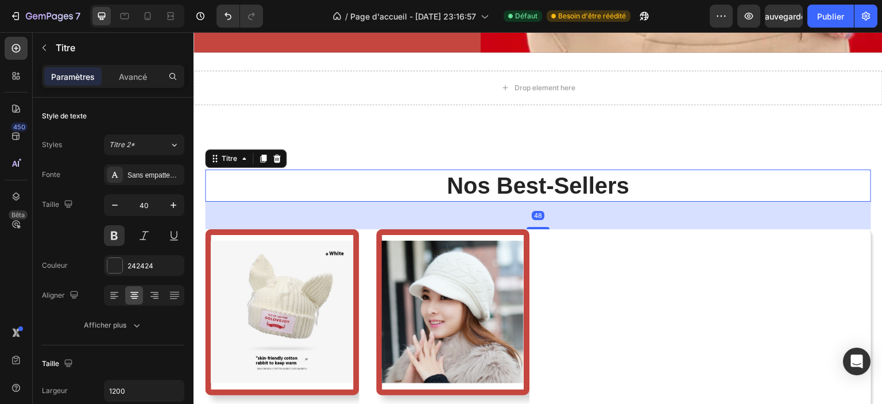
click at [223, 202] on div "48" at bounding box center [538, 216] width 666 height 28
click at [642, 248] on div "Images du produit Offres groupées larges Offres groupées larges bonnet ghazala …" at bounding box center [538, 353] width 666 height 248
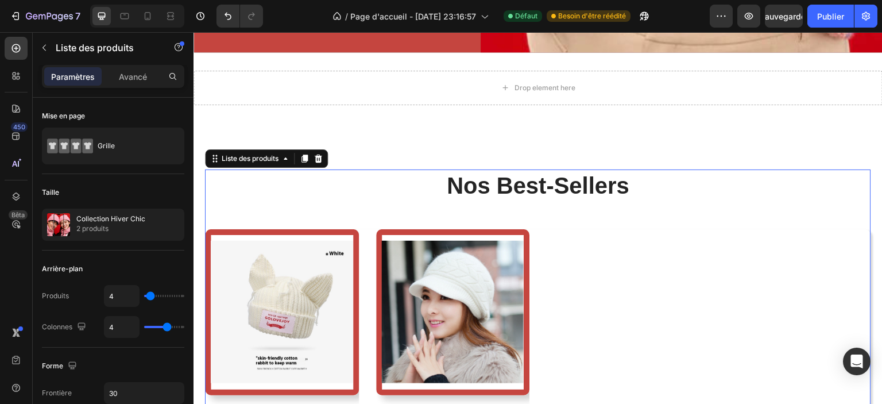
click at [636, 283] on div "Images du produit Offres groupées larges Offres groupées larges bonnet ghazala …" at bounding box center [538, 353] width 666 height 248
click at [602, 241] on div "Images du produit Offres groupées larges Offres groupées larges bonnet ghazala …" at bounding box center [538, 353] width 666 height 248
click at [562, 181] on font "nos best-sellers" at bounding box center [538, 185] width 183 height 25
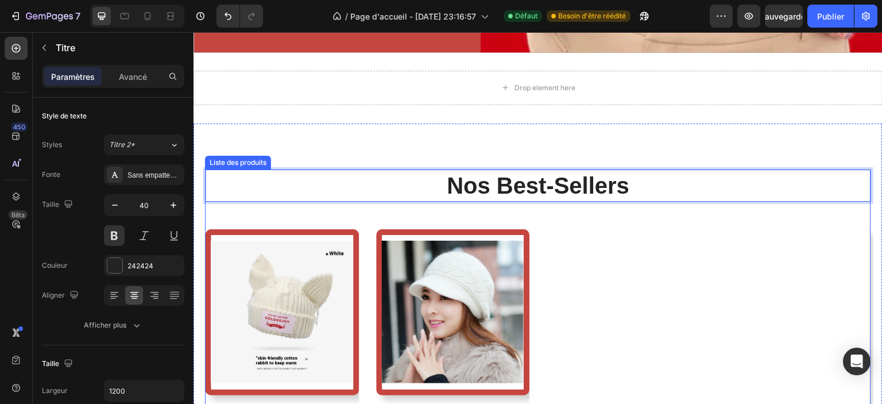
click at [637, 260] on div "Images du produit Offres groupées larges Offres groupées larges bonnet ghazala …" at bounding box center [538, 353] width 666 height 248
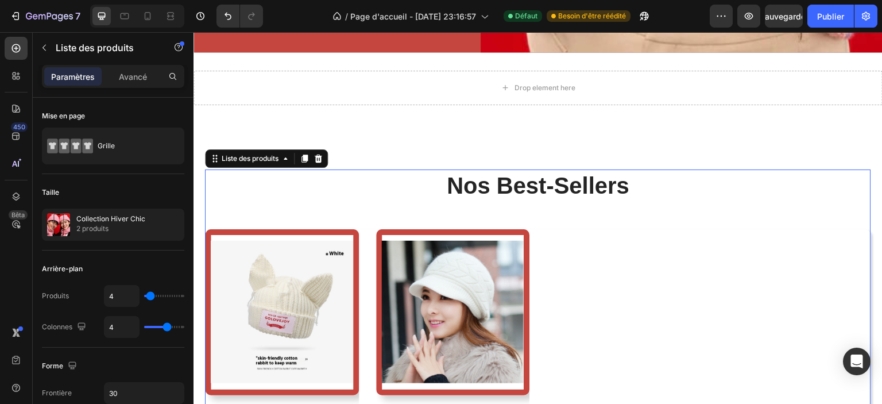
click at [637, 260] on div "Images du produit Offres groupées larges Offres groupées larges bonnet ghazala …" at bounding box center [538, 353] width 666 height 248
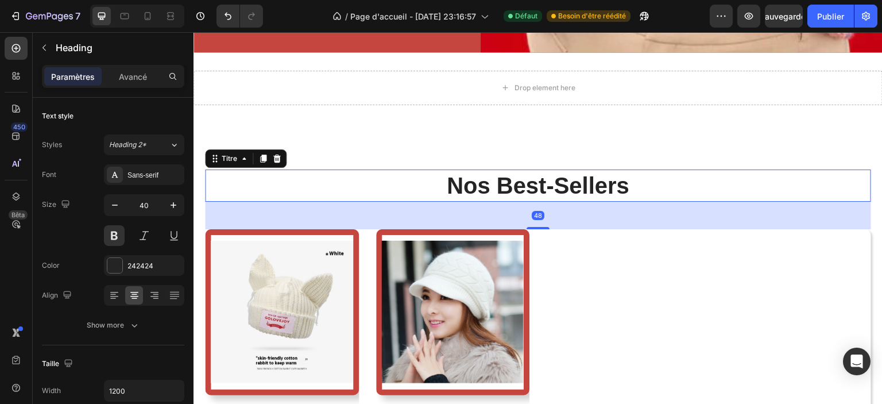
click at [598, 176] on p "nos best-sellers" at bounding box center [538, 186] width 664 height 30
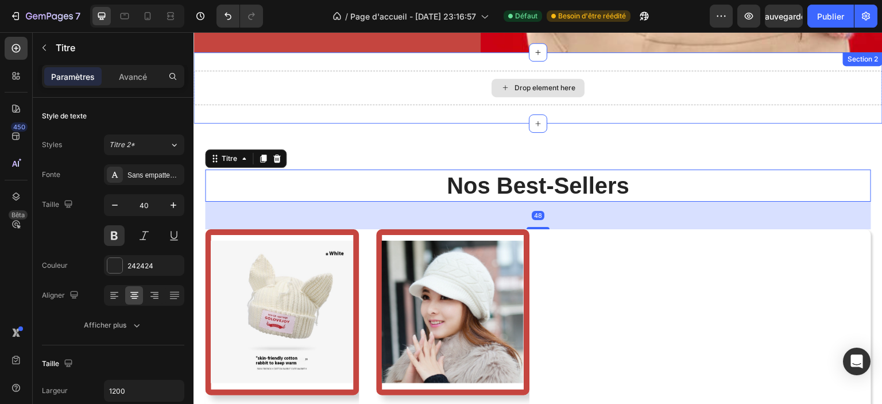
click at [558, 83] on div "Drop element here" at bounding box center [545, 87] width 61 height 9
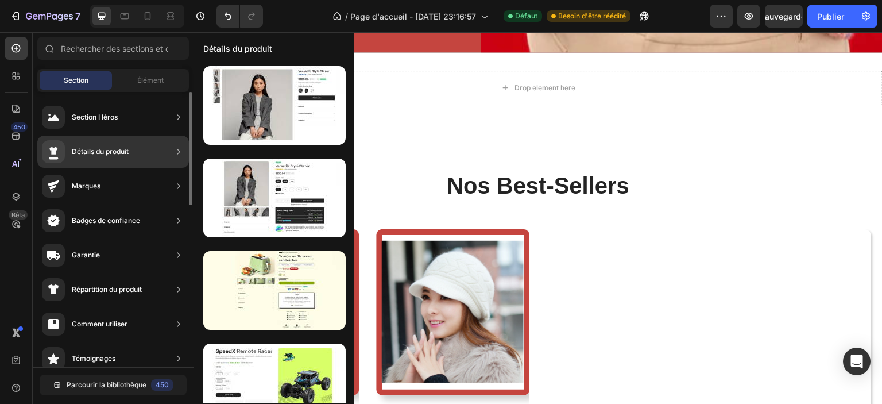
click at [177, 152] on icon at bounding box center [178, 151] width 11 height 11
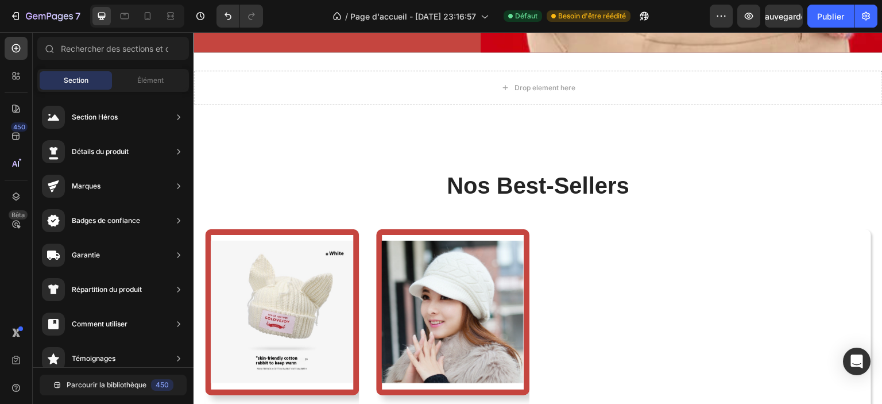
click at [145, 66] on div "Sections(30) Éléments (83) Section Élément Section Héros Détails du produit Mar…" at bounding box center [113, 219] width 161 height 365
click at [144, 79] on font "Élément" at bounding box center [150, 80] width 26 height 9
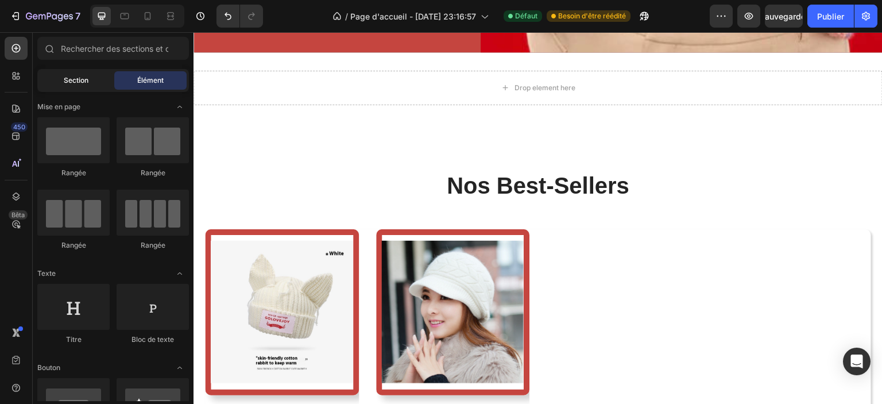
click at [73, 82] on font "Section" at bounding box center [76, 80] width 25 height 9
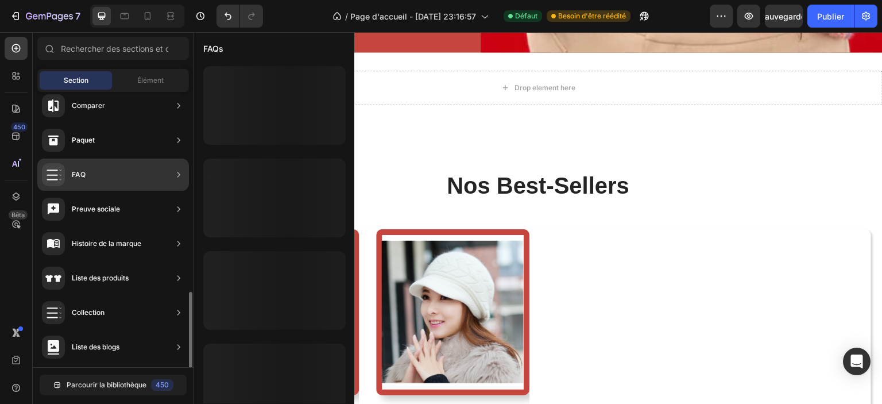
scroll to position [345, 0]
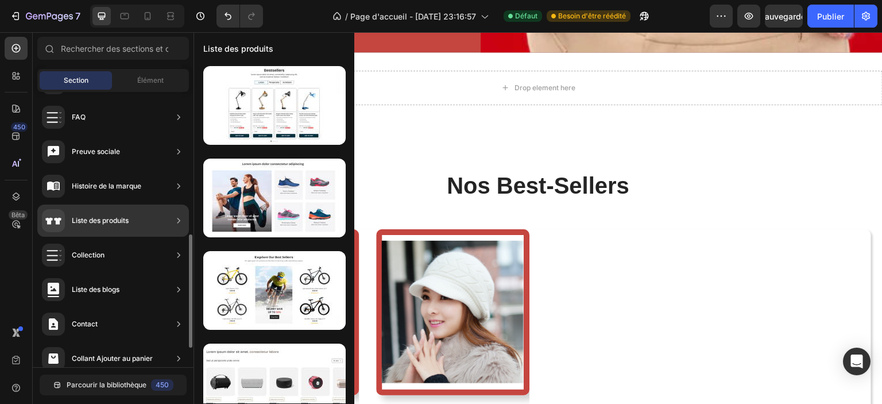
click at [177, 220] on icon at bounding box center [178, 220] width 11 height 11
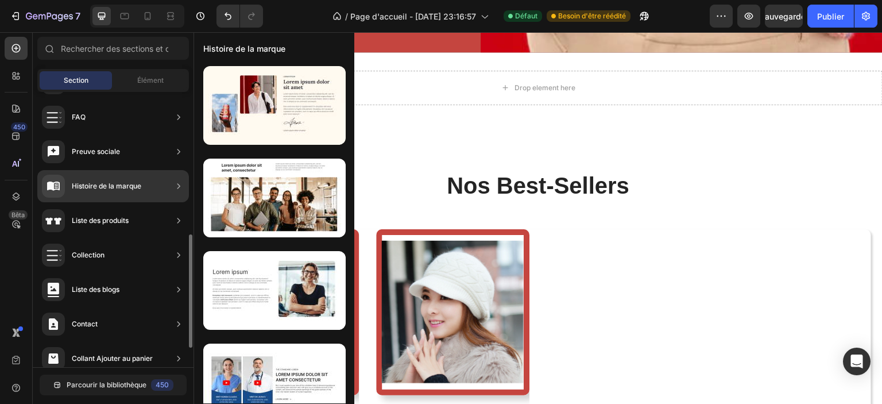
click at [156, 221] on div "Liste des produits" at bounding box center [113, 220] width 152 height 32
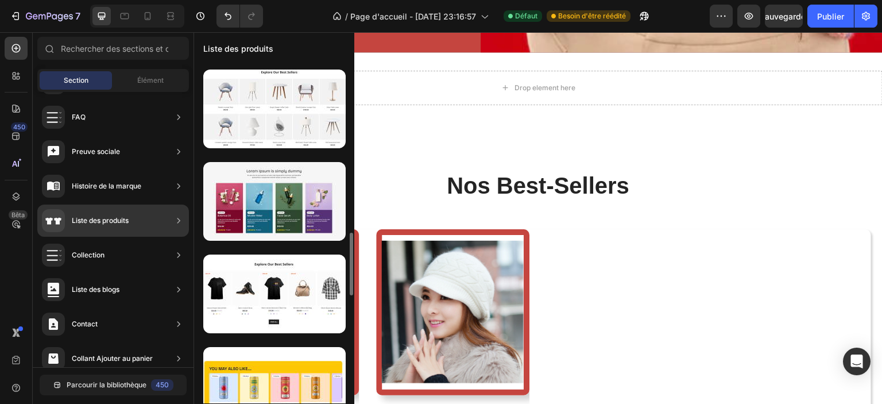
scroll to position [979, 0]
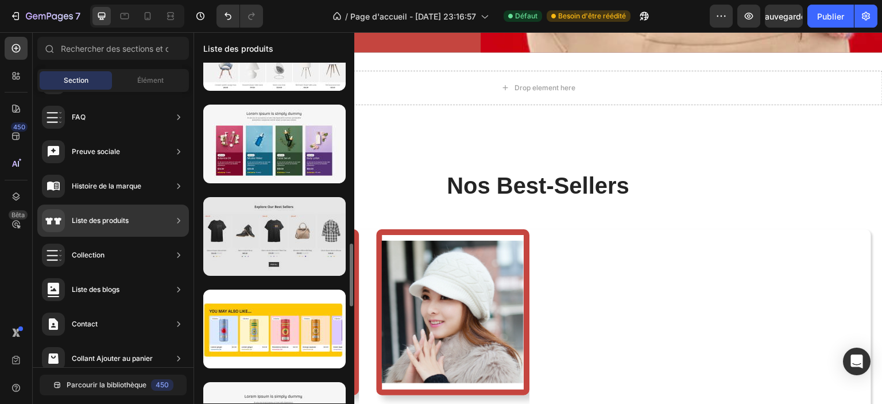
click at [280, 253] on div at bounding box center [274, 236] width 142 height 79
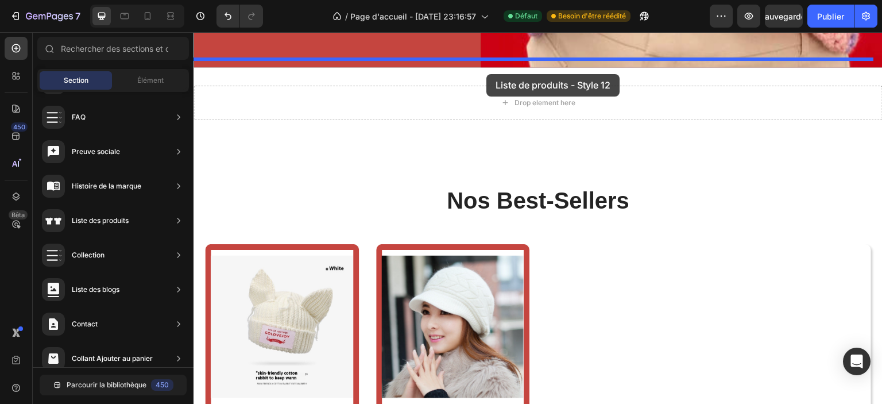
drag, startPoint x: 463, startPoint y: 281, endPoint x: 486, endPoint y: 74, distance: 208.0
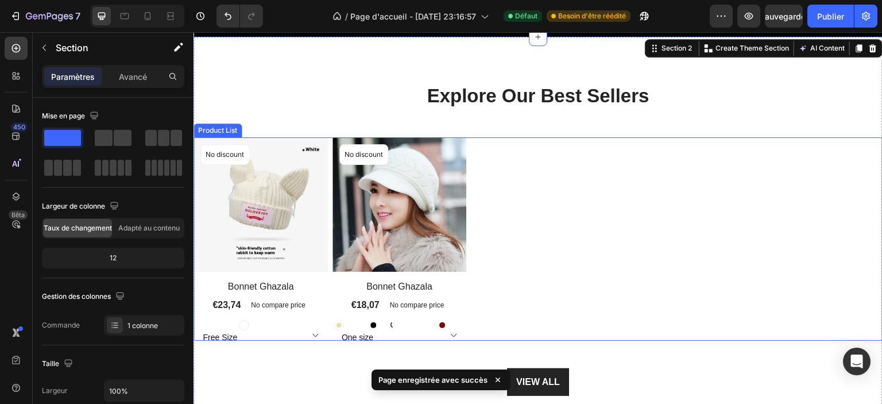
scroll to position [724, 0]
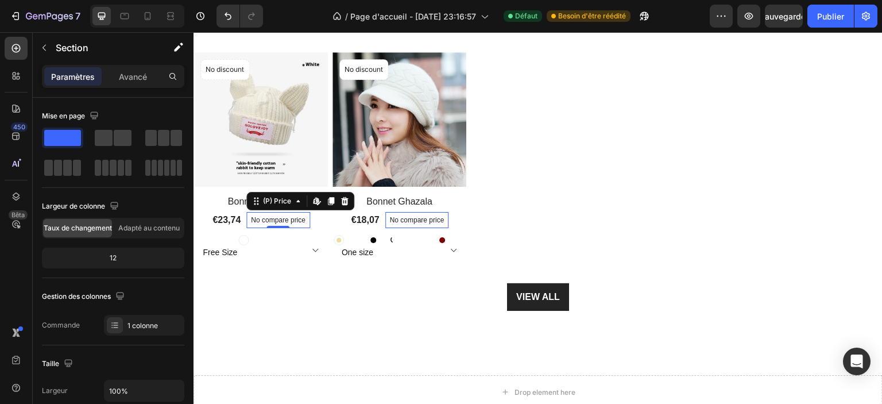
click at [286, 219] on p "No compare price" at bounding box center [278, 219] width 55 height 7
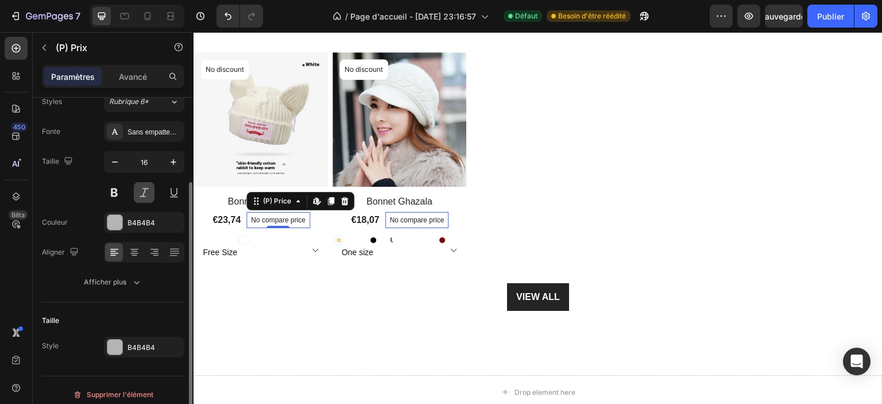
scroll to position [122, 0]
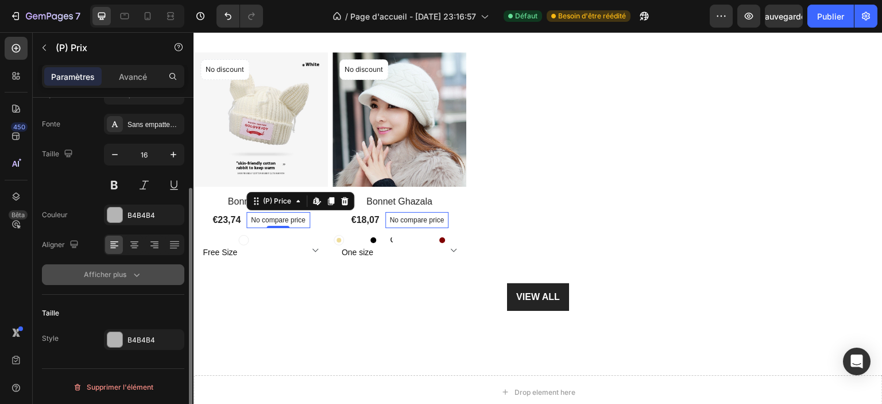
click at [140, 275] on icon "button" at bounding box center [136, 274] width 11 height 11
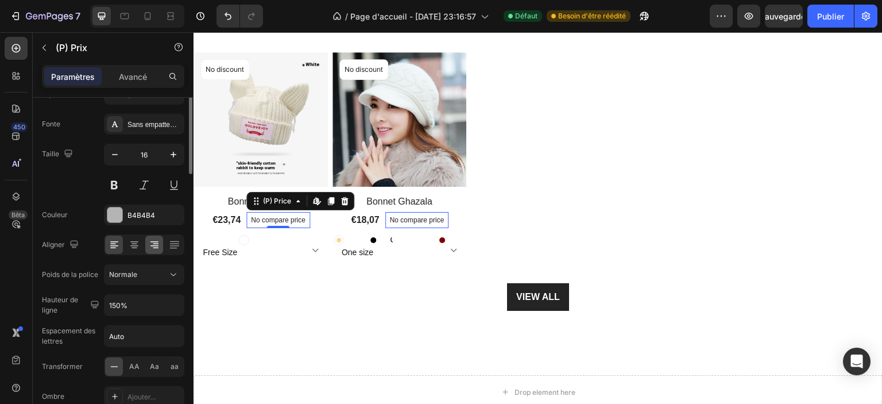
scroll to position [0, 0]
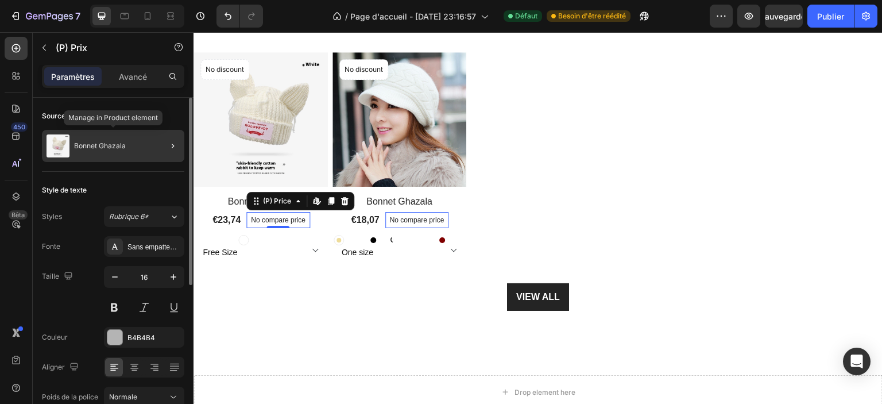
click at [130, 144] on div "Bonnet Ghazala" at bounding box center [113, 146] width 142 height 32
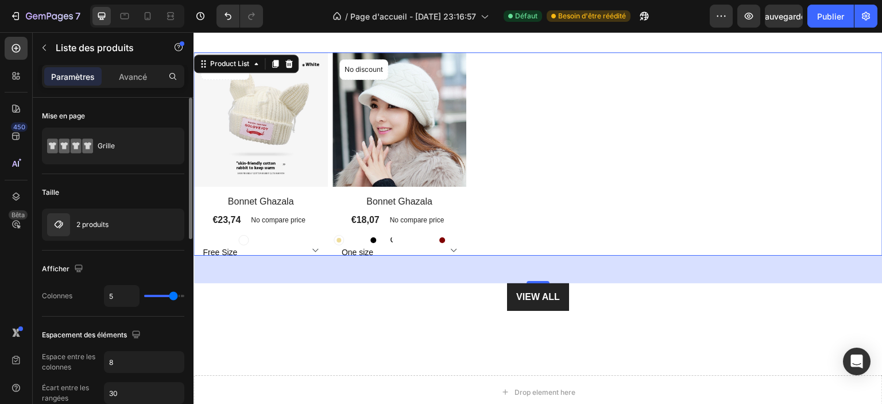
click at [573, 174] on div "(P) Images No discount Not be displayed when published Product Badge Row Bonnet…" at bounding box center [538, 153] width 689 height 203
click at [403, 129] on img at bounding box center [399, 119] width 134 height 134
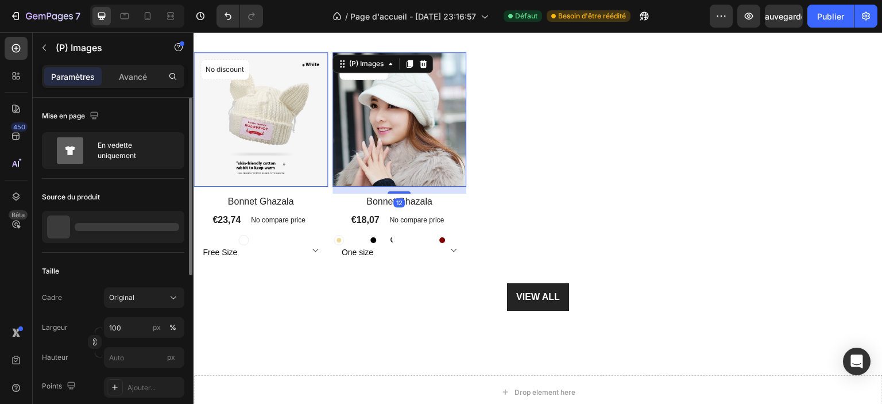
click at [306, 136] on img at bounding box center [261, 119] width 134 height 134
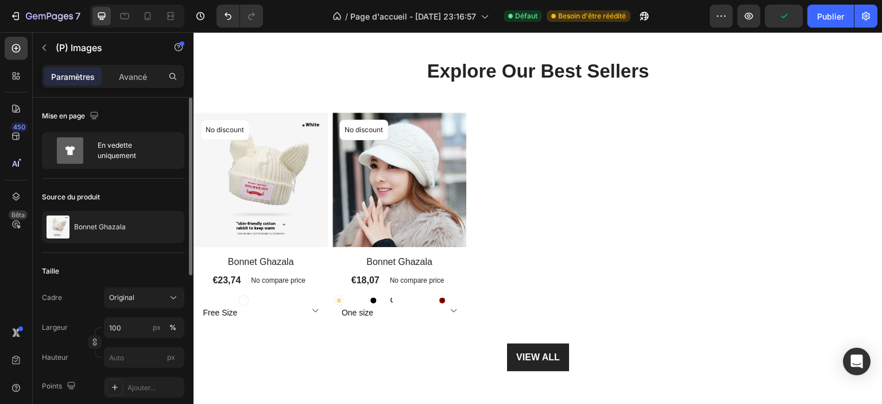
scroll to position [667, 0]
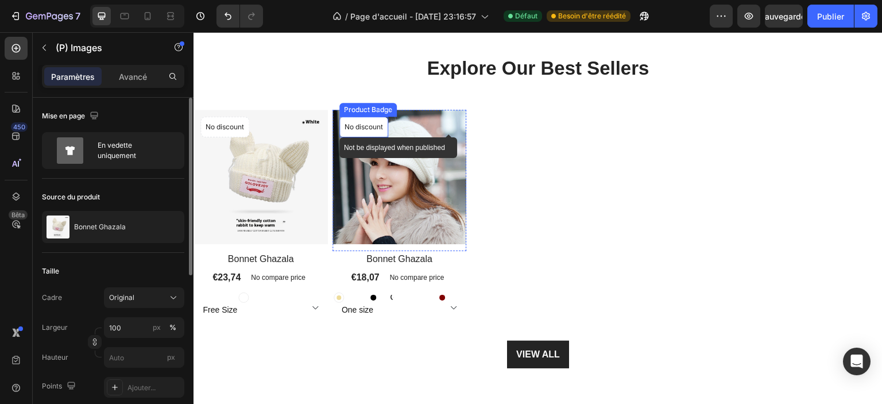
click at [350, 123] on p "No discount" at bounding box center [364, 127] width 38 height 10
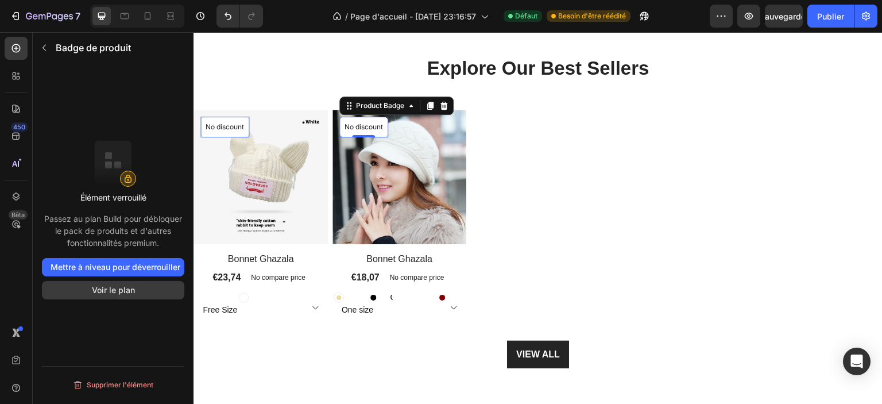
click at [113, 286] on font "Voir le plan" at bounding box center [113, 290] width 43 height 10
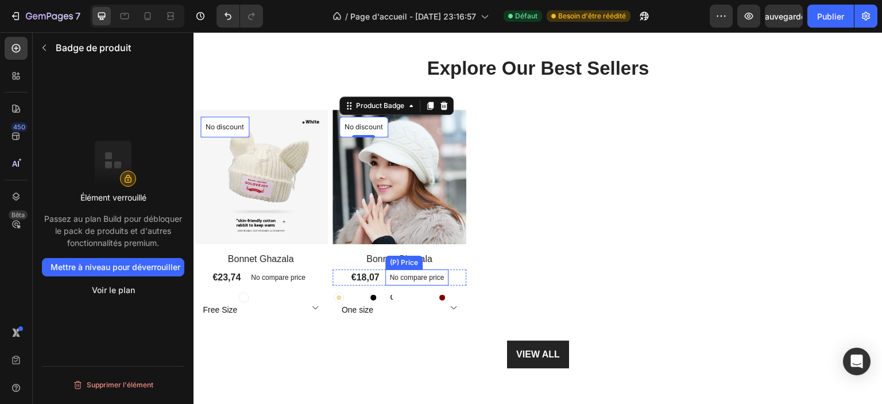
click at [419, 274] on p "No compare price" at bounding box center [417, 277] width 55 height 7
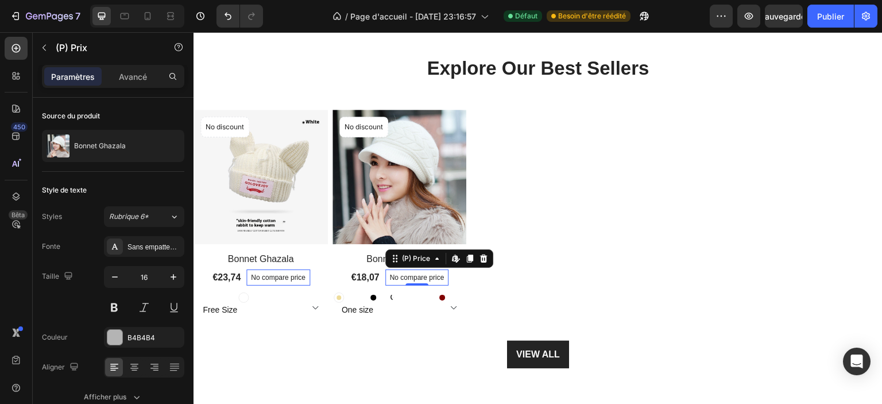
click at [419, 274] on p "No compare price" at bounding box center [417, 277] width 55 height 7
click at [456, 256] on icon at bounding box center [457, 257] width 2 height 5
click at [281, 274] on p "No compare price" at bounding box center [278, 277] width 55 height 7
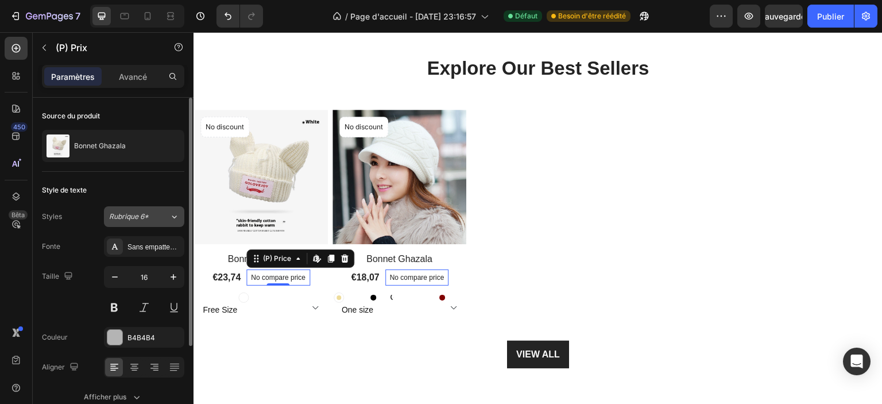
click at [160, 216] on div "Rubrique 6*" at bounding box center [139, 216] width 60 height 10
click at [34, 233] on div "Source du produit Bonnet Ghazala Style de texte Styles Rubrique 6* Fonte Sans e…" at bounding box center [113, 329] width 161 height 462
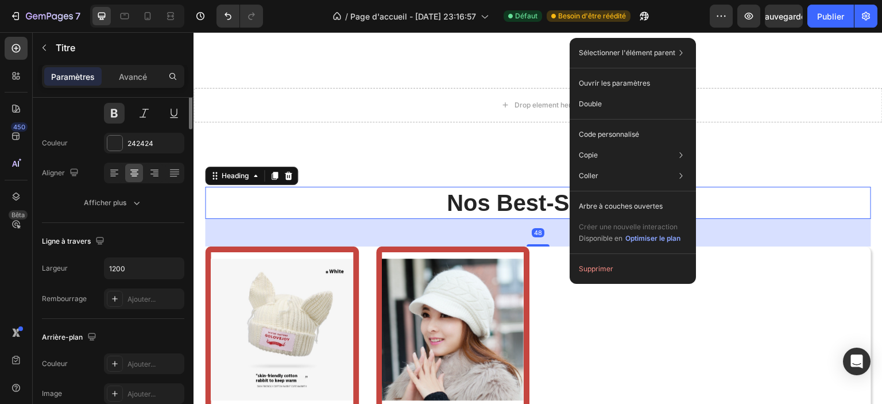
scroll to position [0, 0]
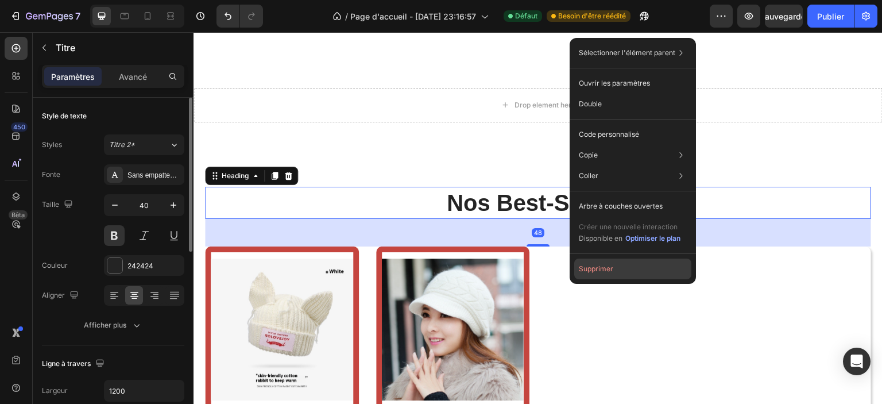
drag, startPoint x: 601, startPoint y: 269, endPoint x: 382, endPoint y: 231, distance: 222.0
click at [601, 269] on font "Supprimer" at bounding box center [596, 268] width 34 height 9
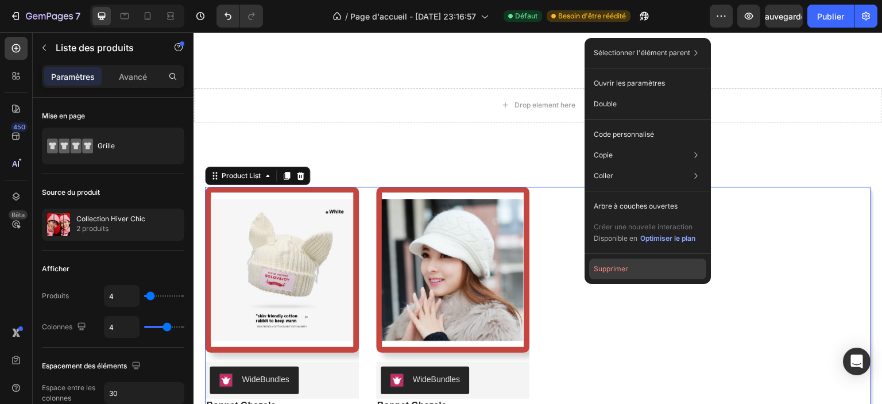
click at [613, 267] on font "Supprimer" at bounding box center [611, 268] width 34 height 9
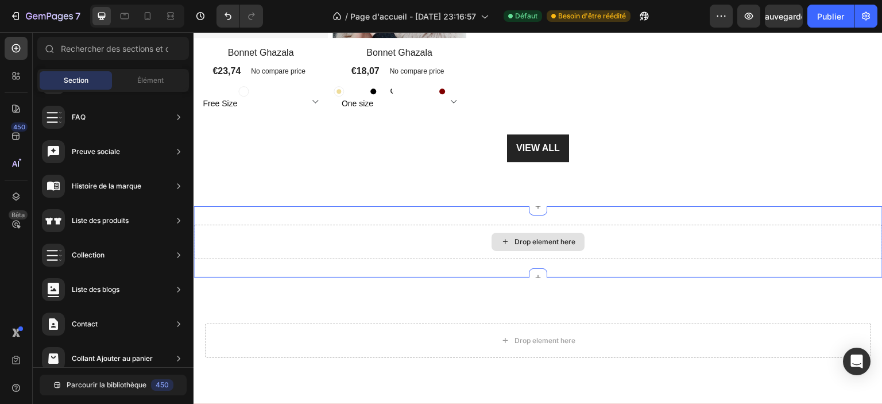
scroll to position [917, 0]
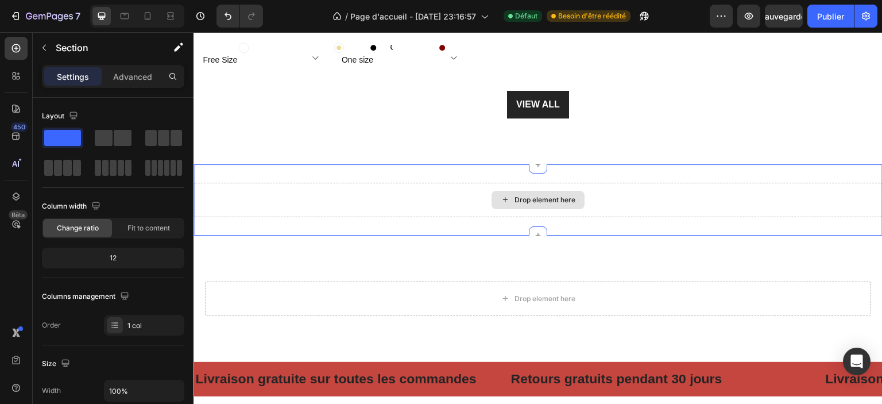
click at [598, 193] on div "Drop element here" at bounding box center [538, 200] width 689 height 34
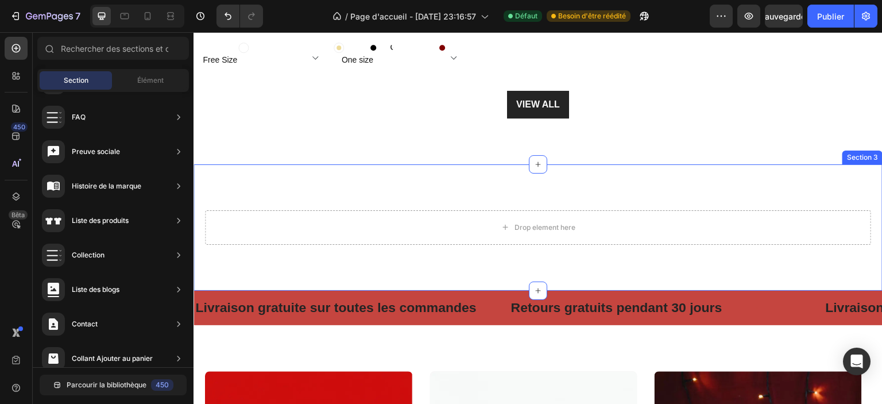
click at [610, 222] on div "Drop element here" at bounding box center [538, 227] width 666 height 34
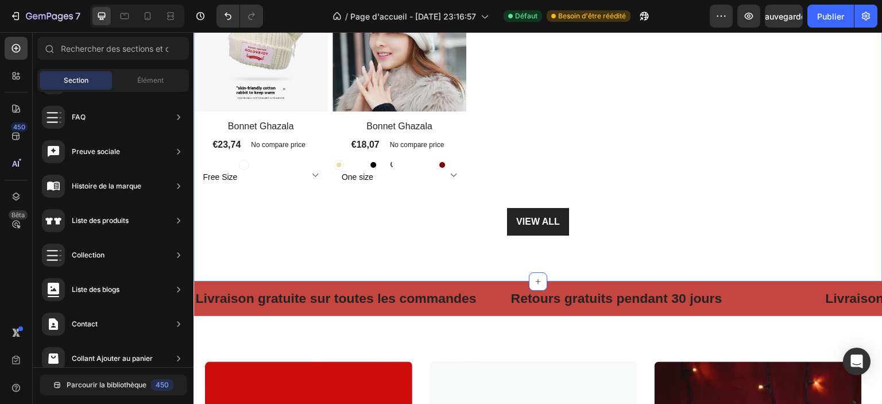
scroll to position [687, 0]
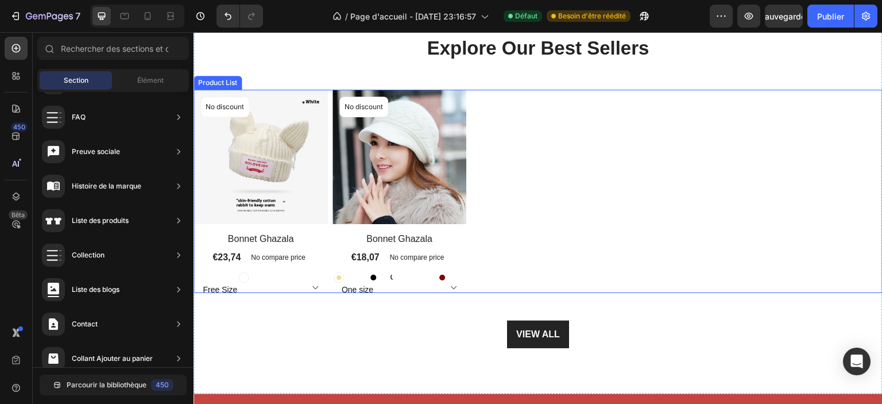
click at [631, 149] on div "(P) Images No discount Not be displayed when published Product Badge Row Bonnet…" at bounding box center [538, 191] width 689 height 203
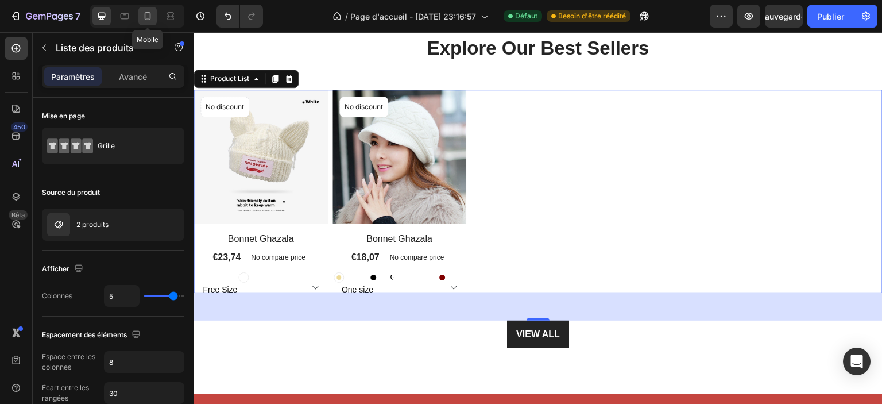
click at [148, 14] on icon at bounding box center [147, 15] width 11 height 11
type input "2"
type input "24"
type input "28"
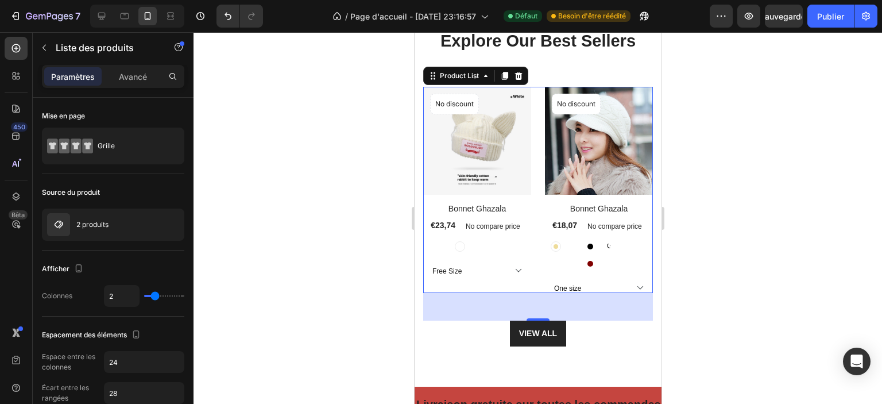
scroll to position [701, 0]
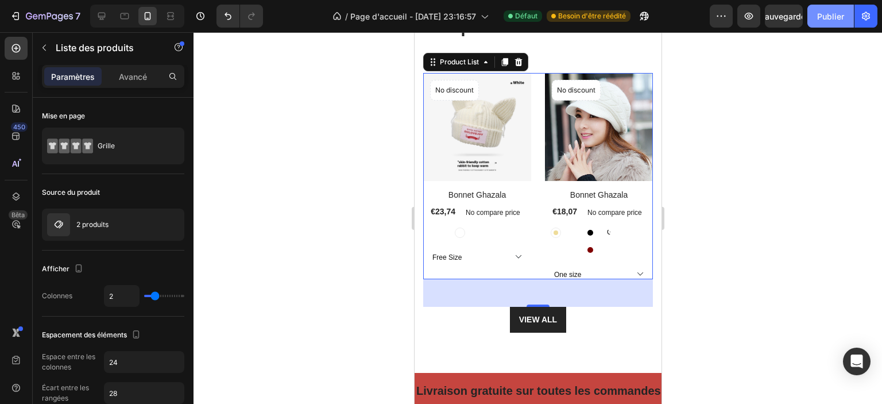
click at [835, 12] on font "Publier" at bounding box center [830, 16] width 27 height 10
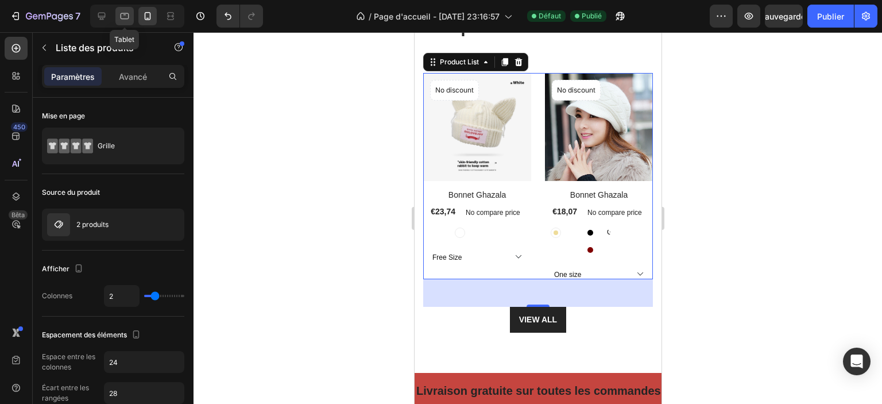
click at [123, 13] on icon at bounding box center [125, 16] width 9 height 6
type input "3"
type input "8"
type input "30"
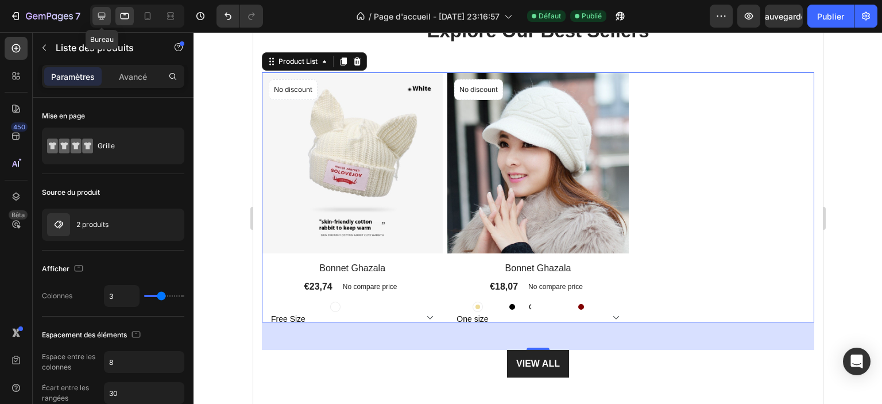
click at [103, 17] on icon at bounding box center [101, 15] width 11 height 11
type input "5"
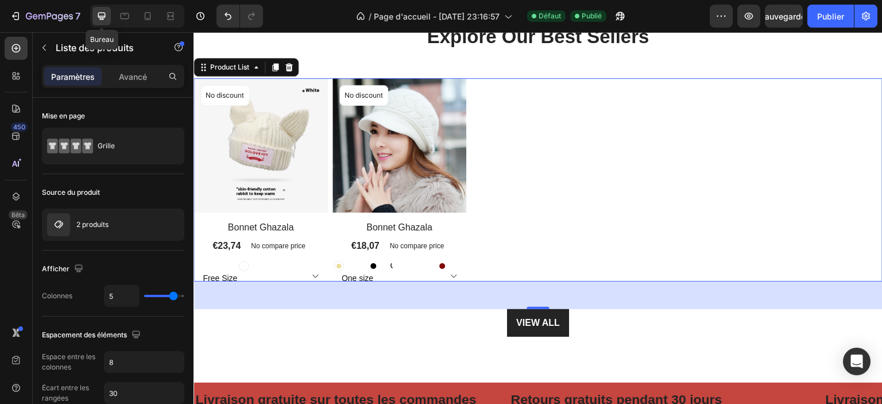
scroll to position [703, 0]
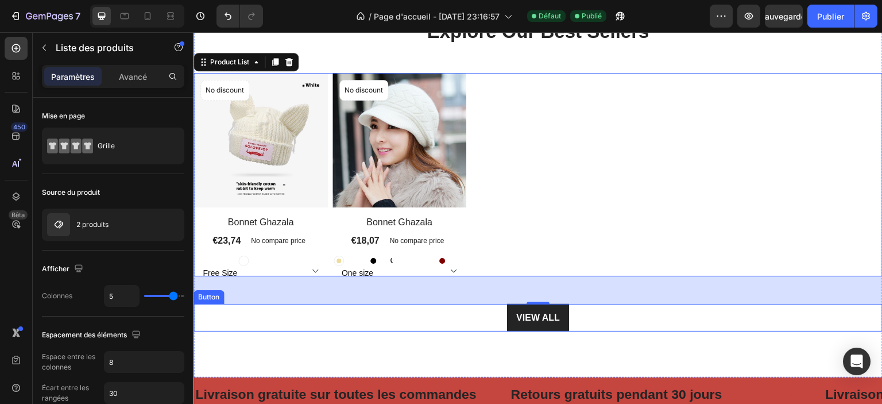
click at [617, 311] on div "VIEW ALL Button" at bounding box center [538, 318] width 689 height 28
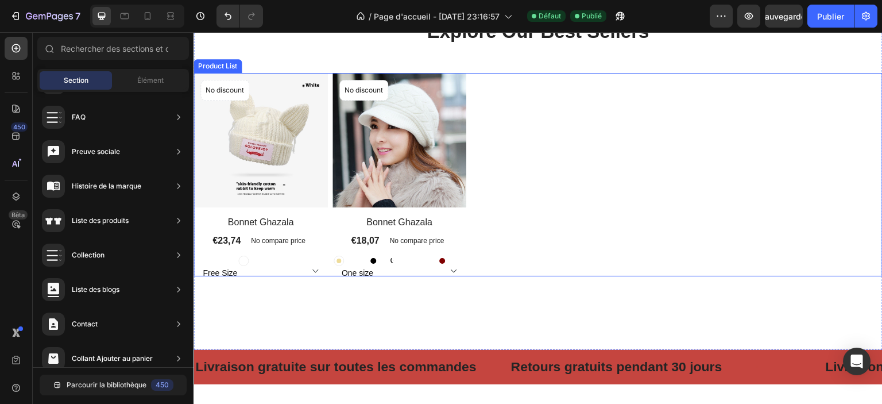
click at [603, 194] on div "(P) Images No discount Not be displayed when published Product Badge Row Bonnet…" at bounding box center [538, 174] width 689 height 203
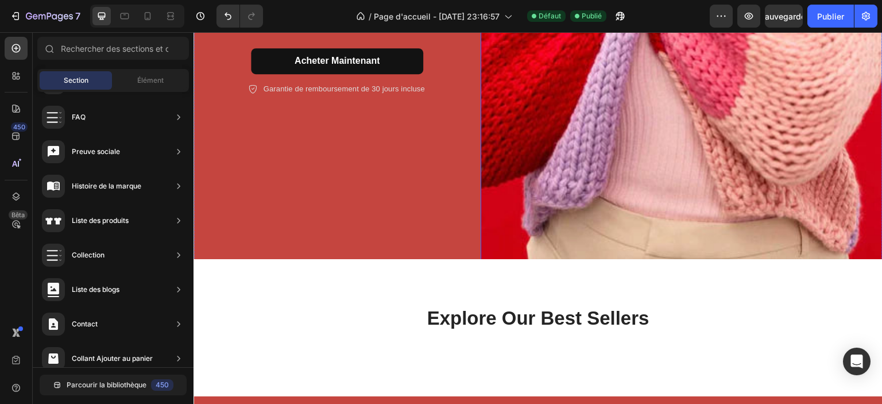
scroll to position [416, 0]
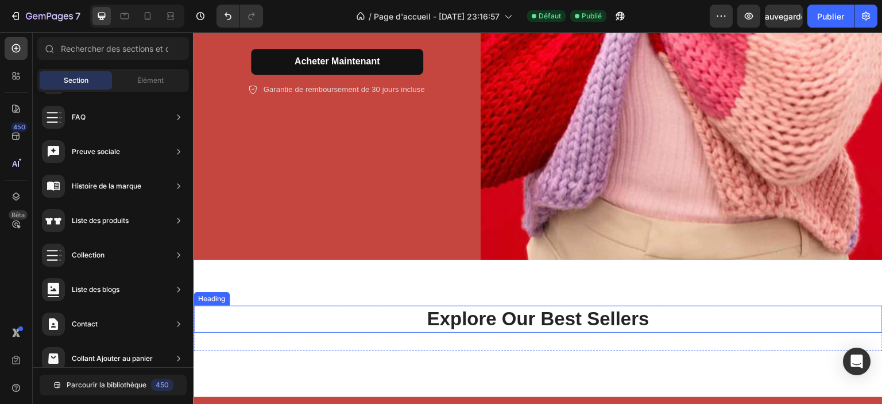
click at [571, 315] on p "Explore Our Best Sellers" at bounding box center [538, 319] width 687 height 25
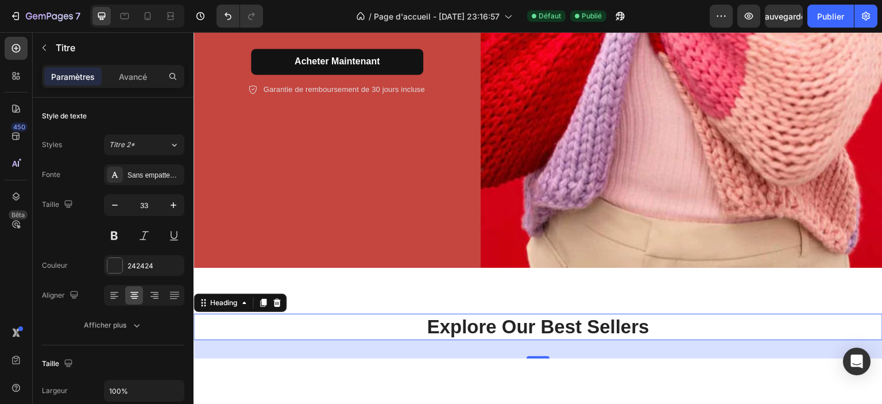
click at [571, 315] on p "Explore Our Best Sellers" at bounding box center [538, 327] width 687 height 25
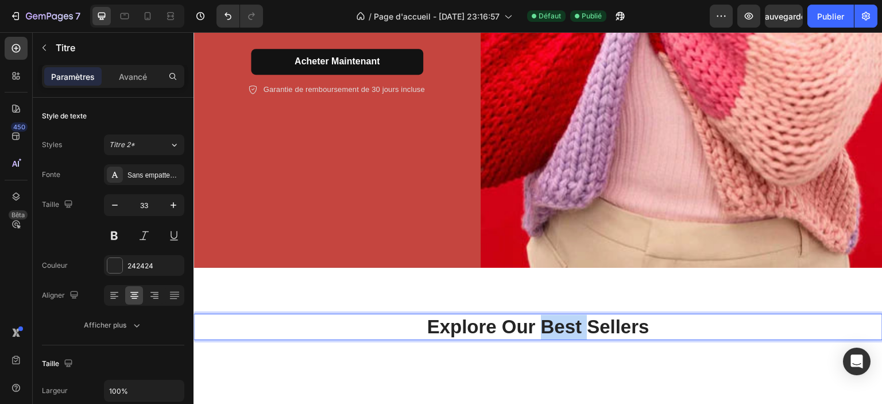
click at [571, 315] on p "Explore Our Best Sellers" at bounding box center [538, 327] width 687 height 25
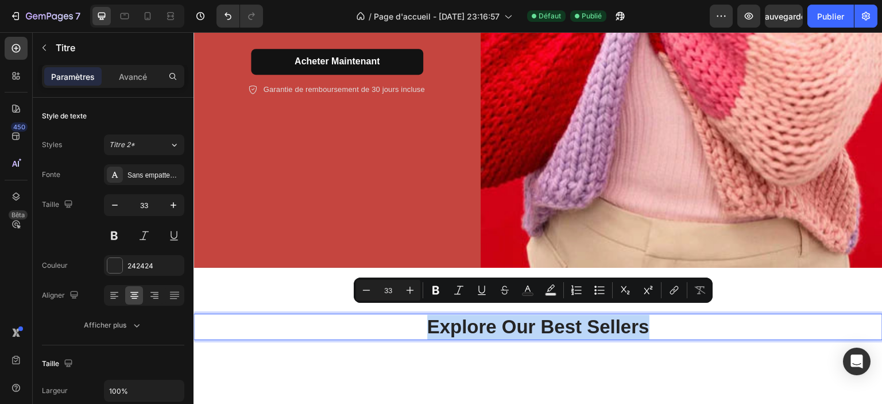
copy p "Explore Our Best Sellers"
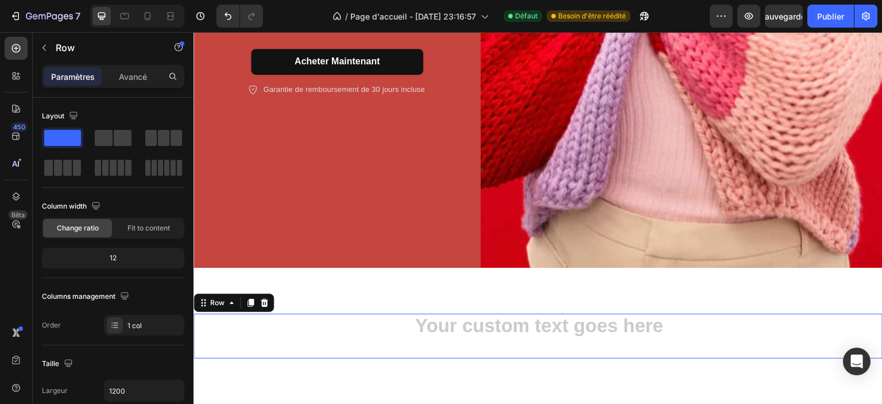
click at [667, 345] on div "Heading" at bounding box center [538, 336] width 689 height 45
click at [682, 319] on h2 "Rich Text Editor. Editing area: main" at bounding box center [538, 327] width 689 height 27
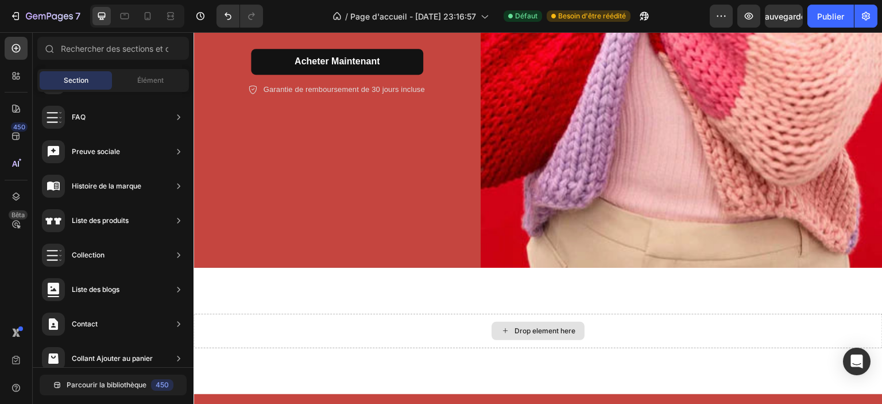
click at [682, 319] on div "Drop element here" at bounding box center [538, 331] width 689 height 34
click at [655, 353] on div "Drop element here Section 2" at bounding box center [538, 331] width 689 height 126
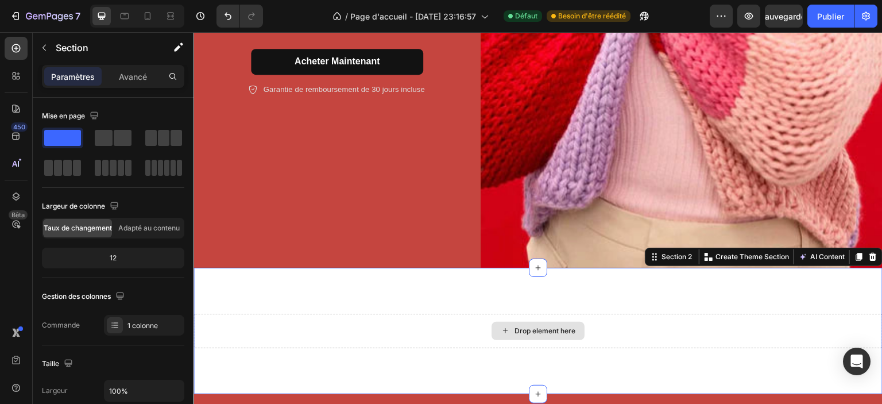
click at [644, 324] on div "Drop element here" at bounding box center [538, 331] width 689 height 34
click at [656, 287] on div "Drop element here Section 2 You can create reusable sections Create Theme Secti…" at bounding box center [538, 331] width 689 height 126
click at [663, 335] on div "Drop element here" at bounding box center [538, 331] width 689 height 34
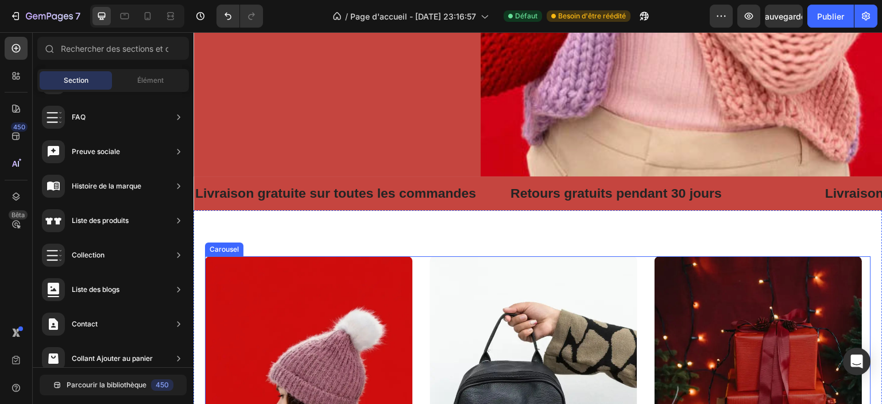
scroll to position [531, 0]
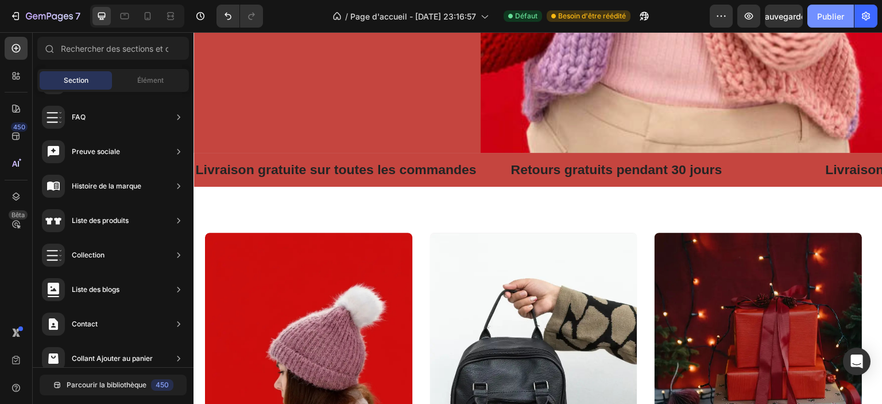
click at [833, 17] on font "Publier" at bounding box center [830, 16] width 27 height 10
click at [122, 14] on icon at bounding box center [124, 15] width 11 height 11
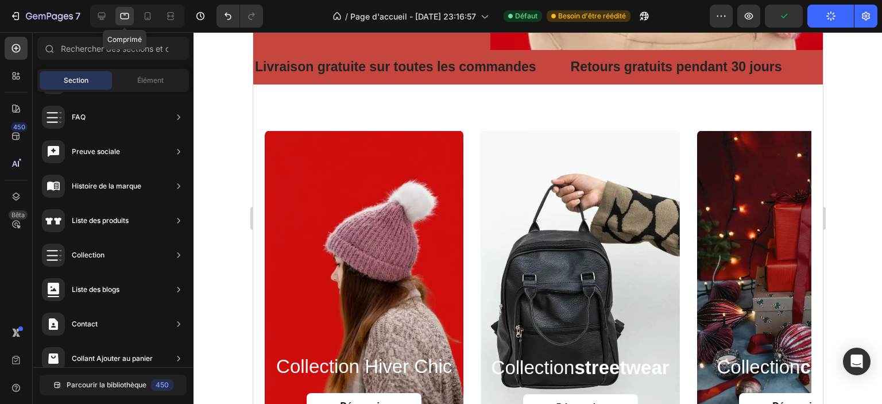
scroll to position [533, 0]
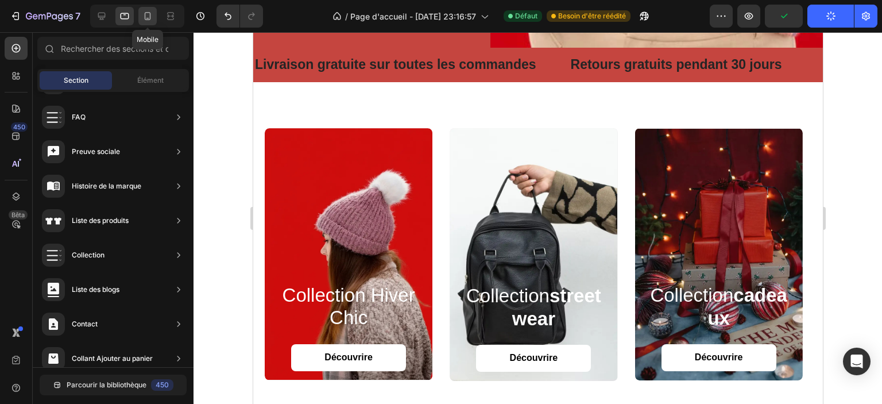
click at [149, 18] on icon at bounding box center [148, 16] width 6 height 8
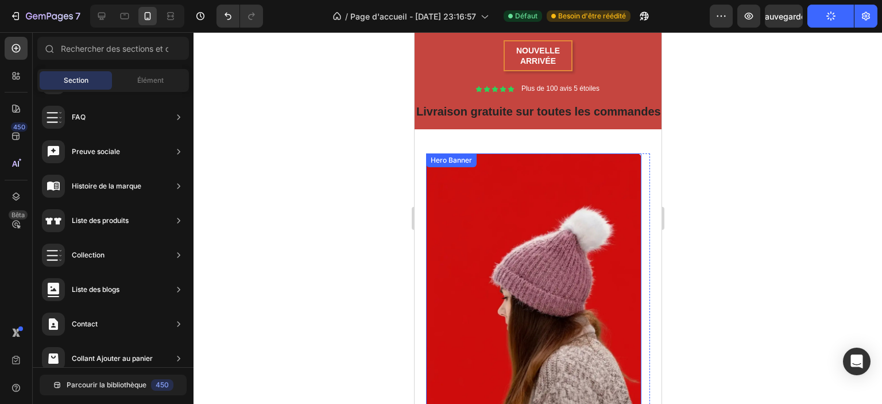
scroll to position [419, 0]
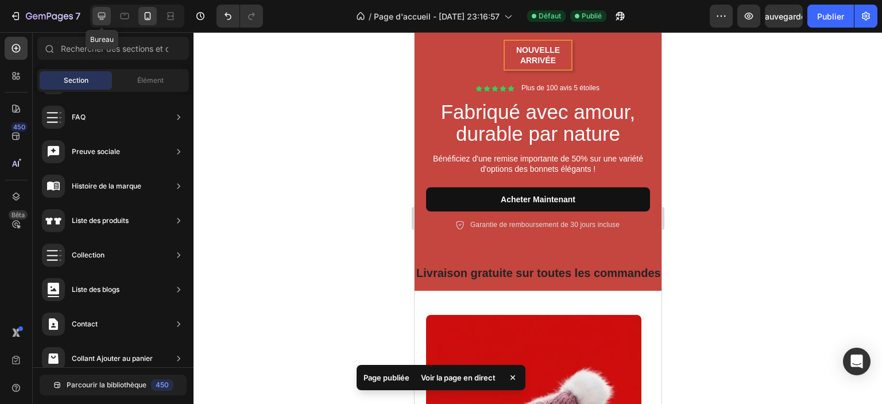
click at [103, 16] on icon at bounding box center [101, 16] width 7 height 7
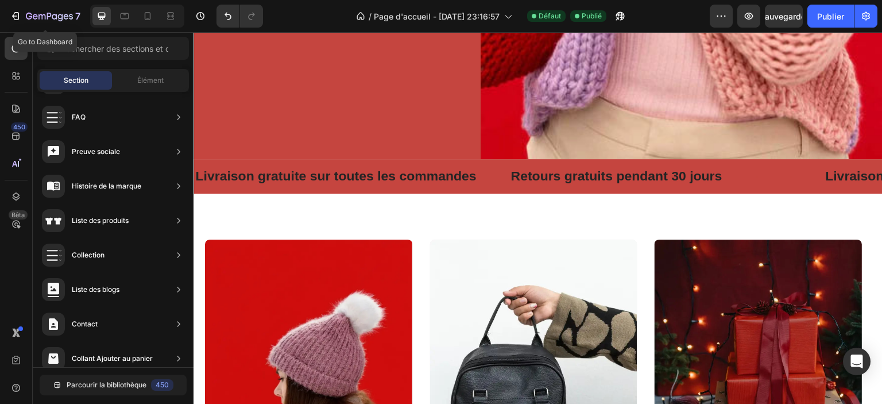
click at [0, 13] on div "7 Go to Dashboard" at bounding box center [43, 16] width 86 height 23
click at [13, 16] on icon "button" at bounding box center [14, 15] width 5 height 3
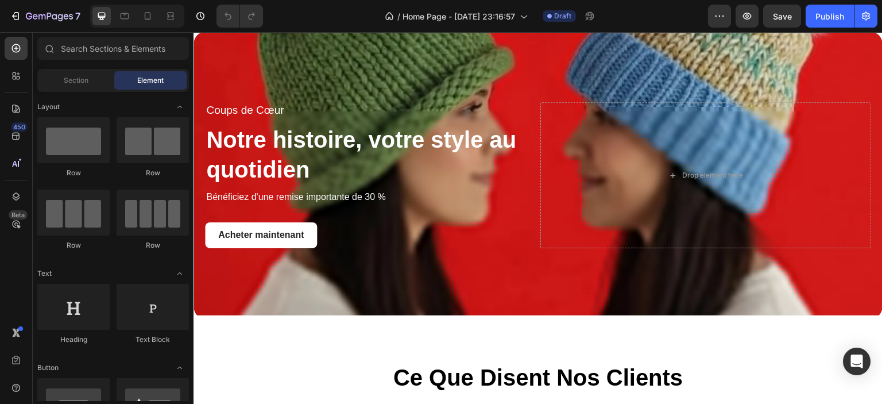
scroll to position [1723, 0]
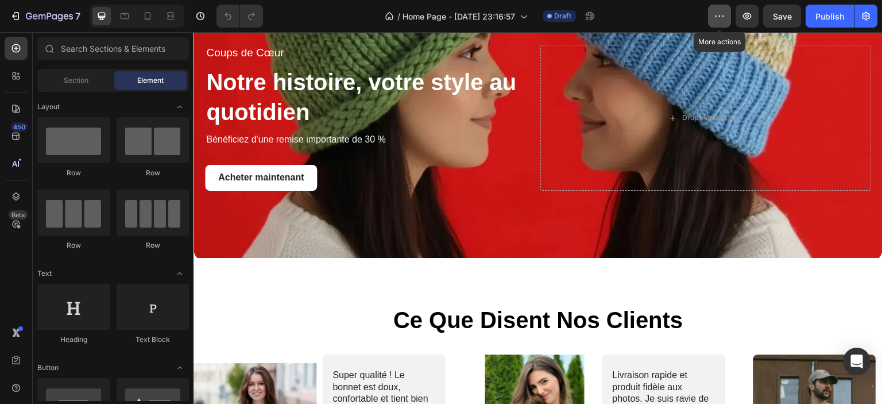
click at [717, 10] on icon "button" at bounding box center [719, 15] width 11 height 11
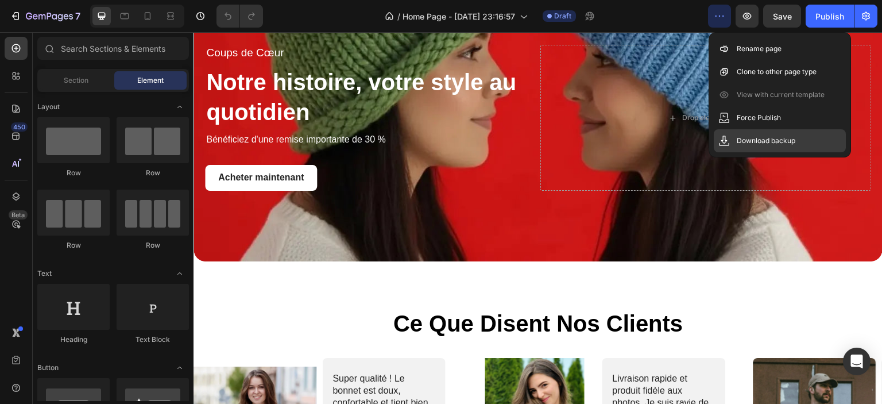
click at [764, 141] on p "Download backup" at bounding box center [766, 140] width 59 height 11
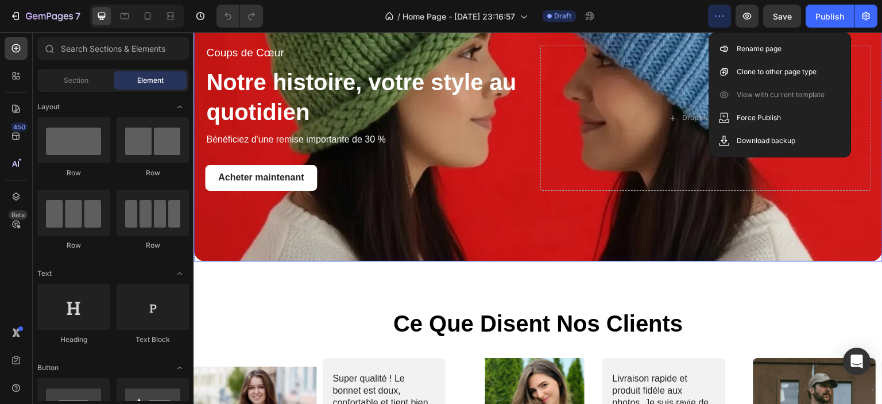
click at [873, 96] on div "Coups de Cœur Text Block Notre histoire, votre style au quotidien Heading Bénéf…" at bounding box center [538, 117] width 689 height 183
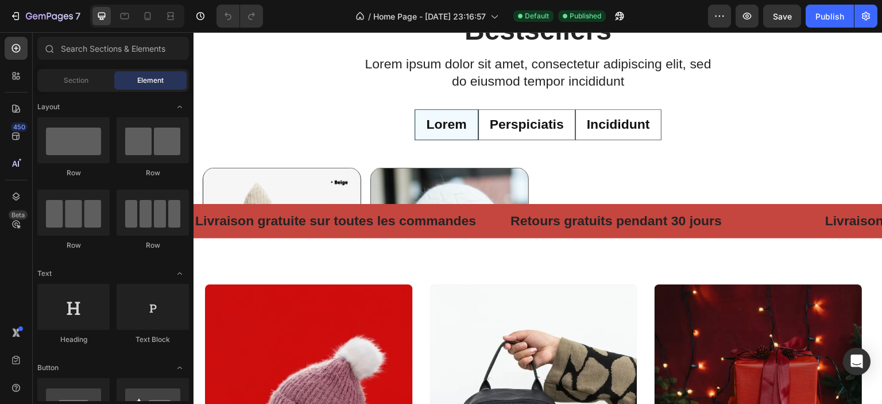
radio input "false"
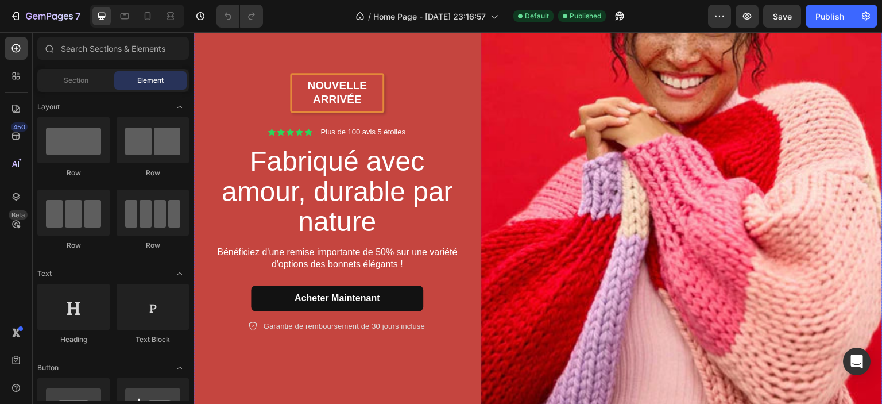
scroll to position [112, 0]
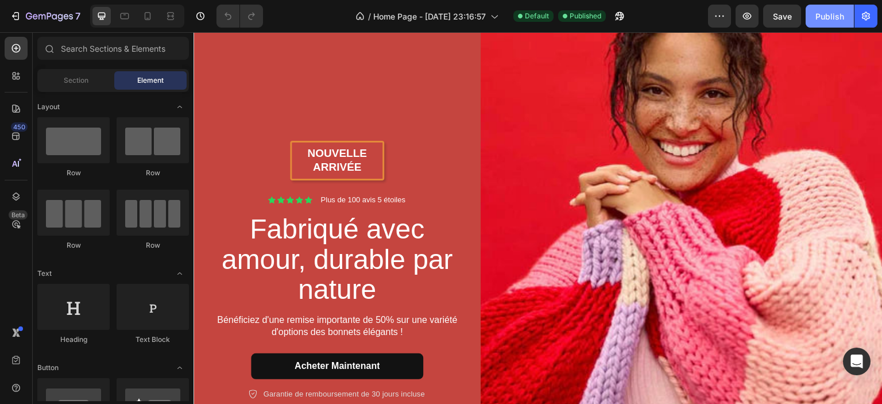
click at [821, 18] on div "Publish" at bounding box center [829, 16] width 29 height 12
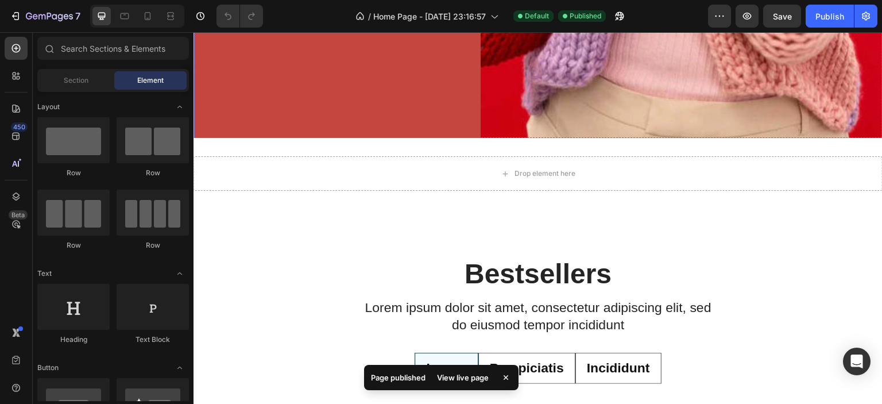
scroll to position [514, 0]
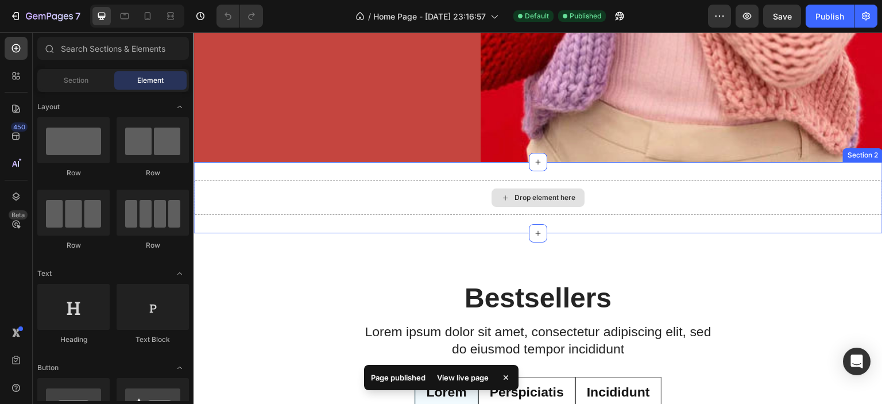
click at [412, 187] on div "Drop element here" at bounding box center [538, 197] width 689 height 34
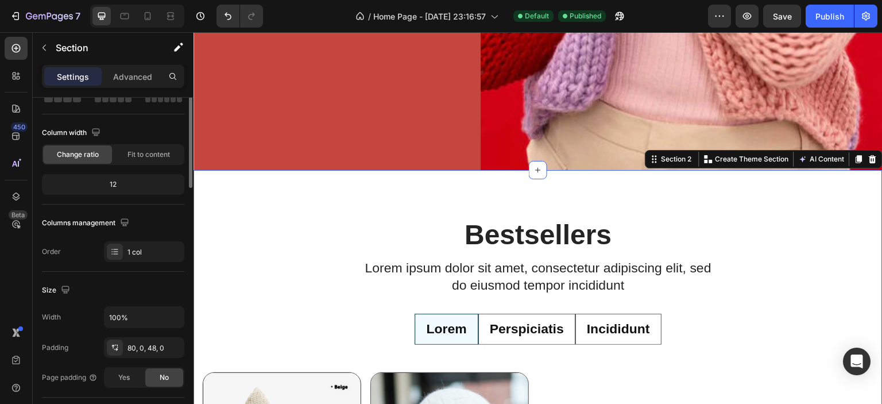
scroll to position [0, 0]
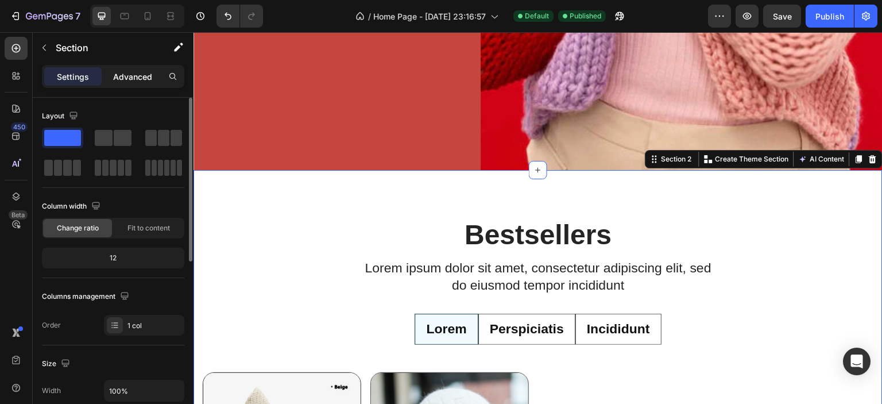
click at [133, 79] on p "Advanced" at bounding box center [132, 77] width 39 height 12
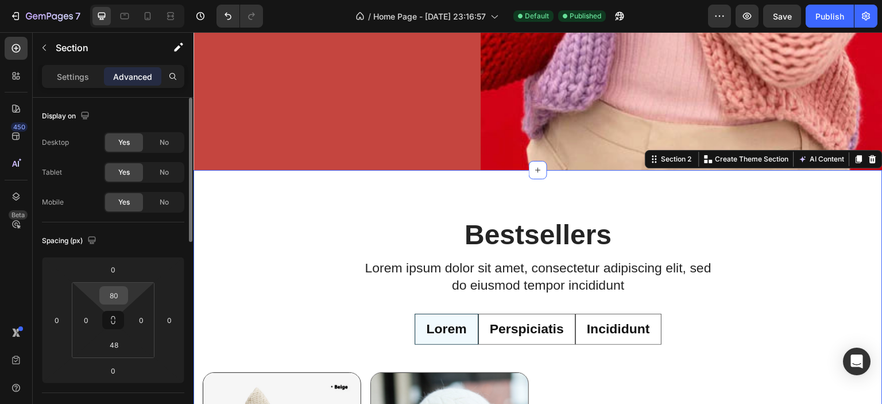
click at [125, 297] on input "80" at bounding box center [113, 295] width 23 height 17
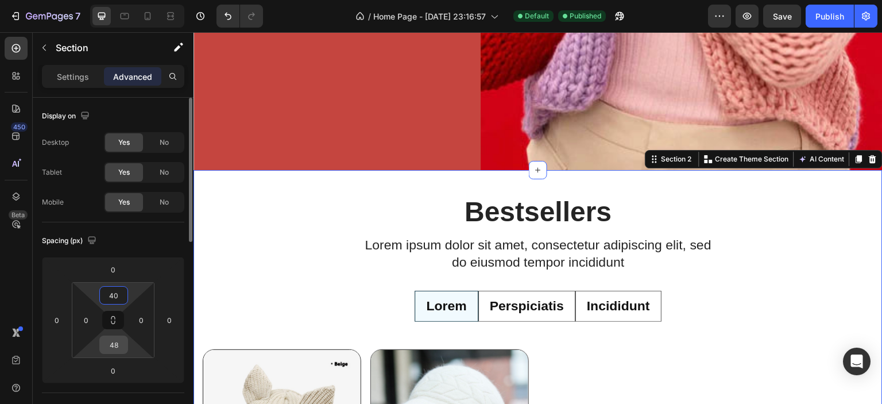
type input "40"
click at [115, 345] on input "48" at bounding box center [113, 344] width 23 height 17
type input "40"
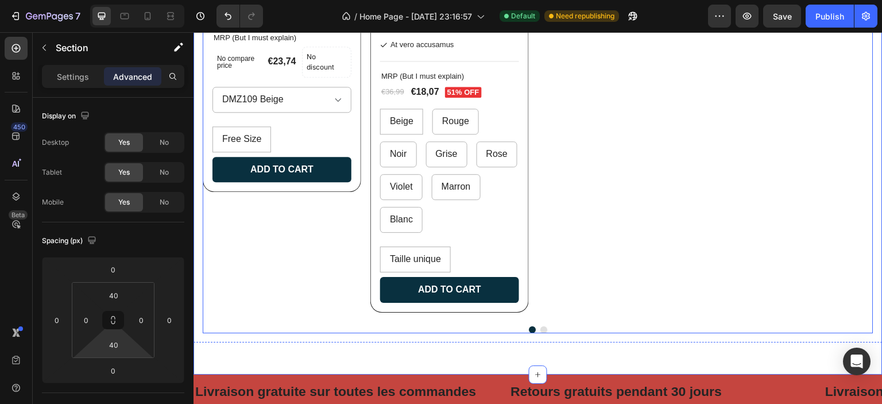
scroll to position [1088, 0]
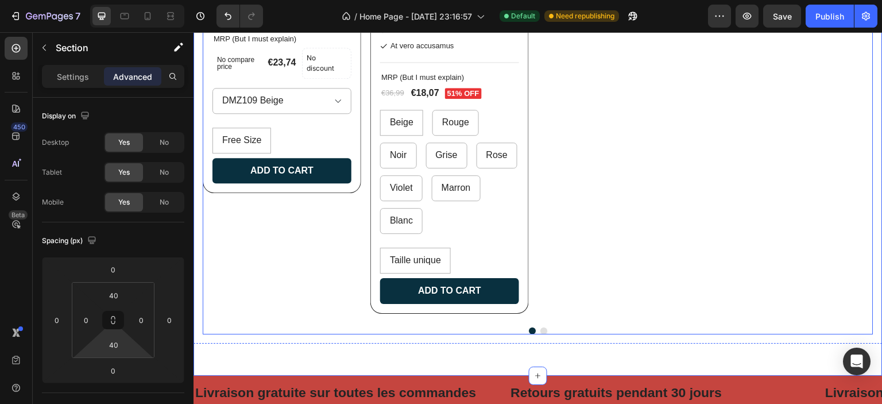
click at [540, 327] on button "Dot" at bounding box center [543, 330] width 7 height 7
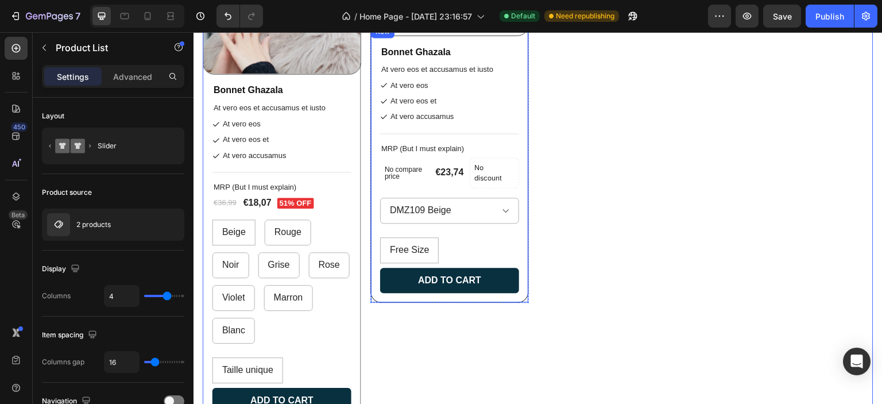
scroll to position [973, 0]
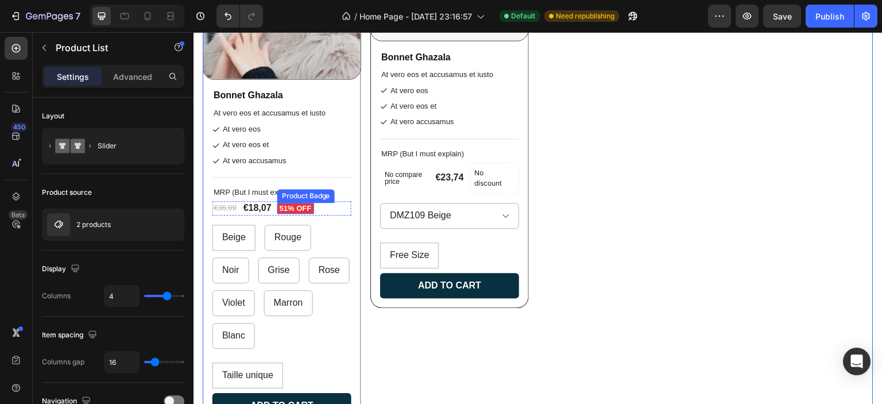
click at [303, 208] on pre "51% off" at bounding box center [295, 208] width 37 height 11
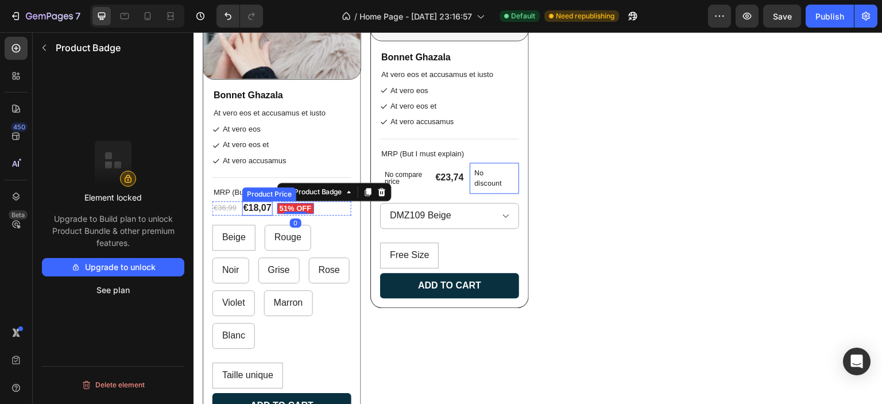
click at [253, 206] on div "€18,07" at bounding box center [257, 208] width 30 height 14
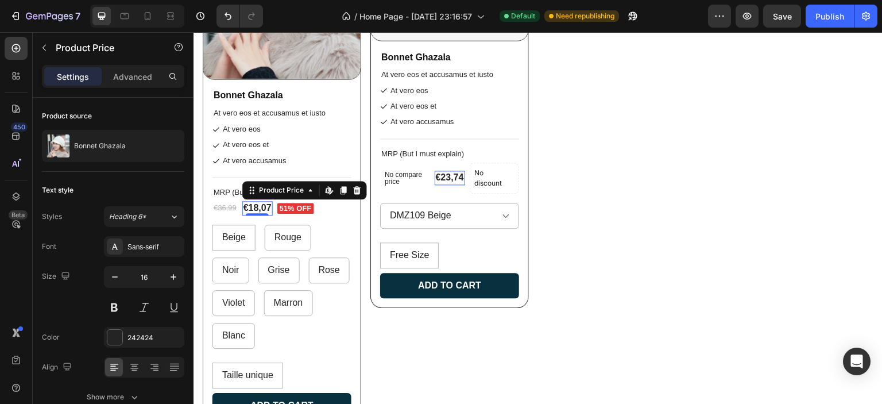
click at [291, 207] on pre "51% off" at bounding box center [295, 208] width 37 height 11
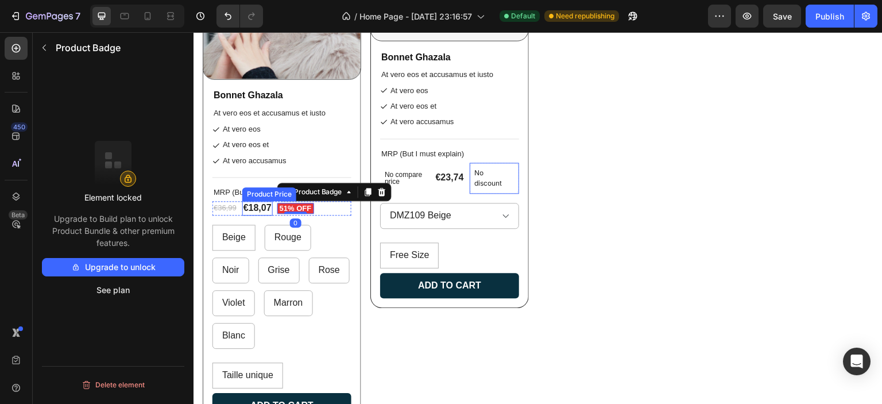
click at [265, 208] on div "€18,07" at bounding box center [257, 208] width 30 height 14
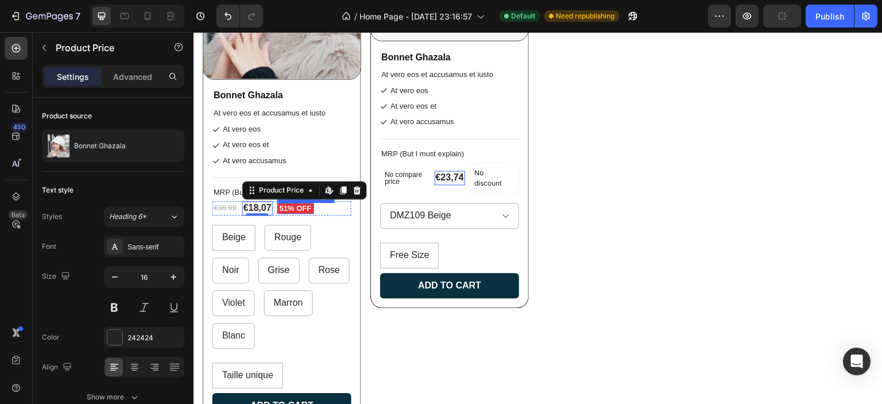
click at [296, 204] on pre "51% off" at bounding box center [295, 208] width 37 height 11
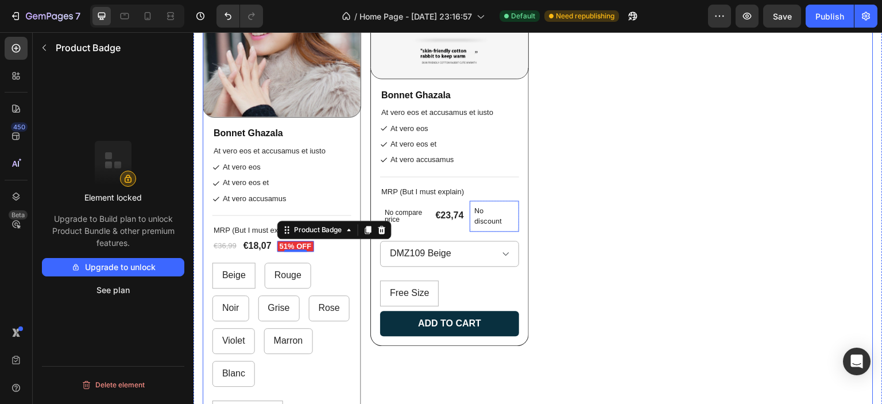
scroll to position [916, 0]
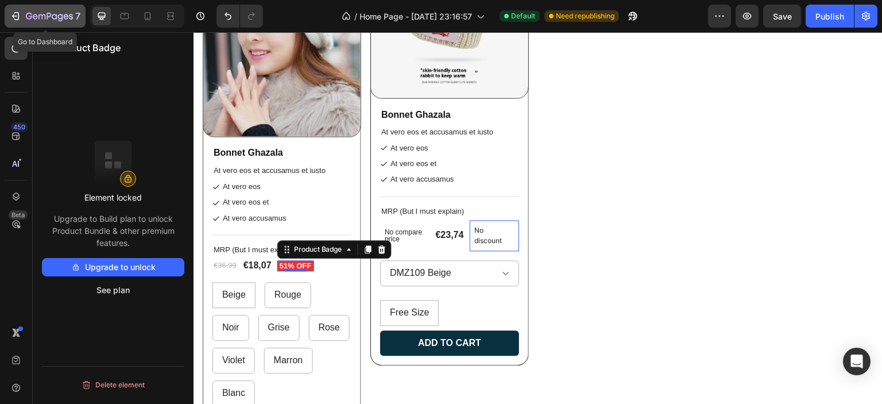
click at [10, 18] on icon "button" at bounding box center [15, 15] width 11 height 11
